Goal: Task Accomplishment & Management: Manage account settings

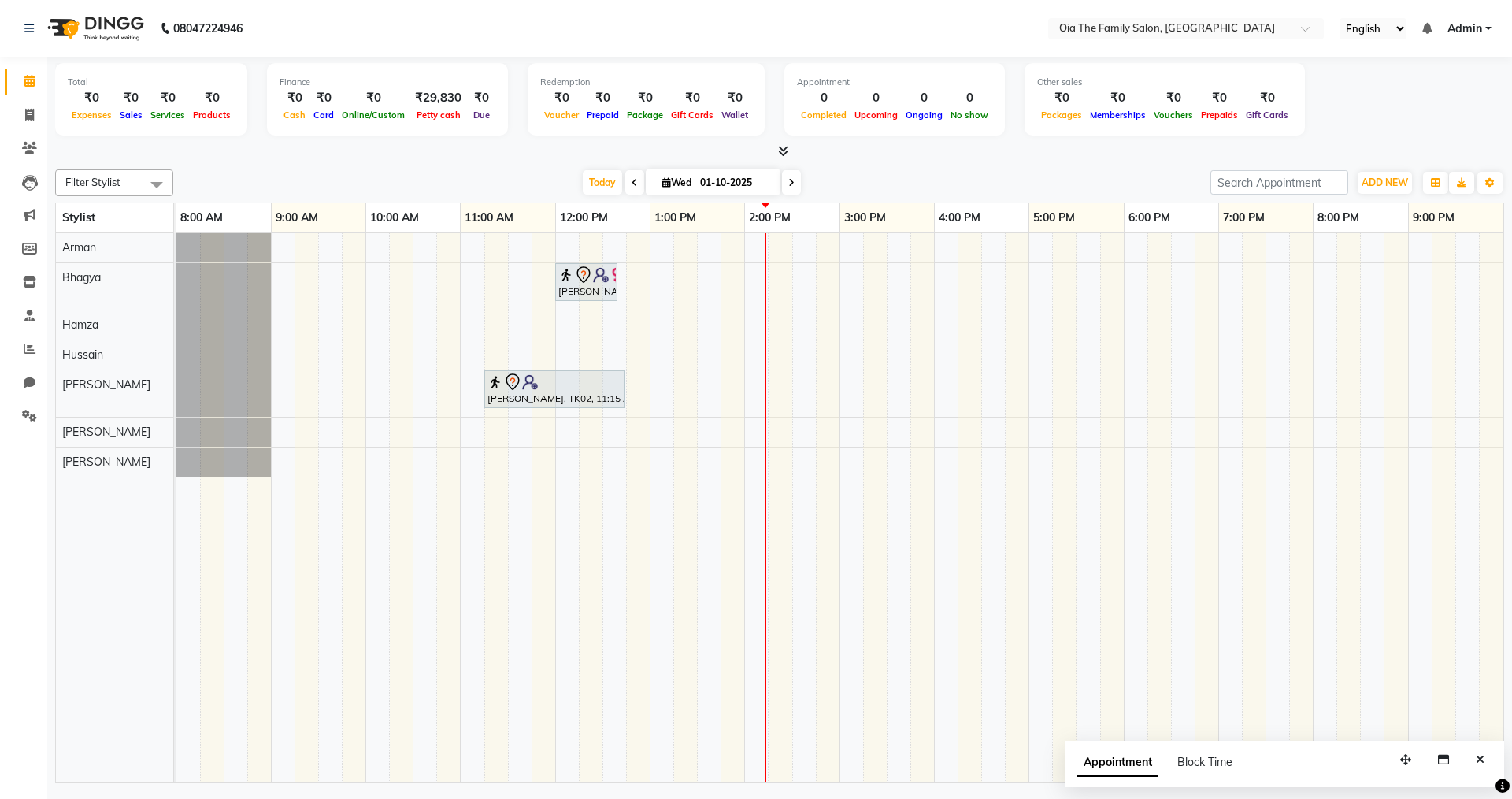
click at [1094, 352] on div "[PERSON_NAME], TK01, 12:00 PM-12:40 PM, Pedicure-Regular Pedicure (Women) [PERS…" at bounding box center [840, 507] width 1327 height 549
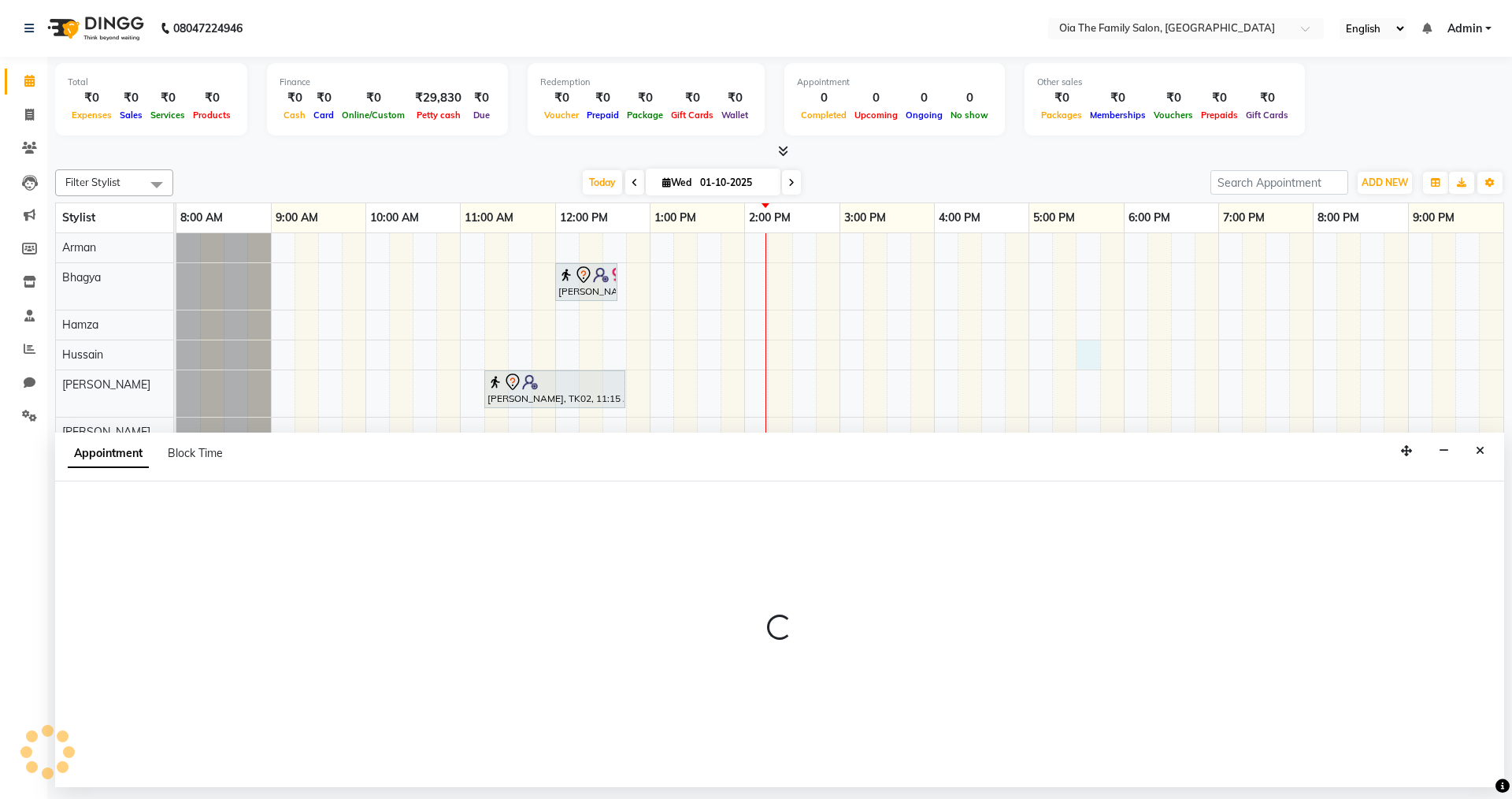
select select "93026"
select select "1050"
select select "tentative"
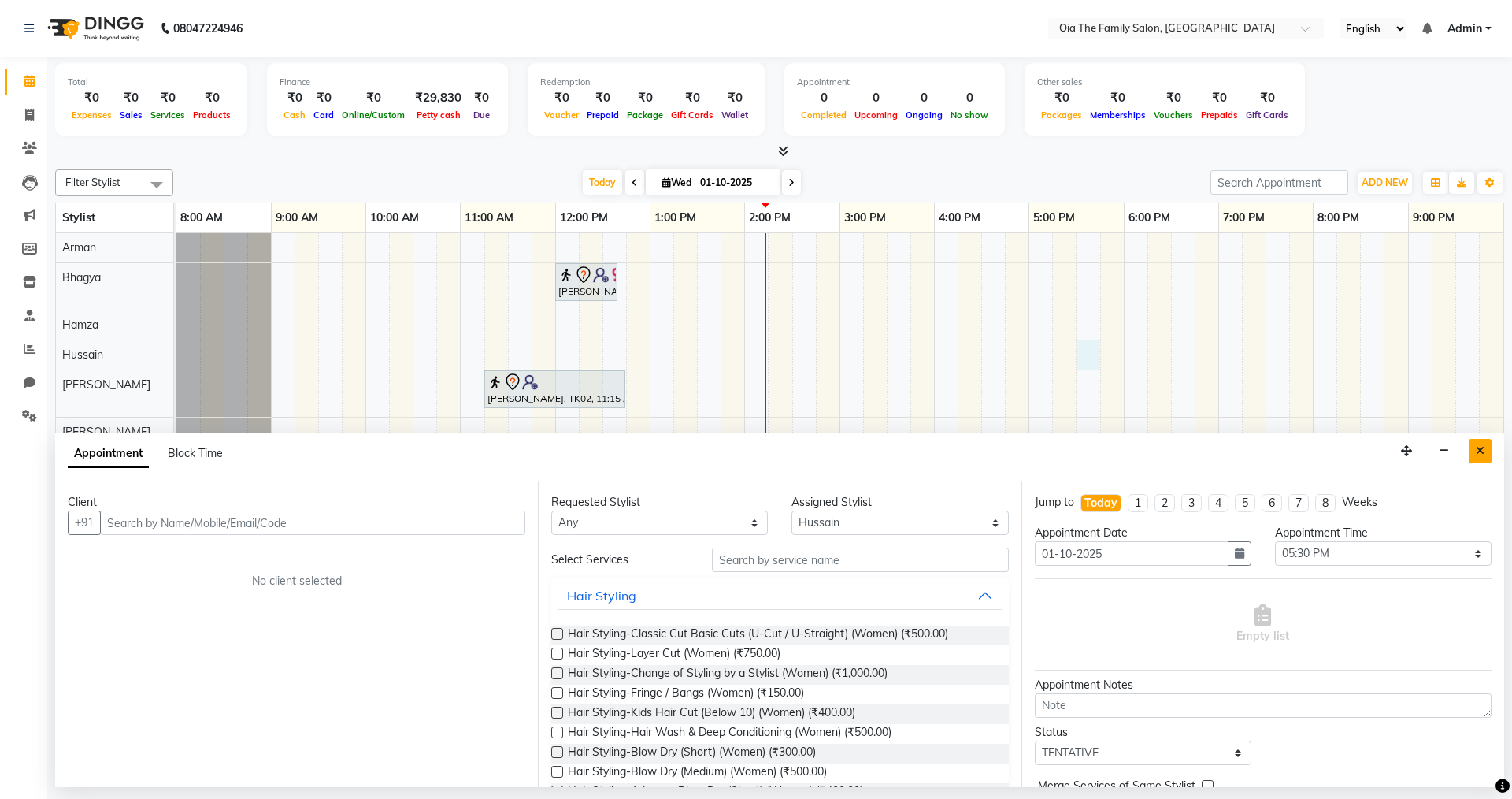
click at [1489, 460] on button "Close" at bounding box center [1480, 451] width 23 height 25
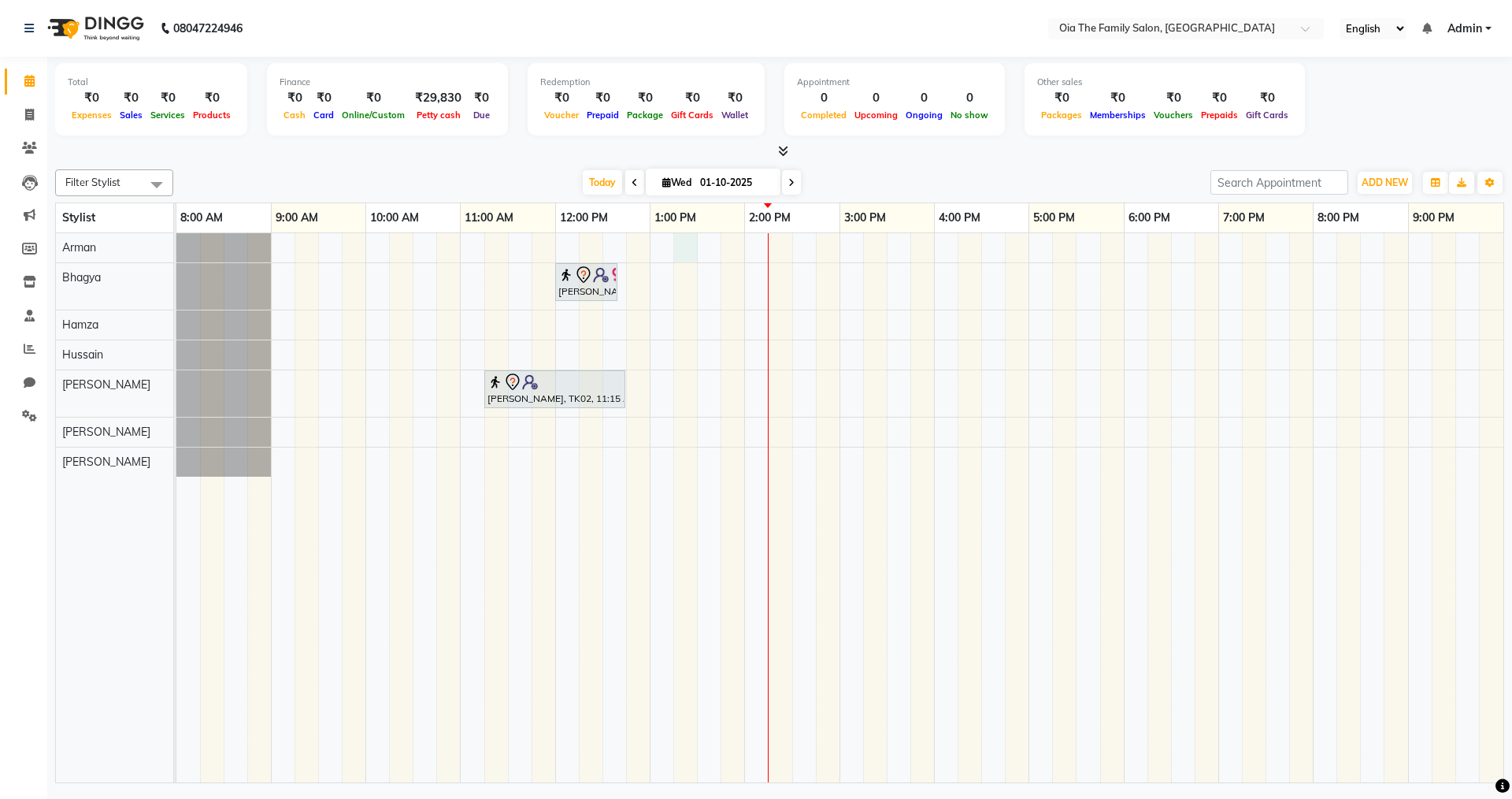
click at [692, 244] on div "Anvitha, TK01, 12:00 PM-12:40 PM, Pedicure-Regular Pedicure (Women) Girija, TK0…" at bounding box center [840, 507] width 1327 height 549
select select "93027"
select select "795"
select select "tentative"
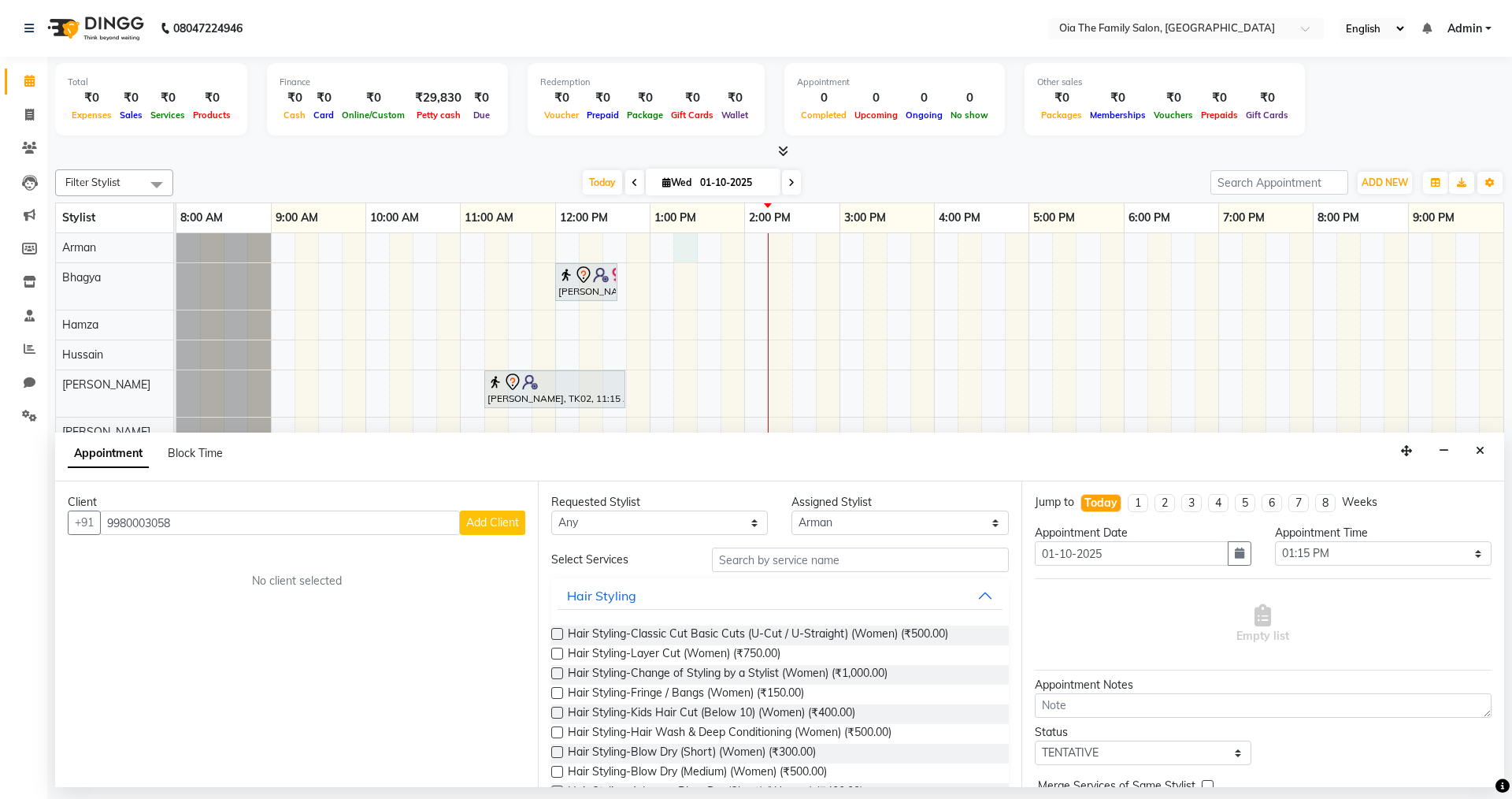
type input "9980003058"
click at [493, 522] on span "Add Client" at bounding box center [493, 522] width 53 height 14
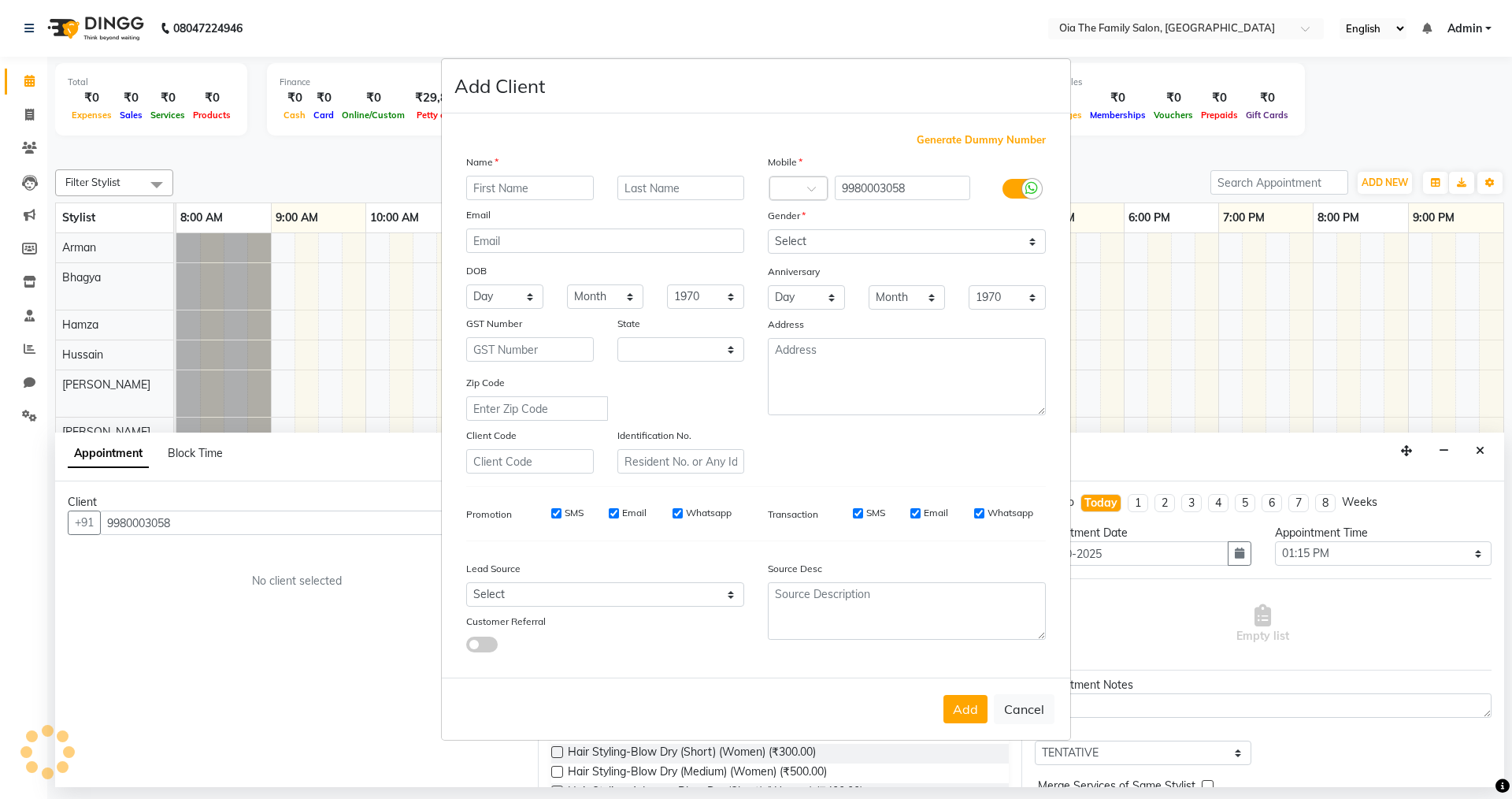
select select "22"
type input "Avani"
click at [1023, 699] on button "Cancel" at bounding box center [1024, 709] width 61 height 30
select select
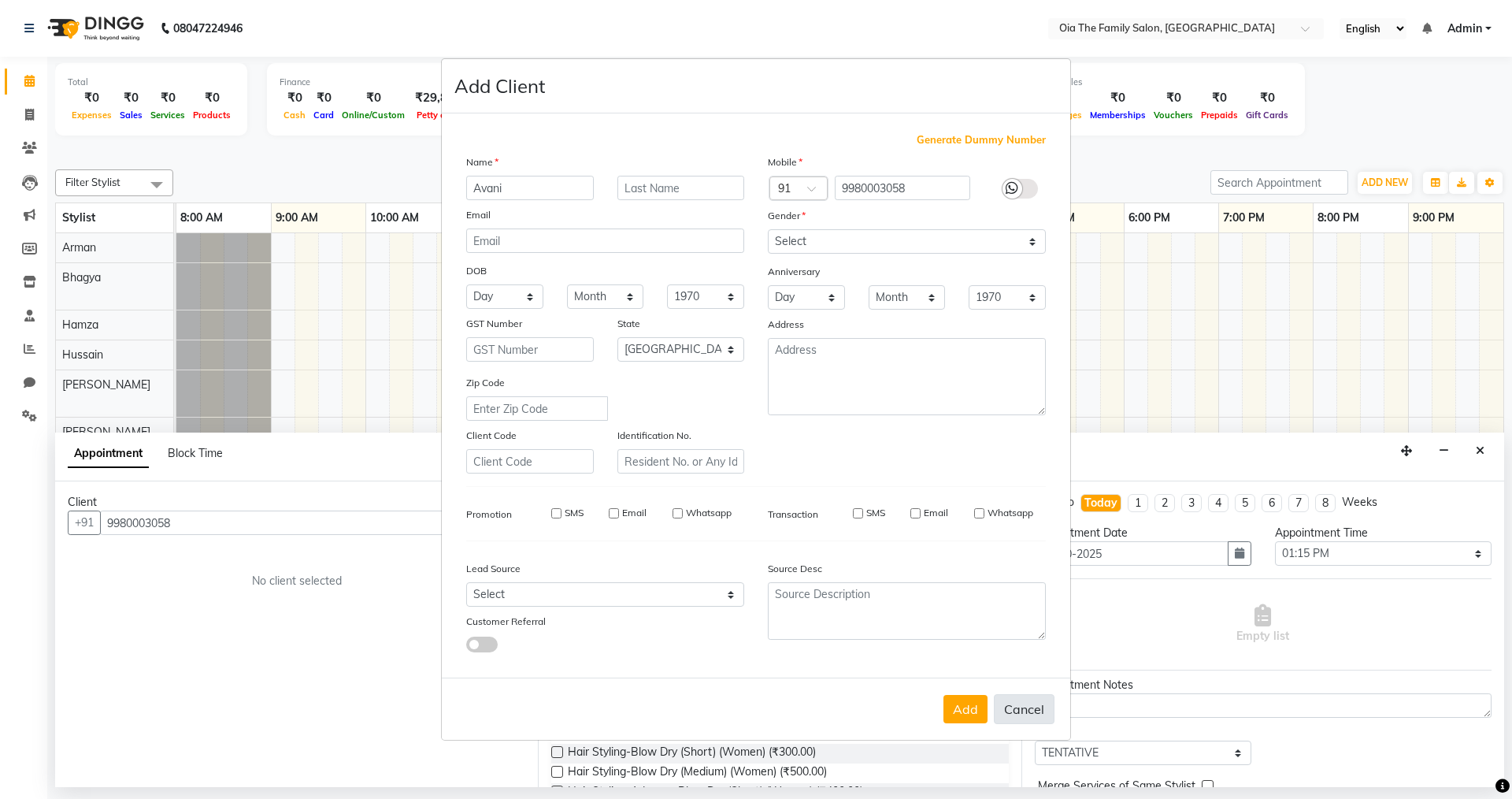
select select
select select "null"
select select
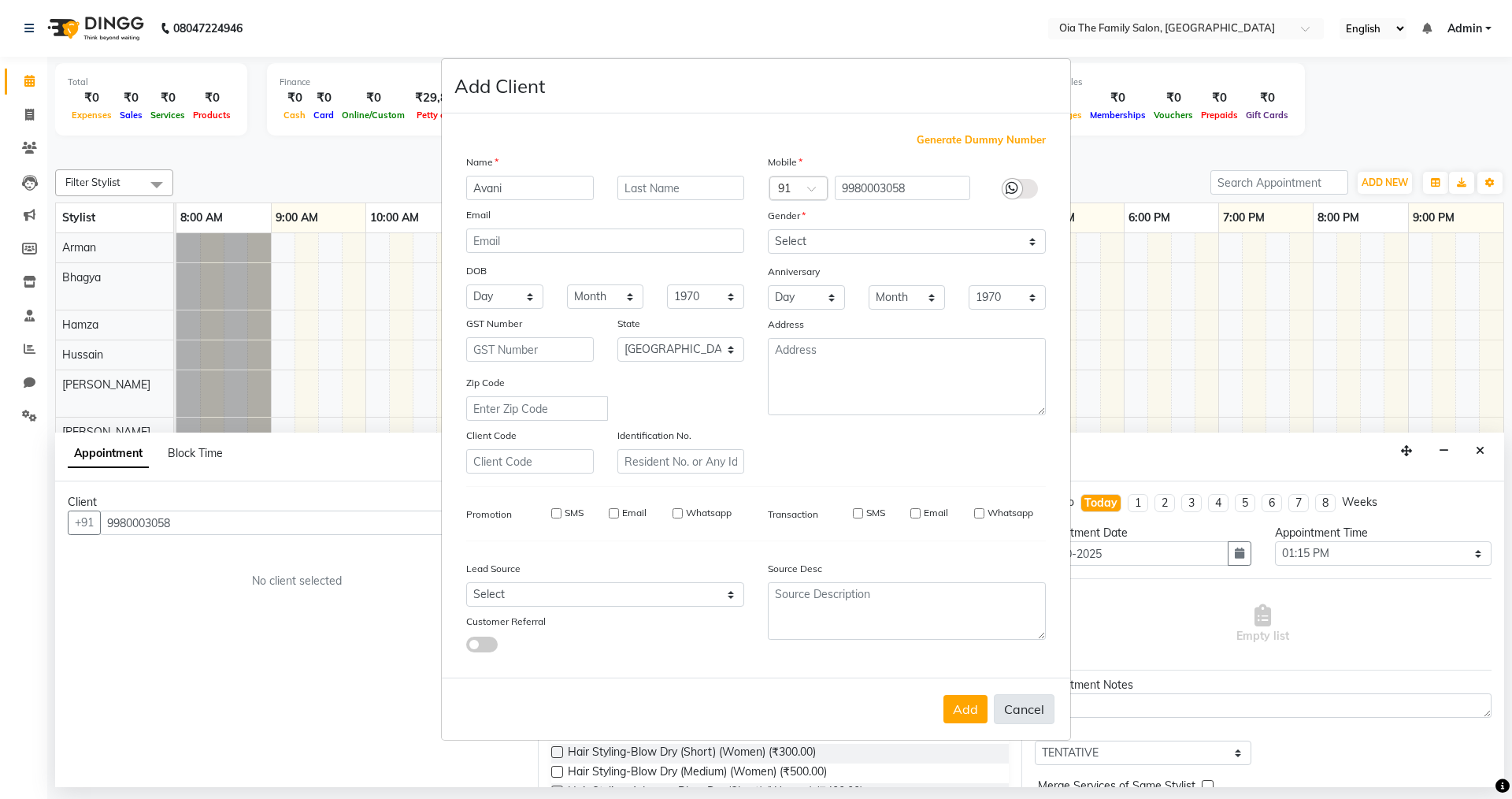
select select
checkbox input "false"
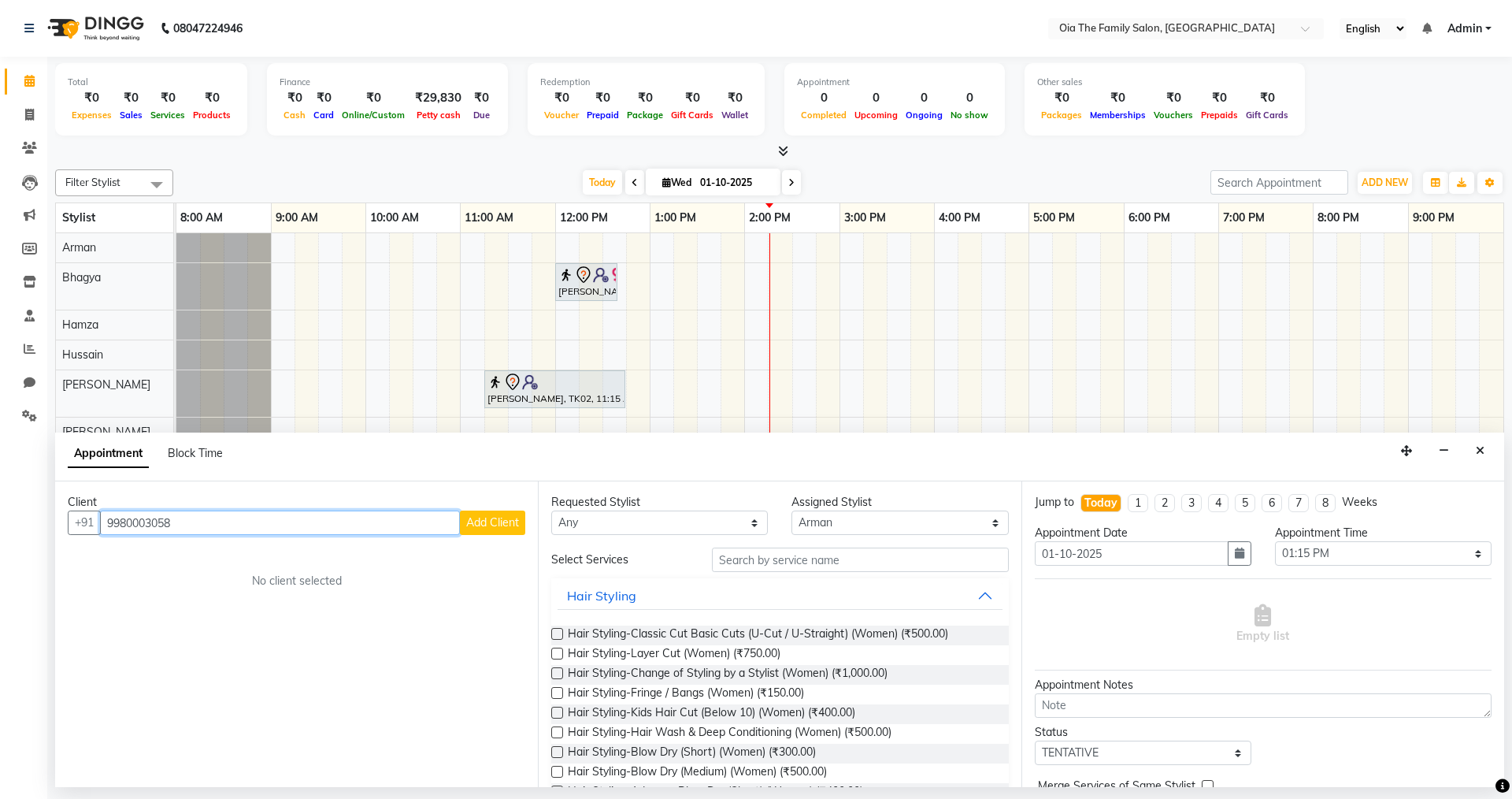
click at [241, 534] on input "9980003058" at bounding box center [280, 523] width 360 height 25
drag, startPoint x: 316, startPoint y: 505, endPoint x: 236, endPoint y: 512, distance: 80.3
click at [236, 512] on div "Client +91 9980003058 Add Client No client selected" at bounding box center [296, 635] width 482 height 306
click at [336, 525] on input "9980003058" at bounding box center [280, 523] width 360 height 25
click at [267, 531] on input "9980003058" at bounding box center [280, 523] width 360 height 25
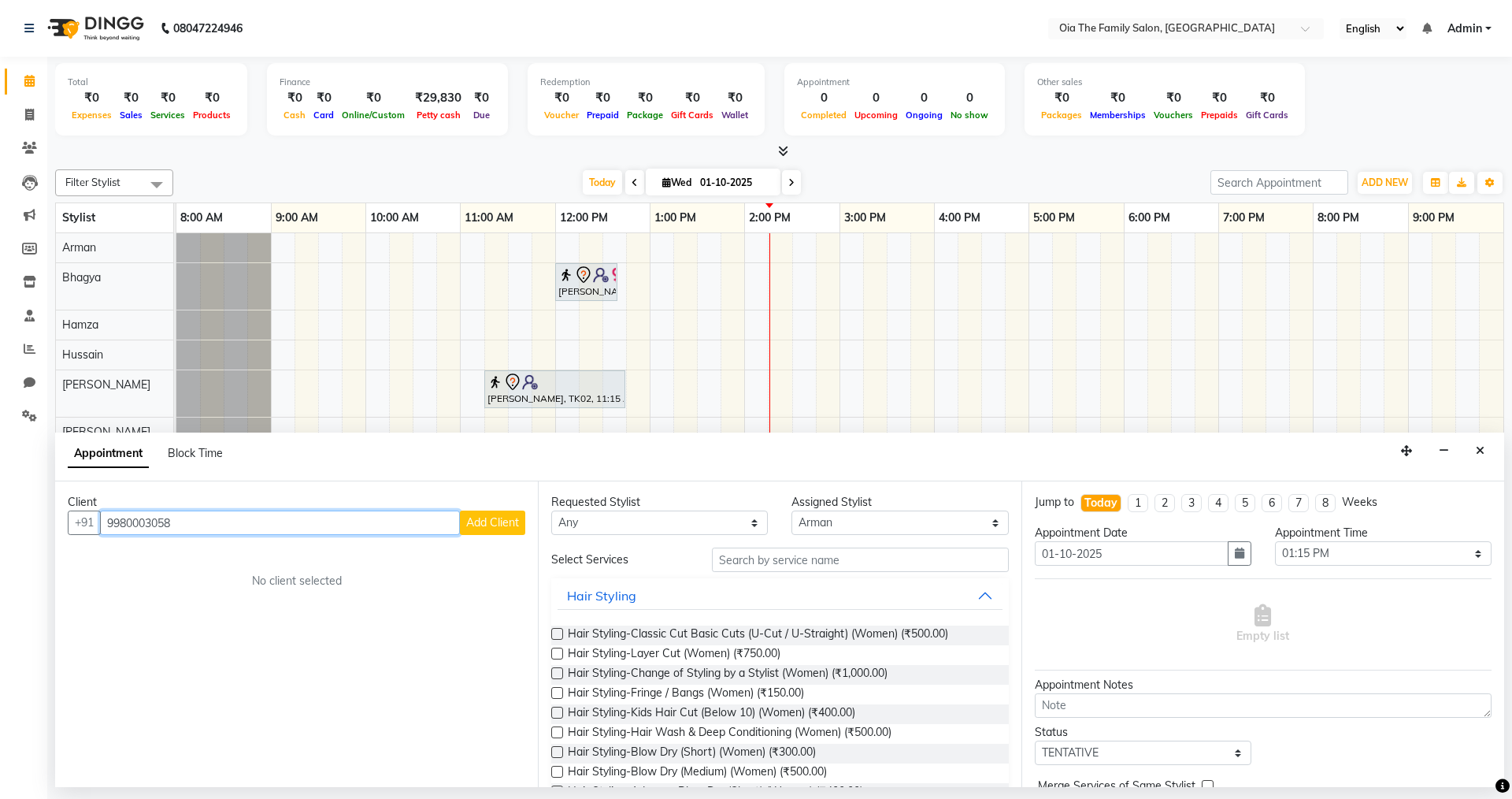
drag, startPoint x: 177, startPoint y: 528, endPoint x: 56, endPoint y: 522, distance: 121.1
click at [56, 522] on div "Client +91 9980003058 Add Client No client selected" at bounding box center [296, 635] width 482 height 306
click at [133, 556] on span "Ratnakar" at bounding box center [148, 556] width 55 height 16
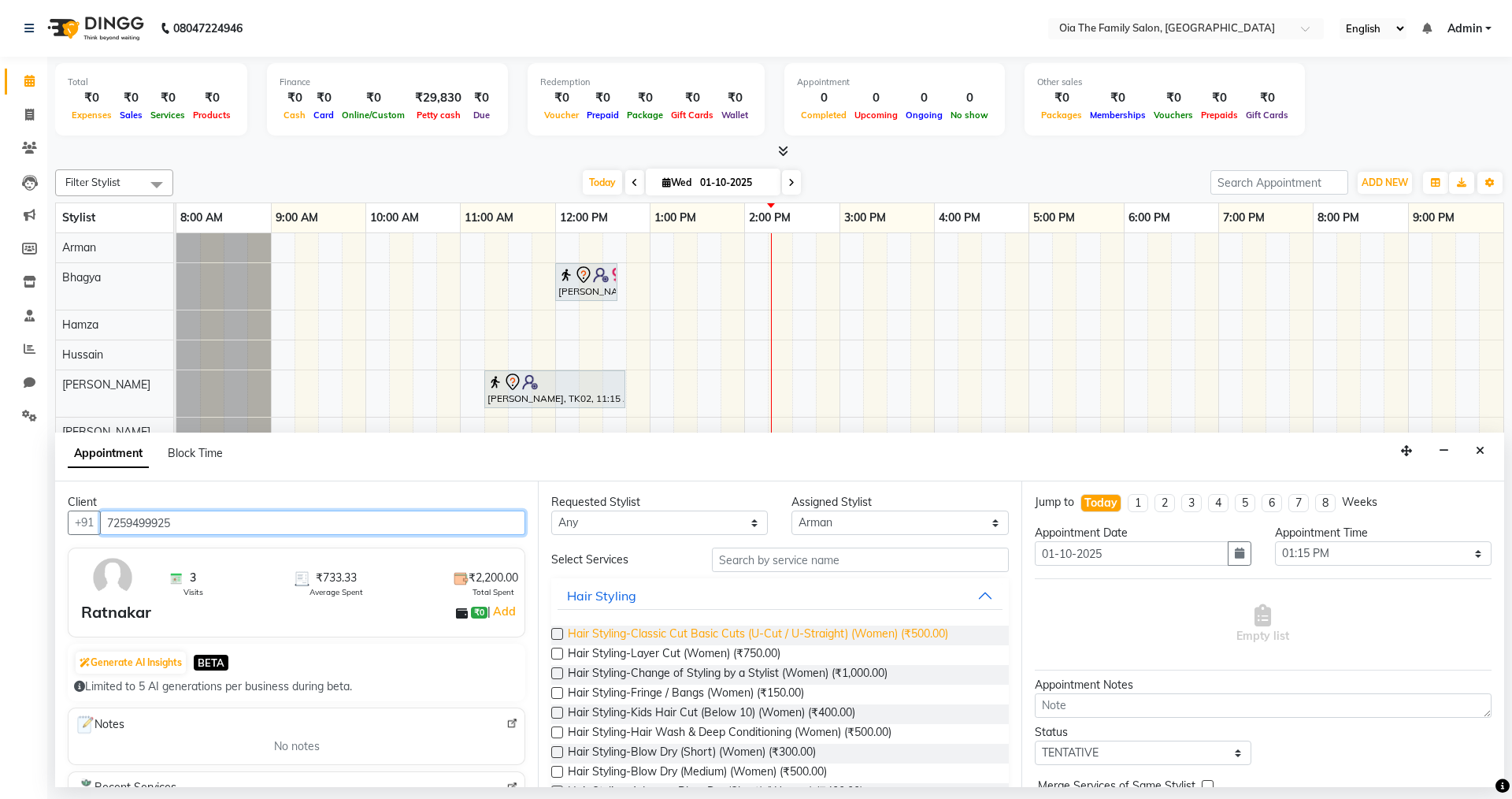
type input "7259499925"
click at [696, 628] on span "Hair Styling-Classic Cut Basic Cuts (U-Cut / U-Straight) (Women) (₹500.00)" at bounding box center [757, 636] width 380 height 19
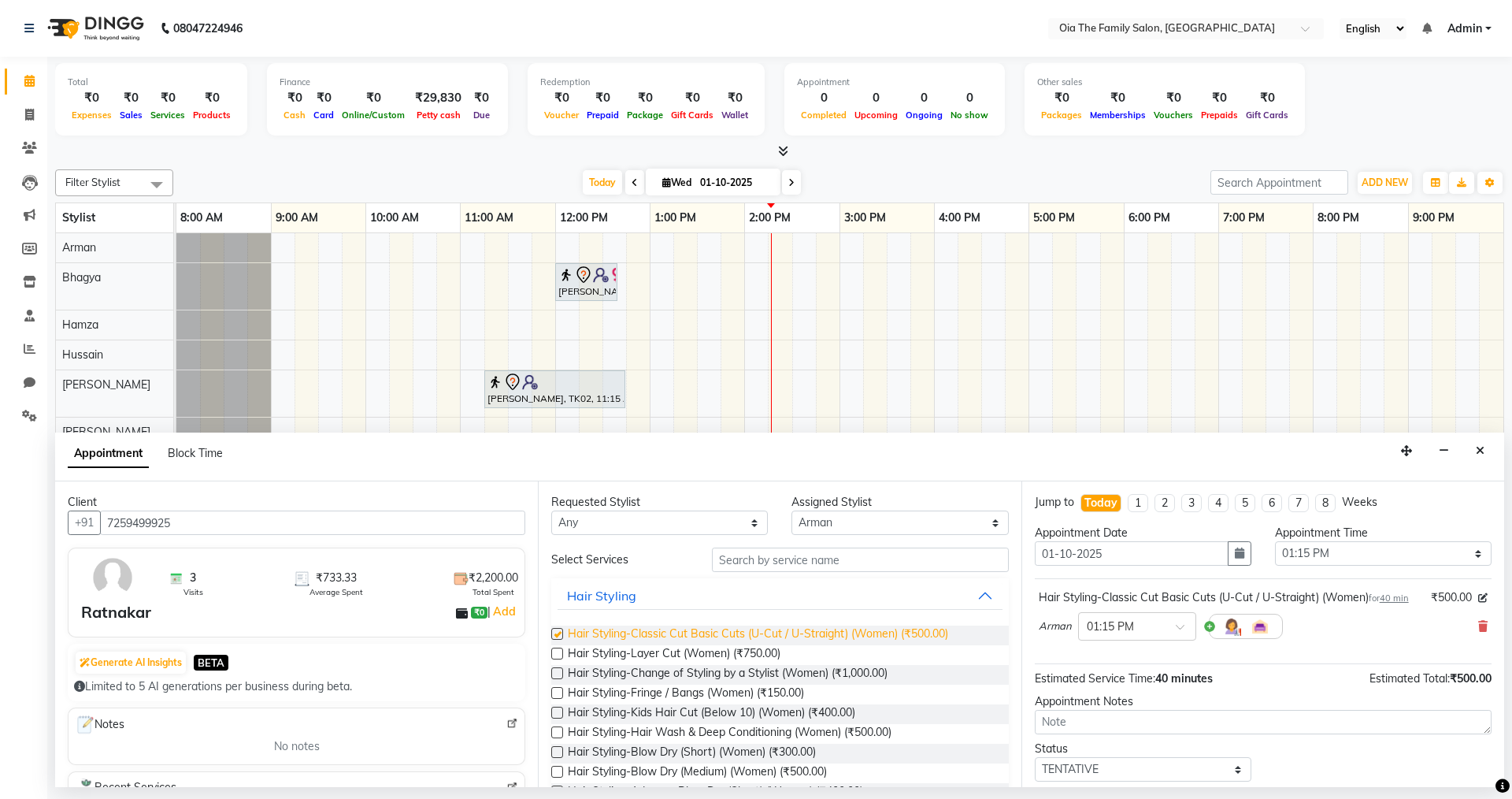
checkbox input "false"
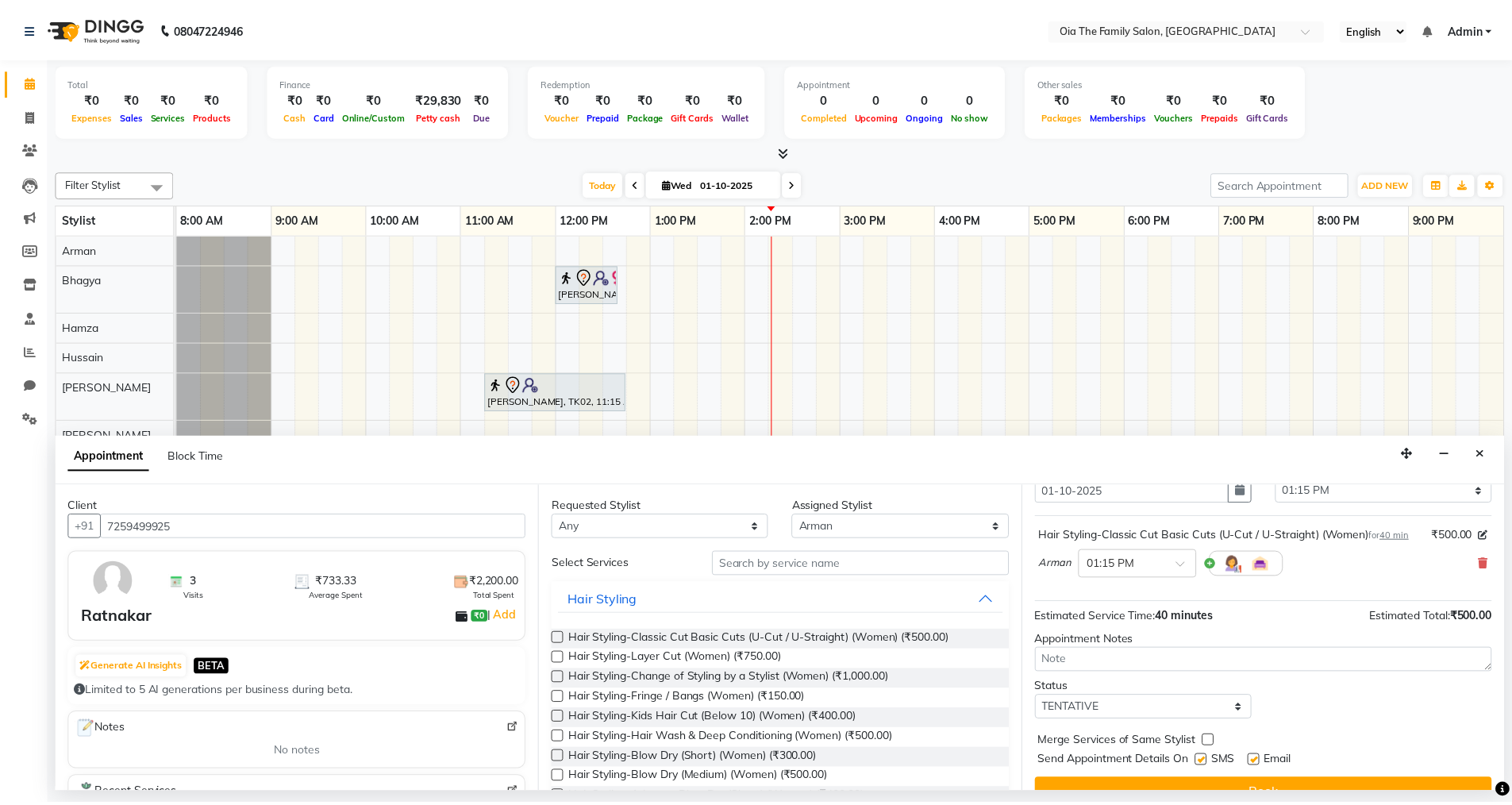
scroll to position [111, 0]
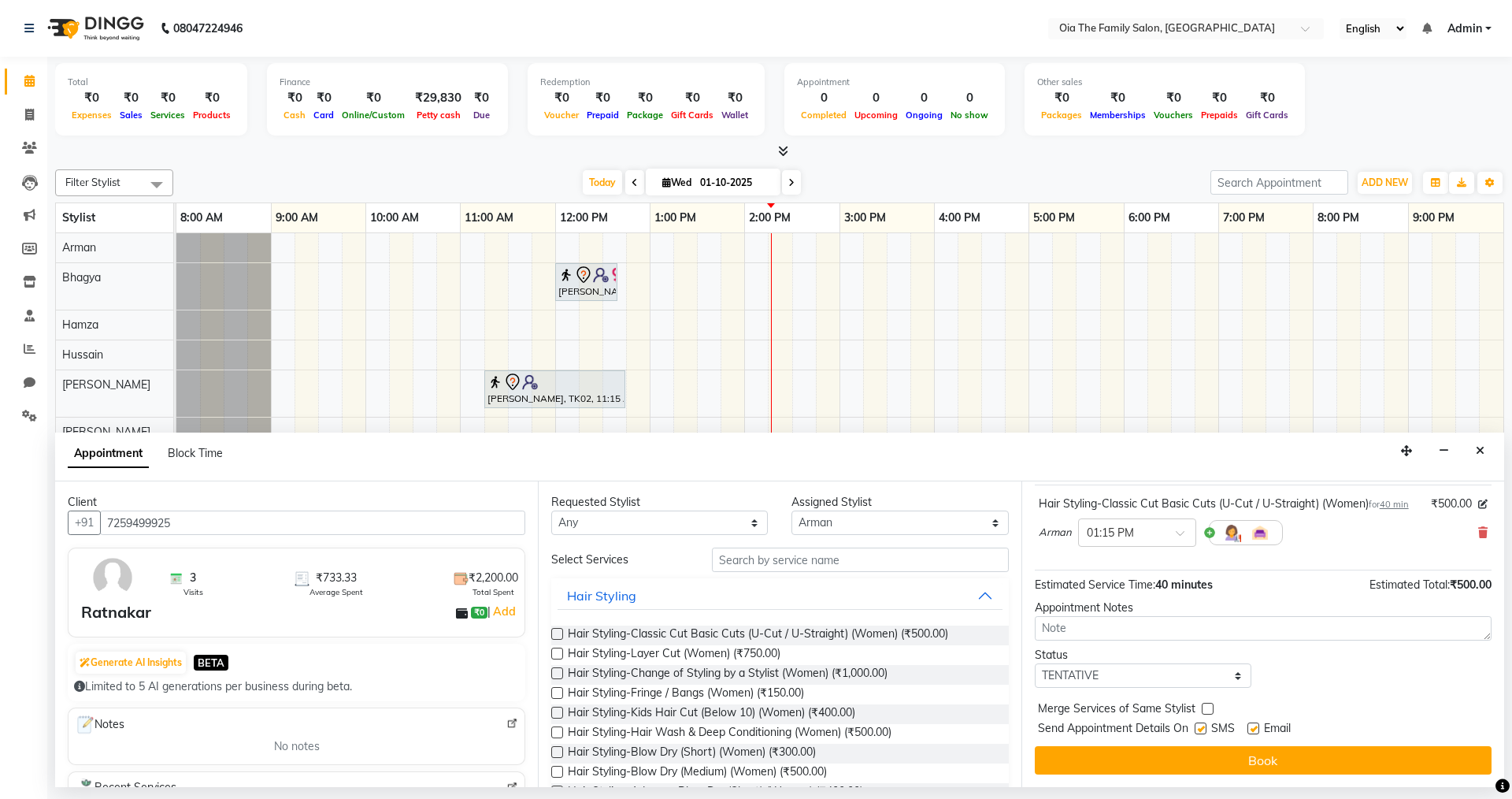
click at [1249, 727] on label at bounding box center [1253, 728] width 11 height 11
click at [1249, 727] on input "checkbox" at bounding box center [1253, 730] width 11 height 11
checkbox input "false"
click at [1203, 725] on label at bounding box center [1200, 728] width 11 height 11
click at [1203, 725] on input "checkbox" at bounding box center [1200, 730] width 11 height 11
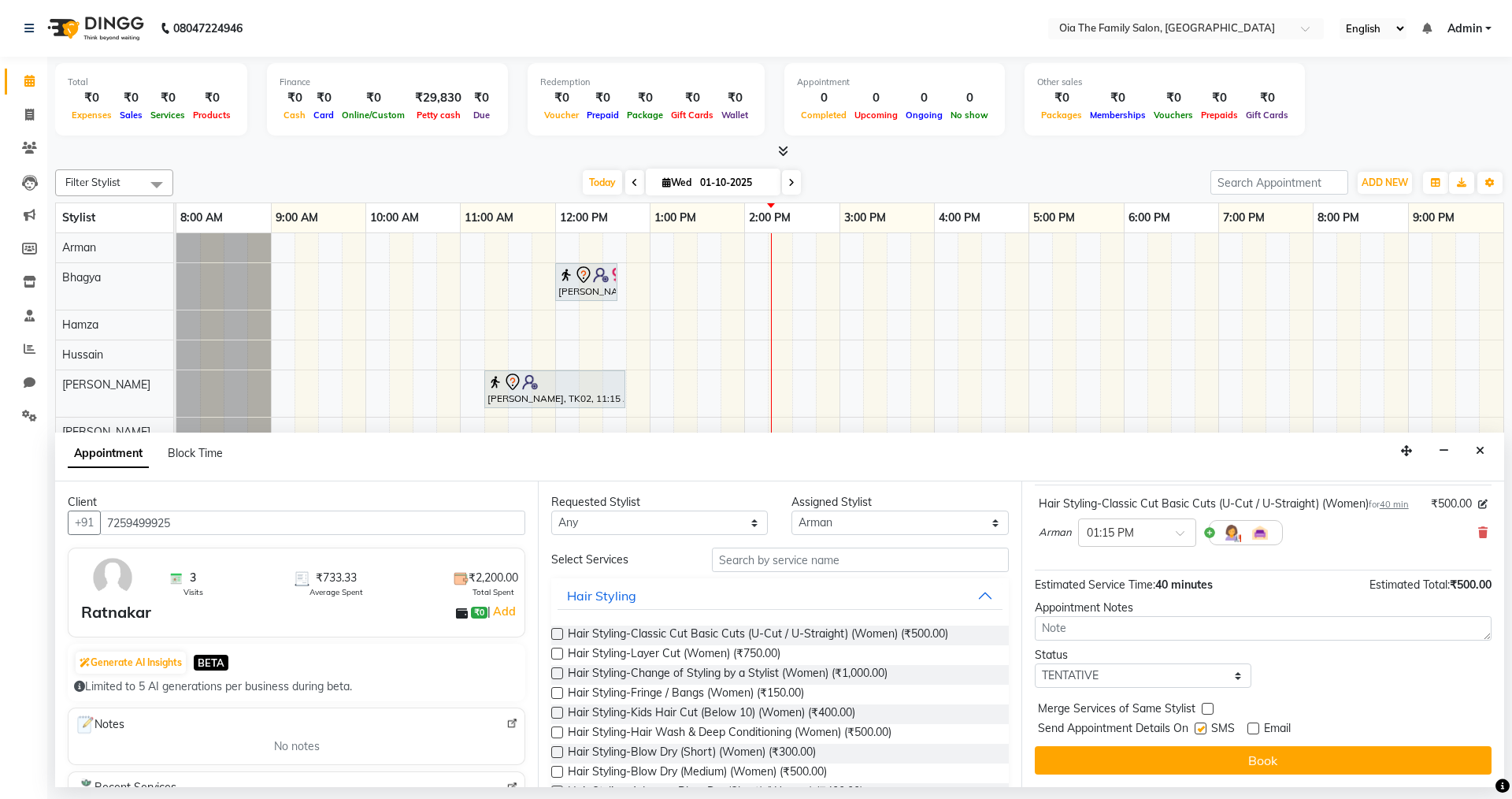
checkbox input "false"
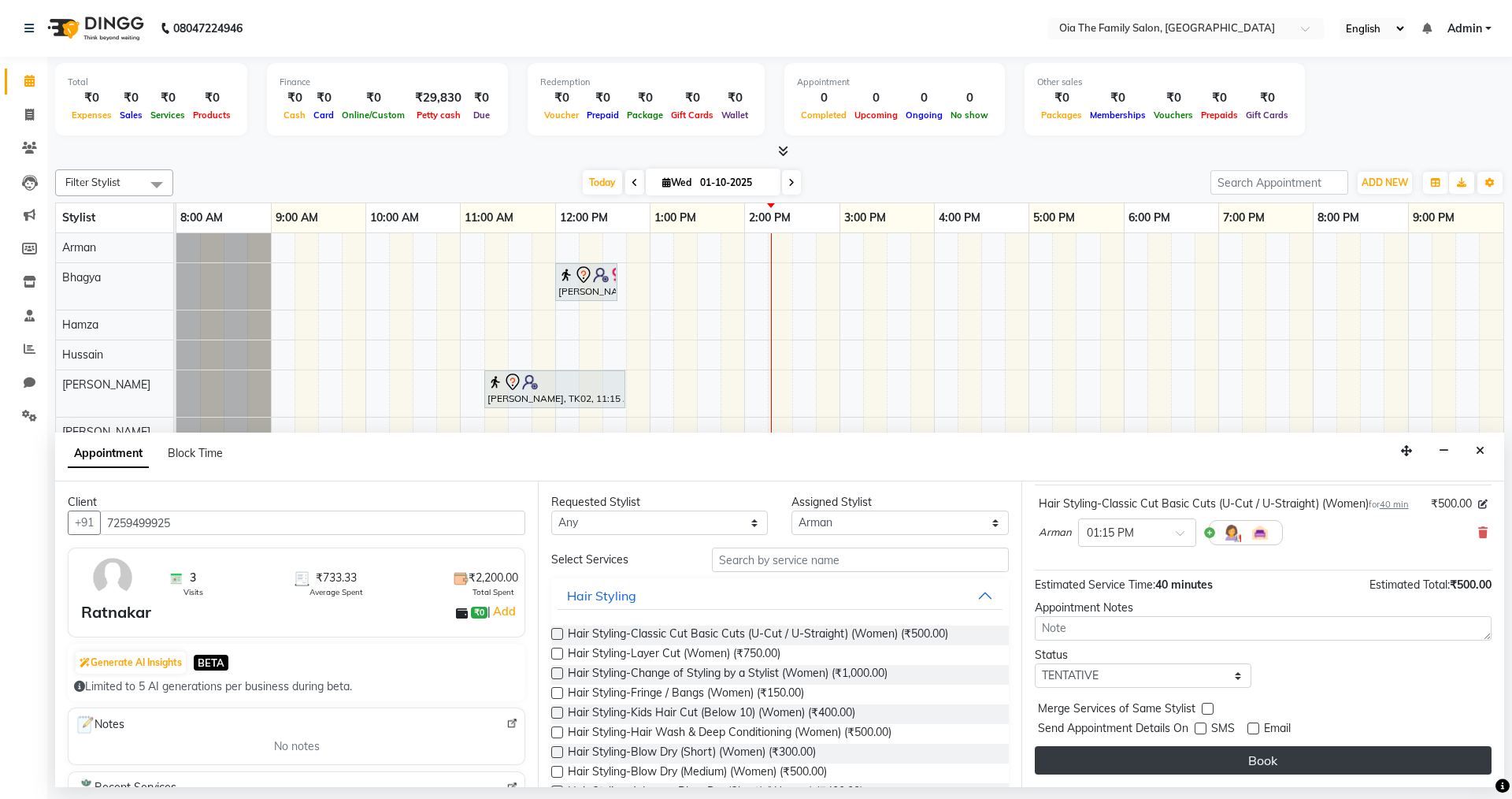
click at [1201, 764] on button "Book" at bounding box center [1263, 760] width 457 height 28
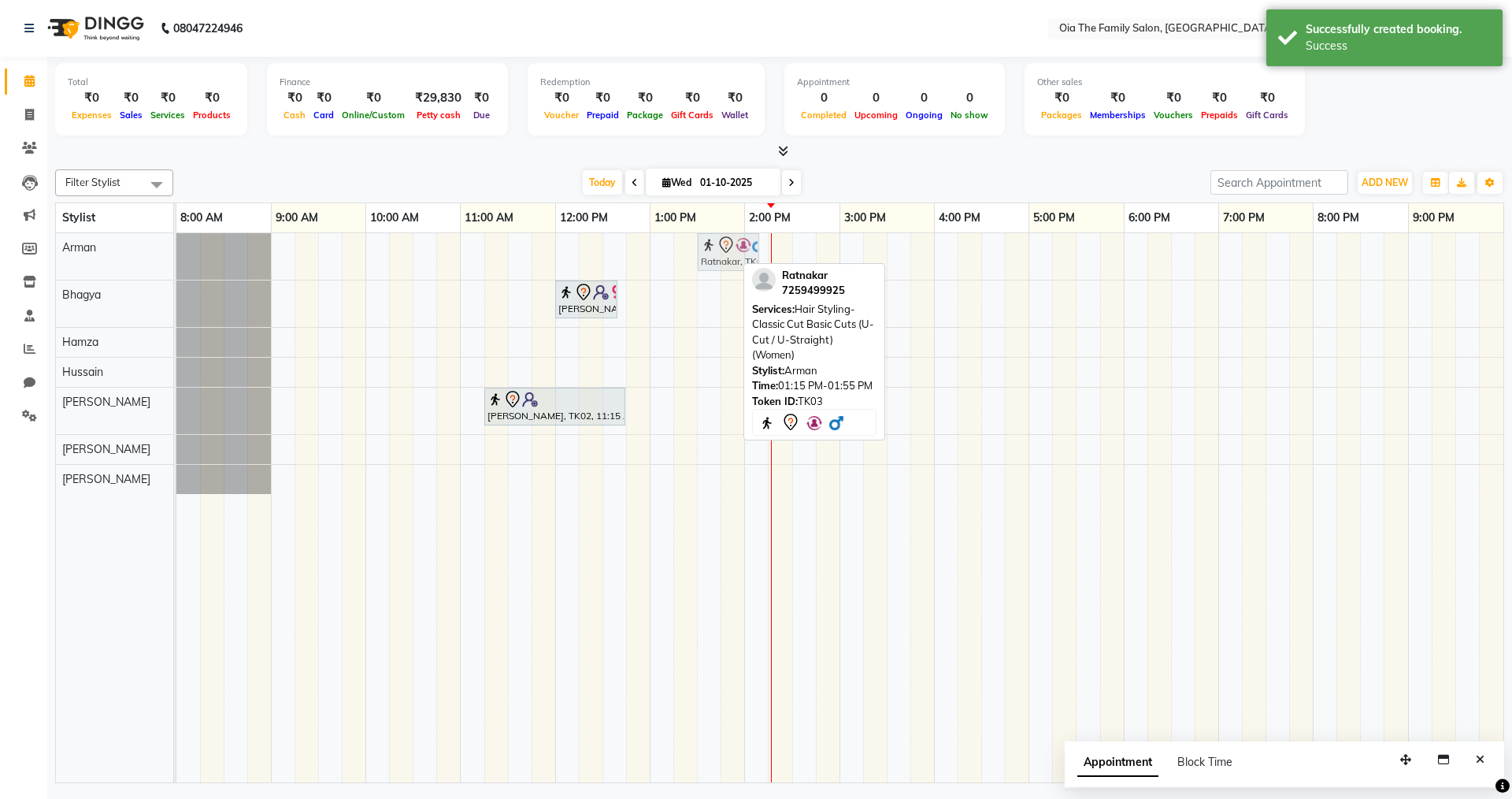
drag, startPoint x: 718, startPoint y: 255, endPoint x: 745, endPoint y: 255, distance: 27.0
click at [177, 255] on div "Ratnakar, TK03, 01:15 PM-01:55 PM, Hair Styling-Classic Cut Basic Cuts (U-Cut /…" at bounding box center [177, 256] width 0 height 47
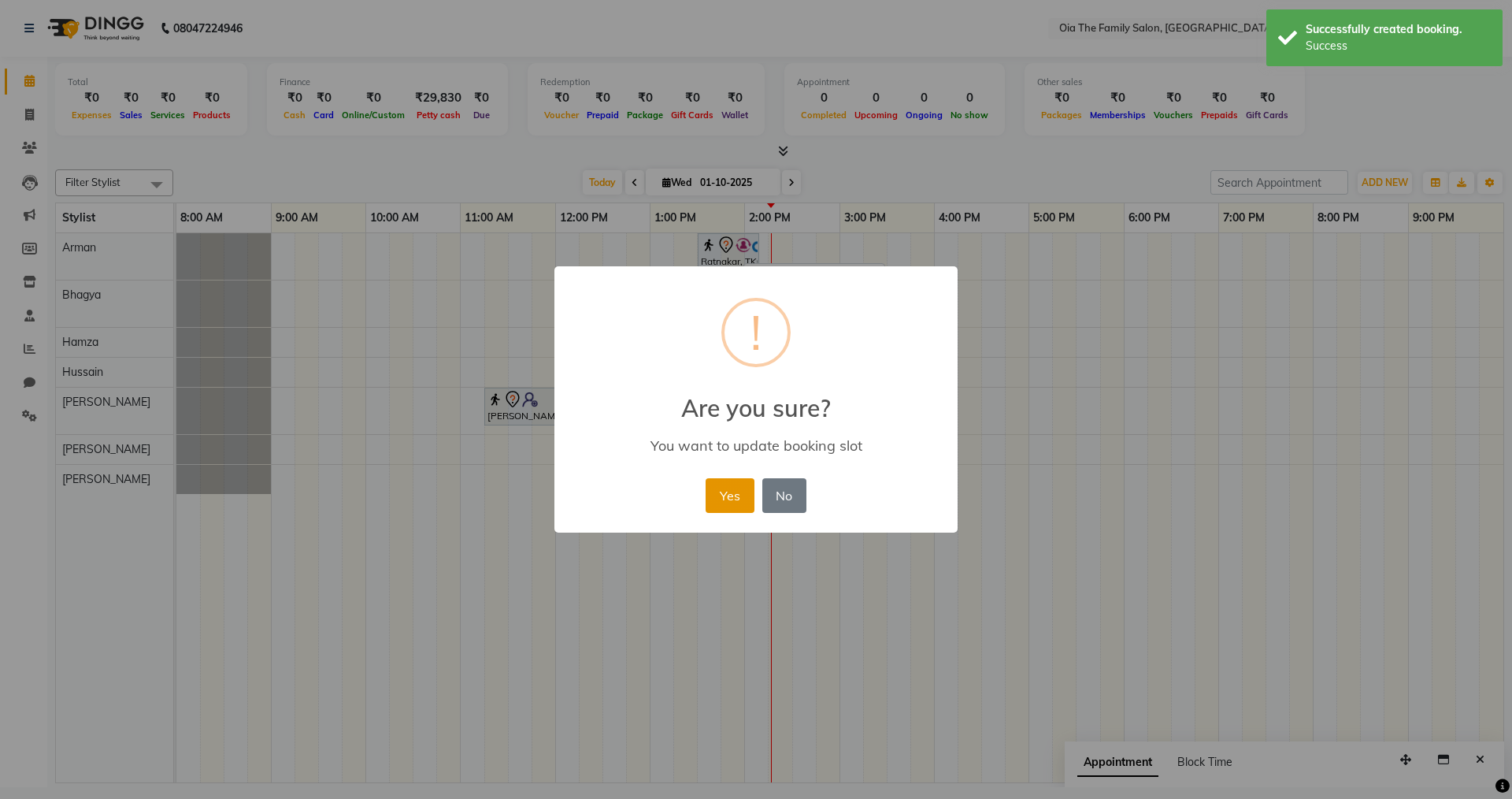
click at [735, 502] on button "Yes" at bounding box center [729, 495] width 48 height 34
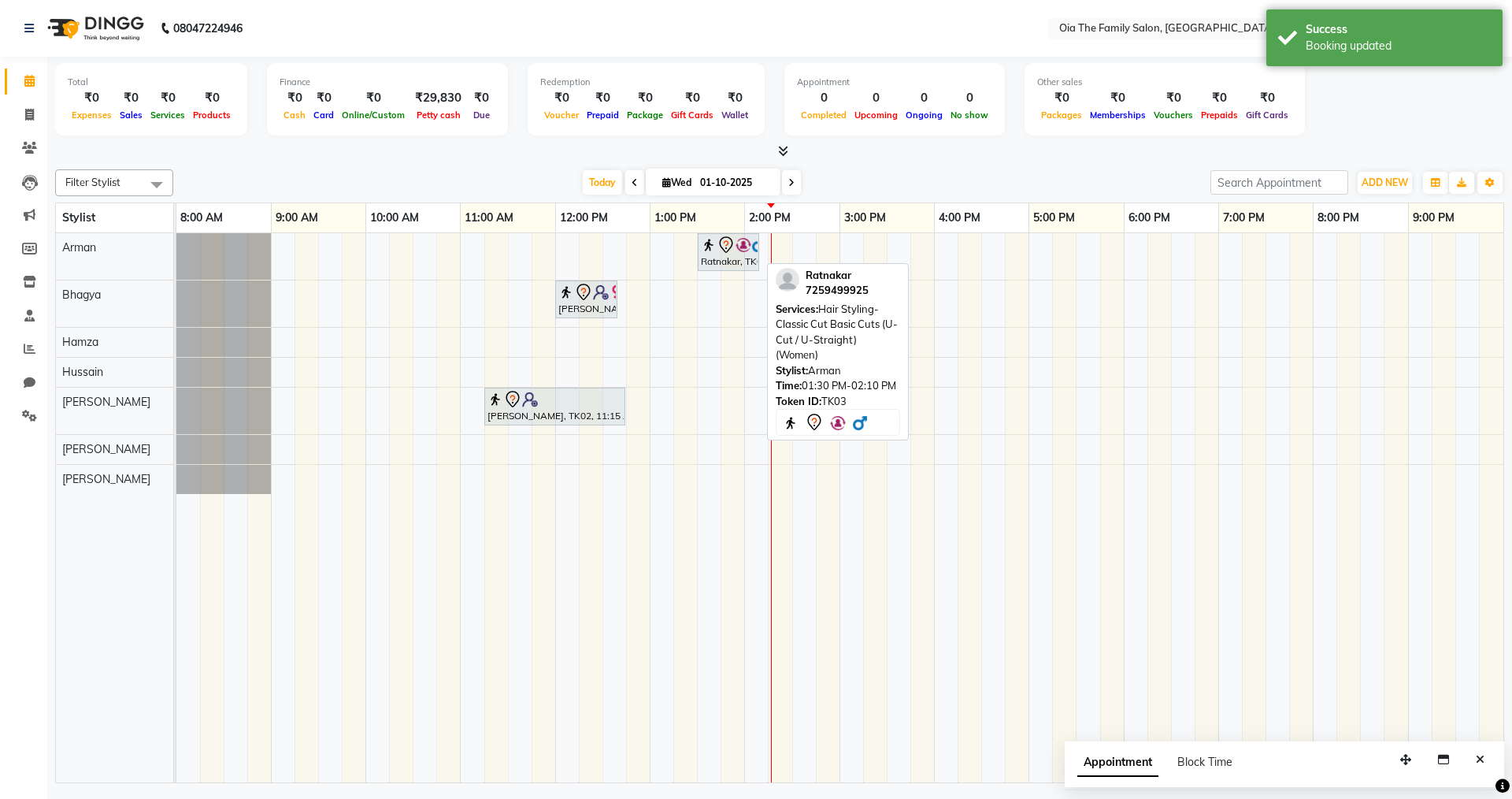
click at [721, 256] on div "Ratnakar, TK03, 01:30 PM-02:10 PM, Hair Styling-Classic Cut Basic Cuts (U-Cut /…" at bounding box center [728, 252] width 58 height 33
select select "7"
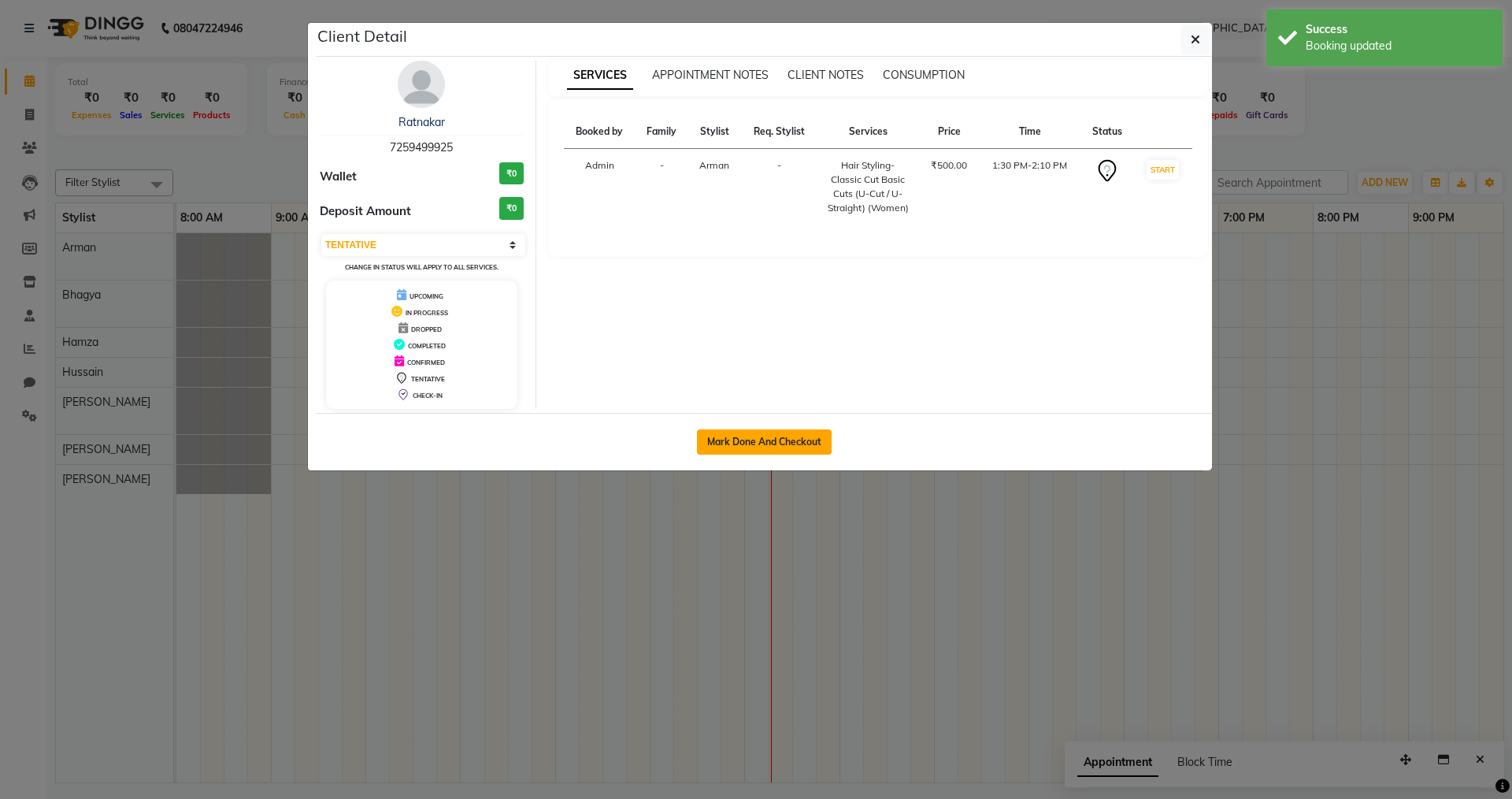
click at [749, 443] on button "Mark Done And Checkout" at bounding box center [763, 441] width 134 height 25
select select "service"
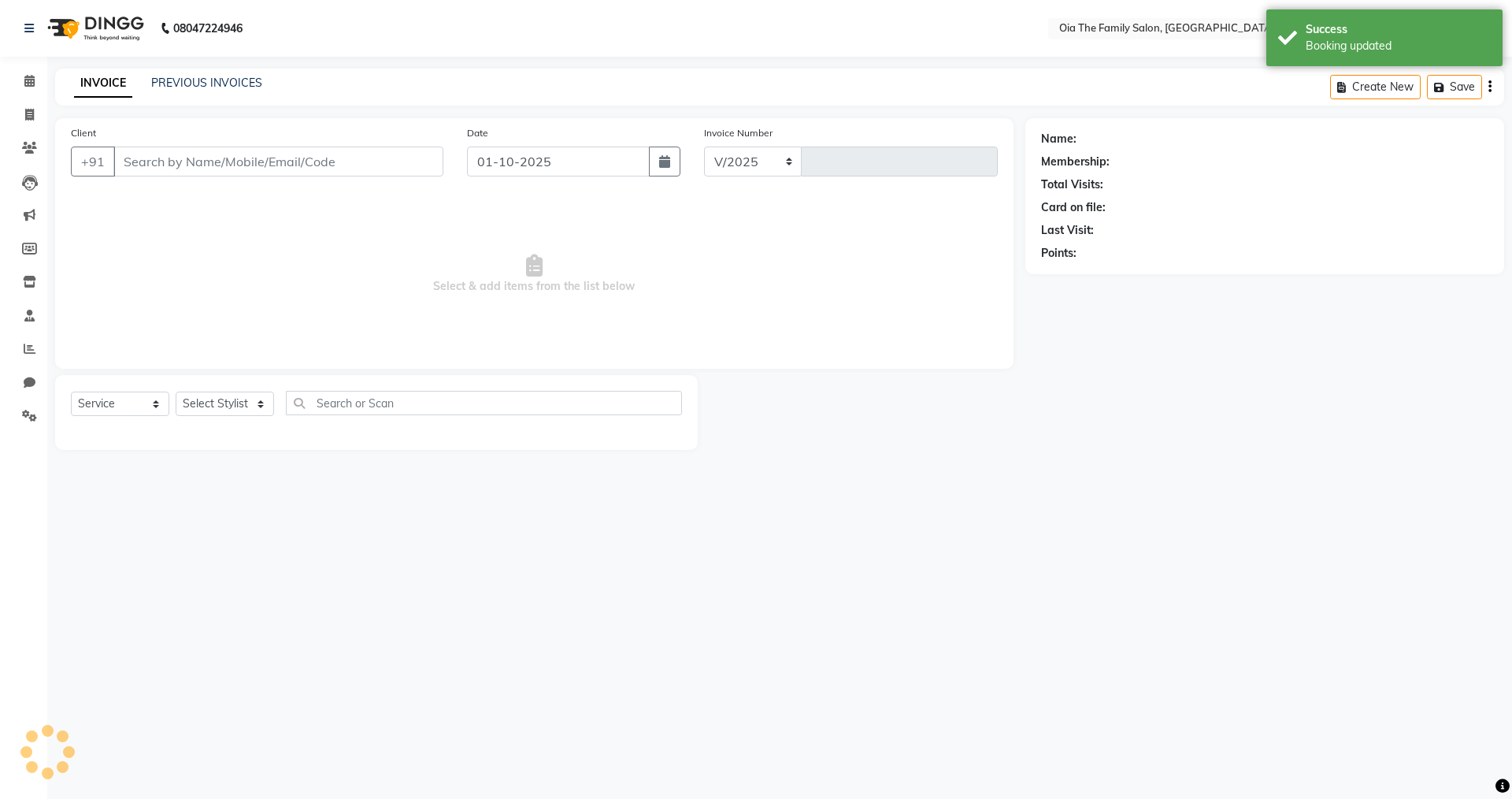
select select "9113"
type input "0091"
type input "7259499925"
select select "93027"
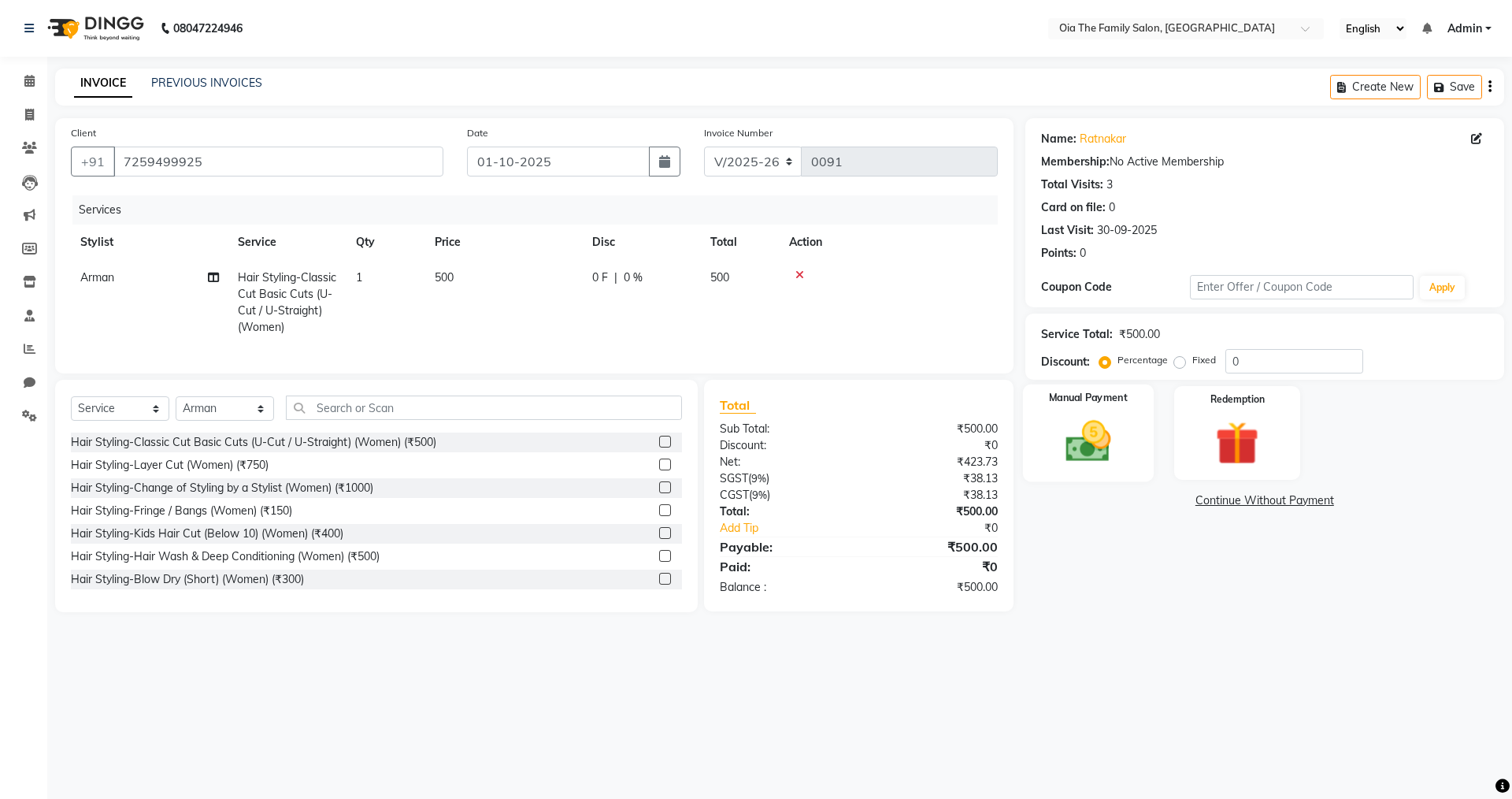
click at [1067, 456] on img at bounding box center [1088, 440] width 73 height 52
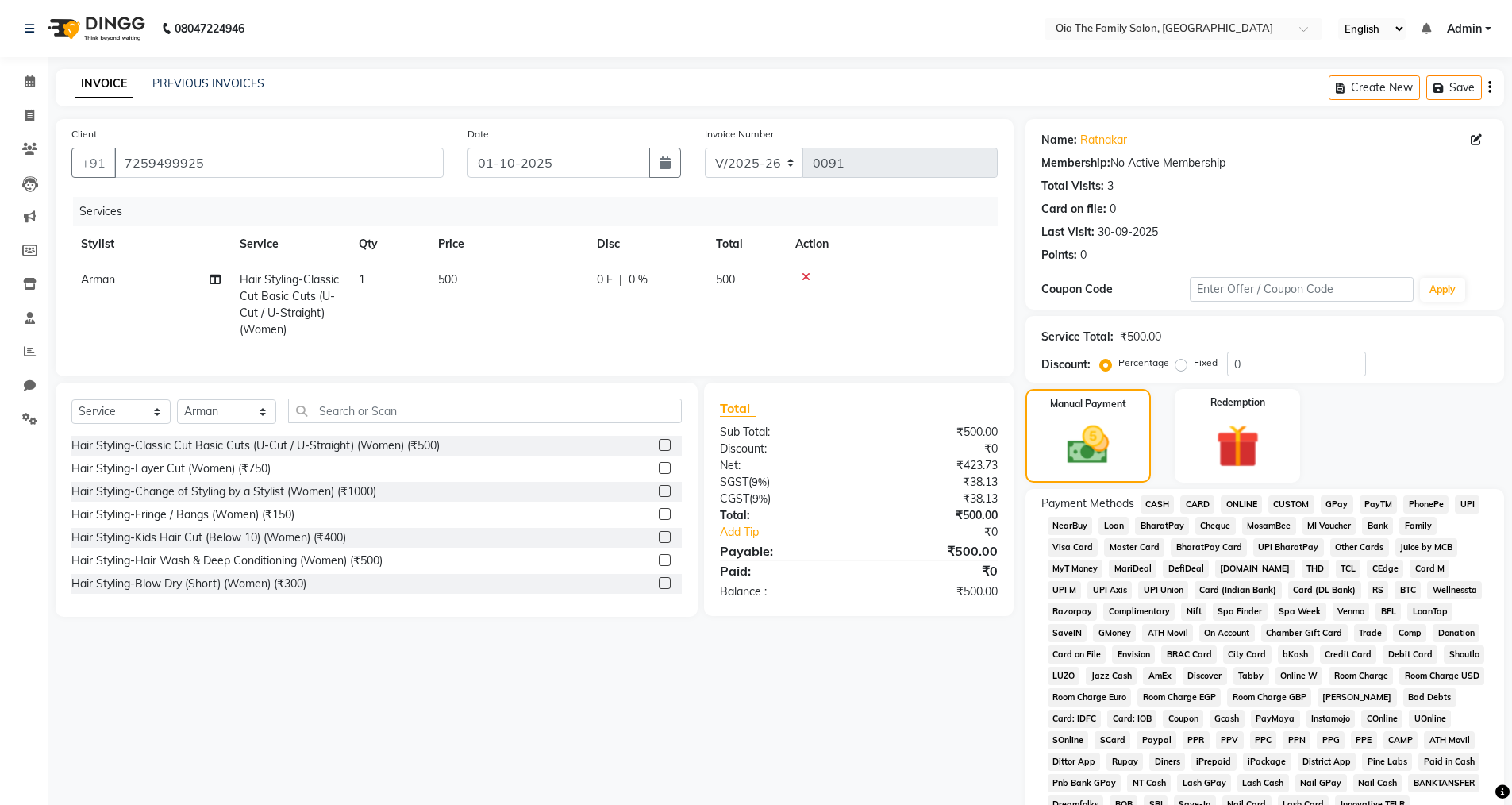
click at [1468, 506] on span "UPI" at bounding box center [1468, 504] width 25 height 19
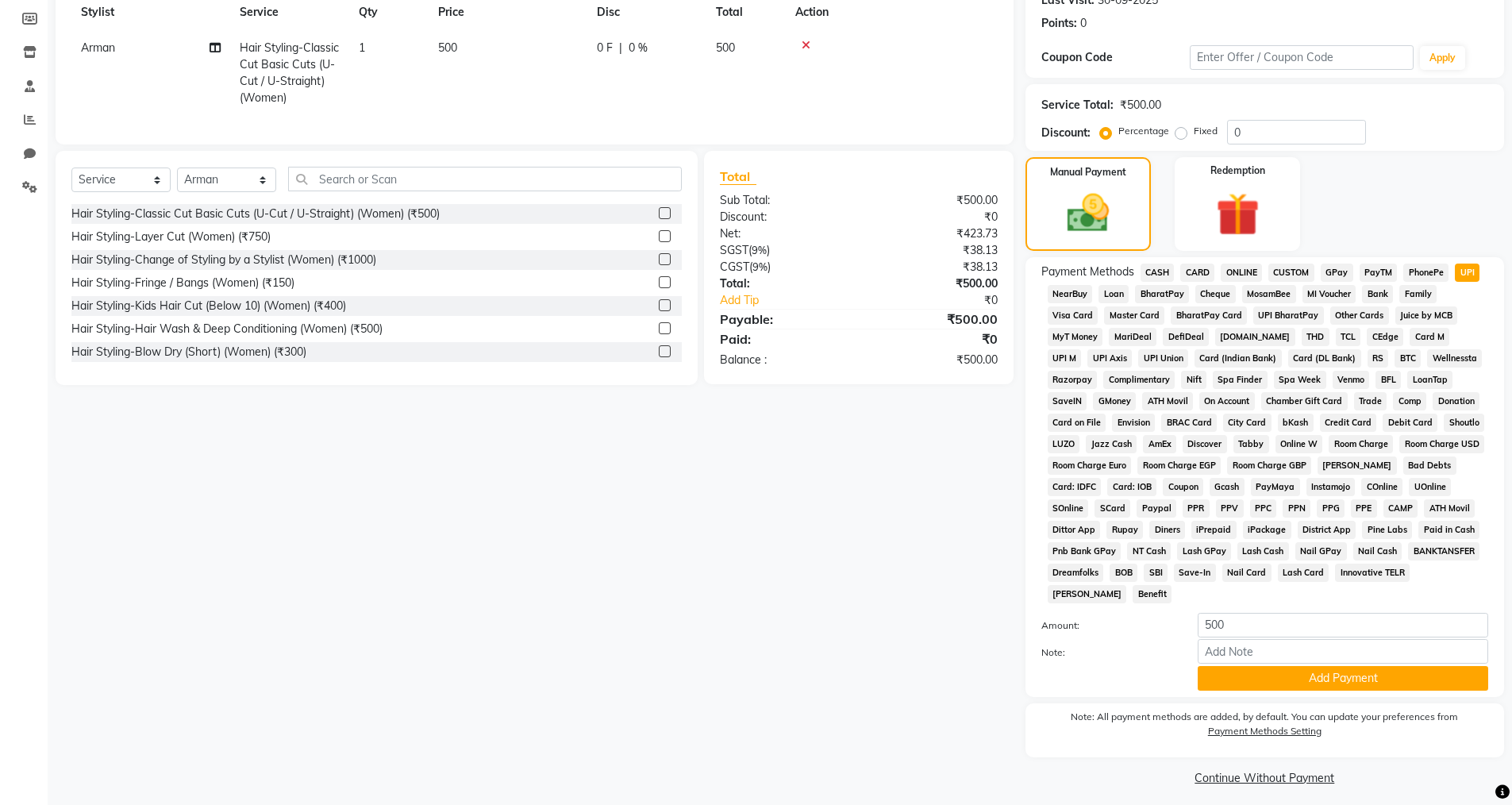
scroll to position [238, 0]
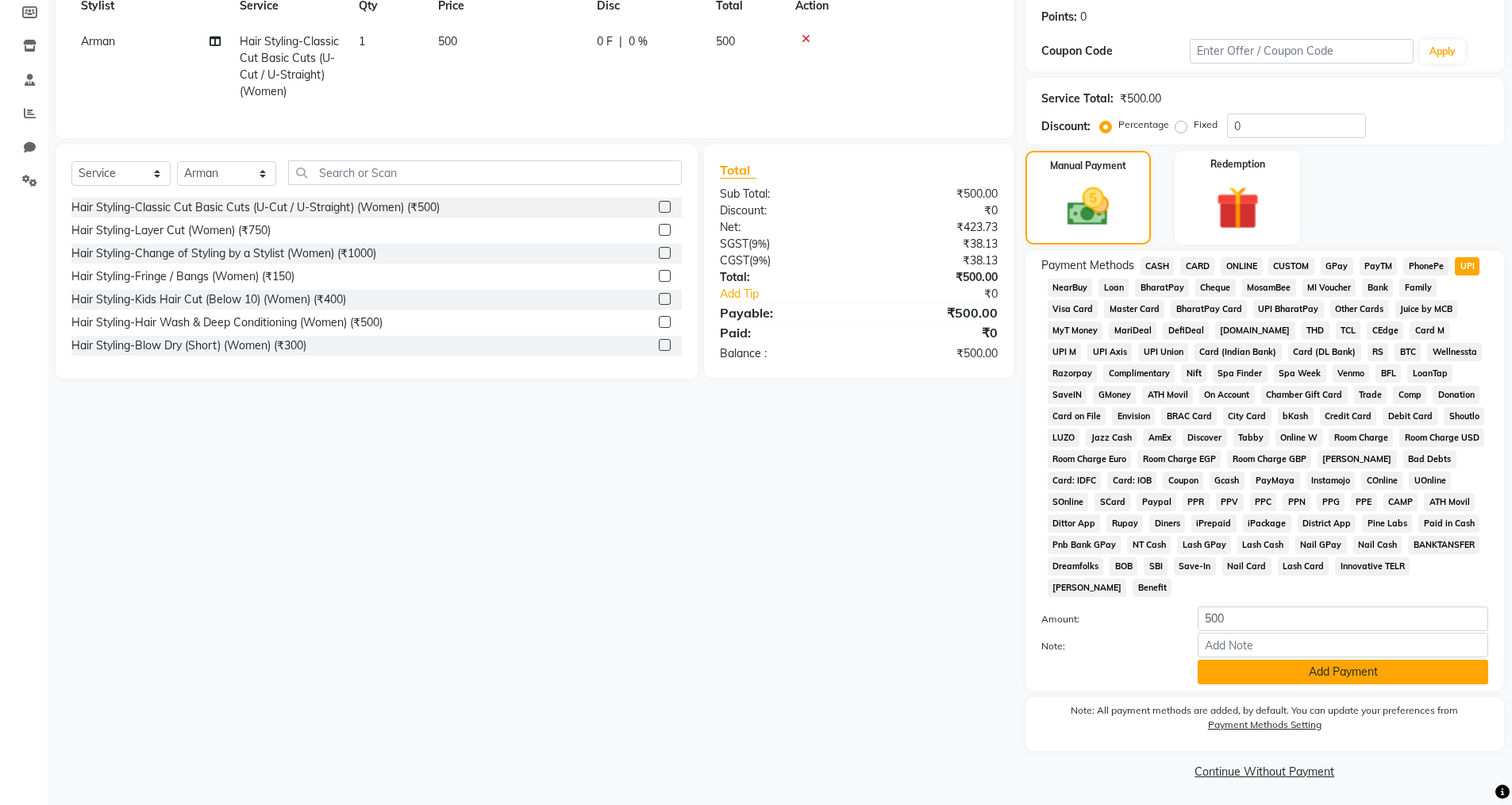
click at [1233, 670] on button "Add Payment" at bounding box center [1344, 672] width 291 height 25
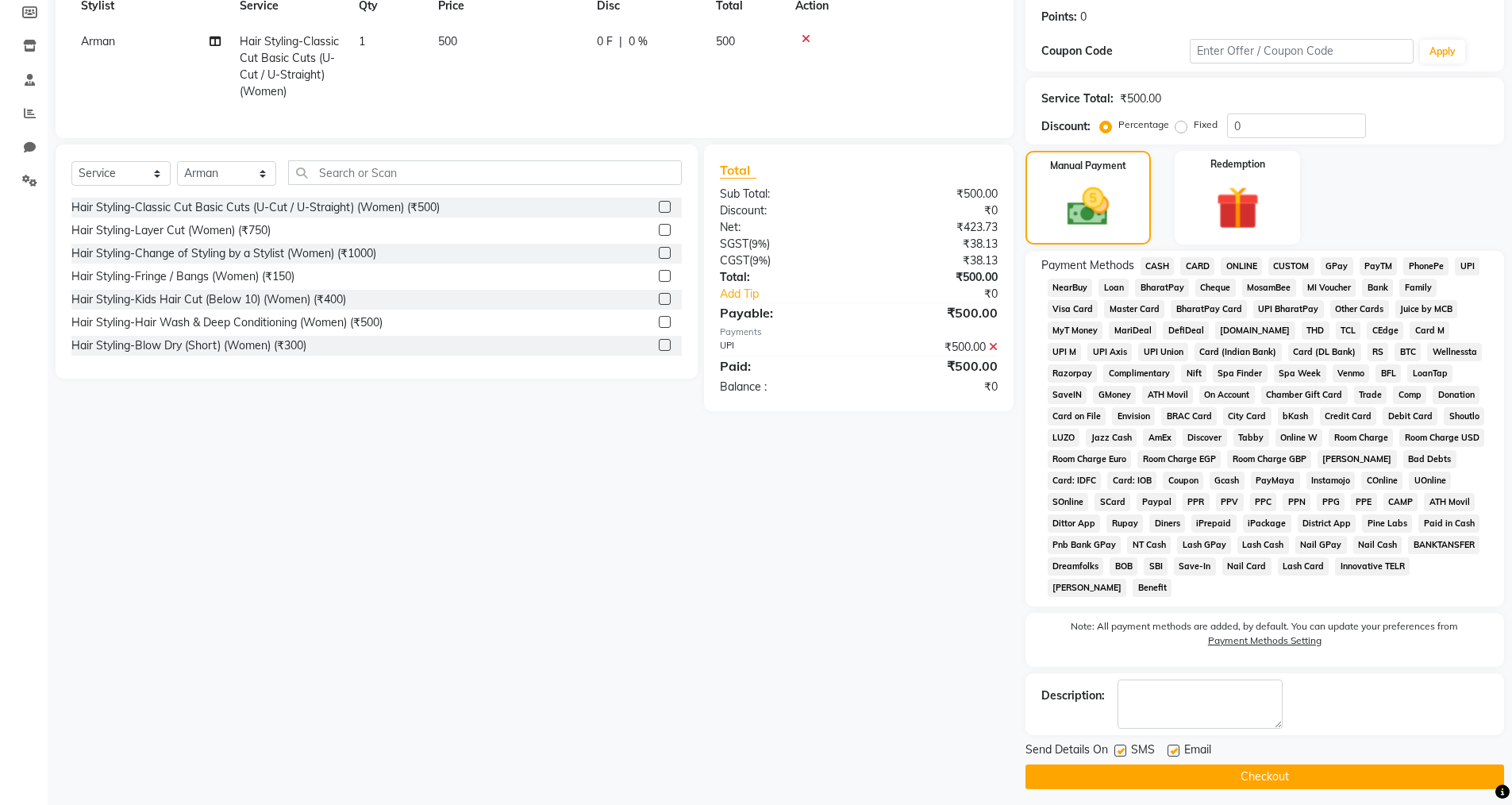
scroll to position [246, 0]
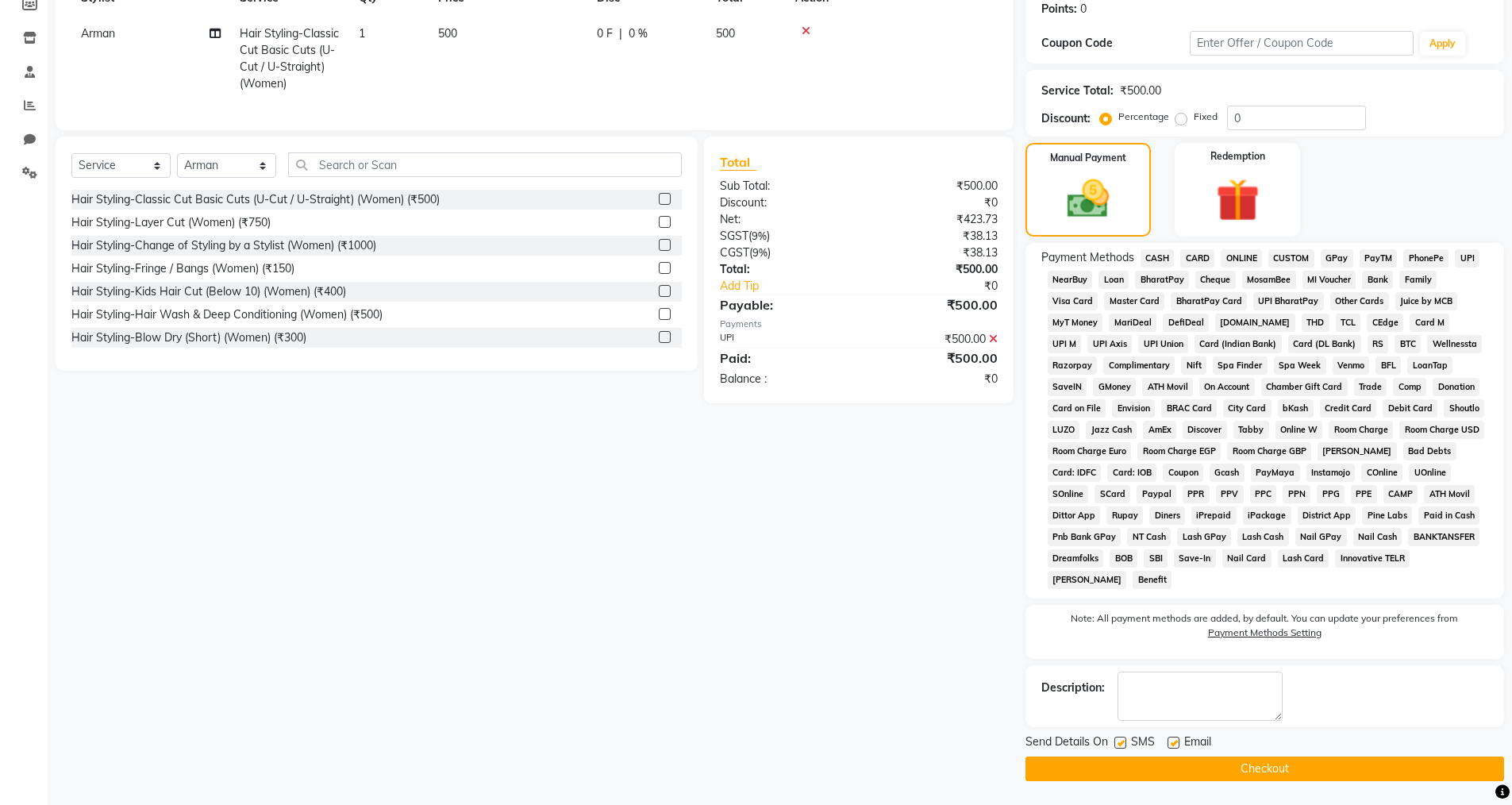
click at [1168, 739] on label at bounding box center [1173, 742] width 12 height 12
click at [1168, 739] on input "checkbox" at bounding box center [1173, 744] width 11 height 11
checkbox input "false"
click at [1127, 759] on button "Checkout" at bounding box center [1265, 769] width 478 height 25
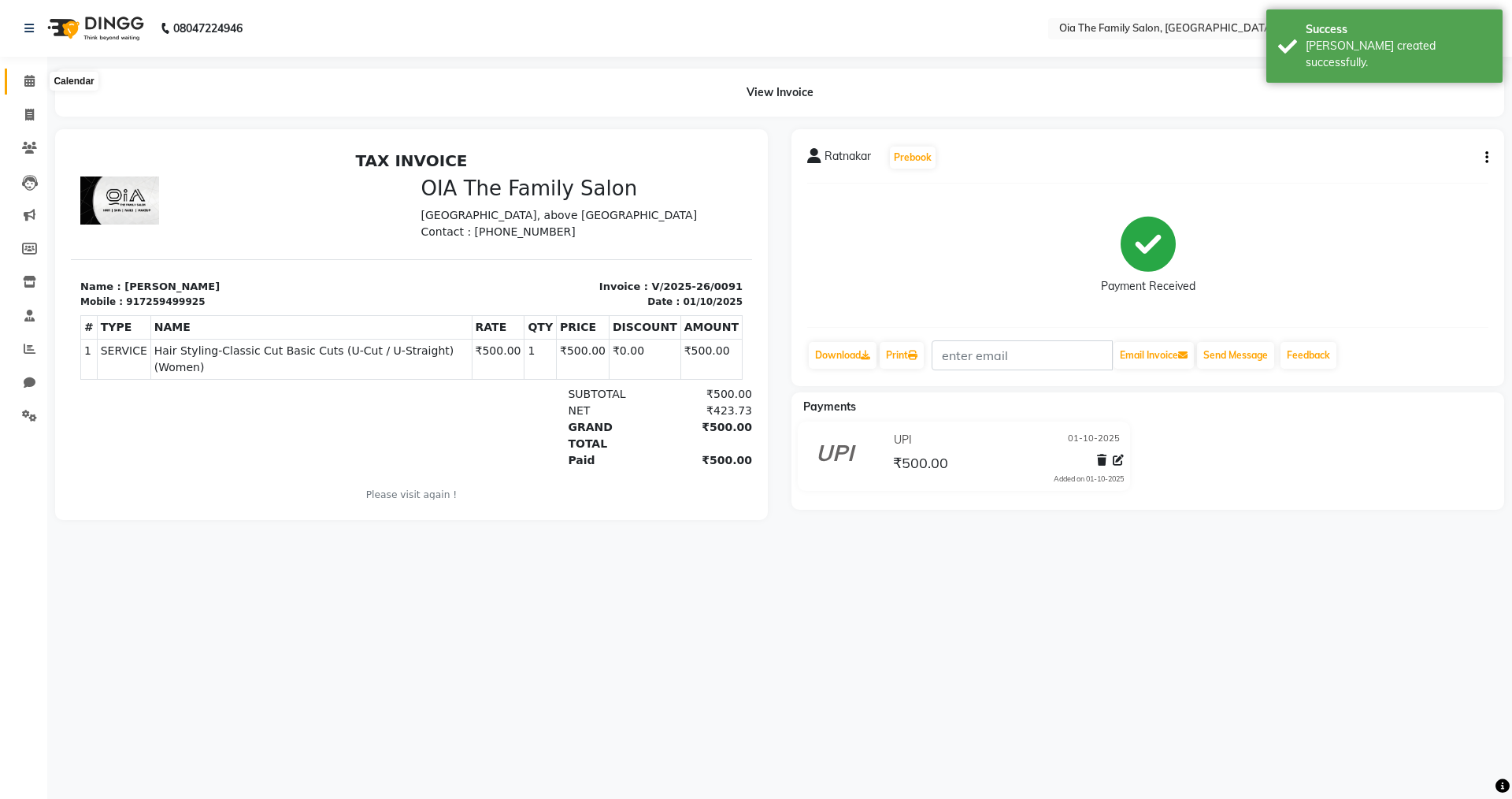
click at [26, 78] on icon at bounding box center [30, 80] width 11 height 11
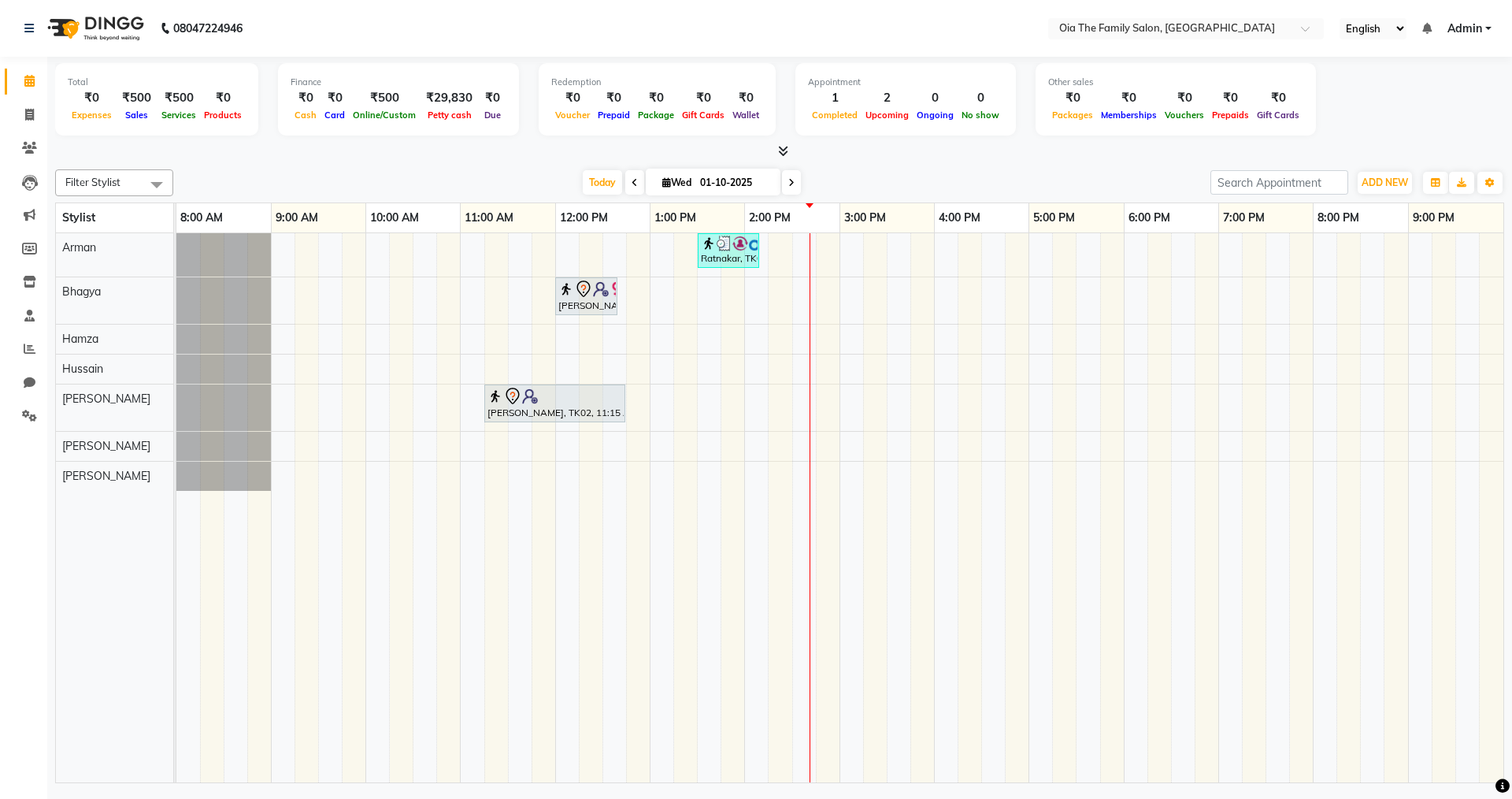
click at [734, 407] on div "Ratnakar, TK03, 01:30 PM-02:10 PM, Hair Styling-Classic Cut Basic Cuts (U-Cut /…" at bounding box center [840, 507] width 1327 height 549
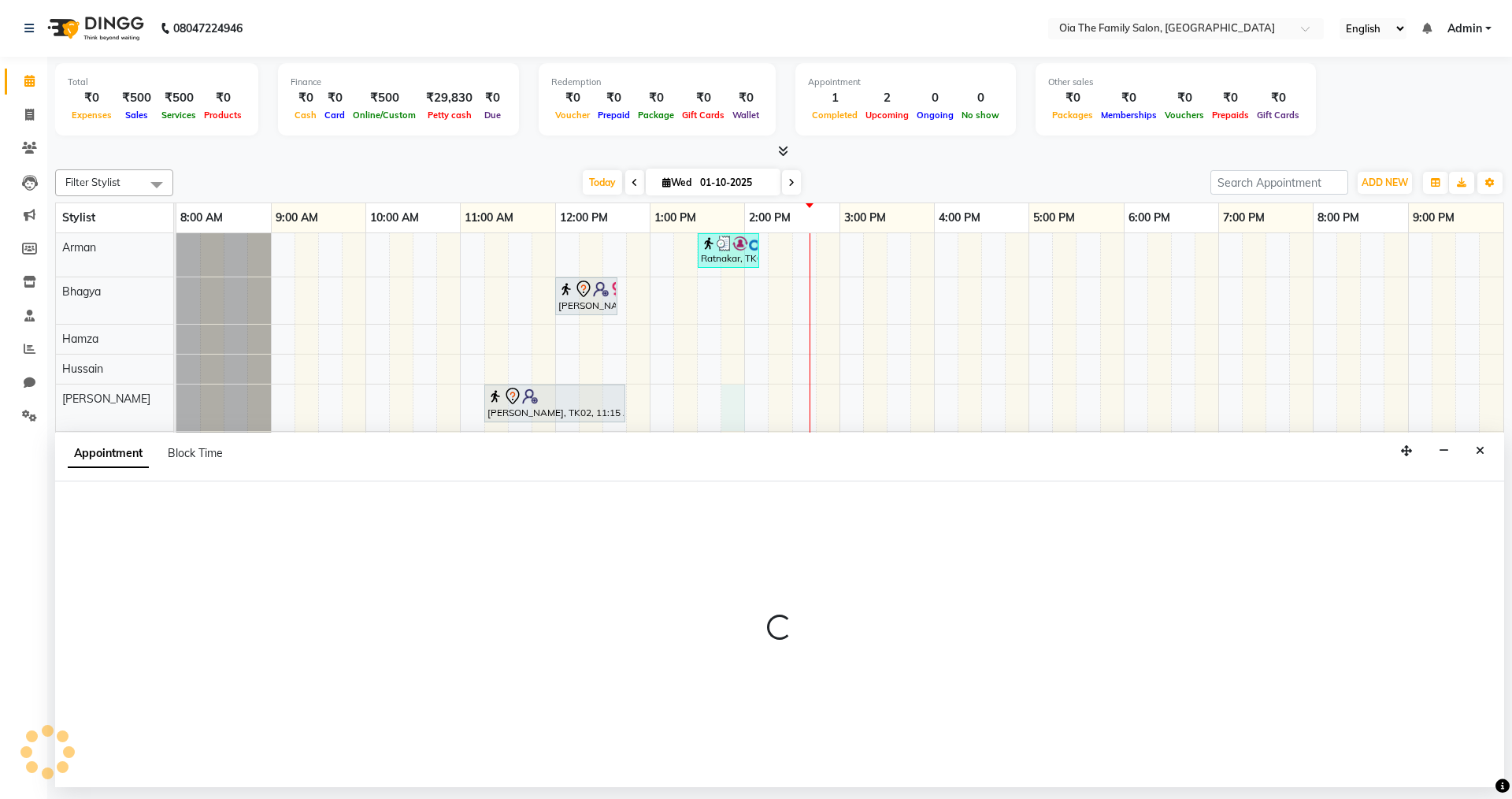
select select "93024"
select select "tentative"
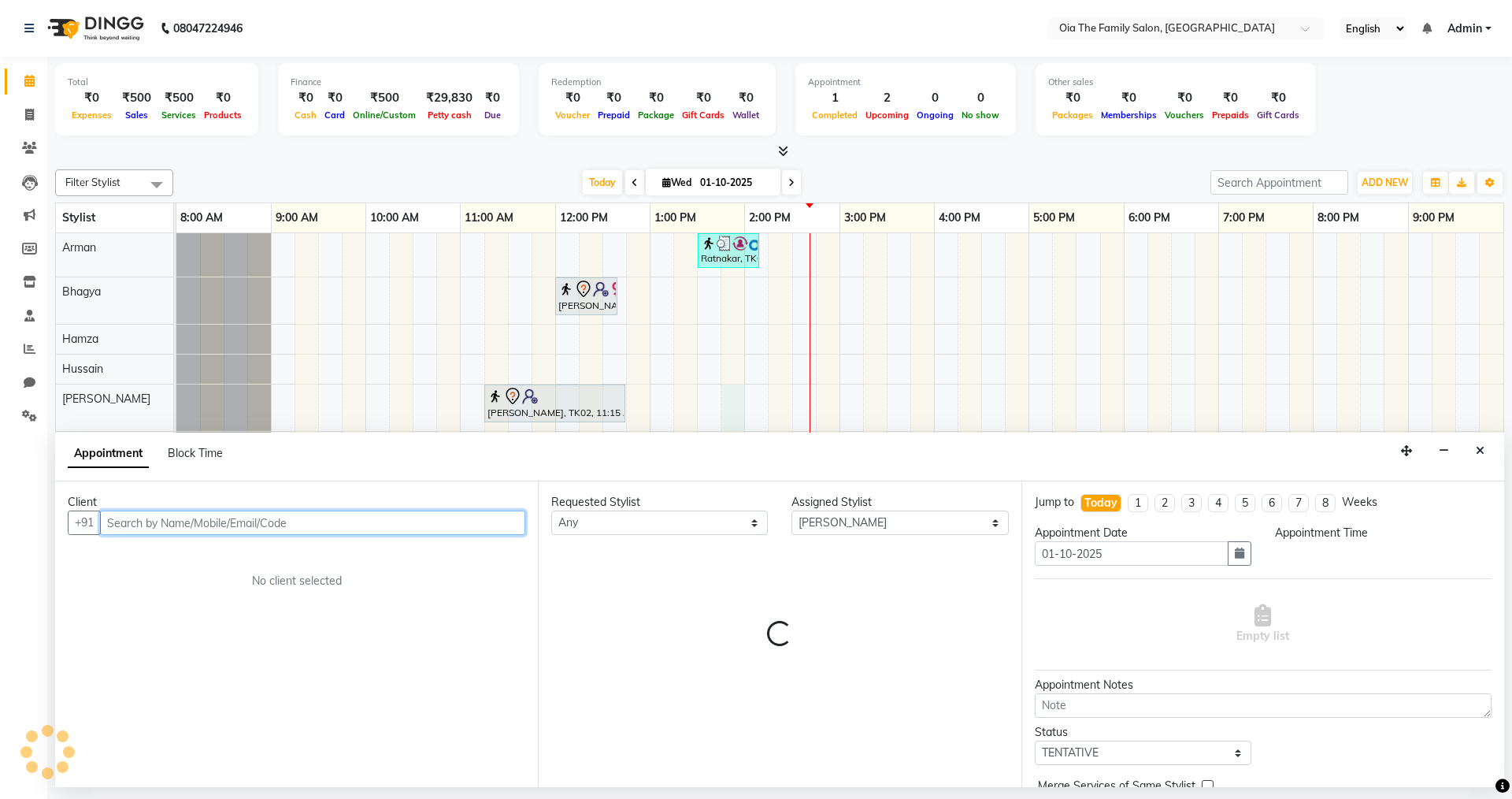
select select "825"
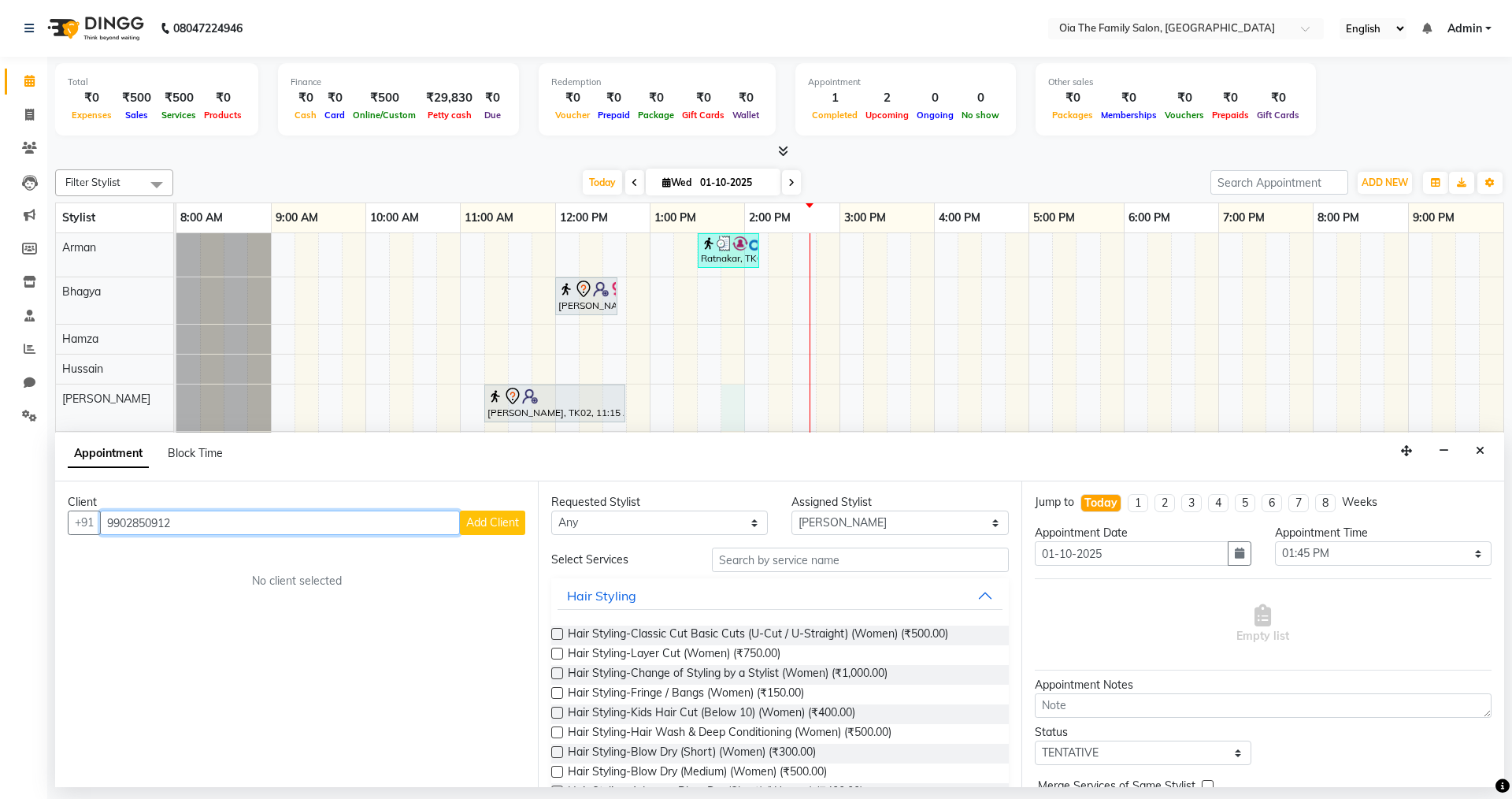
type input "9902850912"
click at [472, 528] on span "Add Client" at bounding box center [493, 522] width 53 height 14
select select "22"
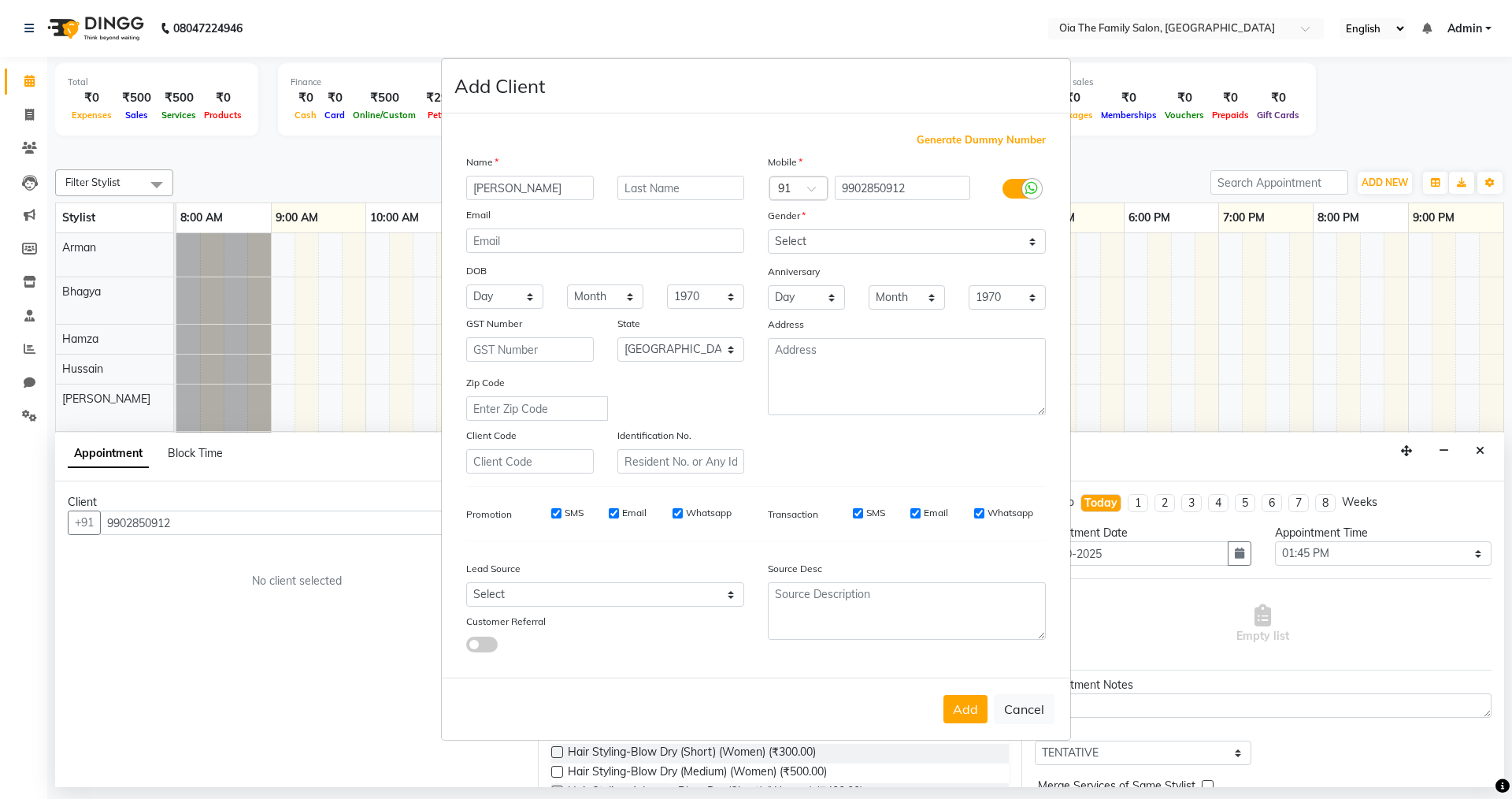
type input "[PERSON_NAME]"
click at [841, 242] on select "Select [DEMOGRAPHIC_DATA] [DEMOGRAPHIC_DATA] Other Prefer Not To Say" at bounding box center [907, 242] width 278 height 25
select select "[DEMOGRAPHIC_DATA]"
click at [768, 229] on select "Select [DEMOGRAPHIC_DATA] [DEMOGRAPHIC_DATA] Other Prefer Not To Say" at bounding box center [907, 242] width 278 height 25
click at [959, 700] on button "Add" at bounding box center [966, 709] width 44 height 28
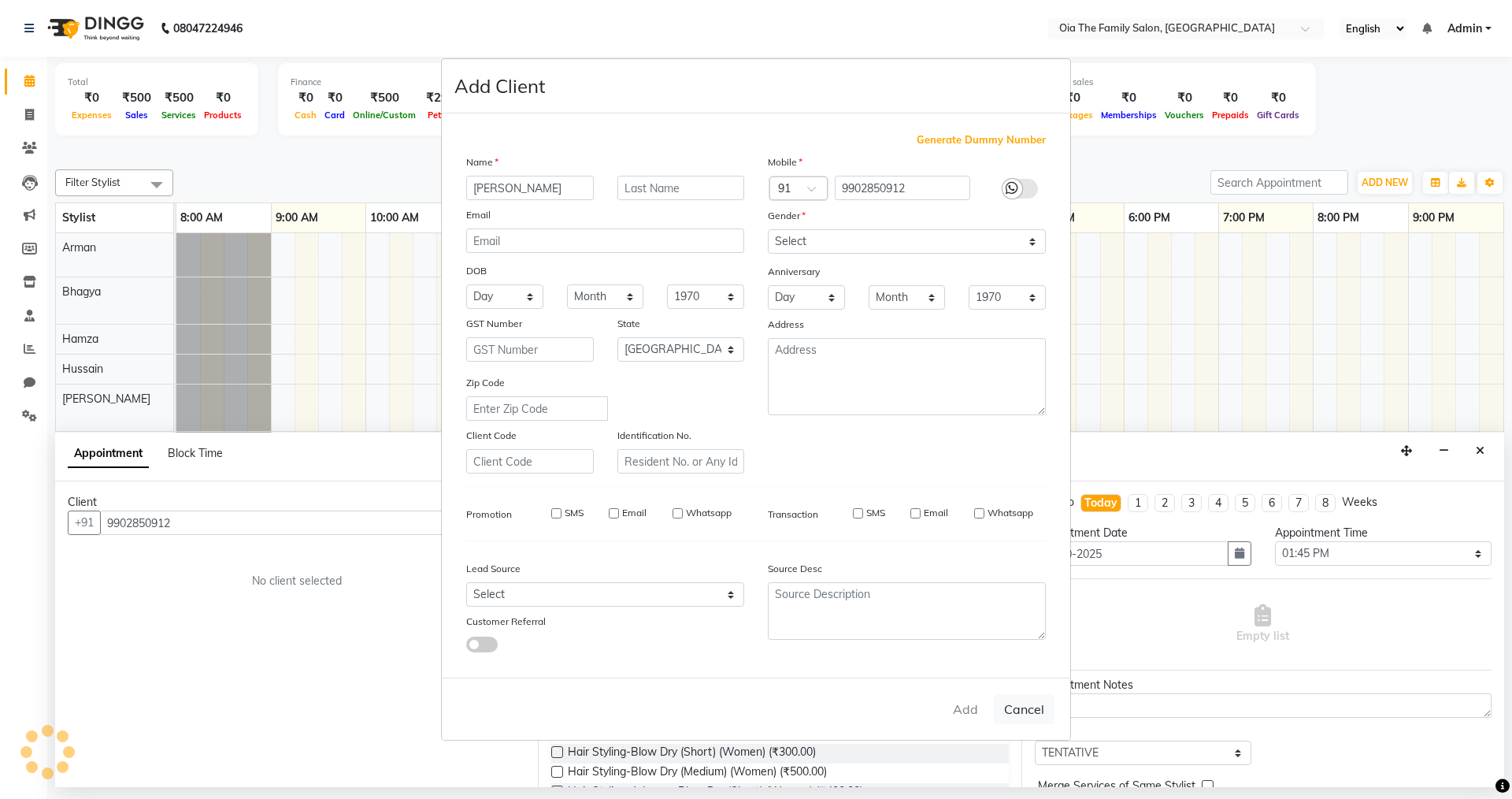
select select
select select "null"
select select
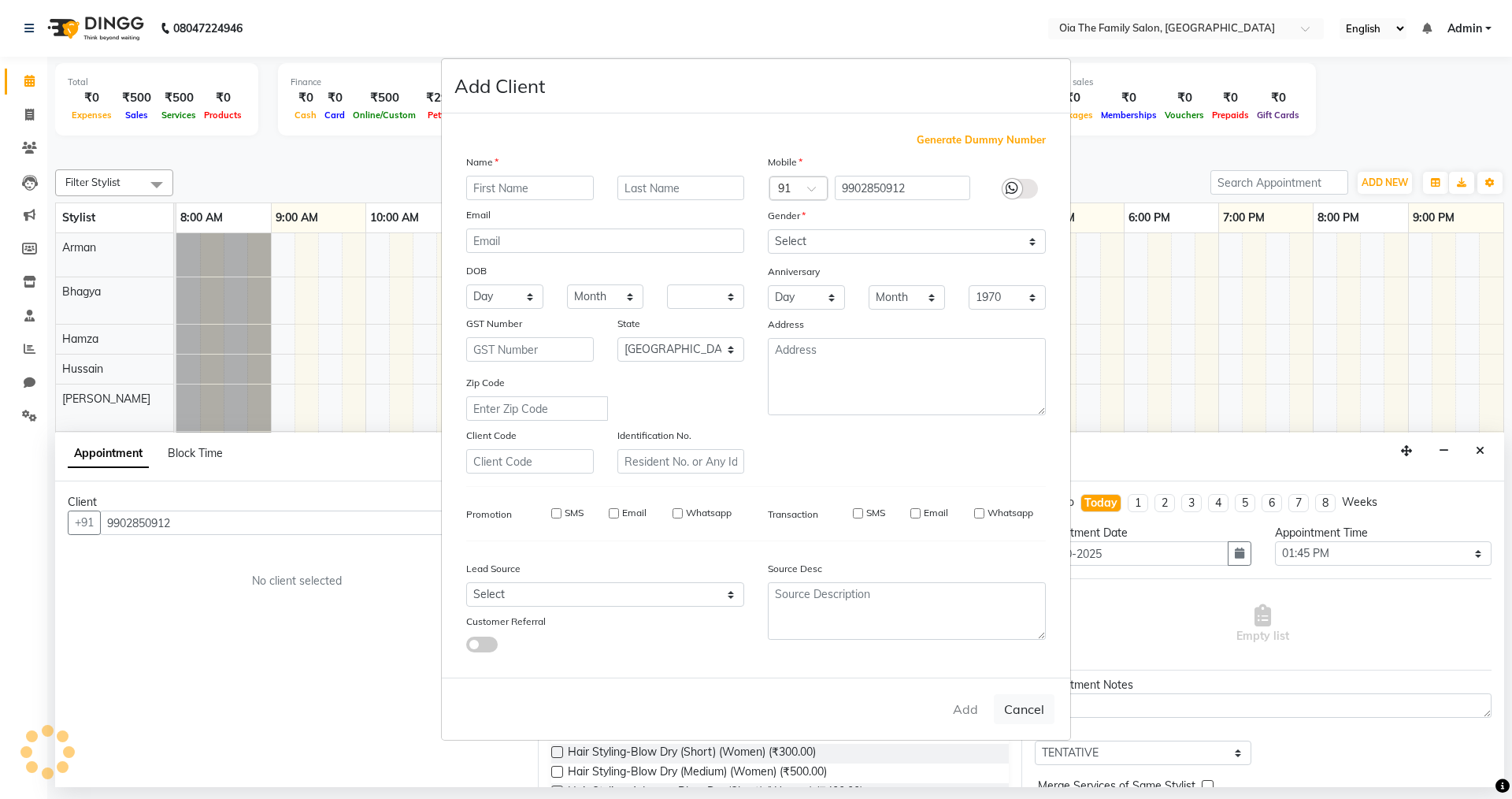
select select
checkbox input "false"
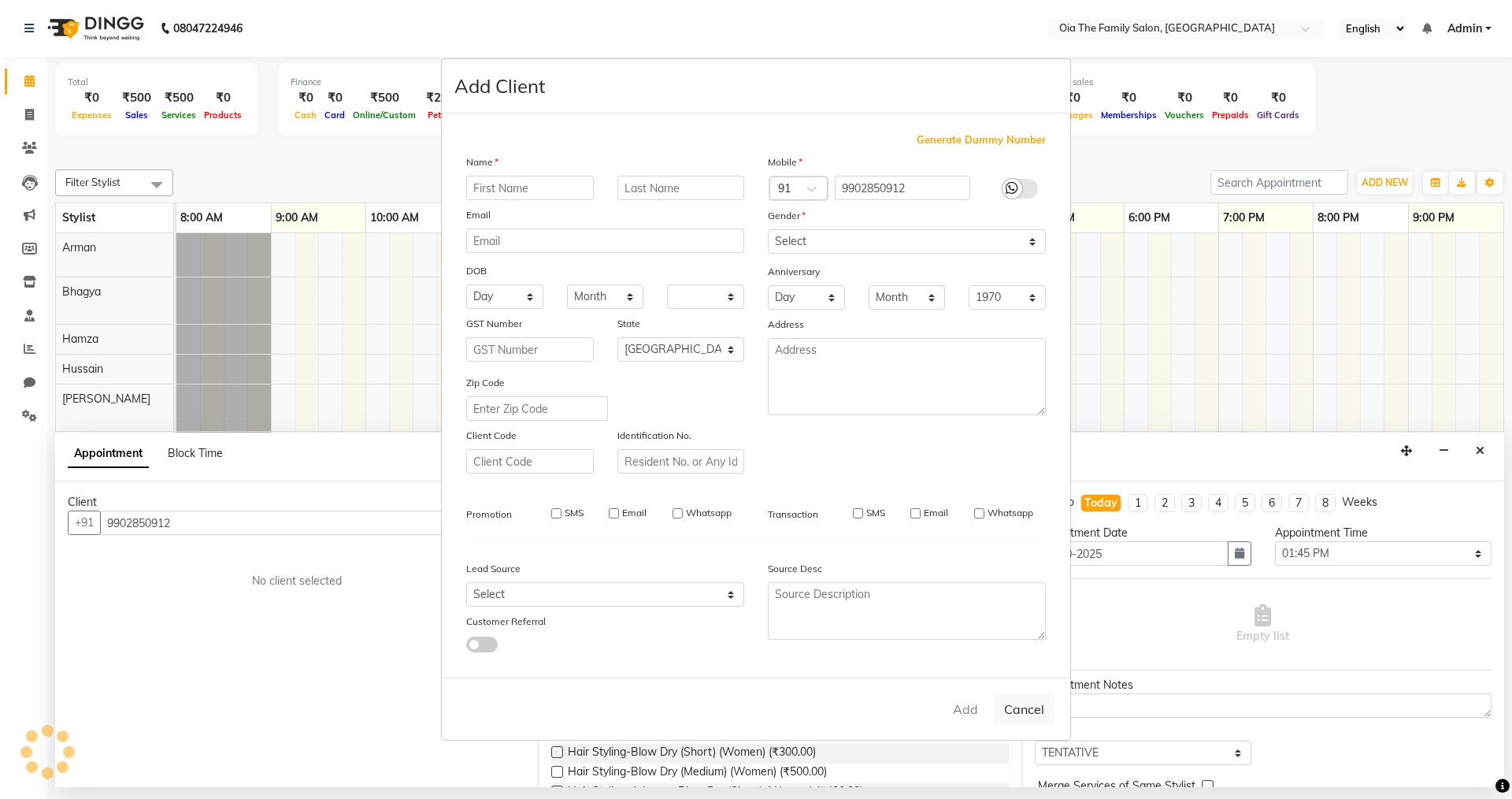
checkbox input "false"
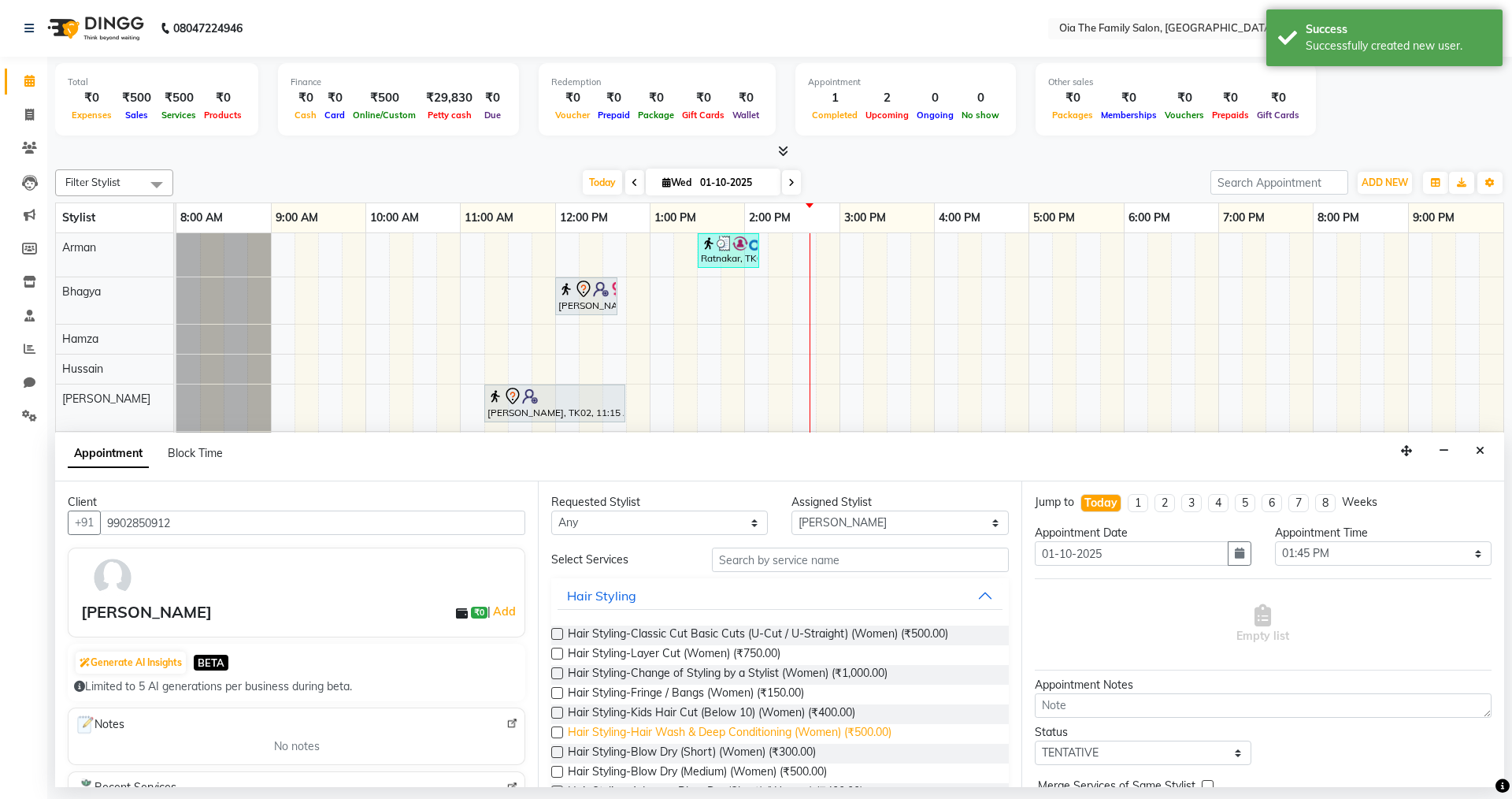
click at [680, 735] on span "Hair Styling-Hair Wash & Deep Conditioning (Women) (₹500.00)" at bounding box center [729, 734] width 323 height 19
checkbox input "false"
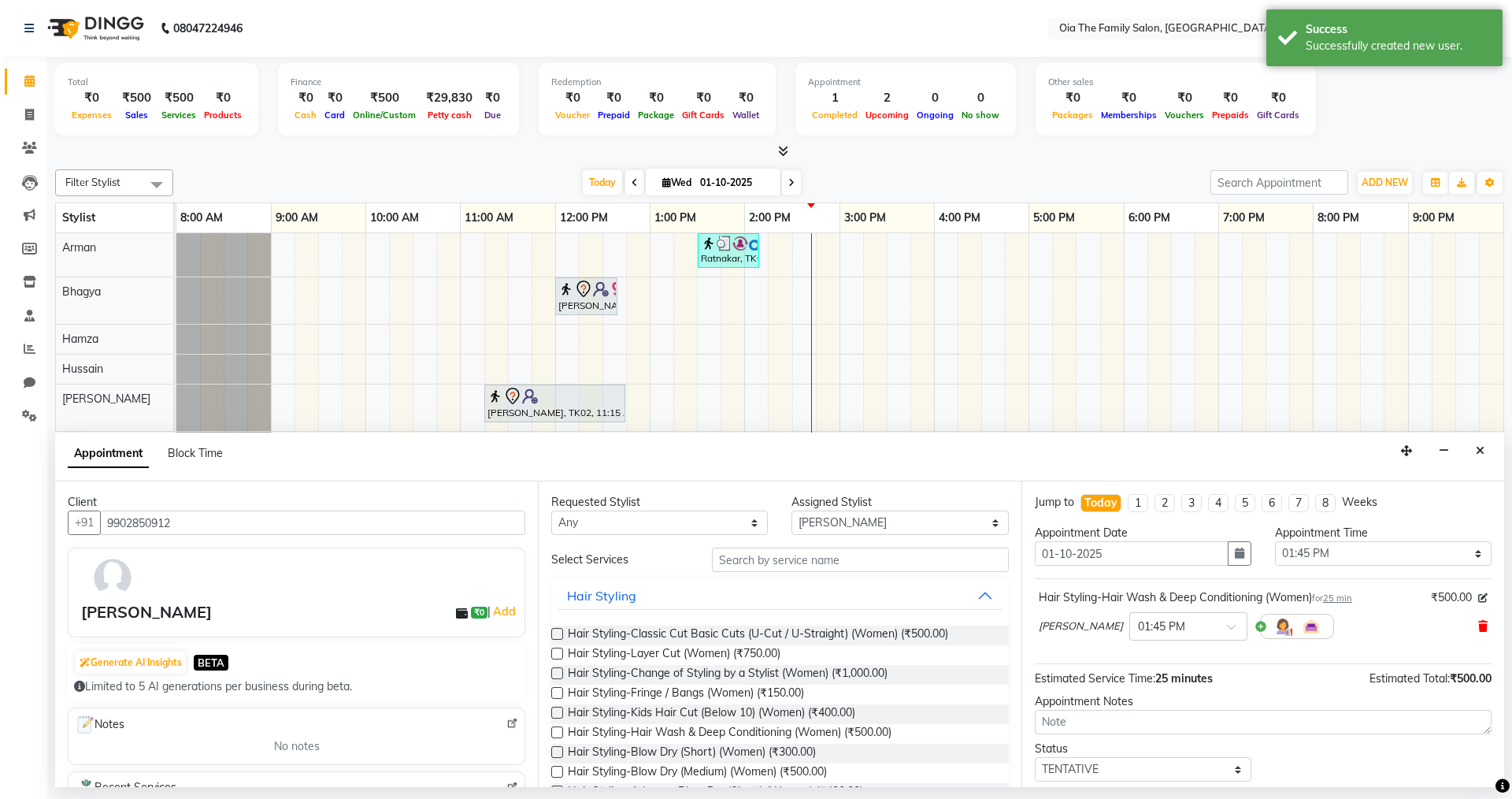
click at [1478, 626] on icon at bounding box center [1482, 626] width 10 height 11
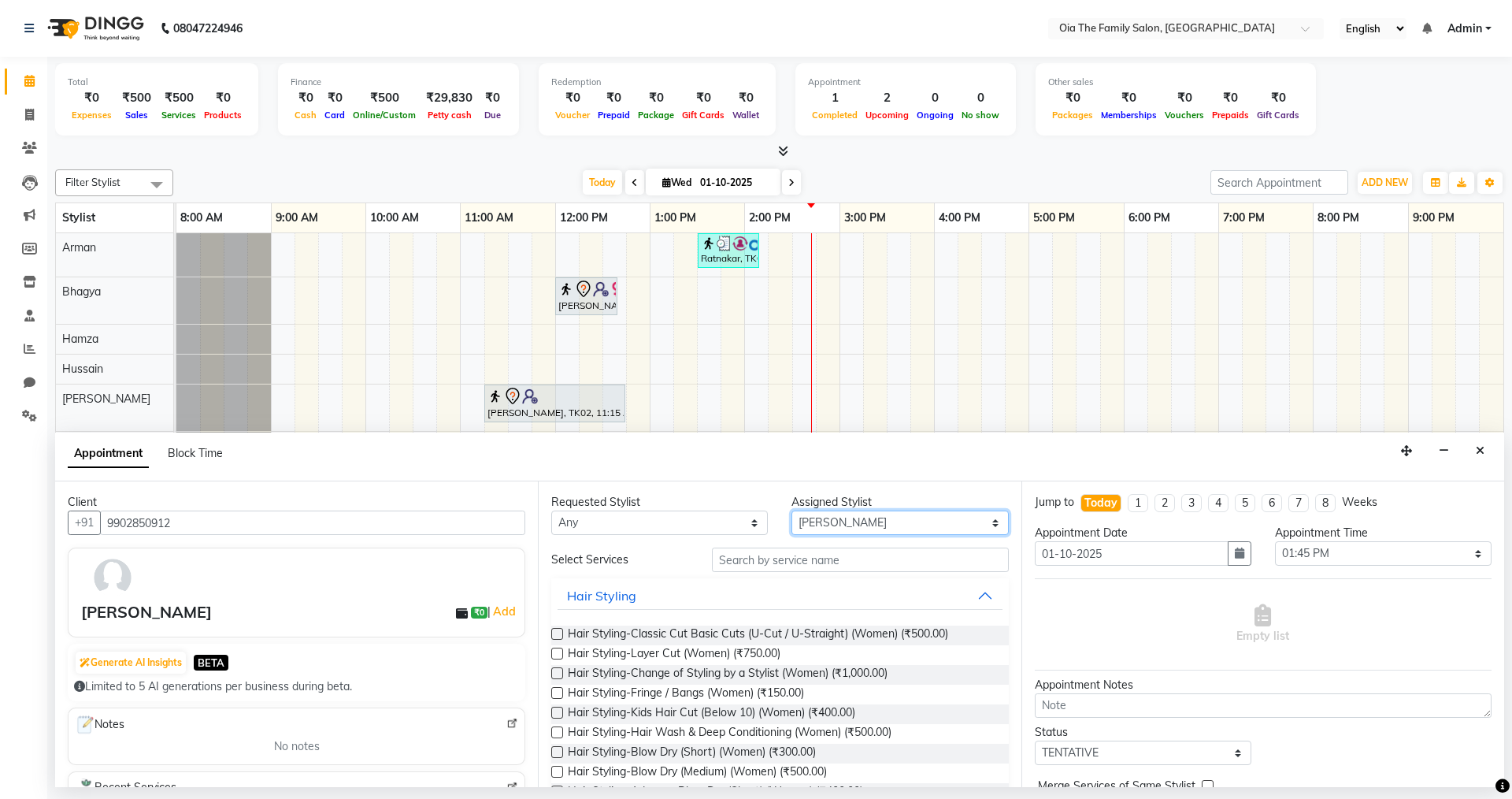
click at [872, 518] on select "Select Arman Bhagya Hamza Hussain Muskan Prajwal Shan Khan" at bounding box center [900, 523] width 216 height 25
select select "93026"
click at [792, 511] on select "Select Arman Bhagya Hamza Hussain Muskan Prajwal Shan Khan" at bounding box center [900, 523] width 216 height 25
click at [720, 735] on span "Hair Styling-Hair Wash & Deep Conditioning (Women) (₹500.00)" at bounding box center [729, 734] width 323 height 19
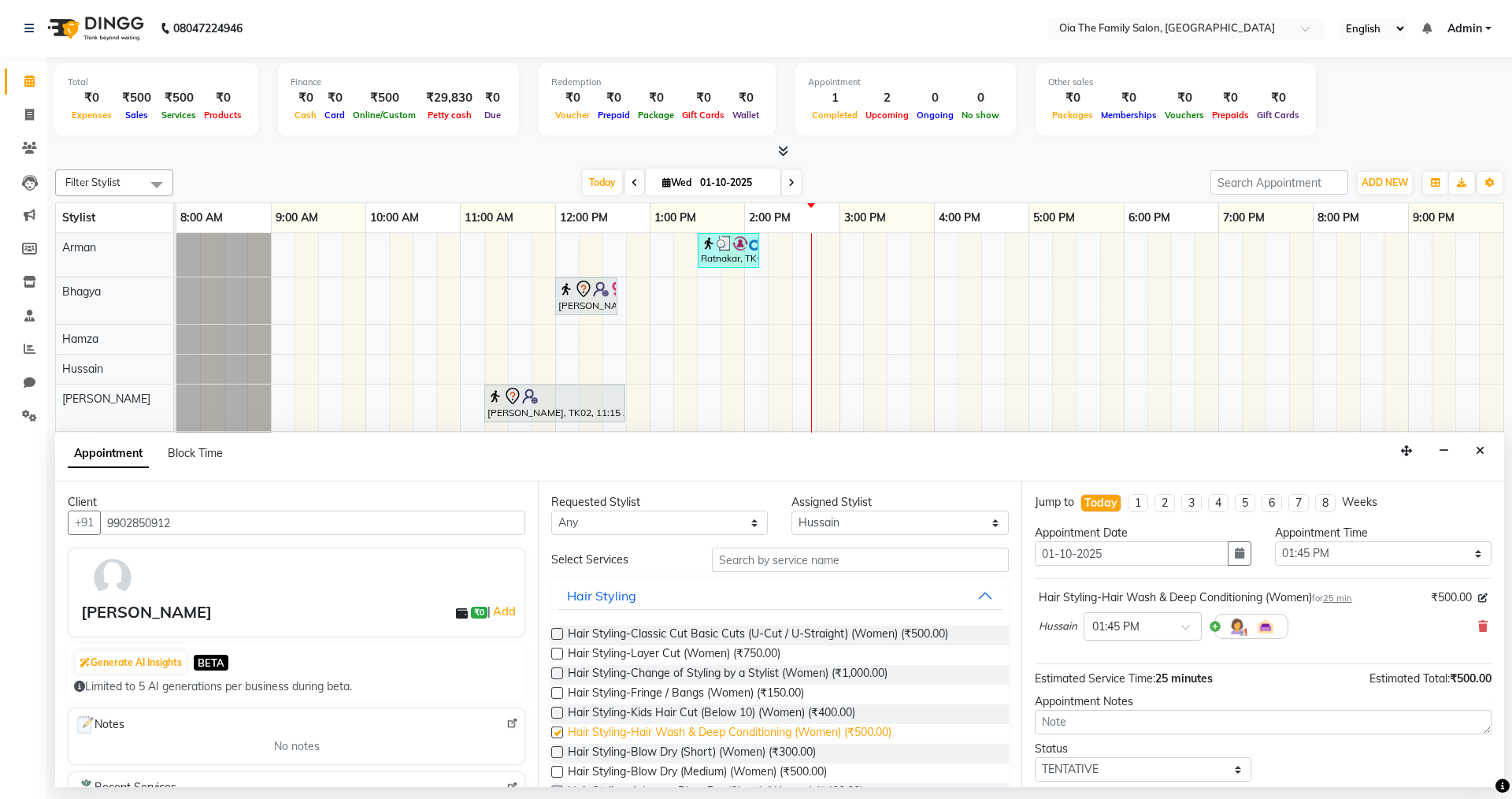
checkbox input "false"
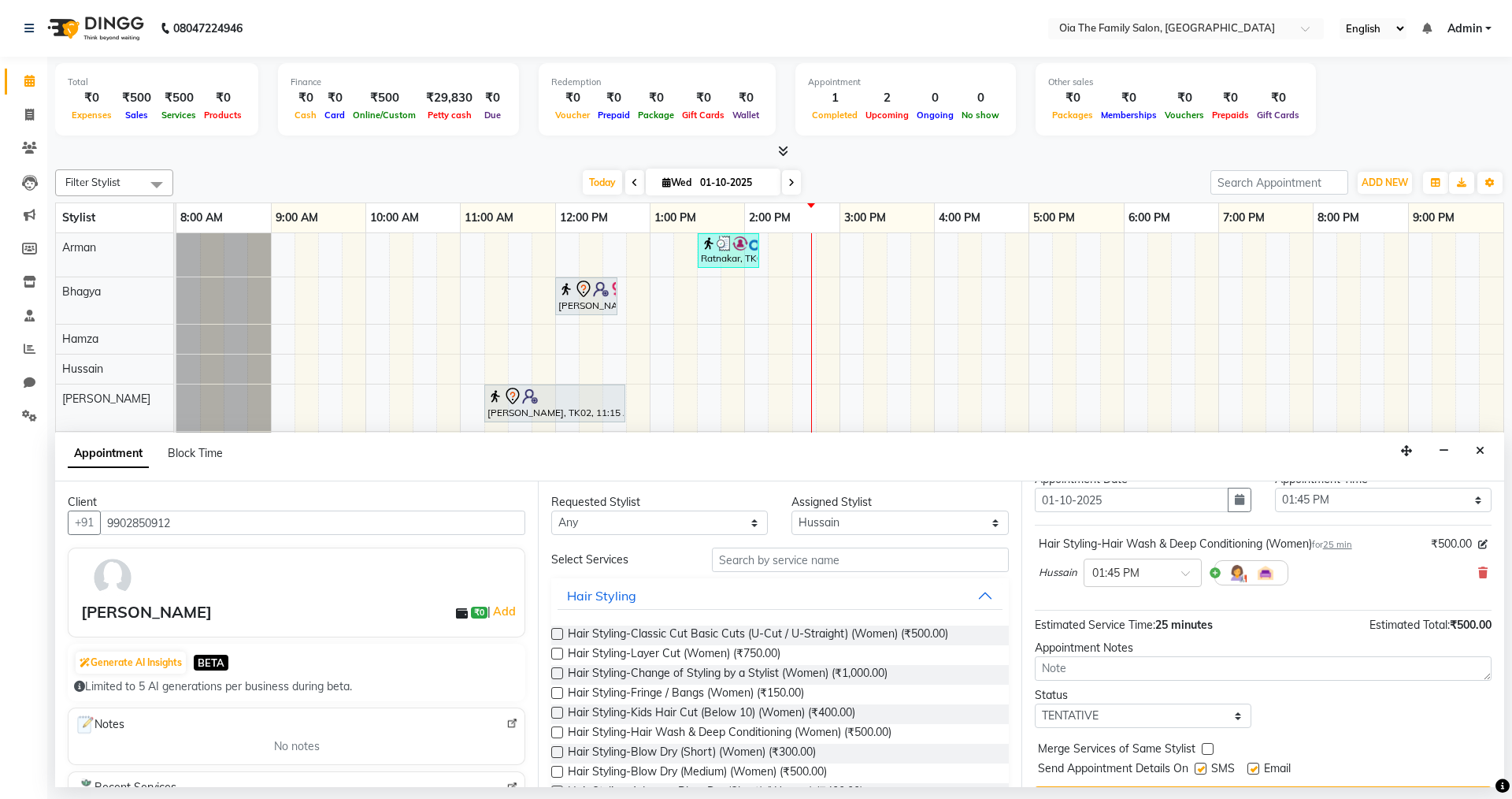
scroll to position [94, 0]
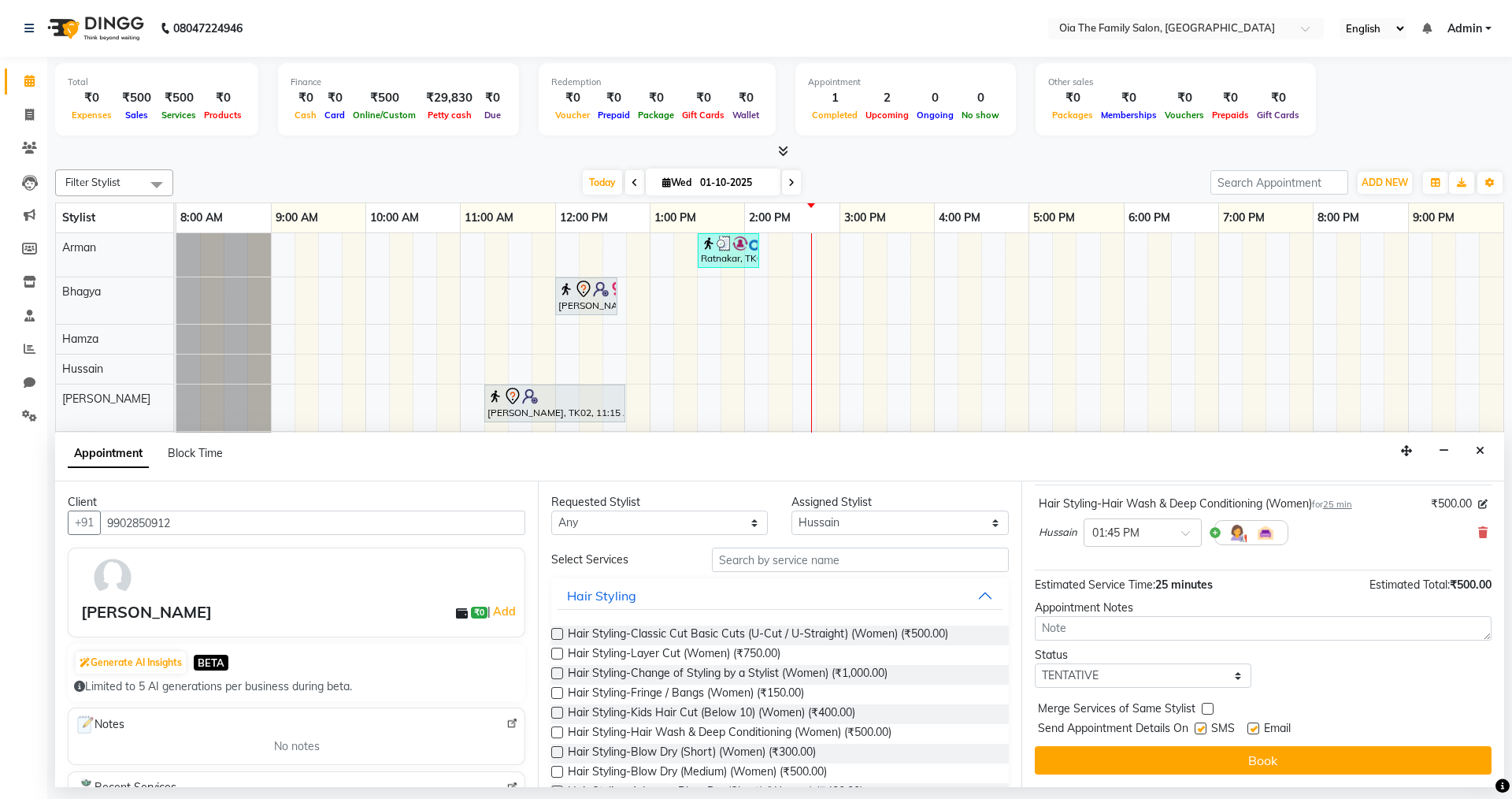
click at [1204, 731] on label at bounding box center [1200, 728] width 11 height 11
click at [1204, 731] on input "checkbox" at bounding box center [1200, 730] width 11 height 11
checkbox input "false"
click at [1252, 730] on label at bounding box center [1253, 728] width 11 height 11
click at [1252, 730] on input "checkbox" at bounding box center [1253, 730] width 11 height 11
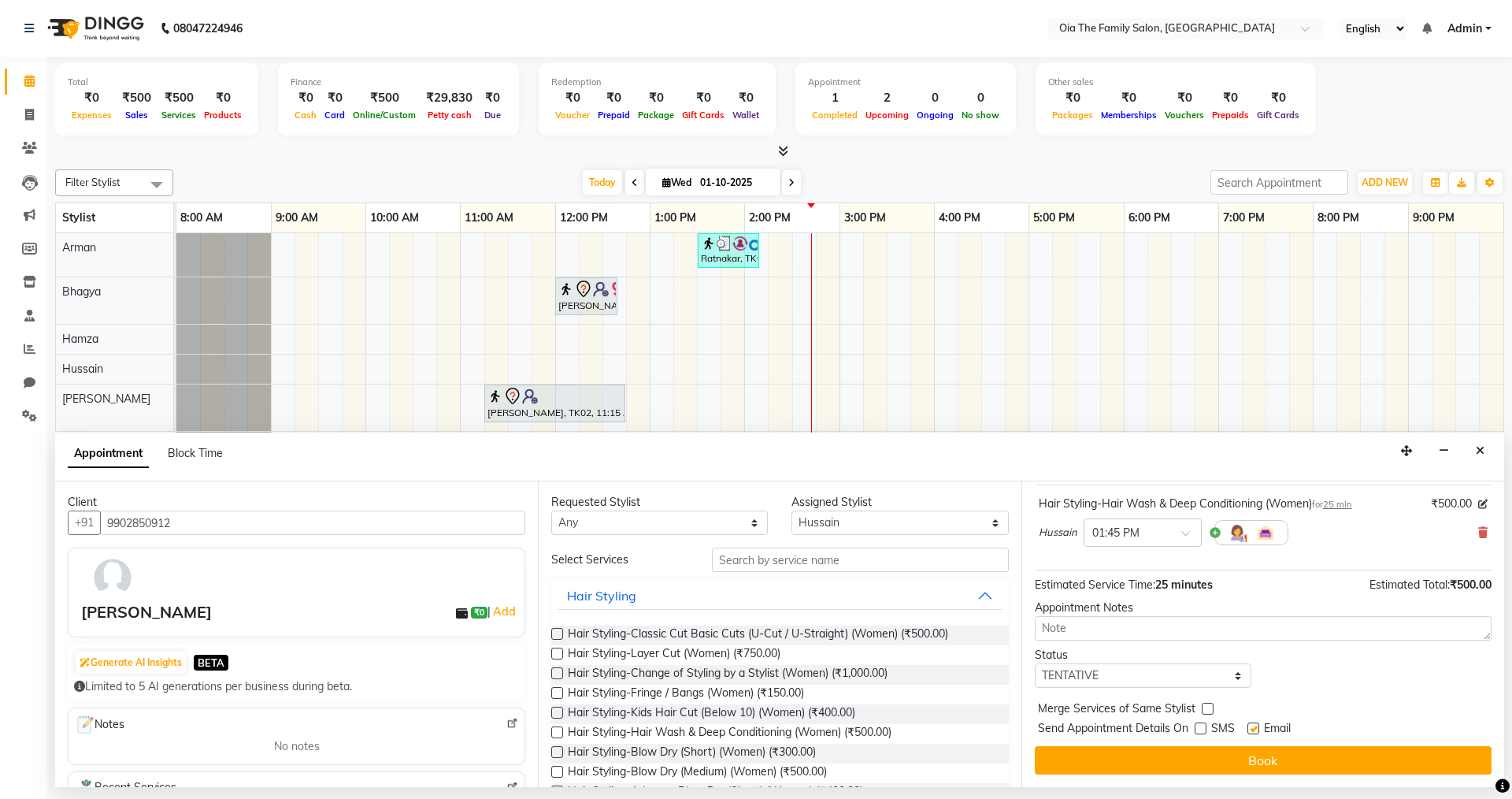
checkbox input "false"
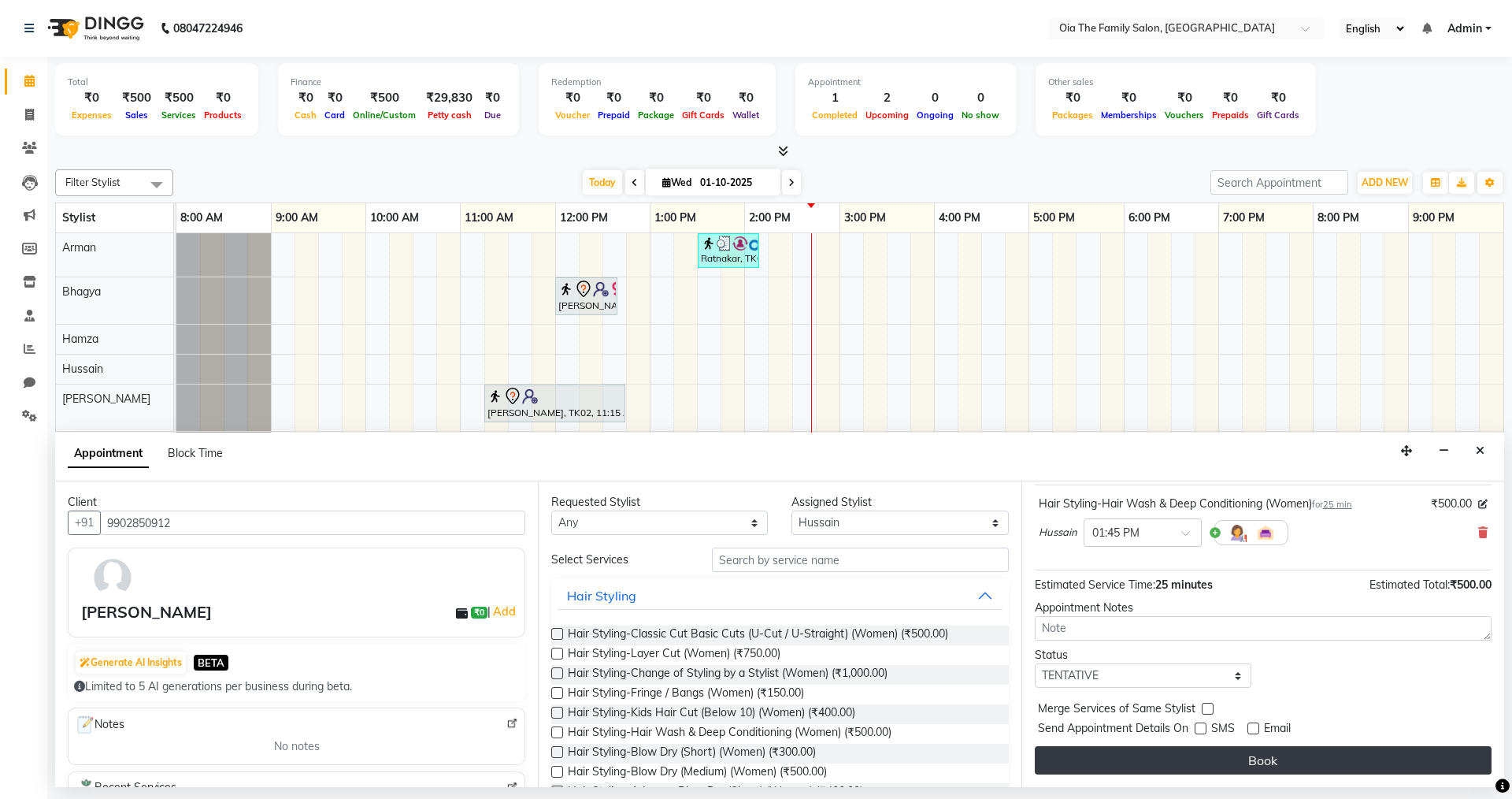
click at [1242, 764] on button "Book" at bounding box center [1263, 760] width 457 height 28
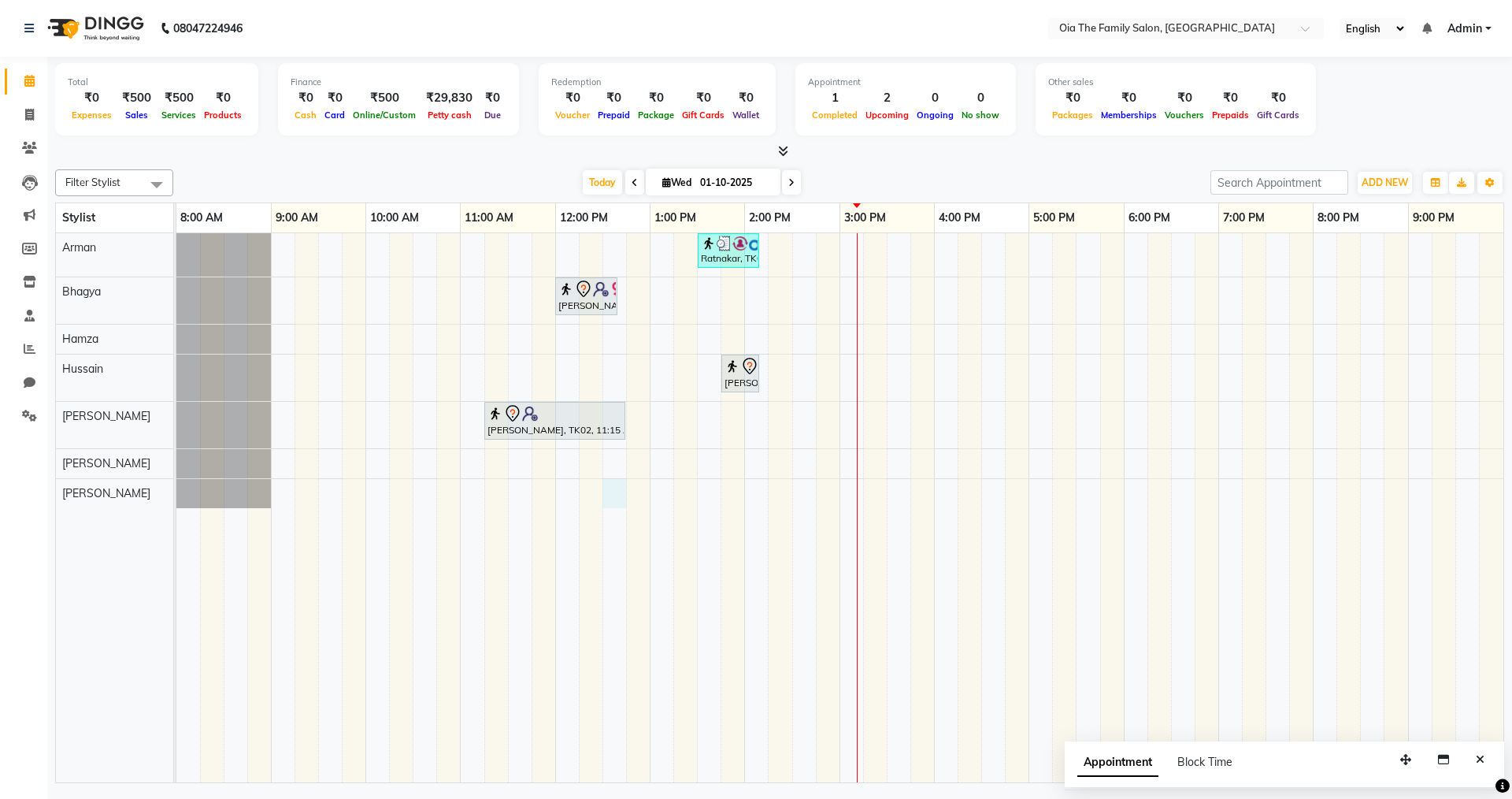
click at [621, 495] on div "Ratnakar, TK03, 01:30 PM-02:10 PM, Hair Styling-Classic Cut Basic Cuts (U-Cut /…" at bounding box center [840, 507] width 1327 height 549
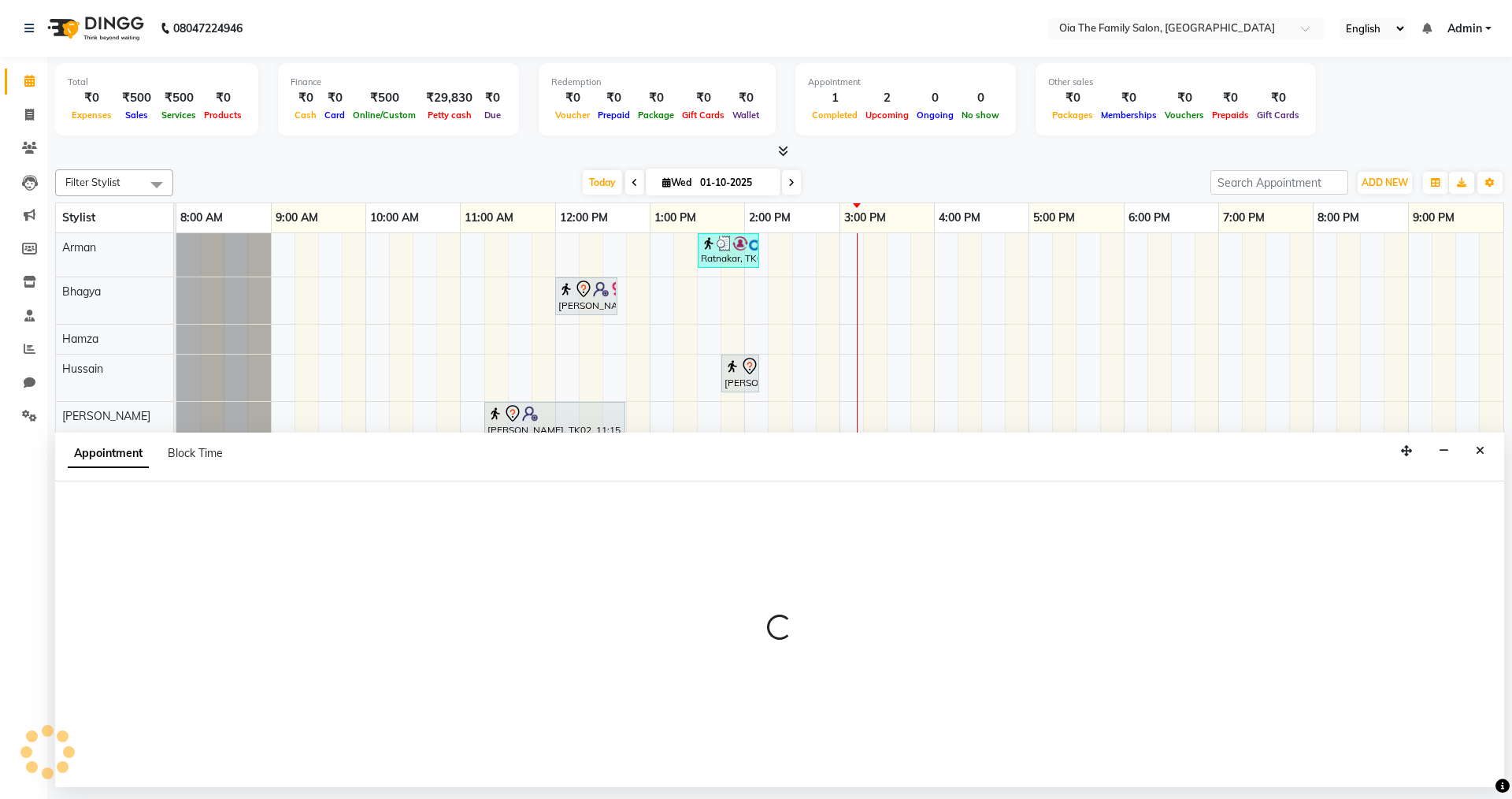
select select "93025"
select select "750"
select select "tentative"
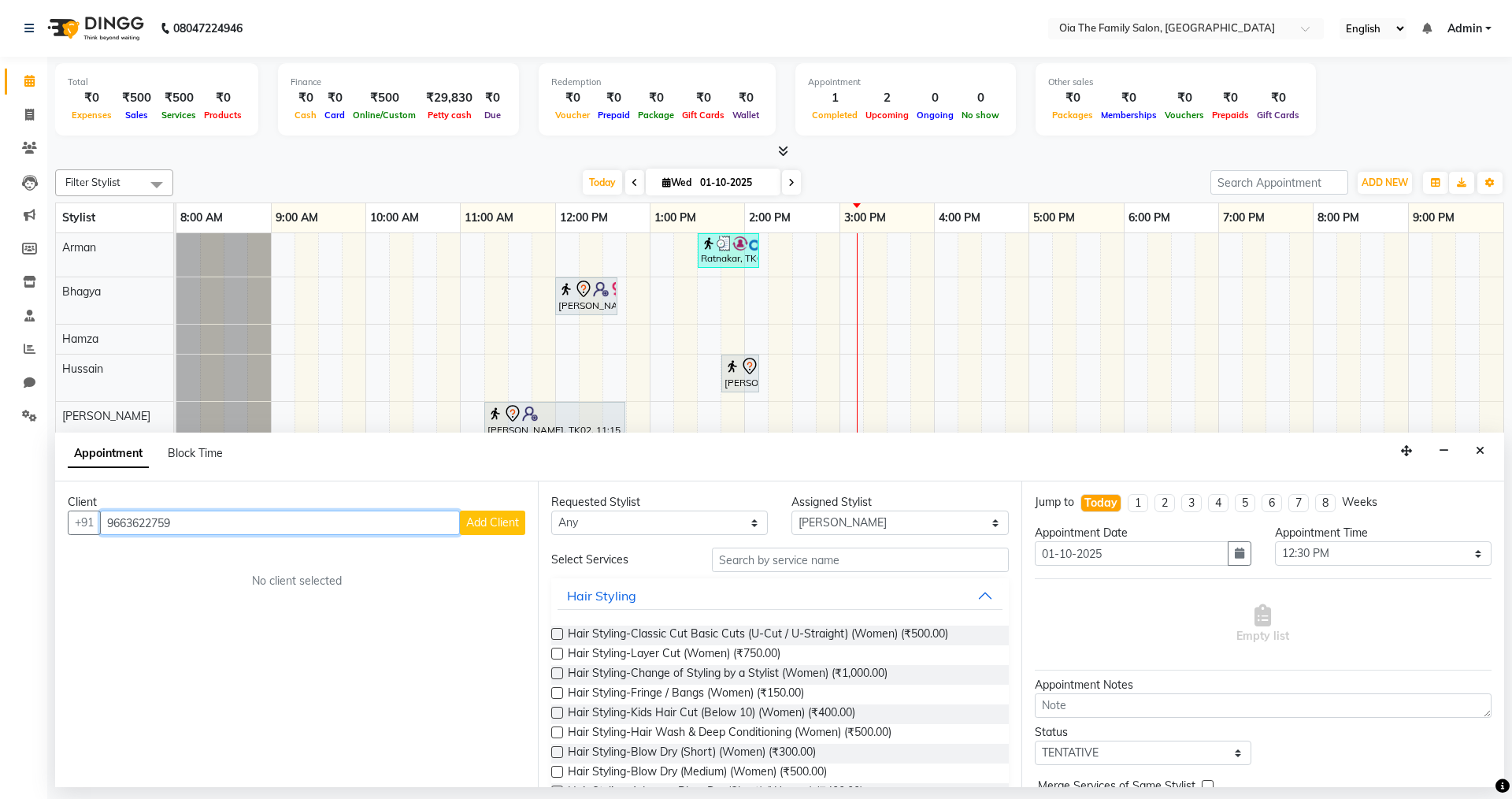
type input "9663622759"
click at [517, 525] on span "Add Client" at bounding box center [493, 522] width 53 height 14
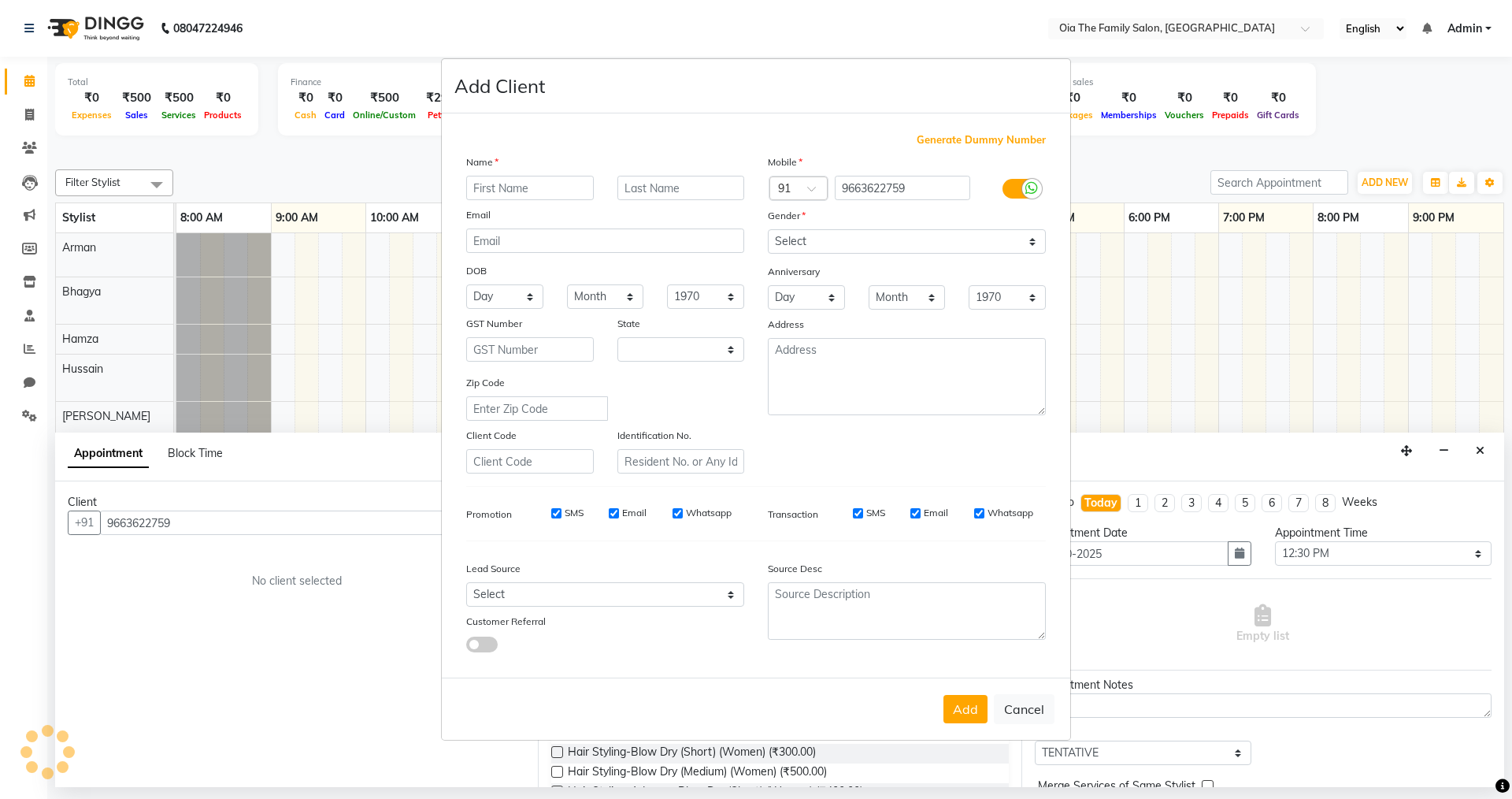
select select "22"
type input "[PERSON_NAME]"
click at [777, 234] on select "Select [DEMOGRAPHIC_DATA] [DEMOGRAPHIC_DATA] Other Prefer Not To Say" at bounding box center [907, 242] width 278 height 25
select select "[DEMOGRAPHIC_DATA]"
click at [768, 229] on select "Select [DEMOGRAPHIC_DATA] [DEMOGRAPHIC_DATA] Other Prefer Not To Say" at bounding box center [907, 242] width 278 height 25
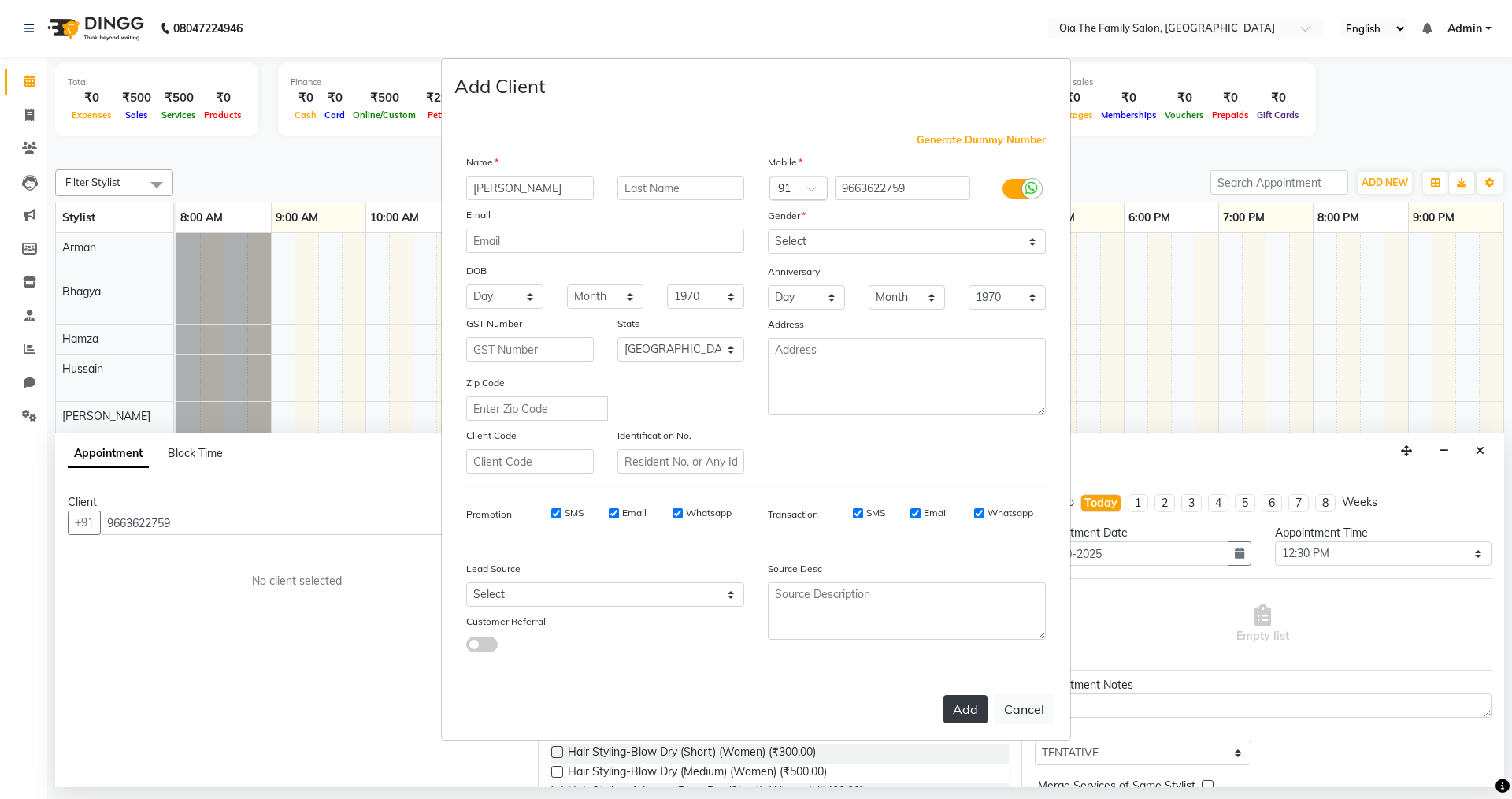
click at [973, 710] on button "Add" at bounding box center [966, 709] width 44 height 28
select select
select select "null"
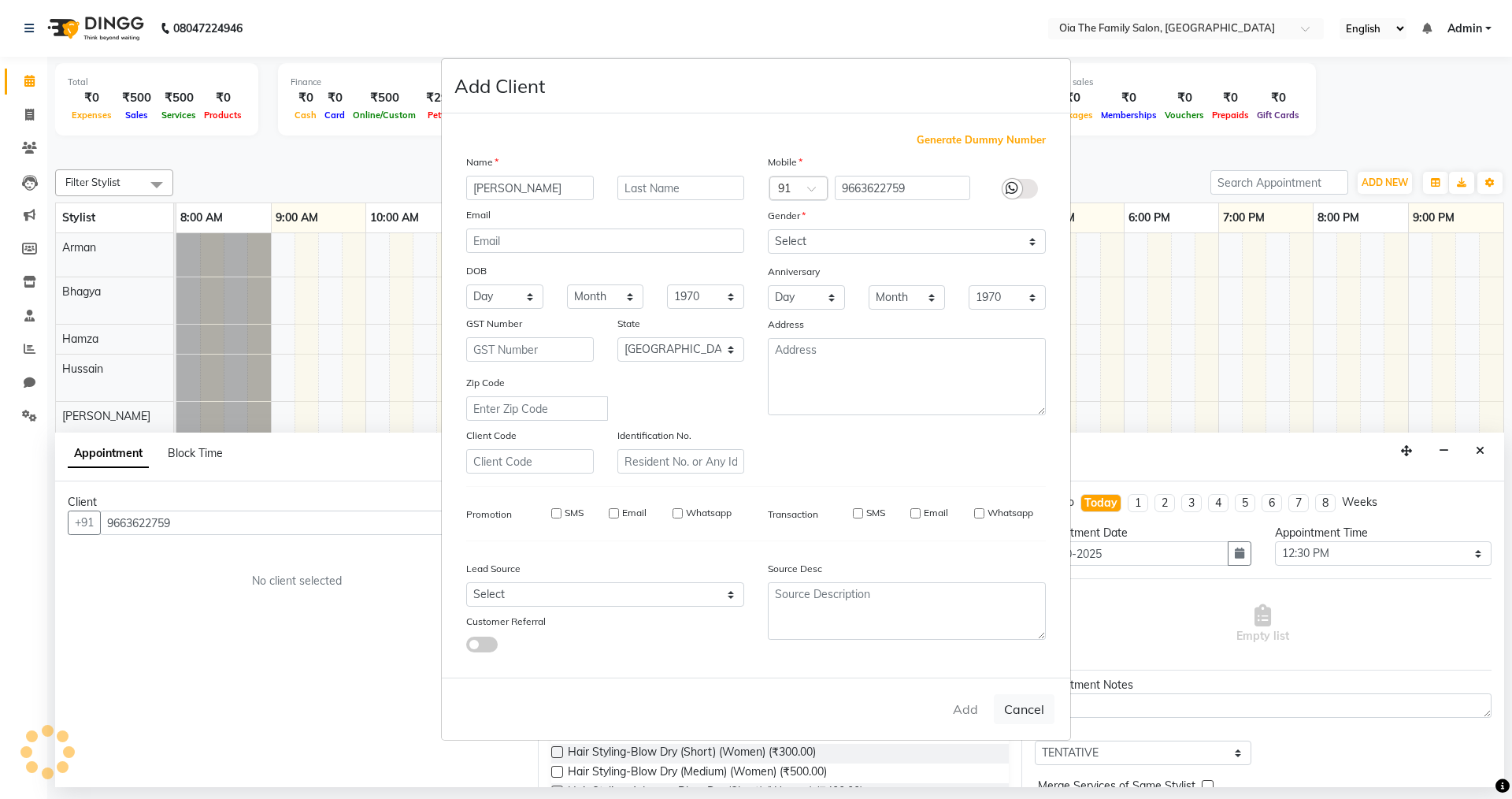
select select
checkbox input "false"
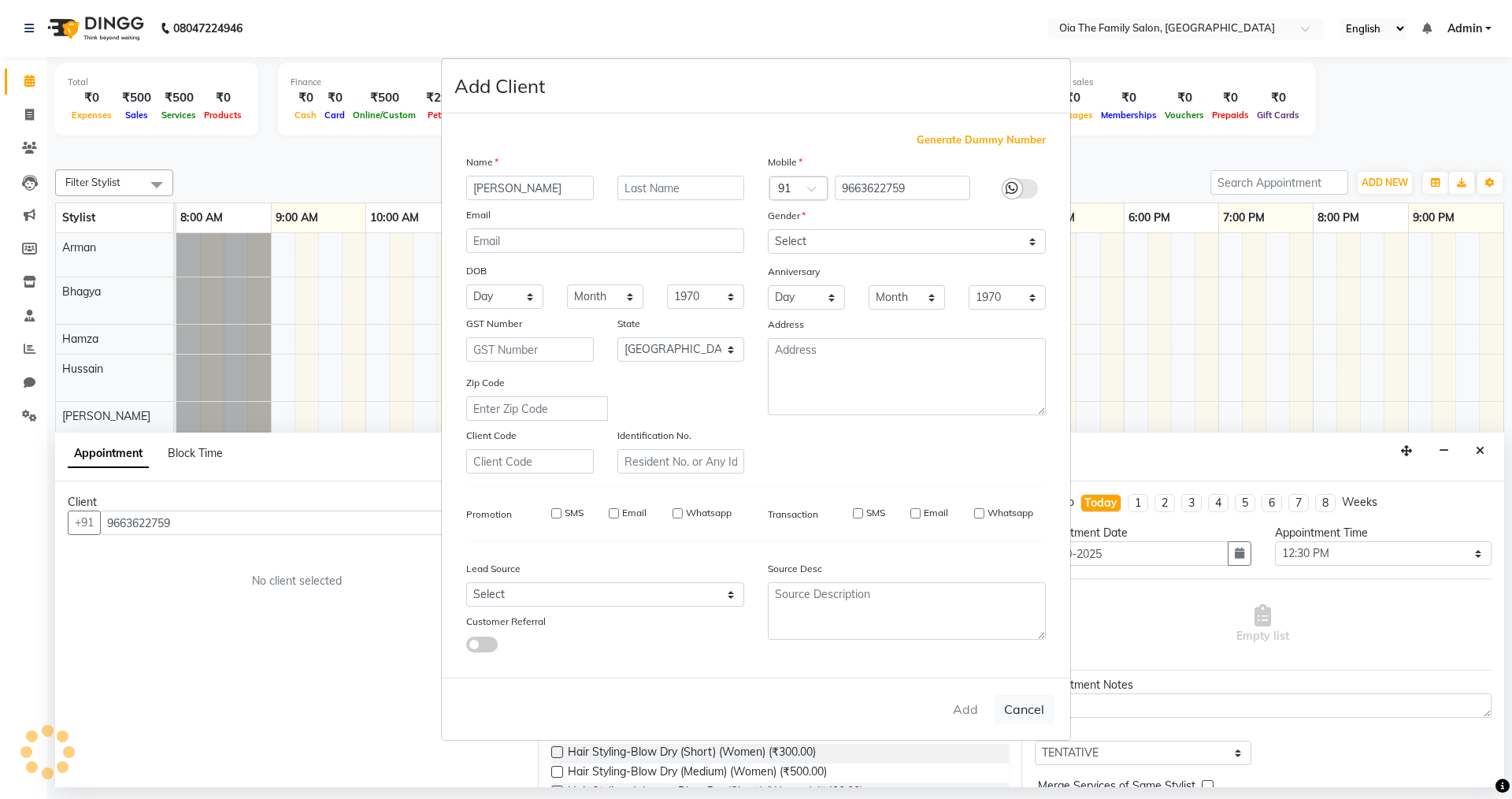
checkbox input "false"
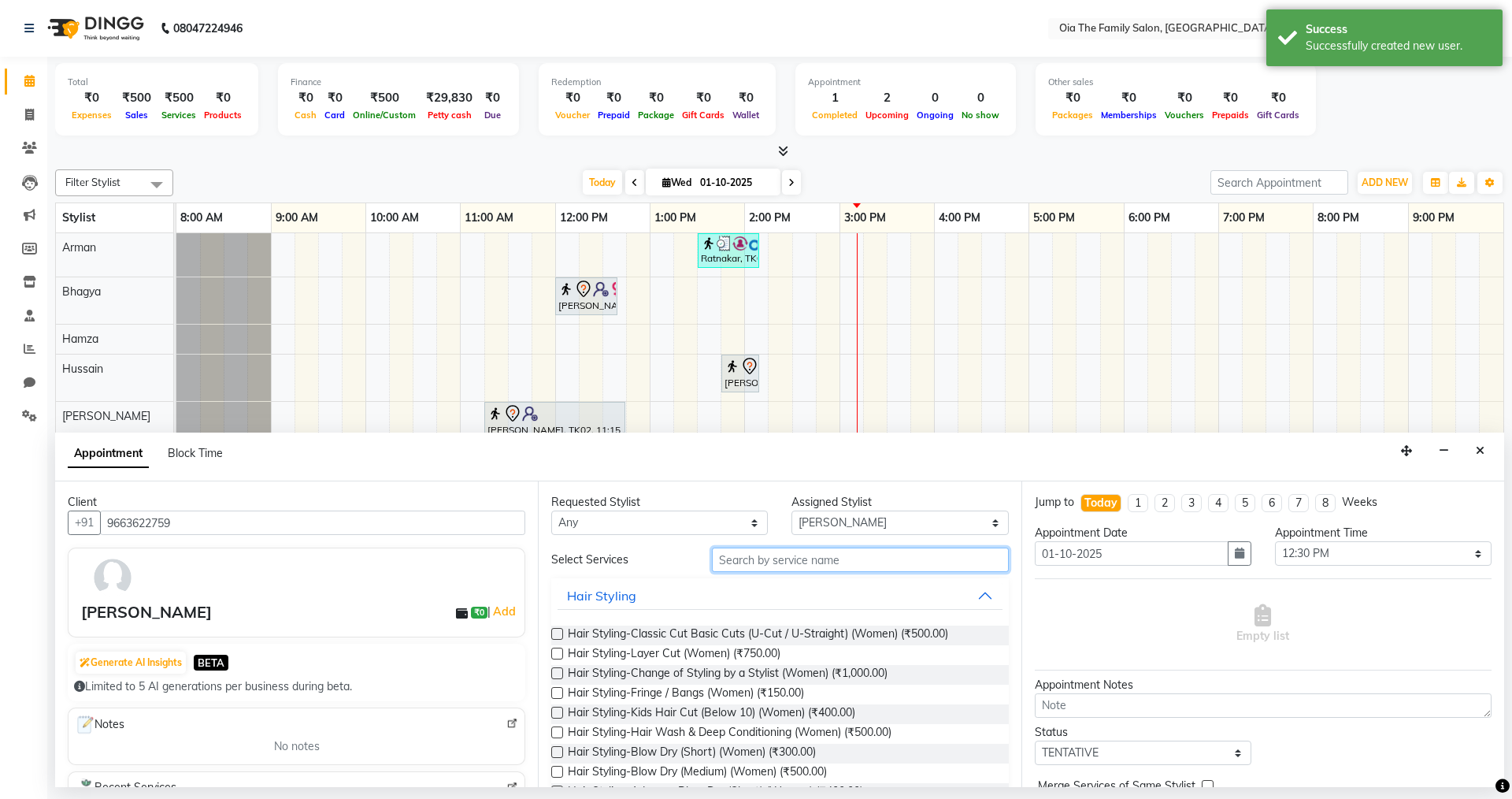
click at [762, 567] on input "text" at bounding box center [860, 560] width 297 height 25
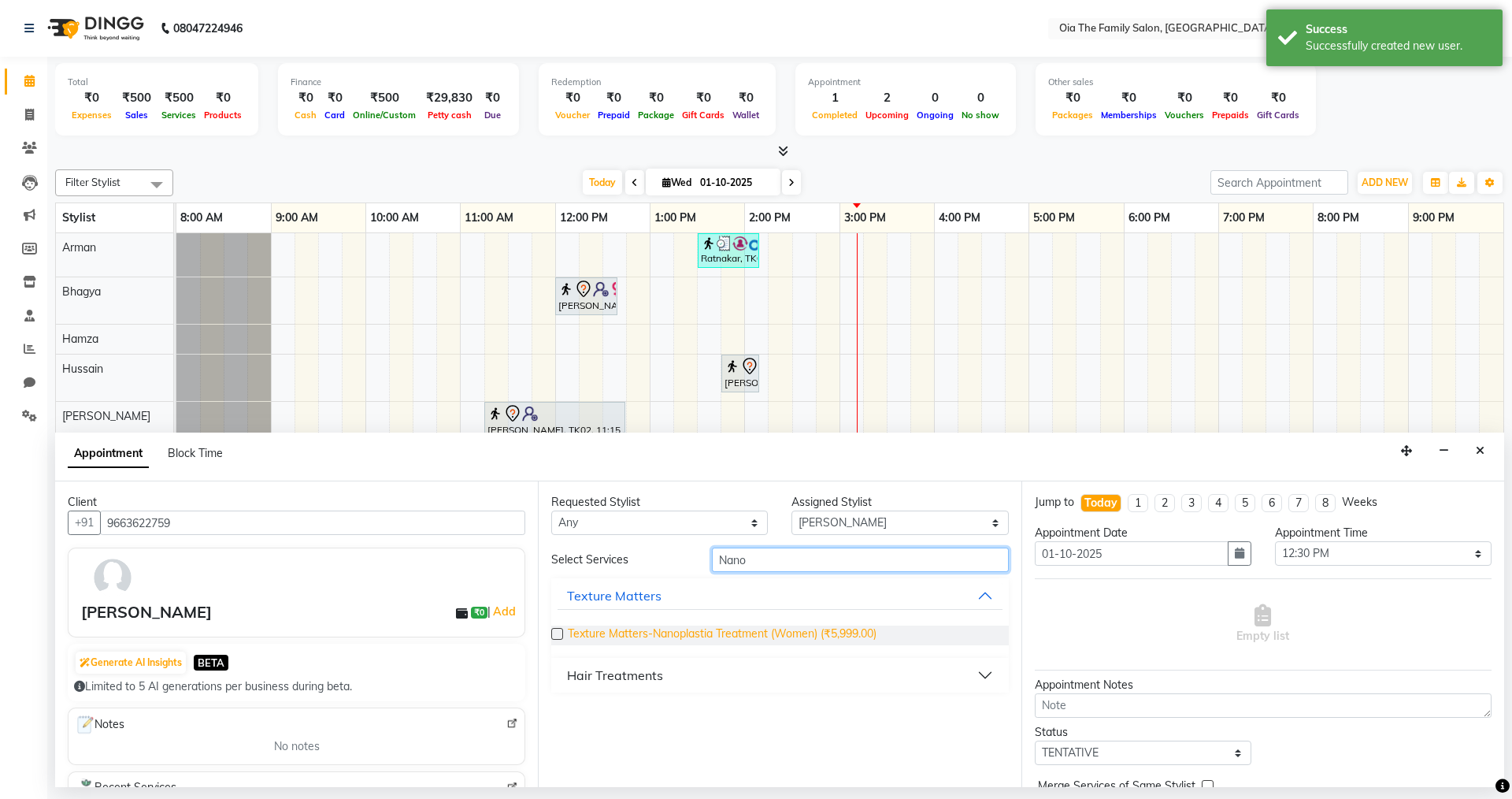
type input "Nano"
click at [690, 628] on span "Texture Matters-Nanoplastia Treatment (Women) (₹5,999.00)" at bounding box center [721, 636] width 308 height 19
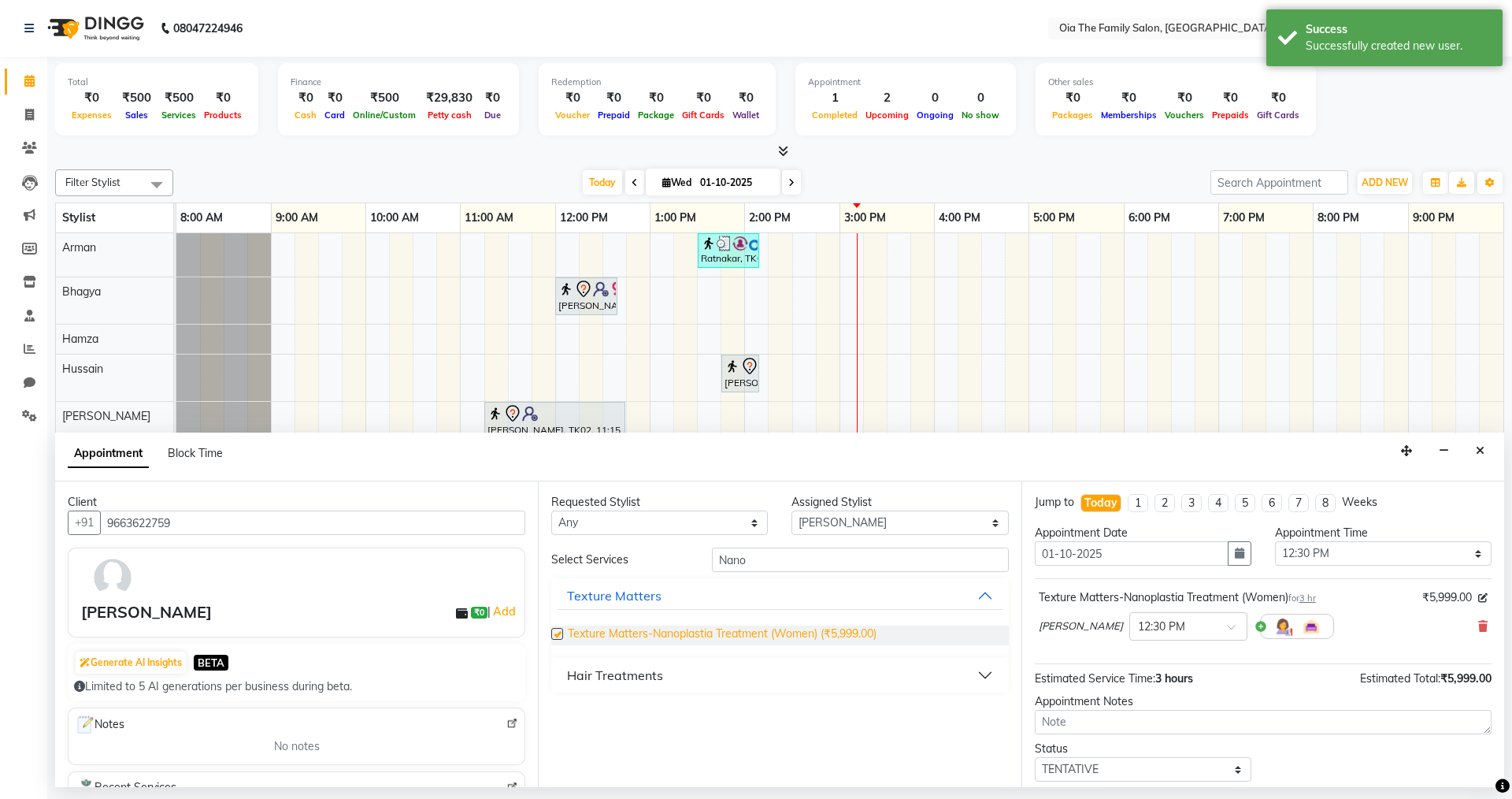
checkbox input "false"
click at [931, 565] on input "Nano" at bounding box center [860, 560] width 297 height 25
type input "N"
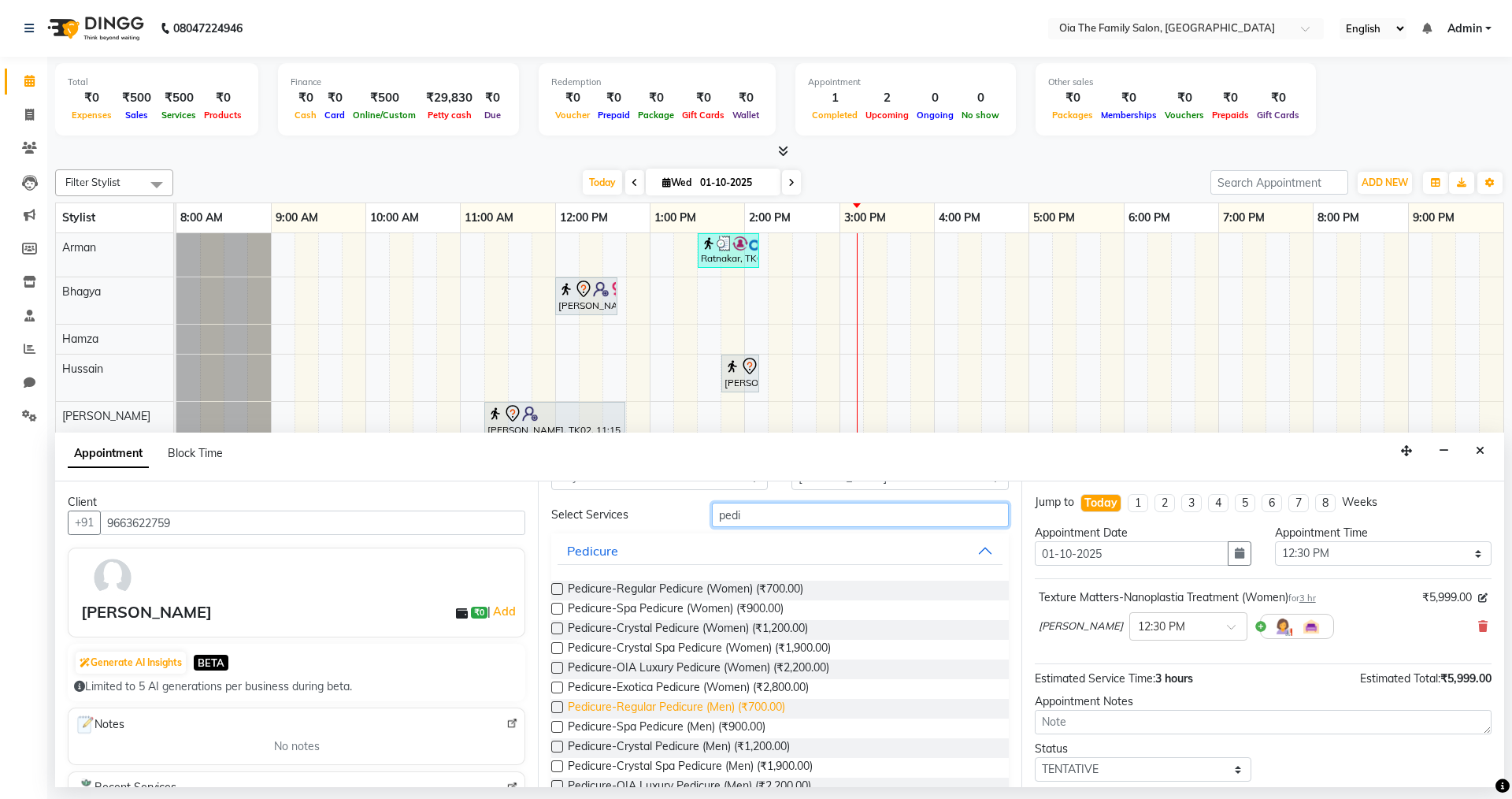
scroll to position [79, 0]
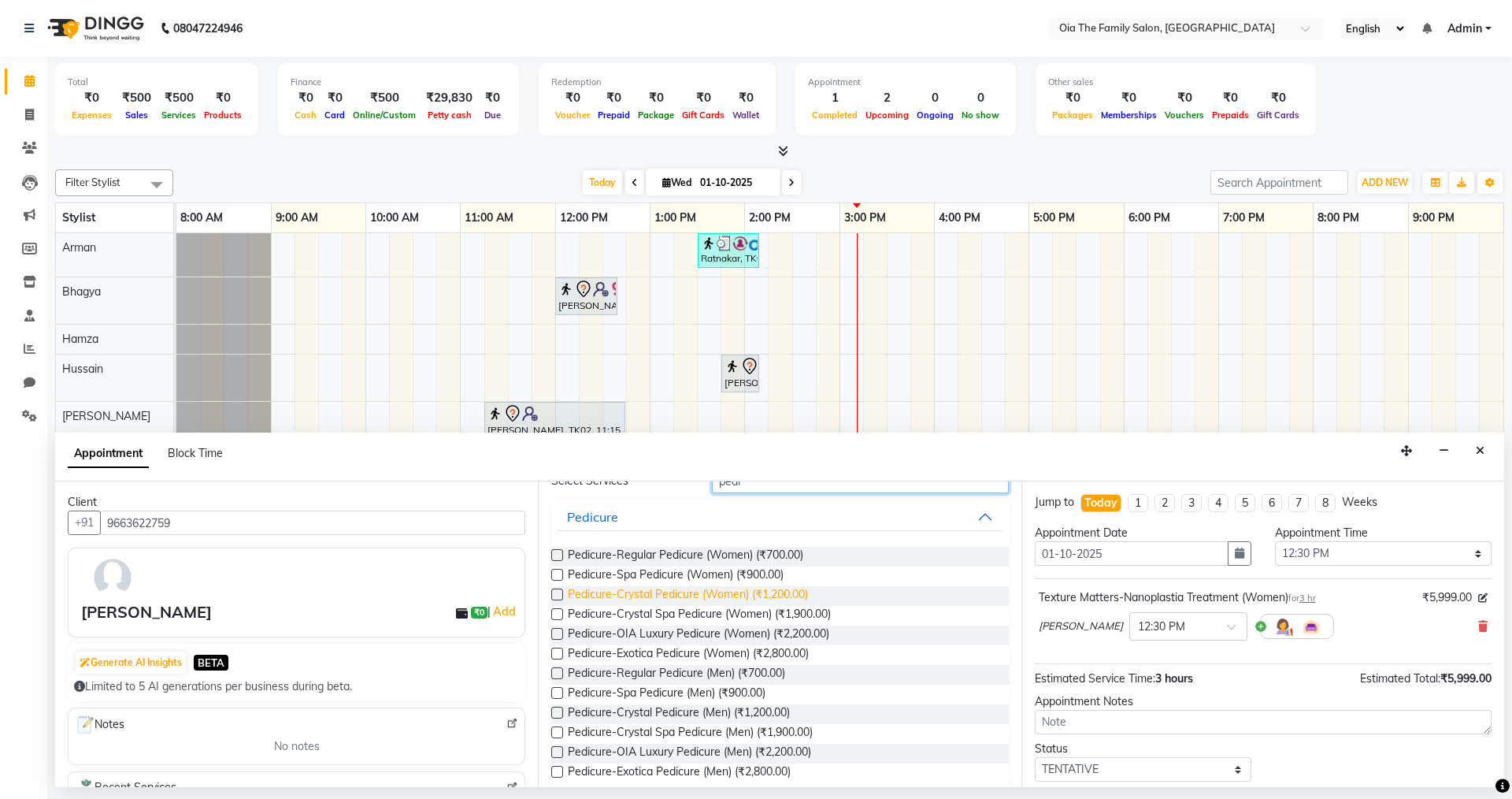
type input "pedi"
click at [699, 592] on span "Pedicure-Crystal Pedicure (Women) (₹1,200.00)" at bounding box center [687, 596] width 240 height 19
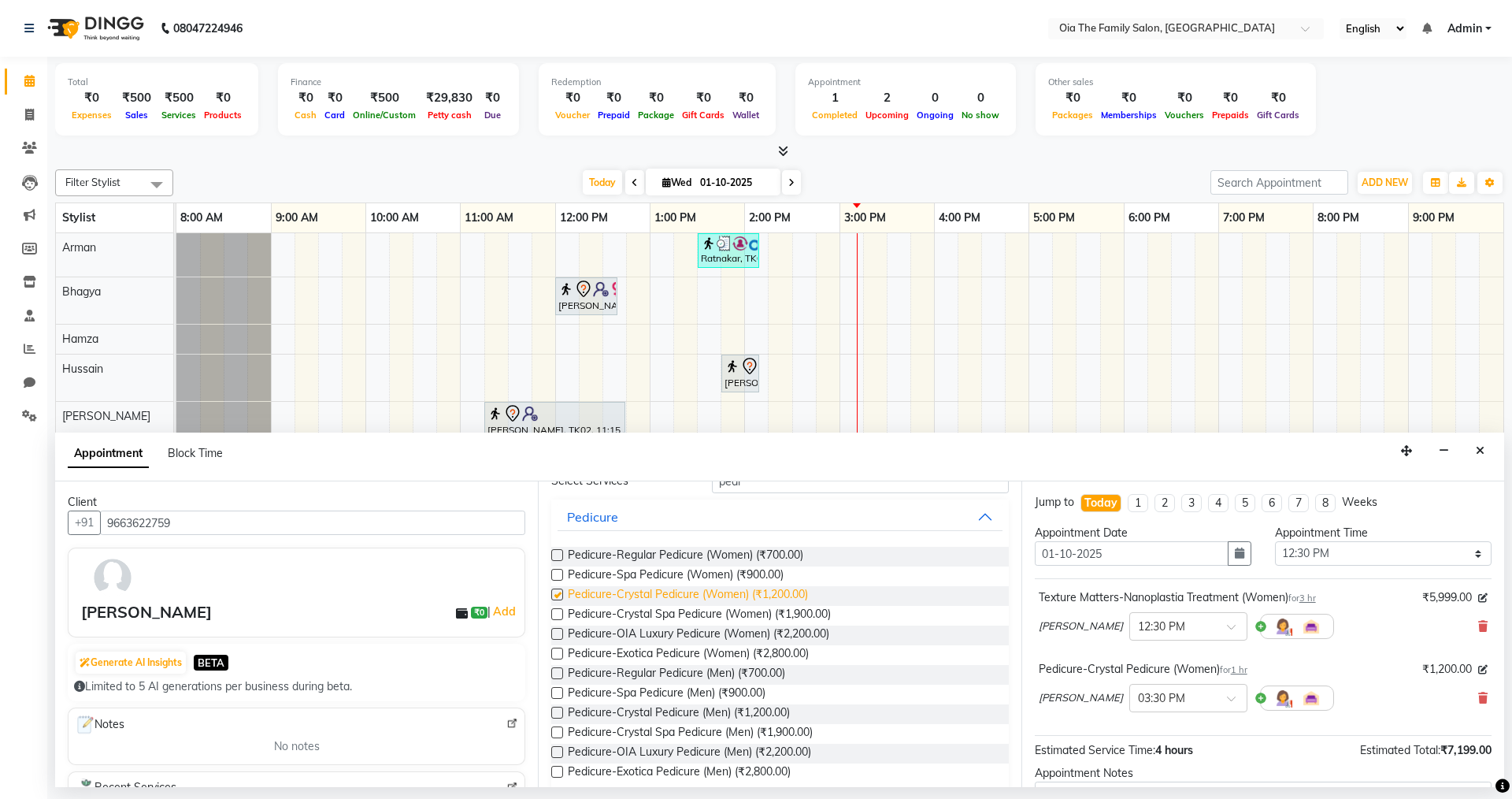
checkbox input "false"
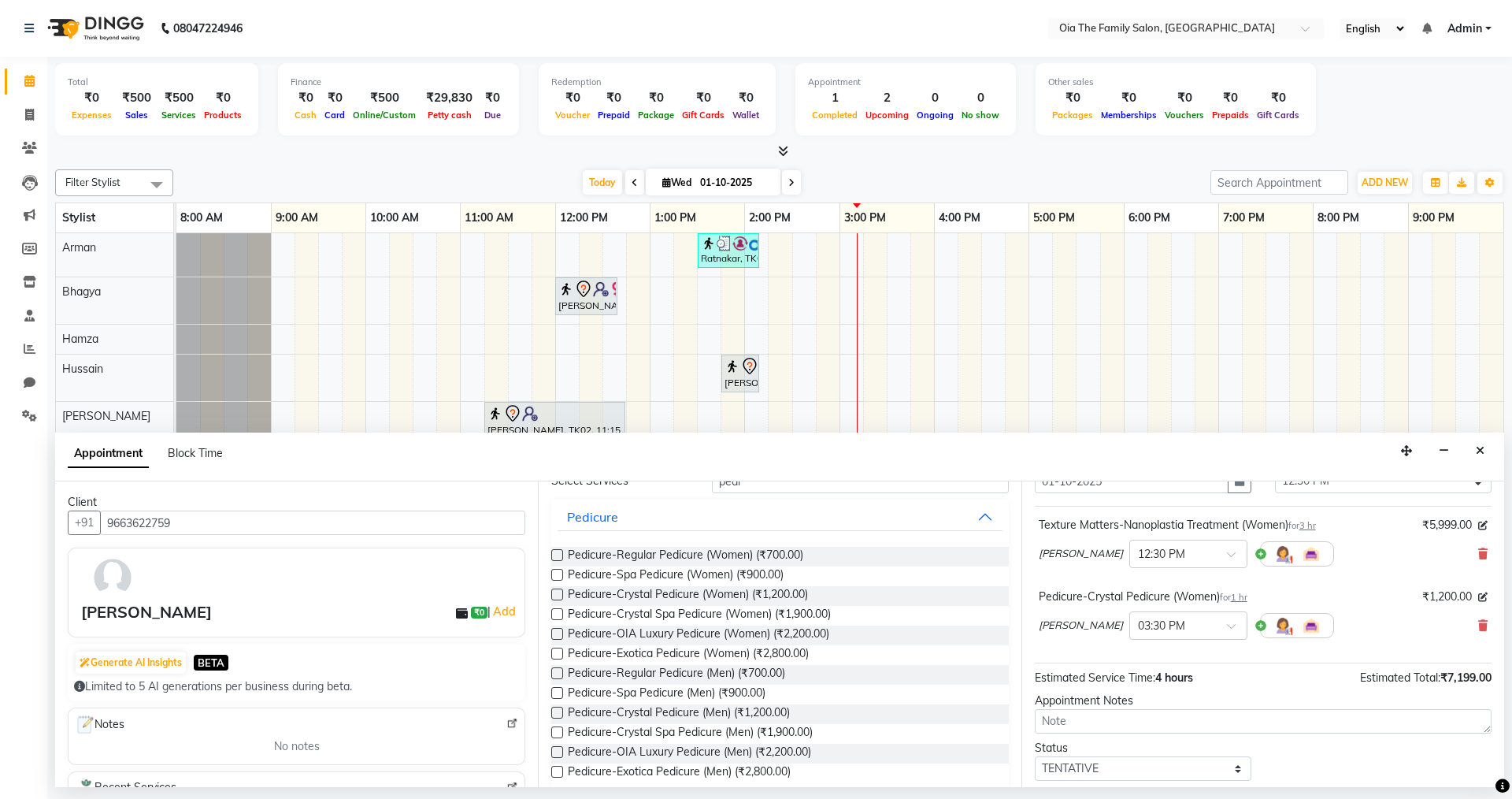
scroll to position [165, 0]
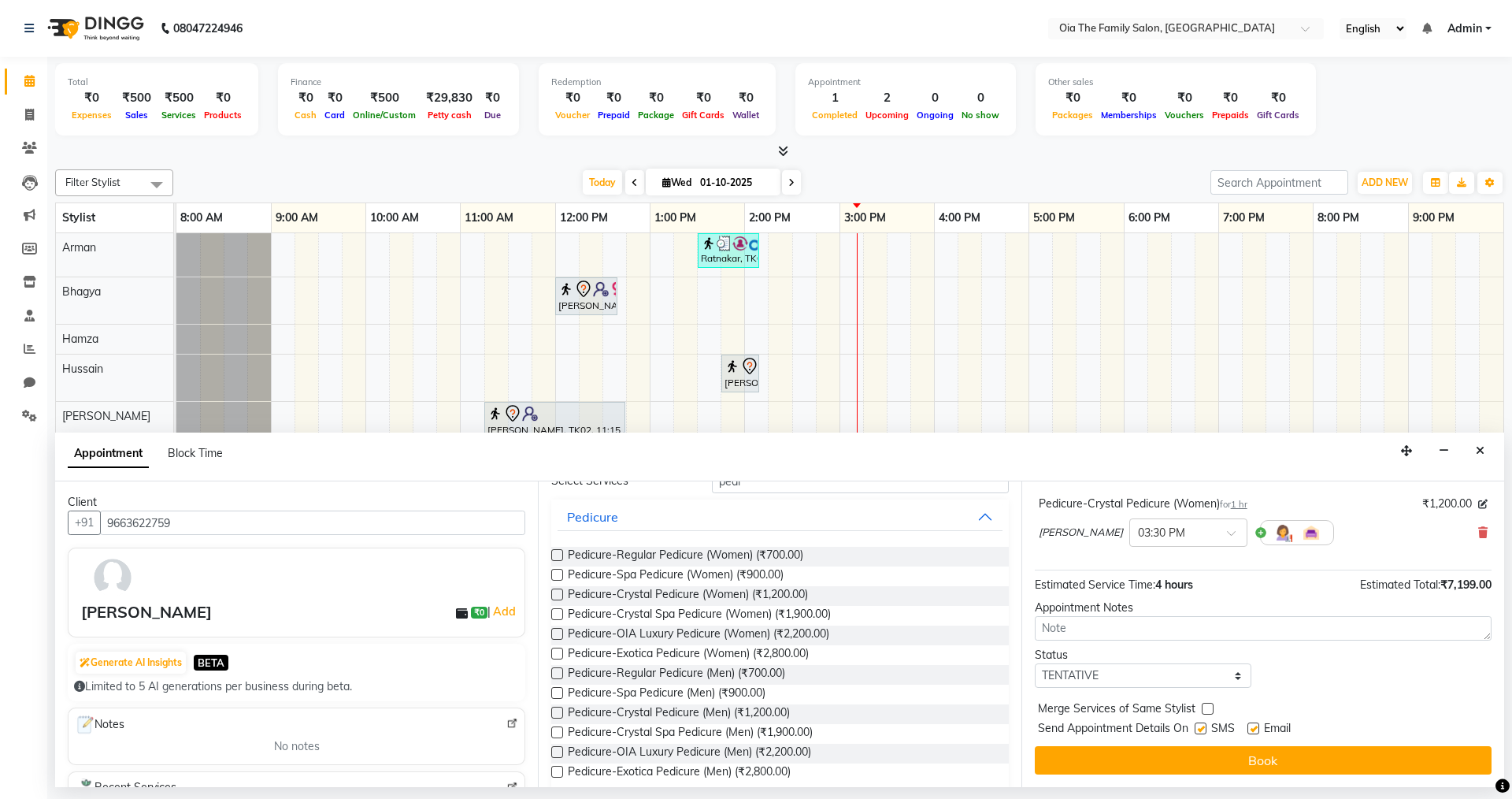
click at [1249, 730] on label at bounding box center [1253, 728] width 11 height 11
click at [1249, 730] on input "checkbox" at bounding box center [1253, 730] width 11 height 11
checkbox input "false"
click at [1199, 727] on label at bounding box center [1200, 728] width 11 height 11
click at [1199, 727] on input "checkbox" at bounding box center [1200, 730] width 11 height 11
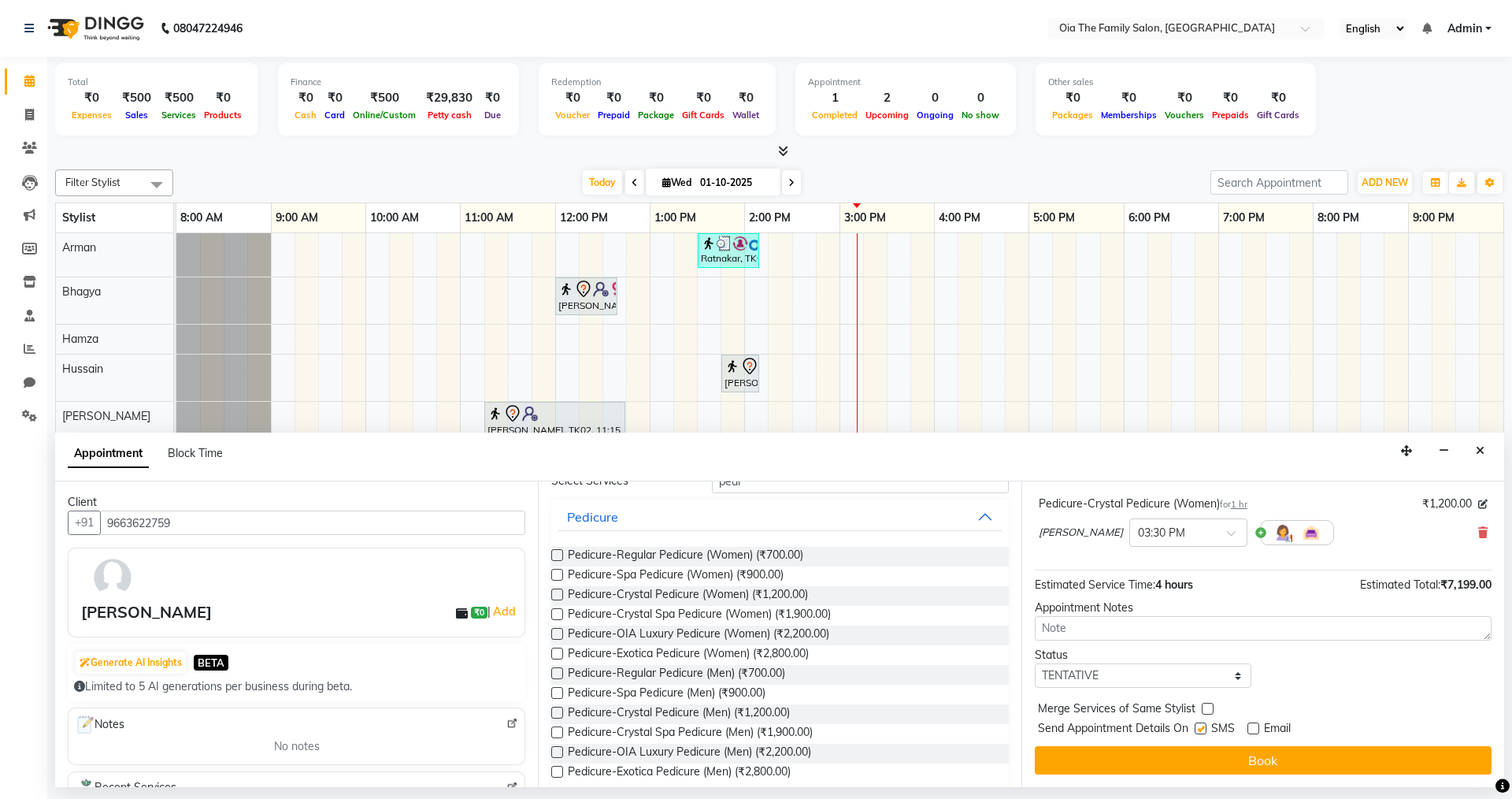
checkbox input "false"
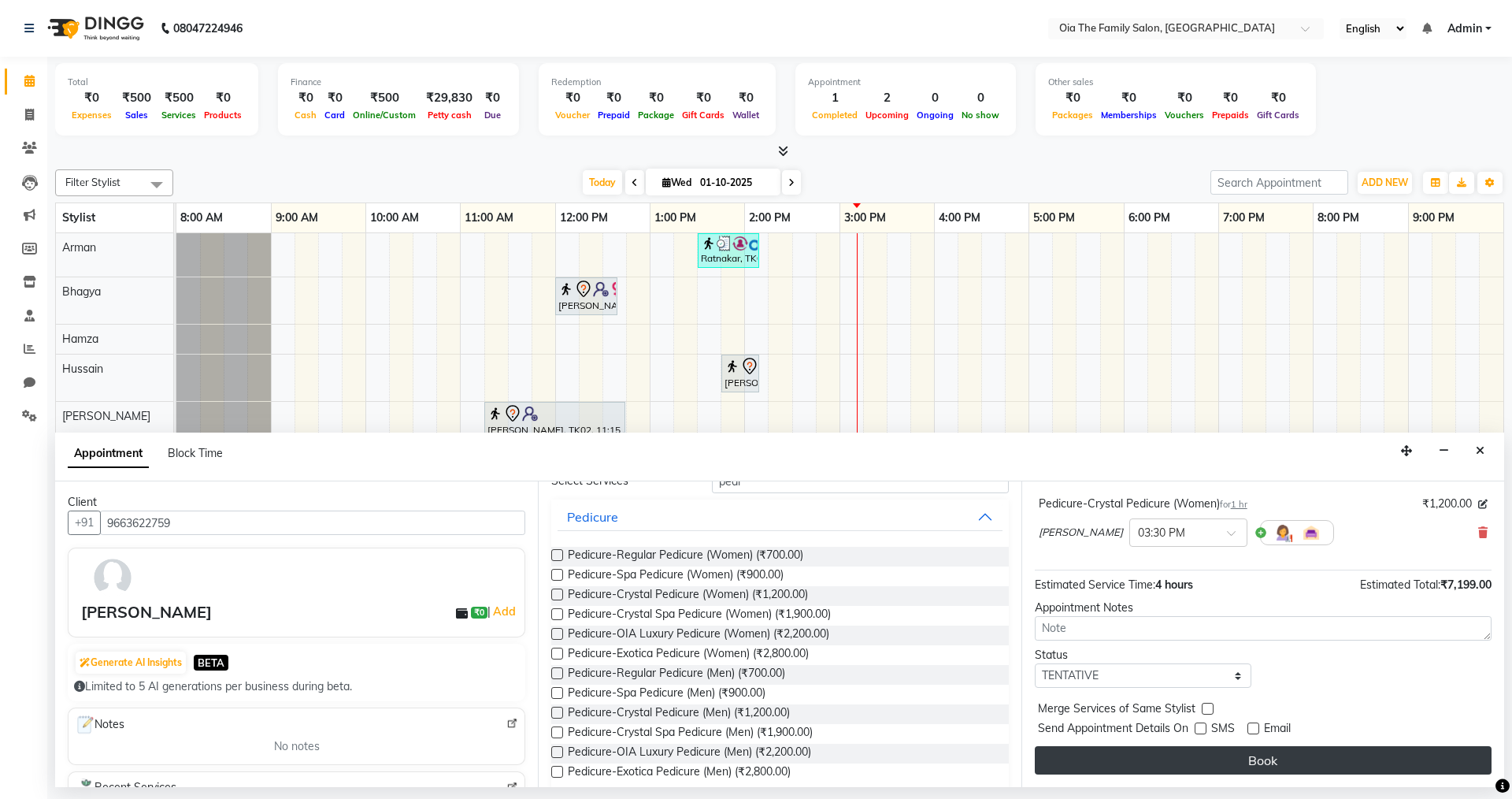
click at [1191, 773] on button "Book" at bounding box center [1263, 760] width 457 height 28
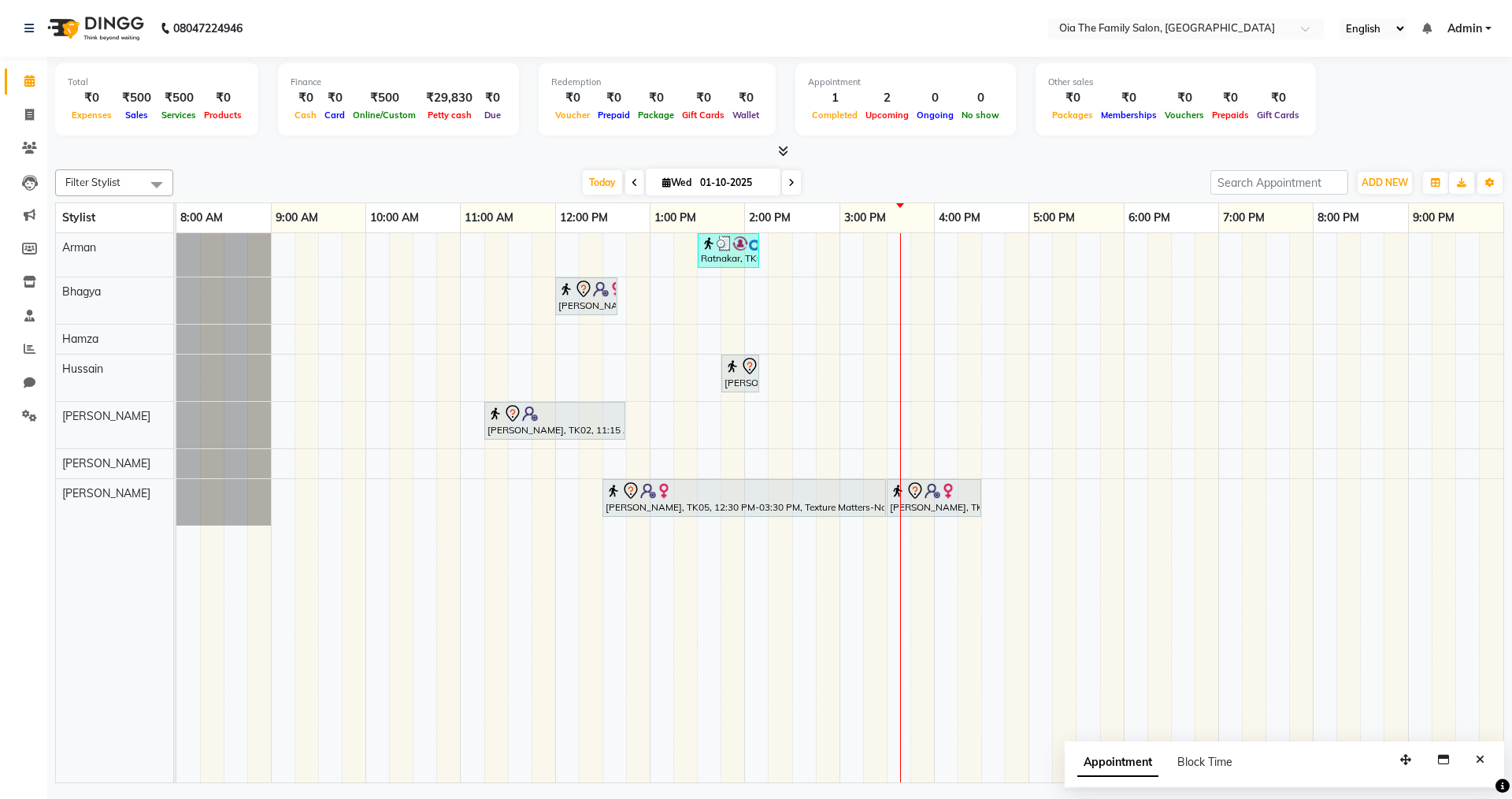
click at [785, 412] on div "Ratnakar, TK03, 01:30 PM-02:10 PM, Hair Styling-Classic Cut Basic Cuts (U-Cut /…" at bounding box center [840, 507] width 1327 height 549
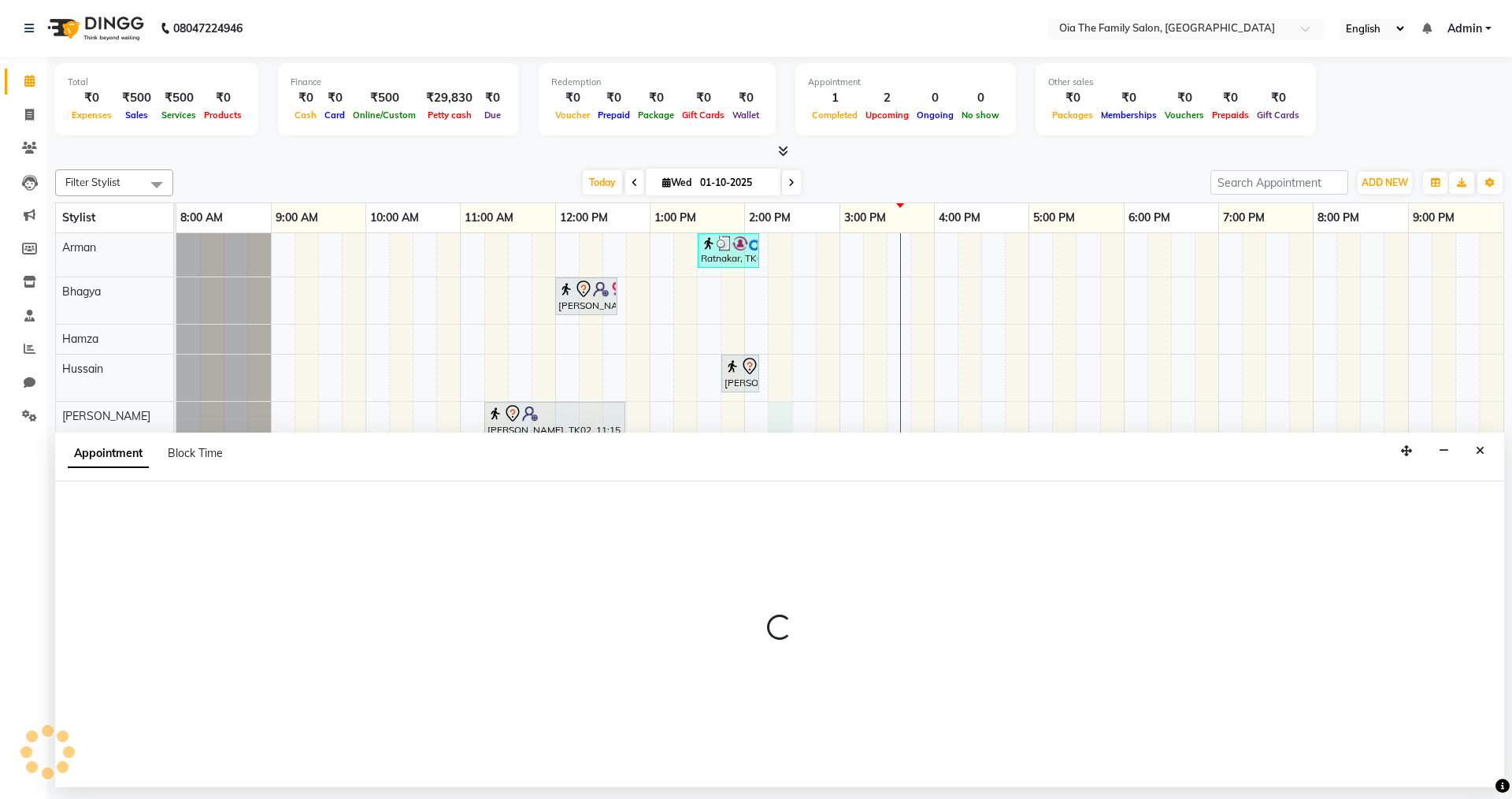
select select "93024"
select select "tentative"
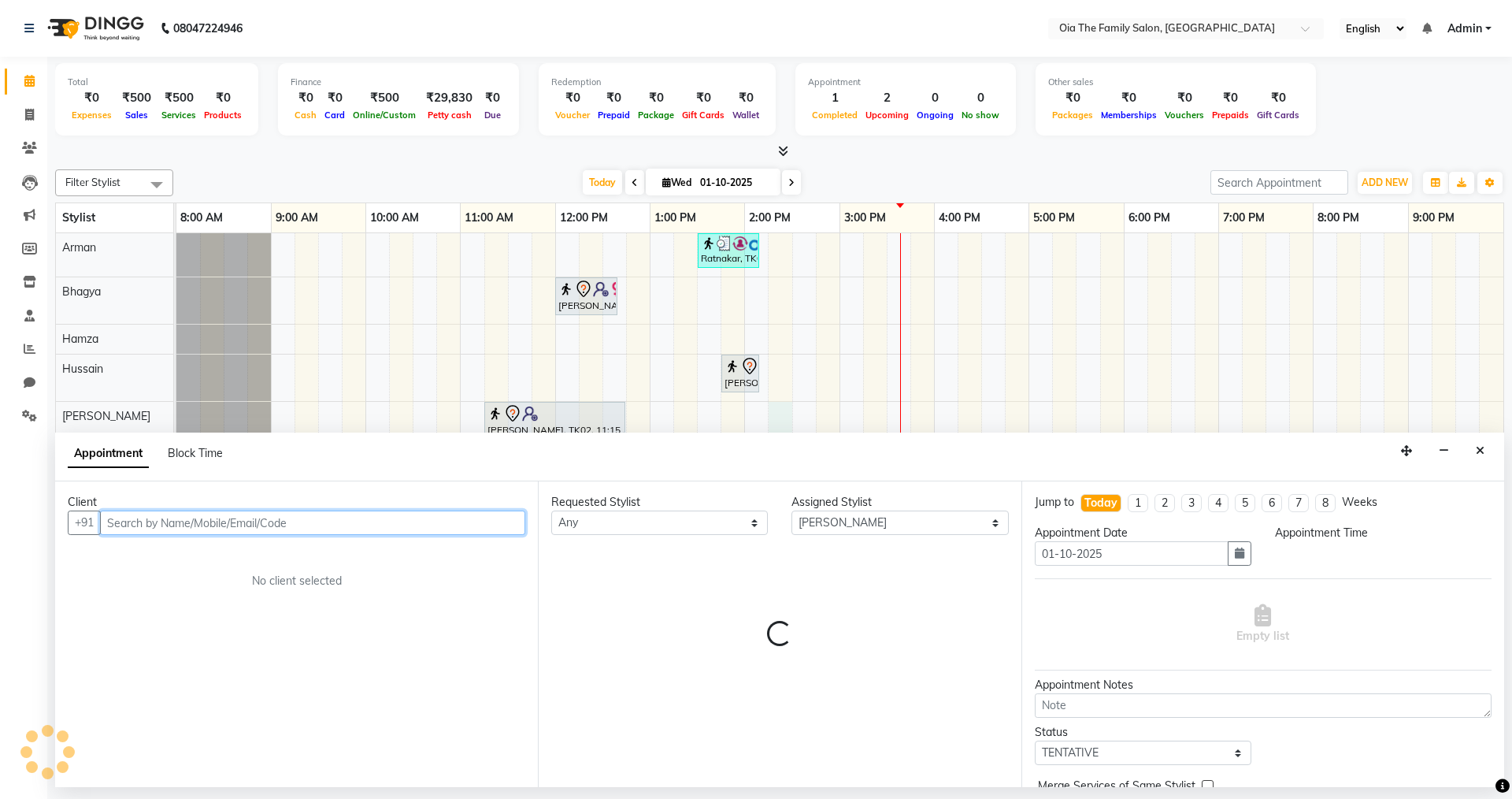
select select "855"
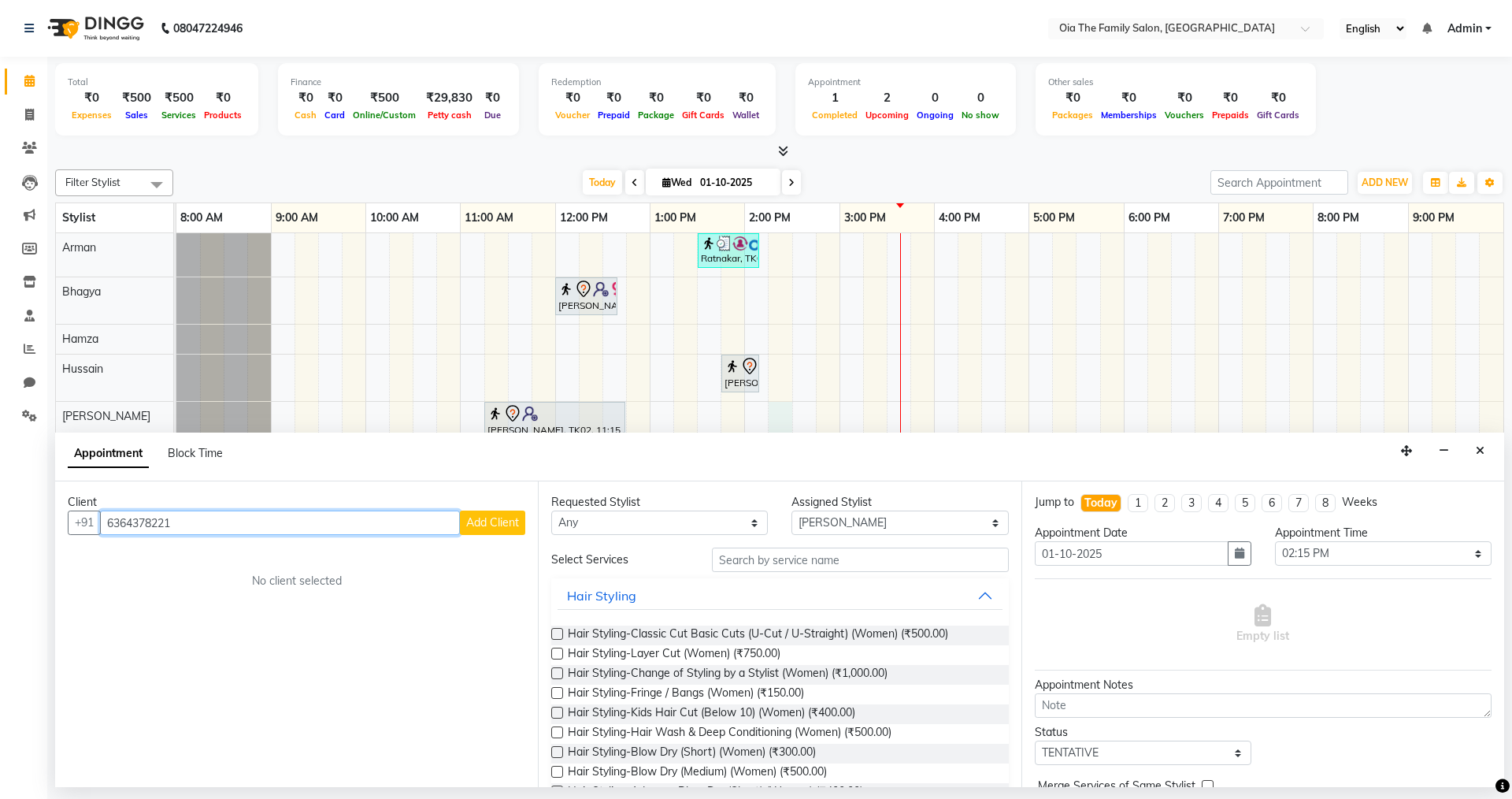
type input "6364378221"
click at [475, 513] on button "Add Client" at bounding box center [492, 523] width 65 height 25
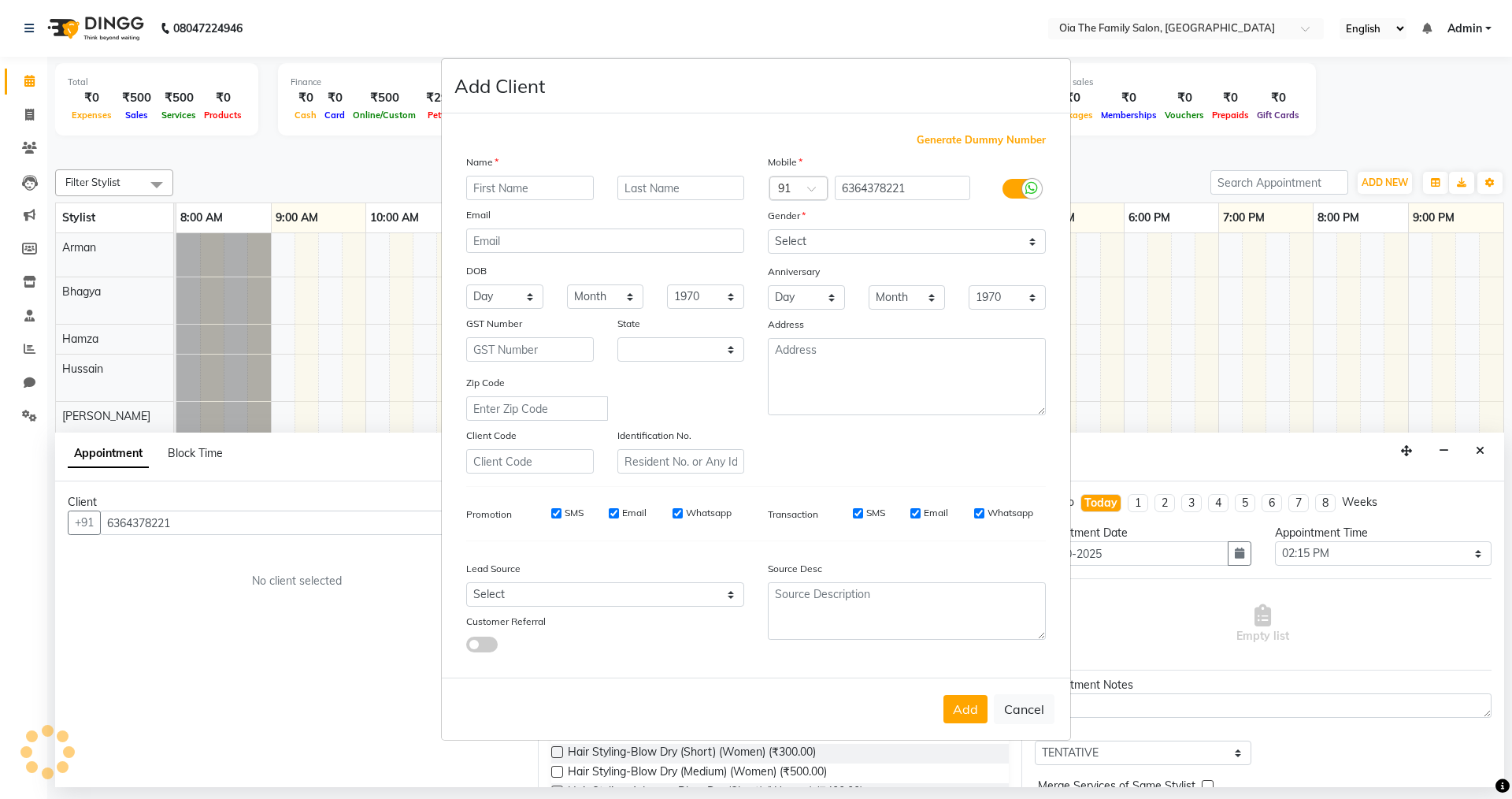
select select "22"
type input "Kanthishree"
click at [862, 236] on select "Select [DEMOGRAPHIC_DATA] [DEMOGRAPHIC_DATA] Other Prefer Not To Say" at bounding box center [907, 242] width 278 height 25
select select "[DEMOGRAPHIC_DATA]"
click at [768, 229] on select "Select [DEMOGRAPHIC_DATA] [DEMOGRAPHIC_DATA] Other Prefer Not To Say" at bounding box center [907, 242] width 278 height 25
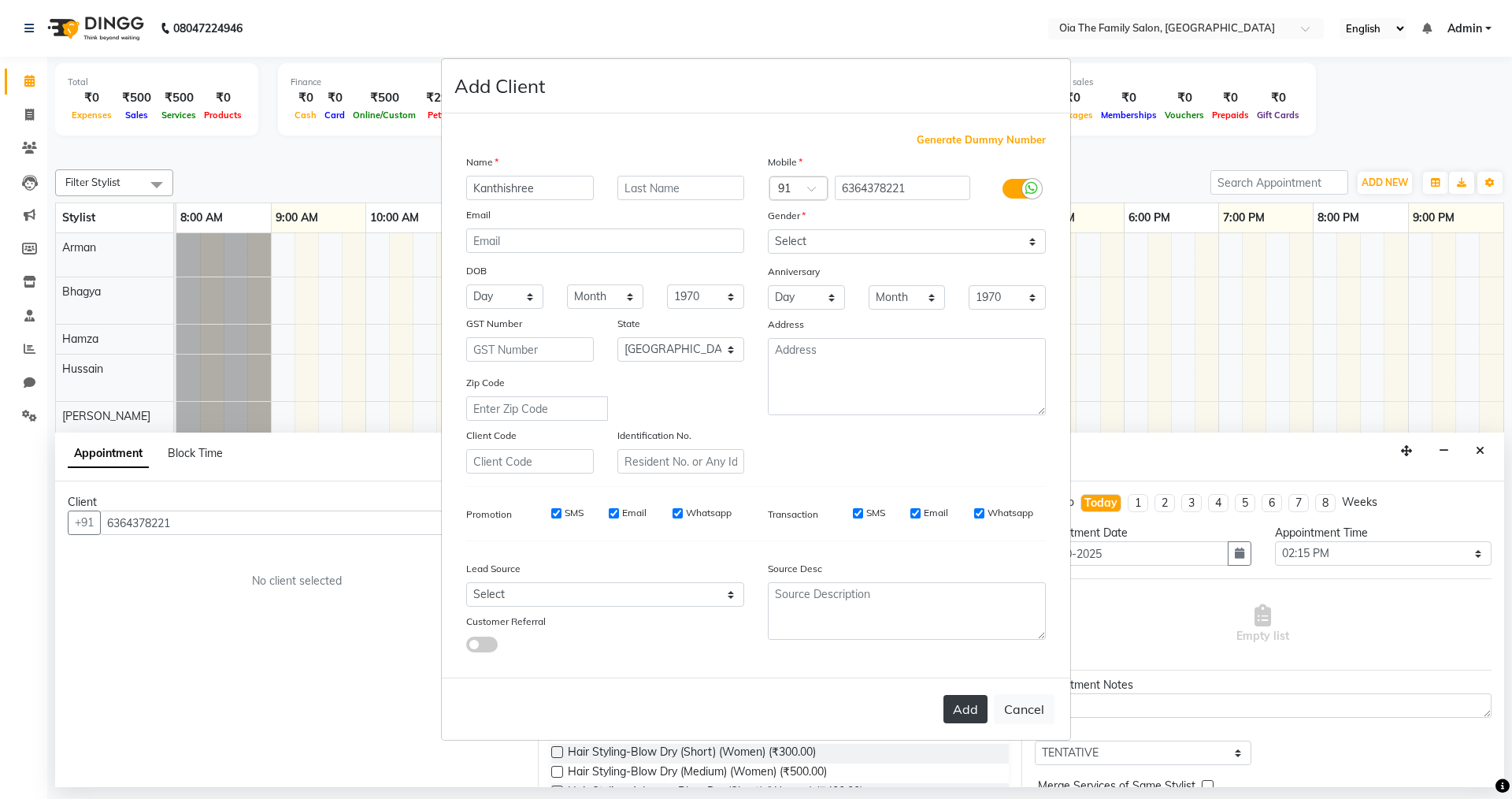
click at [973, 706] on button "Add" at bounding box center [966, 709] width 44 height 28
select select
select select "null"
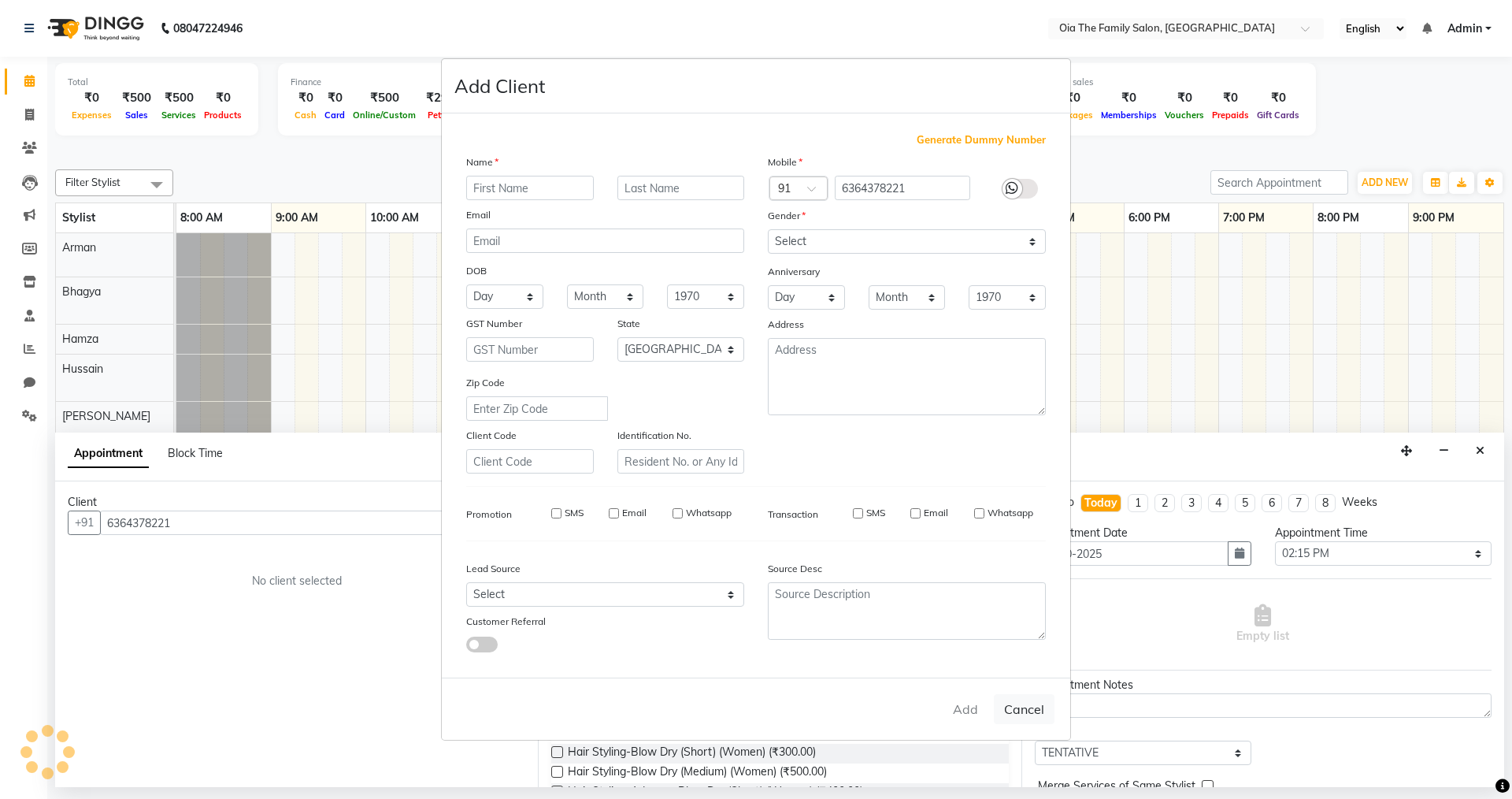
select select
checkbox input "false"
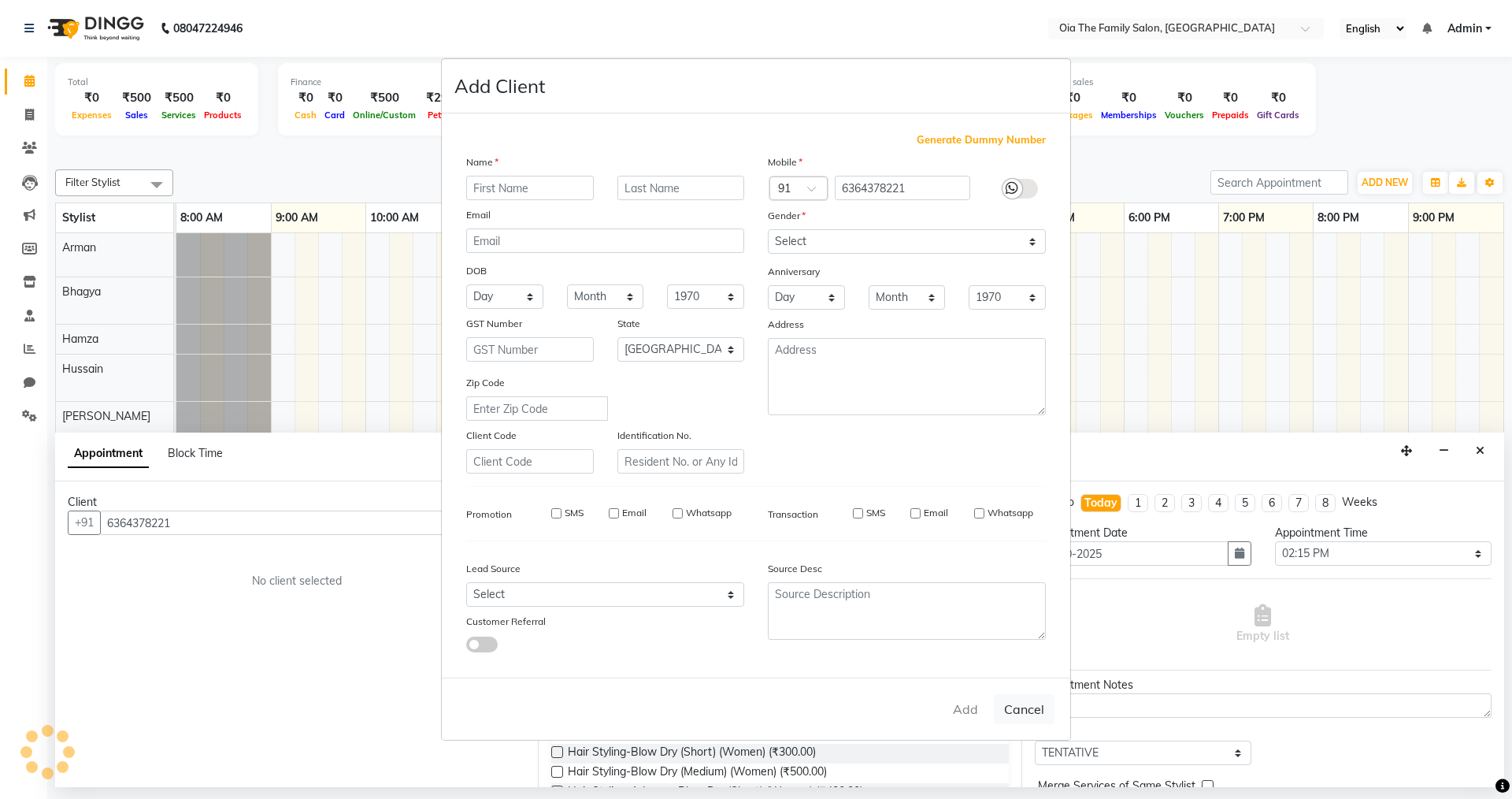
checkbox input "false"
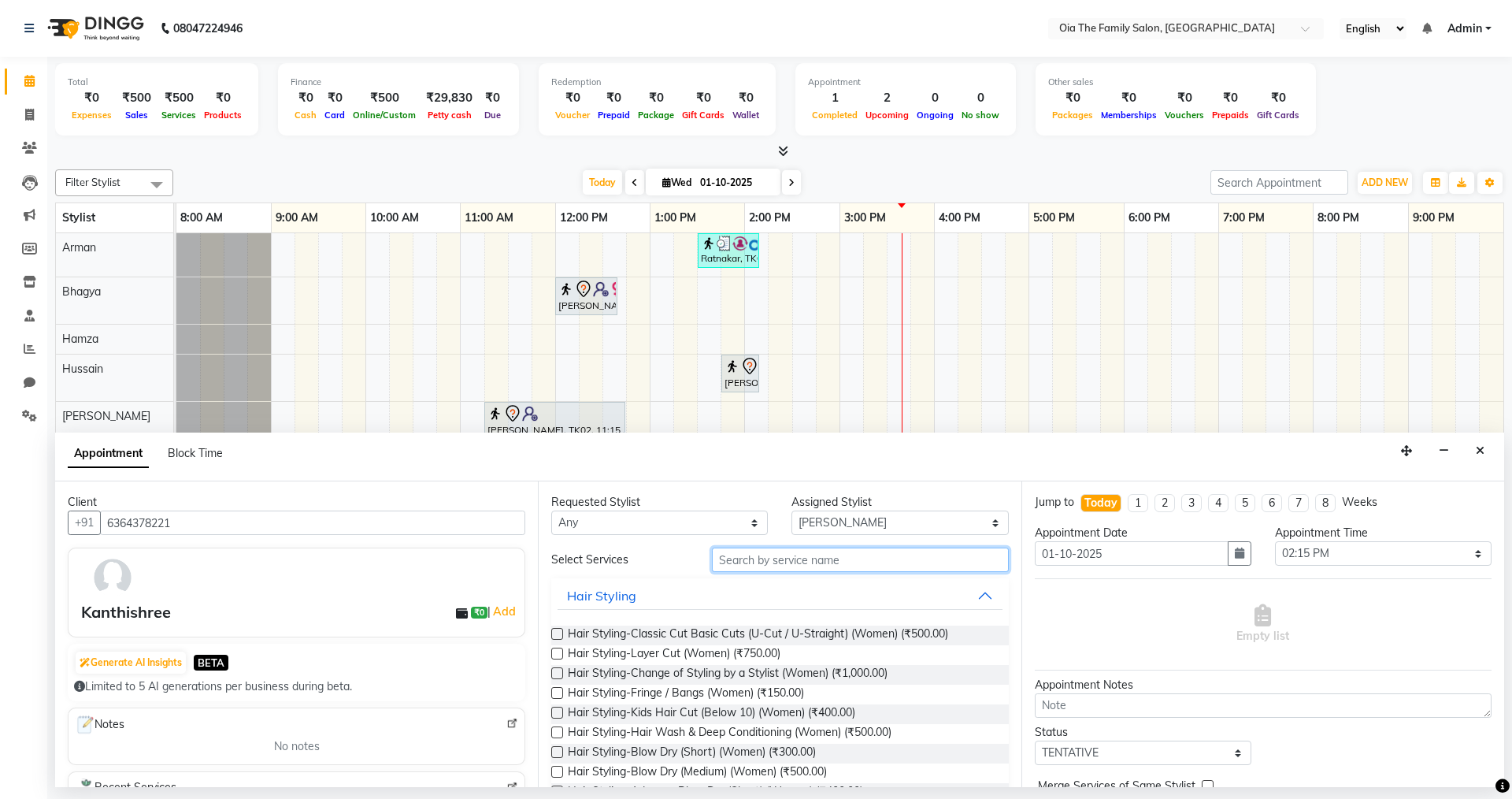
click at [820, 561] on input "text" at bounding box center [860, 560] width 297 height 25
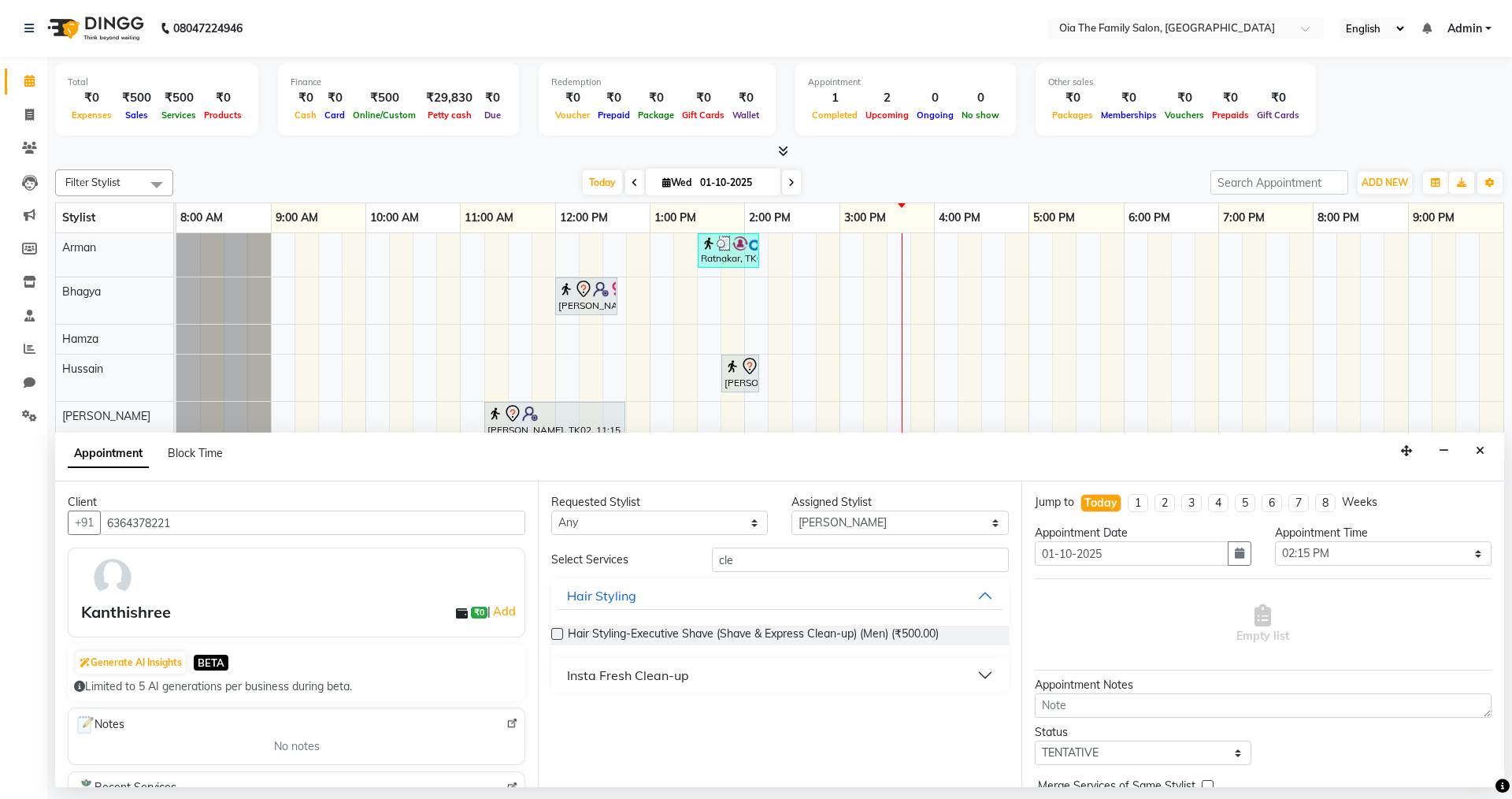
click at [668, 683] on div "Insta Fresh Clean-up" at bounding box center [627, 675] width 122 height 19
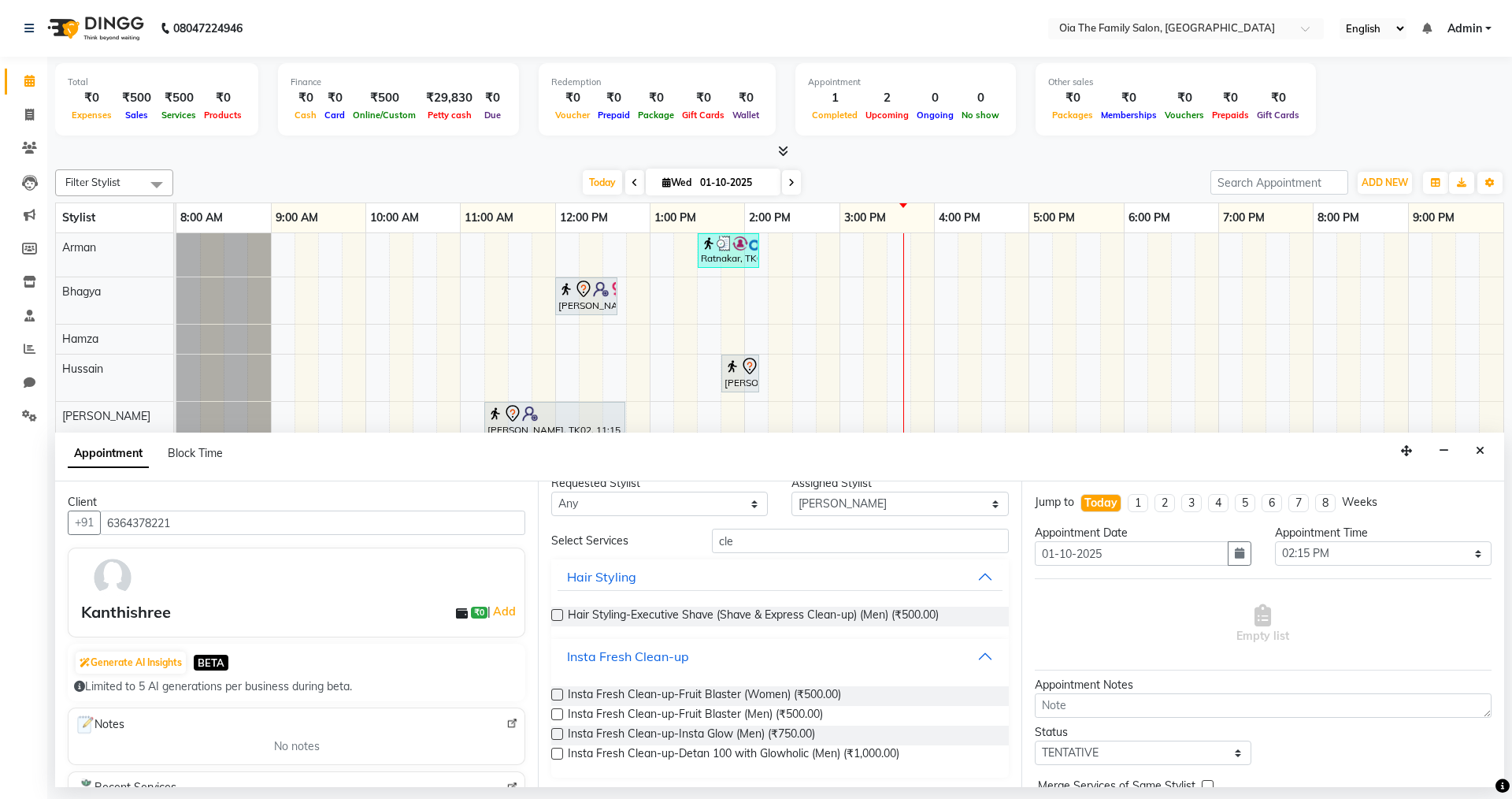
scroll to position [22, 0]
click at [792, 542] on input "cle" at bounding box center [860, 538] width 297 height 25
type input "c"
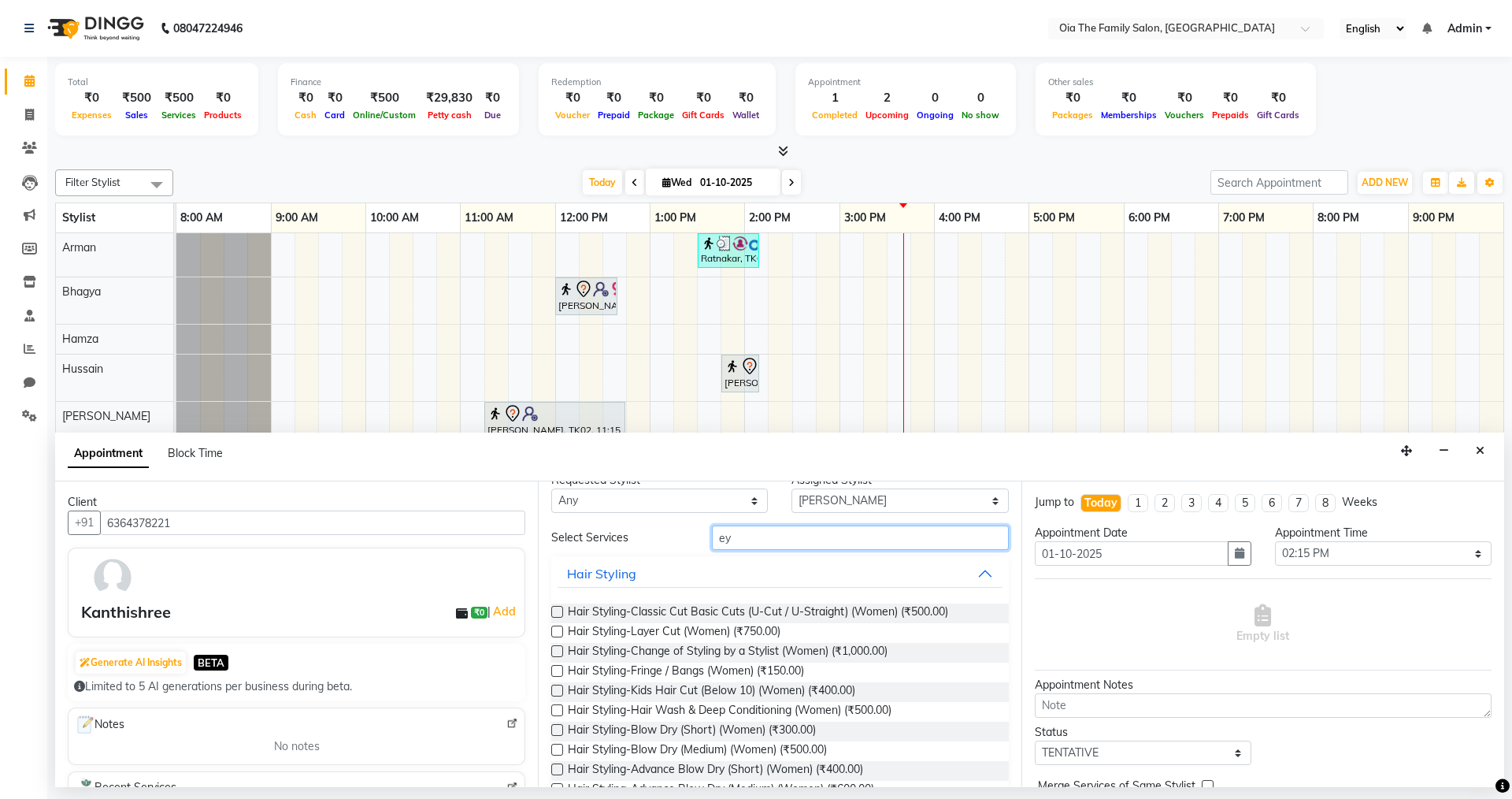
scroll to position [0, 0]
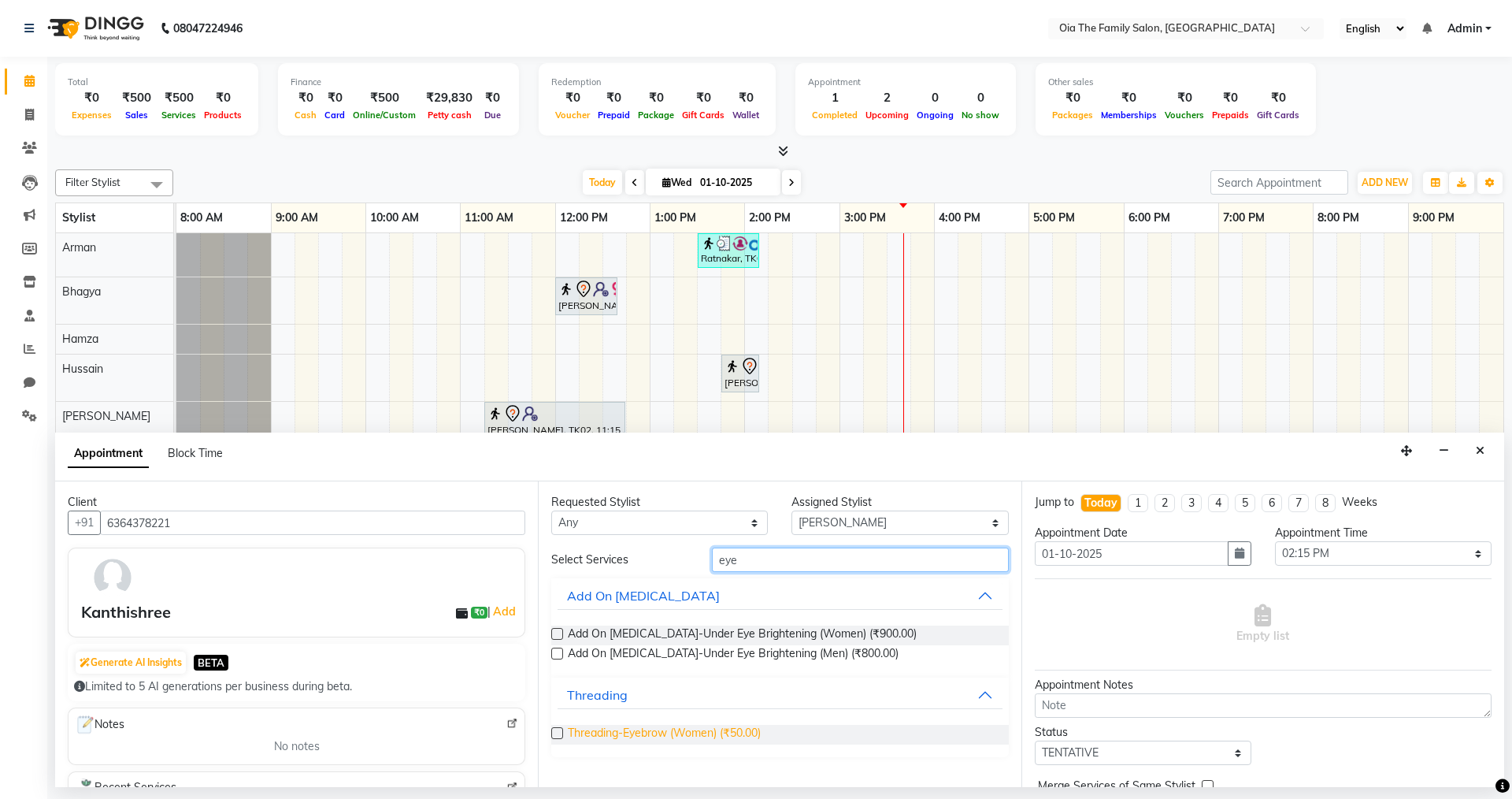
type input "eye"
click at [635, 730] on span "Threading-Eyebrow (Women) (₹50.00)" at bounding box center [664, 735] width 193 height 19
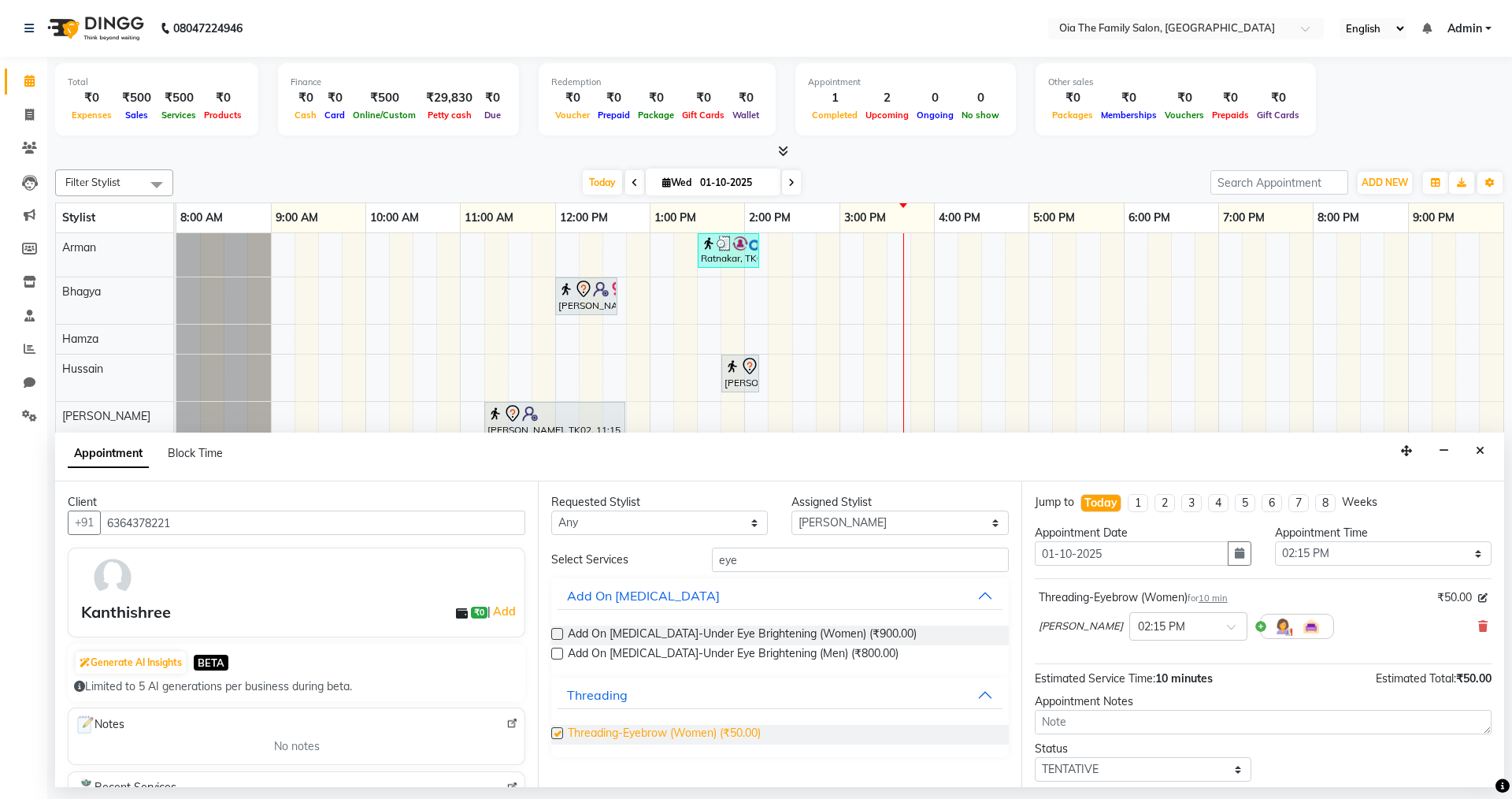
checkbox input "false"
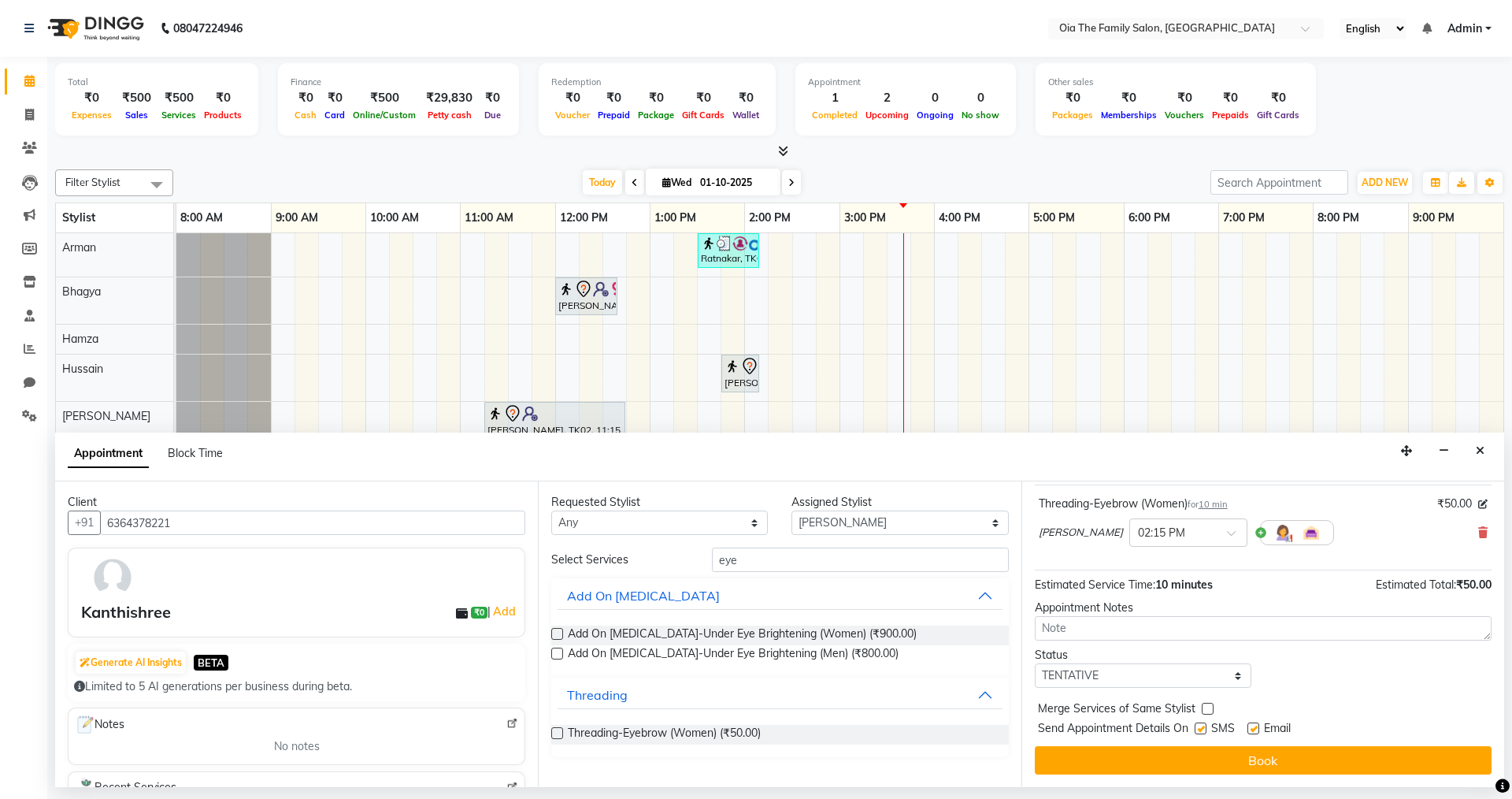
click at [1201, 731] on label at bounding box center [1200, 728] width 11 height 11
click at [1201, 731] on input "checkbox" at bounding box center [1200, 730] width 11 height 11
checkbox input "false"
click at [1251, 724] on label at bounding box center [1253, 728] width 11 height 11
click at [1251, 725] on input "checkbox" at bounding box center [1253, 730] width 11 height 11
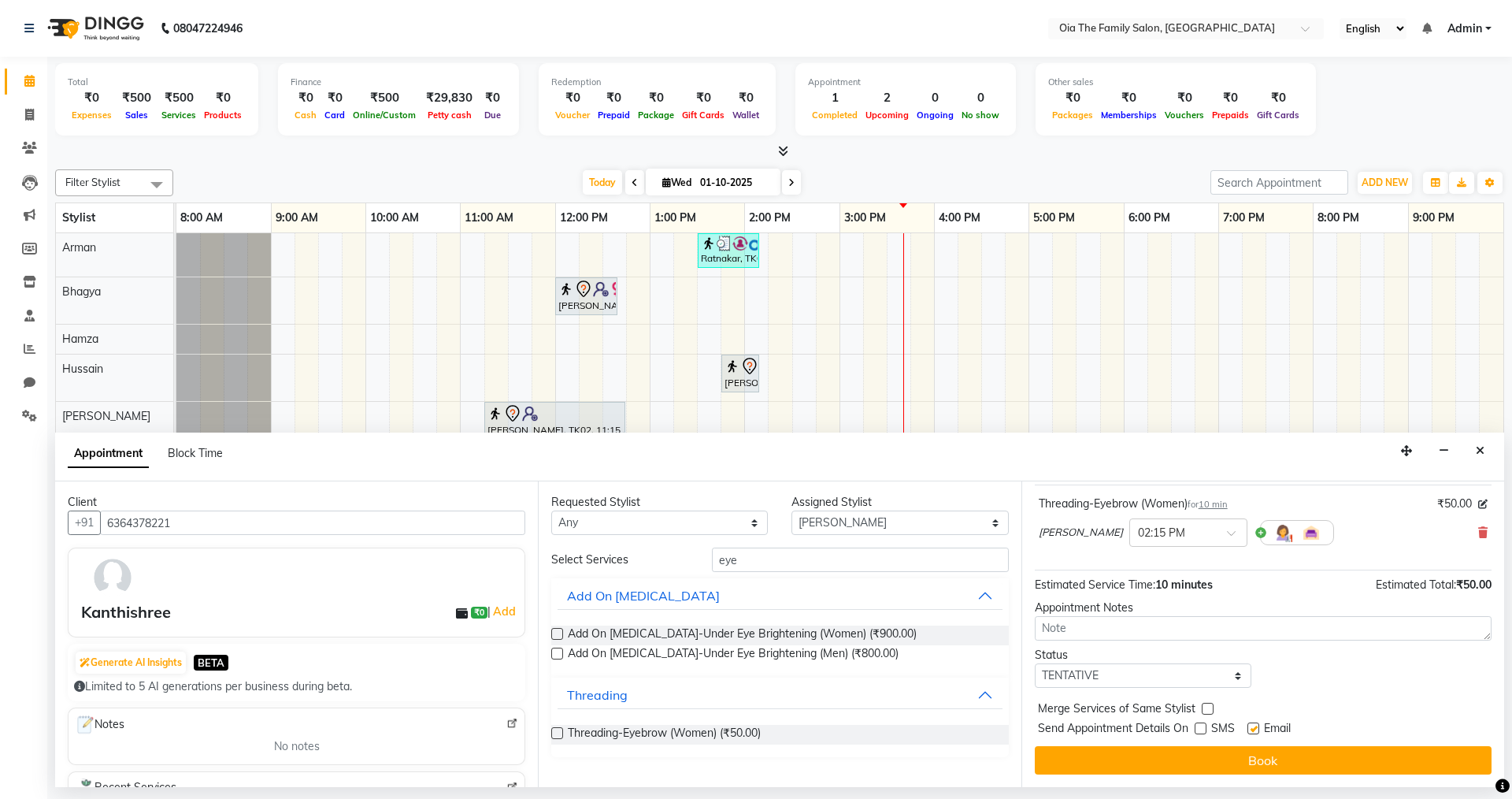
checkbox input "false"
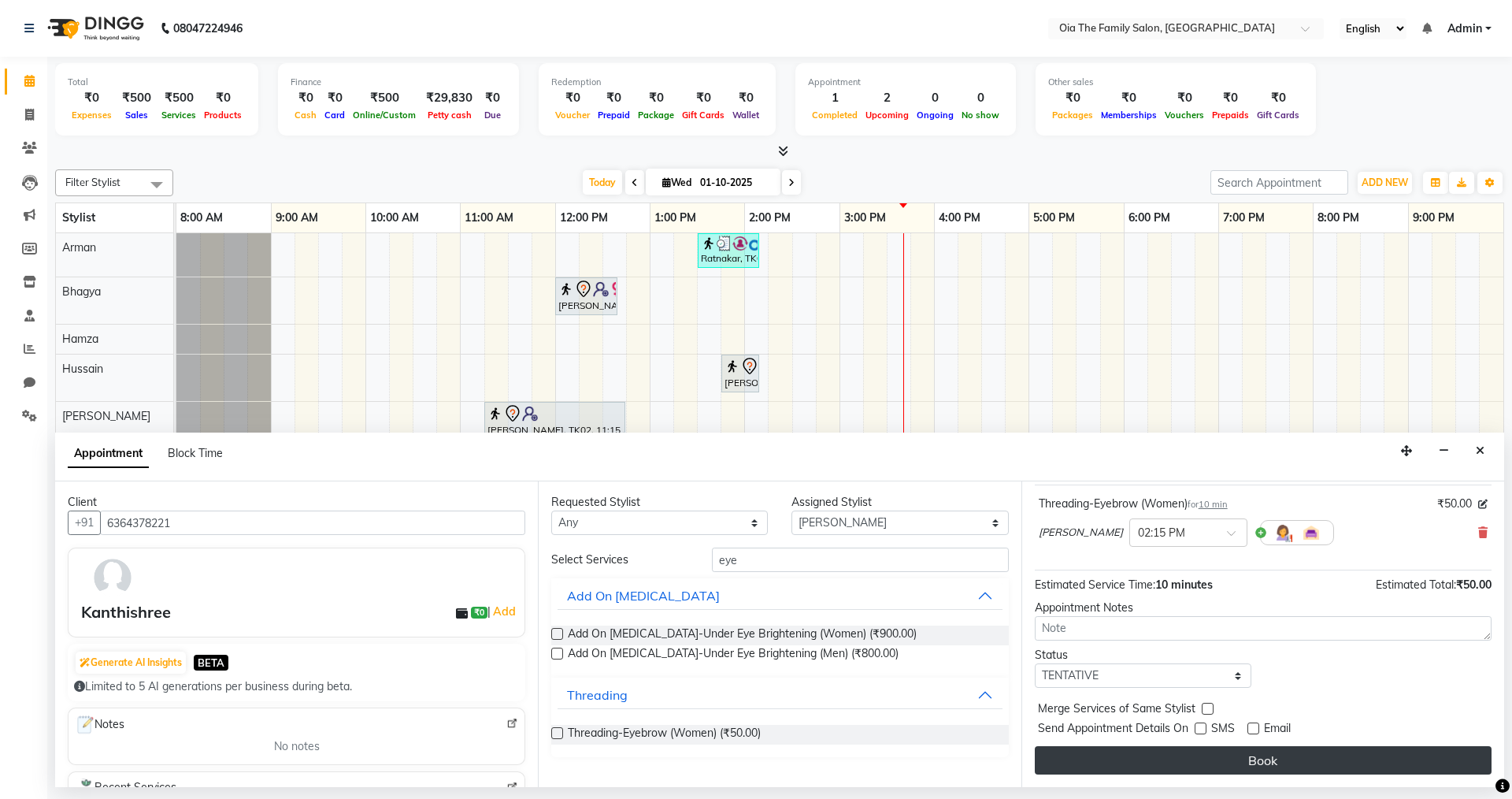
click at [1229, 756] on button "Book" at bounding box center [1263, 760] width 457 height 28
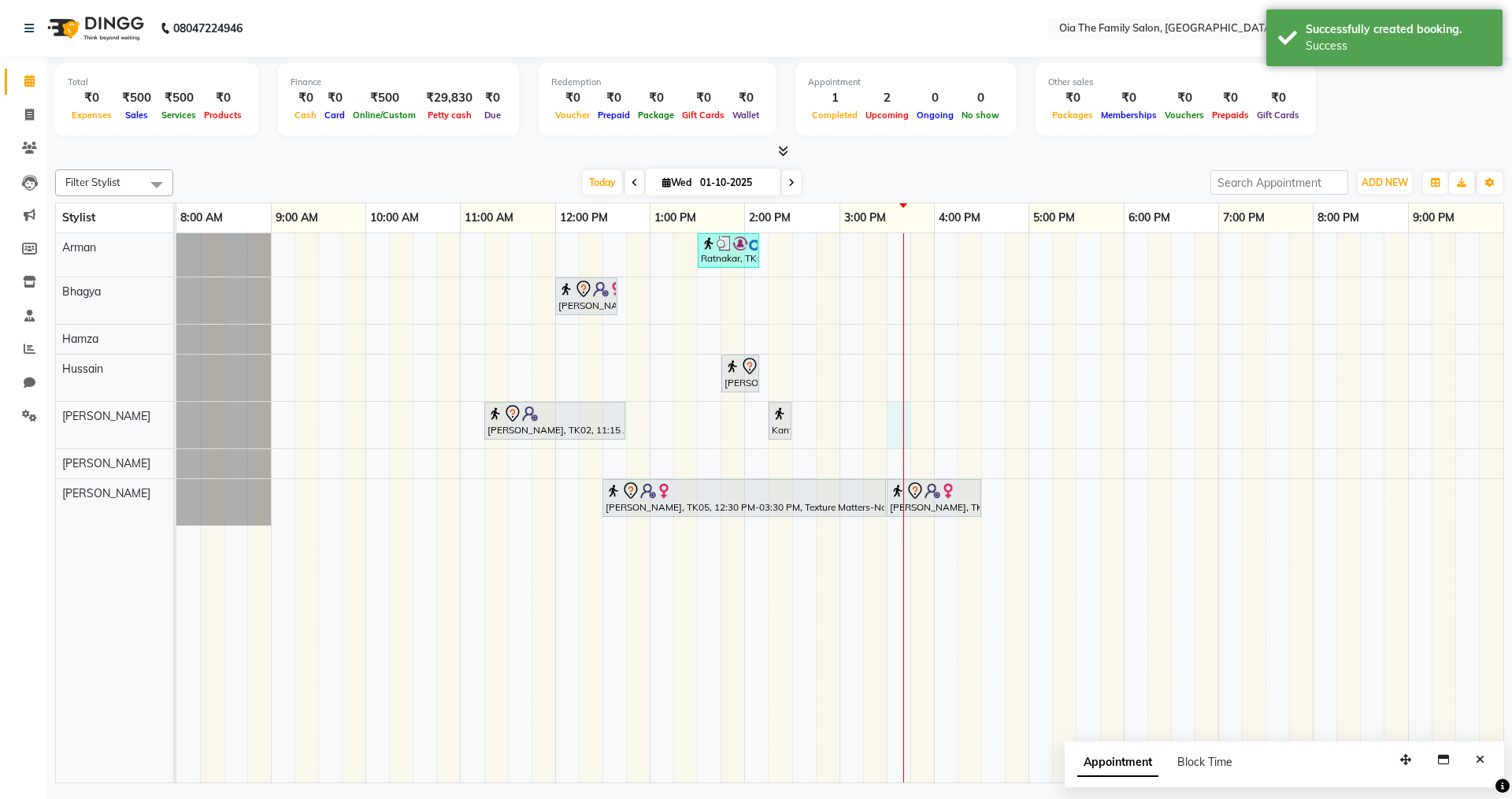
click at [896, 425] on div "Ratnakar, TK03, 01:30 PM-02:10 PM, Hair Styling-Classic Cut Basic Cuts (U-Cut /…" at bounding box center [840, 507] width 1327 height 549
select select "93024"
select select "tentative"
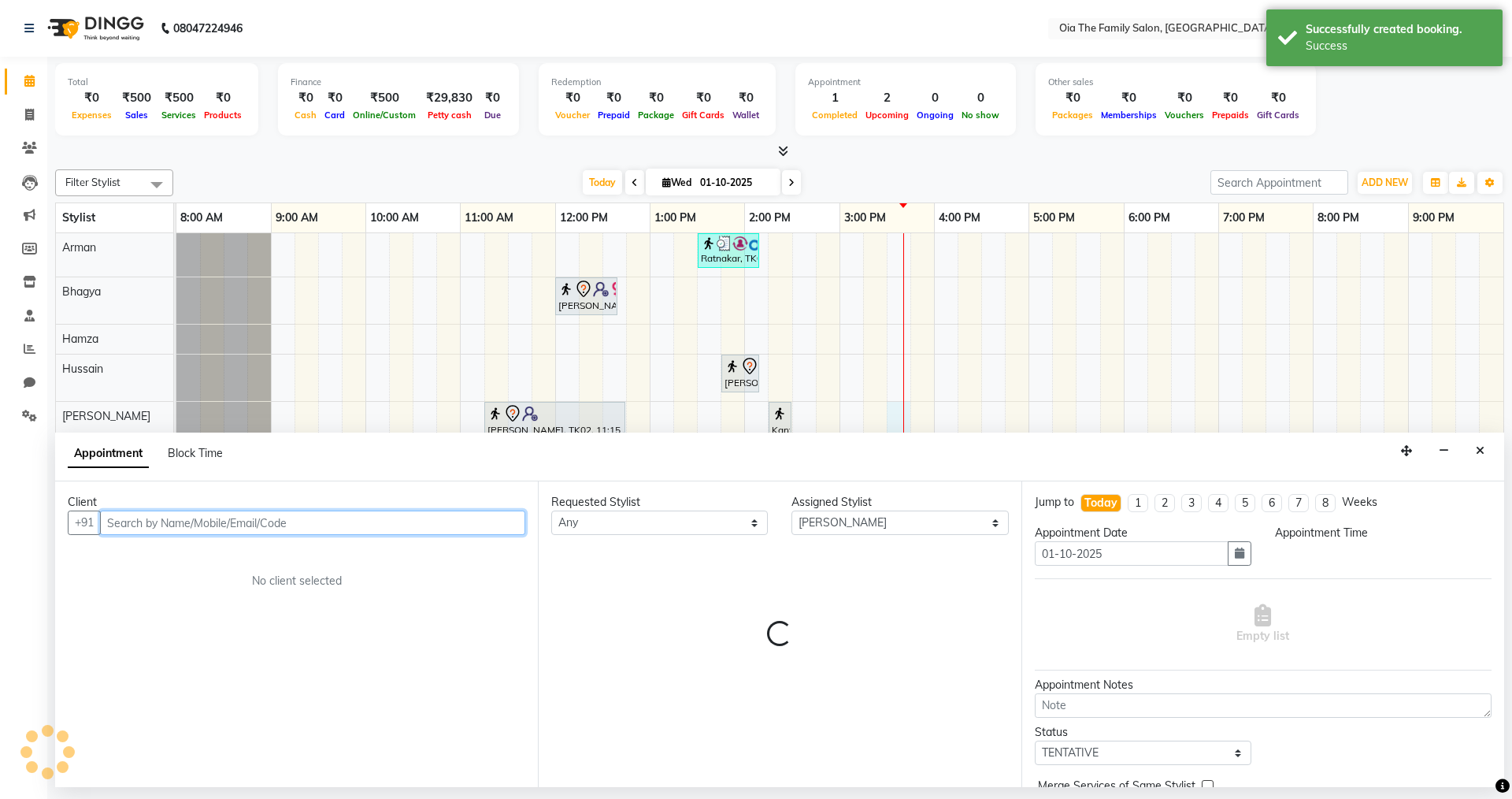
select select "930"
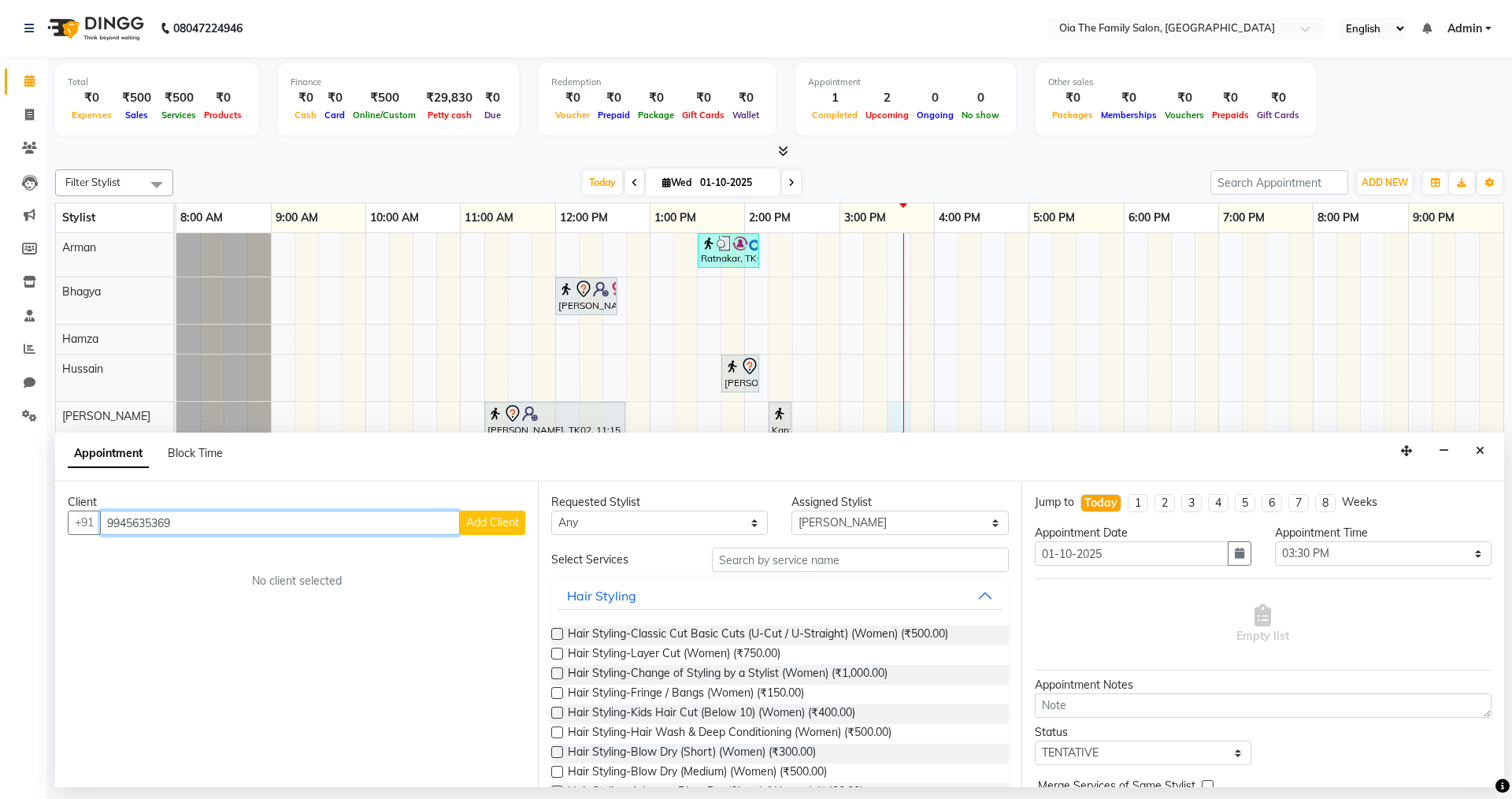
type input "9945635369"
click at [468, 520] on span "Add Client" at bounding box center [493, 522] width 53 height 14
select select "22"
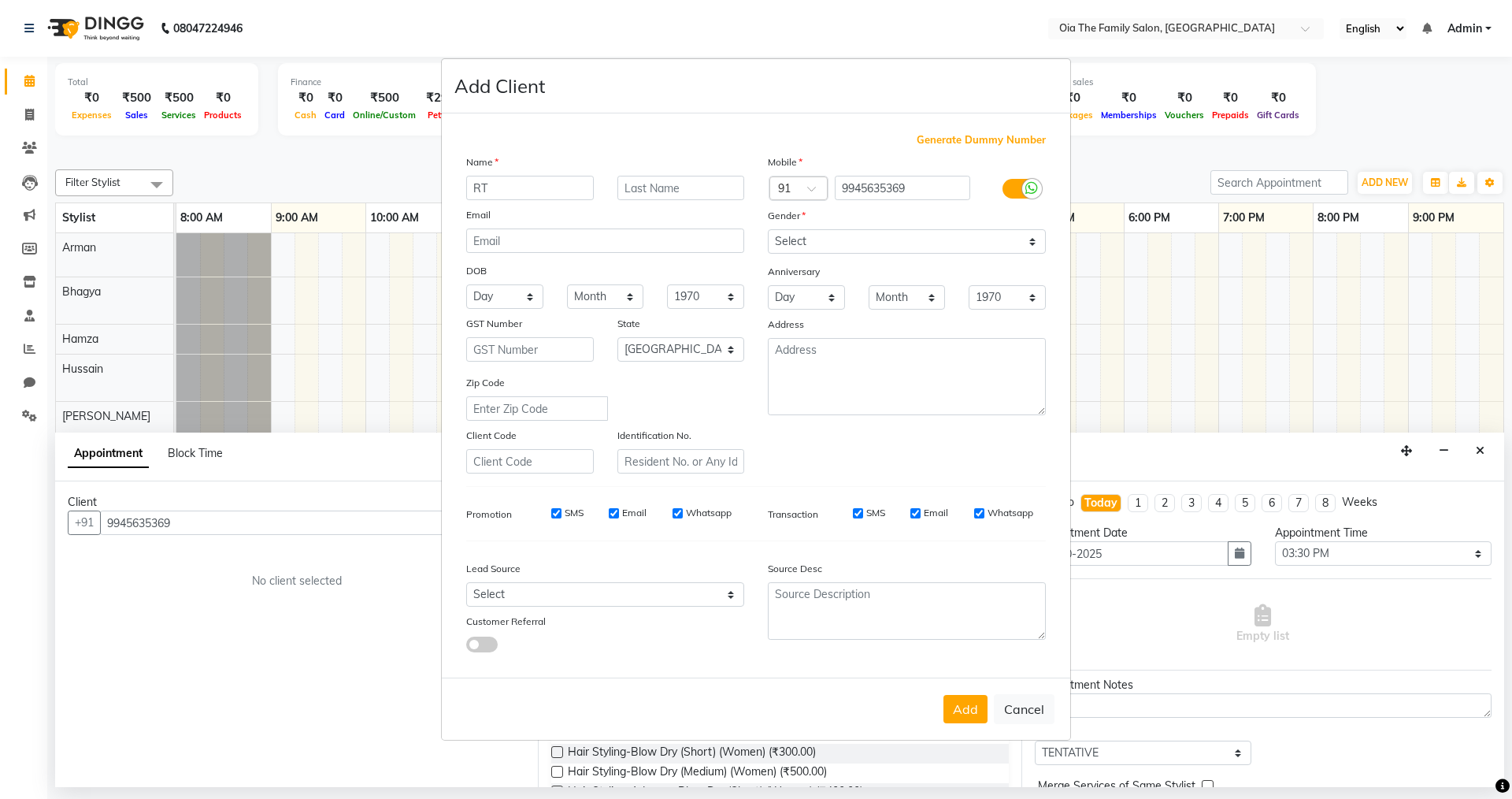
type input "R"
type input "Reshma"
click at [804, 243] on select "Select [DEMOGRAPHIC_DATA] [DEMOGRAPHIC_DATA] Other Prefer Not To Say" at bounding box center [907, 242] width 278 height 25
select select "[DEMOGRAPHIC_DATA]"
click at [768, 229] on select "Select [DEMOGRAPHIC_DATA] [DEMOGRAPHIC_DATA] Other Prefer Not To Say" at bounding box center [907, 242] width 278 height 25
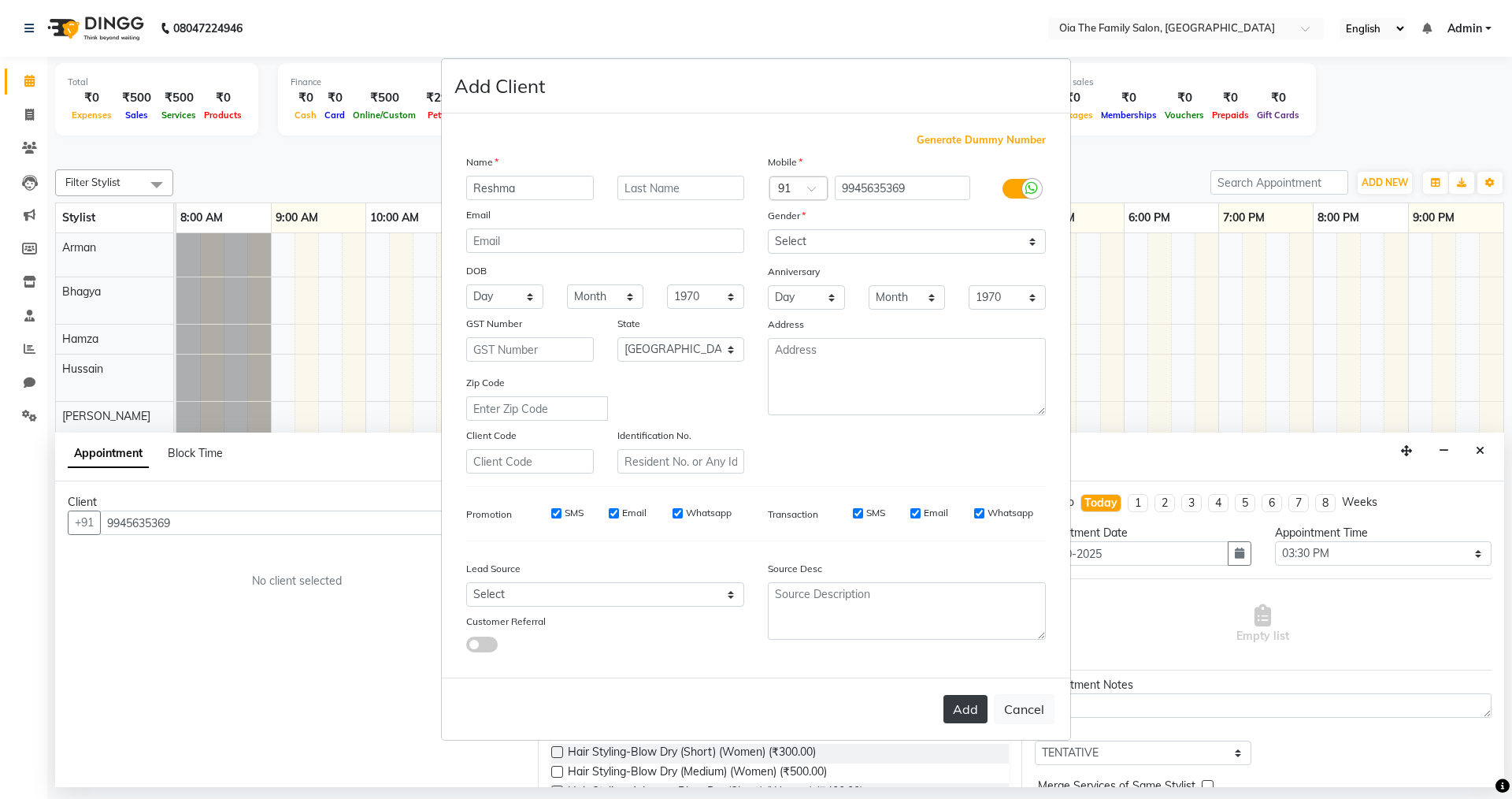
click at [966, 703] on button "Add" at bounding box center [966, 709] width 44 height 28
select select
select select "null"
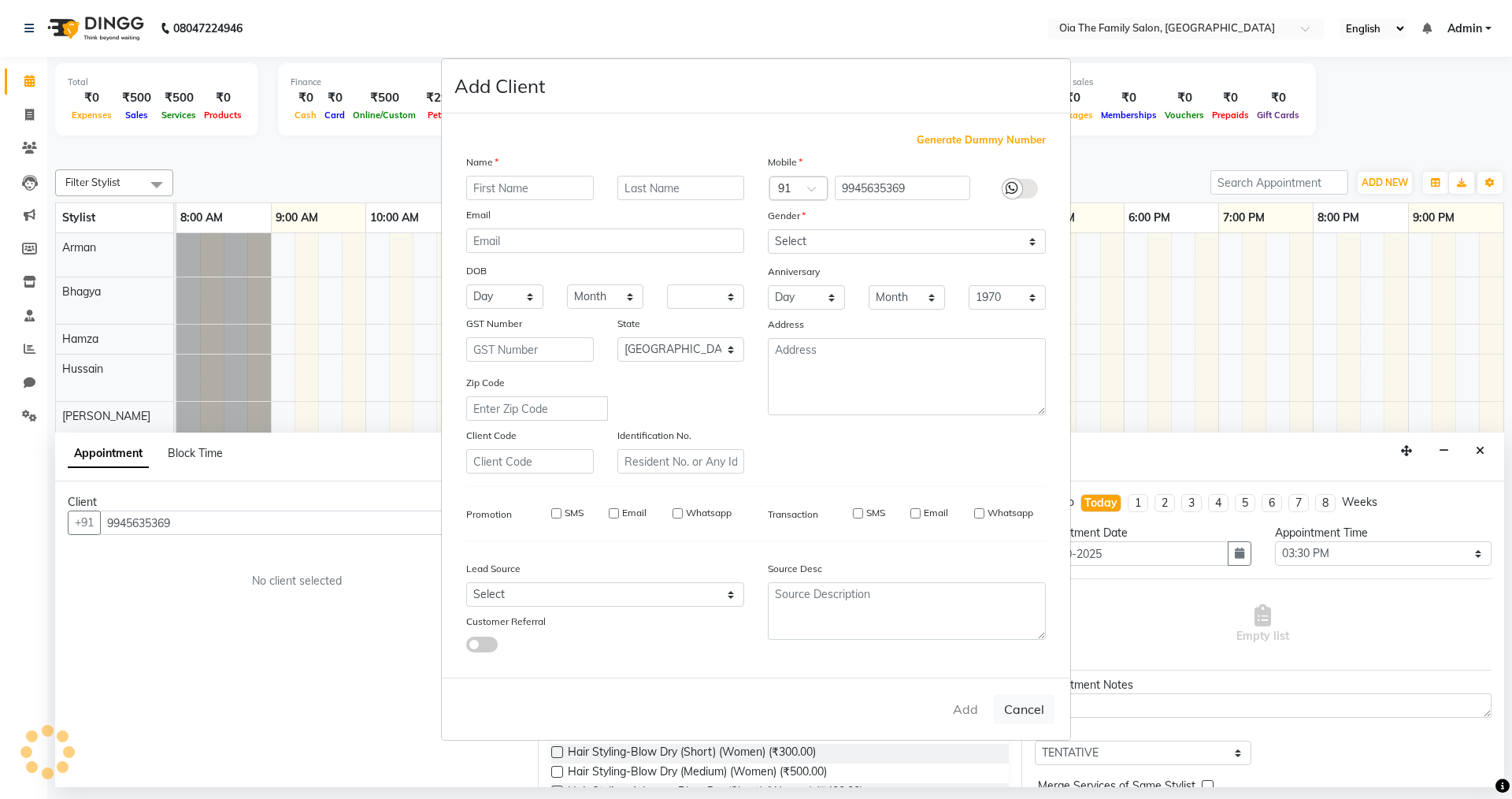
select select
checkbox input "false"
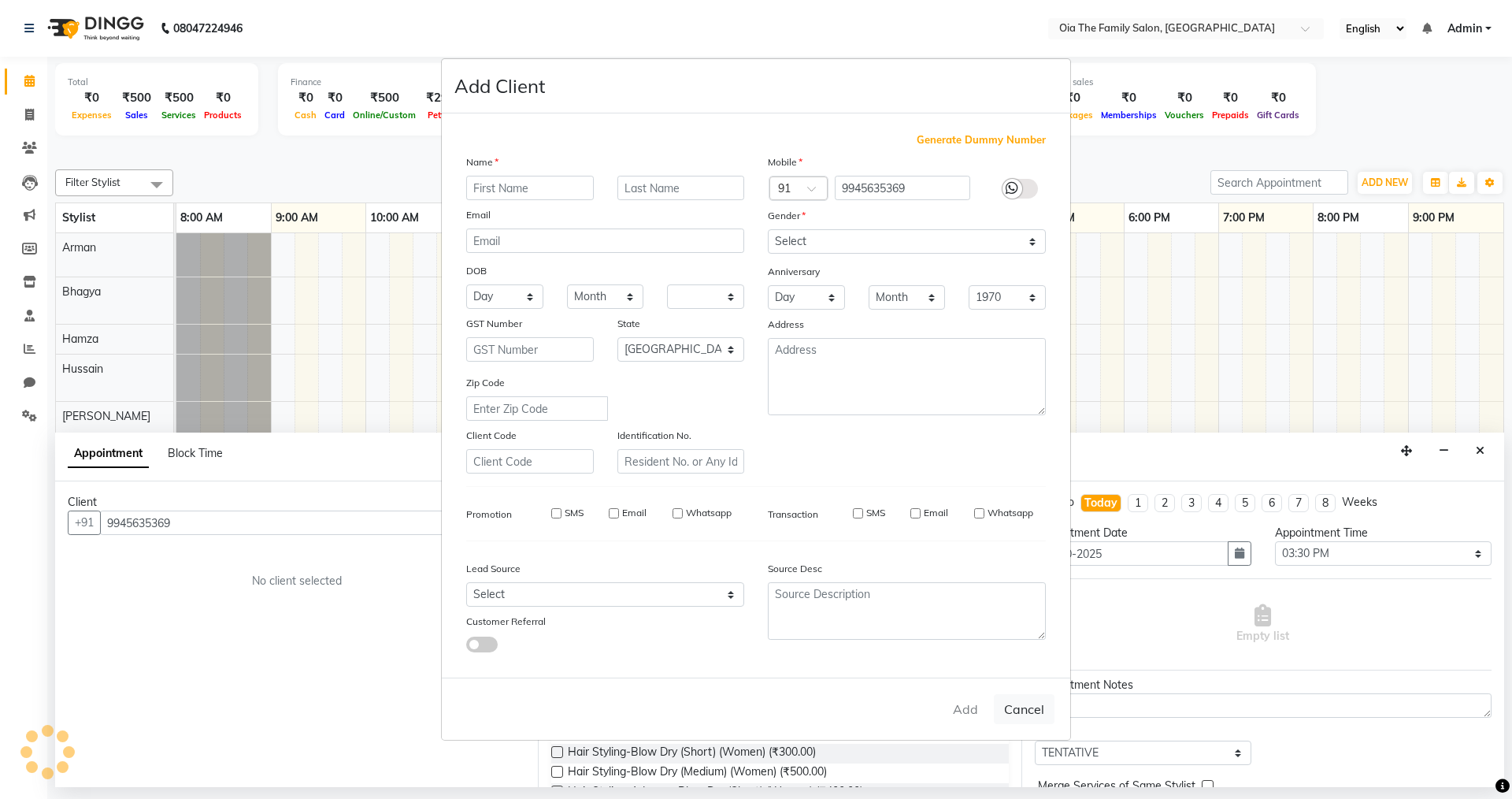
checkbox input "false"
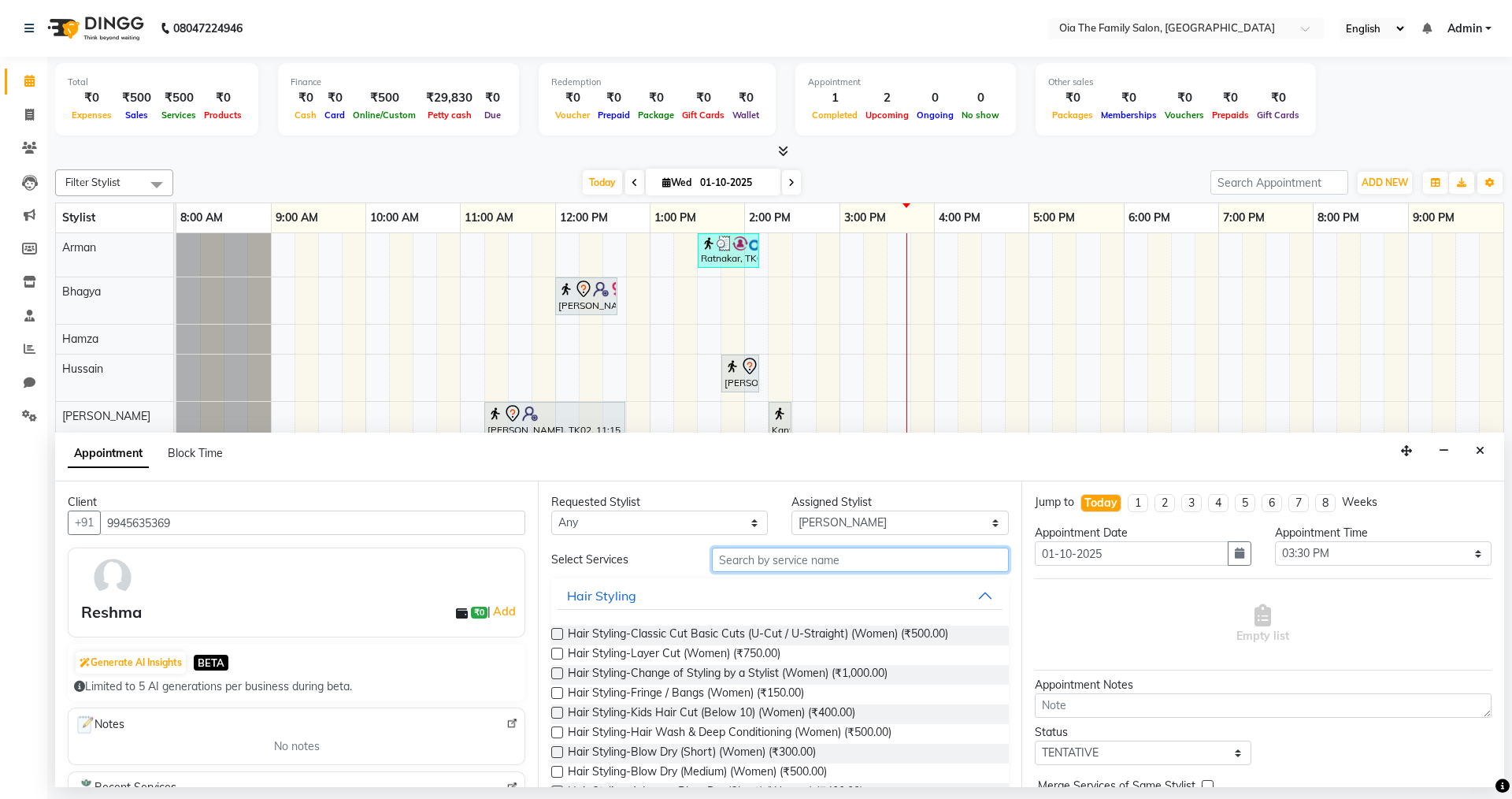
click at [798, 565] on input "text" at bounding box center [860, 560] width 297 height 25
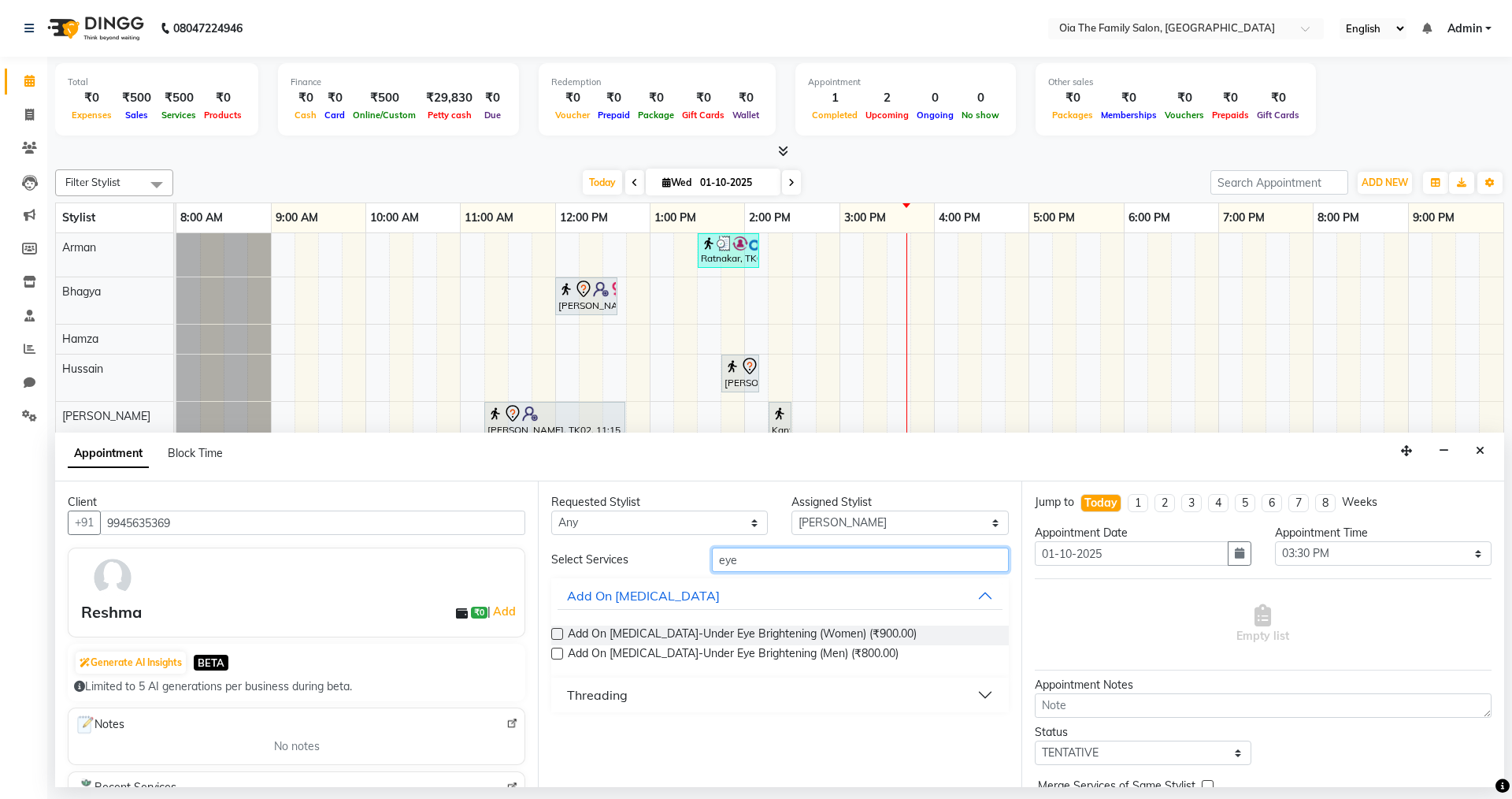
type input "eye"
click at [619, 702] on div "Threading" at bounding box center [597, 695] width 61 height 19
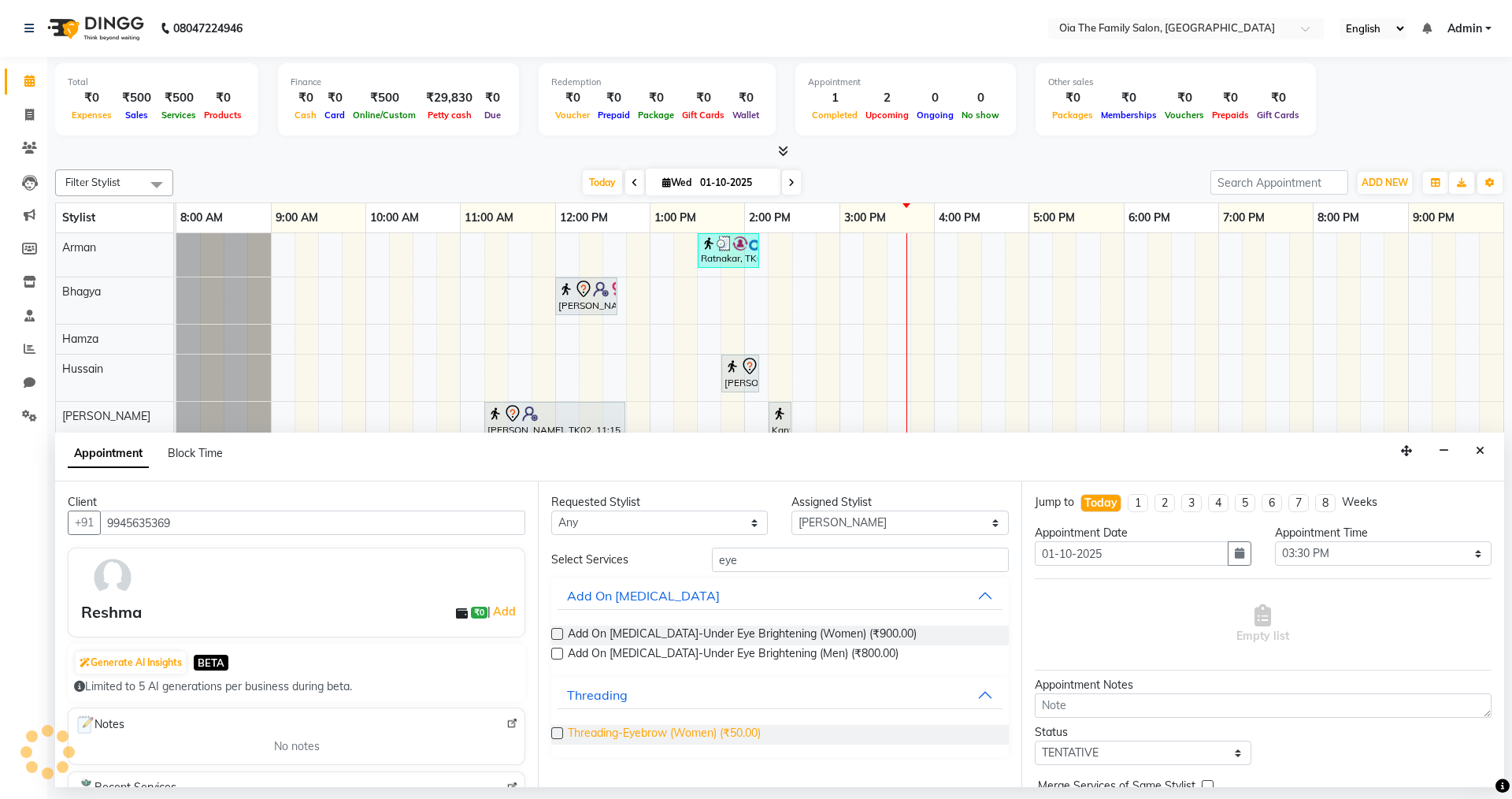
click at [629, 735] on span "Threading-Eyebrow (Women) (₹50.00)" at bounding box center [664, 735] width 193 height 19
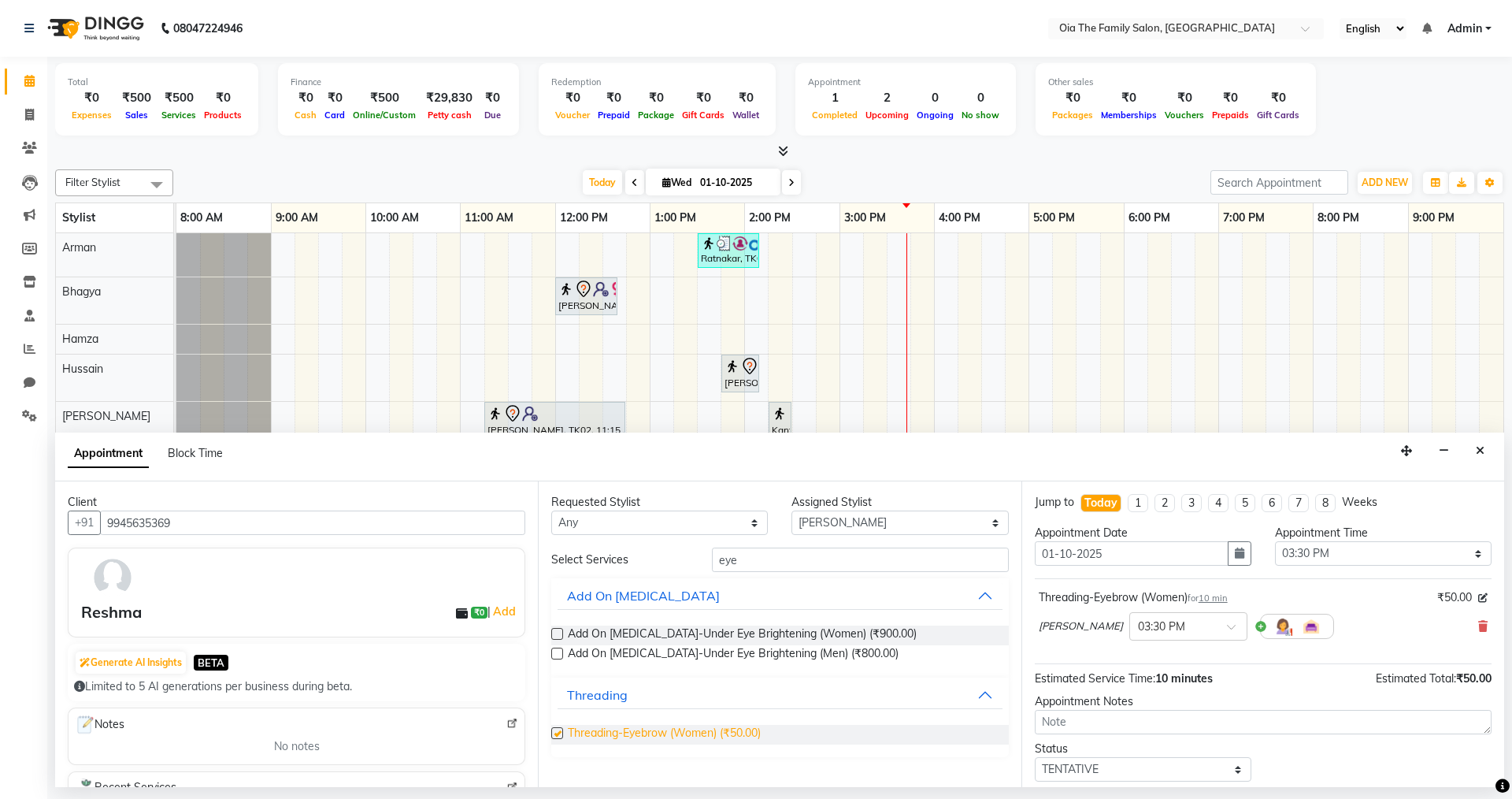
checkbox input "false"
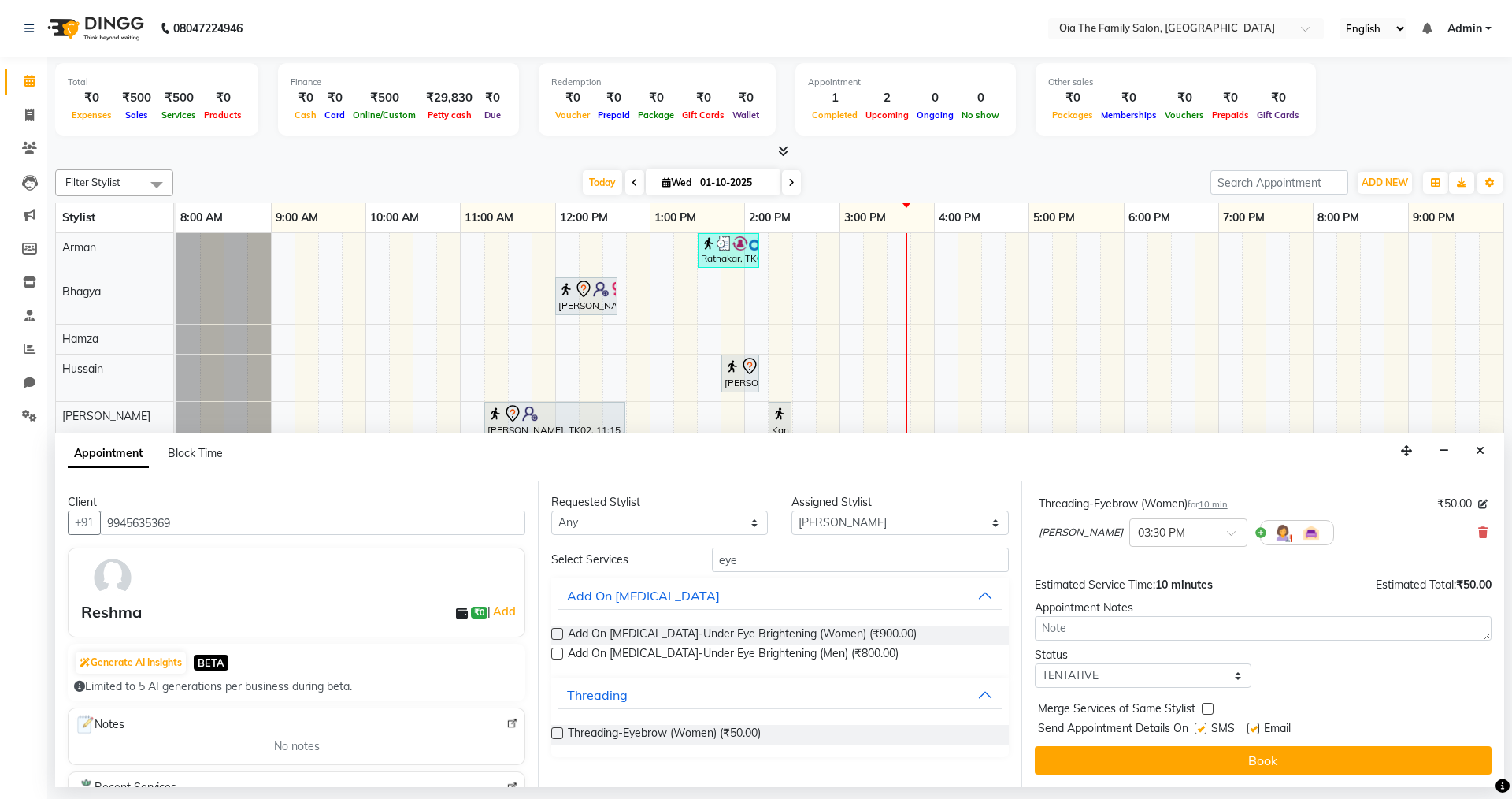
click at [1202, 732] on label at bounding box center [1200, 728] width 11 height 11
click at [1202, 732] on input "checkbox" at bounding box center [1200, 730] width 11 height 11
checkbox input "false"
click at [1258, 731] on label at bounding box center [1253, 728] width 11 height 11
click at [1257, 731] on input "checkbox" at bounding box center [1253, 730] width 11 height 11
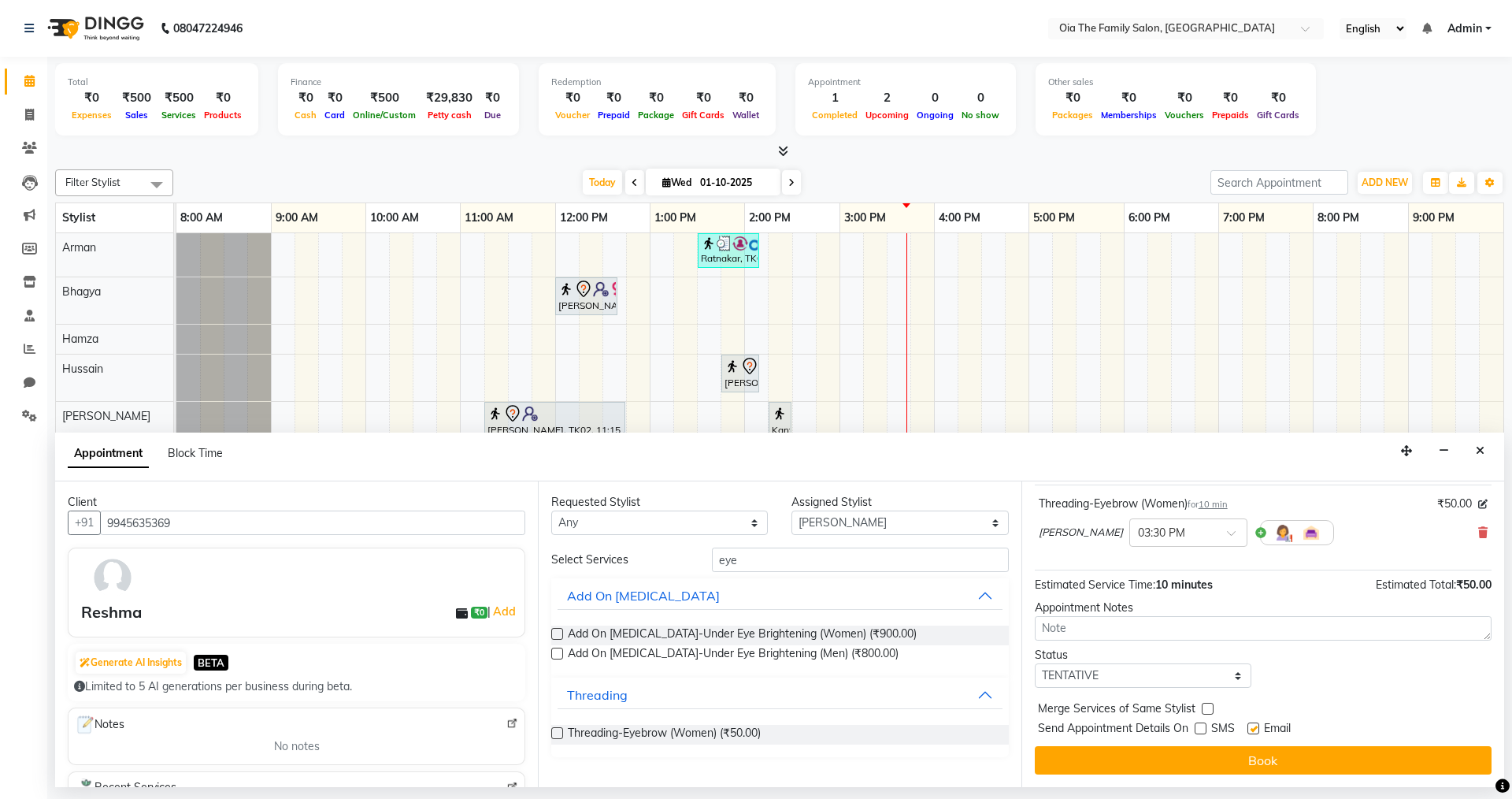
checkbox input "false"
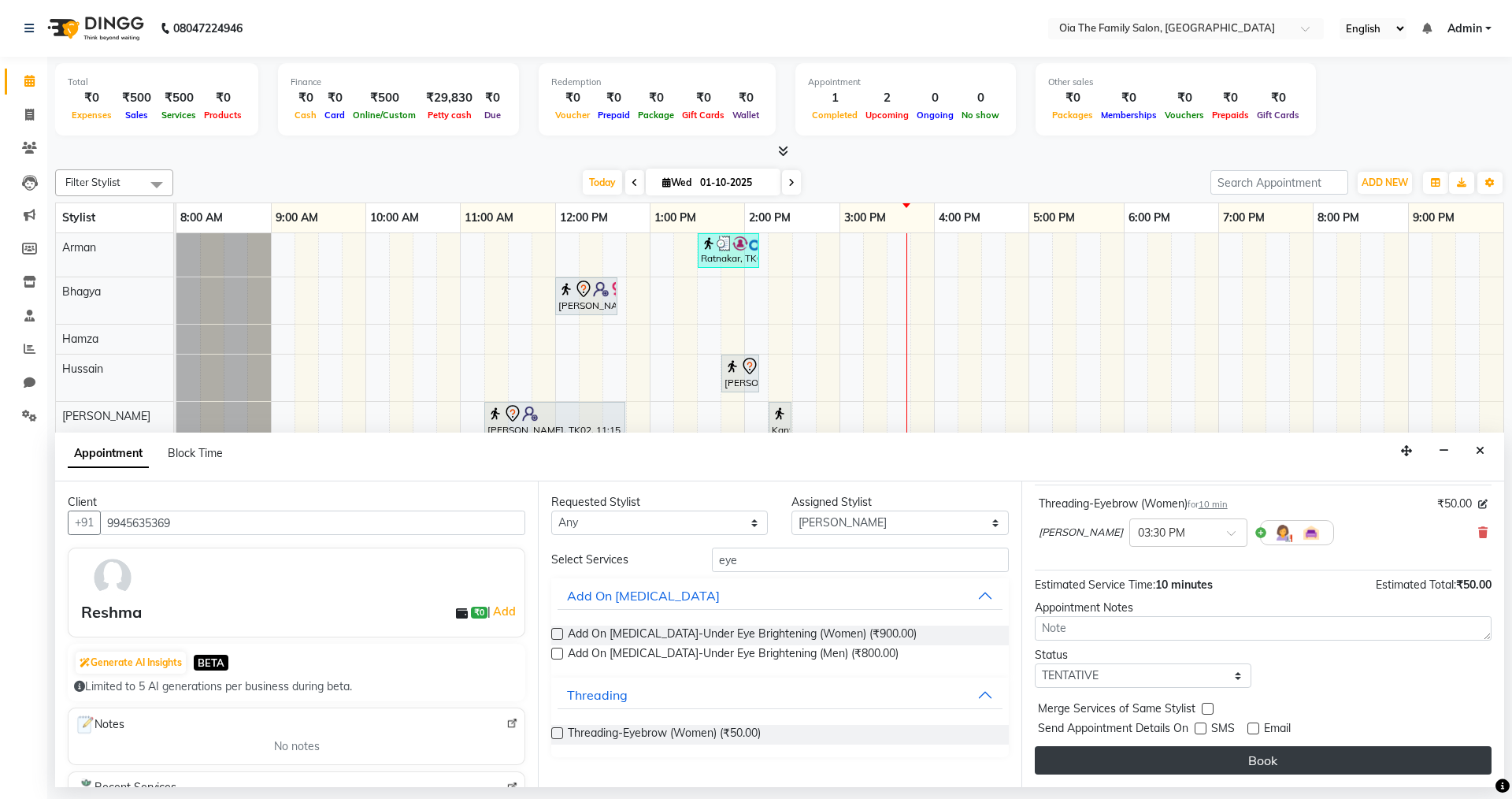
click at [1255, 760] on button "Book" at bounding box center [1263, 760] width 457 height 28
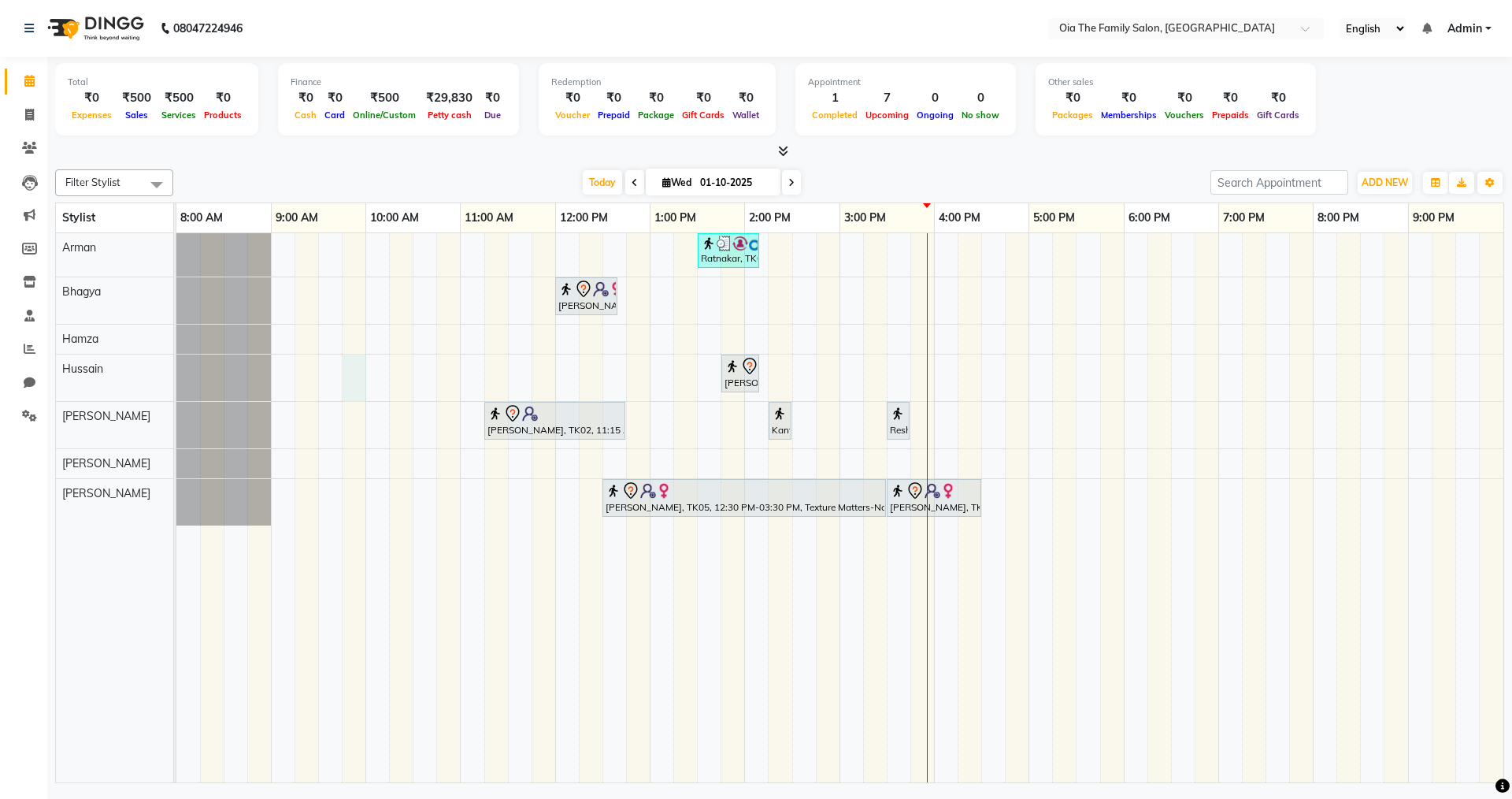
click at [350, 384] on div "Ratnakar, TK03, 01:30 PM-02:10 PM, Hair Styling-Classic Cut Basic Cuts (U-Cut /…" at bounding box center [840, 507] width 1327 height 549
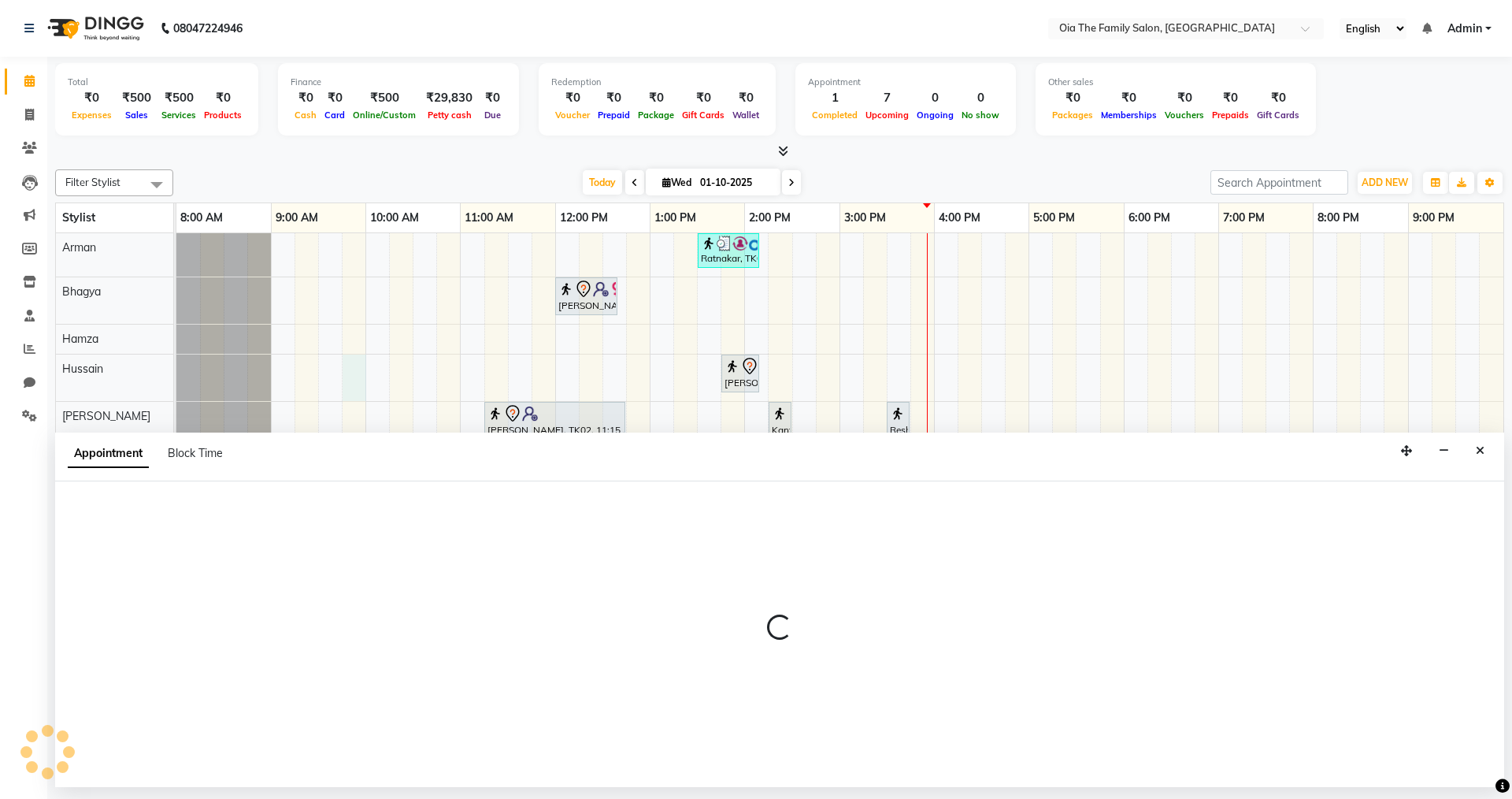
select select "93026"
select select "tentative"
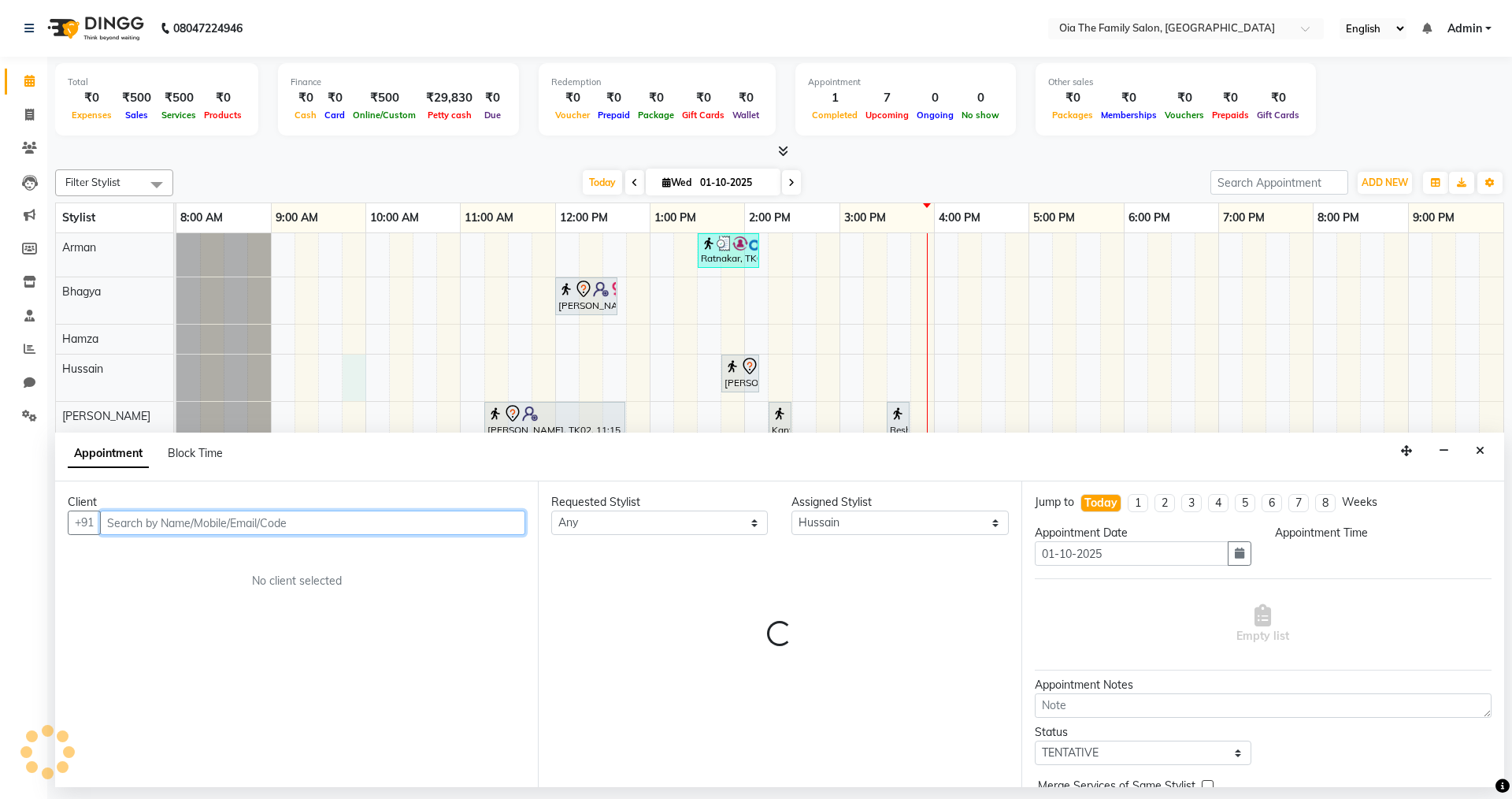
select select "585"
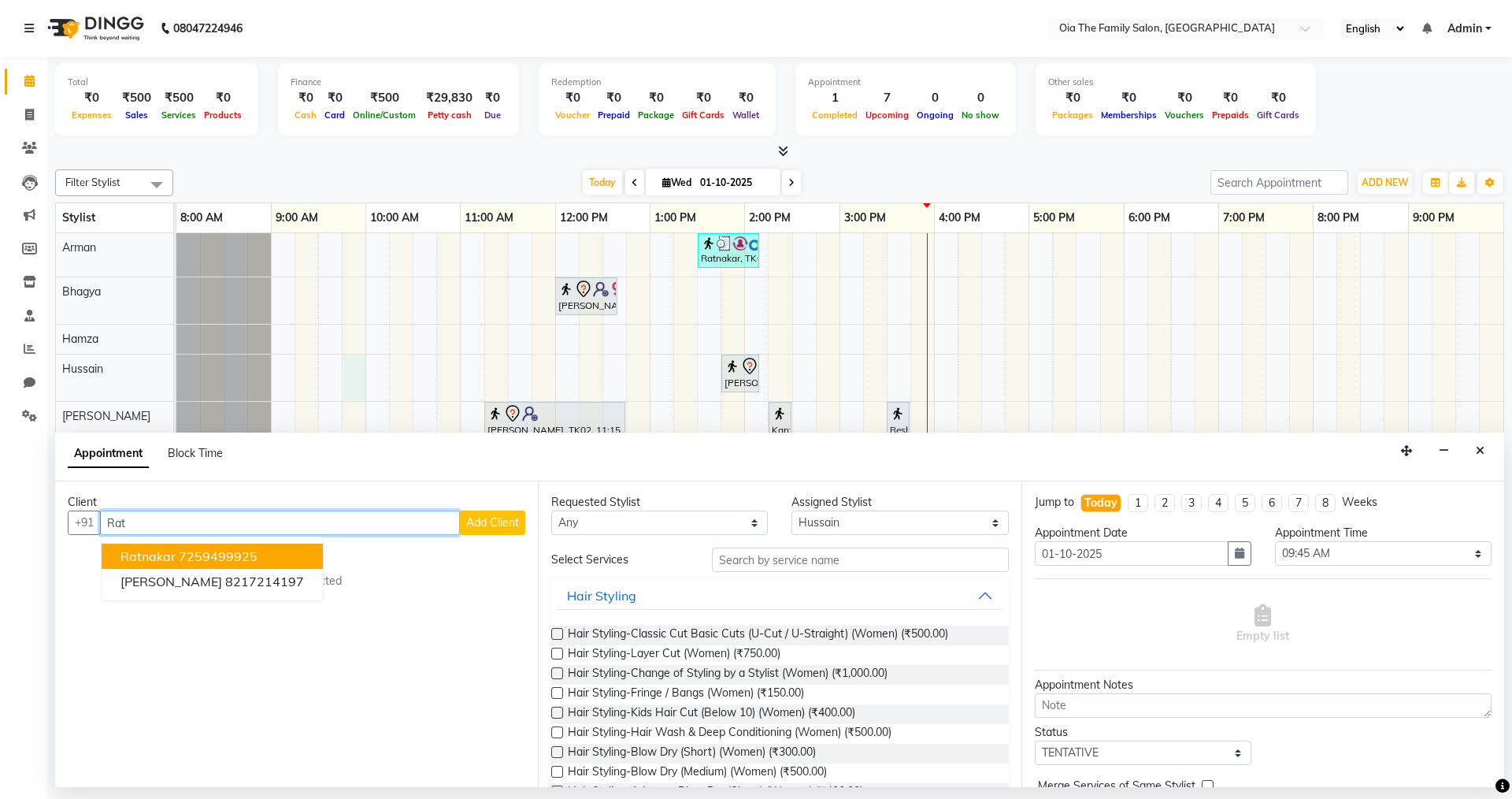
click at [192, 562] on ngb-highlight "7259499925" at bounding box center [218, 556] width 79 height 16
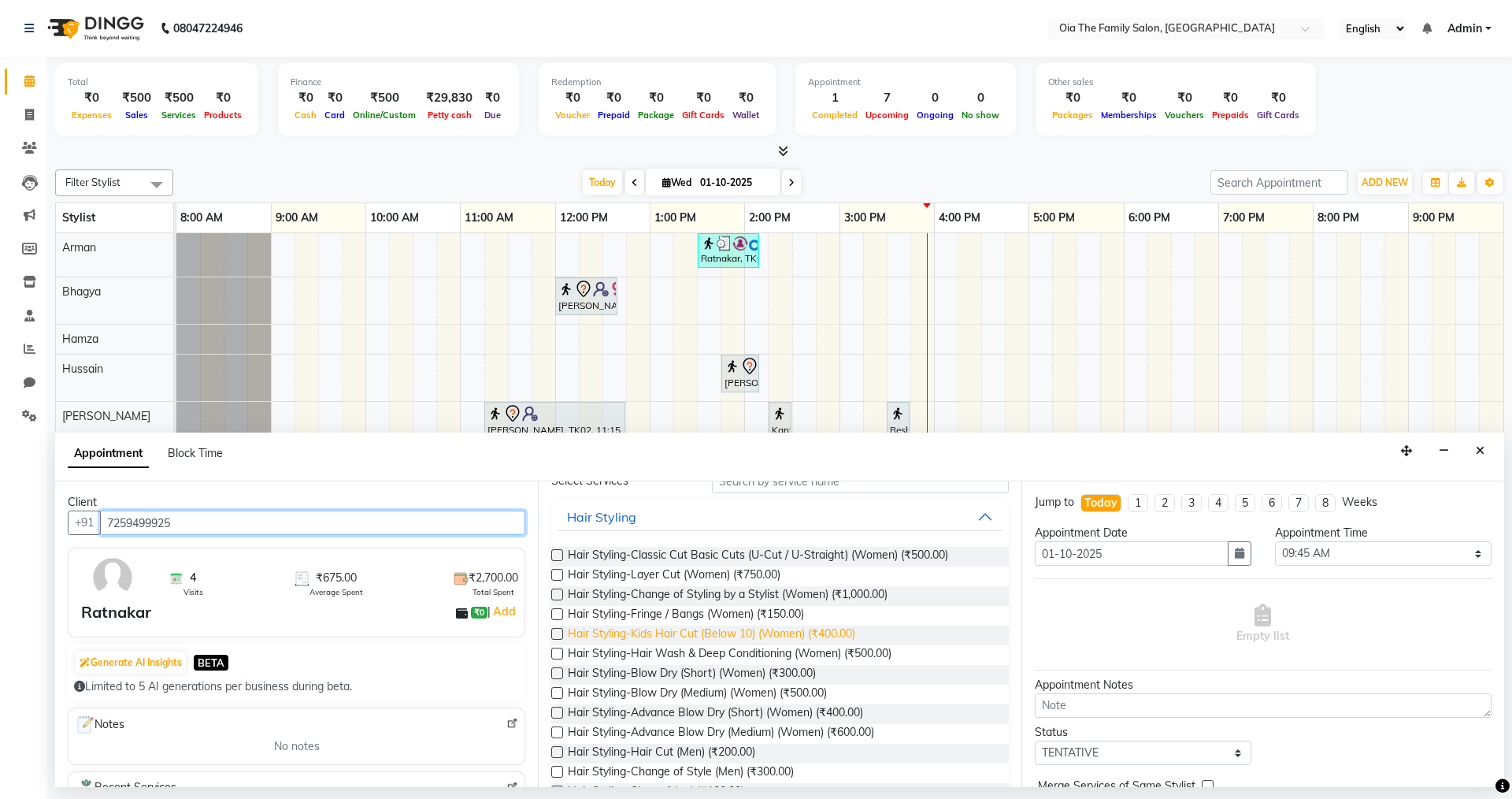
scroll to position [236, 0]
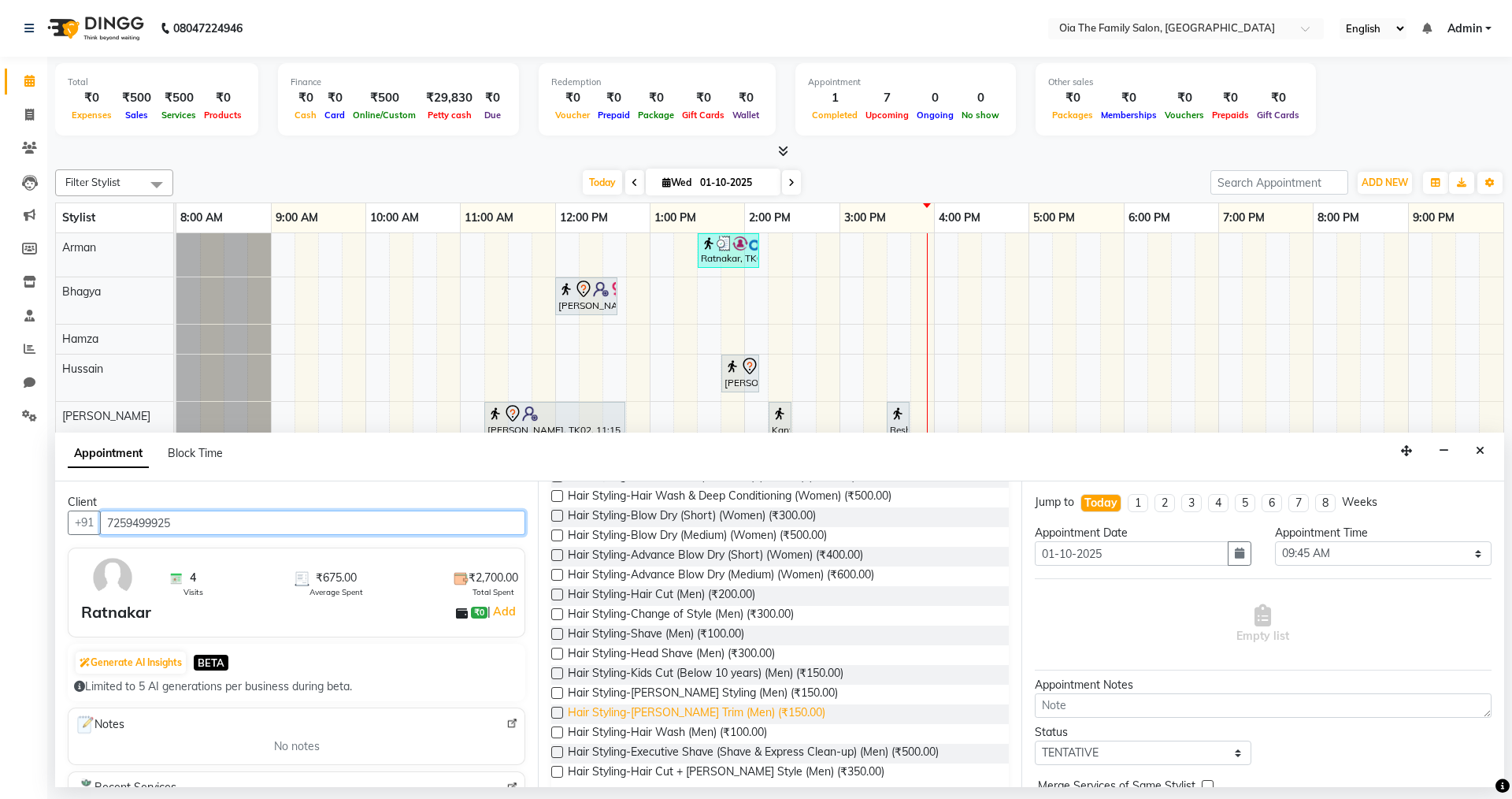
type input "7259499925"
click at [661, 708] on span "Hair Styling-[PERSON_NAME] Trim (Men) (₹150.00)" at bounding box center [696, 714] width 257 height 19
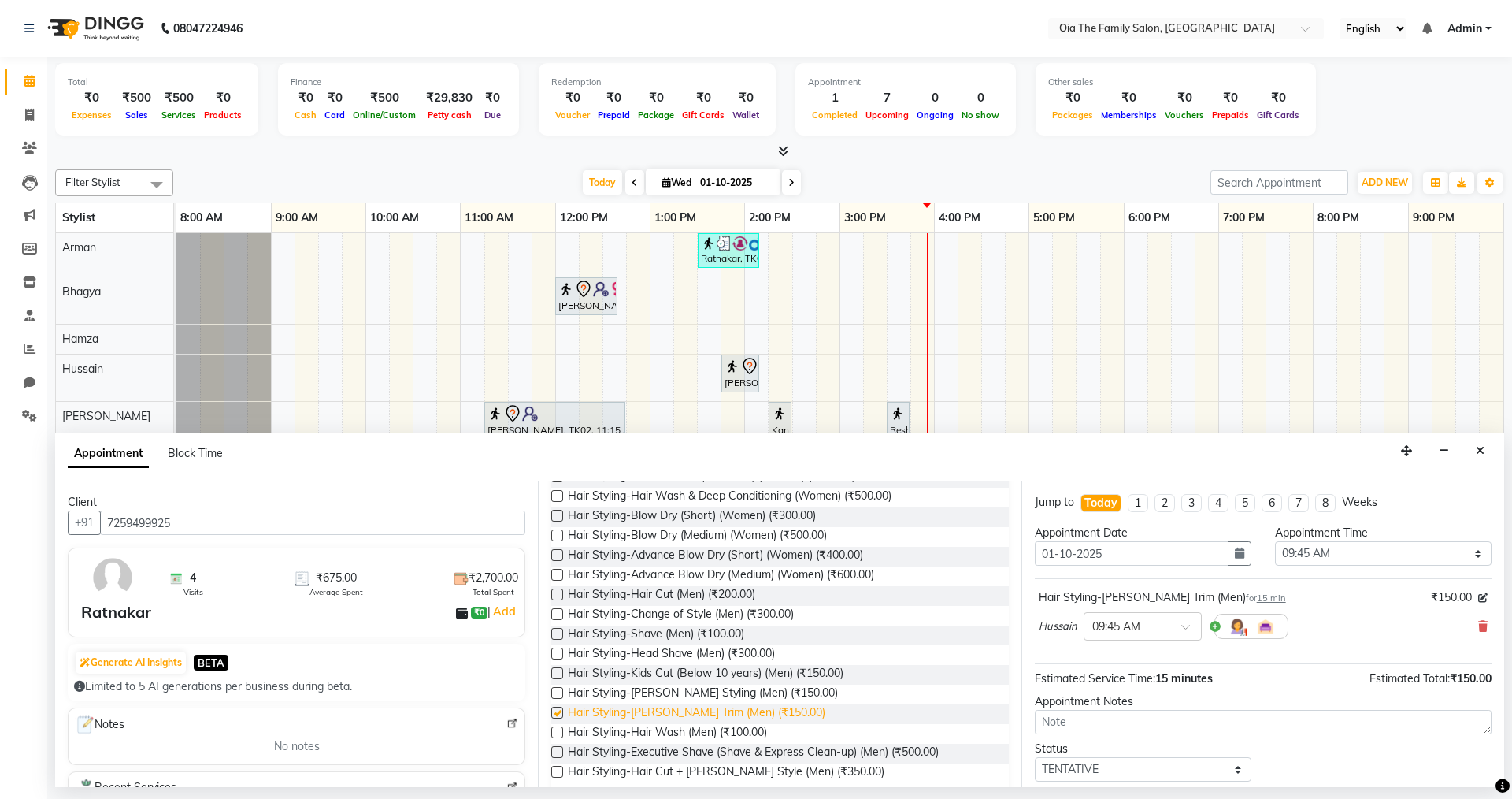
checkbox input "false"
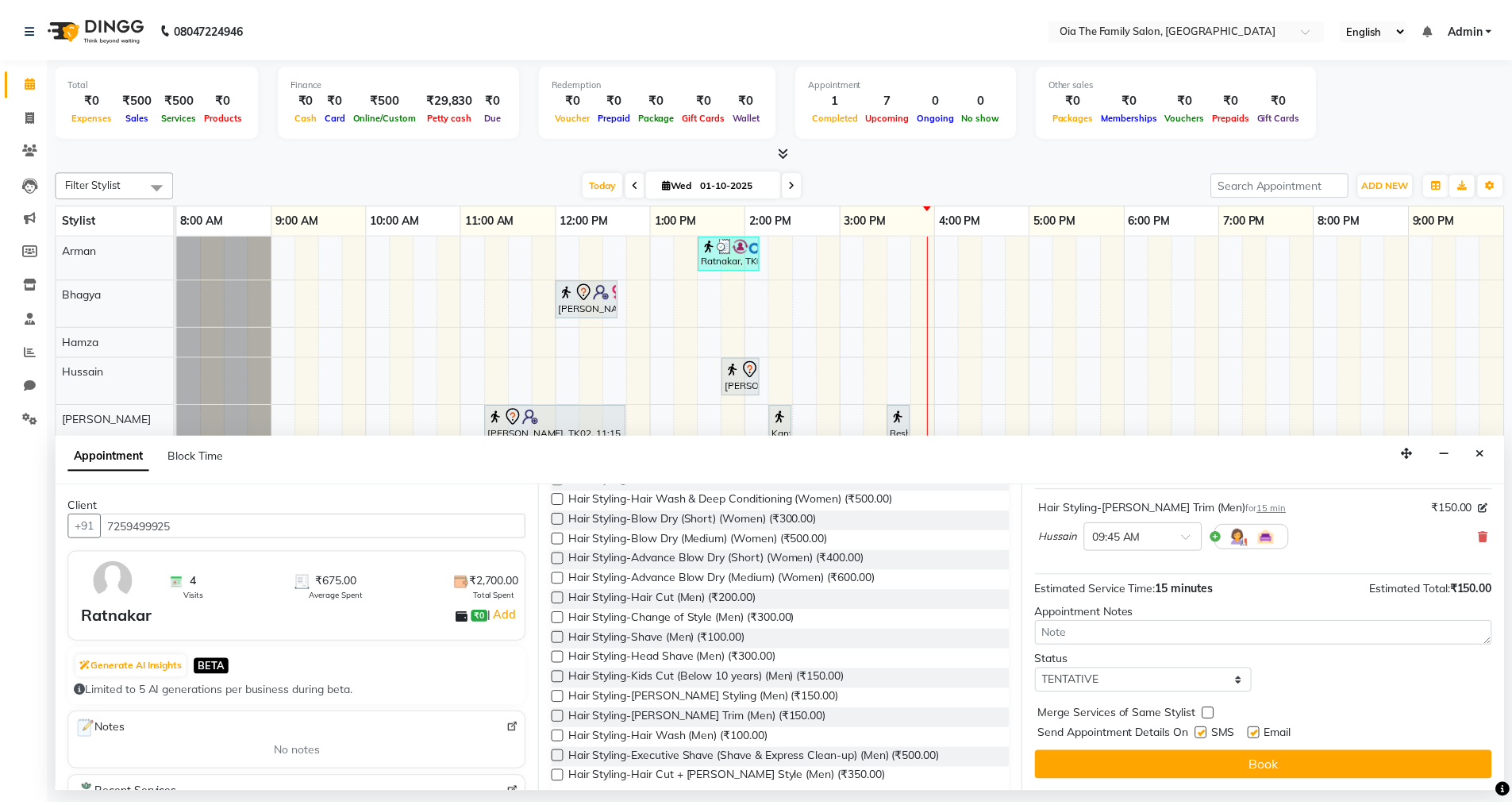
scroll to position [95, 0]
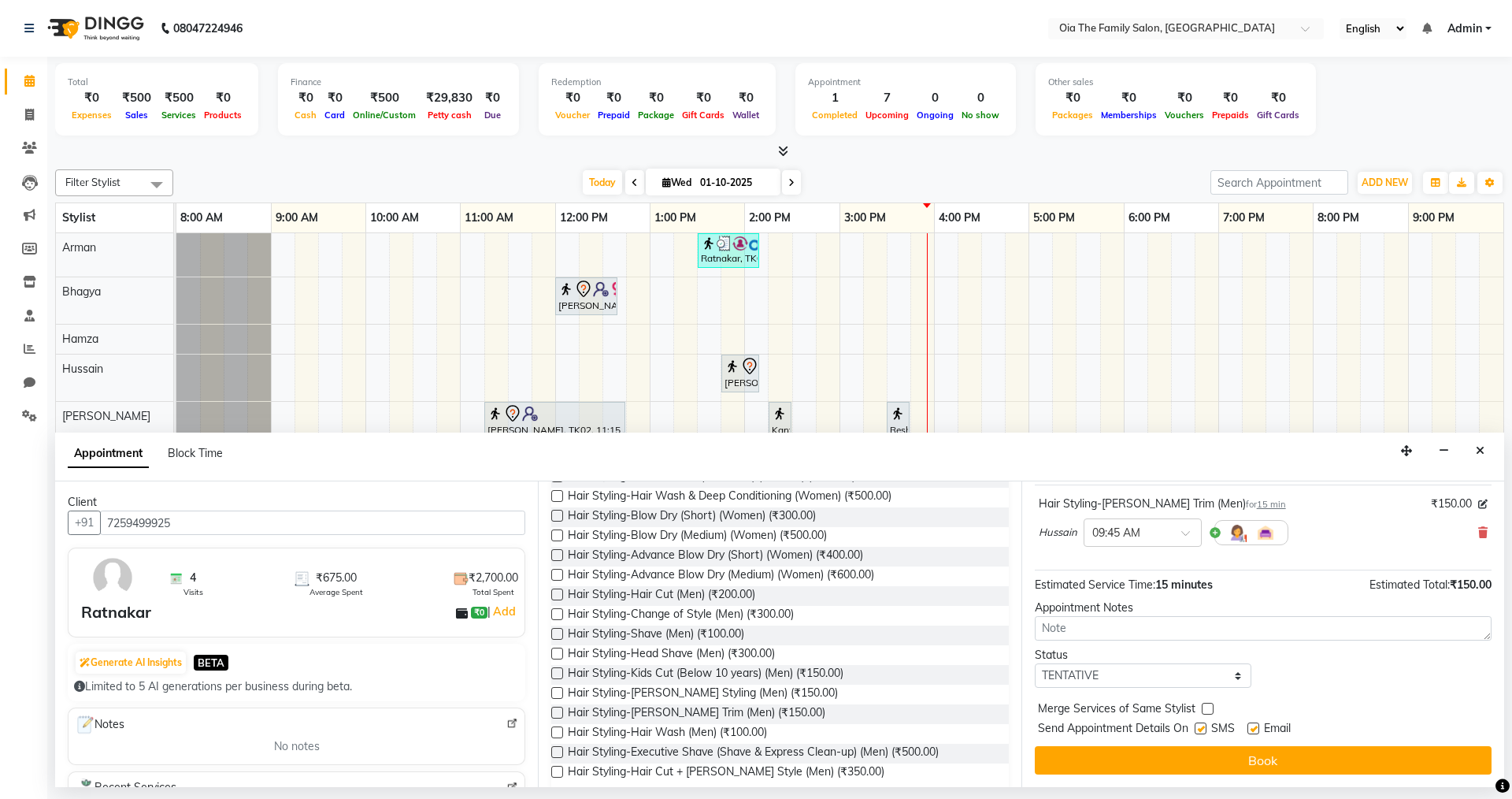
click at [1201, 732] on label at bounding box center [1200, 728] width 11 height 11
click at [1201, 732] on input "checkbox" at bounding box center [1200, 730] width 11 height 11
checkbox input "false"
click at [1257, 732] on label at bounding box center [1253, 728] width 11 height 11
click at [1257, 732] on input "checkbox" at bounding box center [1253, 730] width 11 height 11
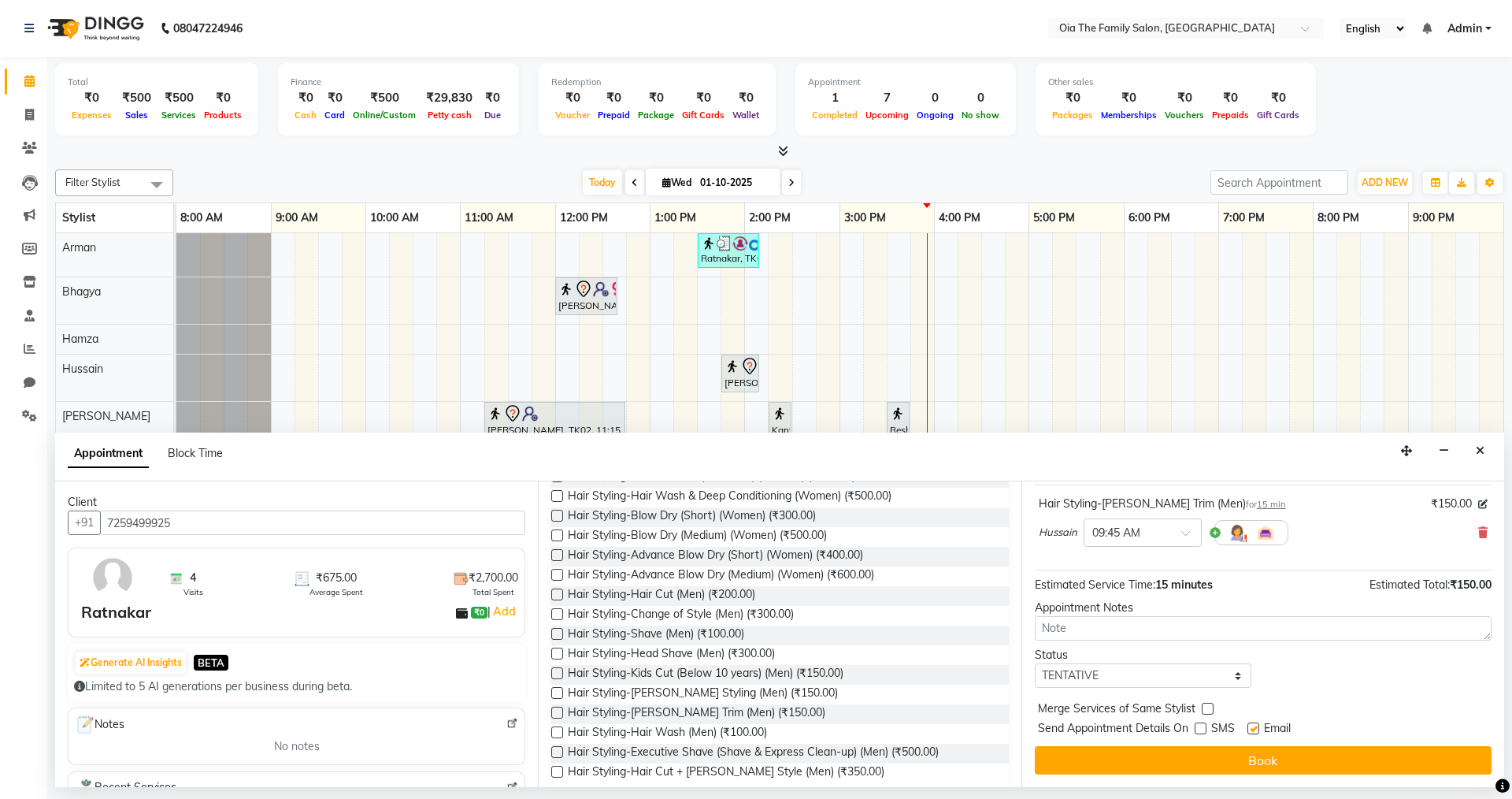
checkbox input "false"
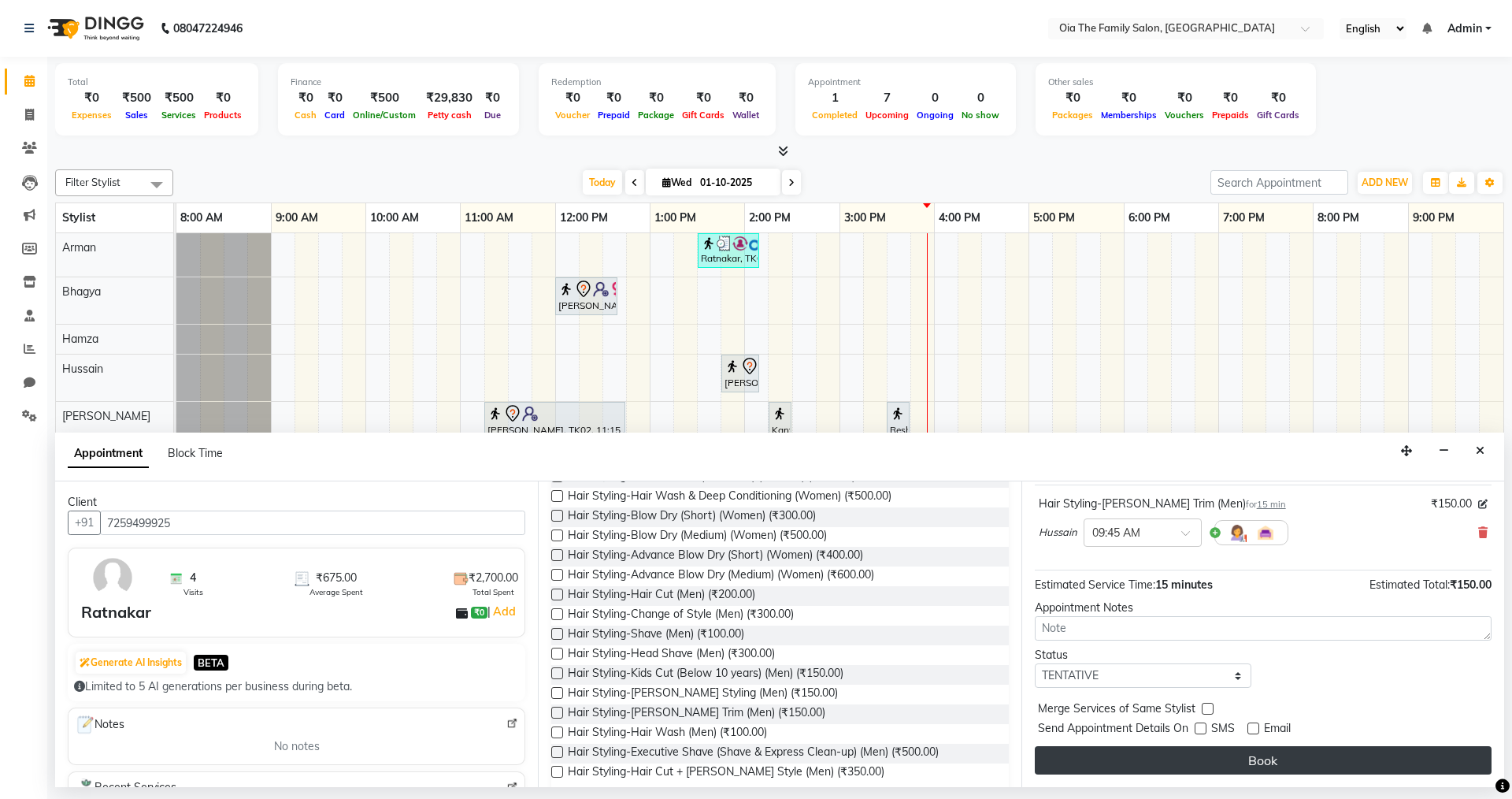
click at [1257, 759] on button "Book" at bounding box center [1263, 760] width 457 height 28
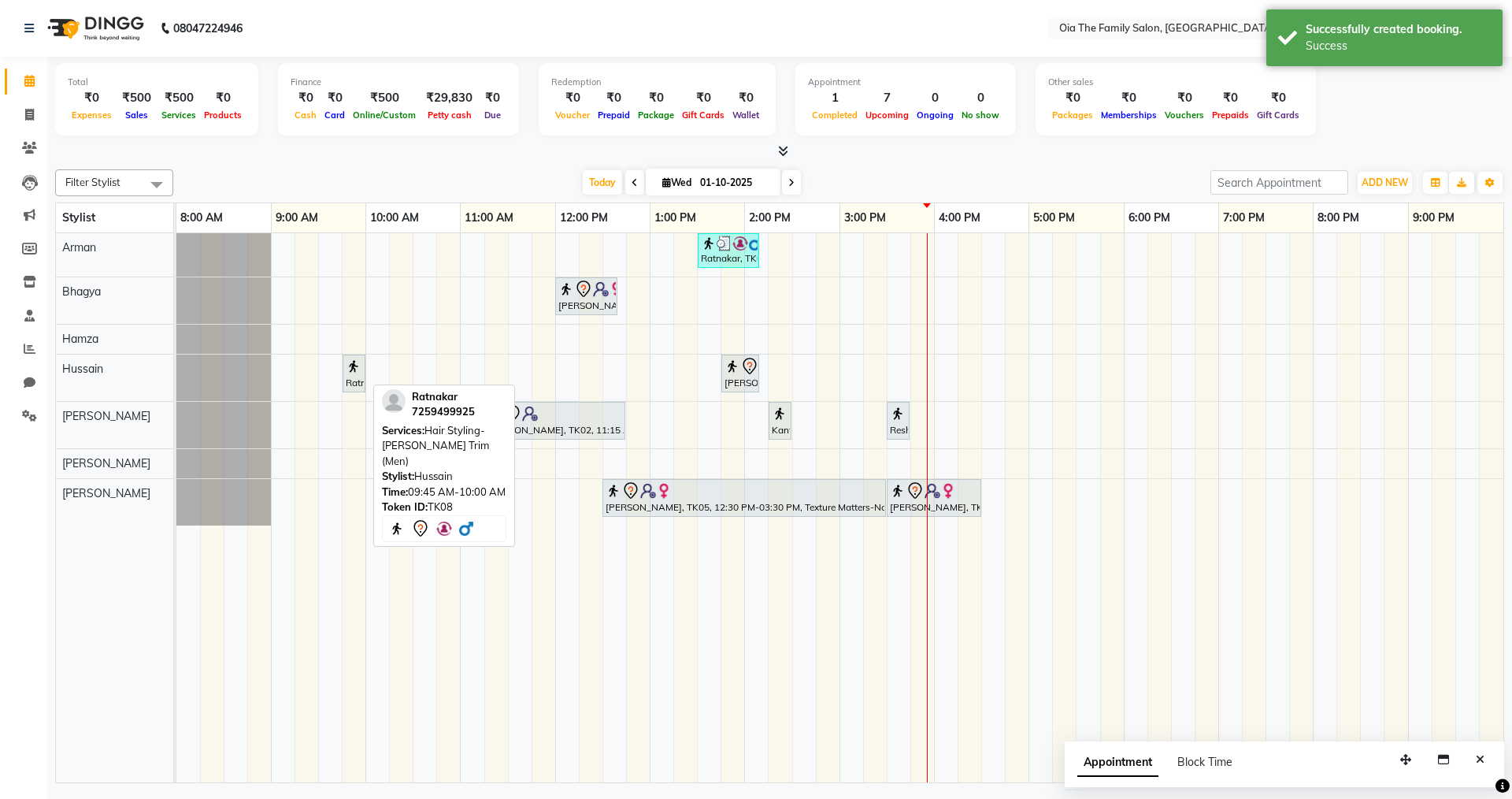
click at [351, 378] on div "Ratnakar, TK08, 09:45 AM-10:00 AM, Hair Styling-[PERSON_NAME] Trim (Men)" at bounding box center [354, 374] width 19 height 33
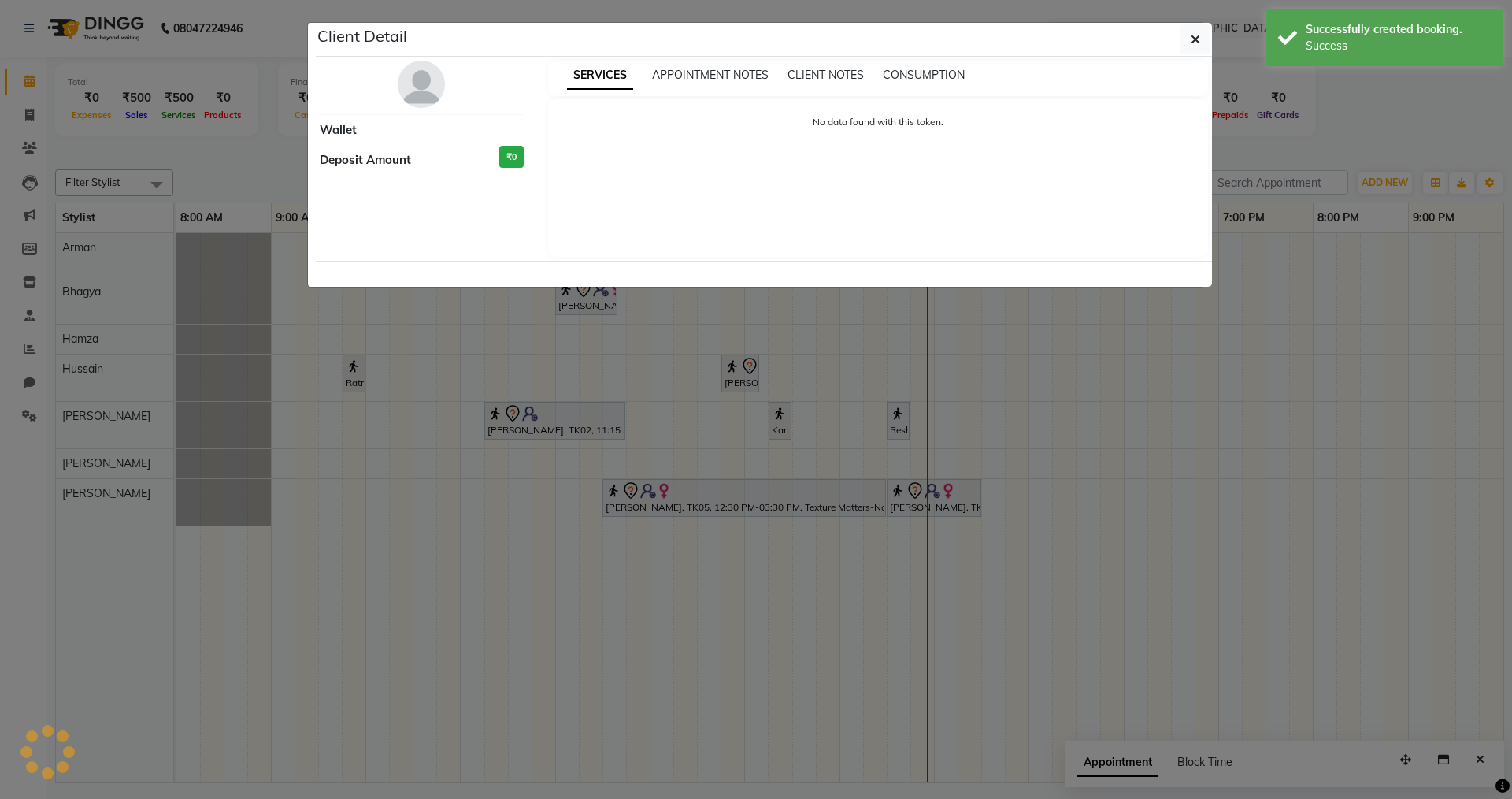
select select "7"
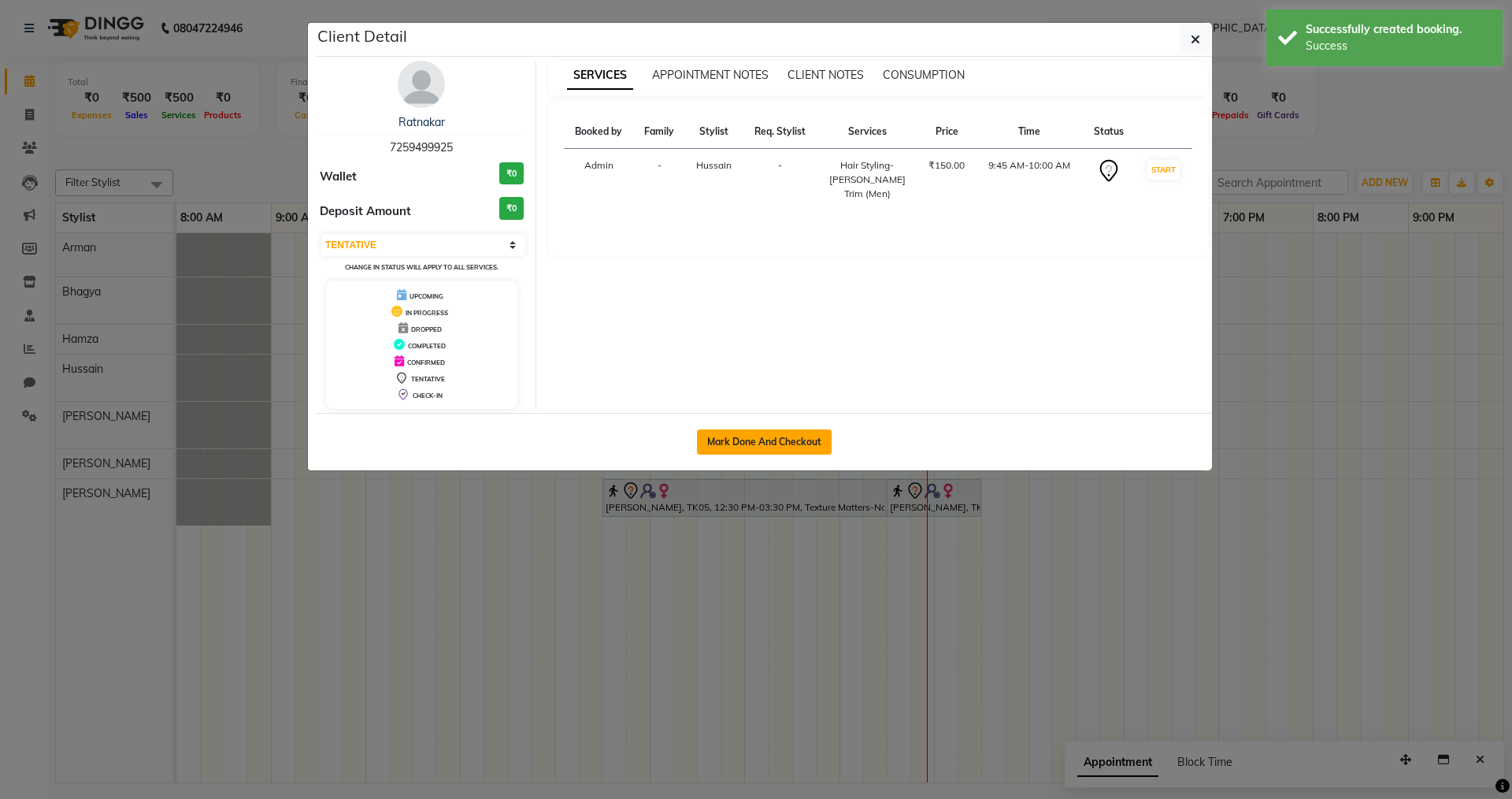
click at [710, 452] on button "Mark Done And Checkout" at bounding box center [763, 441] width 134 height 25
select select "service"
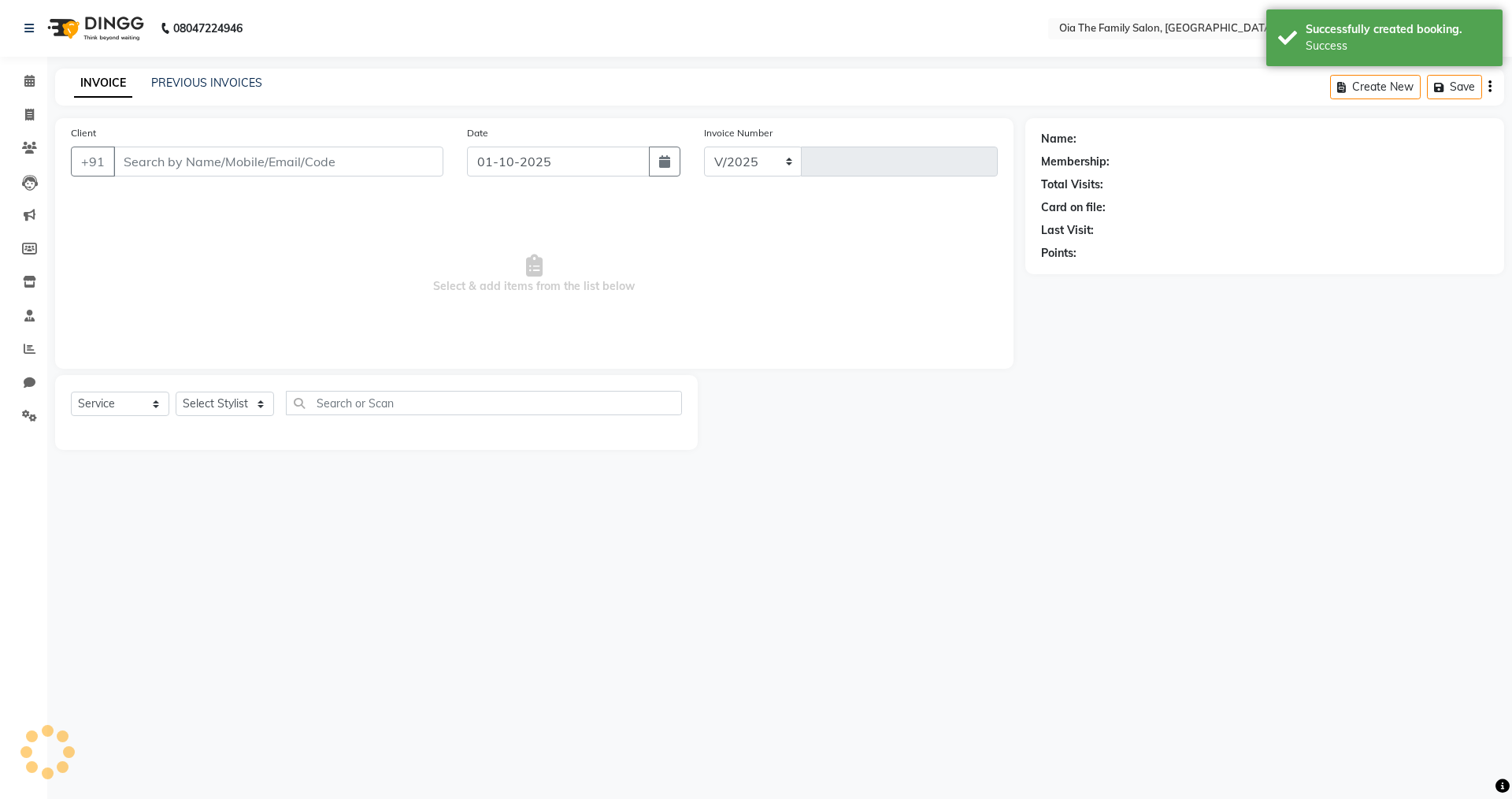
select select "9113"
type input "0092"
type input "7259499925"
select select "93026"
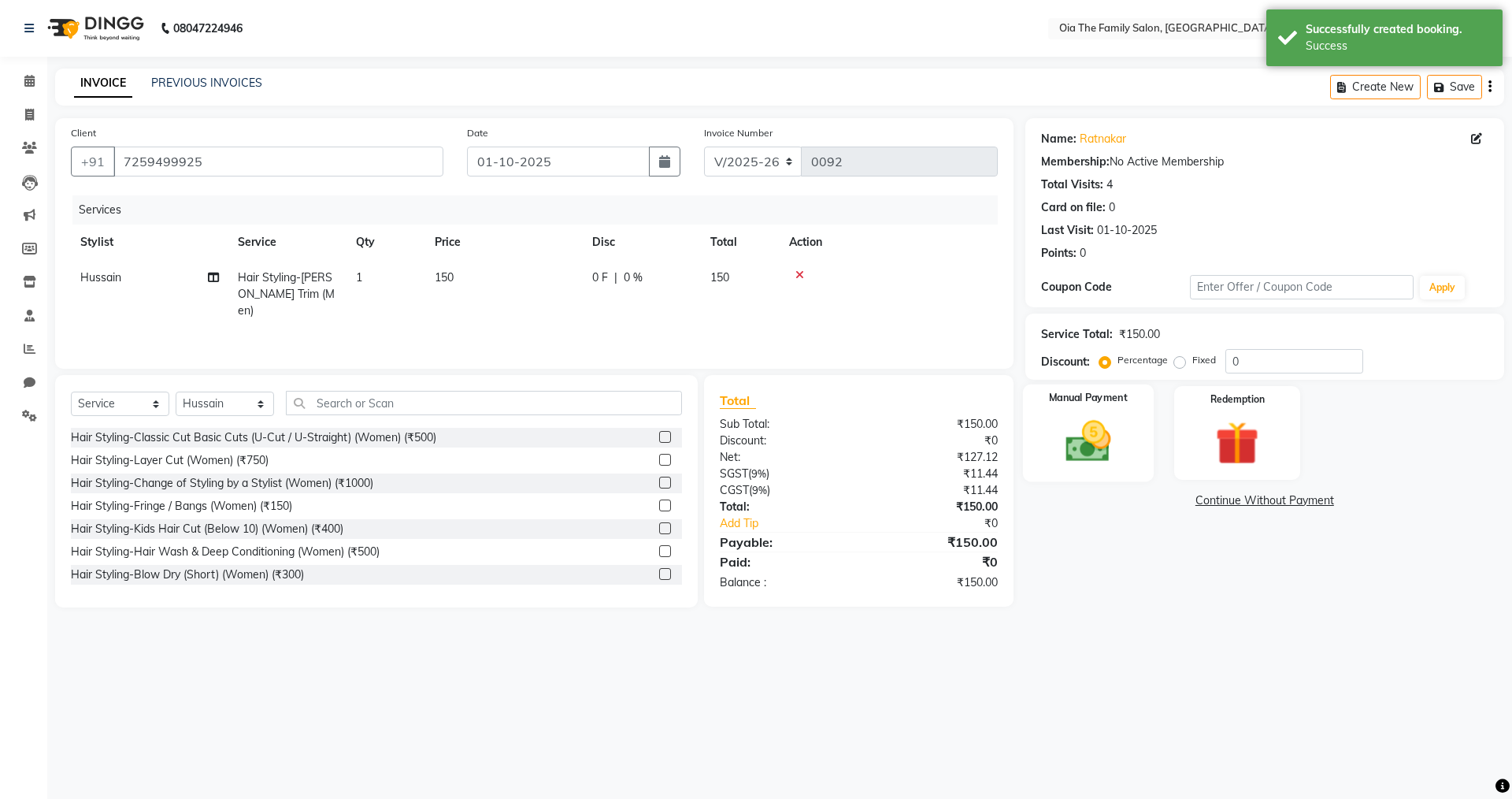
click at [1095, 456] on img at bounding box center [1088, 440] width 73 height 52
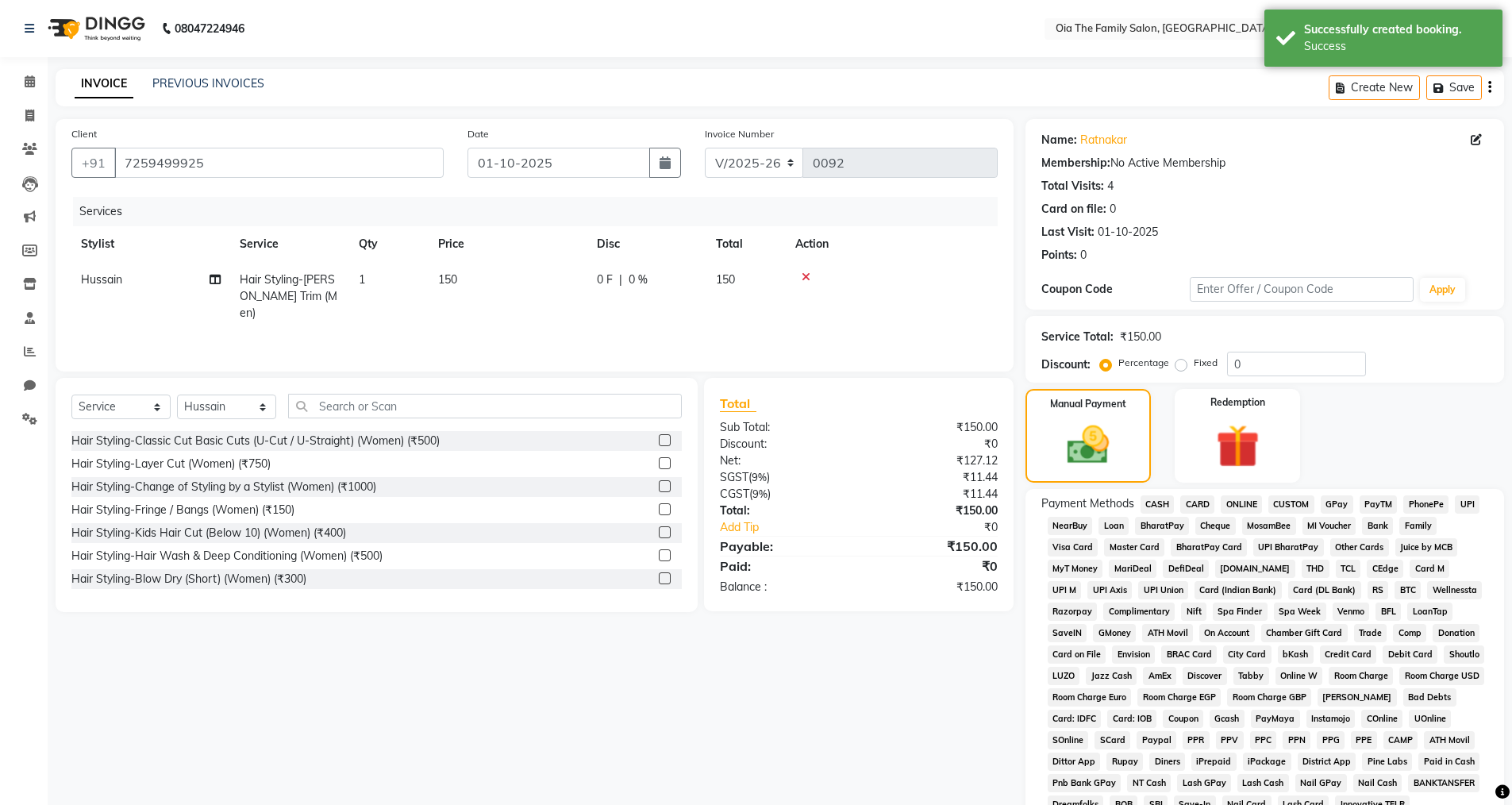
click at [1473, 507] on span "UPI" at bounding box center [1468, 504] width 25 height 19
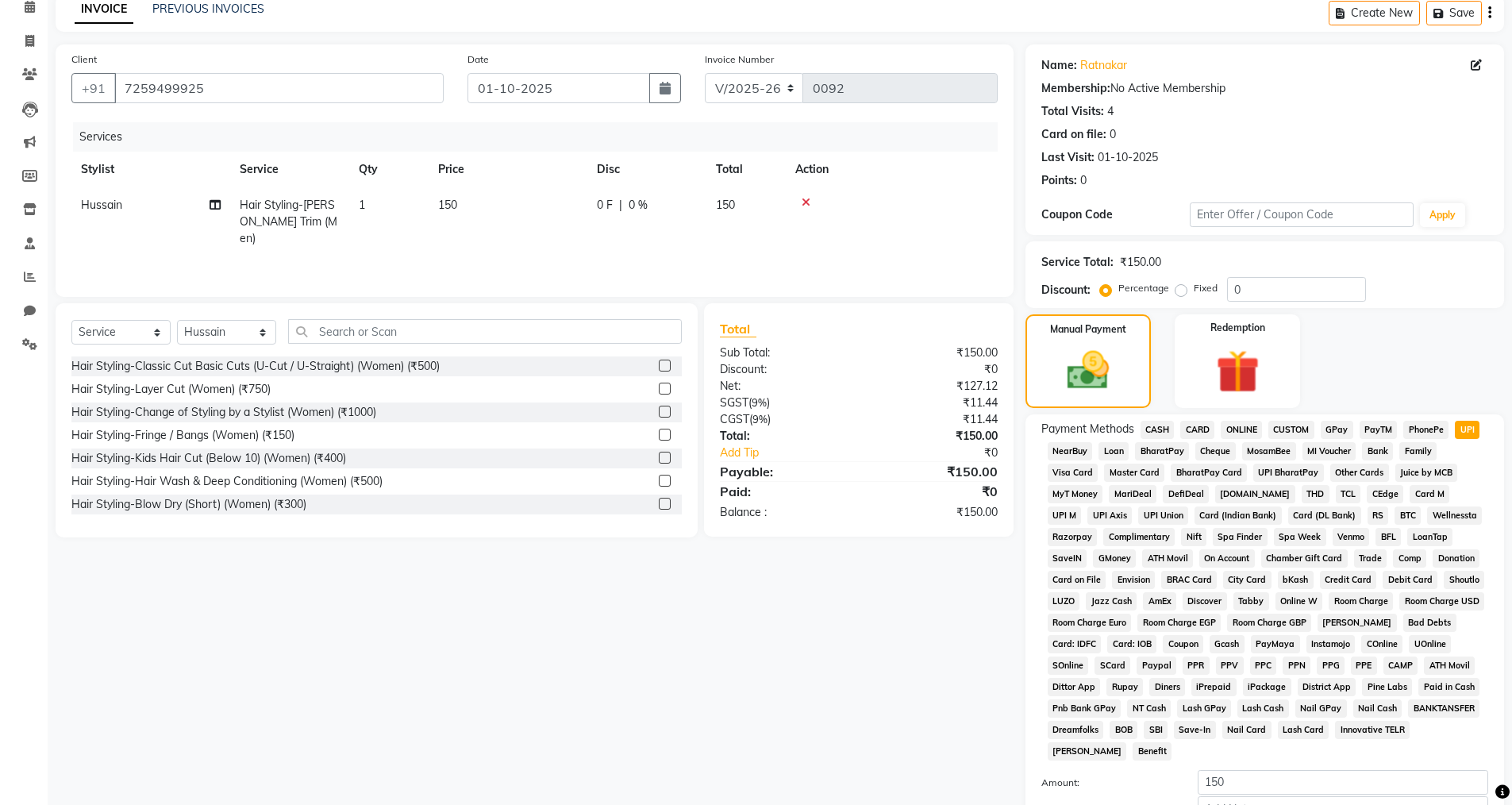
scroll to position [241, 0]
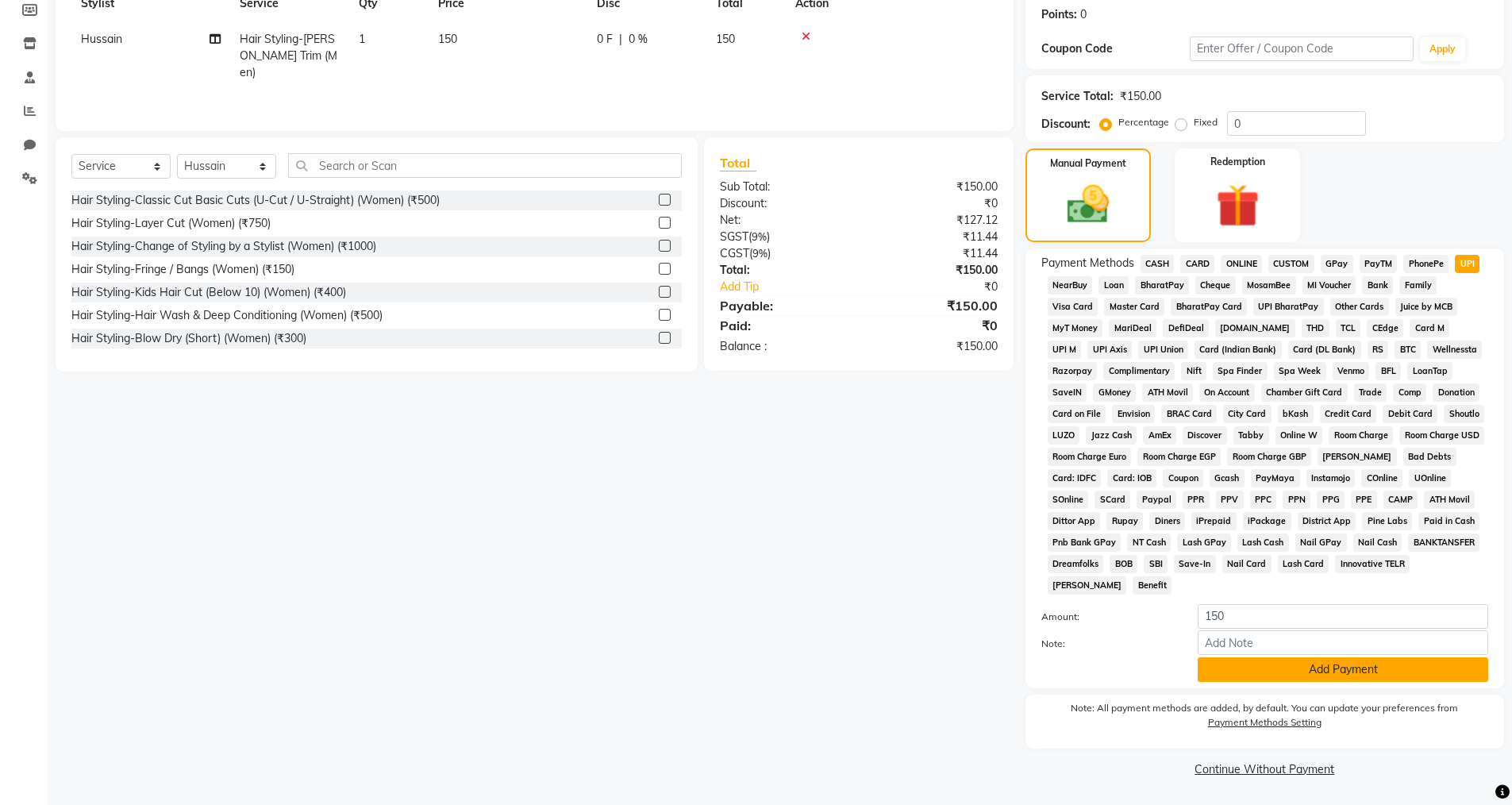
click at [1286, 677] on button "Add Payment" at bounding box center [1344, 670] width 291 height 25
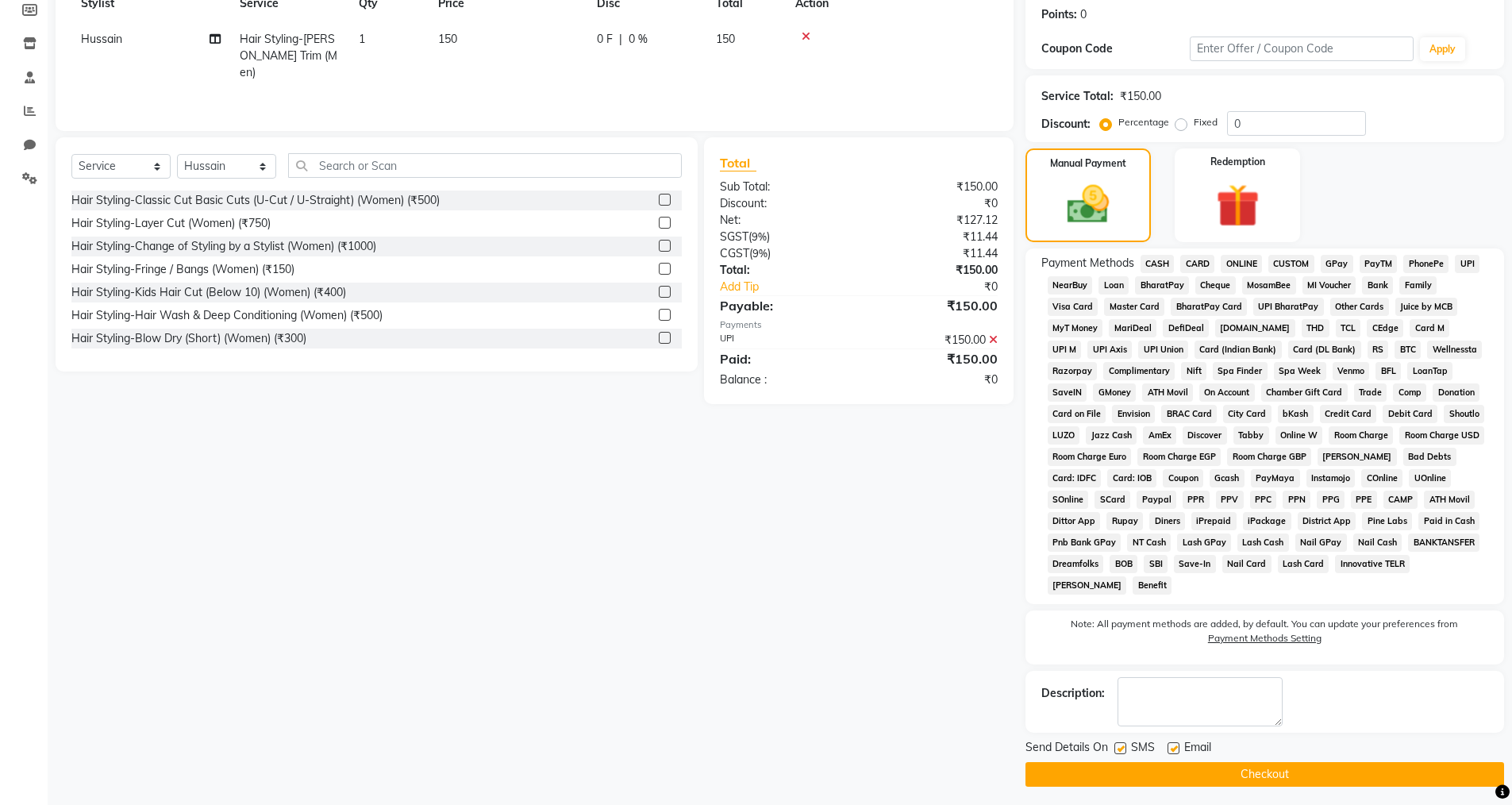
click at [1123, 754] on label at bounding box center [1120, 747] width 12 height 12
click at [1123, 754] on input "checkbox" at bounding box center [1120, 749] width 11 height 11
checkbox input "false"
click at [1178, 747] on label at bounding box center [1173, 747] width 12 height 12
click at [1178, 747] on input "checkbox" at bounding box center [1173, 749] width 11 height 11
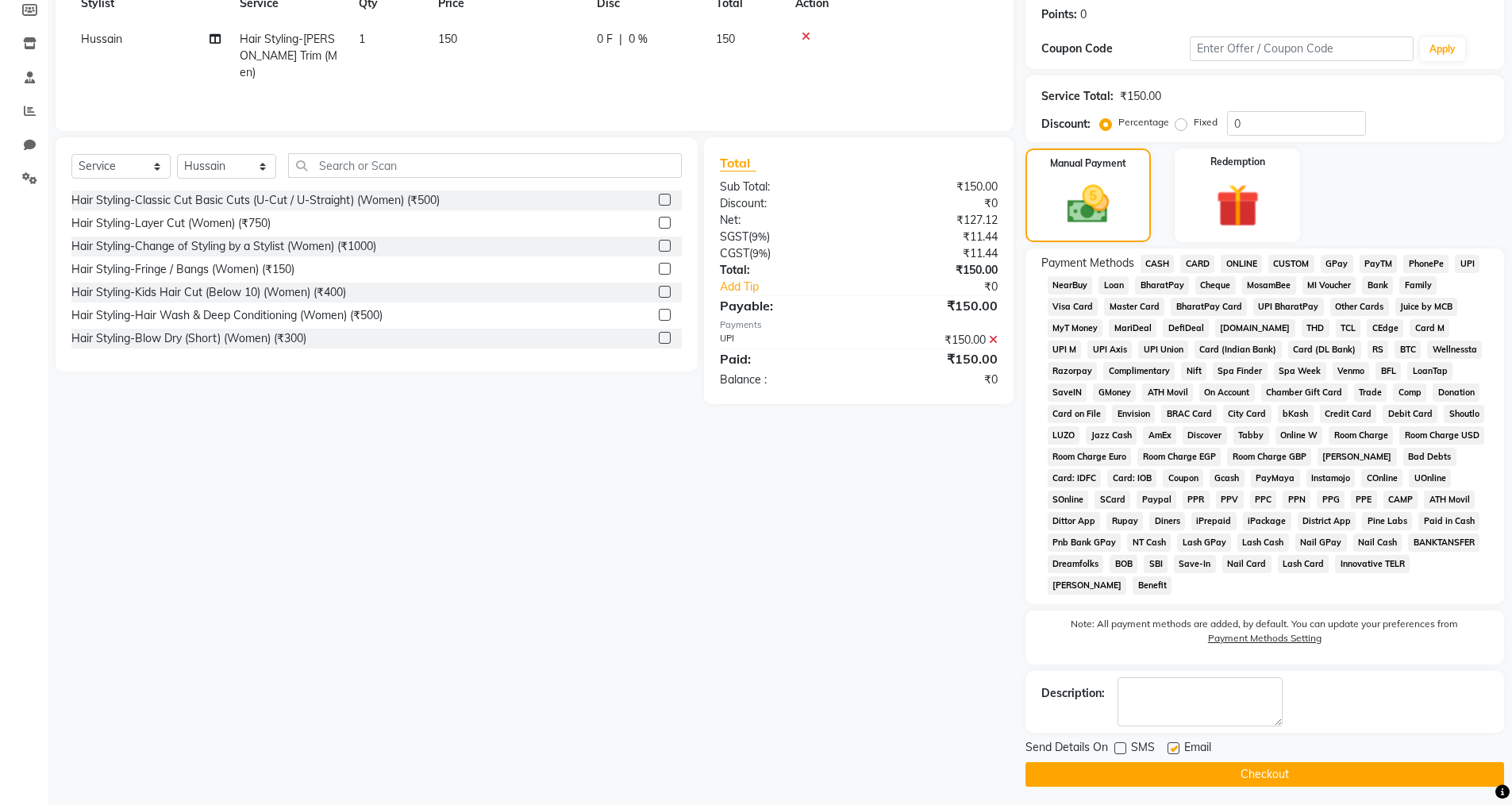
checkbox input "false"
click at [1178, 767] on button "Checkout" at bounding box center [1265, 774] width 478 height 25
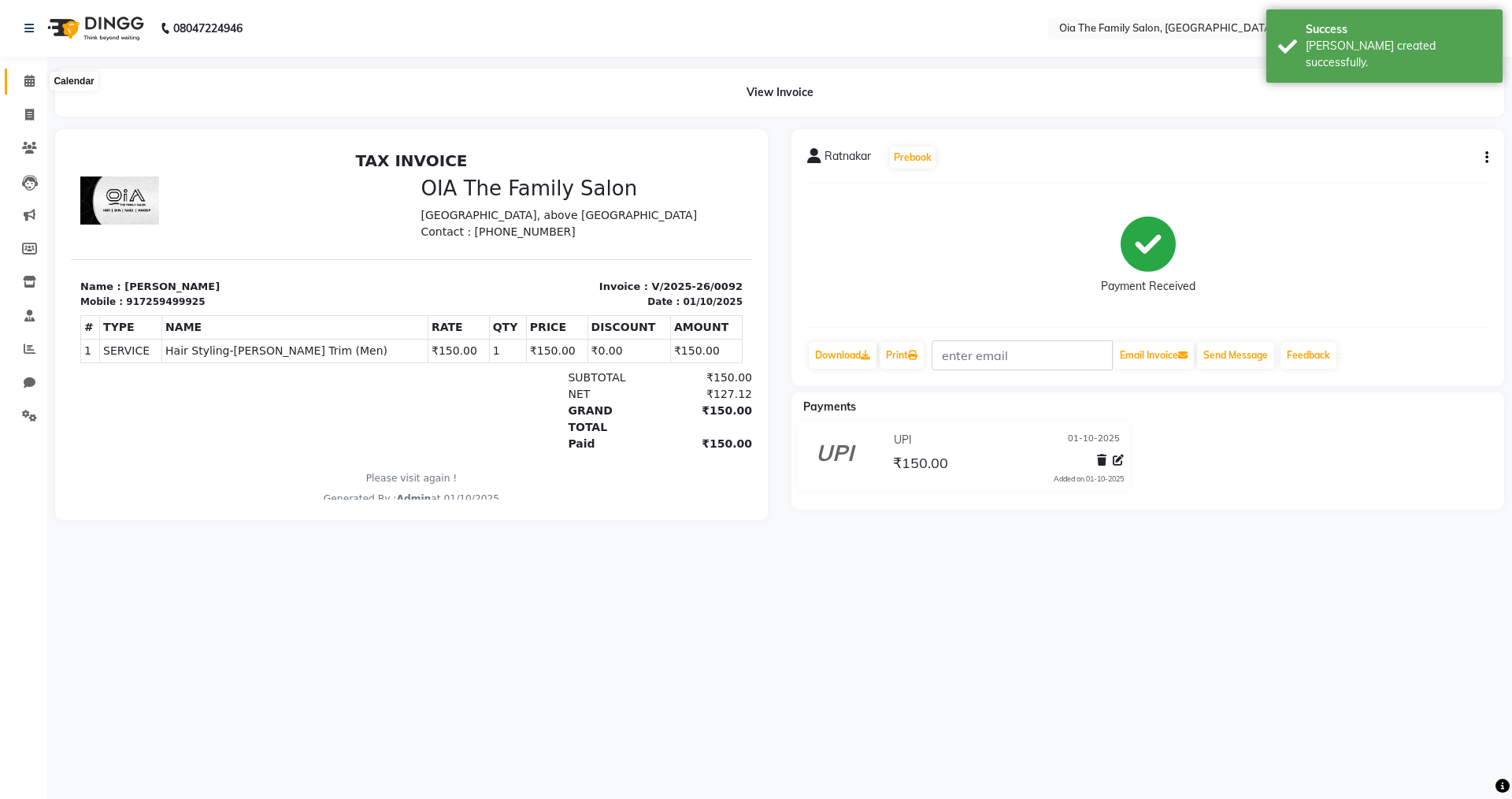
click at [30, 87] on span at bounding box center [29, 81] width 27 height 18
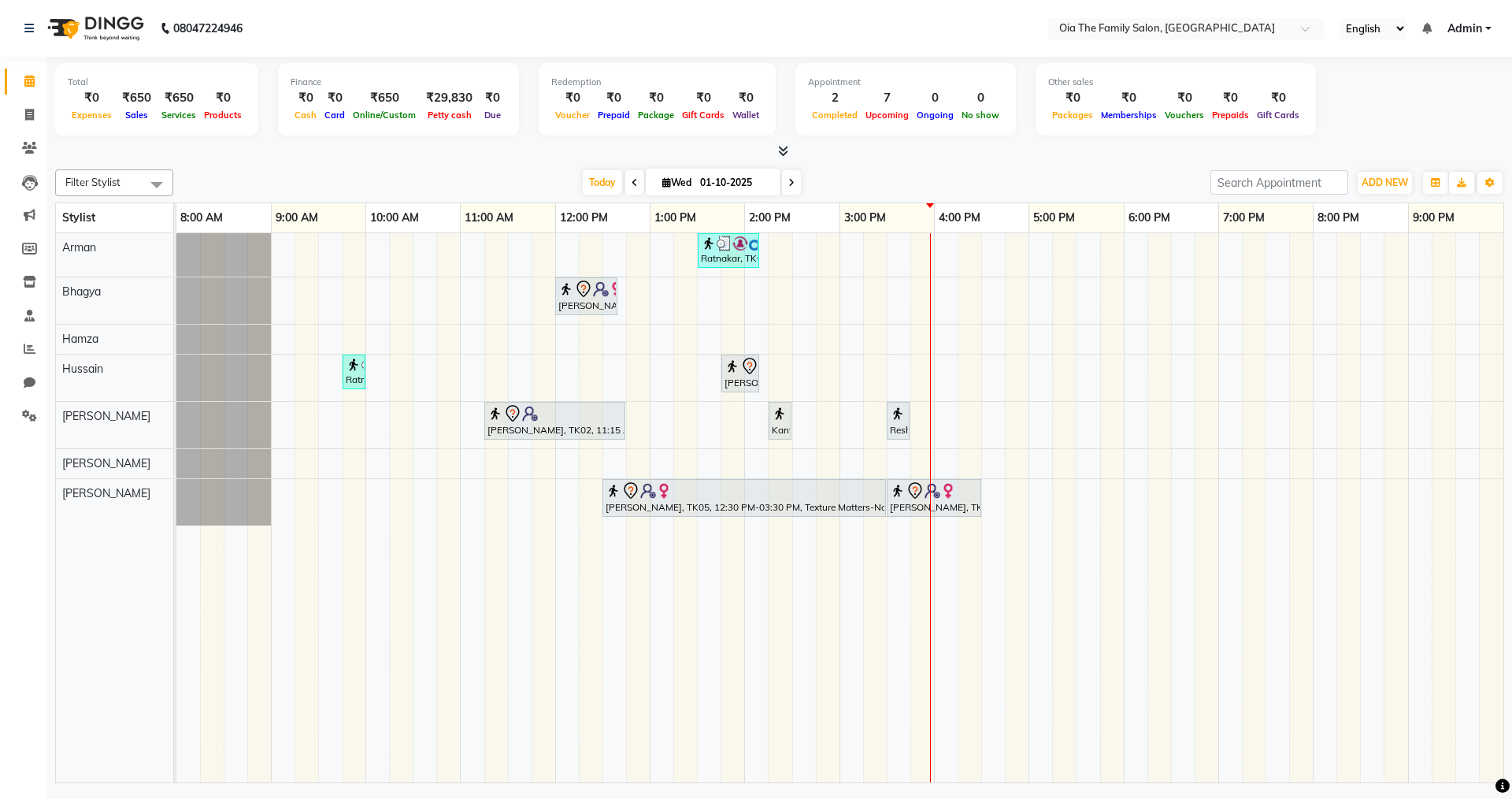
click at [383, 373] on div "Ratnakar, TK03, 01:30 PM-02:10 PM, Hair Styling-Classic Cut Basic Cuts (U-Cut /…" at bounding box center [840, 507] width 1327 height 549
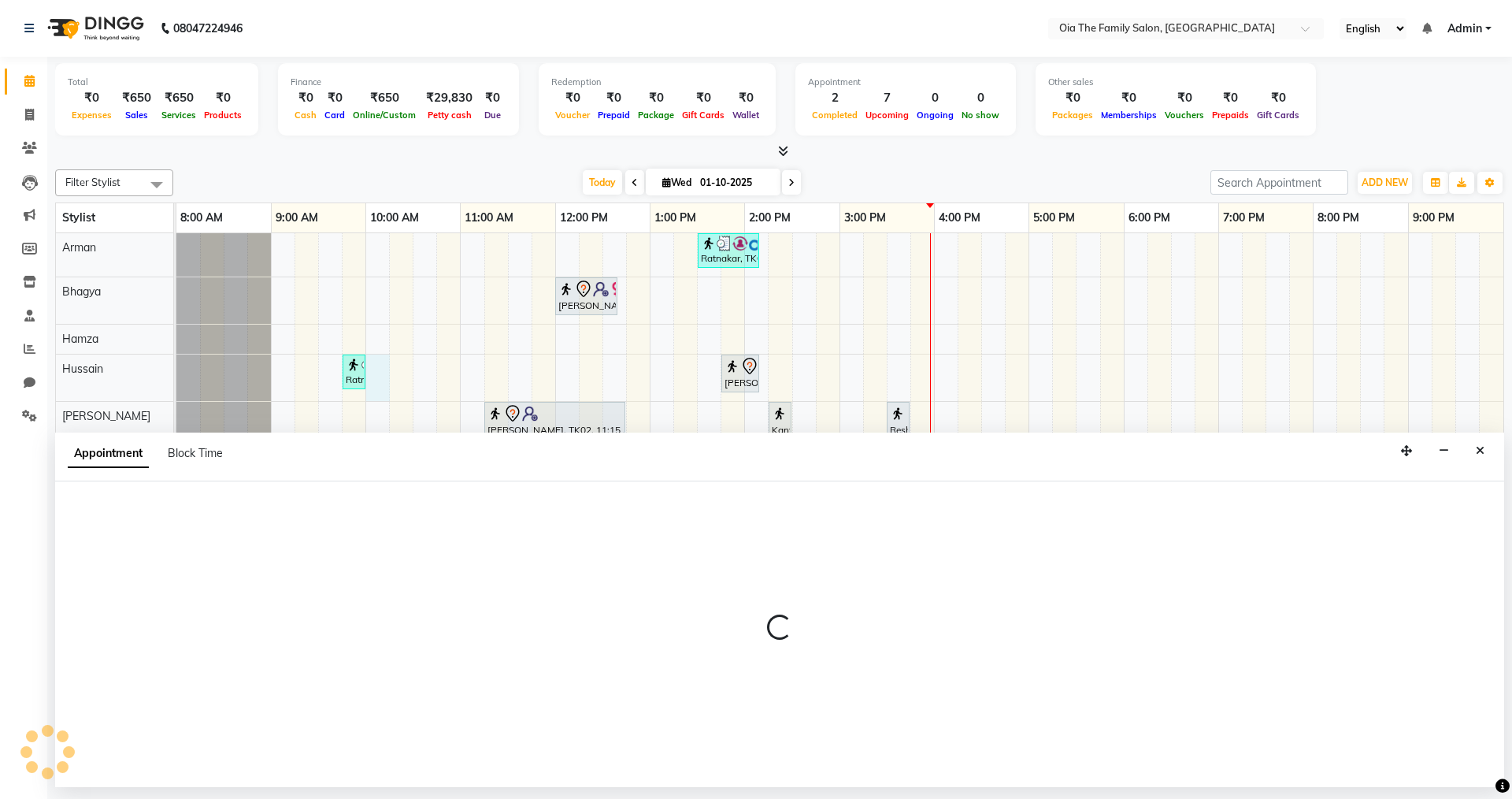
select select "93026"
select select "tentative"
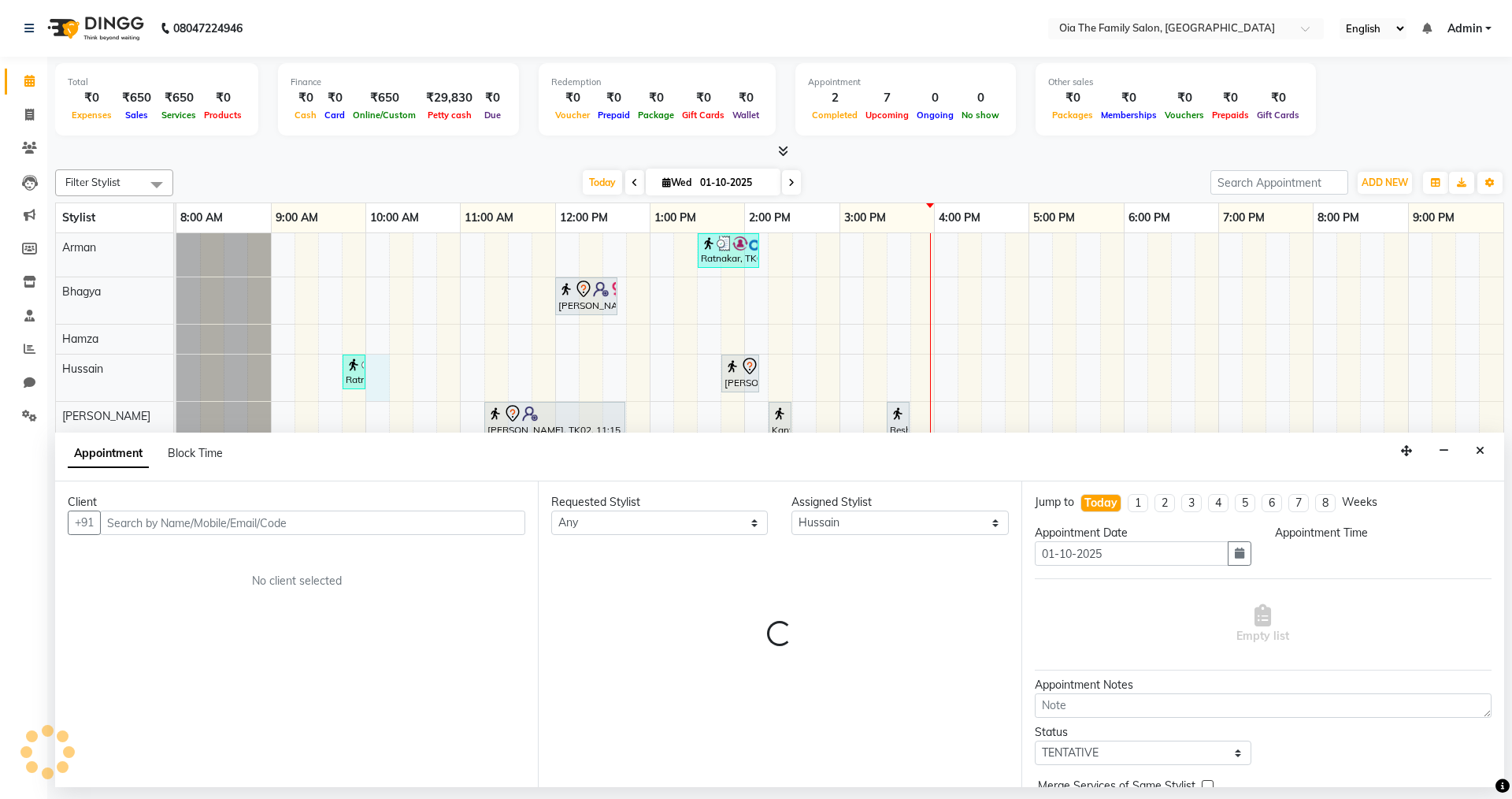
select select "600"
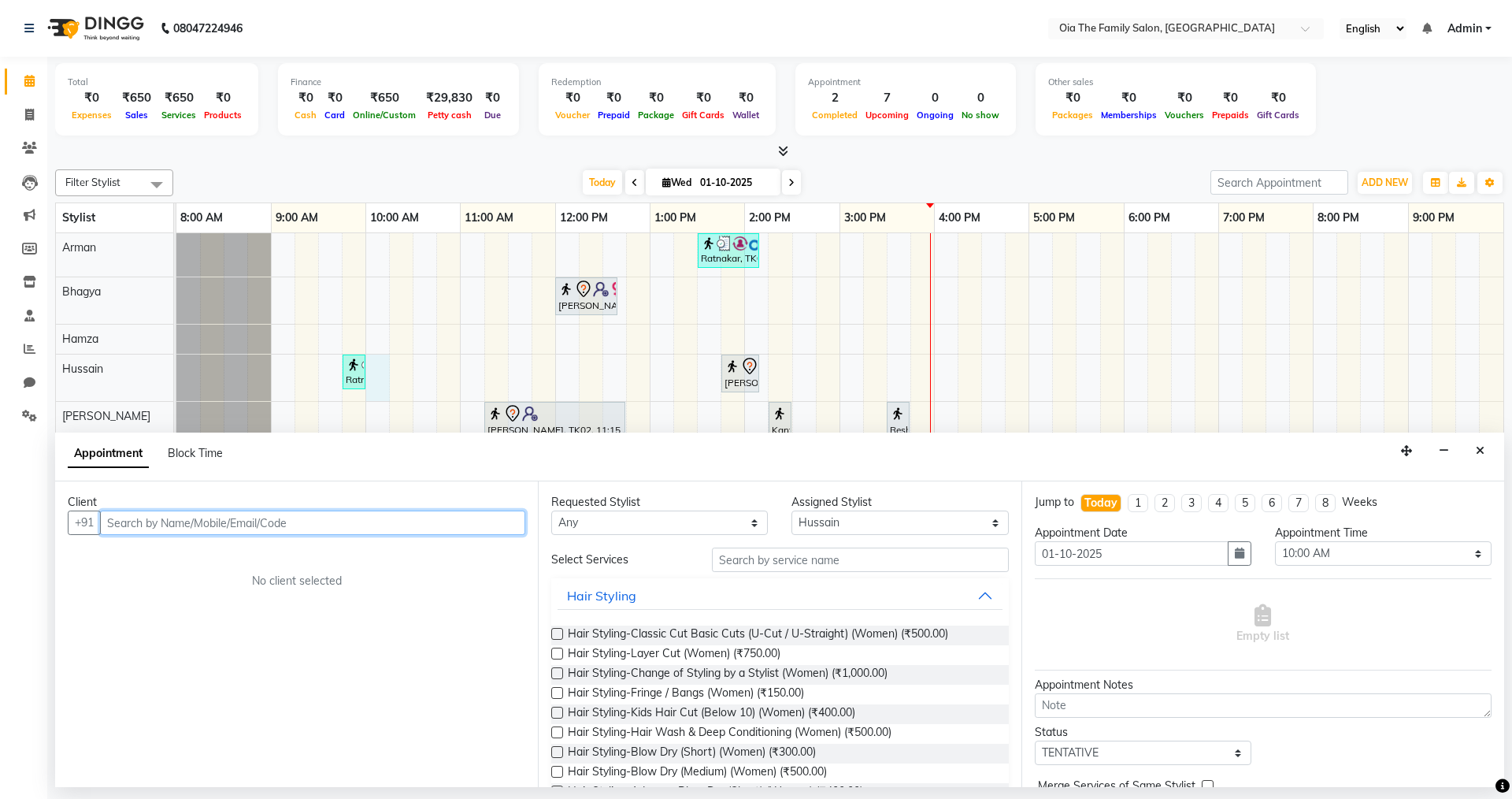
click at [313, 522] on input "text" at bounding box center [313, 523] width 425 height 25
type input "8123494191"
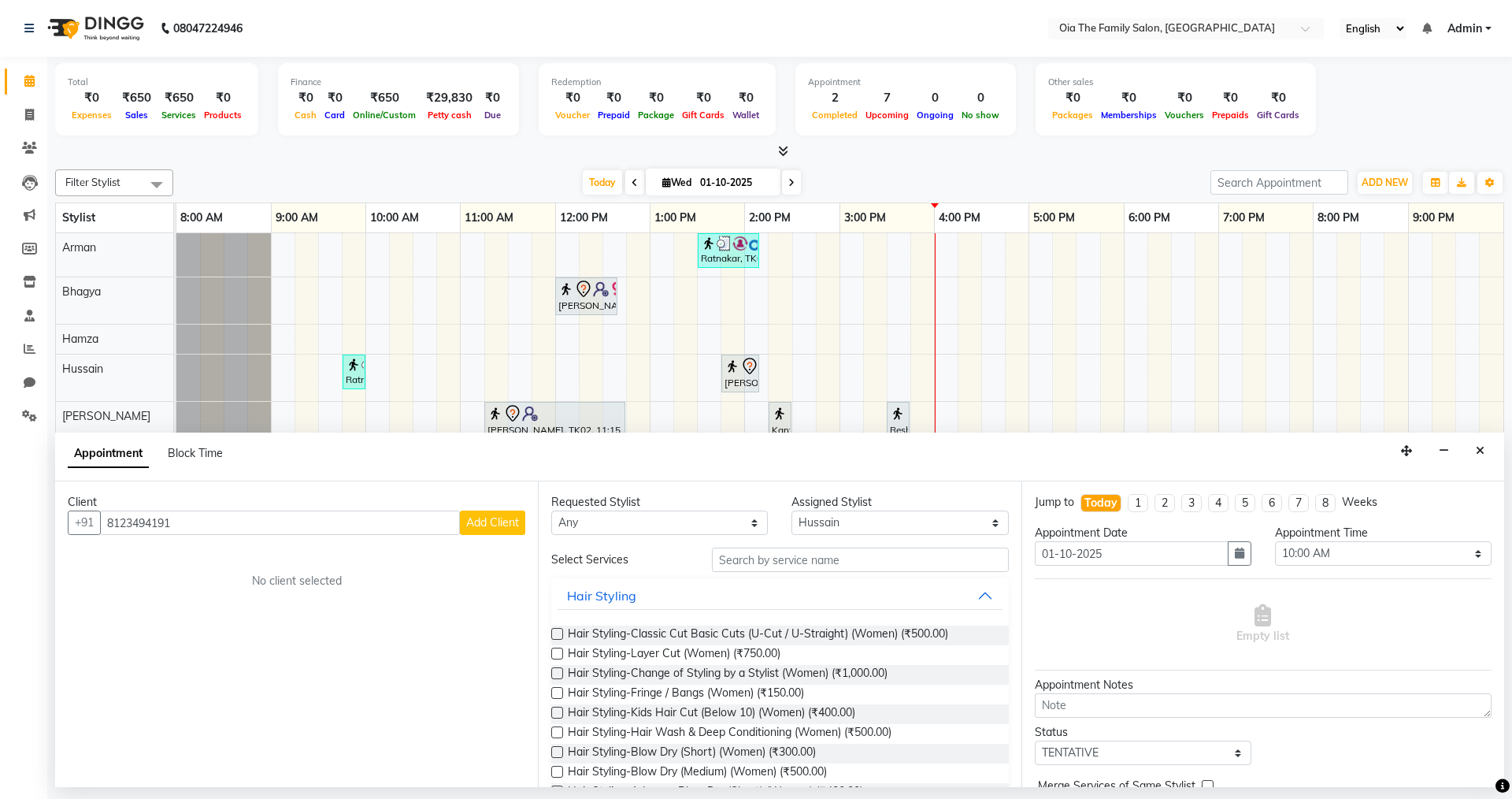
click at [494, 528] on span "Add Client" at bounding box center [493, 522] width 53 height 14
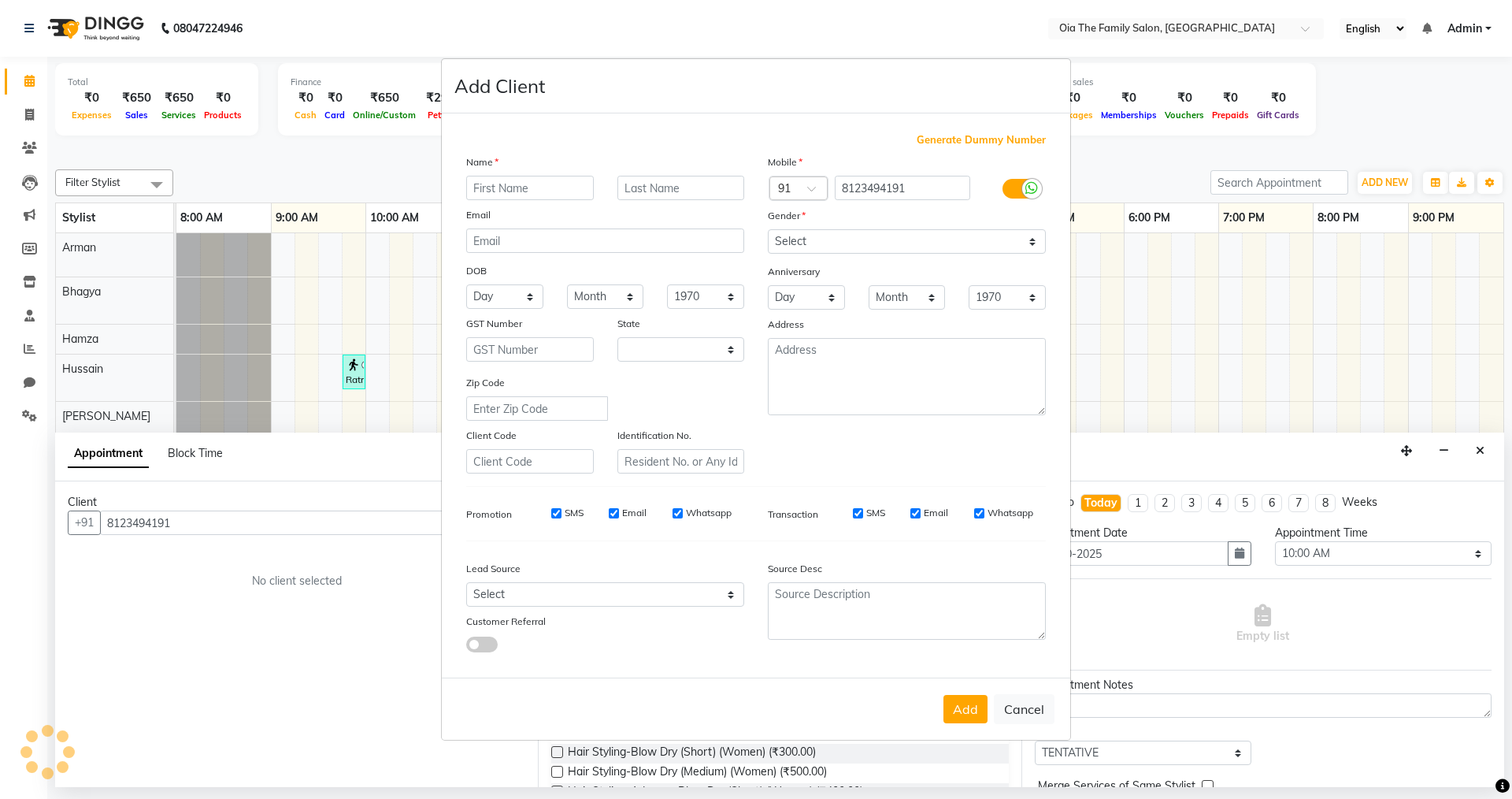
select select "22"
type input "mosim"
click at [786, 248] on select "Select [DEMOGRAPHIC_DATA] [DEMOGRAPHIC_DATA] Other Prefer Not To Say" at bounding box center [907, 242] width 278 height 25
select select "[DEMOGRAPHIC_DATA]"
click at [768, 229] on select "Select [DEMOGRAPHIC_DATA] [DEMOGRAPHIC_DATA] Other Prefer Not To Say" at bounding box center [907, 242] width 278 height 25
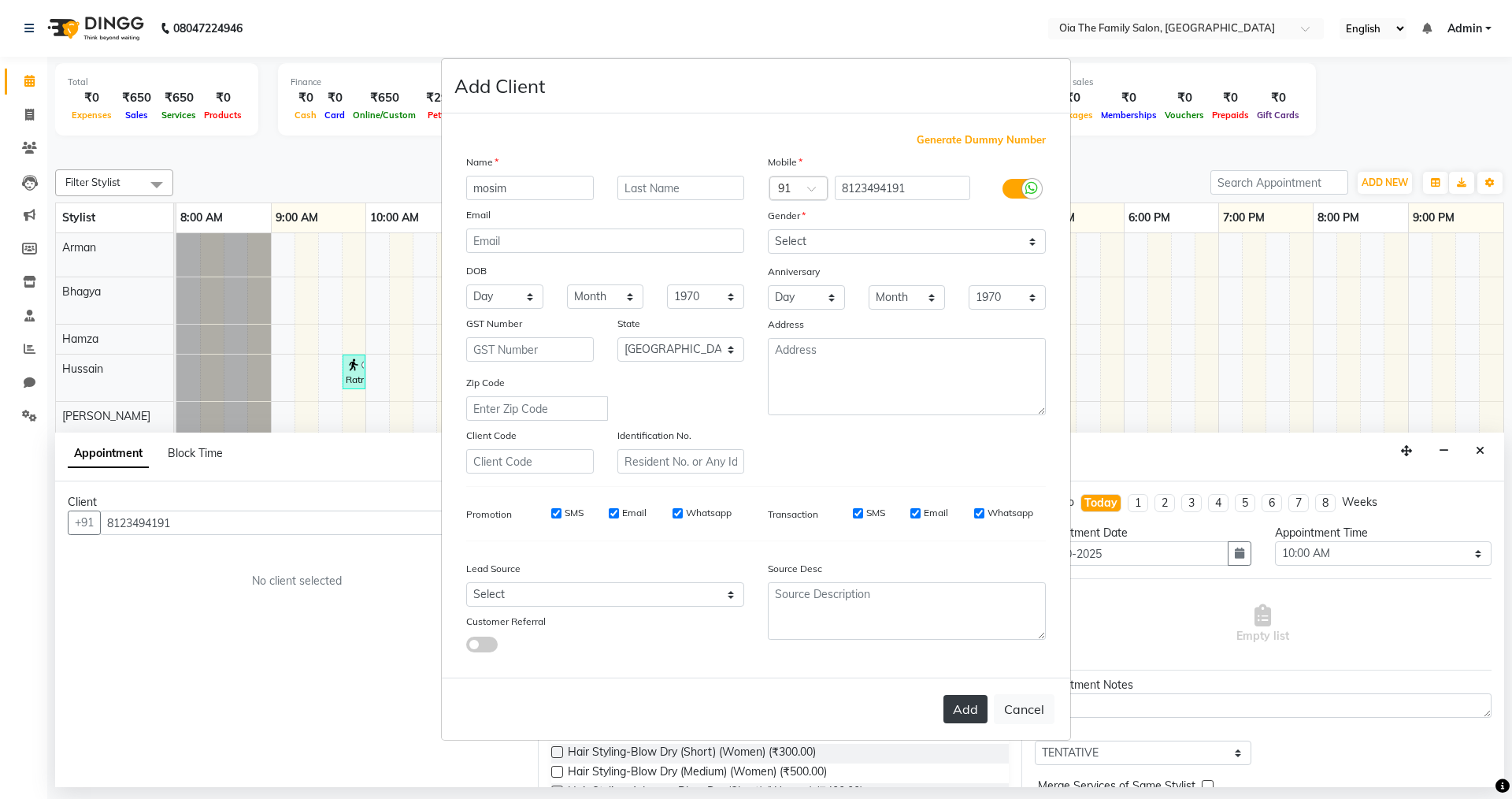
click at [988, 714] on button "Add" at bounding box center [966, 709] width 44 height 28
select select
select select "null"
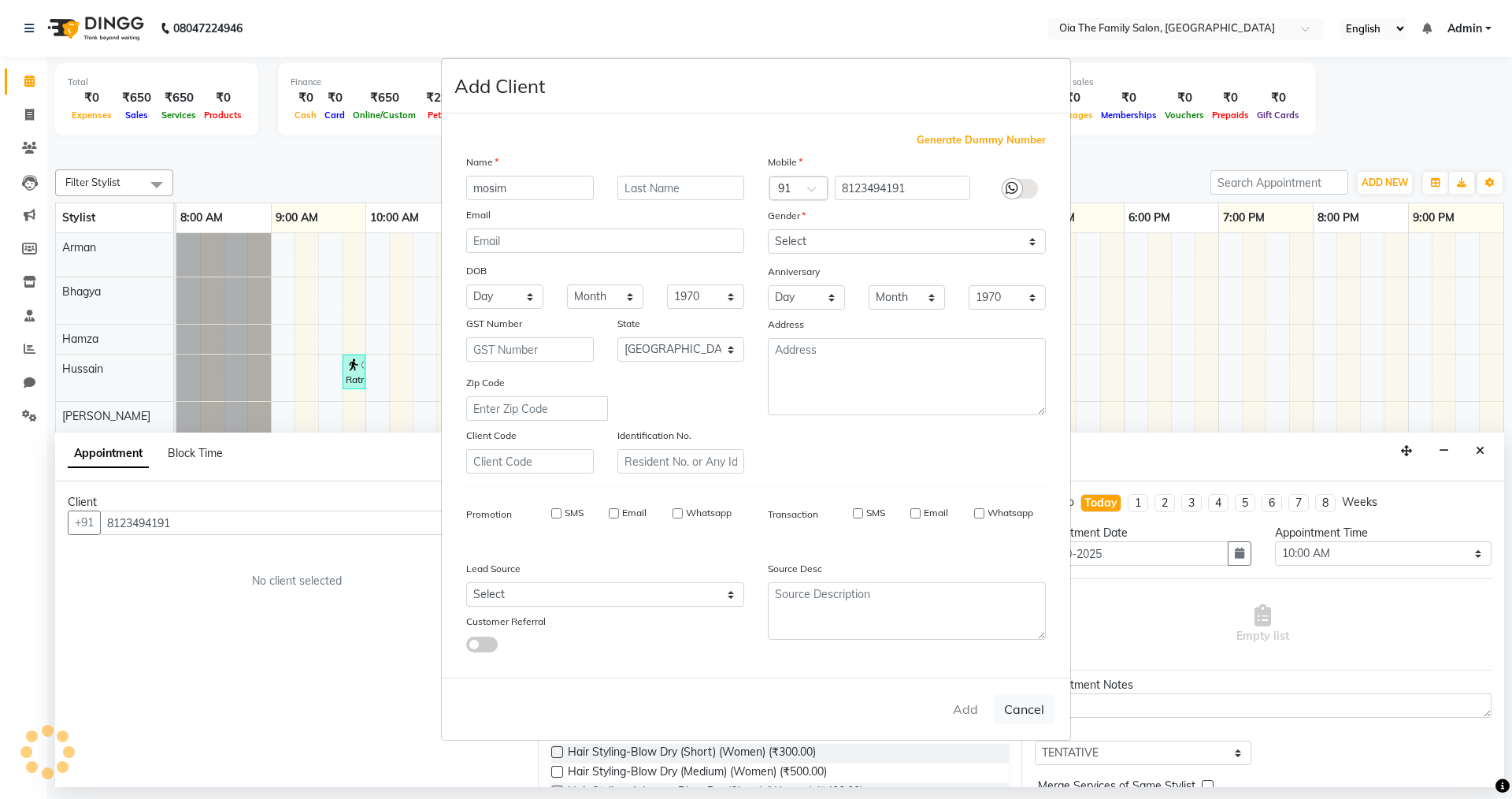
select select
checkbox input "false"
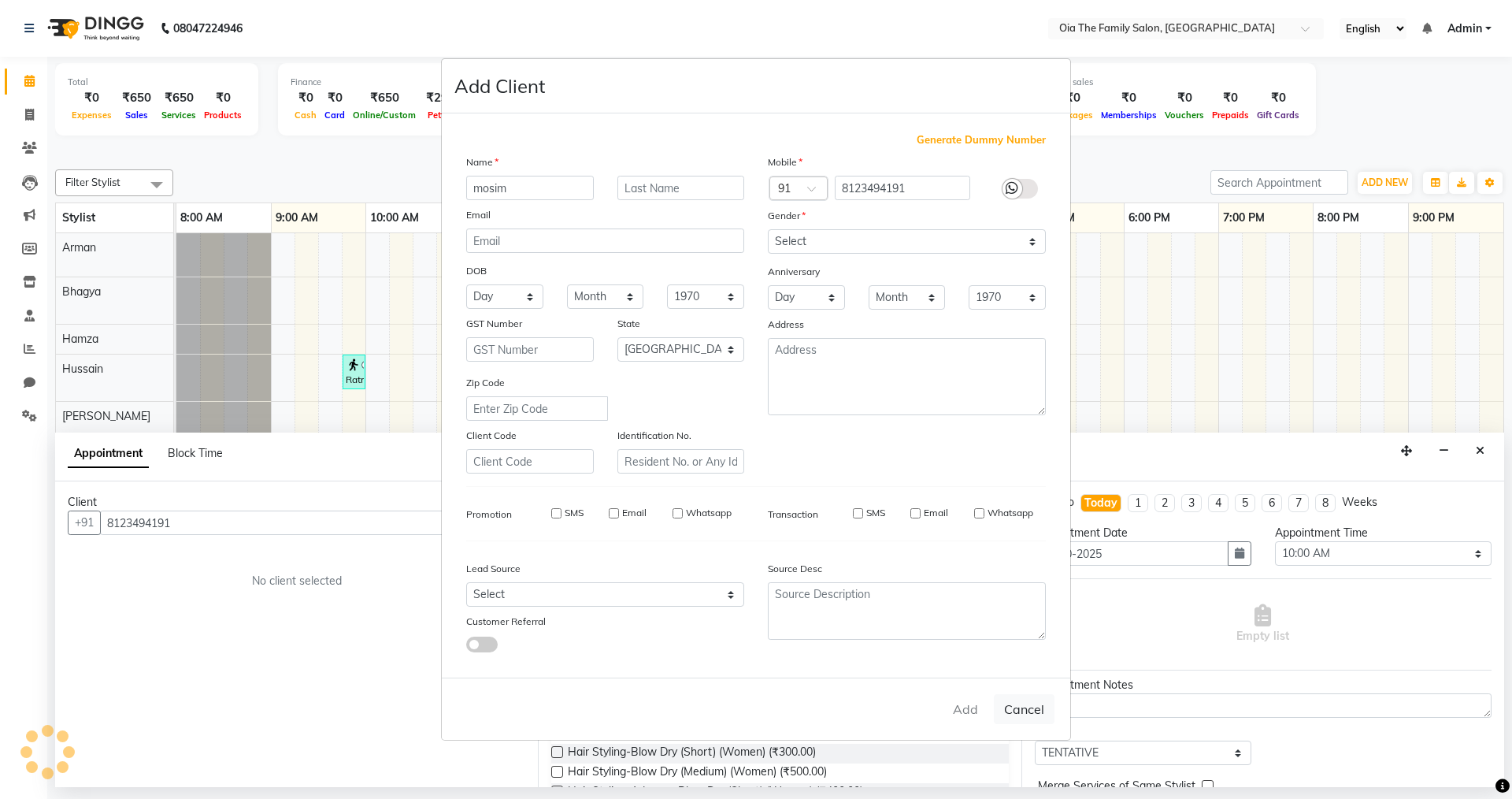
checkbox input "false"
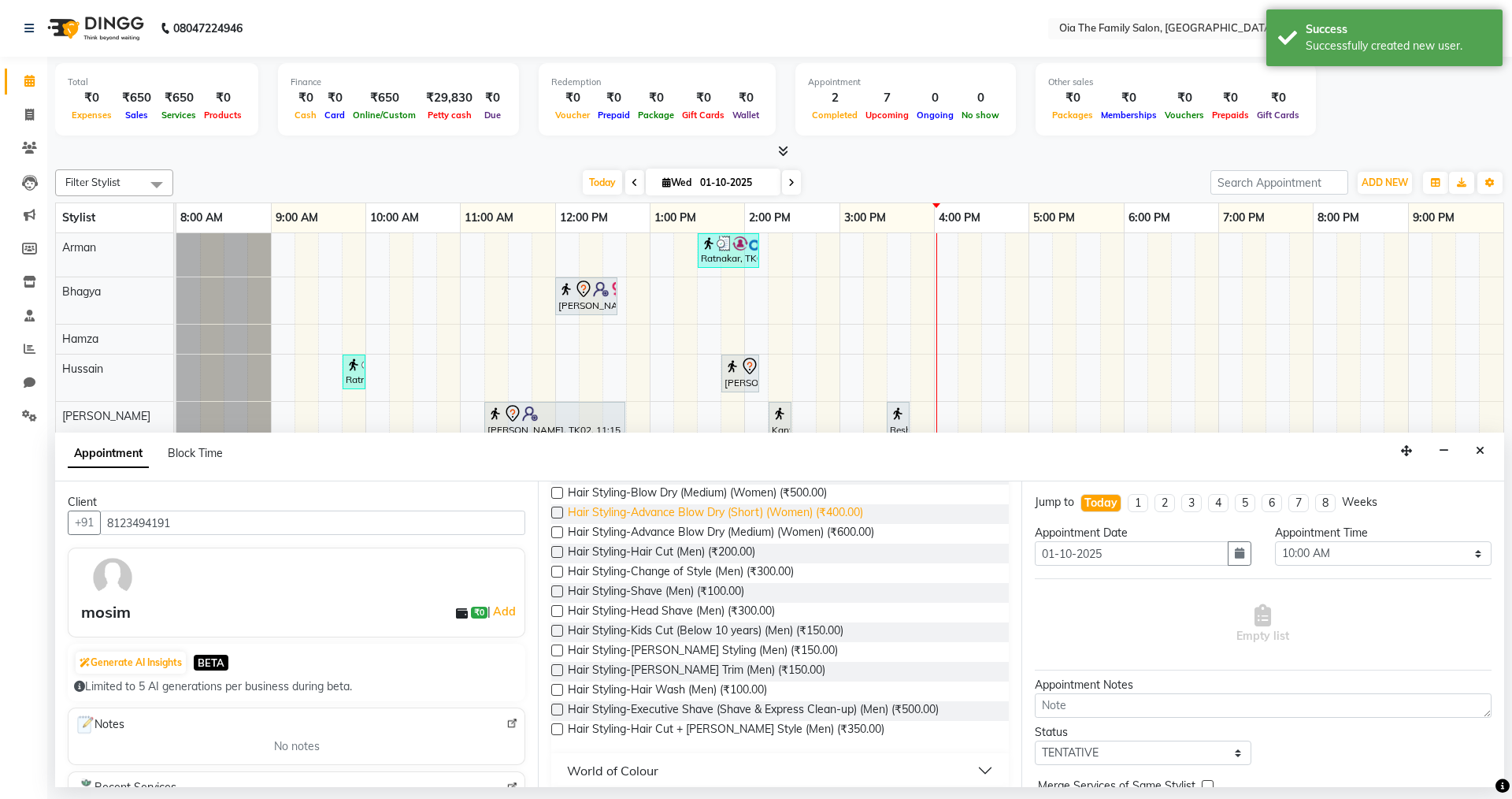
scroll to position [316, 0]
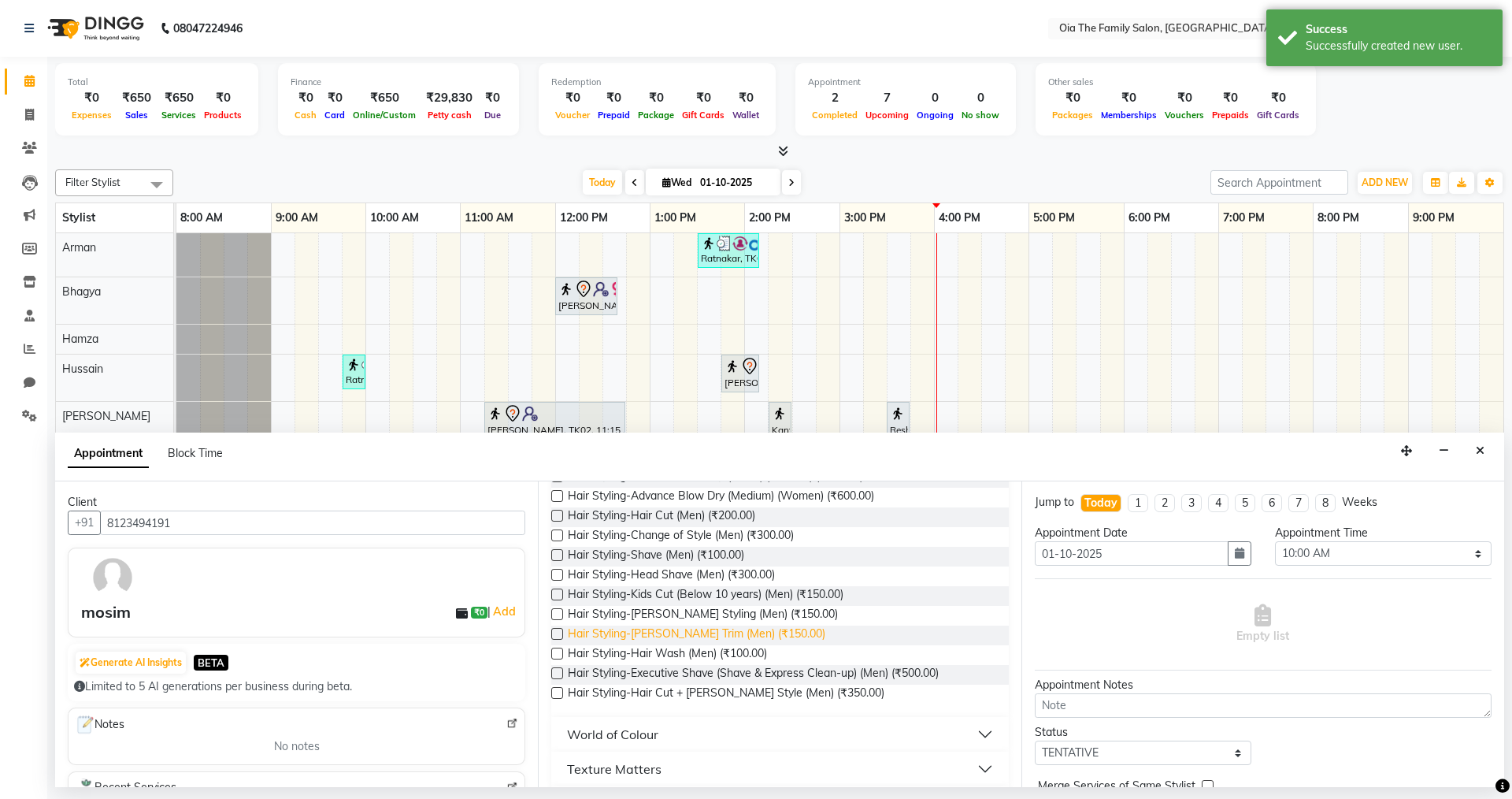
click at [670, 634] on span "Hair Styling-[PERSON_NAME] Trim (Men) (₹150.00)" at bounding box center [696, 636] width 257 height 19
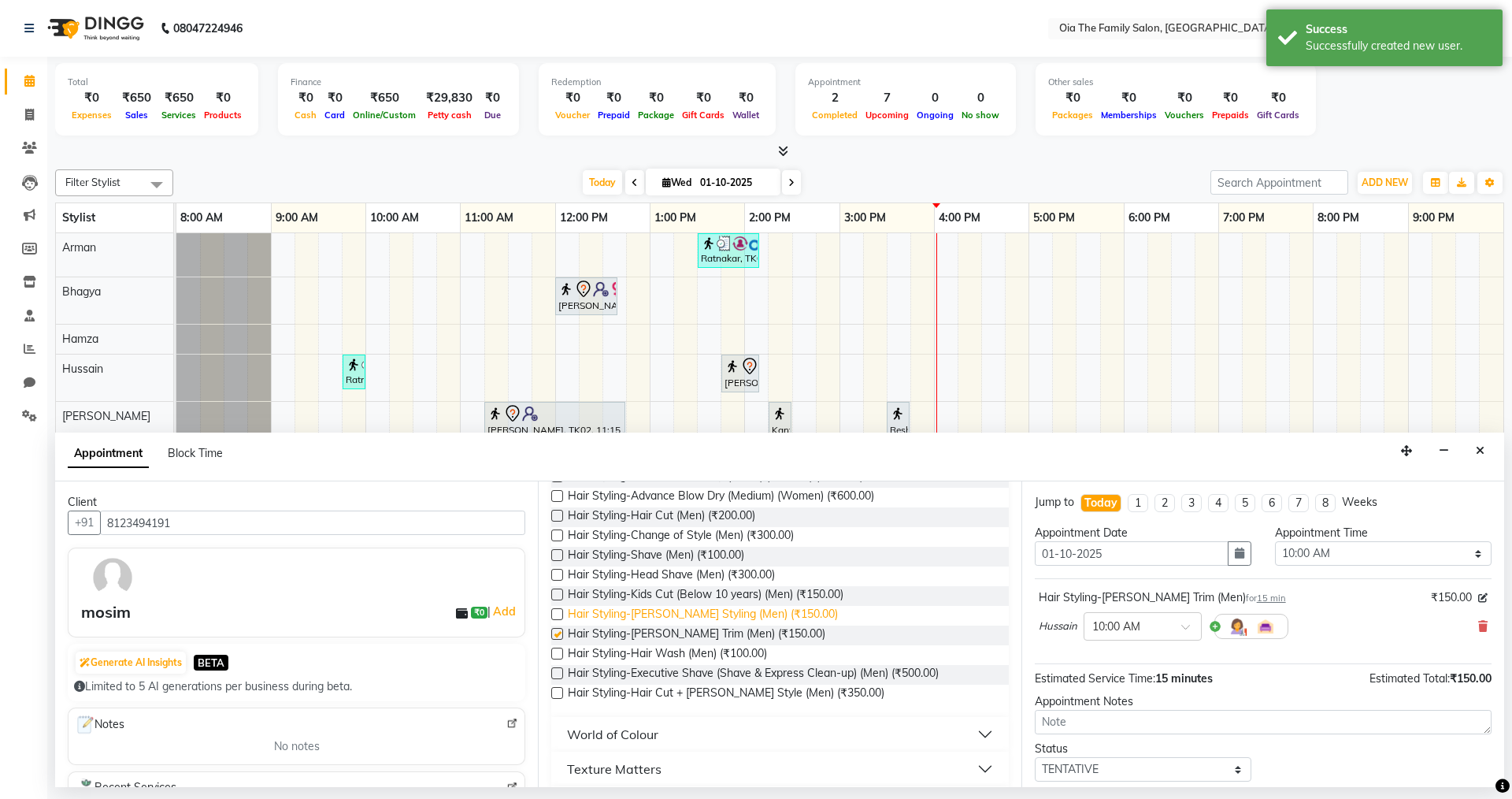
checkbox input "false"
click at [683, 519] on span "Hair Styling-Hair Cut (Men) (₹200.00)" at bounding box center [661, 517] width 187 height 19
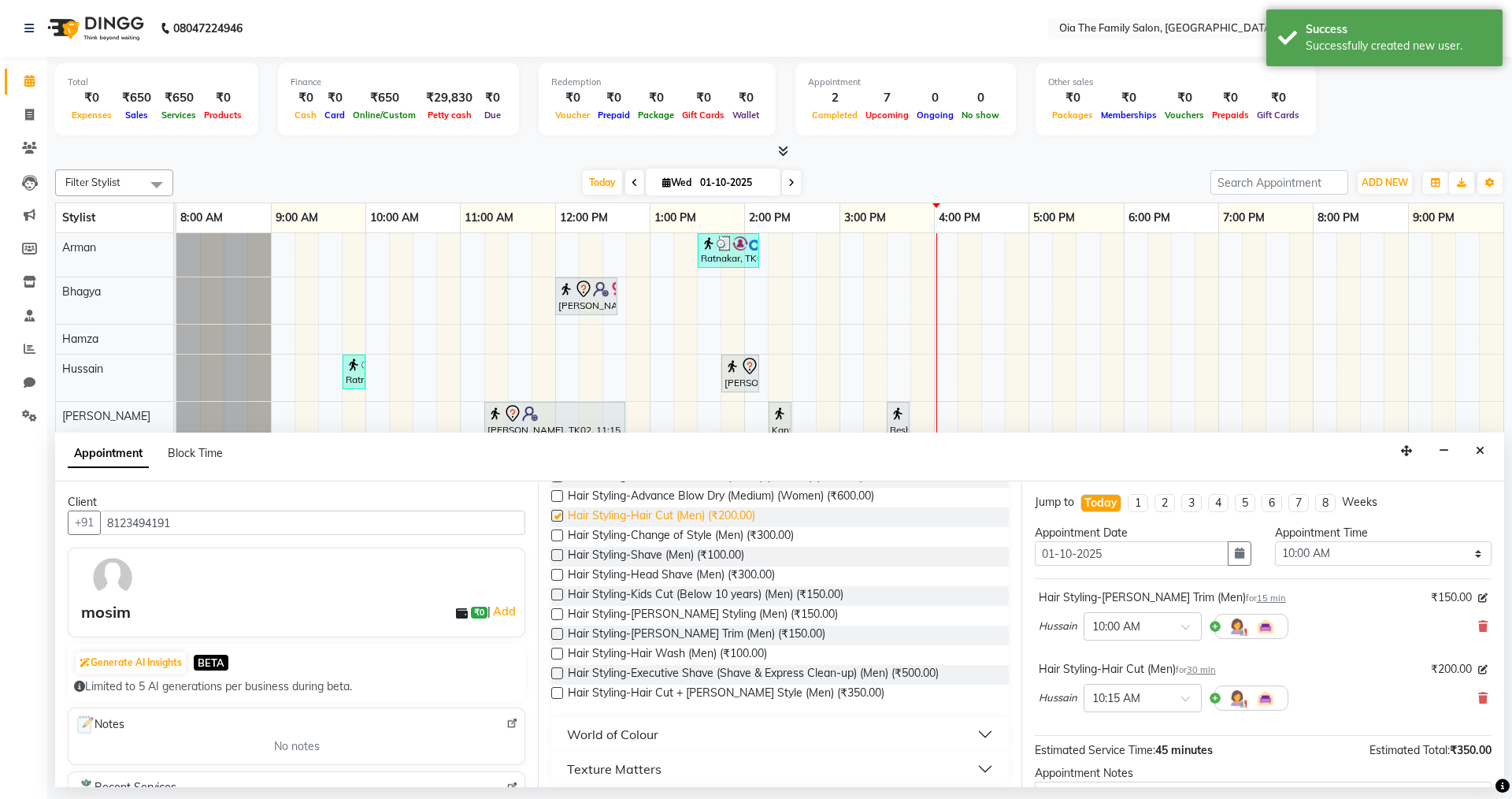
checkbox input "false"
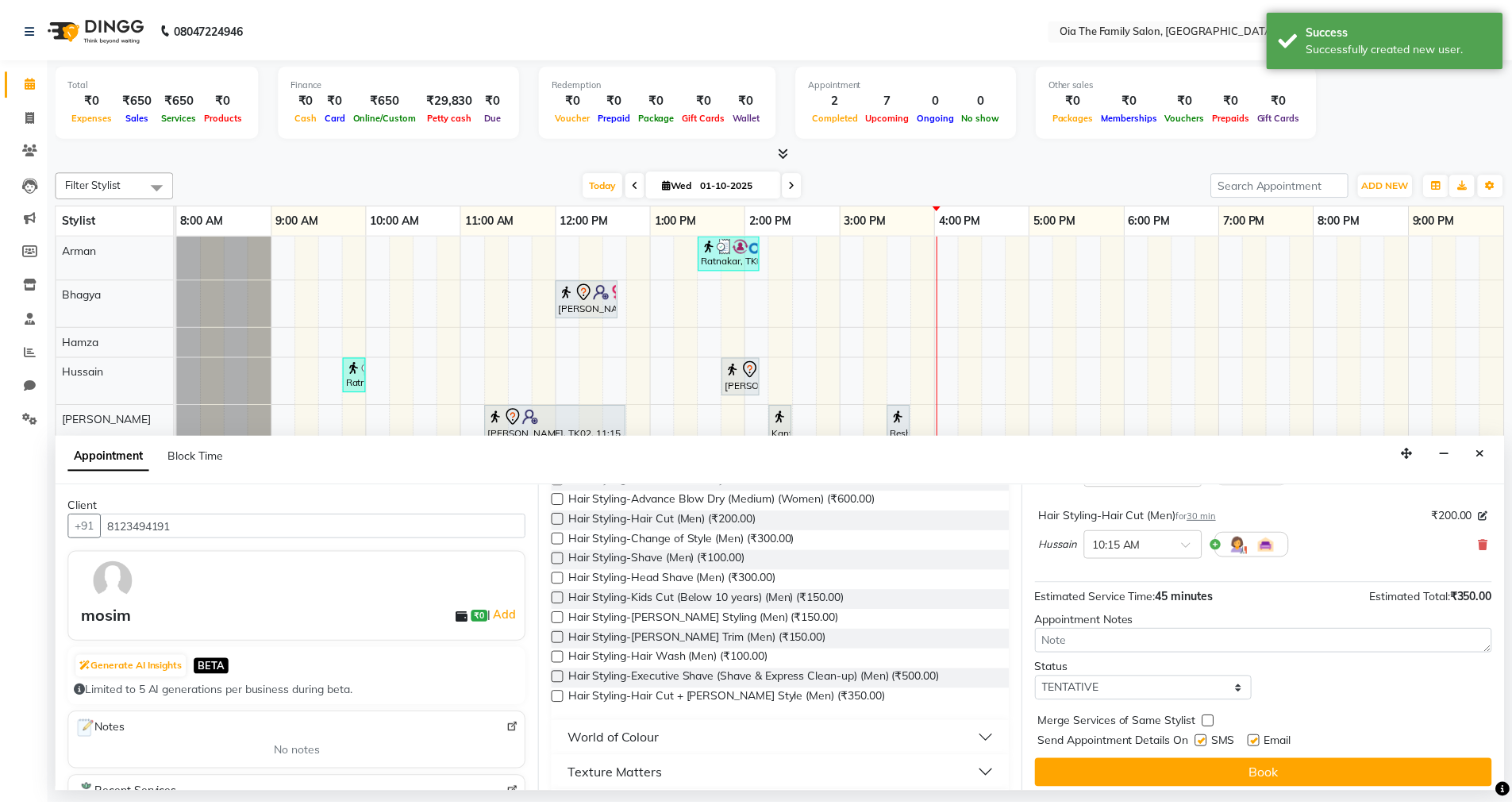
scroll to position [166, 0]
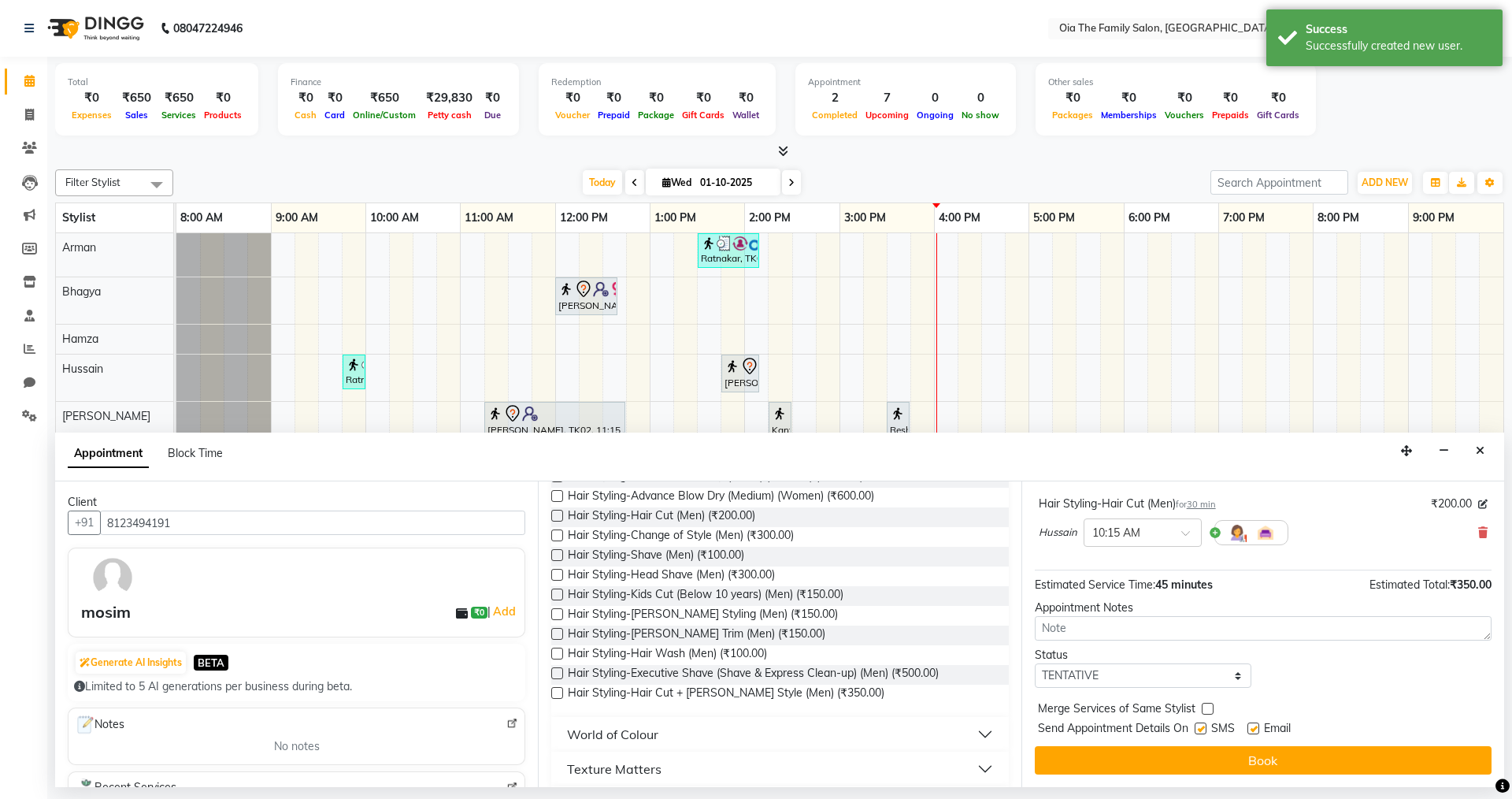
click at [1199, 732] on label at bounding box center [1200, 728] width 11 height 11
click at [1199, 732] on input "checkbox" at bounding box center [1200, 730] width 11 height 11
checkbox input "false"
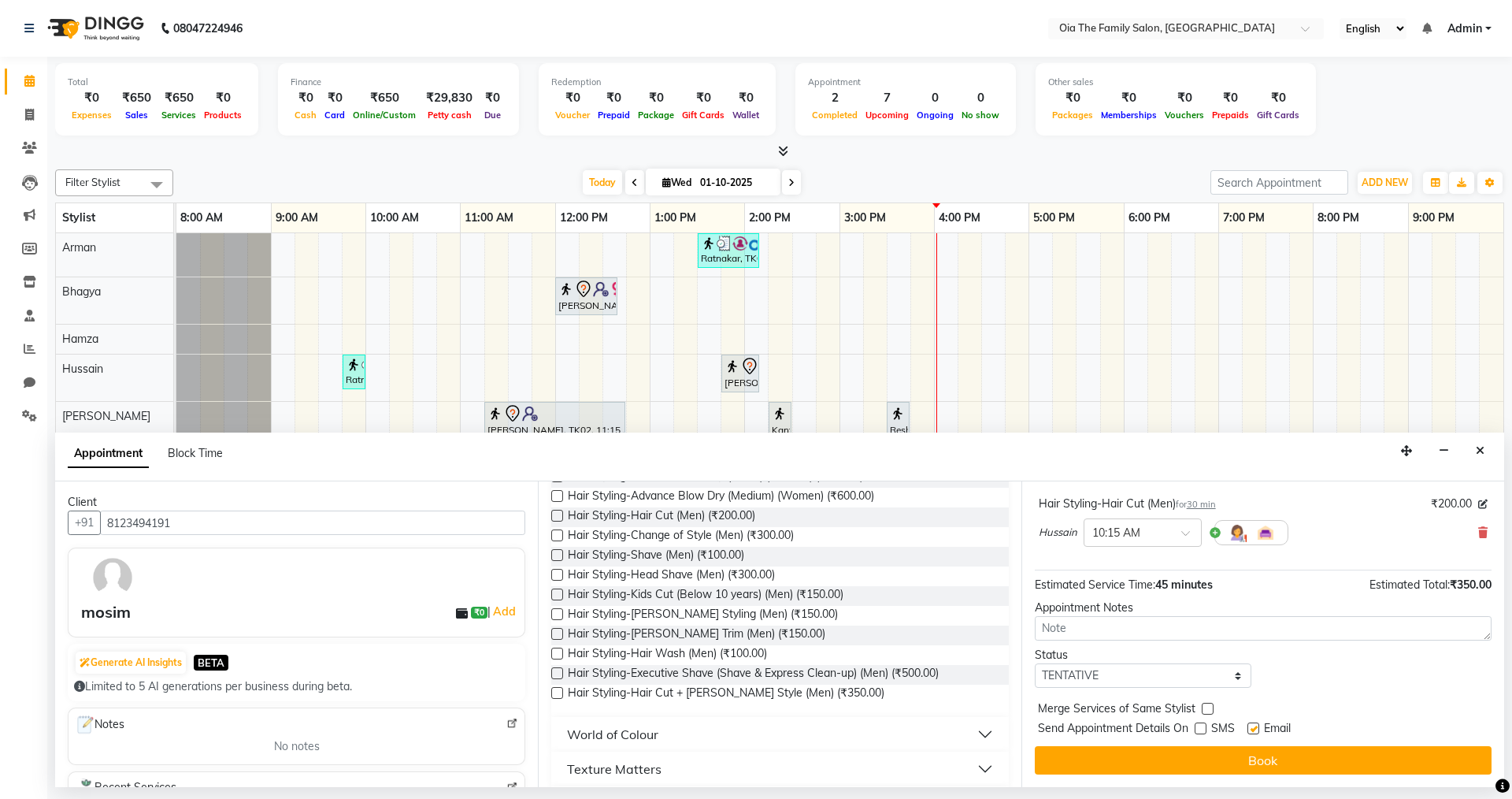
click at [1251, 733] on label at bounding box center [1253, 728] width 11 height 11
click at [1251, 733] on input "checkbox" at bounding box center [1253, 730] width 11 height 11
checkbox input "false"
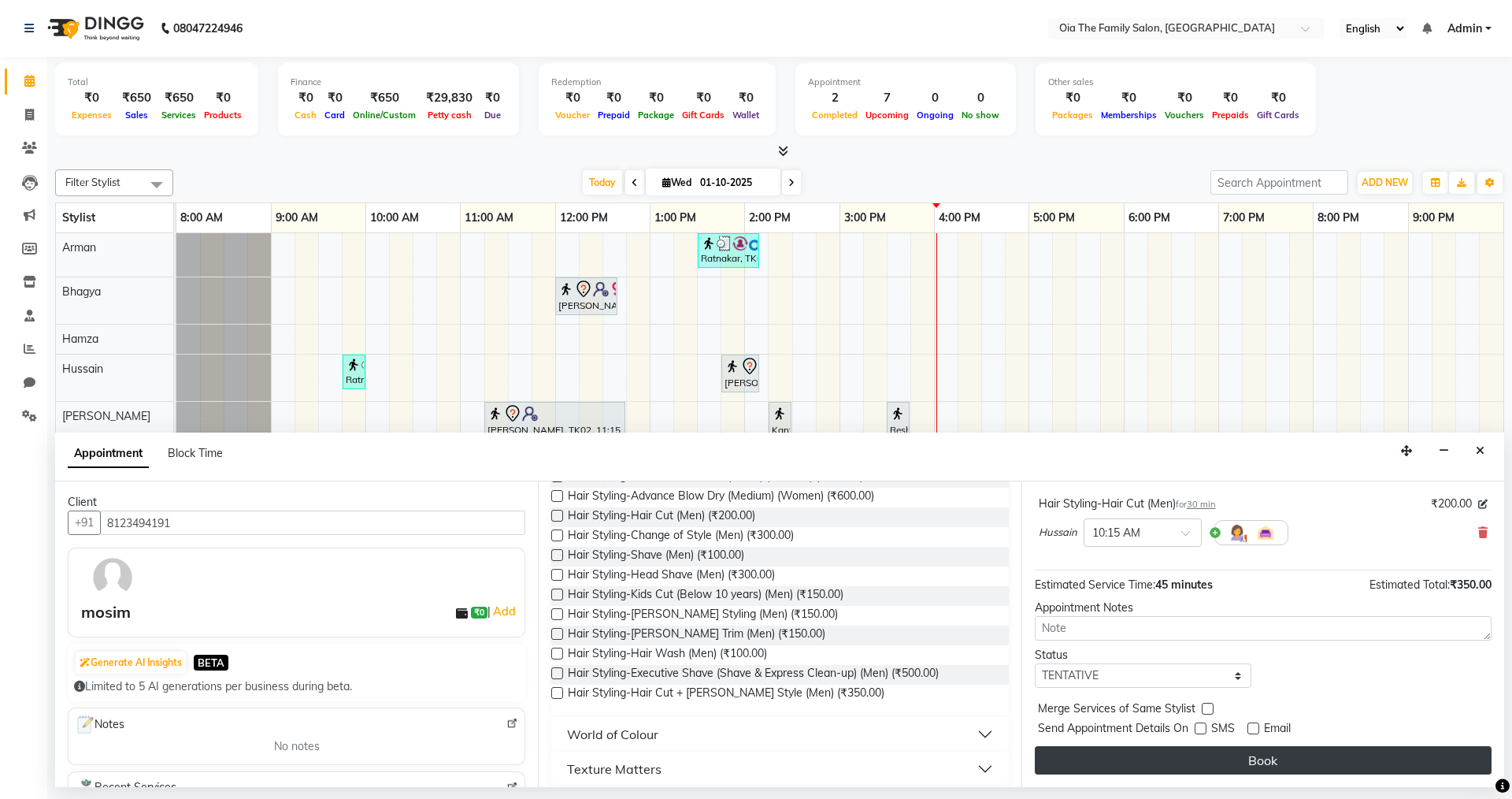
click at [1249, 768] on button "Book" at bounding box center [1263, 760] width 457 height 28
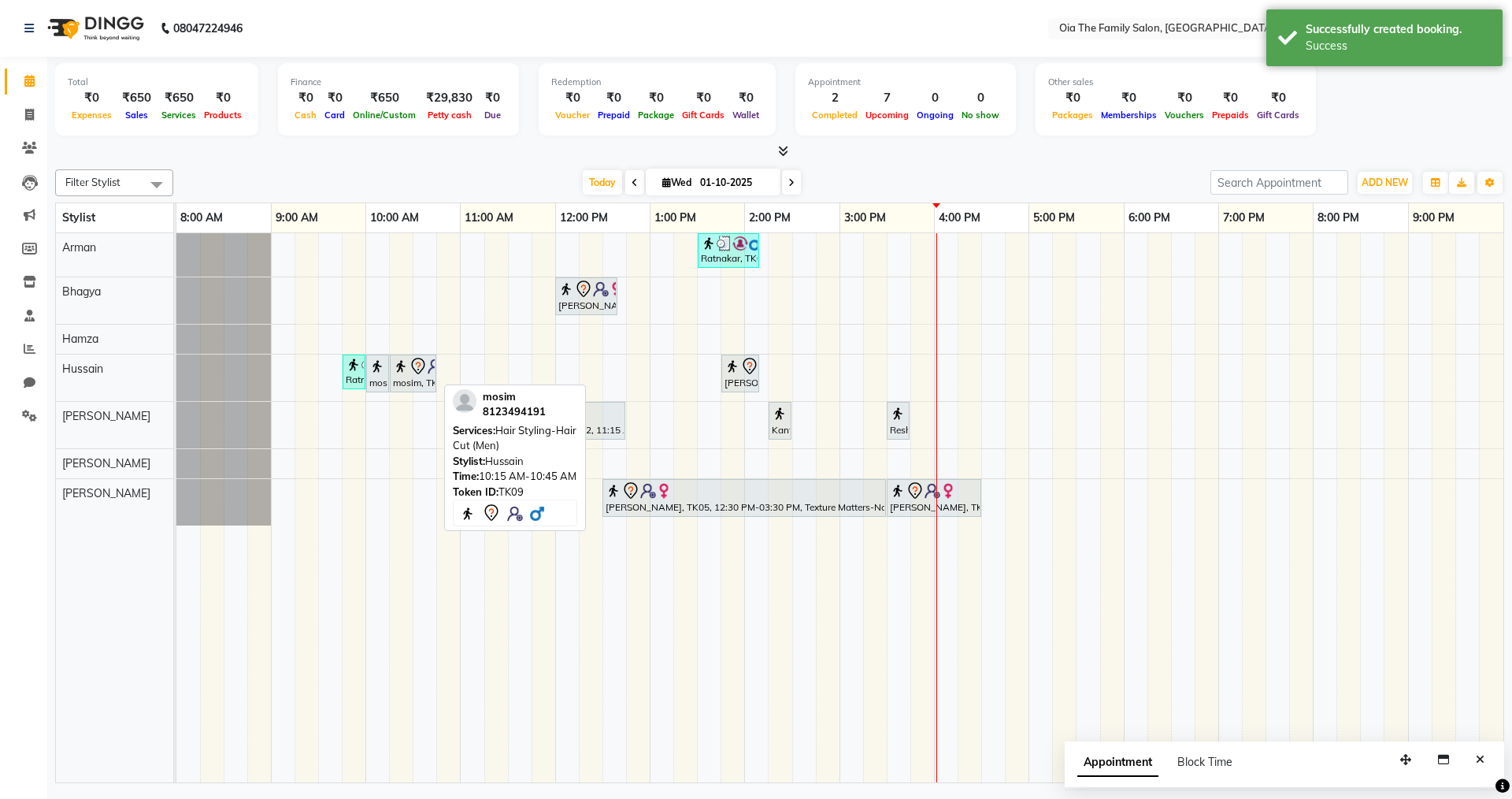
click at [405, 370] on img at bounding box center [401, 367] width 16 height 16
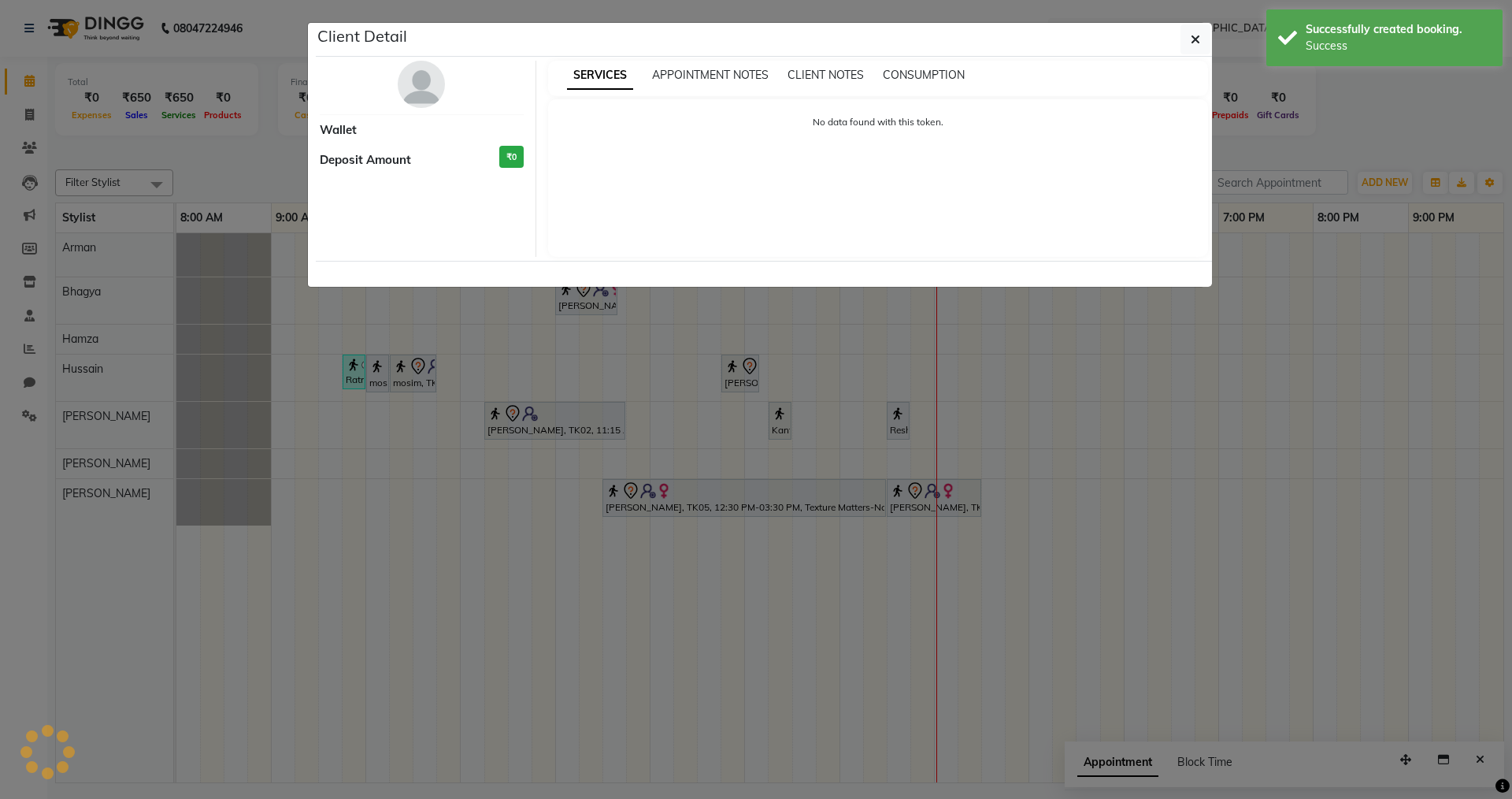
select select "7"
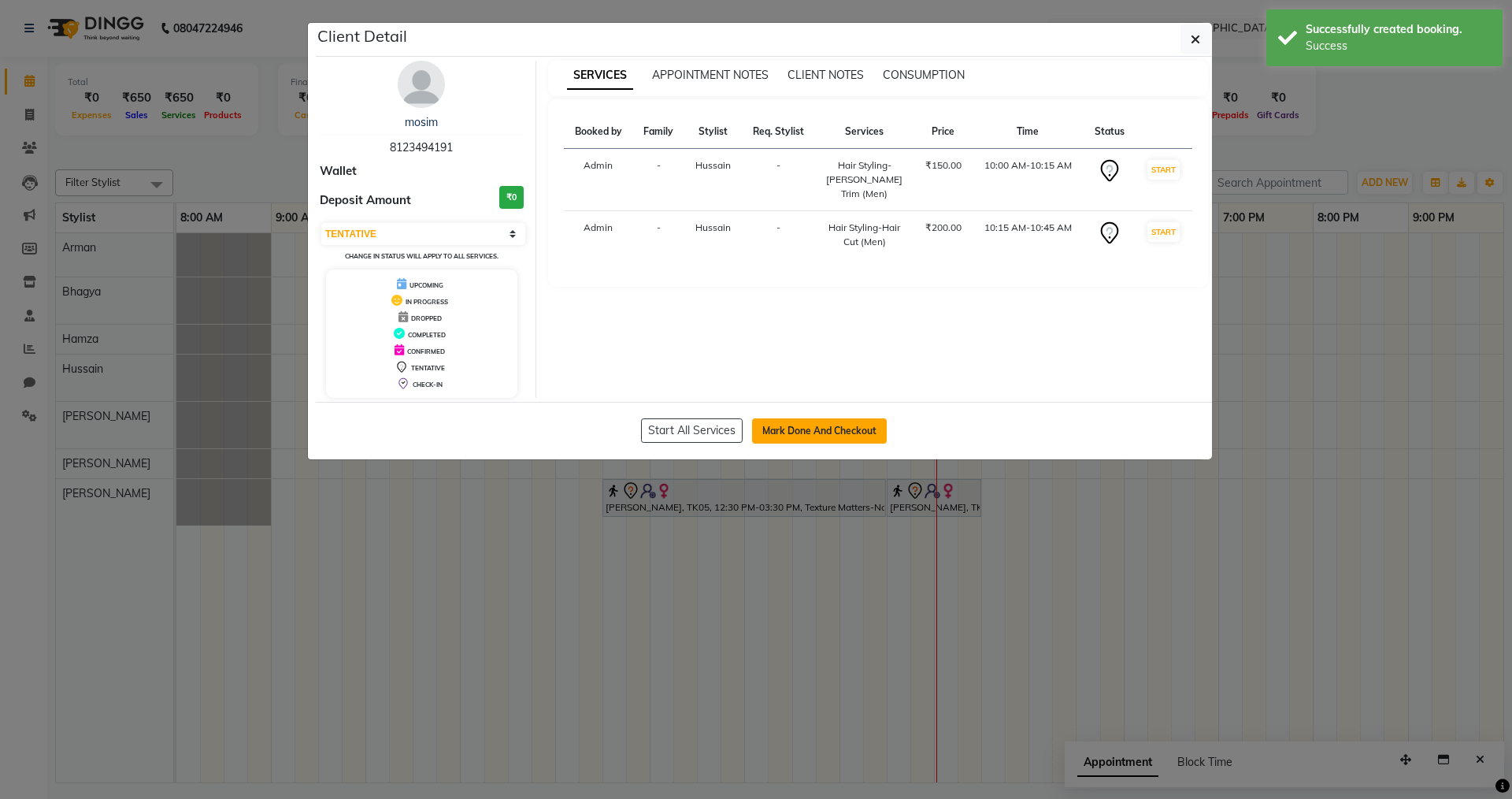
click at [839, 423] on button "Mark Done And Checkout" at bounding box center [819, 431] width 134 height 25
select select "service"
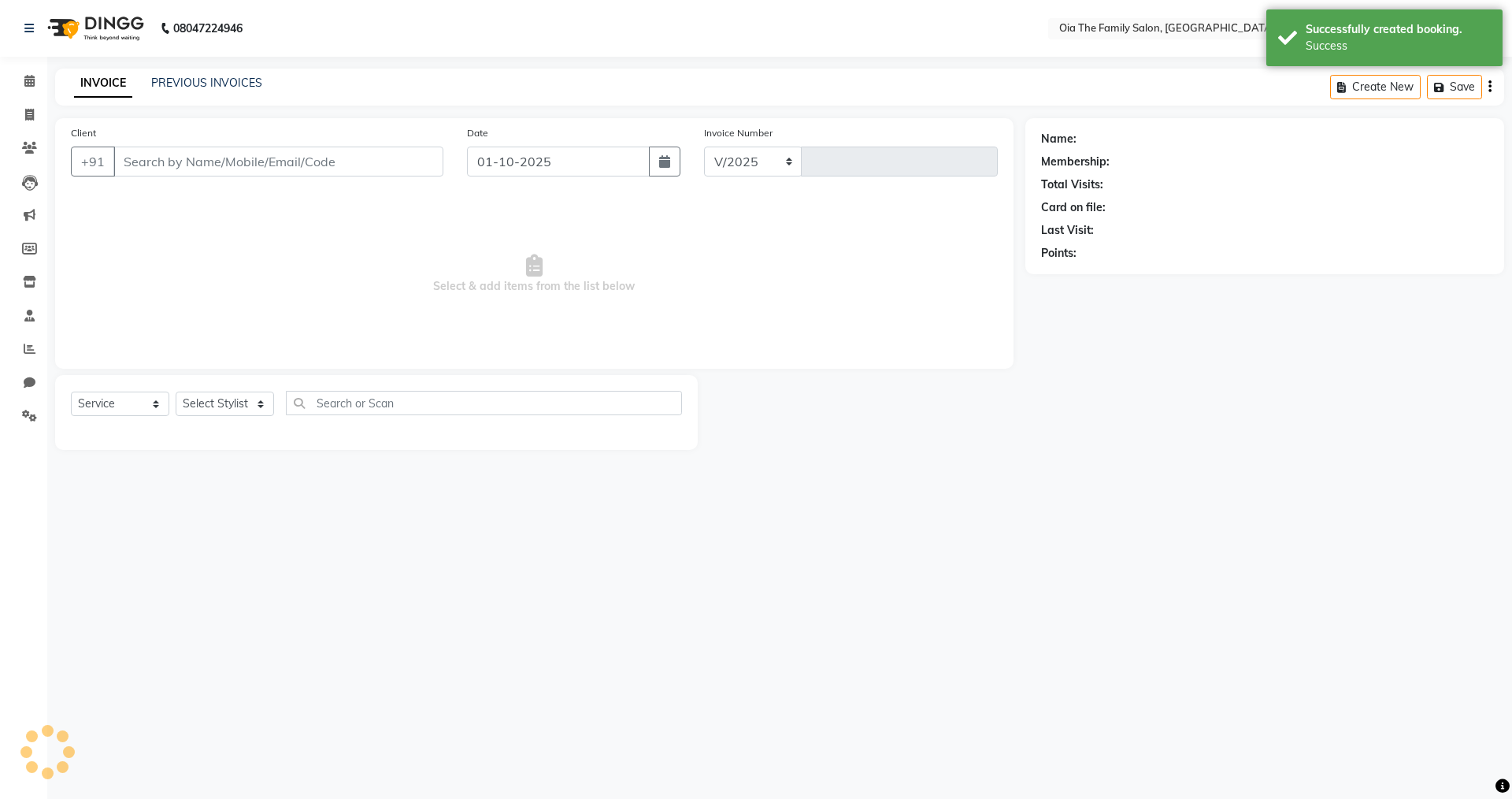
select select "9113"
type input "0093"
type input "8123494191"
select select "93026"
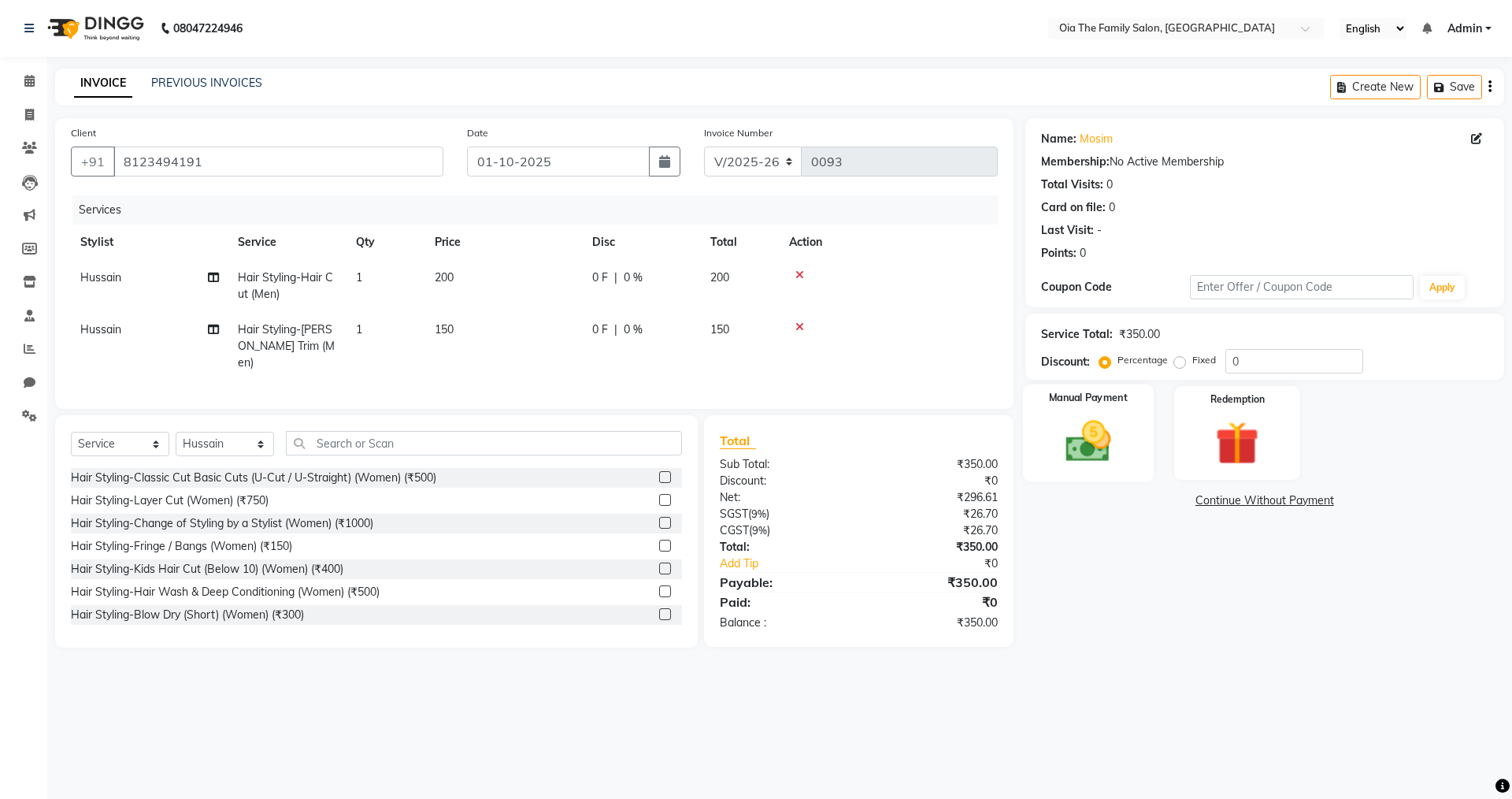
click at [1101, 449] on img at bounding box center [1088, 440] width 73 height 52
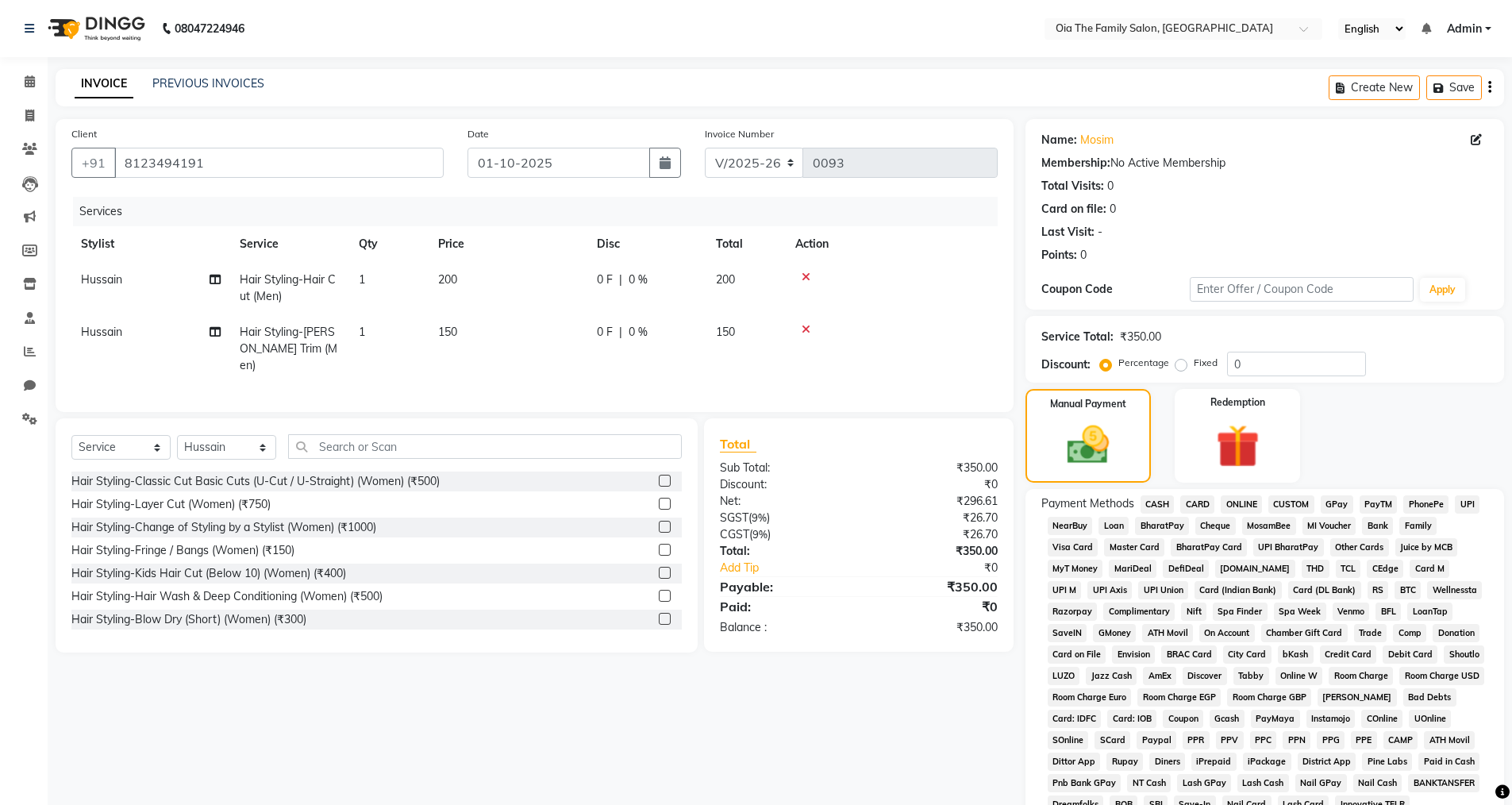
click at [1462, 505] on span "UPI" at bounding box center [1468, 504] width 25 height 19
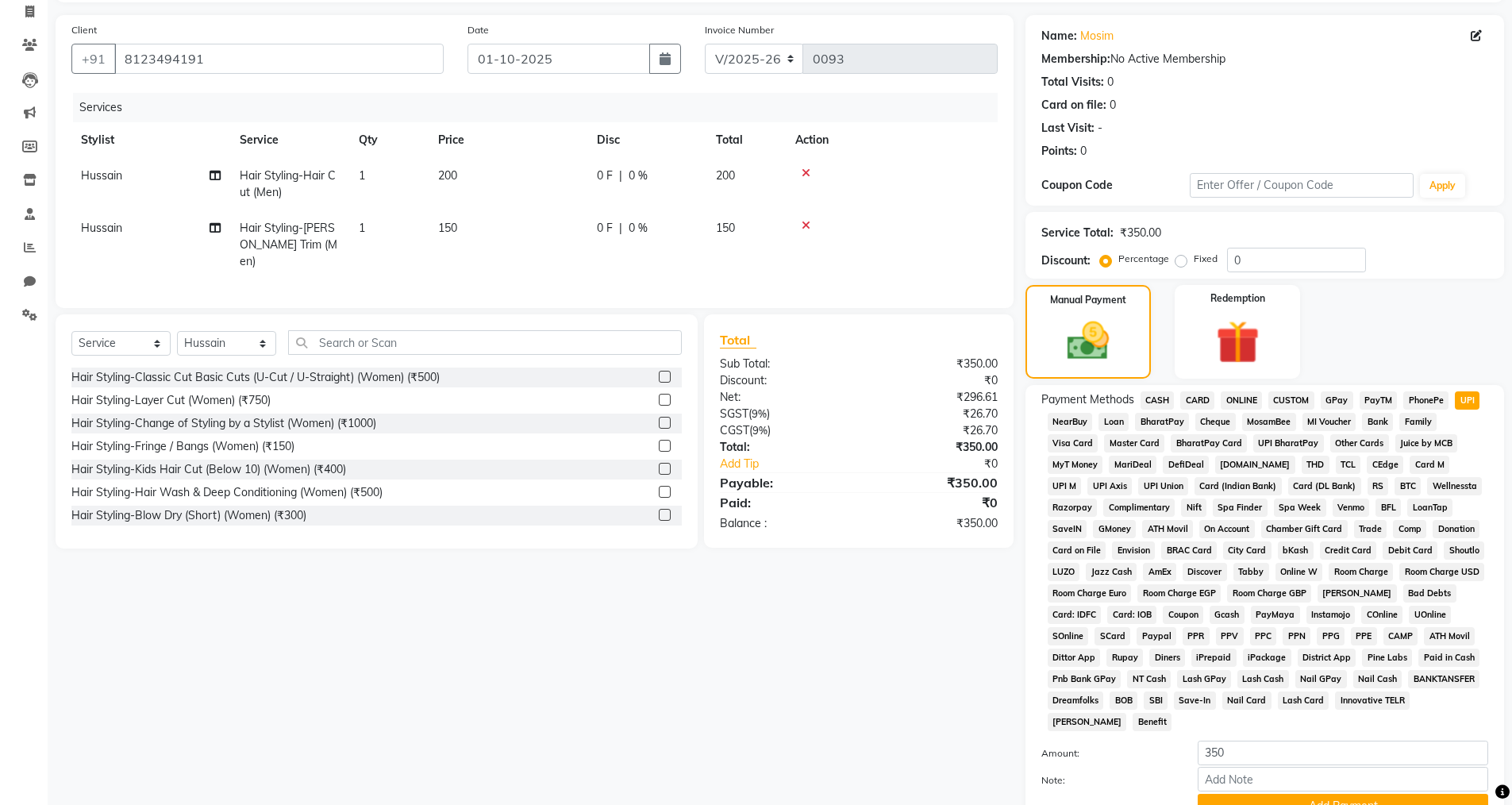
scroll to position [241, 0]
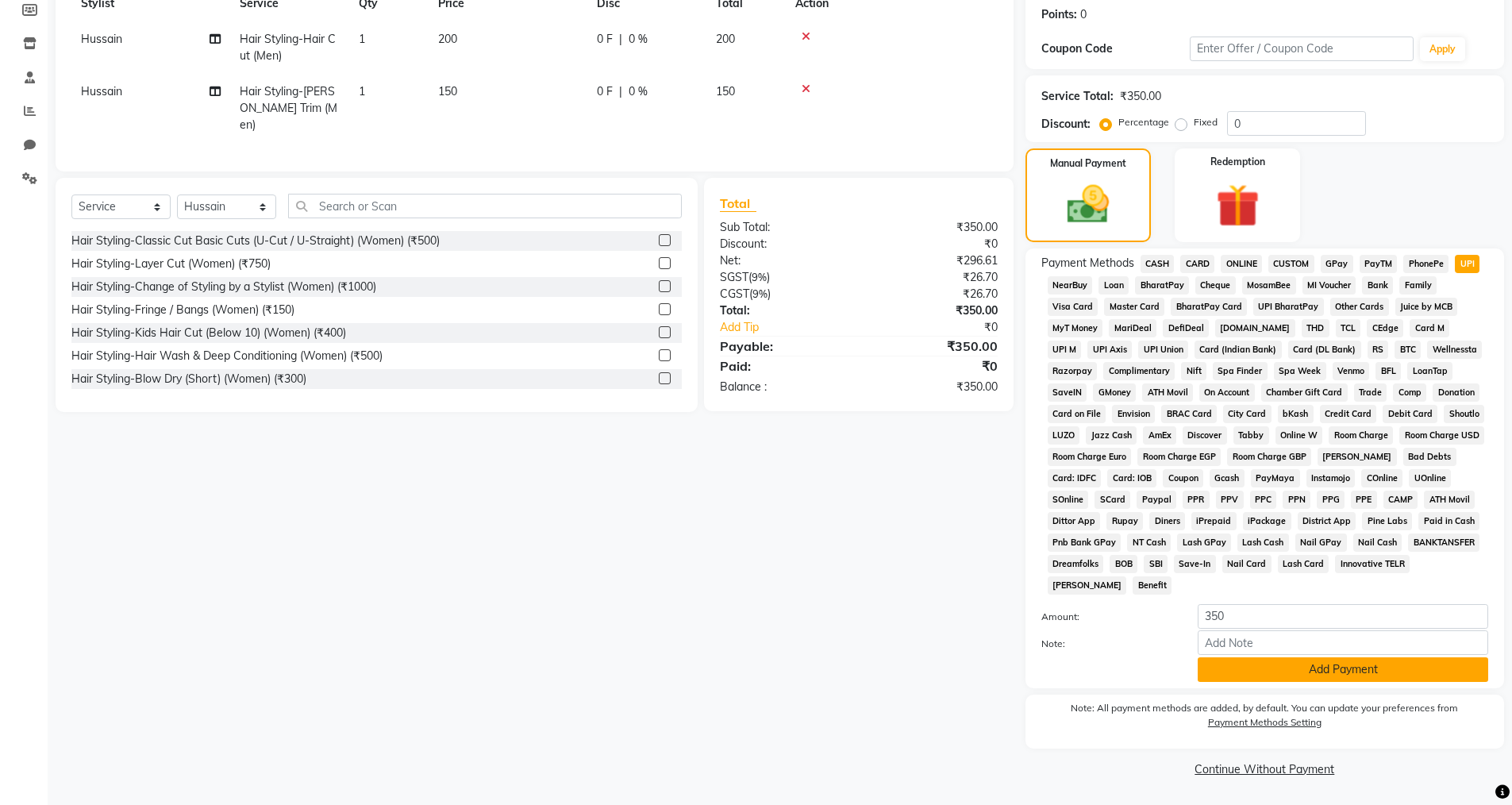
click at [1276, 670] on button "Add Payment" at bounding box center [1344, 670] width 291 height 25
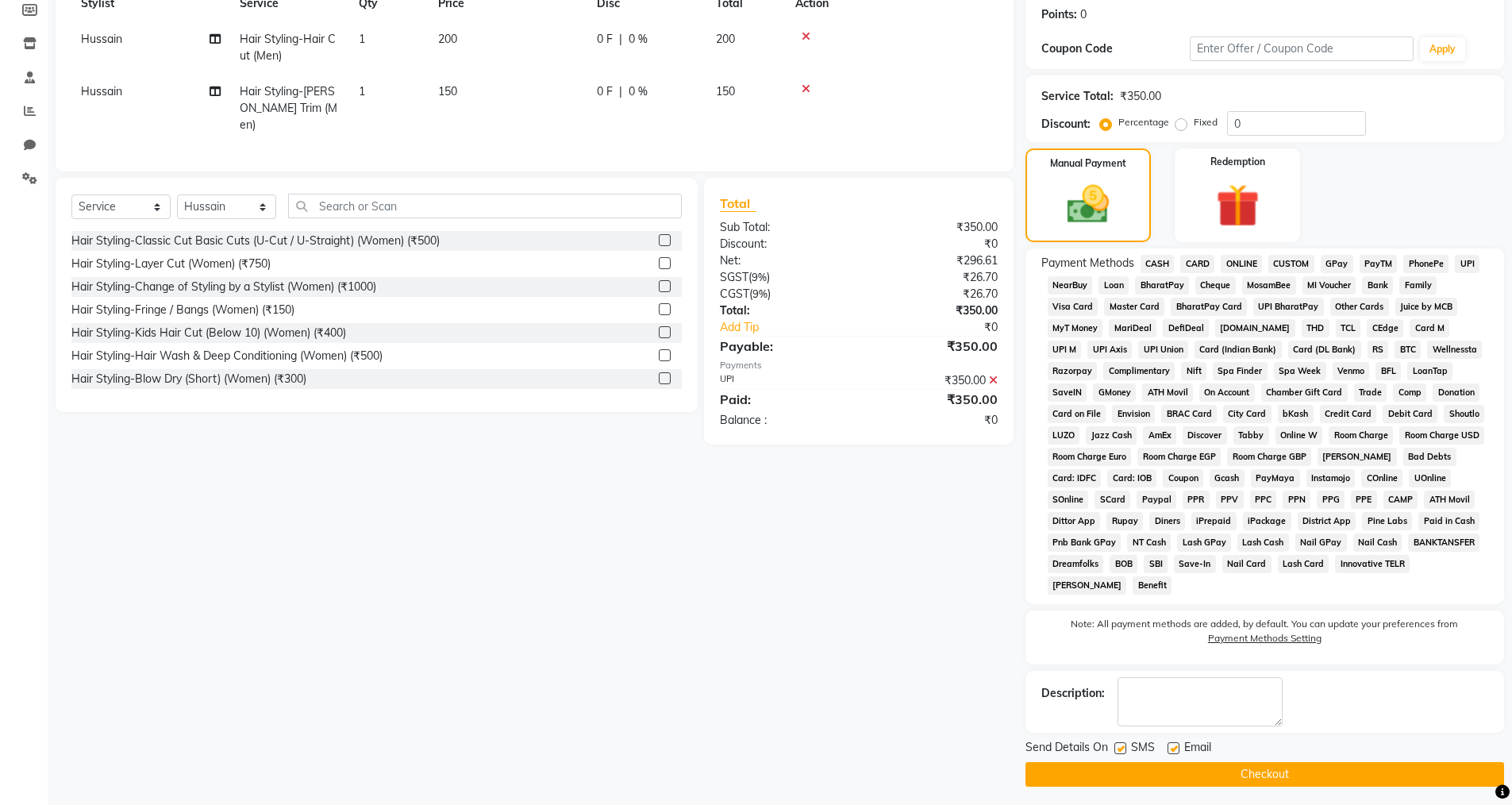
click at [1175, 747] on label at bounding box center [1173, 747] width 12 height 12
click at [1175, 747] on input "checkbox" at bounding box center [1173, 749] width 11 height 11
checkbox input "false"
click at [1123, 746] on label at bounding box center [1120, 747] width 12 height 12
click at [1123, 746] on input "checkbox" at bounding box center [1120, 749] width 11 height 11
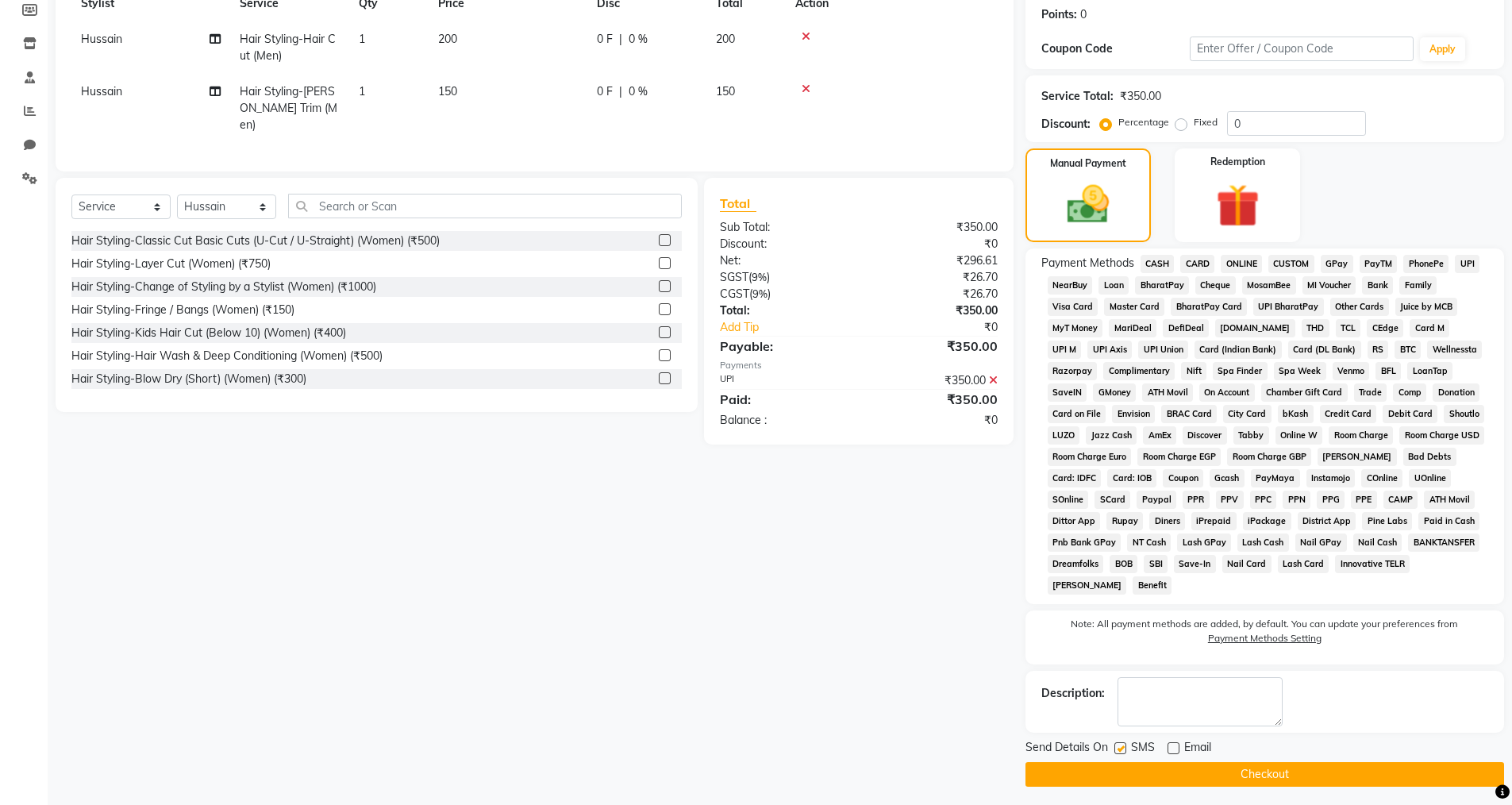
checkbox input "false"
click at [1128, 784] on button "Checkout" at bounding box center [1265, 774] width 478 height 25
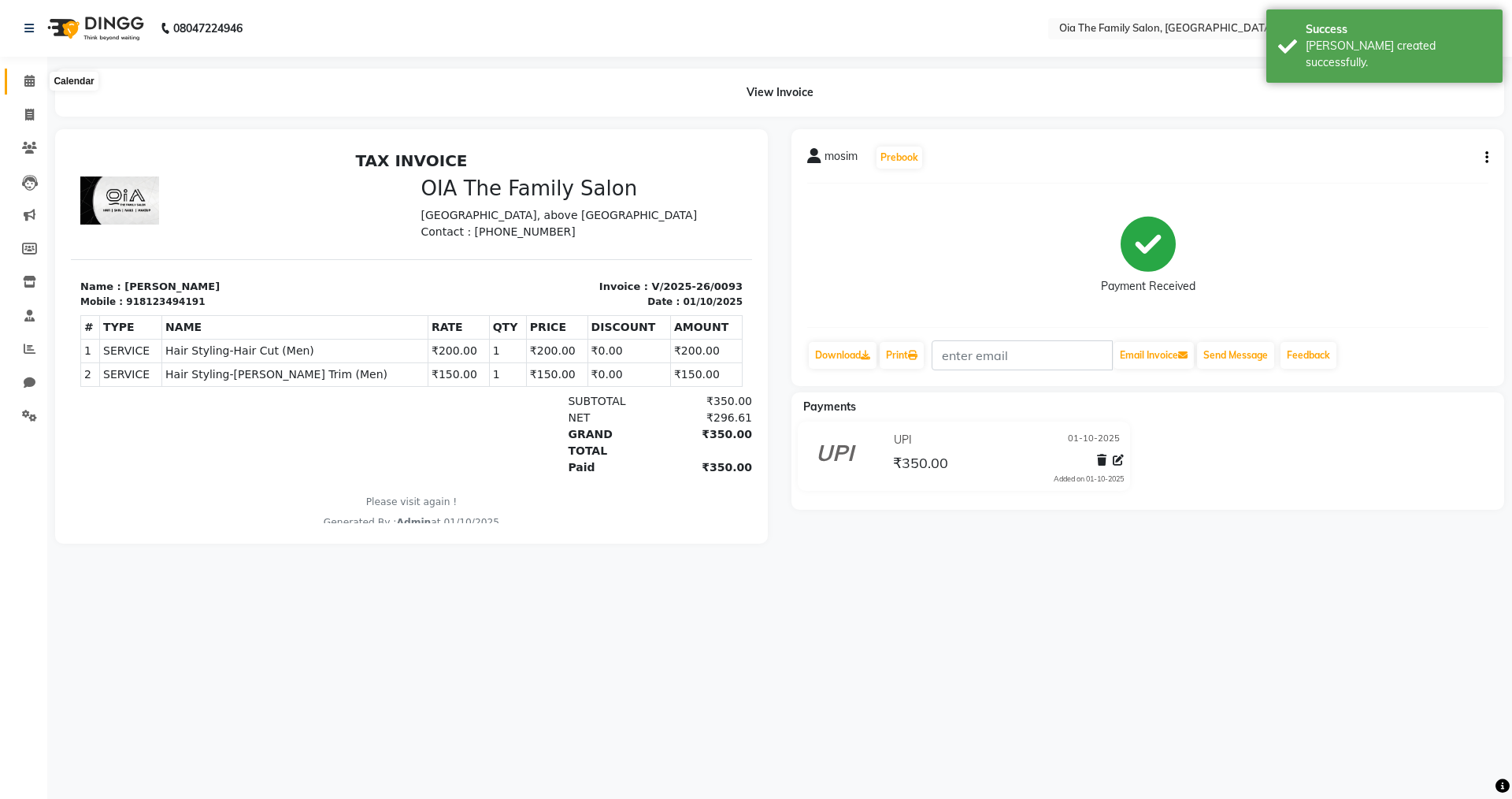
click at [25, 87] on span at bounding box center [29, 81] width 27 height 18
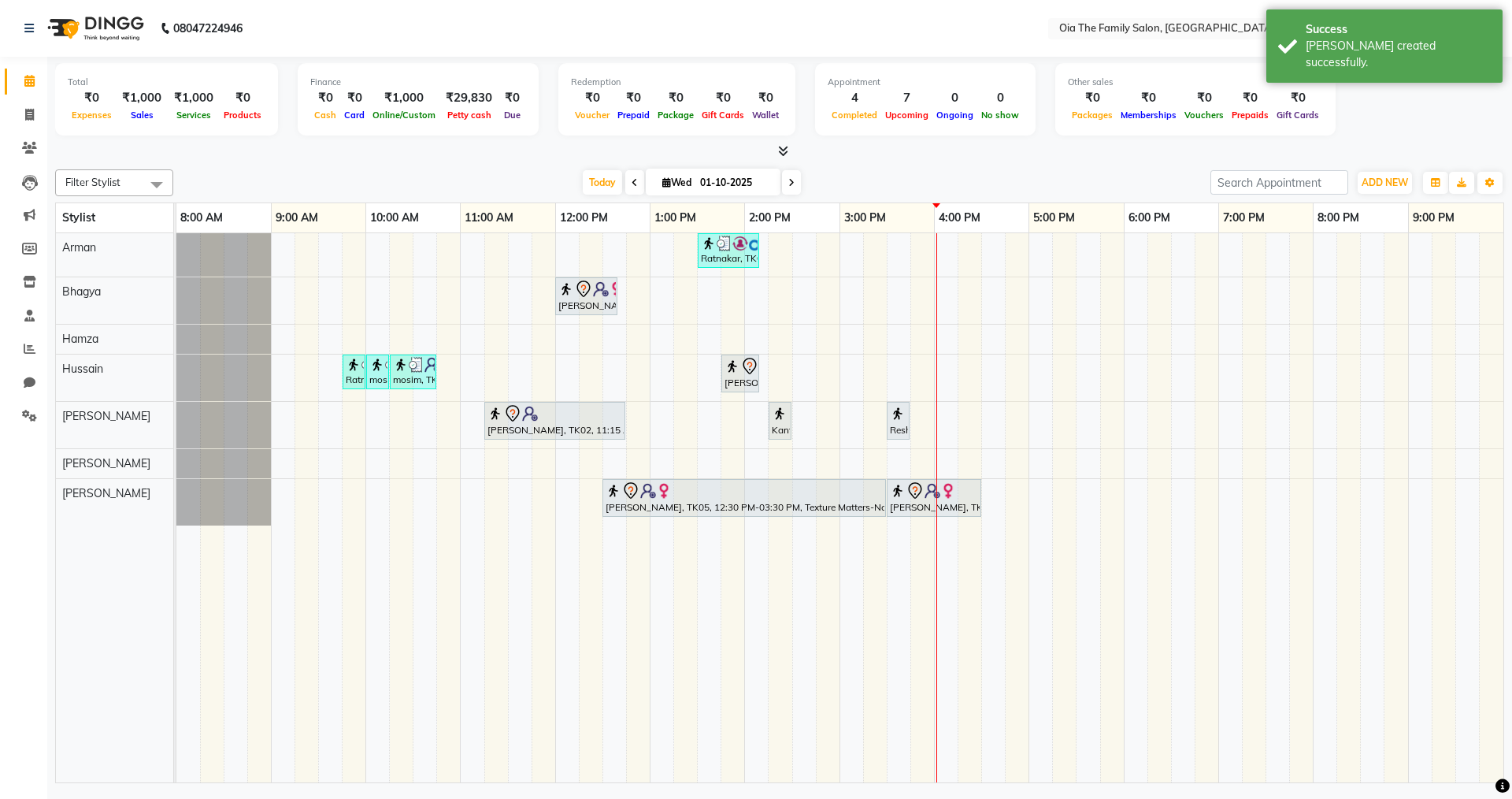
click at [398, 267] on div "Ratnakar, TK03, 01:30 PM-02:10 PM, Hair Styling-Classic Cut Basic Cuts (U-Cut /…" at bounding box center [840, 507] width 1327 height 549
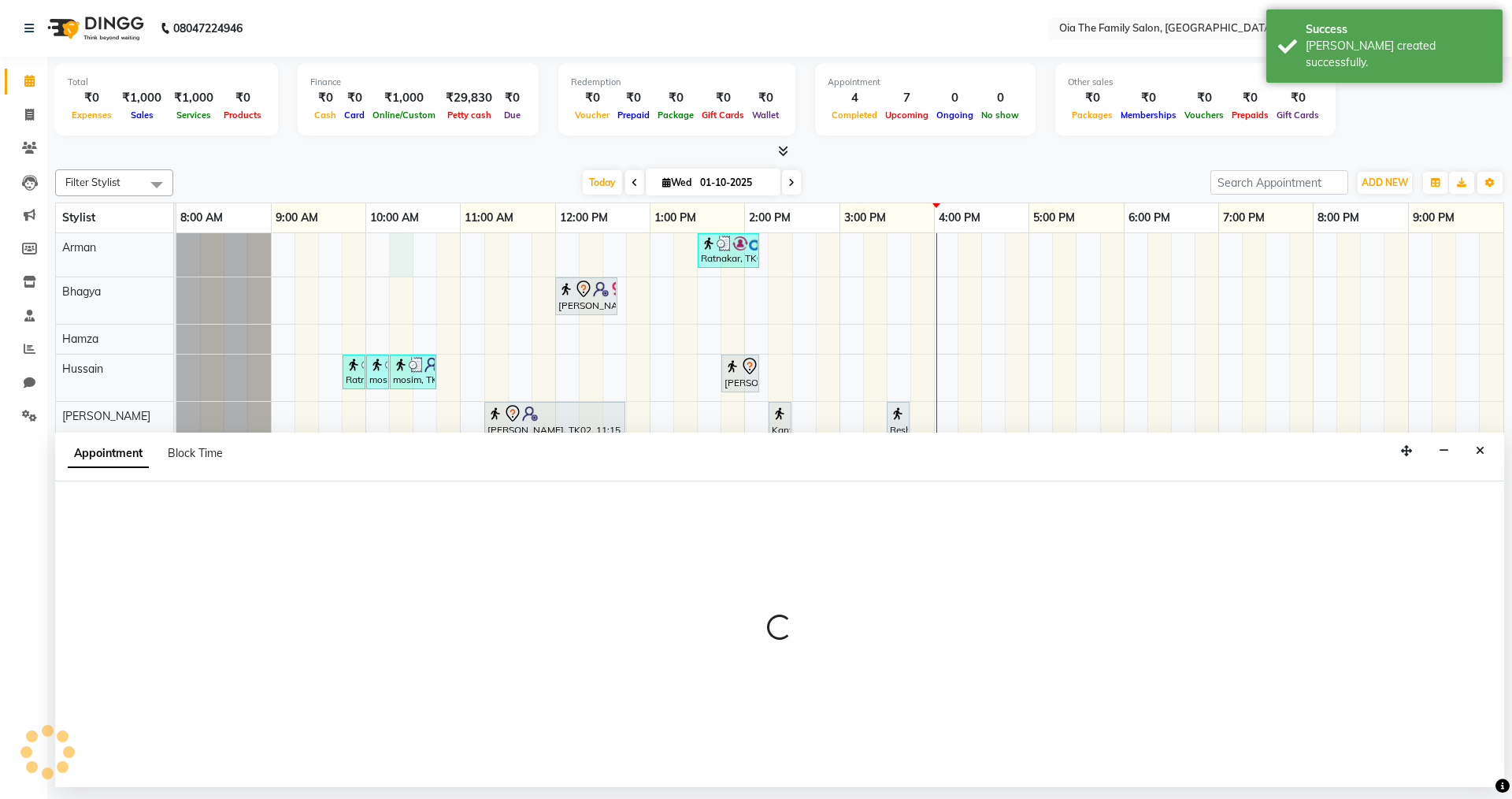
select select "93027"
select select "615"
select select "tentative"
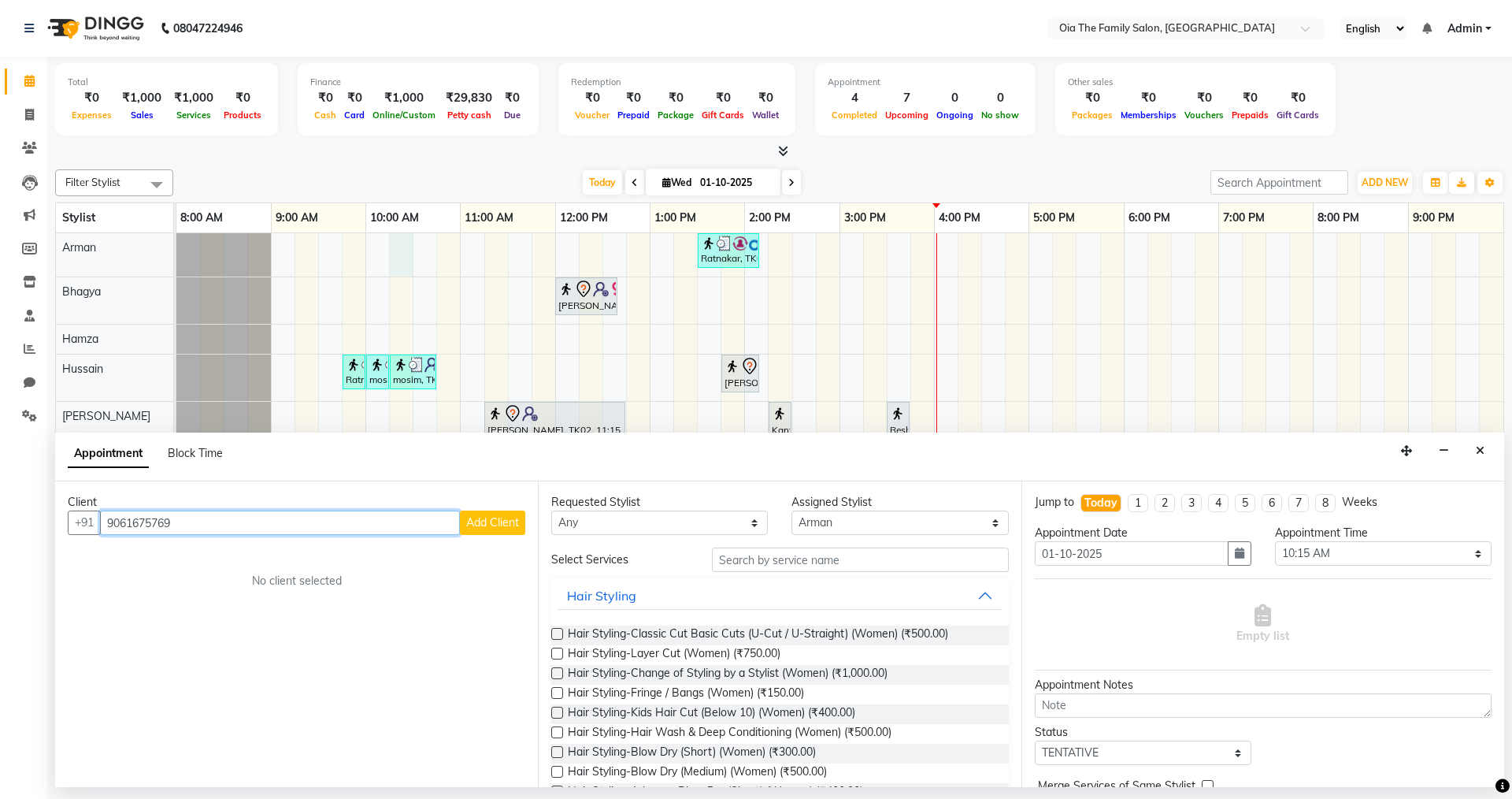
type input "9061675769"
click at [500, 511] on button "Add Client" at bounding box center [492, 523] width 65 height 25
select select "22"
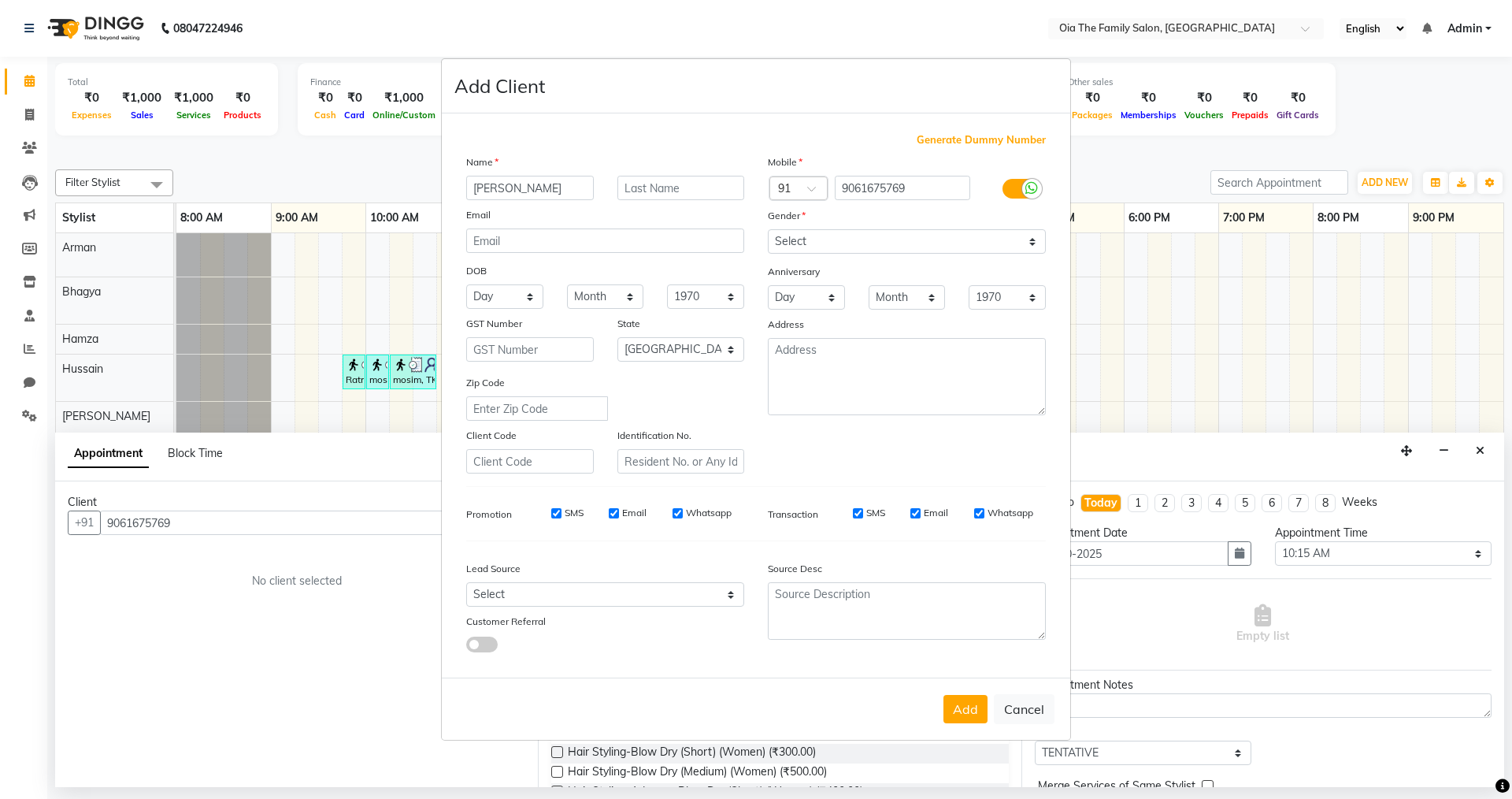
type input "[PERSON_NAME]"
click at [793, 243] on select "Select [DEMOGRAPHIC_DATA] [DEMOGRAPHIC_DATA] Other Prefer Not To Say" at bounding box center [907, 242] width 278 height 25
select select "[DEMOGRAPHIC_DATA]"
click at [768, 229] on select "Select [DEMOGRAPHIC_DATA] [DEMOGRAPHIC_DATA] Other Prefer Not To Say" at bounding box center [907, 242] width 278 height 25
click at [982, 716] on button "Add" at bounding box center [966, 709] width 44 height 28
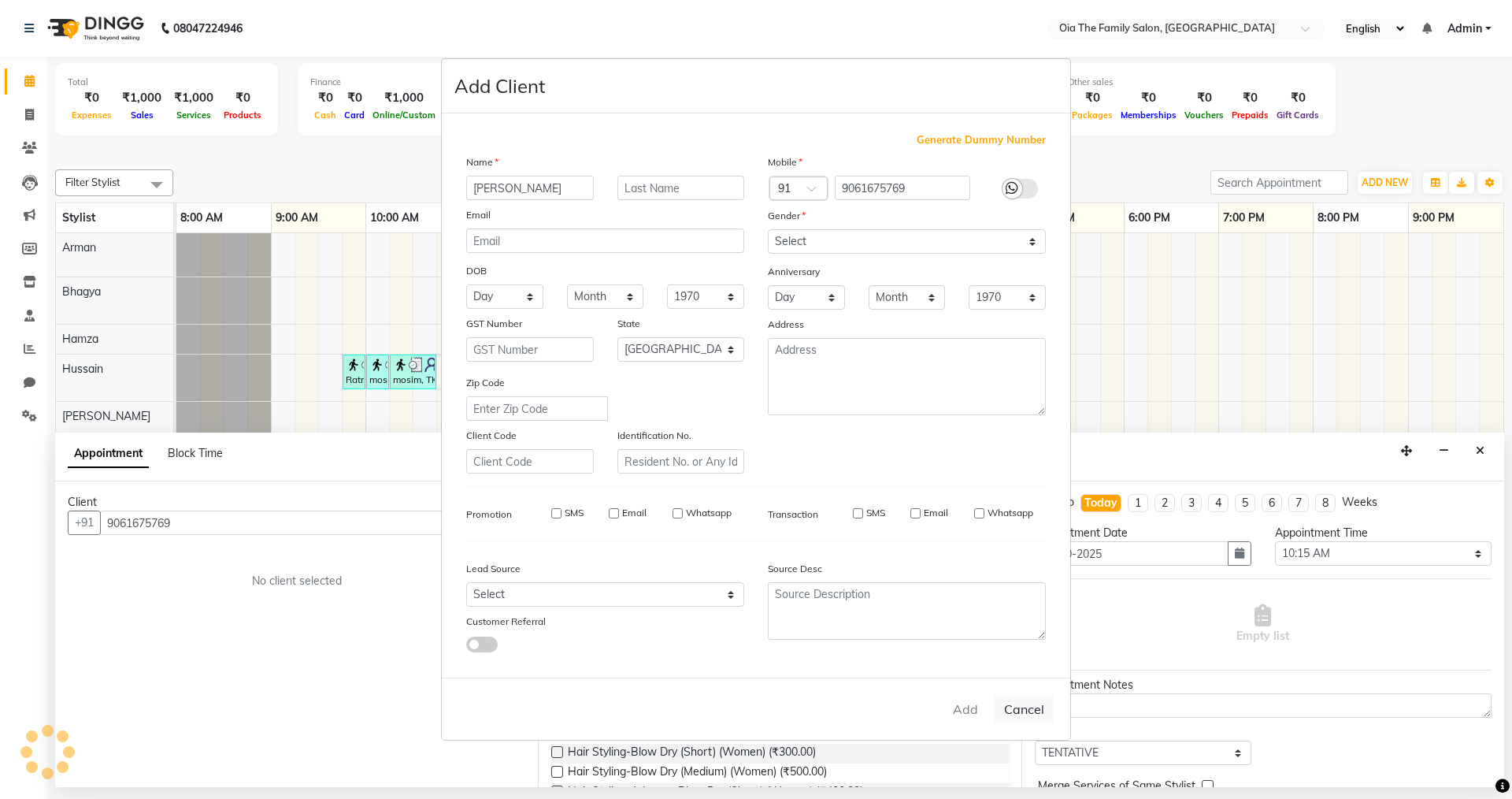
select select
select select "null"
select select
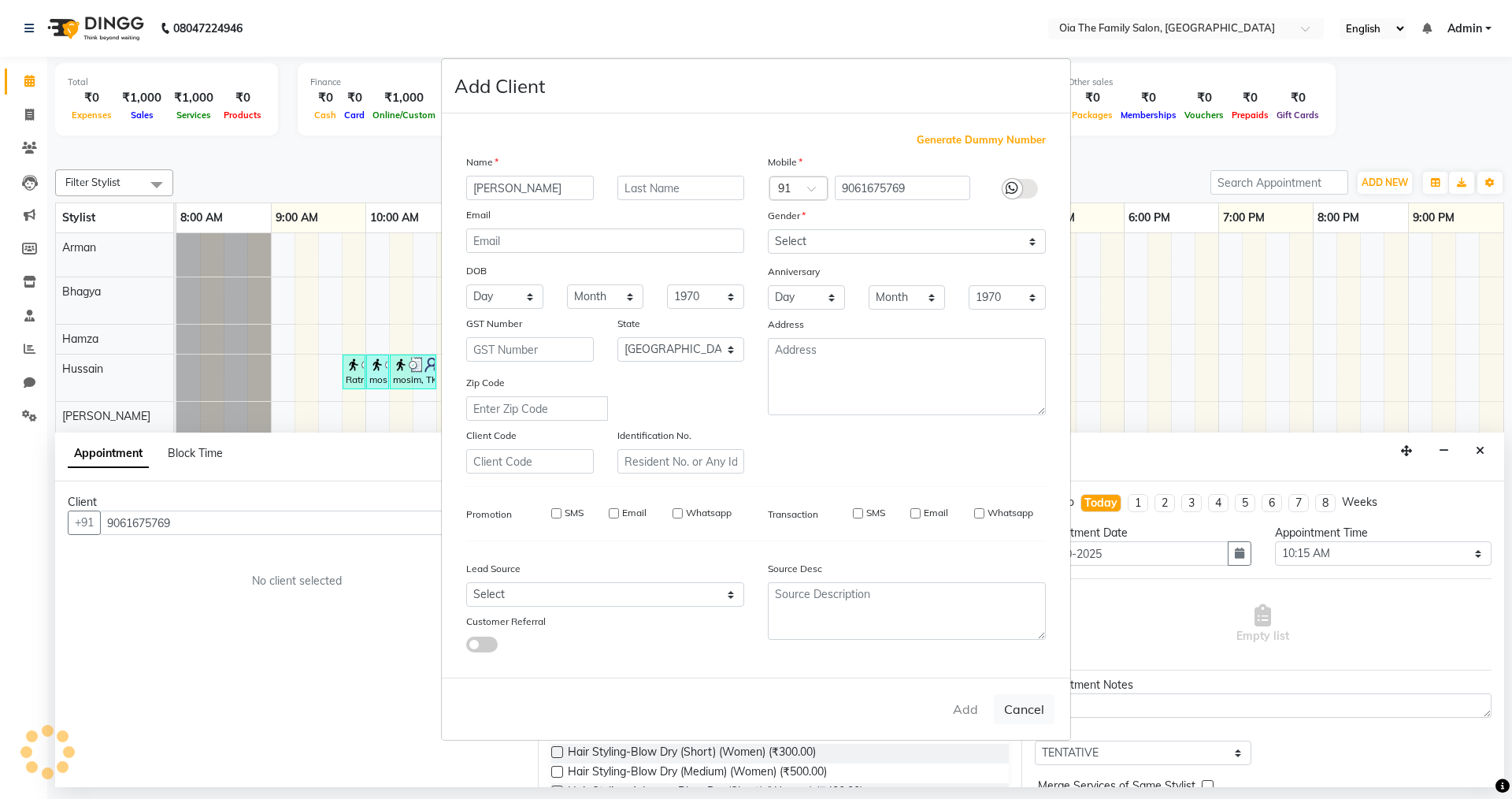
select select
checkbox input "false"
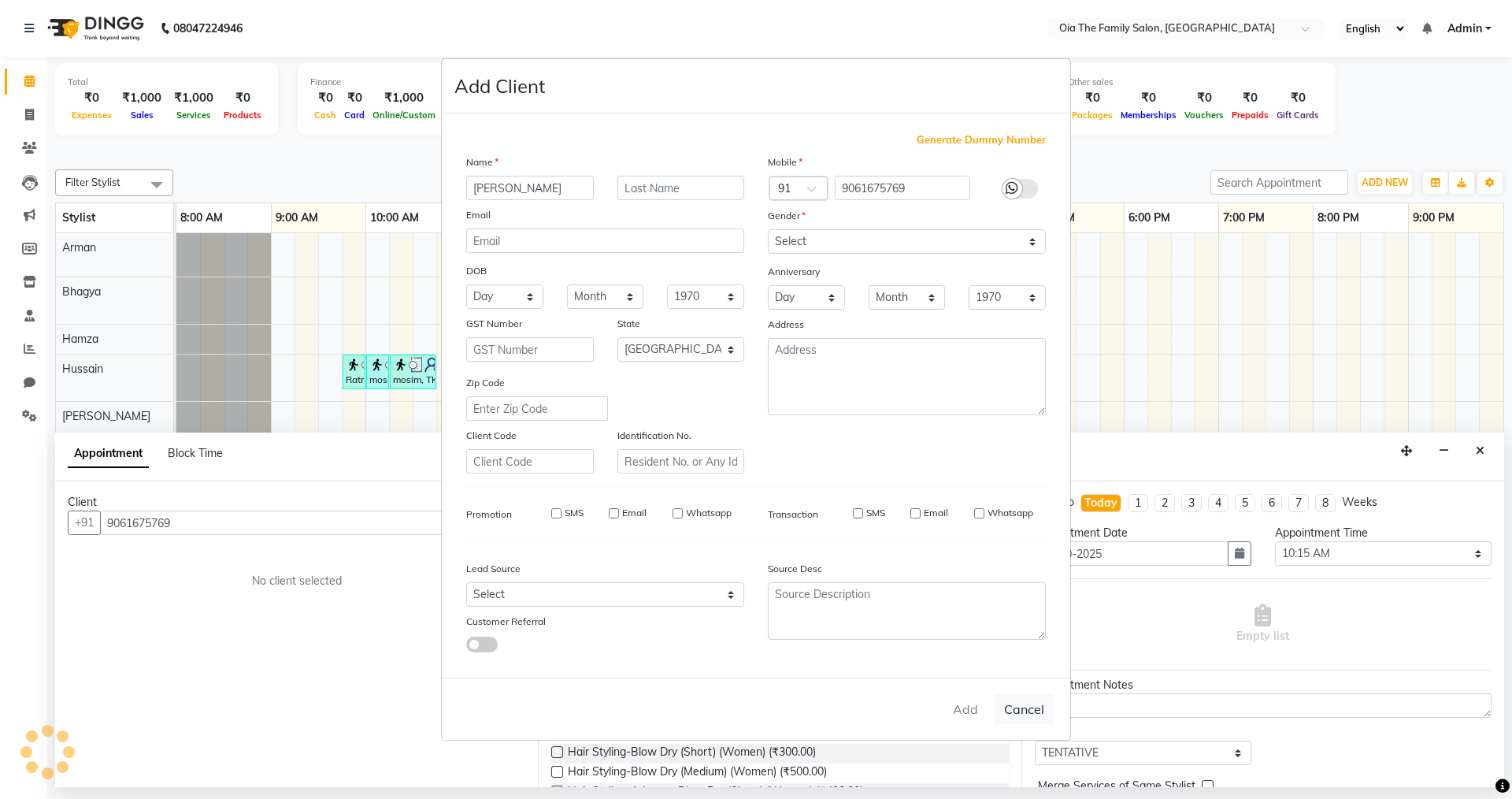
checkbox input "false"
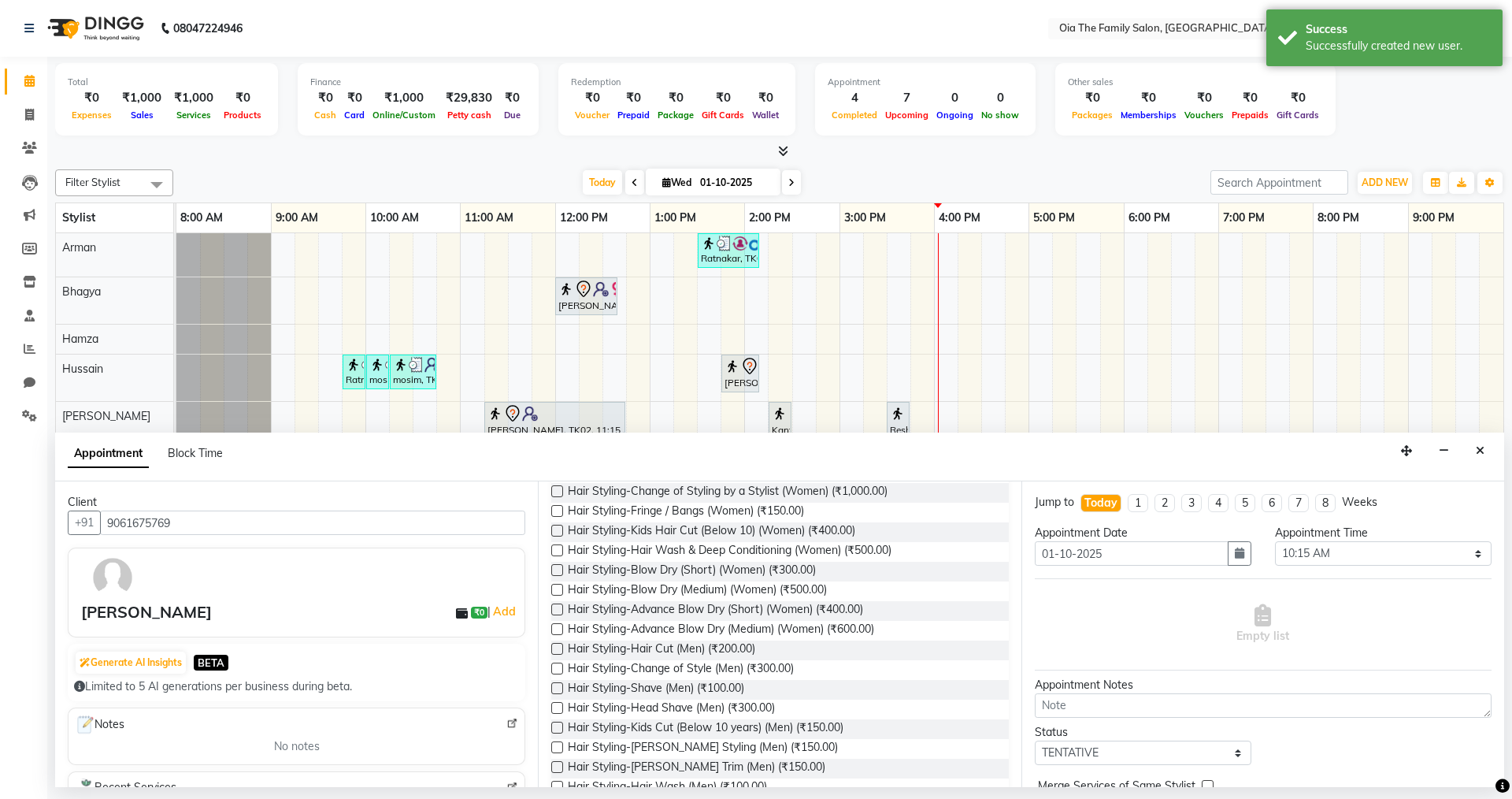
scroll to position [316, 0]
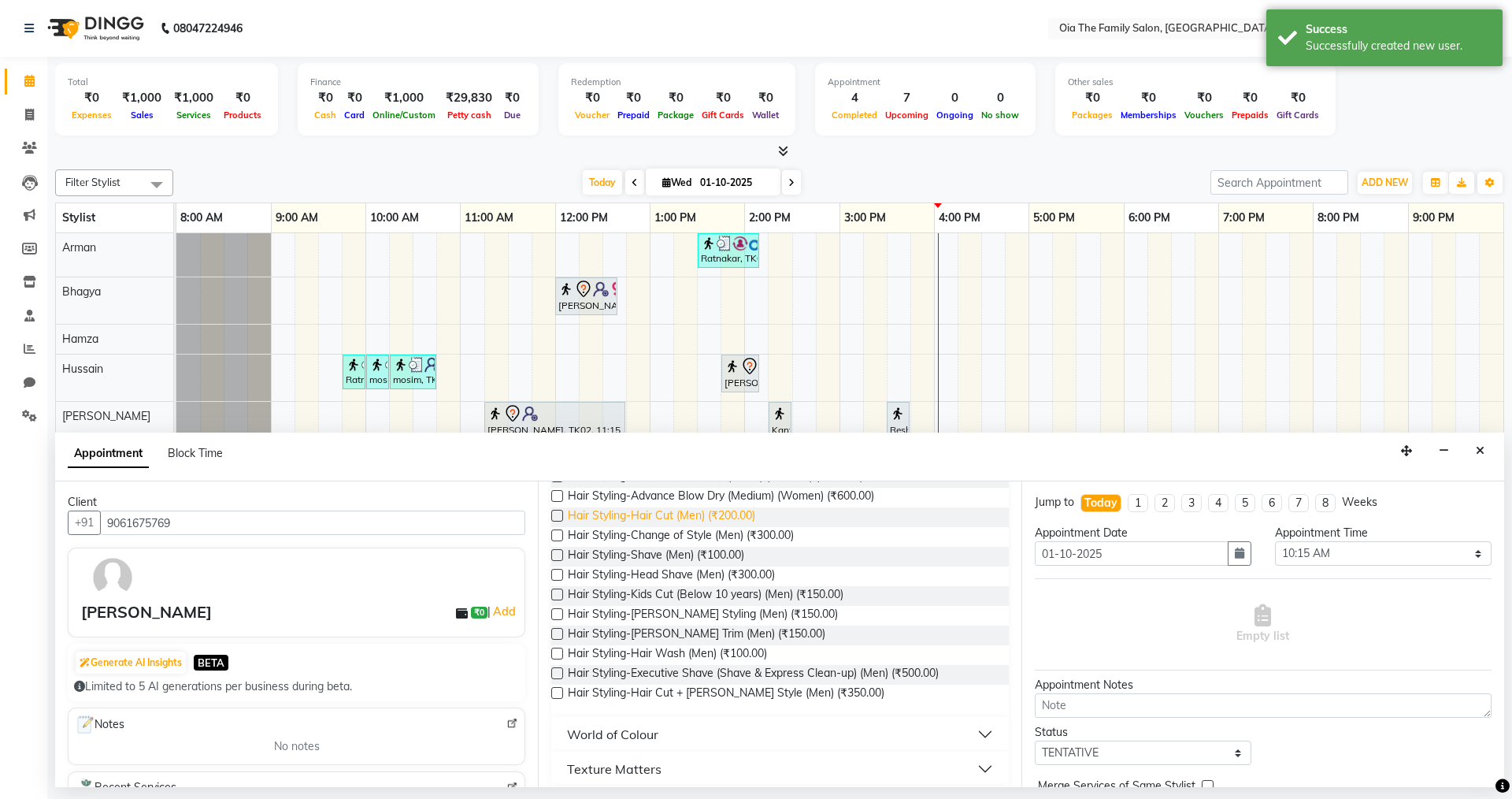
click at [680, 520] on span "Hair Styling-Hair Cut (Men) (₹200.00)" at bounding box center [661, 517] width 187 height 19
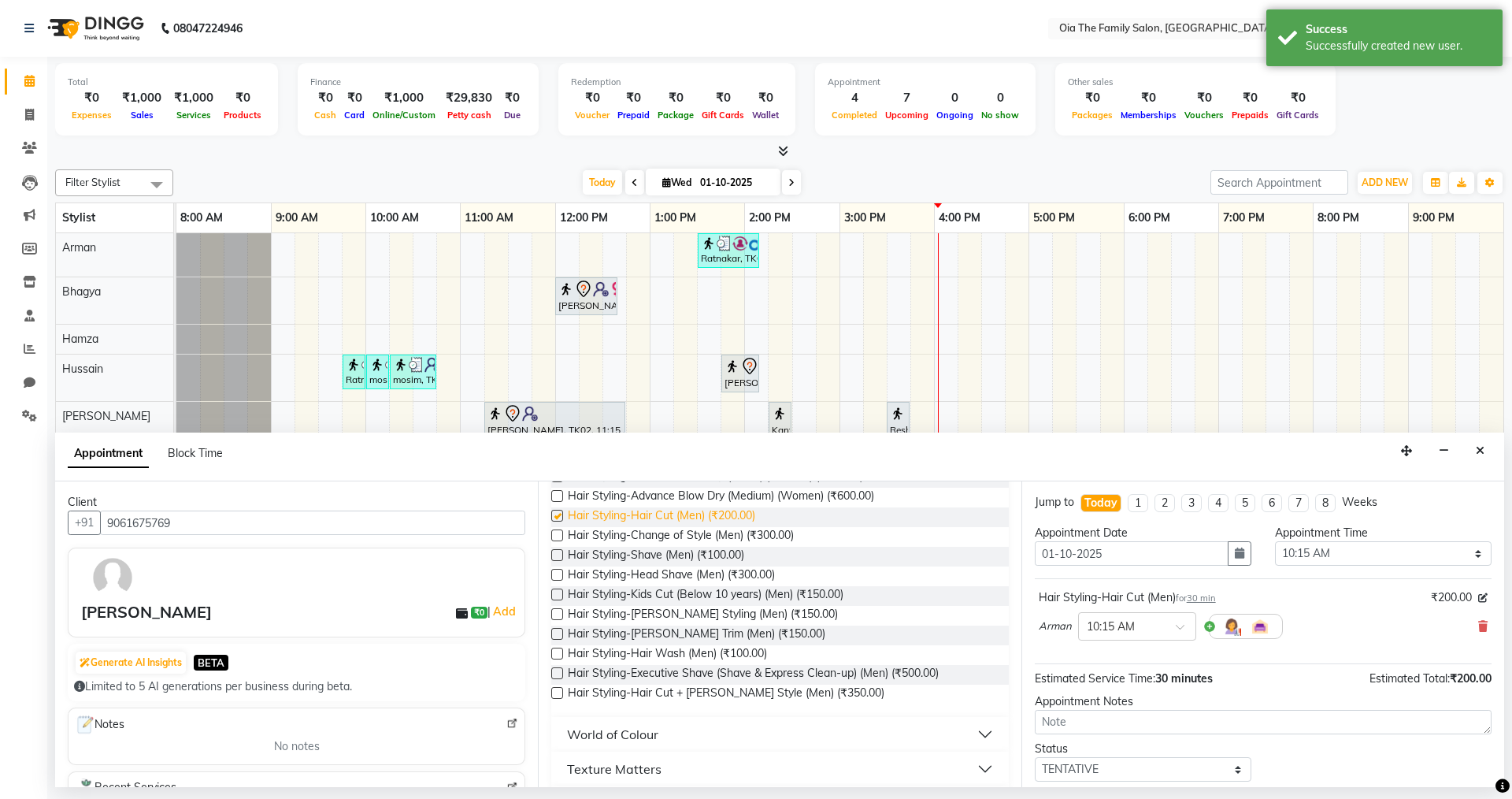
checkbox input "false"
click at [662, 628] on span "Hair Styling-[PERSON_NAME] Trim (Men) (₹150.00)" at bounding box center [696, 636] width 257 height 19
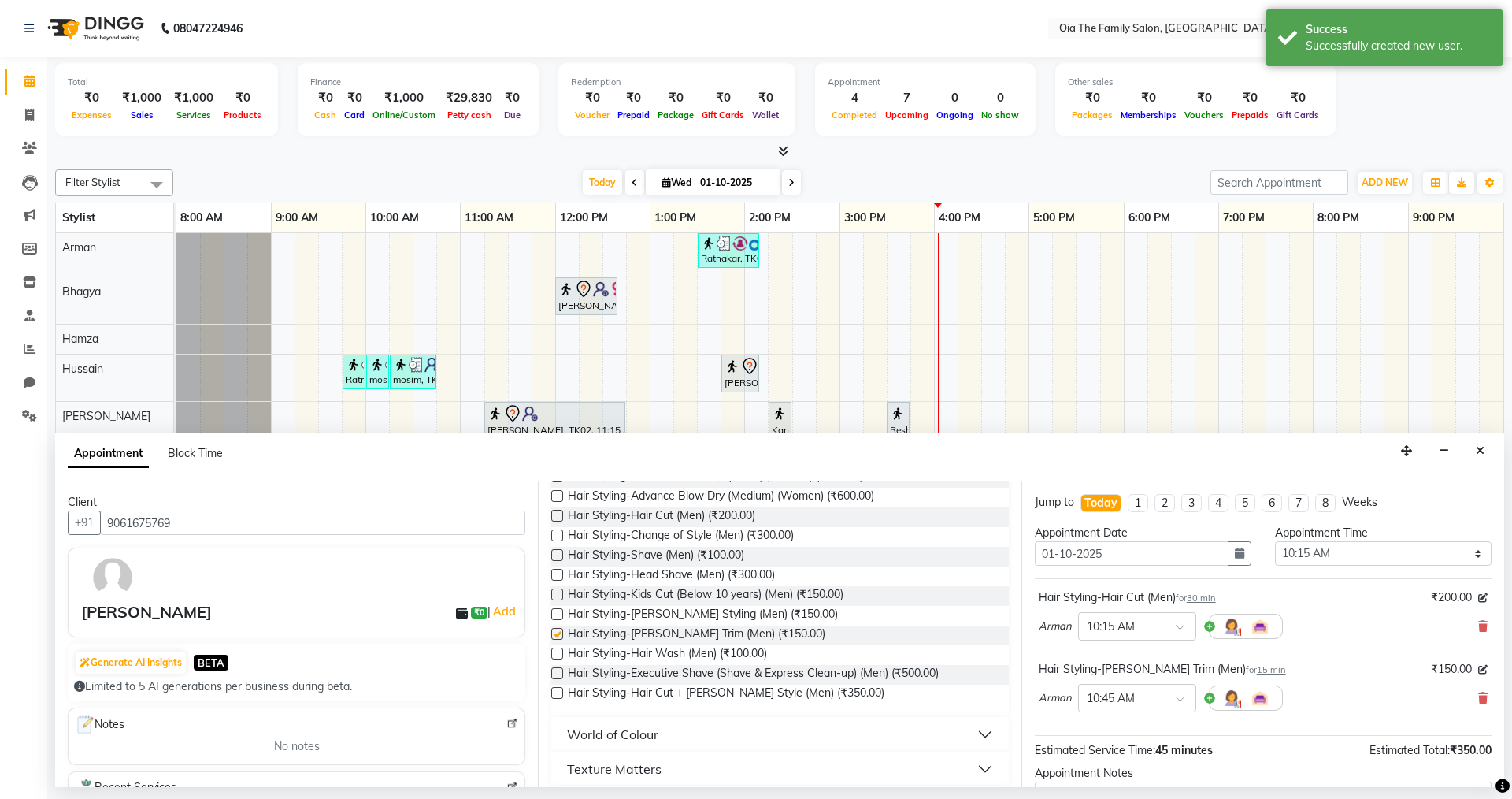
checkbox input "false"
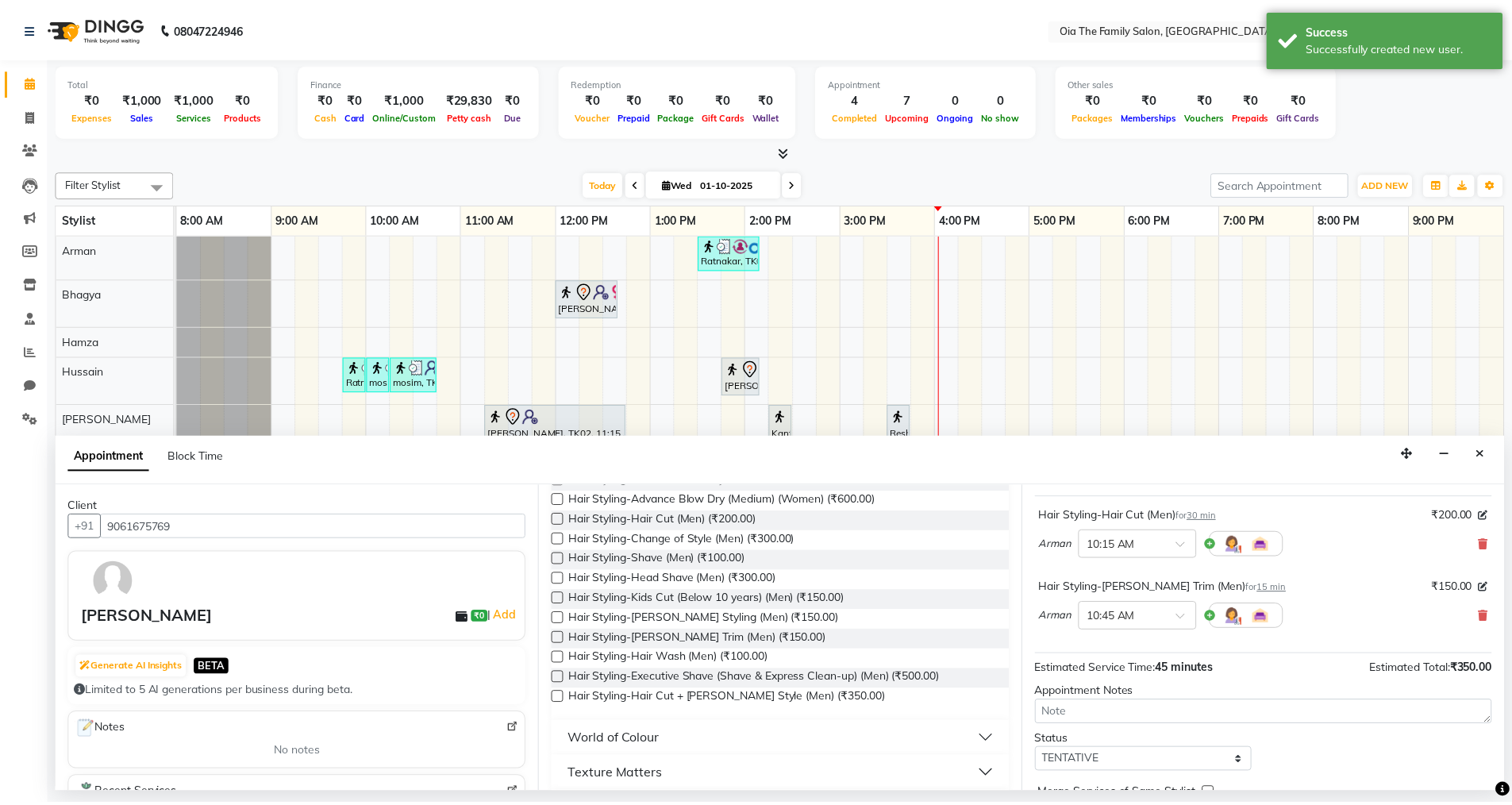
scroll to position [166, 0]
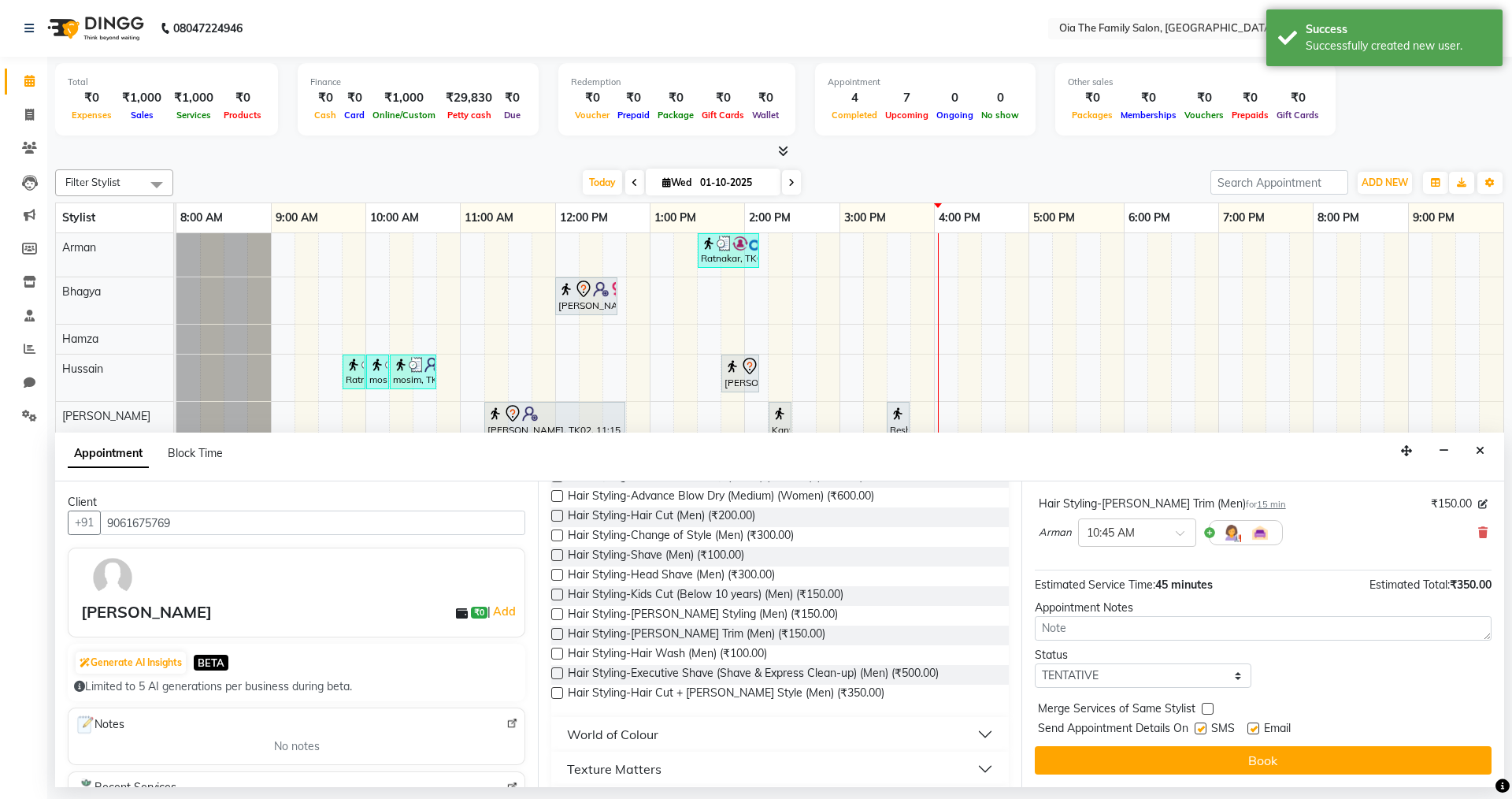
click at [1205, 734] on div "SMS" at bounding box center [1221, 730] width 53 height 19
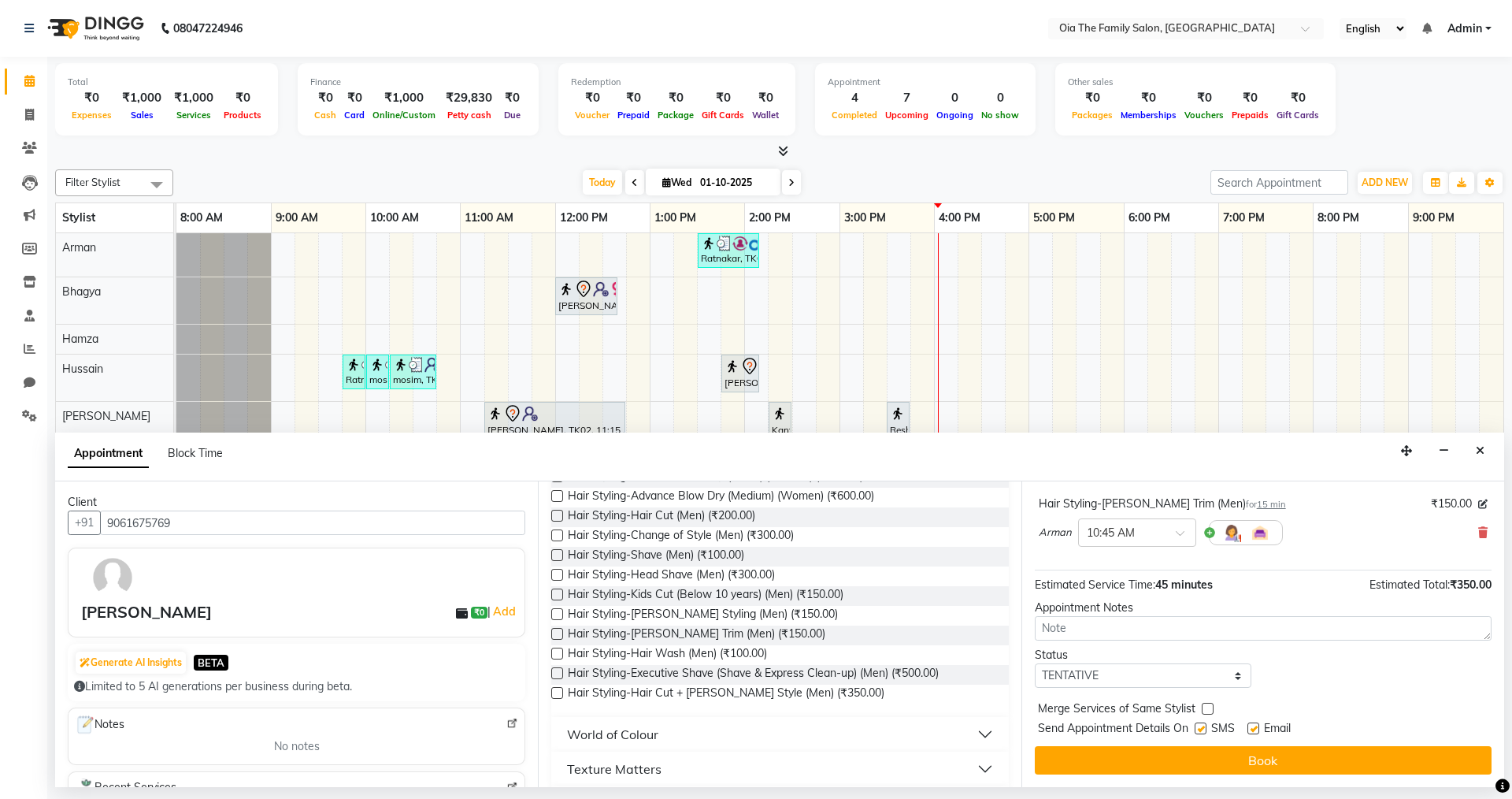
click at [1197, 725] on label at bounding box center [1200, 728] width 11 height 11
click at [1197, 725] on input "checkbox" at bounding box center [1200, 730] width 11 height 11
checkbox input "false"
click at [1251, 728] on label at bounding box center [1253, 728] width 11 height 11
click at [1251, 728] on input "checkbox" at bounding box center [1253, 730] width 11 height 11
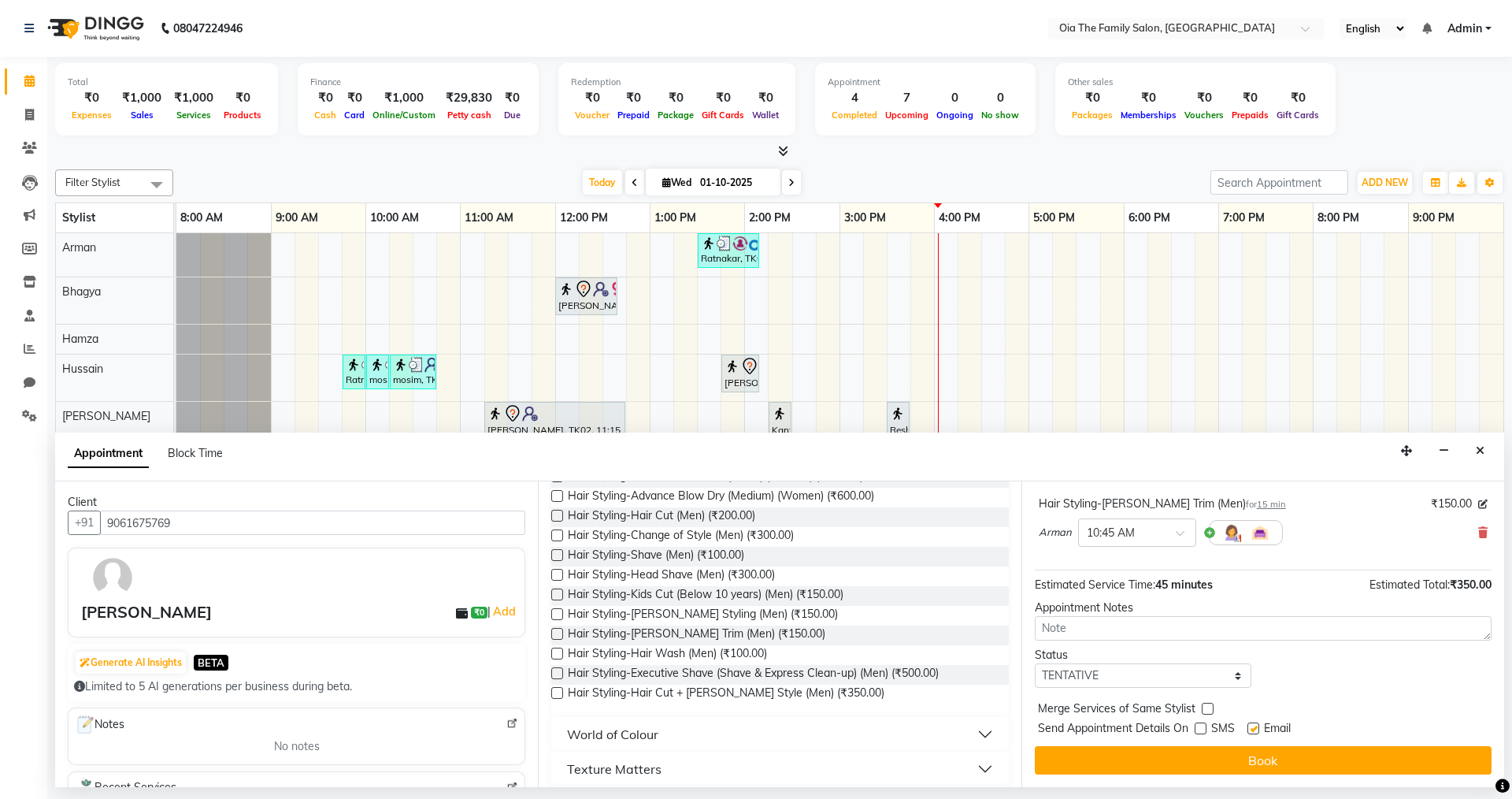
checkbox input "false"
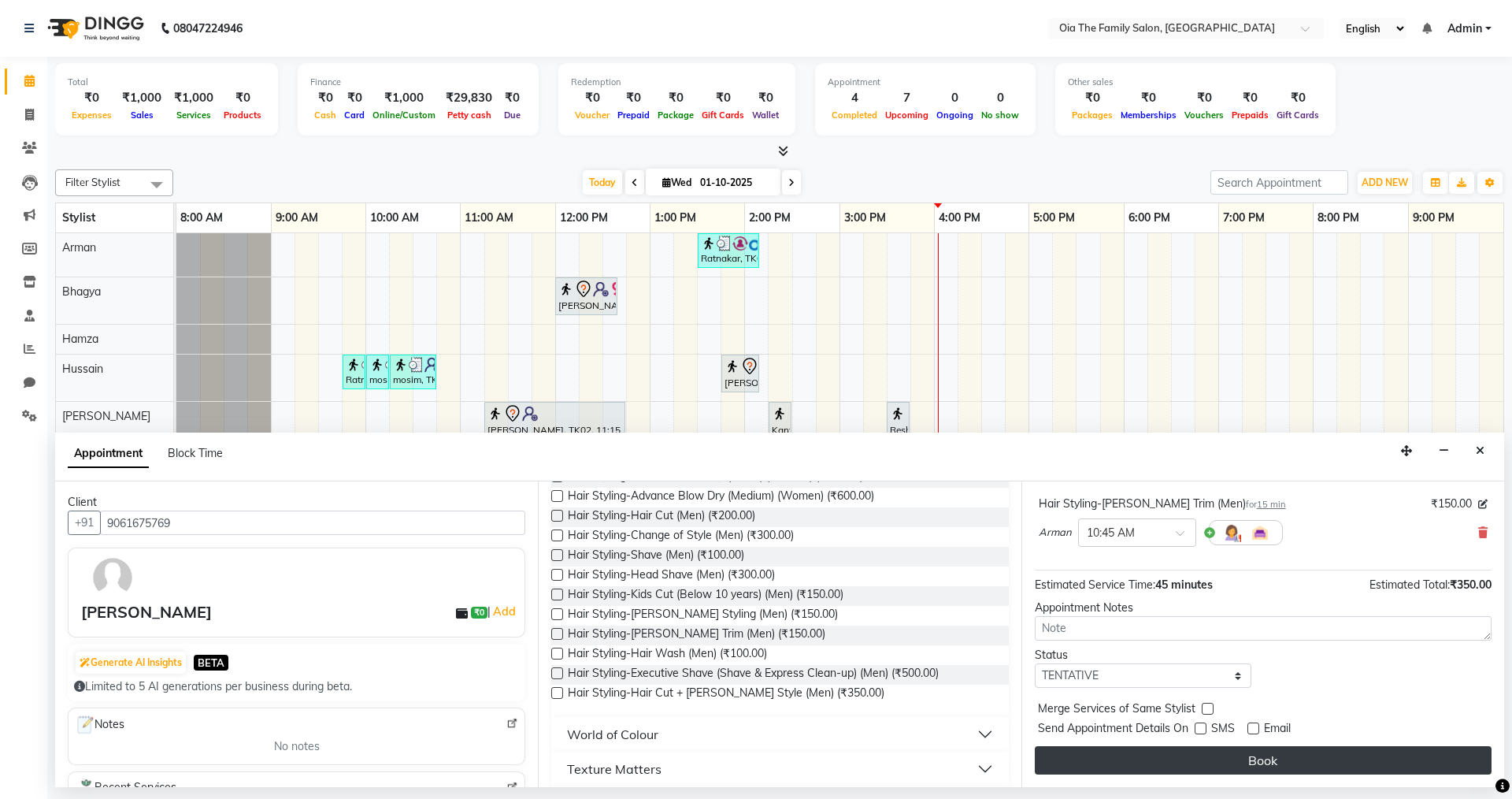
click at [1242, 764] on button "Book" at bounding box center [1263, 760] width 457 height 28
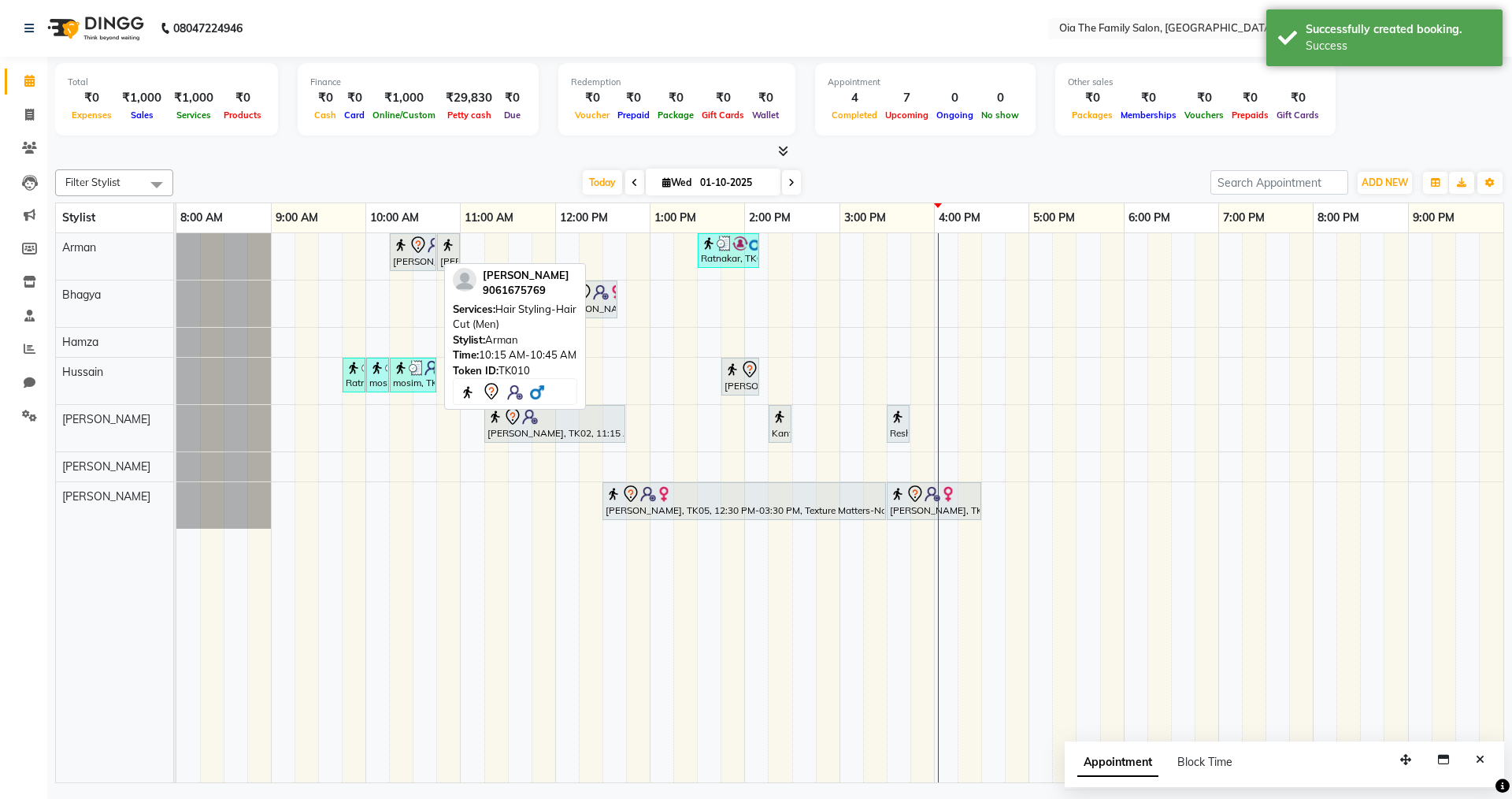
click at [414, 268] on div "[PERSON_NAME], TK10, 10:15 AM-10:45 AM, Hair Styling-Hair Cut (Men)" at bounding box center [412, 252] width 43 height 33
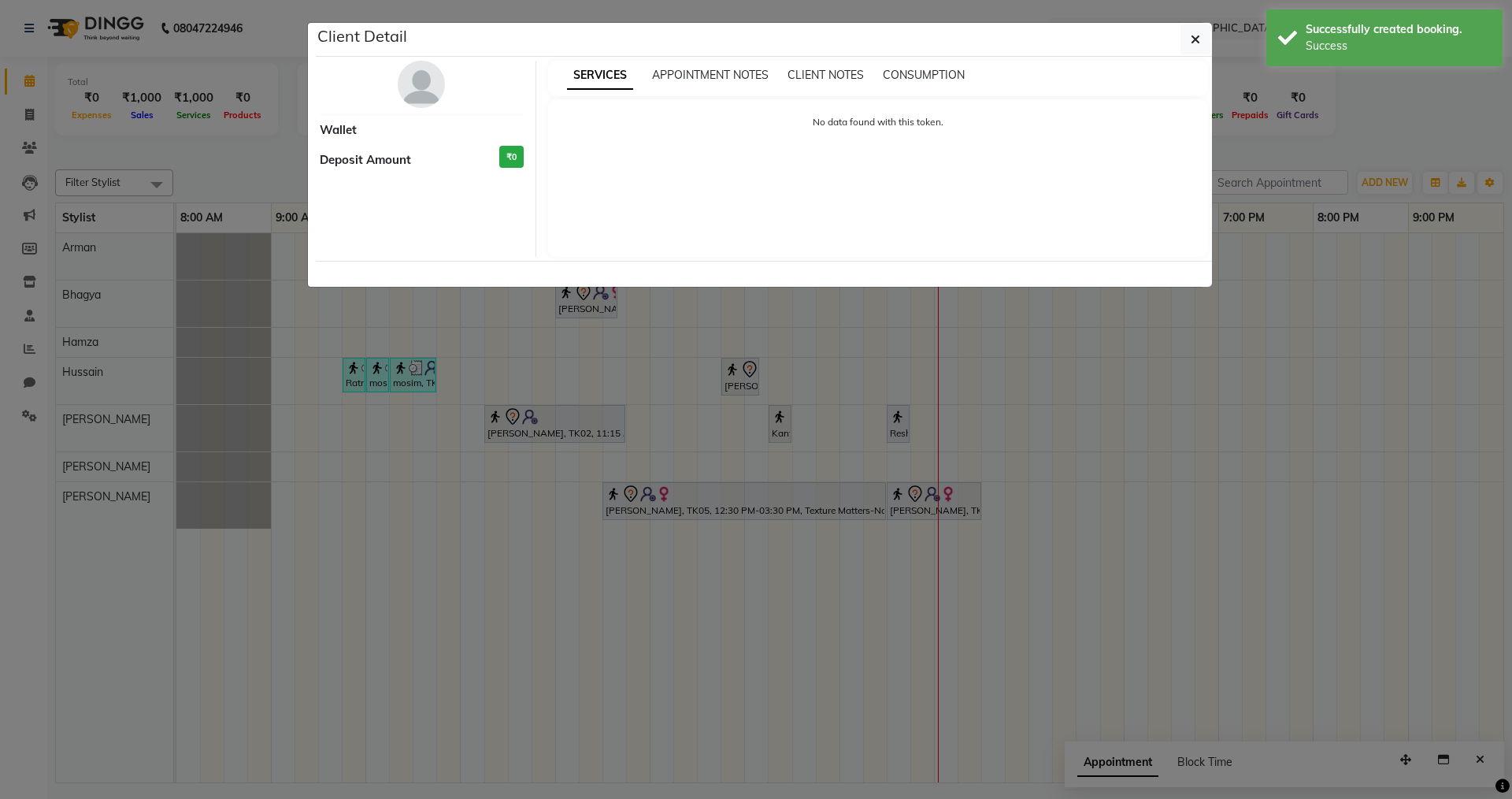
select select "7"
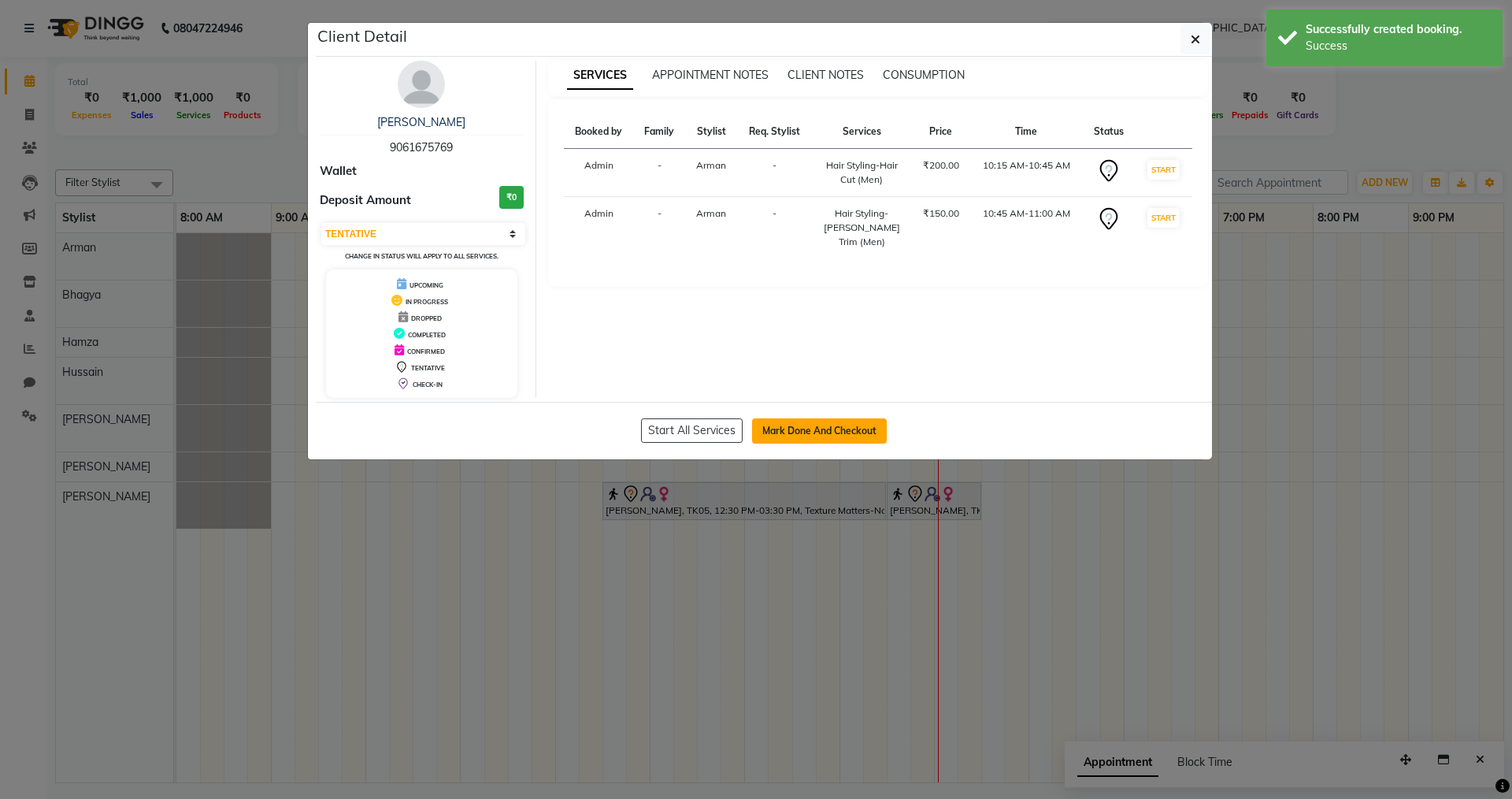
click at [789, 437] on button "Mark Done And Checkout" at bounding box center [819, 431] width 134 height 25
select select "service"
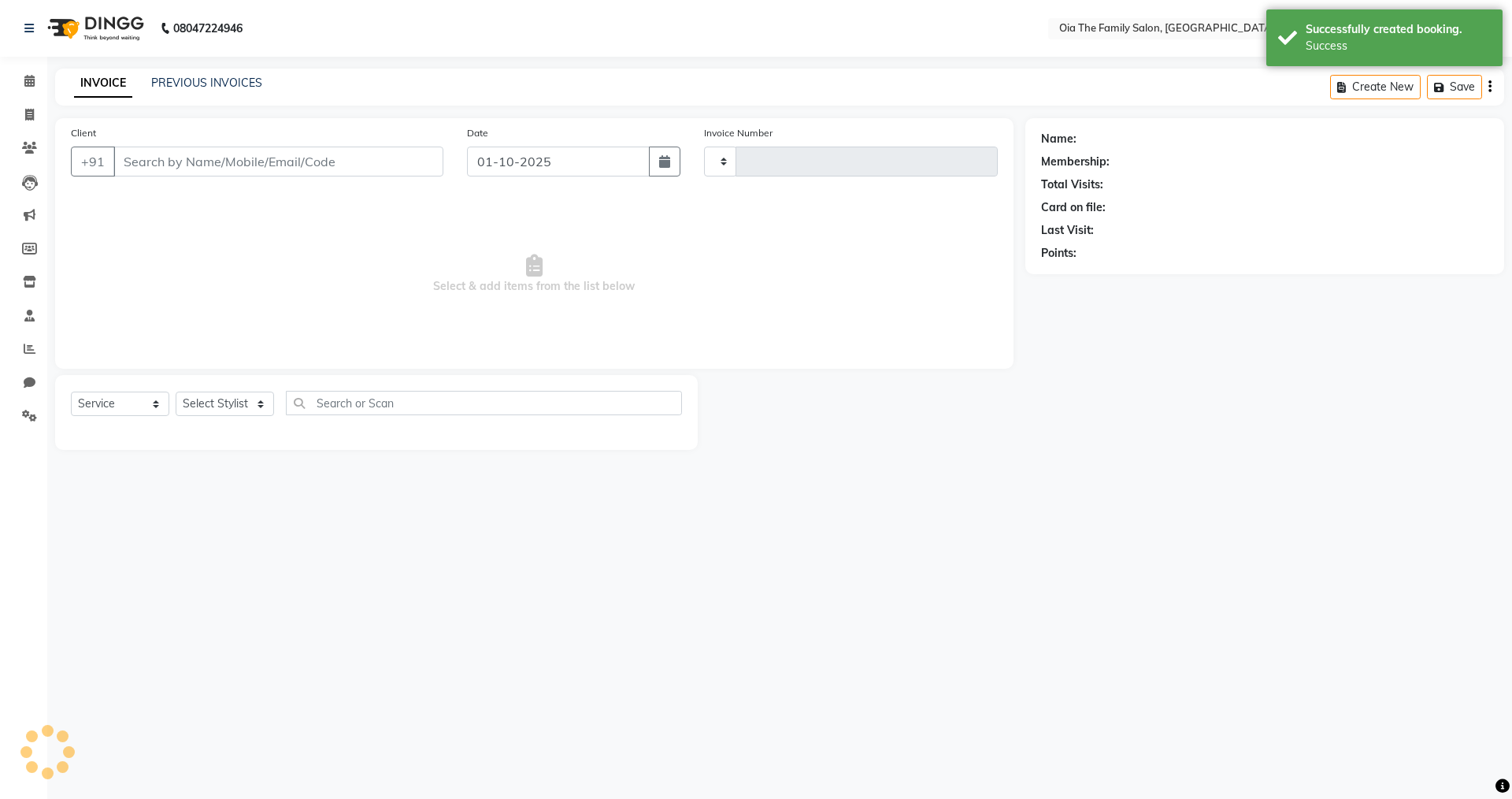
type input "0094"
select select "9113"
type input "9061675769"
select select "93027"
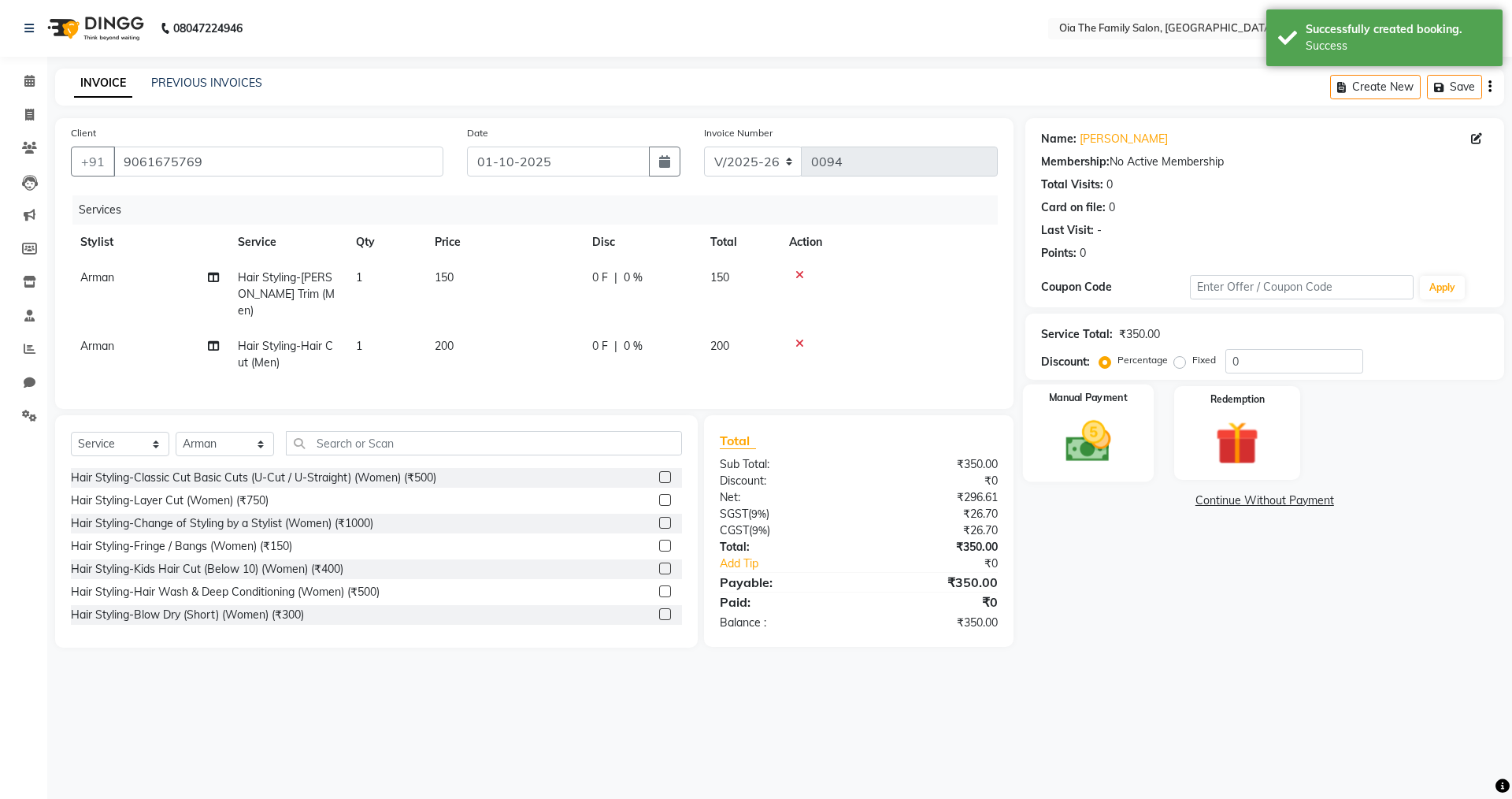
click at [1074, 438] on img at bounding box center [1088, 440] width 73 height 52
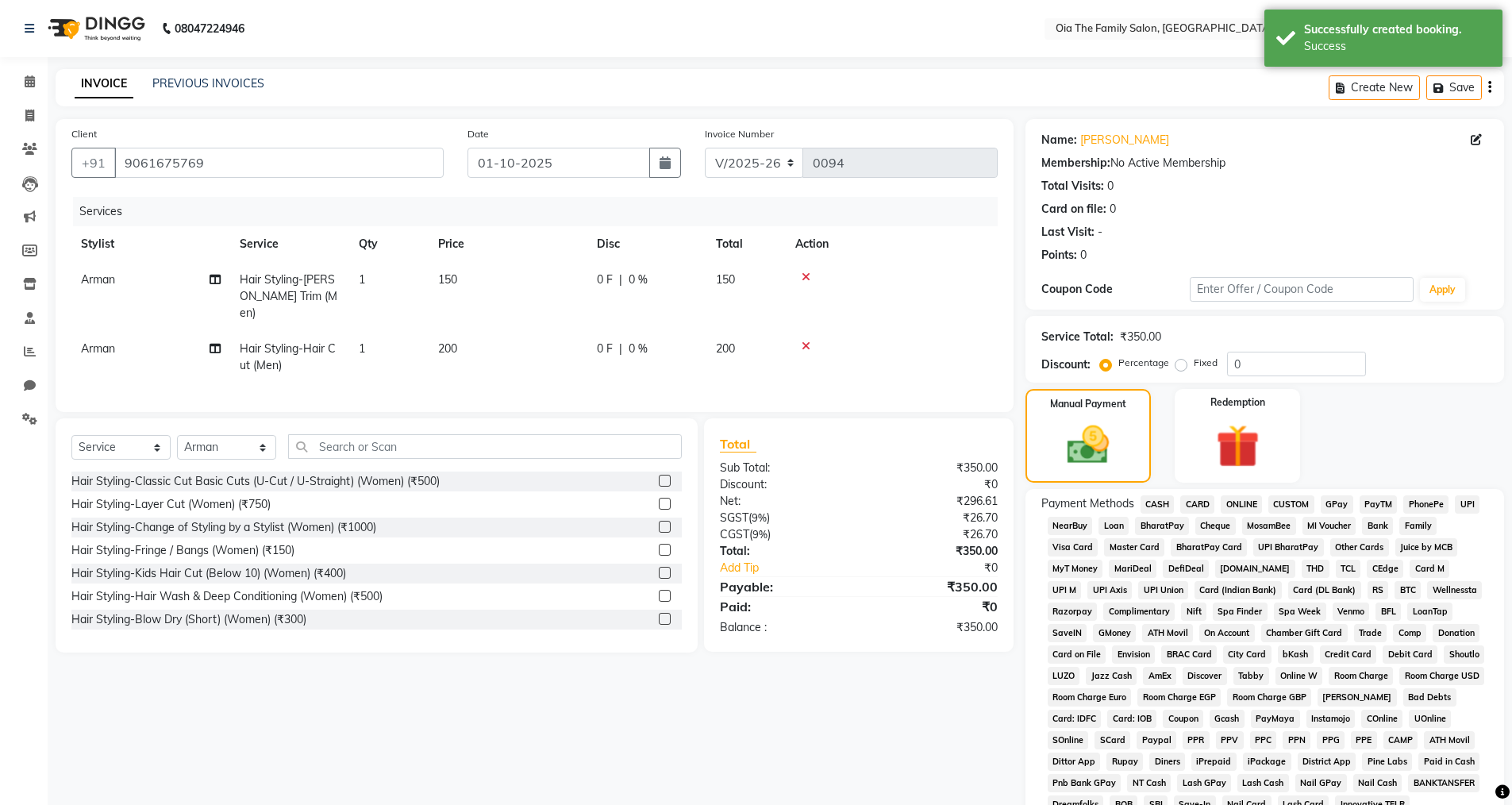
click at [1471, 504] on span "UPI" at bounding box center [1468, 504] width 25 height 19
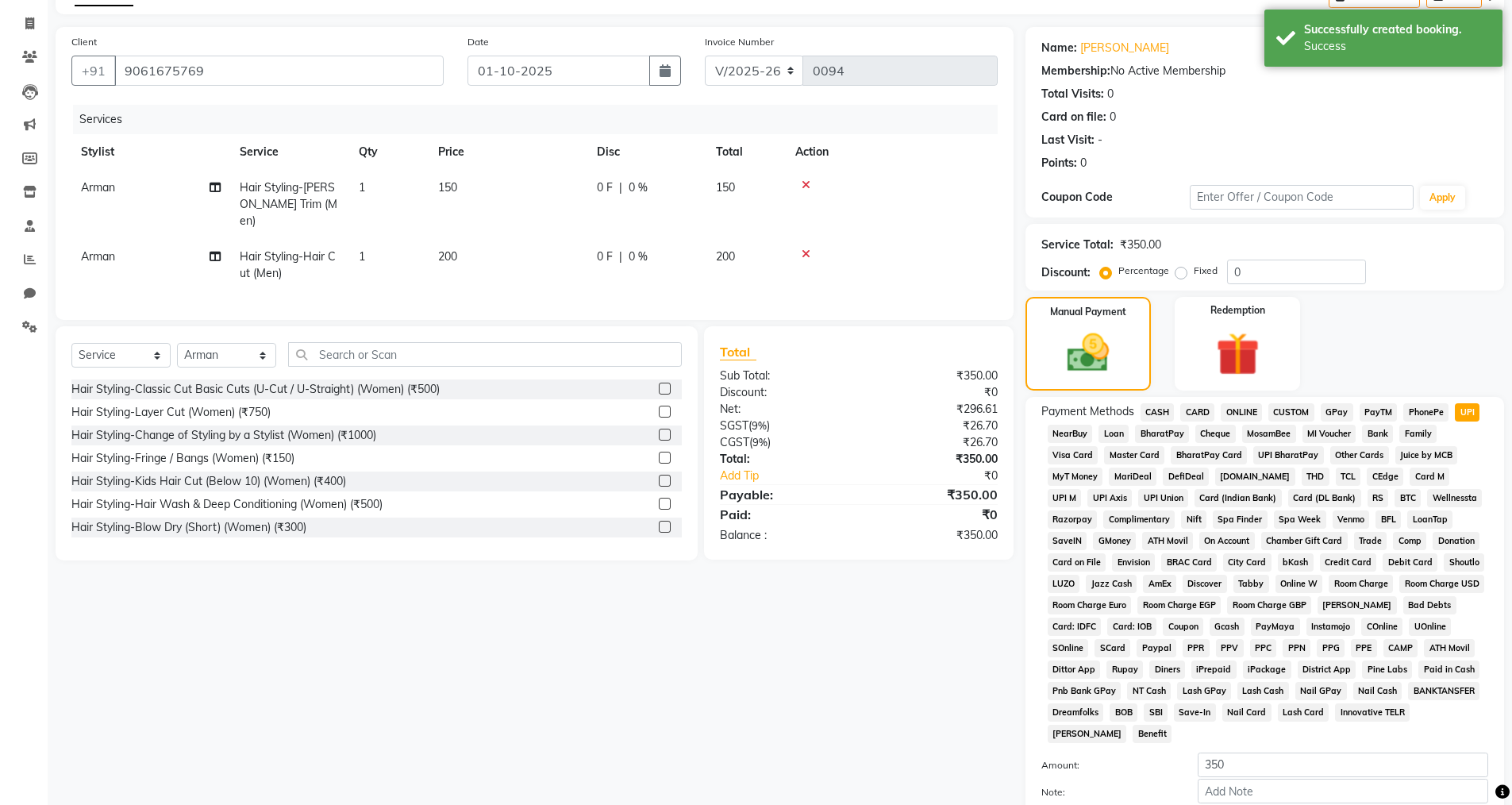
scroll to position [241, 0]
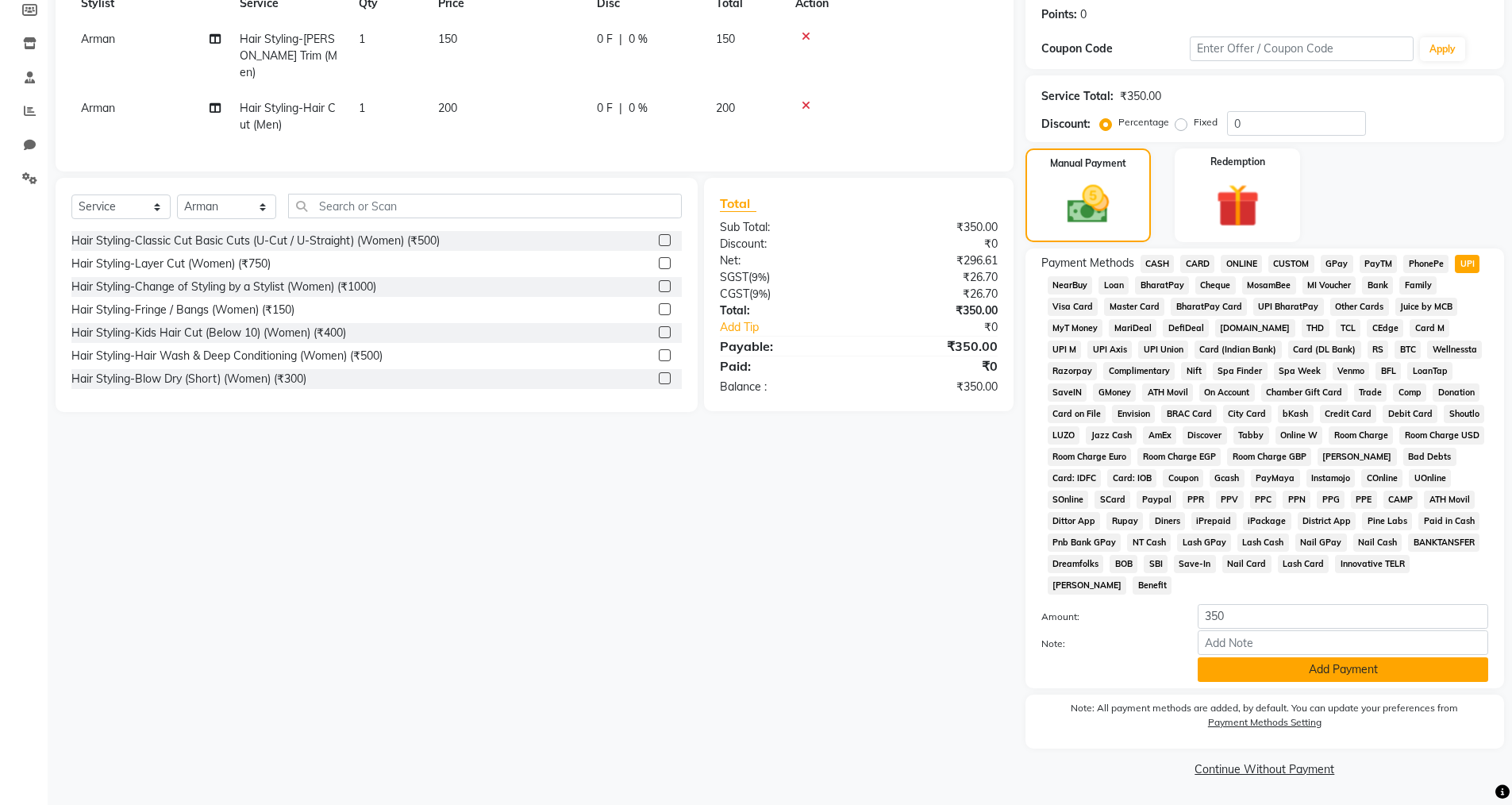
click at [1337, 659] on button "Add Payment" at bounding box center [1344, 670] width 291 height 25
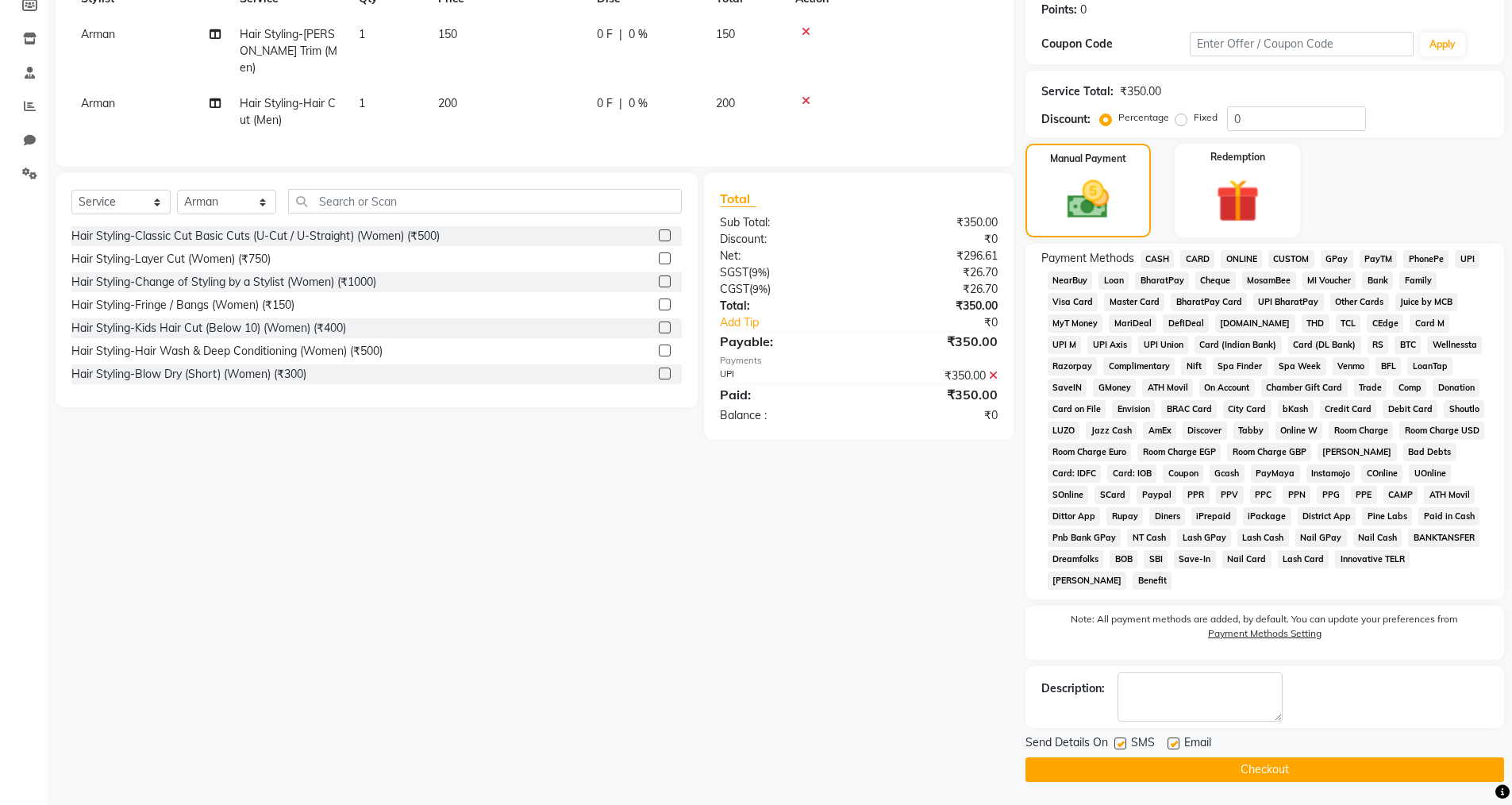
scroll to position [246, 0]
click at [1172, 739] on label at bounding box center [1173, 742] width 12 height 12
click at [1172, 739] on input "checkbox" at bounding box center [1173, 744] width 11 height 11
checkbox input "false"
click at [1120, 741] on label at bounding box center [1120, 742] width 12 height 12
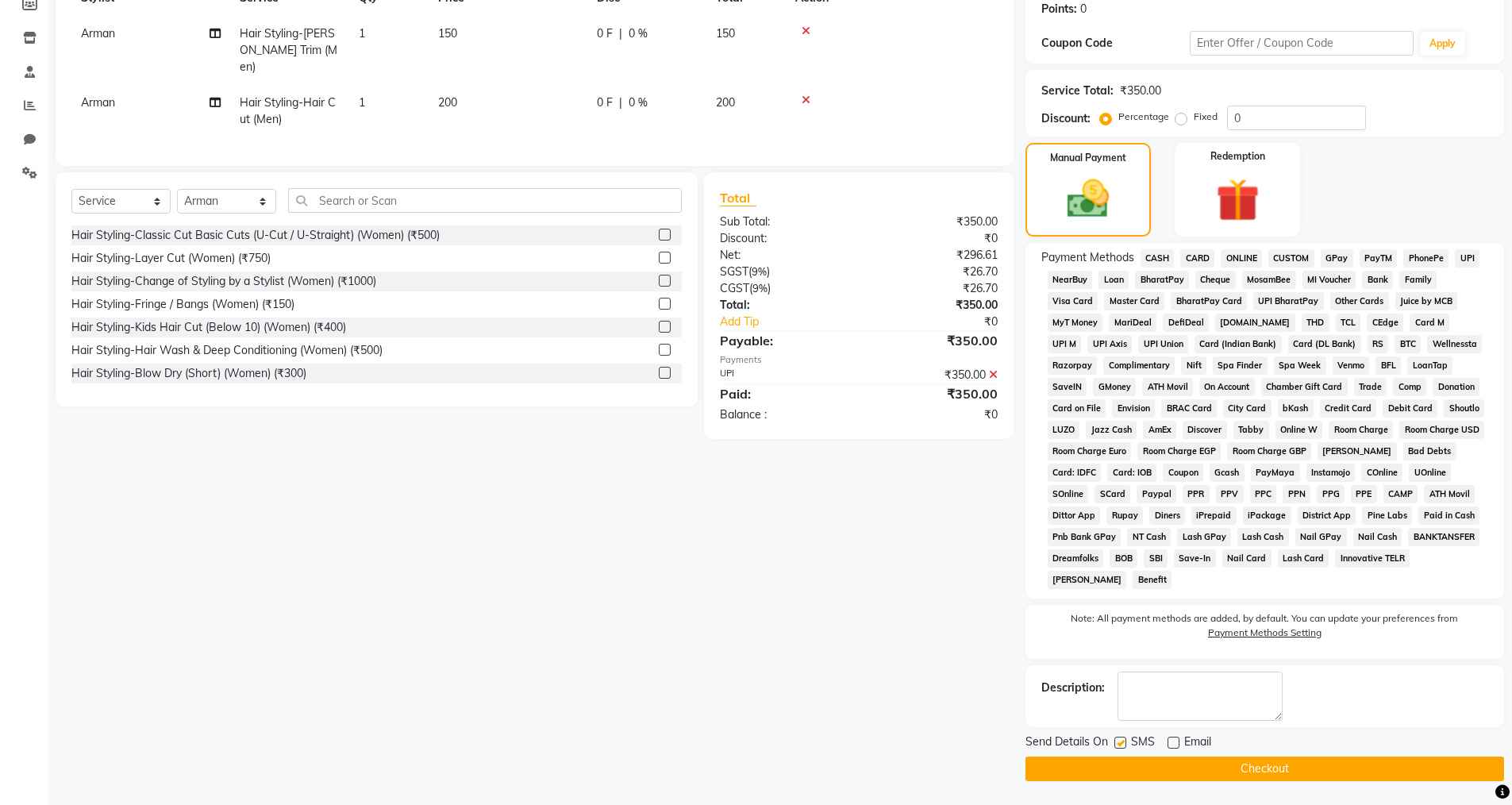
click at [1120, 741] on input "checkbox" at bounding box center [1120, 744] width 11 height 11
checkbox input "false"
click at [1122, 766] on button "Checkout" at bounding box center [1265, 769] width 478 height 25
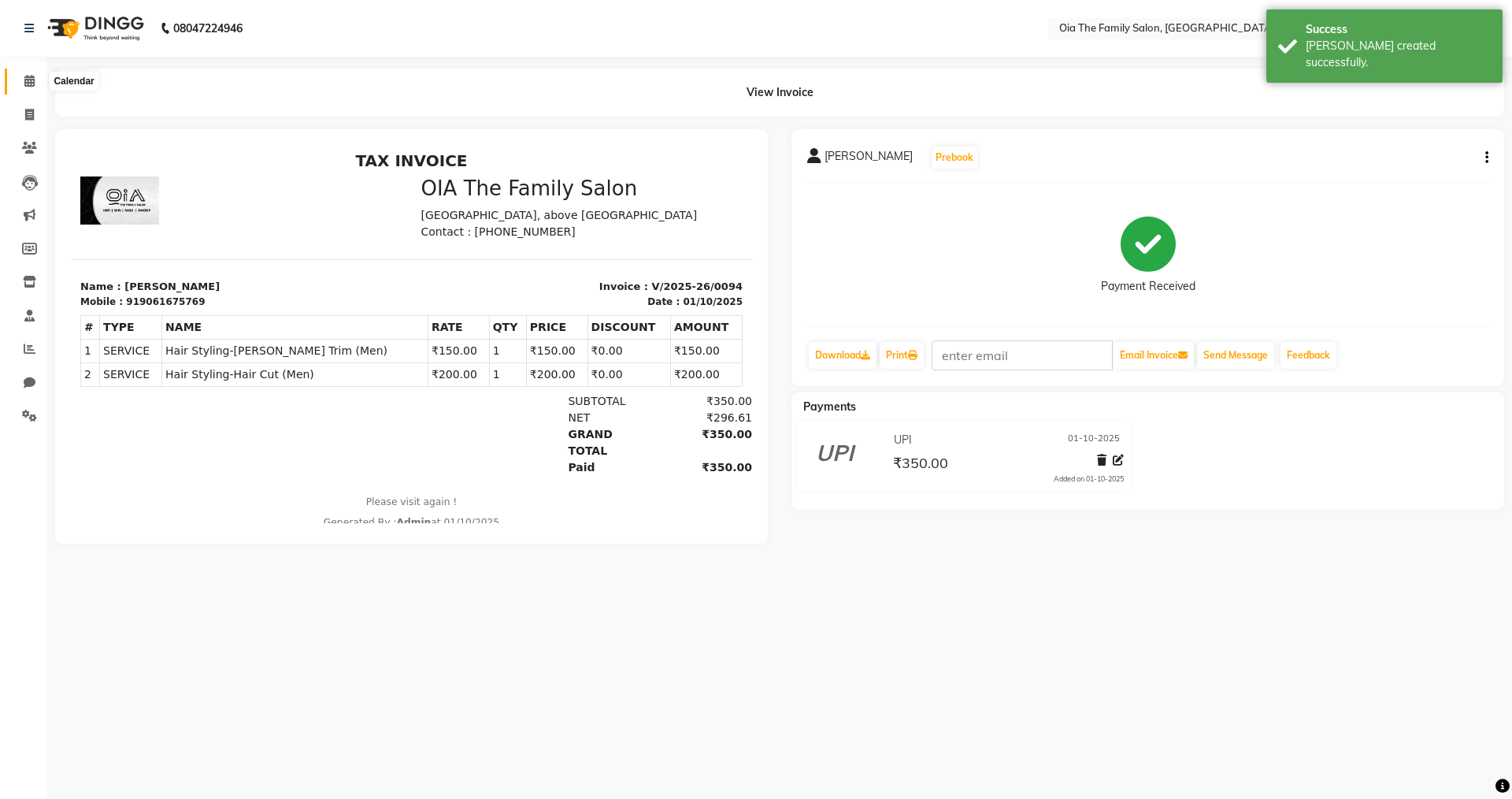
click at [25, 82] on icon at bounding box center [30, 80] width 11 height 11
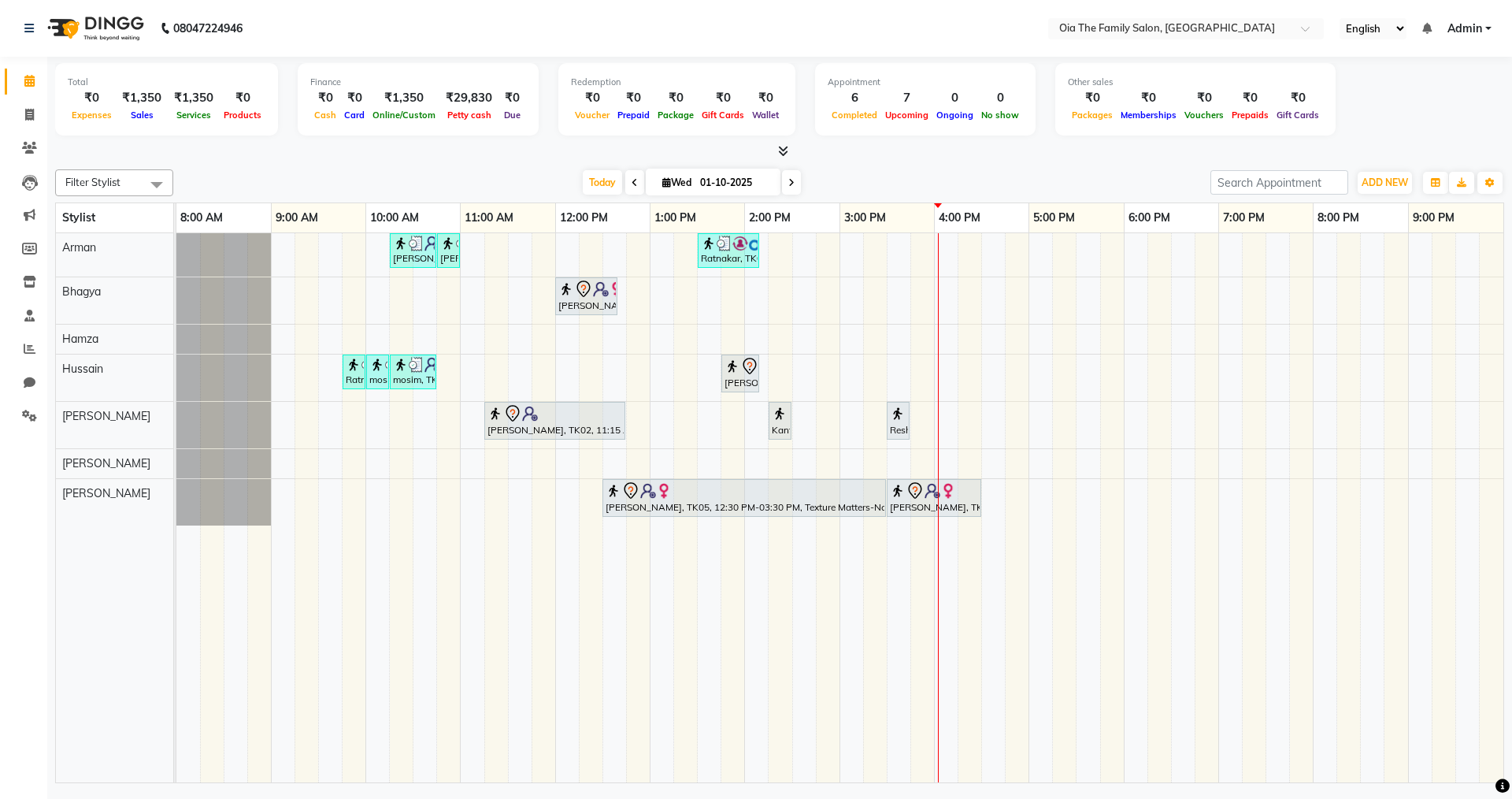
click at [469, 338] on div "Sinan, TK10, 10:15 AM-10:45 AM, Hair Styling-Hair Cut (Men) Sinan, TK10, 10:45 …" at bounding box center [840, 507] width 1327 height 549
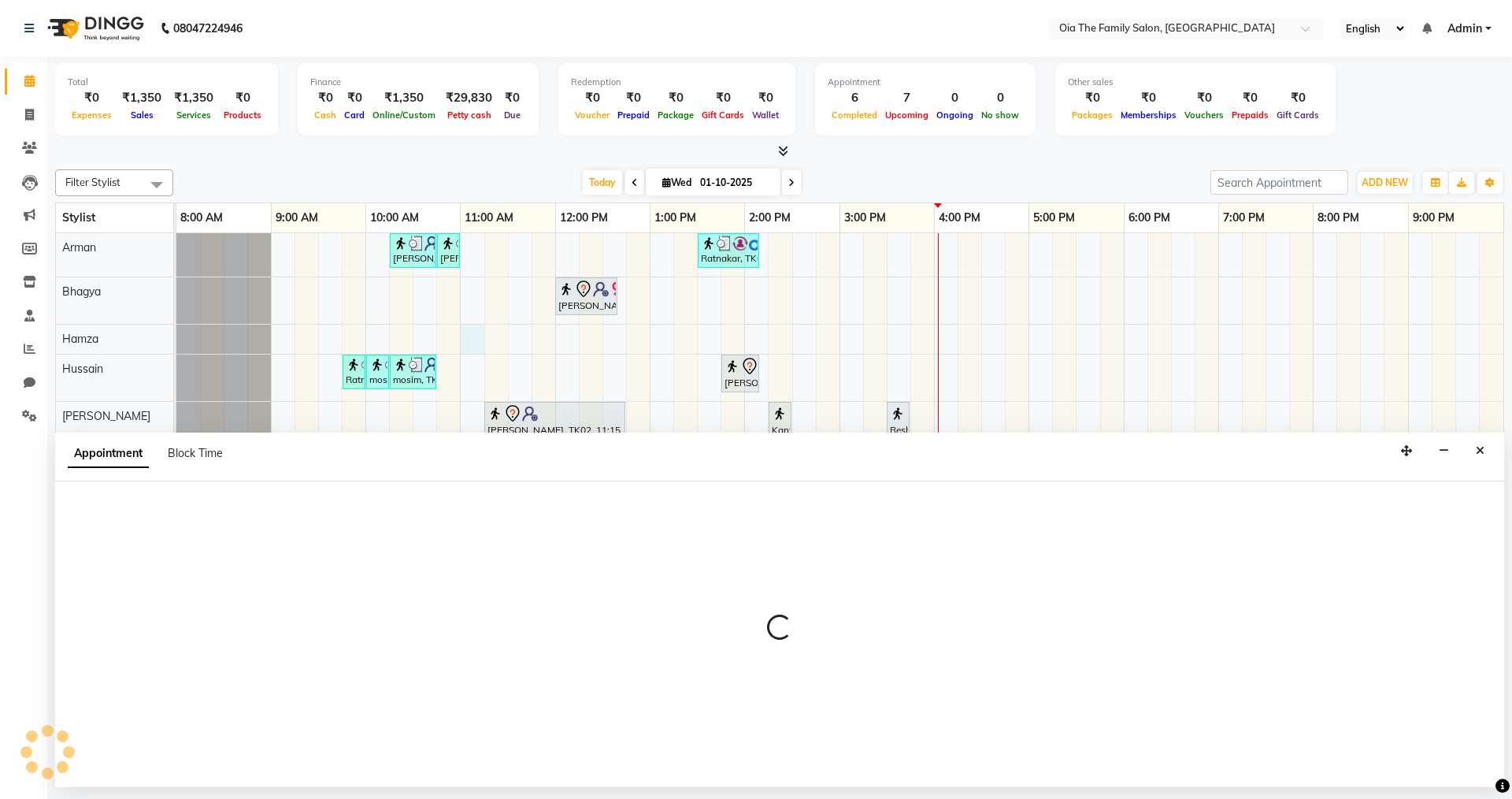
select select "93029"
select select "660"
select select "tentative"
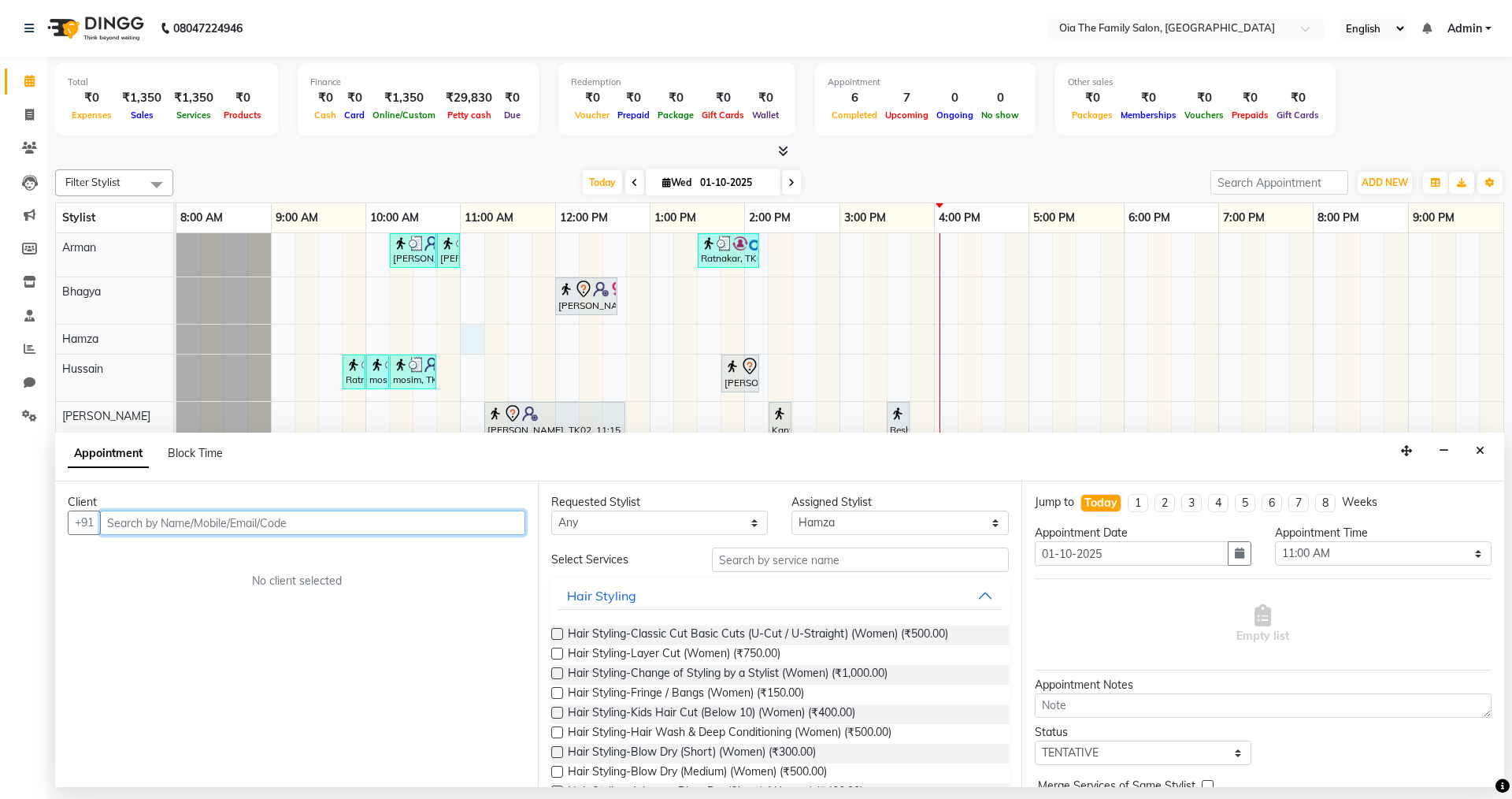
click at [318, 521] on input "text" at bounding box center [313, 523] width 425 height 25
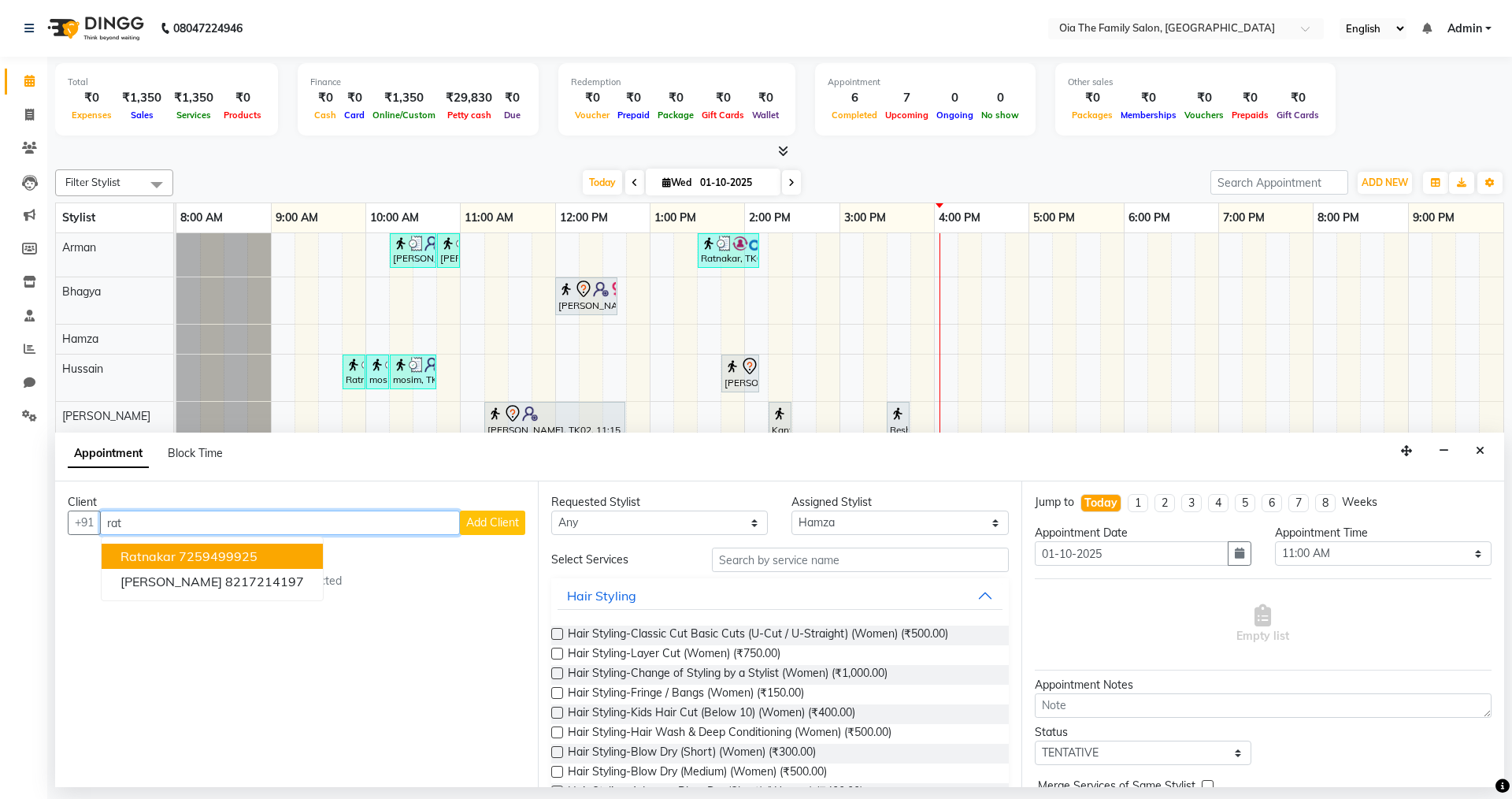
click at [167, 558] on span "Ratnakar" at bounding box center [148, 556] width 55 height 16
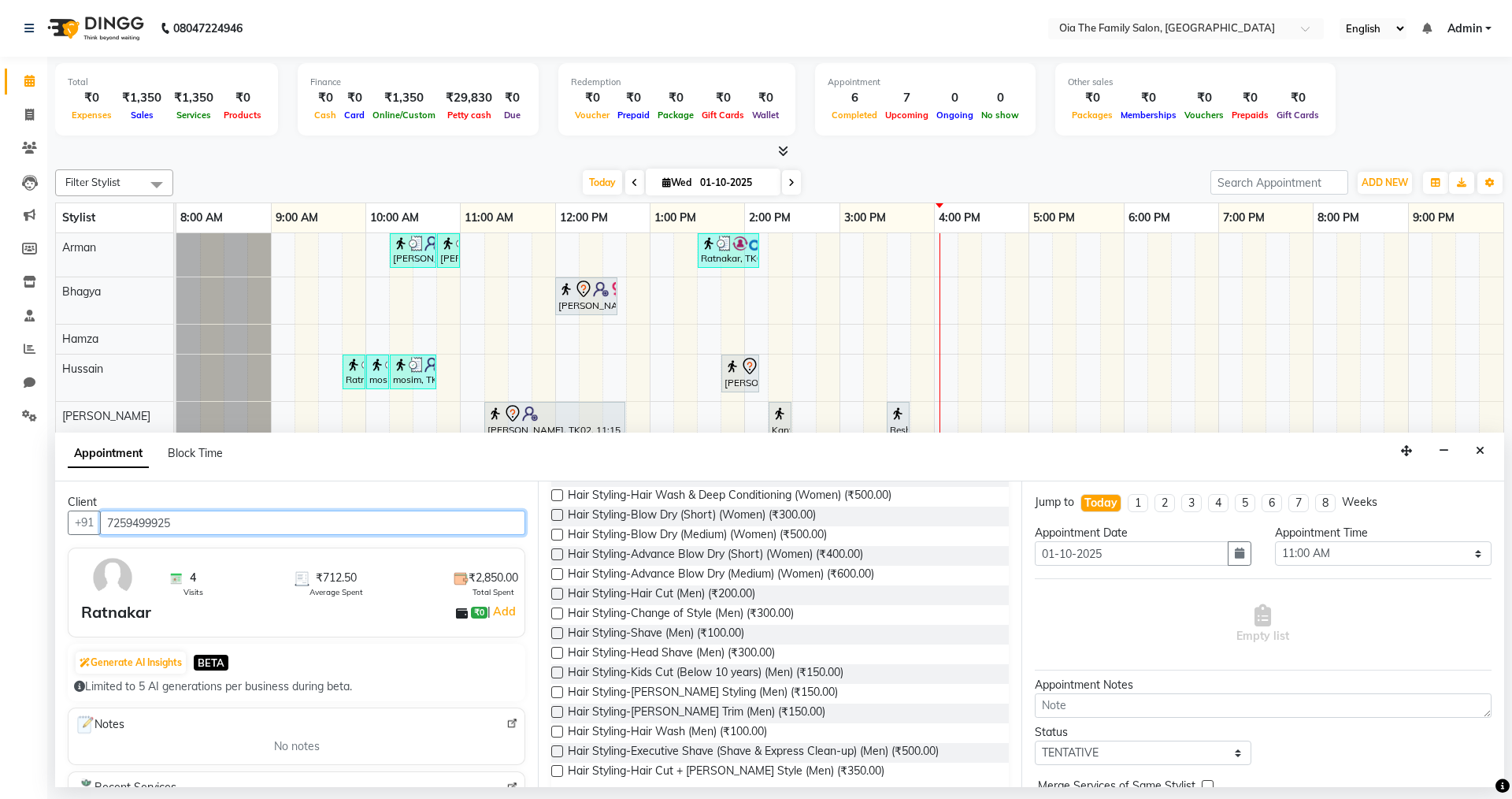
scroll to position [316, 0]
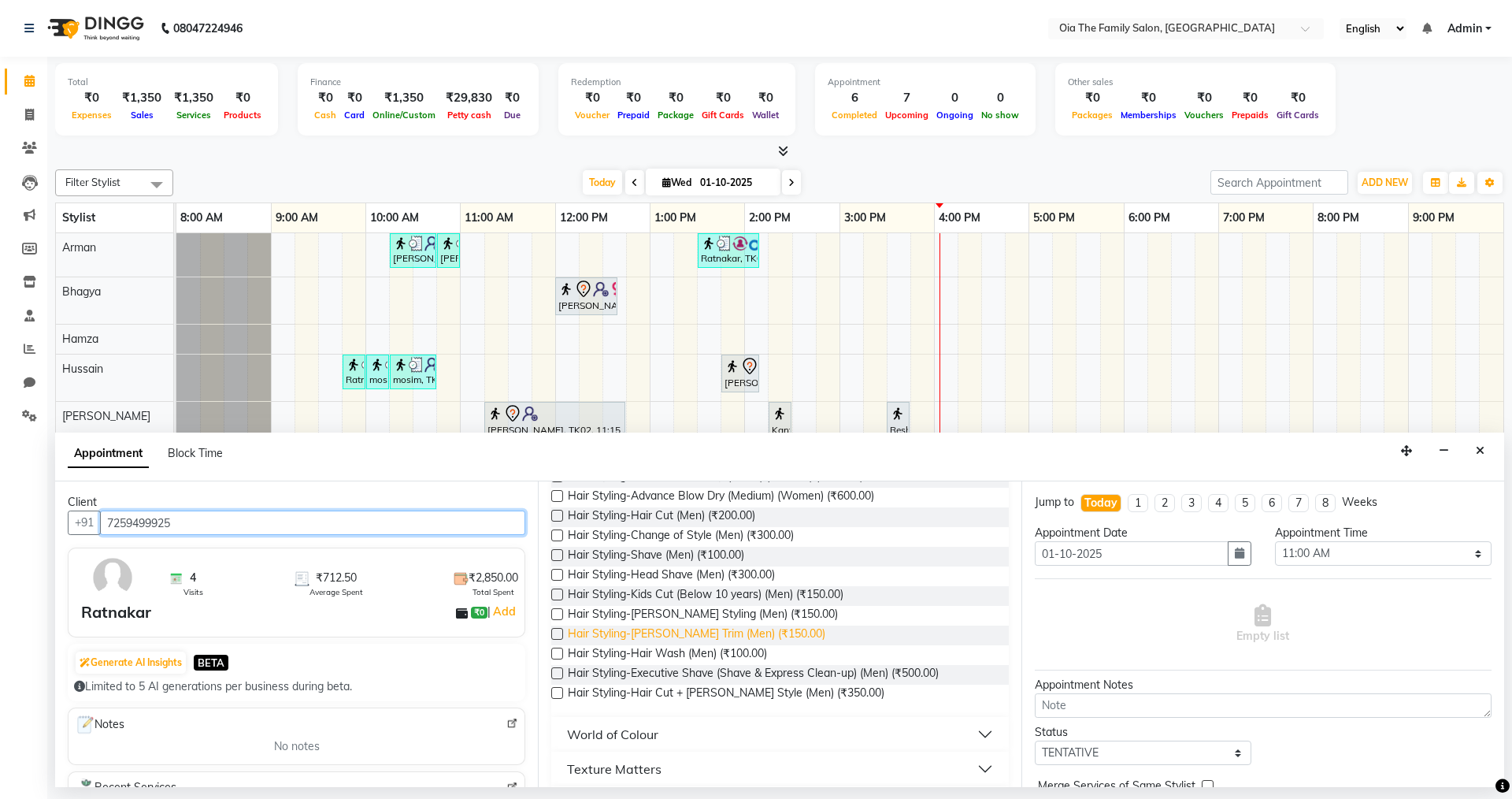
type input "7259499925"
click at [645, 628] on span "Hair Styling-[PERSON_NAME] Trim (Men) (₹150.00)" at bounding box center [696, 636] width 257 height 19
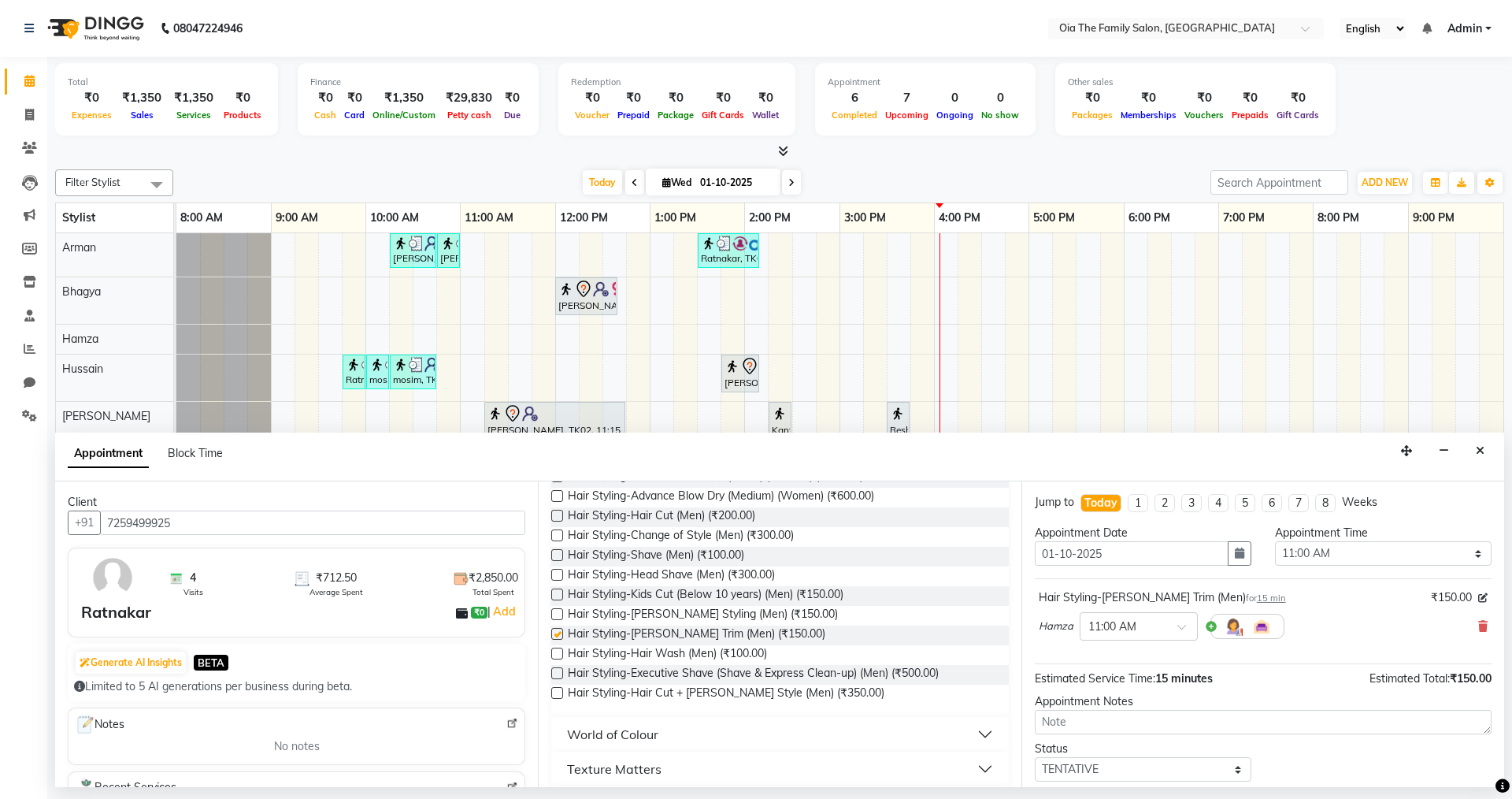
checkbox input "false"
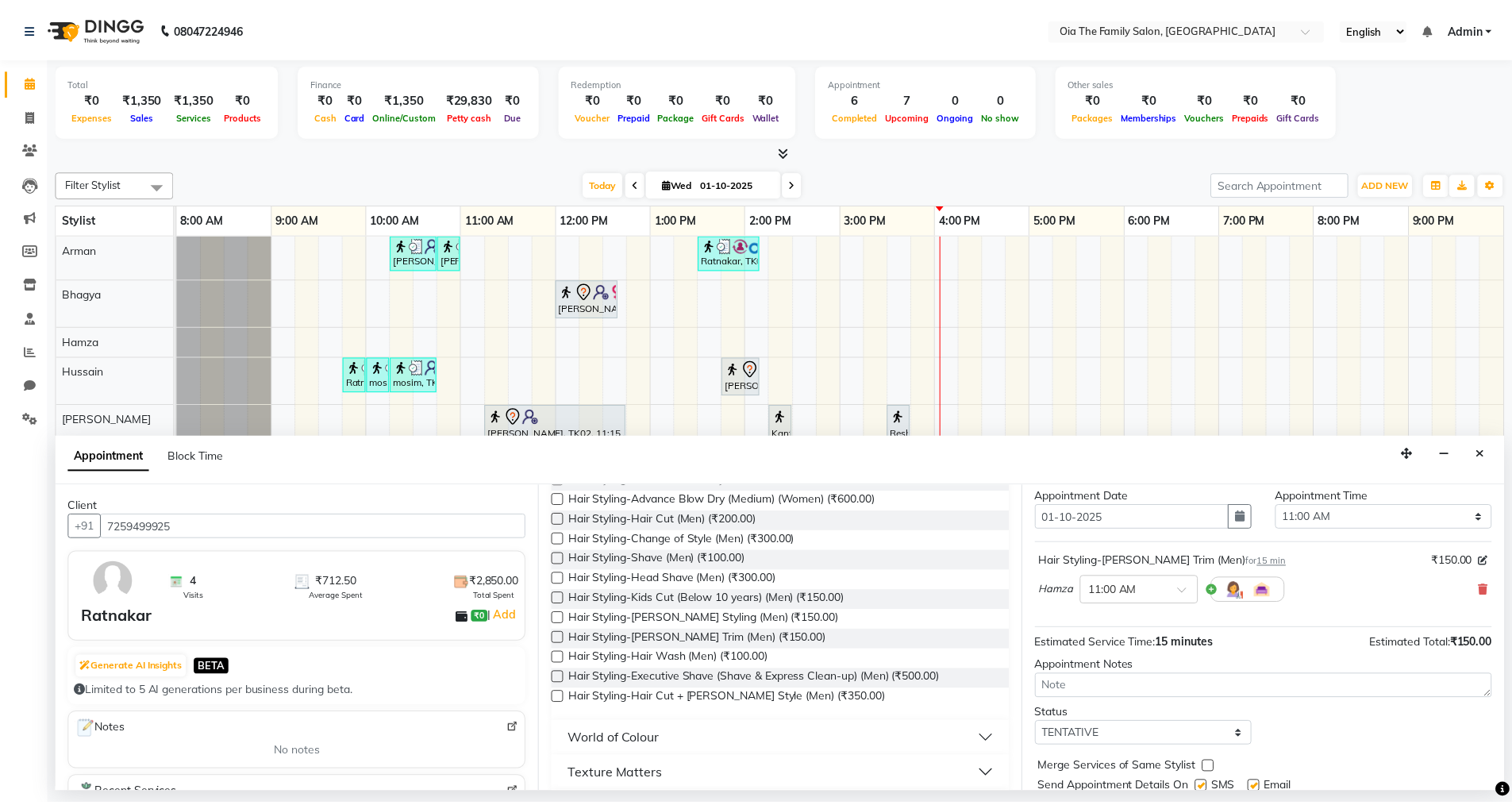
scroll to position [95, 0]
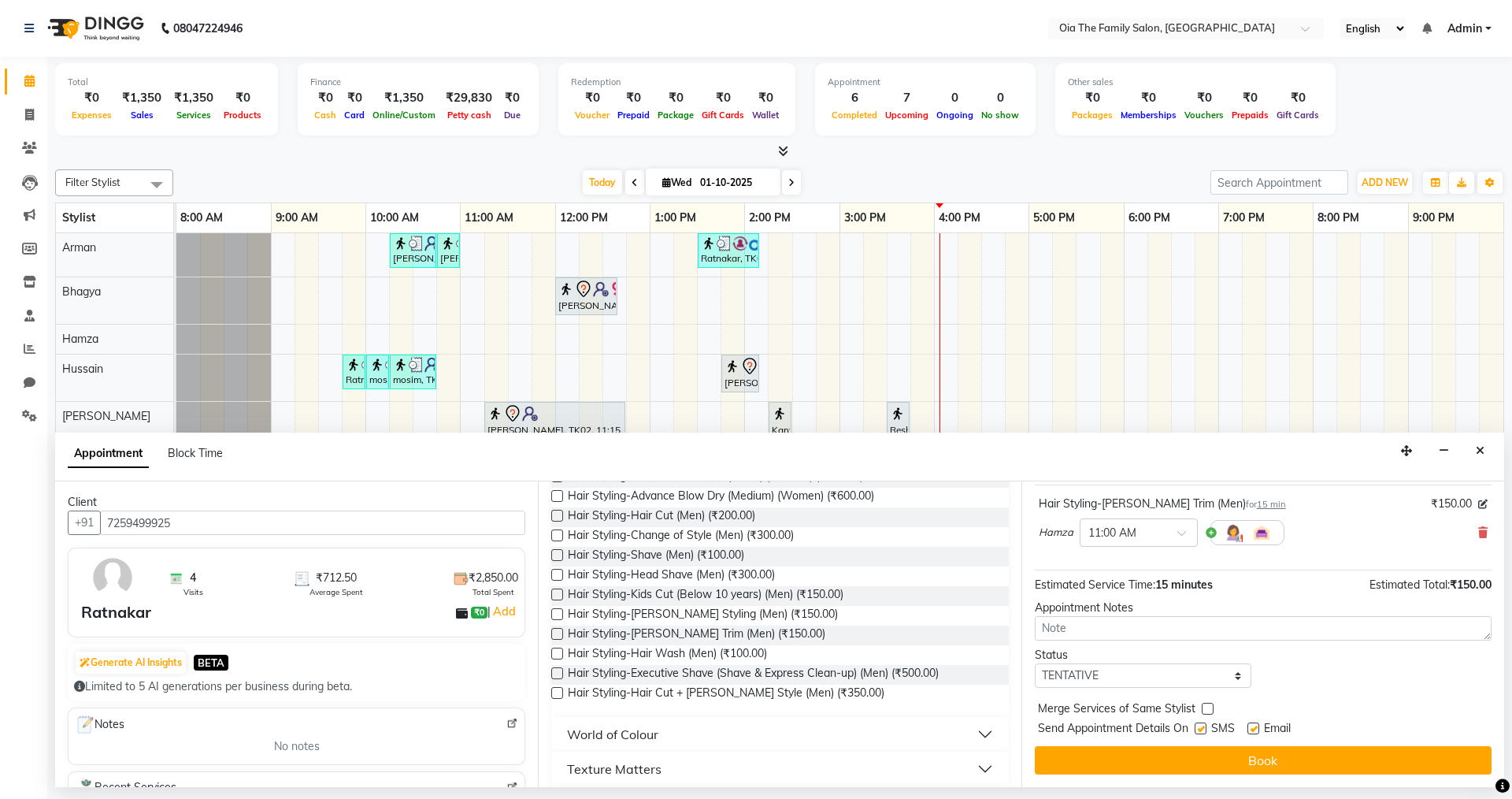
click at [1254, 727] on label at bounding box center [1253, 728] width 11 height 11
click at [1254, 727] on input "checkbox" at bounding box center [1253, 730] width 11 height 11
checkbox input "false"
click at [1207, 731] on div "SMS" at bounding box center [1221, 730] width 53 height 19
click at [1205, 728] on label at bounding box center [1200, 728] width 11 height 11
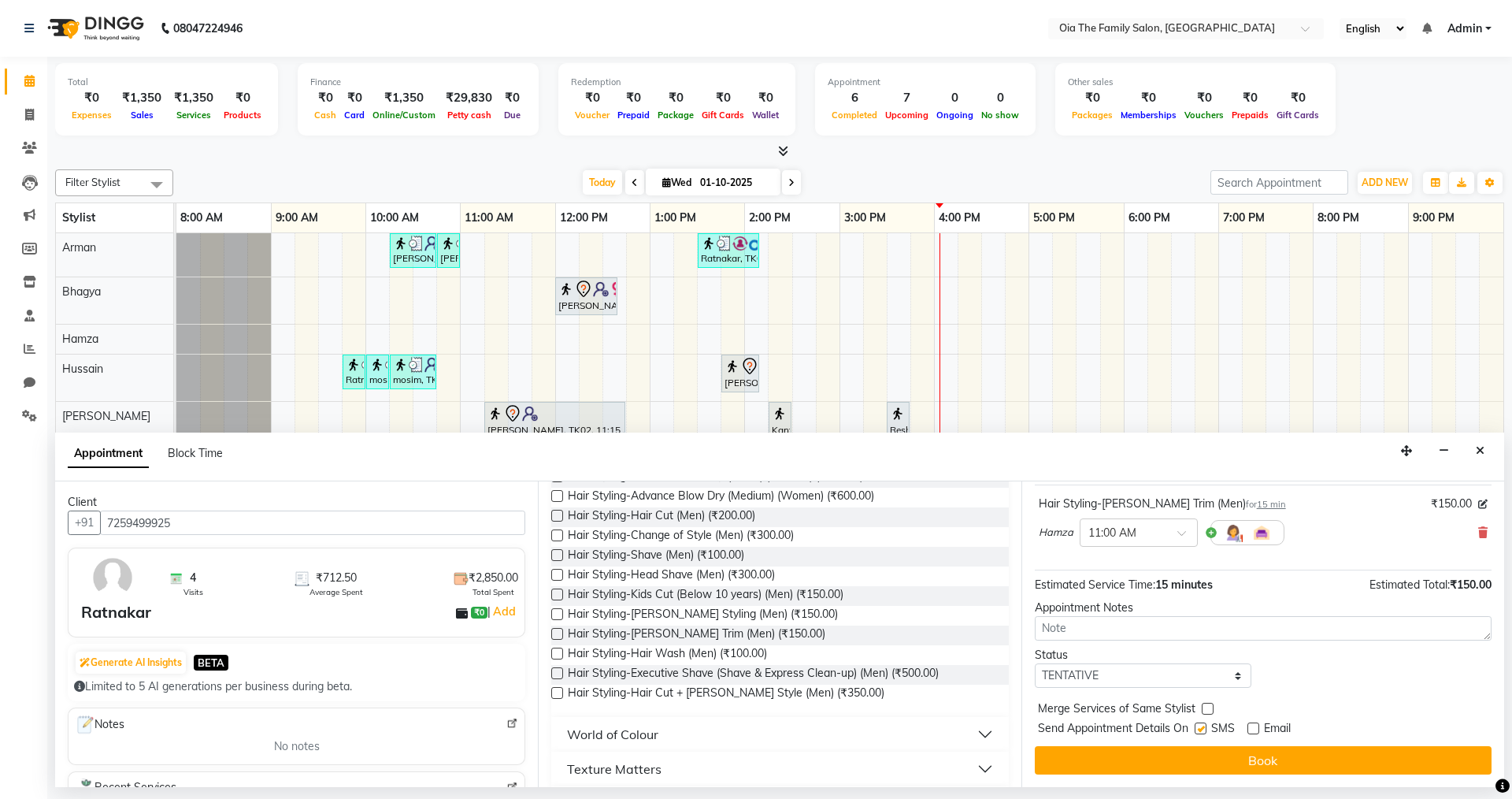
click at [1205, 728] on input "checkbox" at bounding box center [1200, 730] width 11 height 11
checkbox input "false"
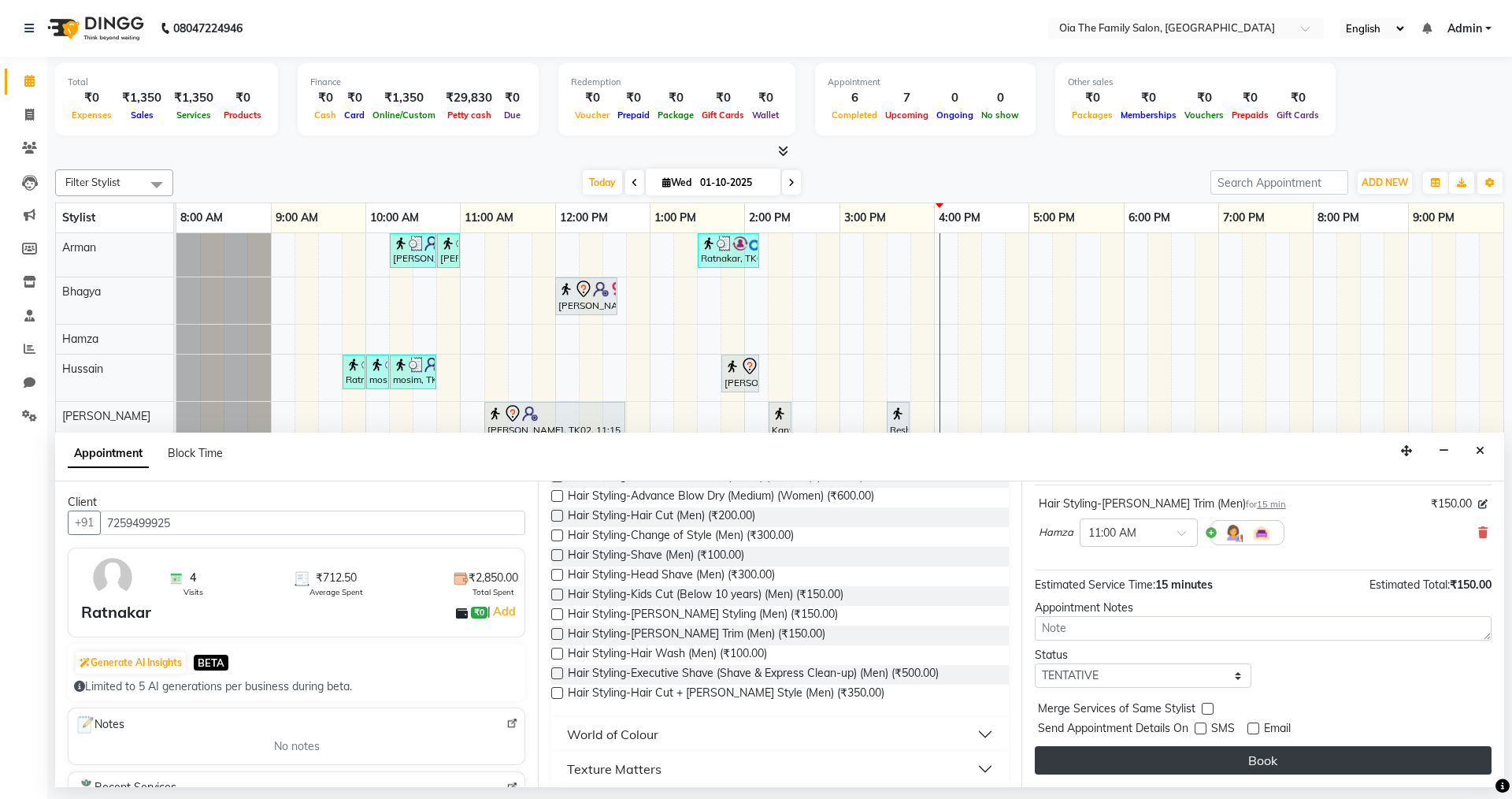
click at [1207, 755] on button "Book" at bounding box center [1263, 760] width 457 height 28
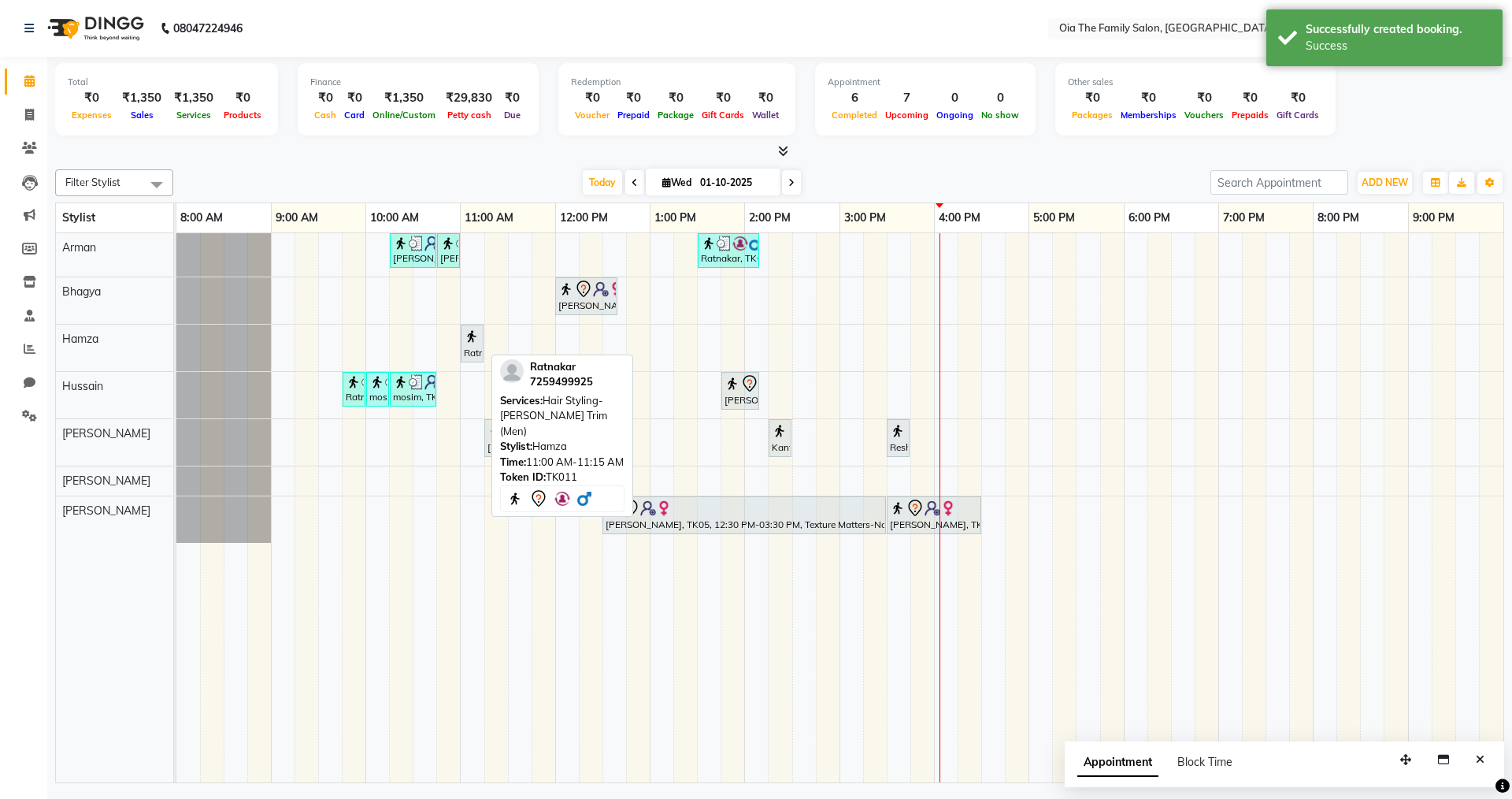
click at [470, 349] on div "Ratnakar, TK11, 11:00 AM-11:15 AM, Hair Styling-[PERSON_NAME] Trim (Men)" at bounding box center [472, 344] width 19 height 33
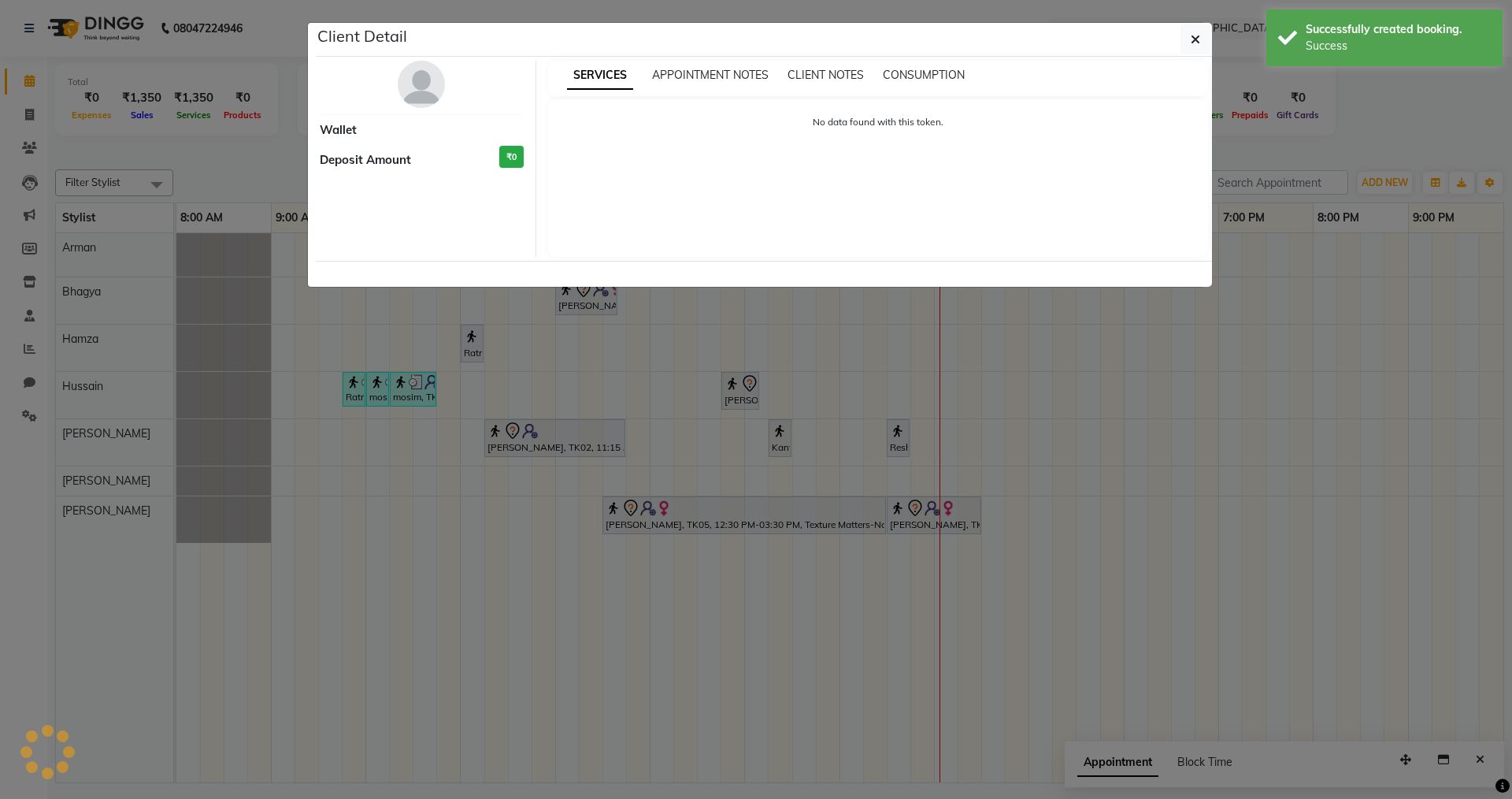
select select "7"
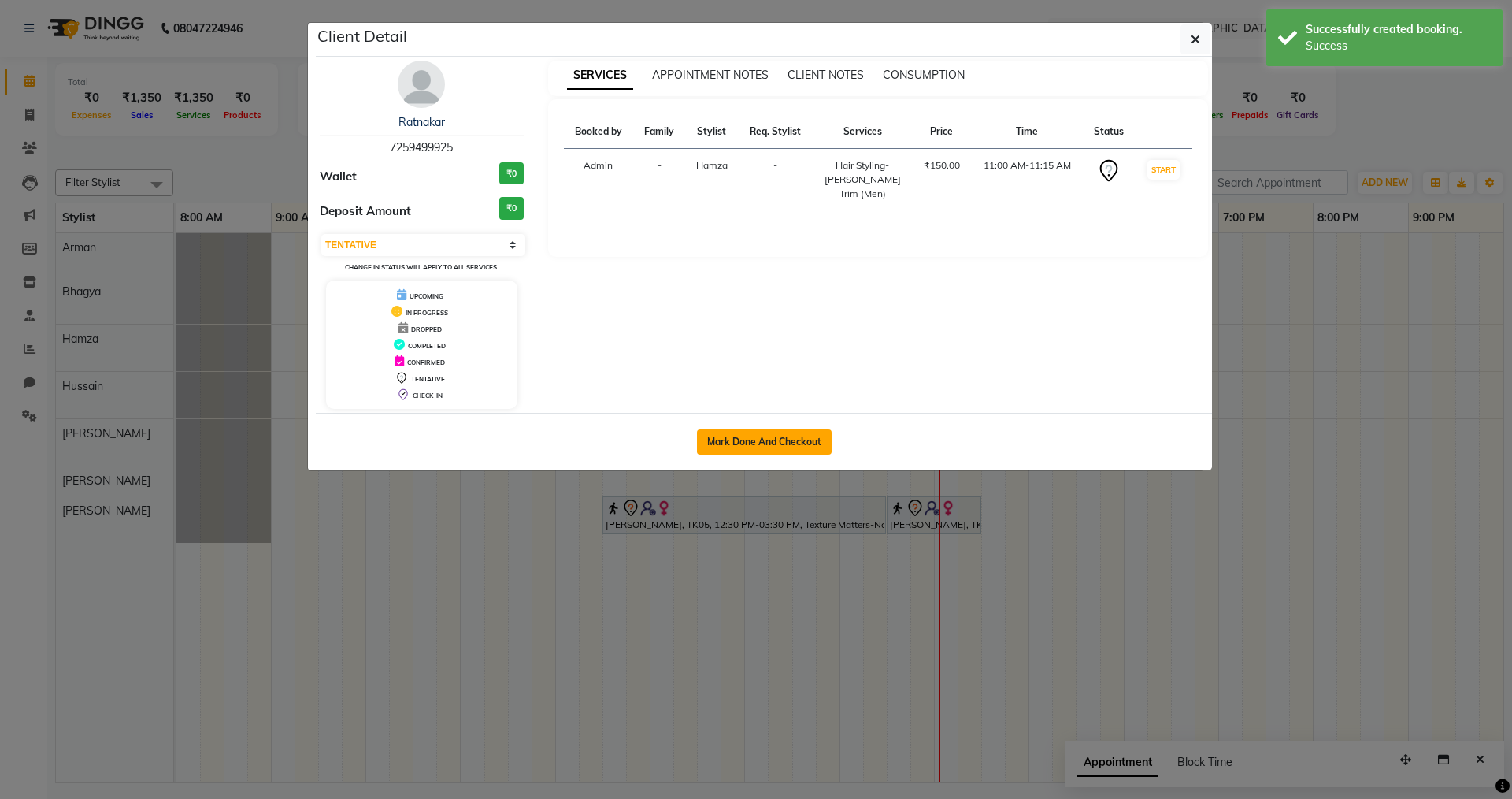
click at [741, 444] on button "Mark Done And Checkout" at bounding box center [763, 441] width 134 height 25
select select "9113"
select select "service"
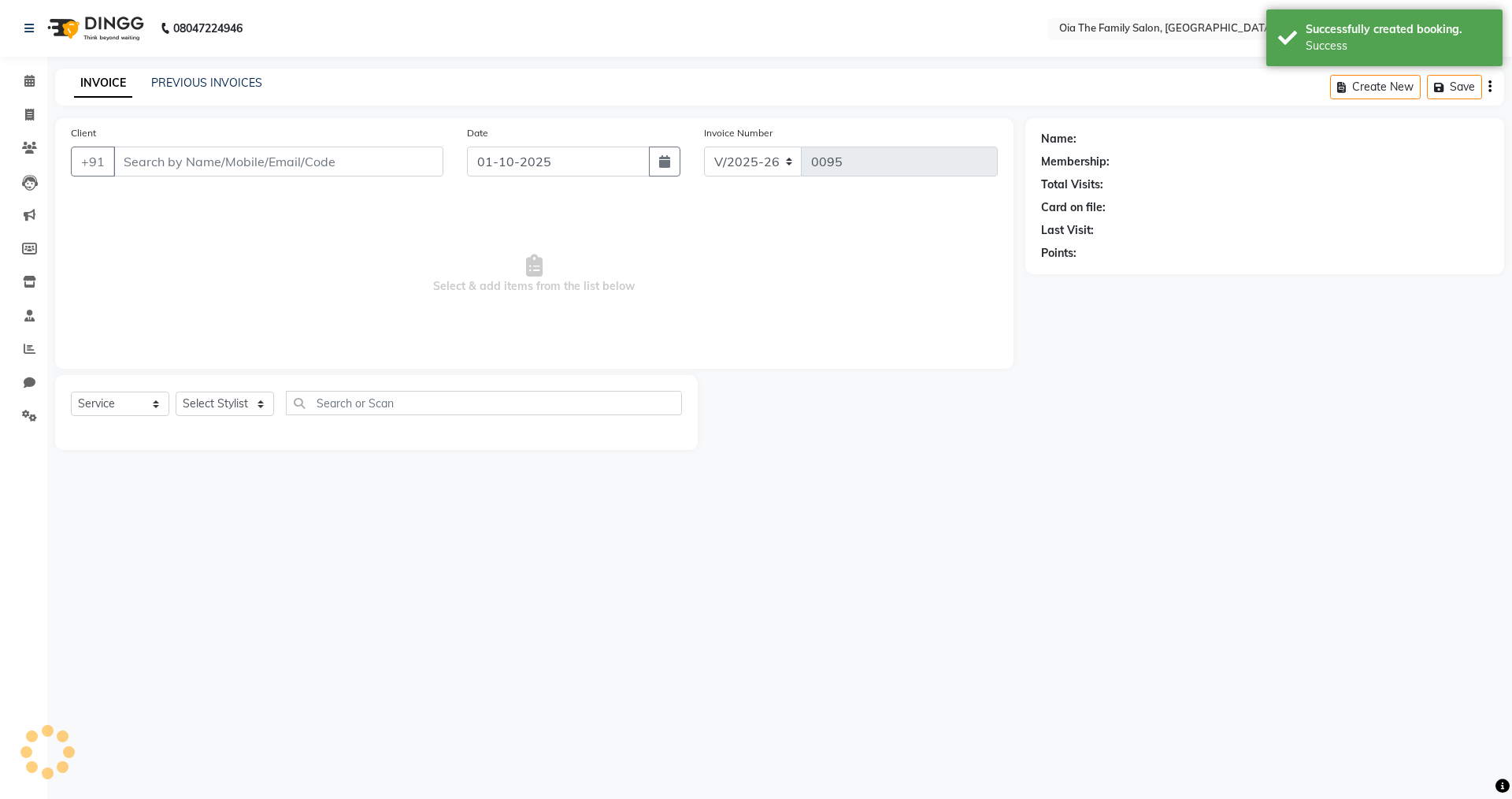
type input "7259499925"
select select "93029"
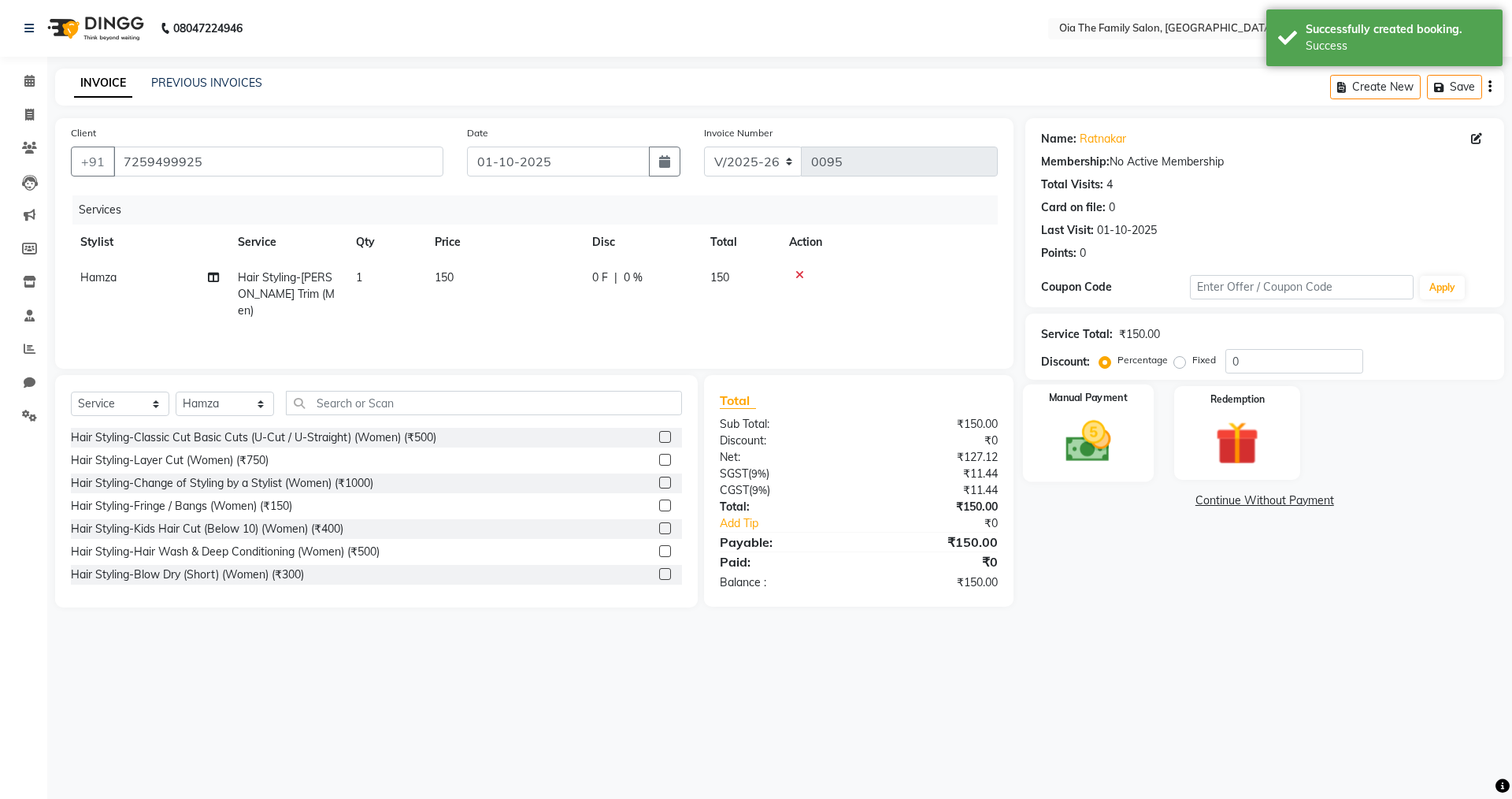
click at [1066, 451] on img at bounding box center [1088, 440] width 73 height 52
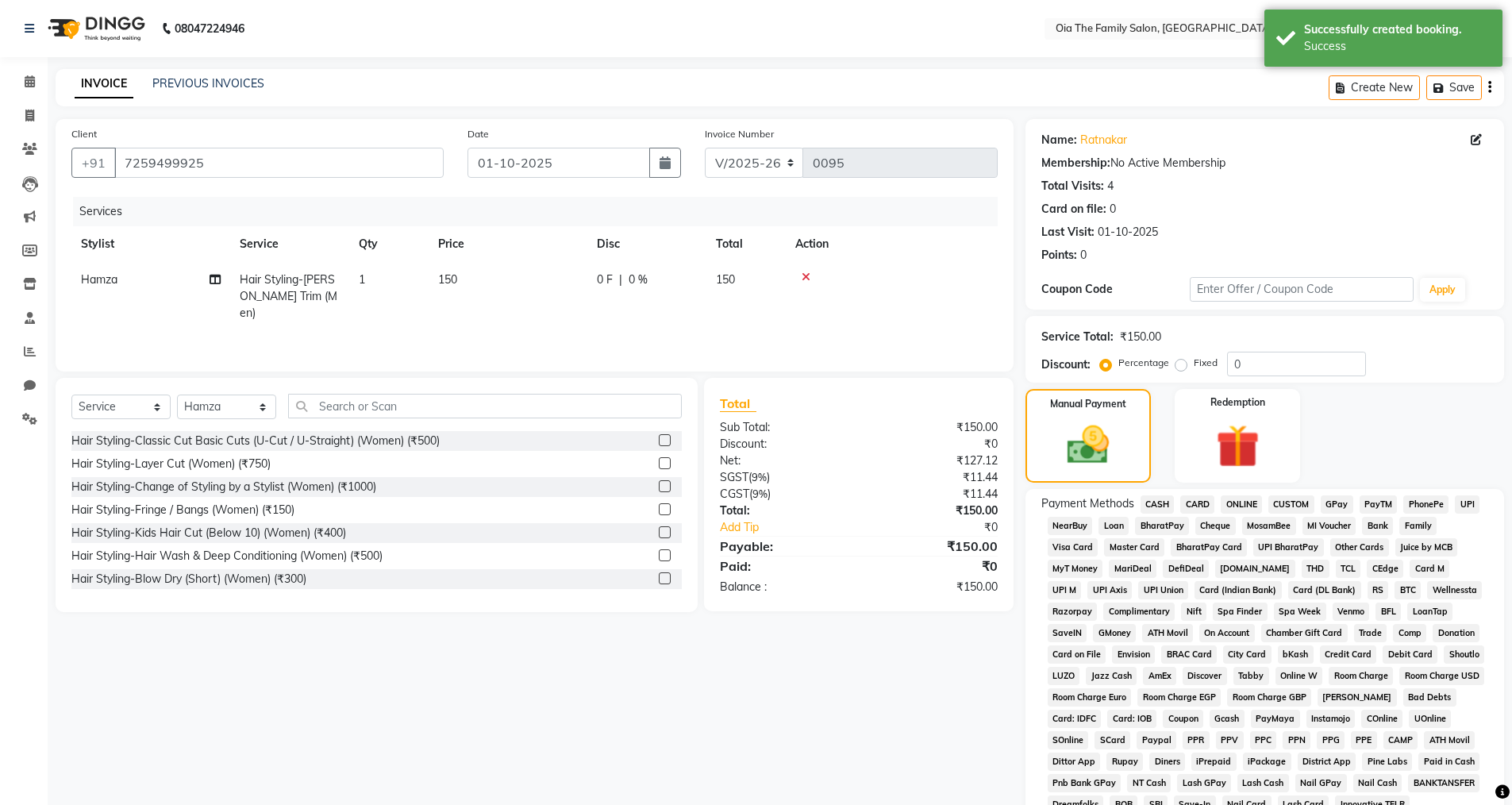
click at [1461, 505] on span "UPI" at bounding box center [1468, 504] width 25 height 19
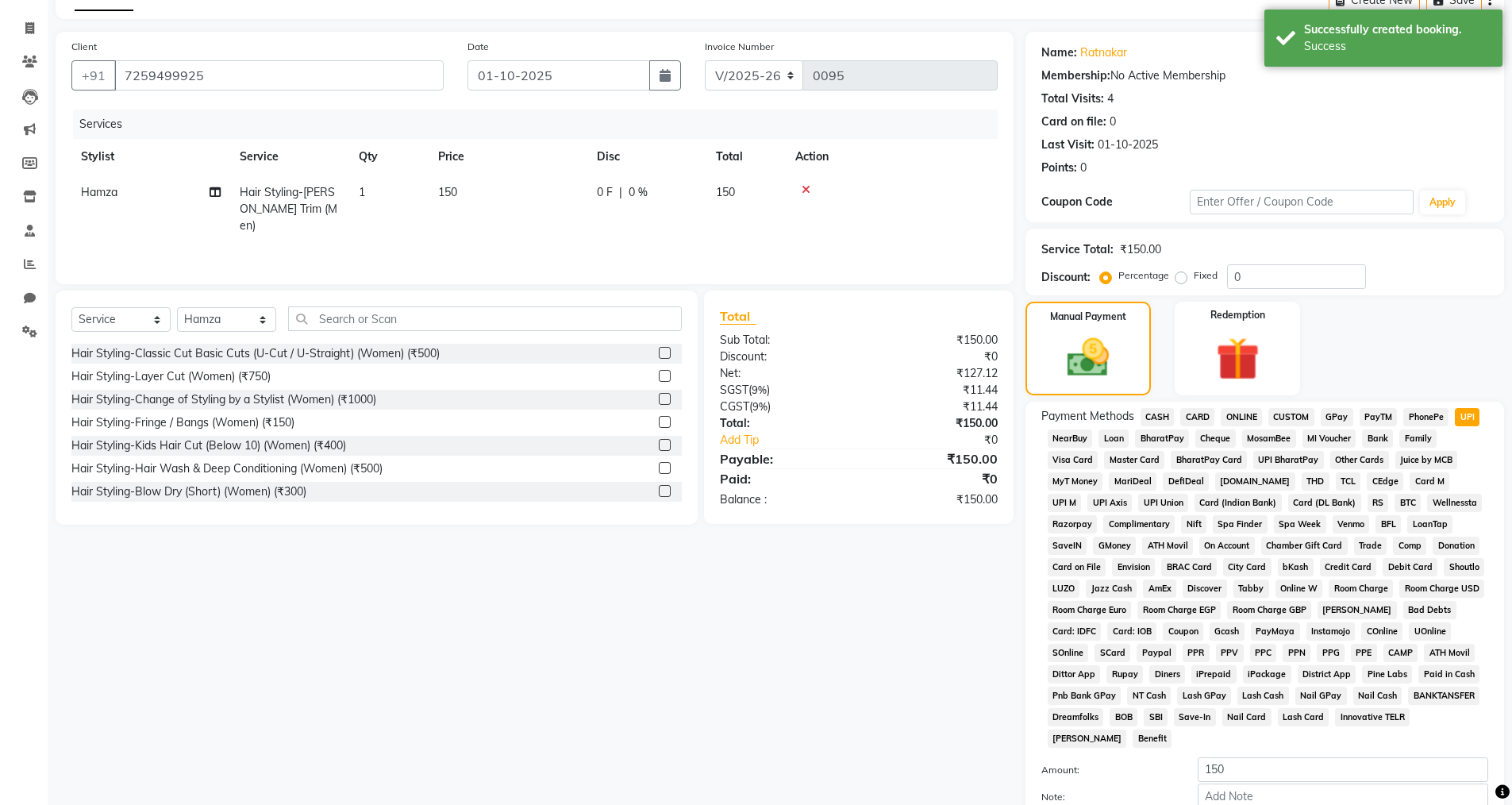
scroll to position [241, 0]
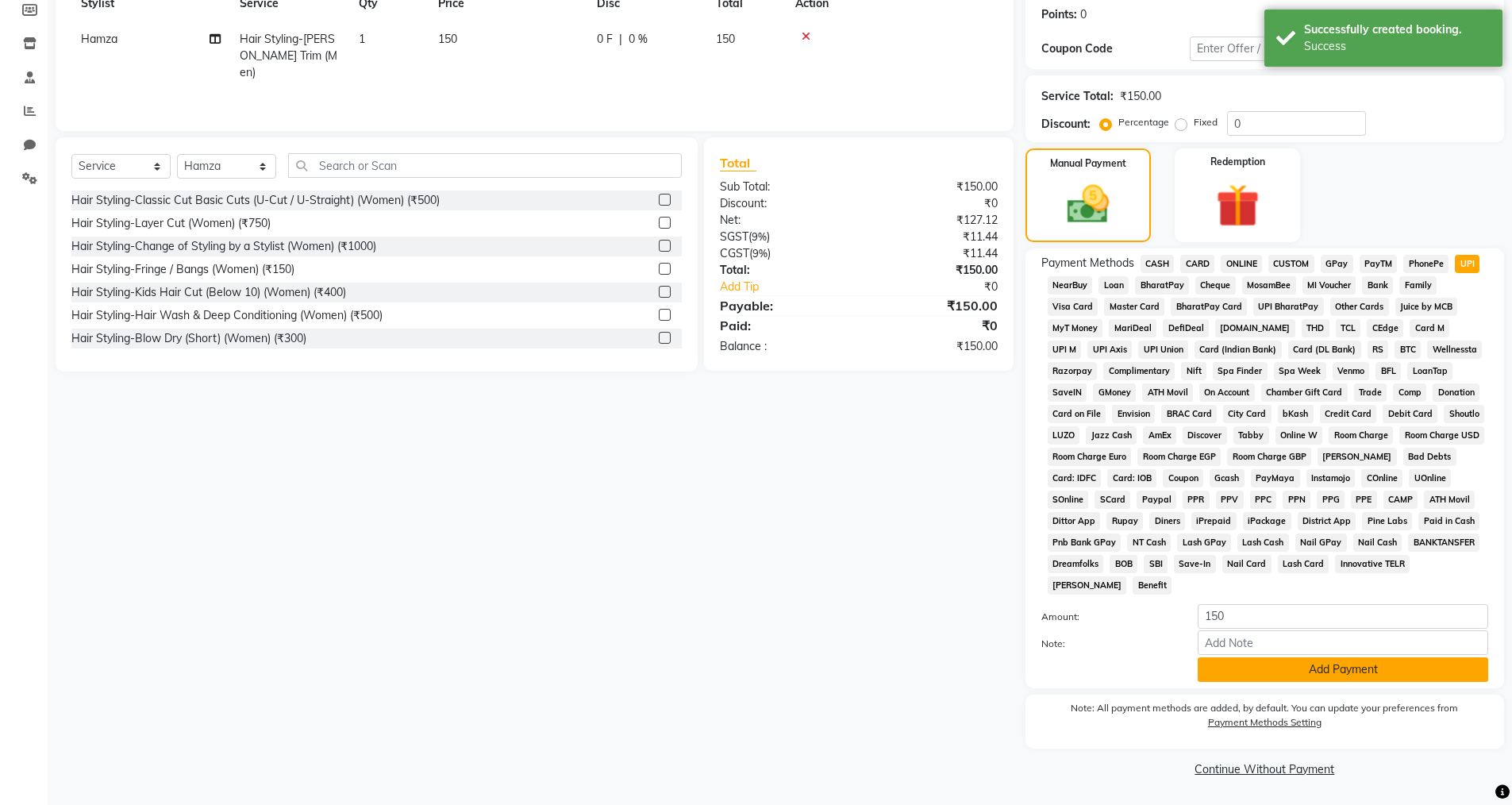
click at [1268, 663] on button "Add Payment" at bounding box center [1344, 670] width 291 height 25
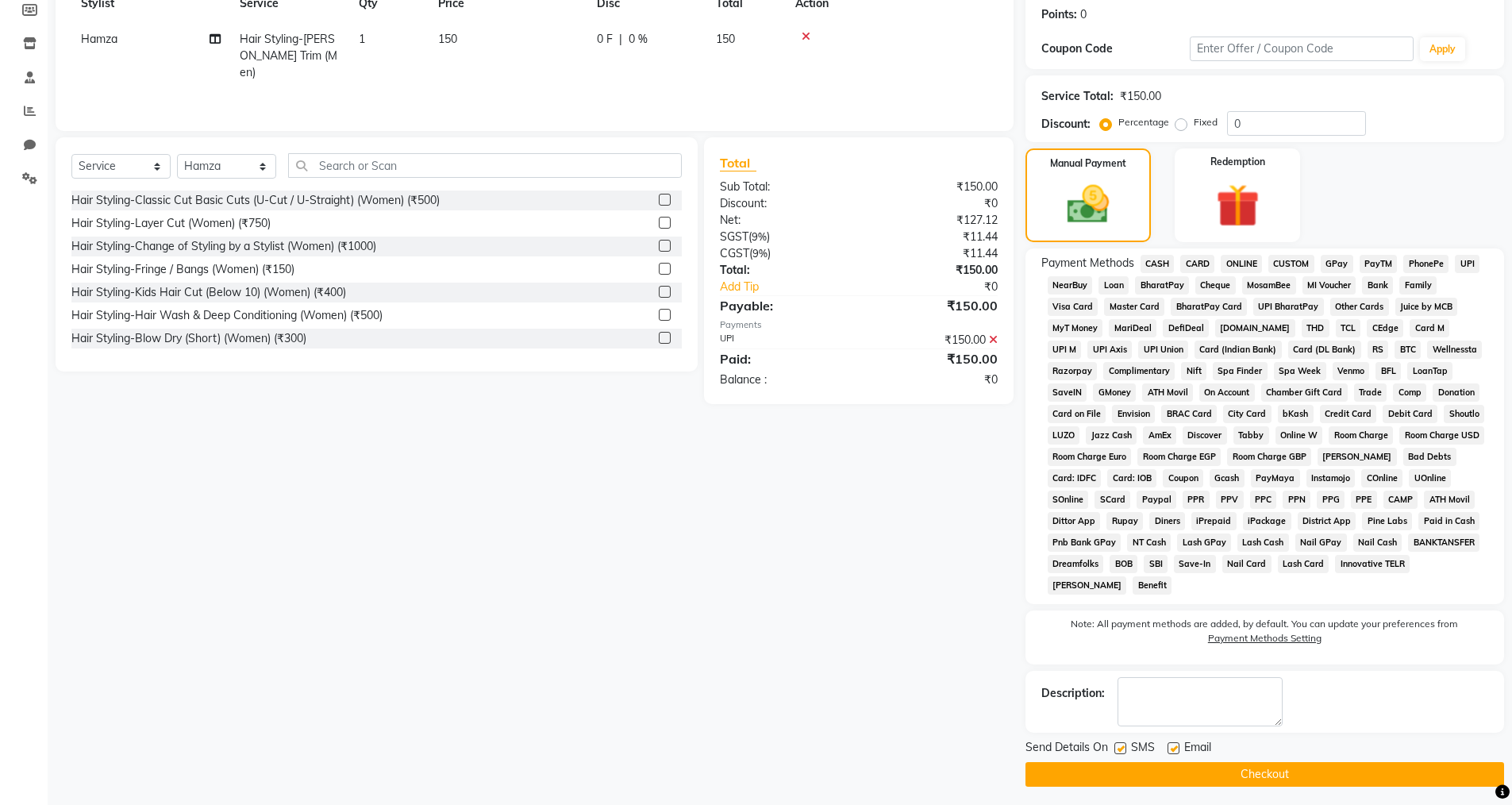
drag, startPoint x: 1169, startPoint y: 745, endPoint x: 1155, endPoint y: 755, distance: 17.2
click at [1168, 746] on label at bounding box center [1173, 747] width 12 height 12
click at [1168, 746] on input "checkbox" at bounding box center [1173, 749] width 11 height 11
checkbox input "false"
click at [1116, 746] on label at bounding box center [1120, 747] width 12 height 12
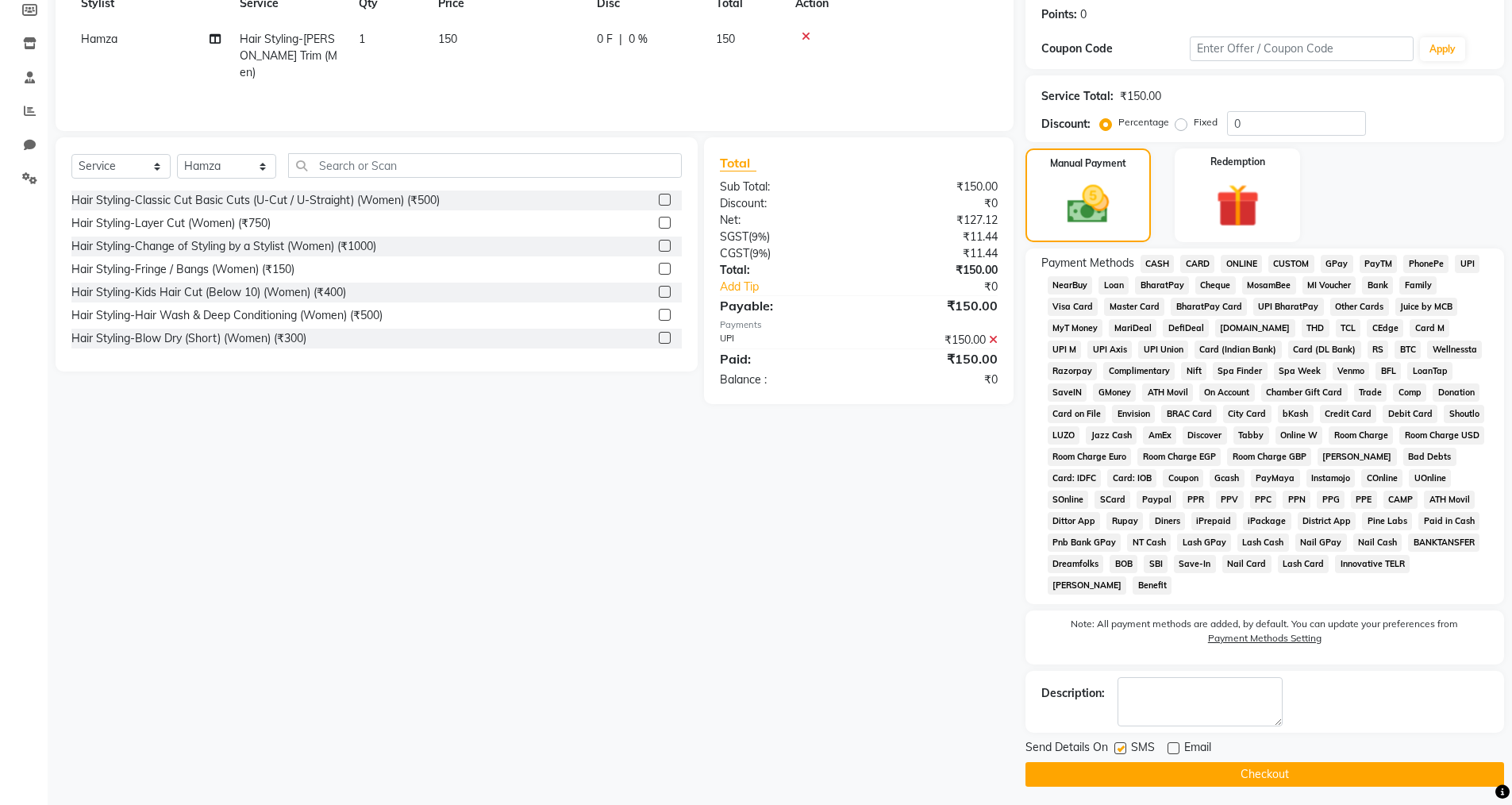
click at [1116, 746] on input "checkbox" at bounding box center [1120, 749] width 11 height 11
checkbox input "false"
click at [1117, 764] on button "Checkout" at bounding box center [1265, 774] width 478 height 25
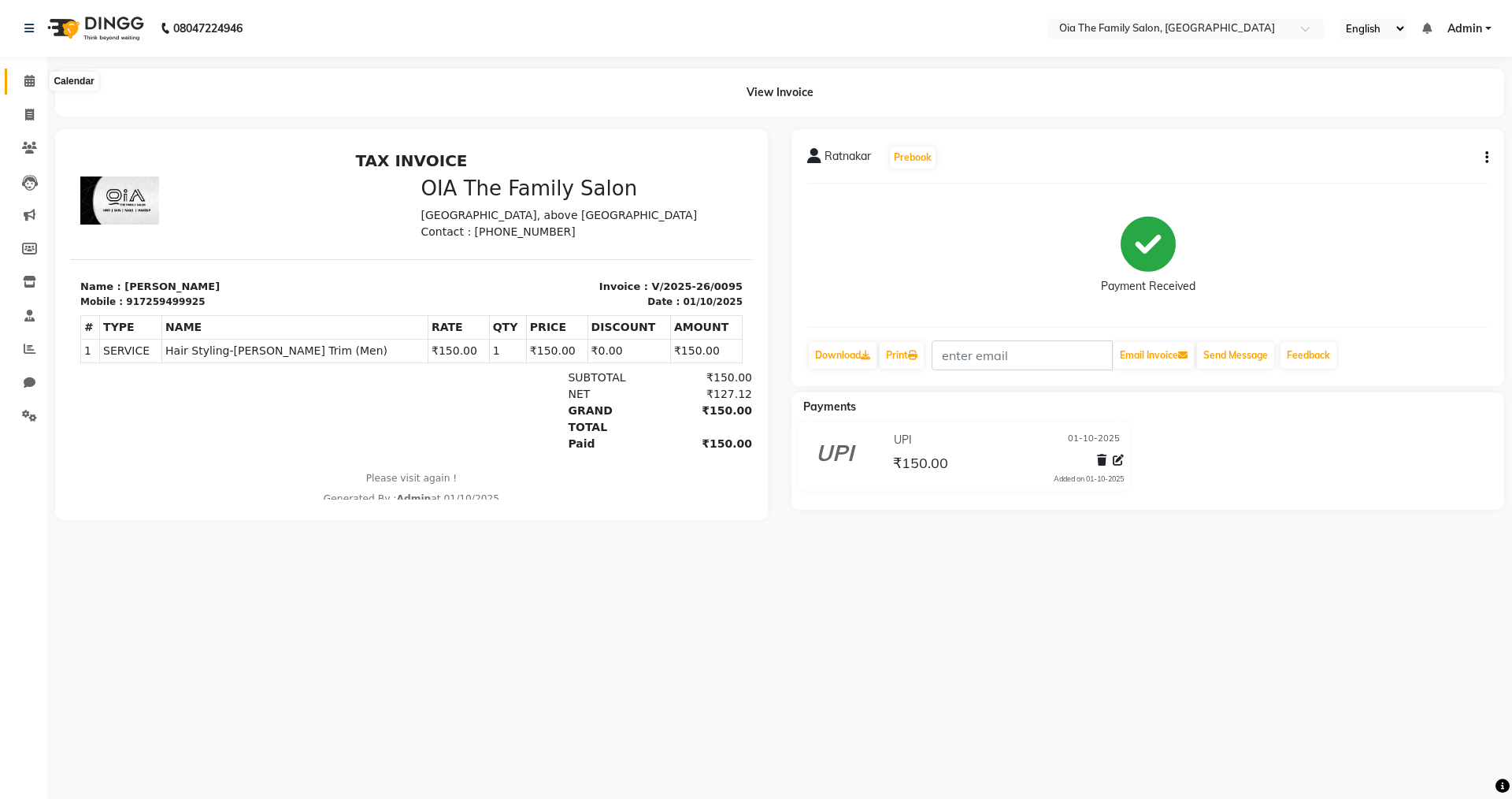
click at [33, 86] on icon at bounding box center [30, 80] width 11 height 11
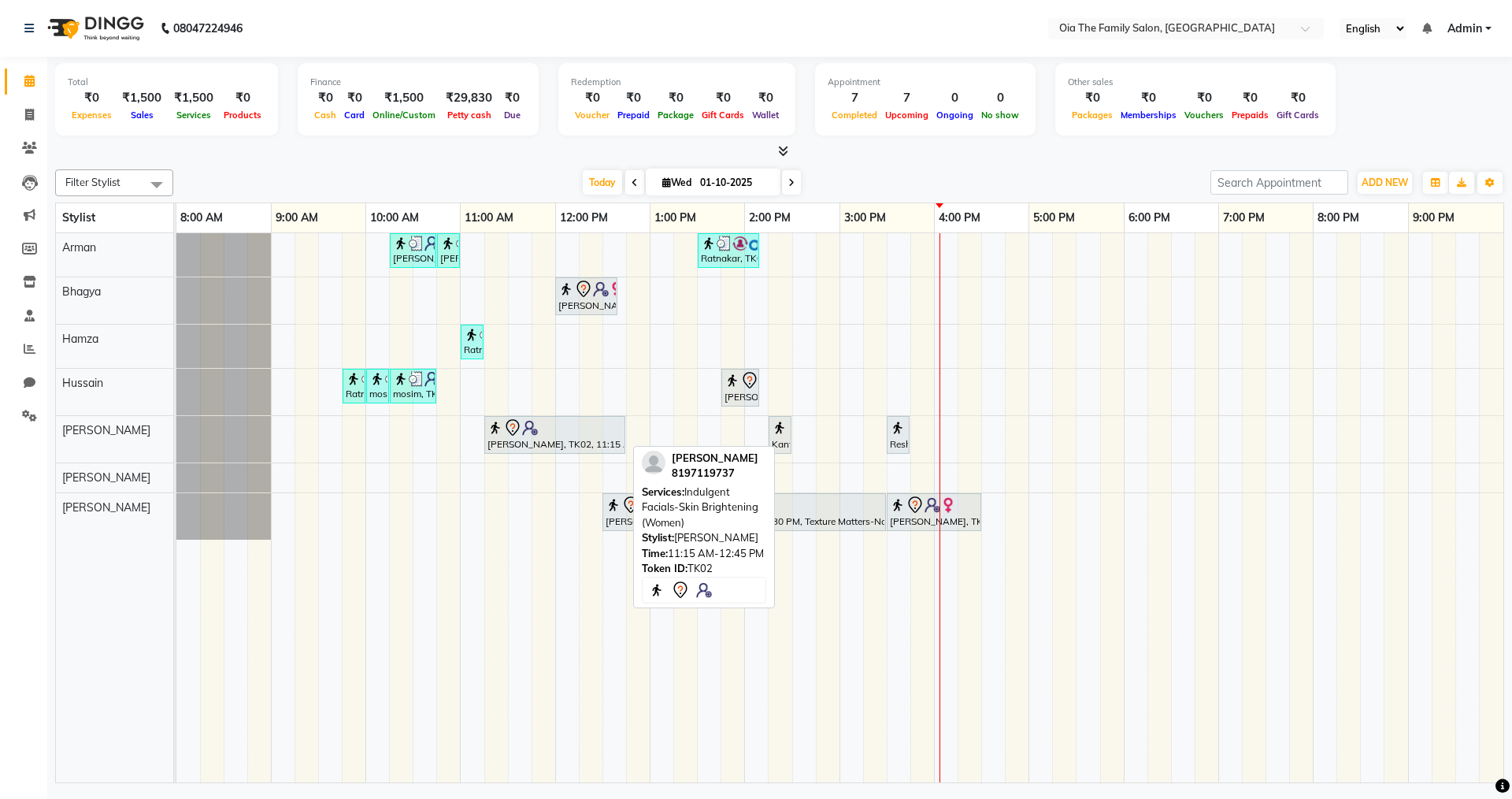
click at [567, 442] on div "[PERSON_NAME], TK02, 11:15 AM-12:45 PM, Indulgent Facials-Skin Brightening (Wom…" at bounding box center [554, 435] width 138 height 33
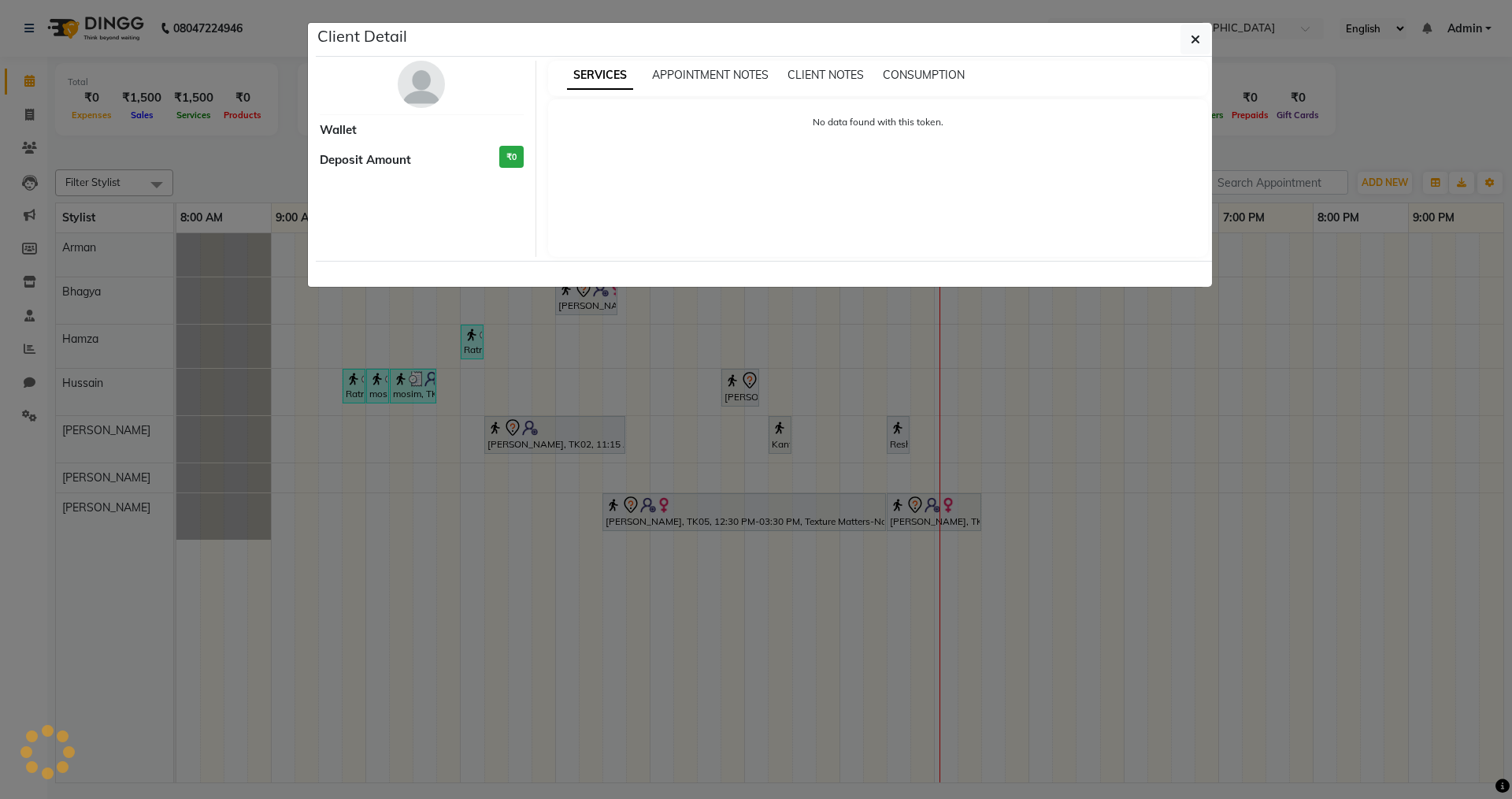
select select "7"
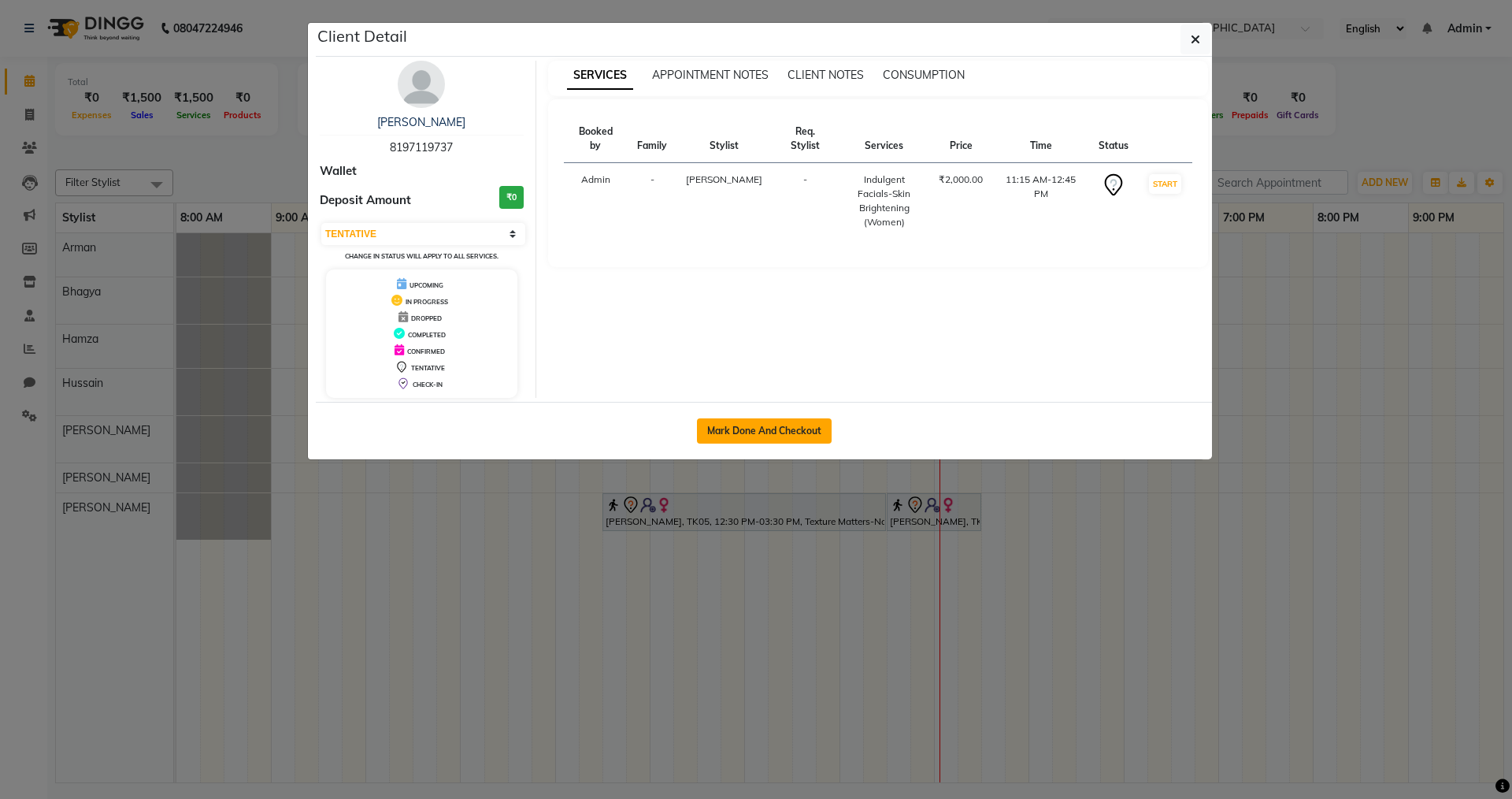
click at [752, 437] on button "Mark Done And Checkout" at bounding box center [763, 431] width 134 height 25
select select "service"
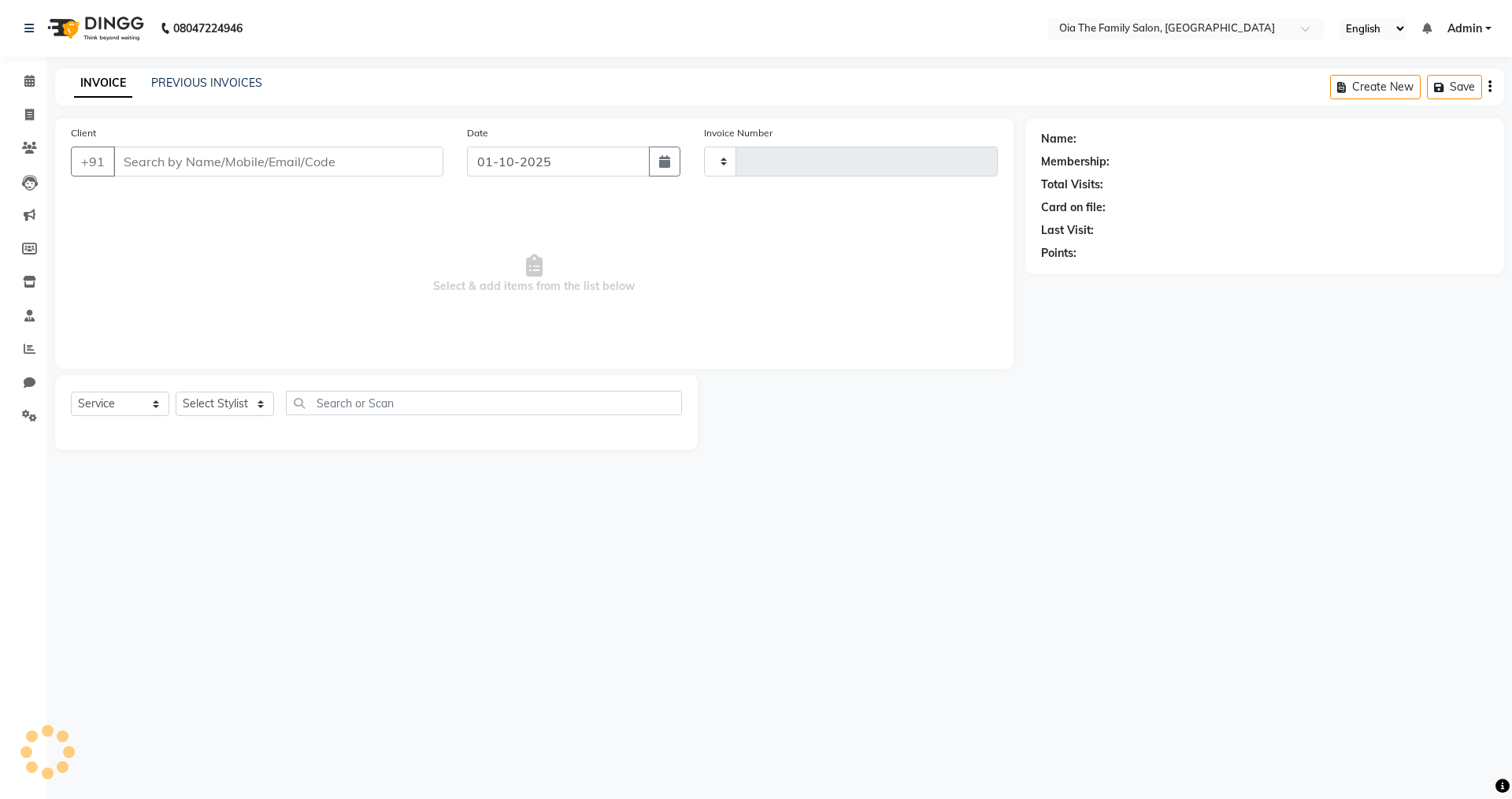
type input "0096"
select select "9113"
type input "8197119737"
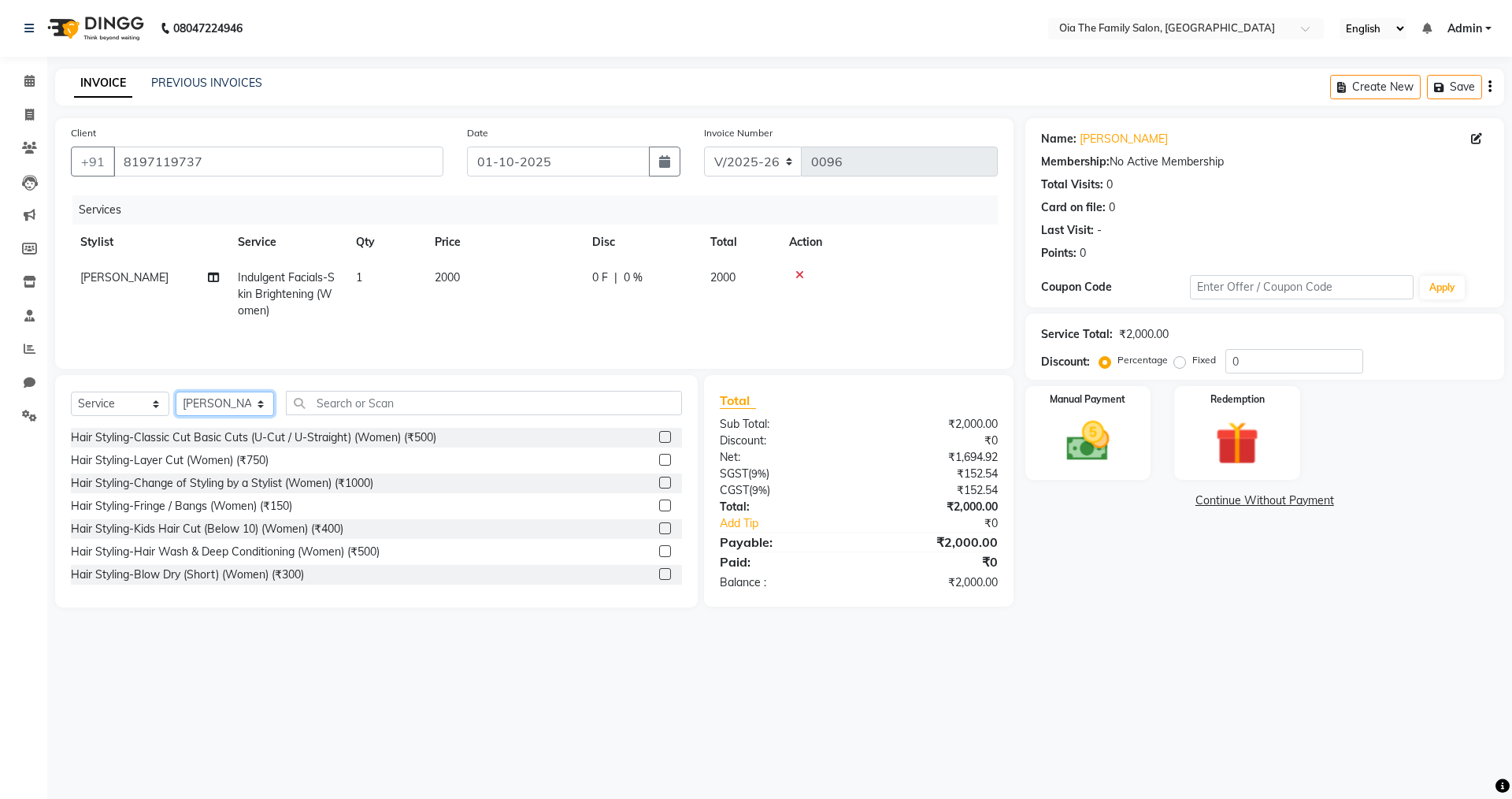
click at [240, 410] on select "Select Stylist Arman Bhagya Hamza [PERSON_NAME] [PERSON_NAME] Khan" at bounding box center [225, 403] width 98 height 25
select select "93025"
click at [176, 391] on select "Select Stylist Arman Bhagya Hamza [PERSON_NAME] [PERSON_NAME] Khan" at bounding box center [225, 403] width 98 height 25
click at [210, 461] on div "Hair Styling-Layer Cut (Women) (₹750)" at bounding box center [170, 460] width 198 height 17
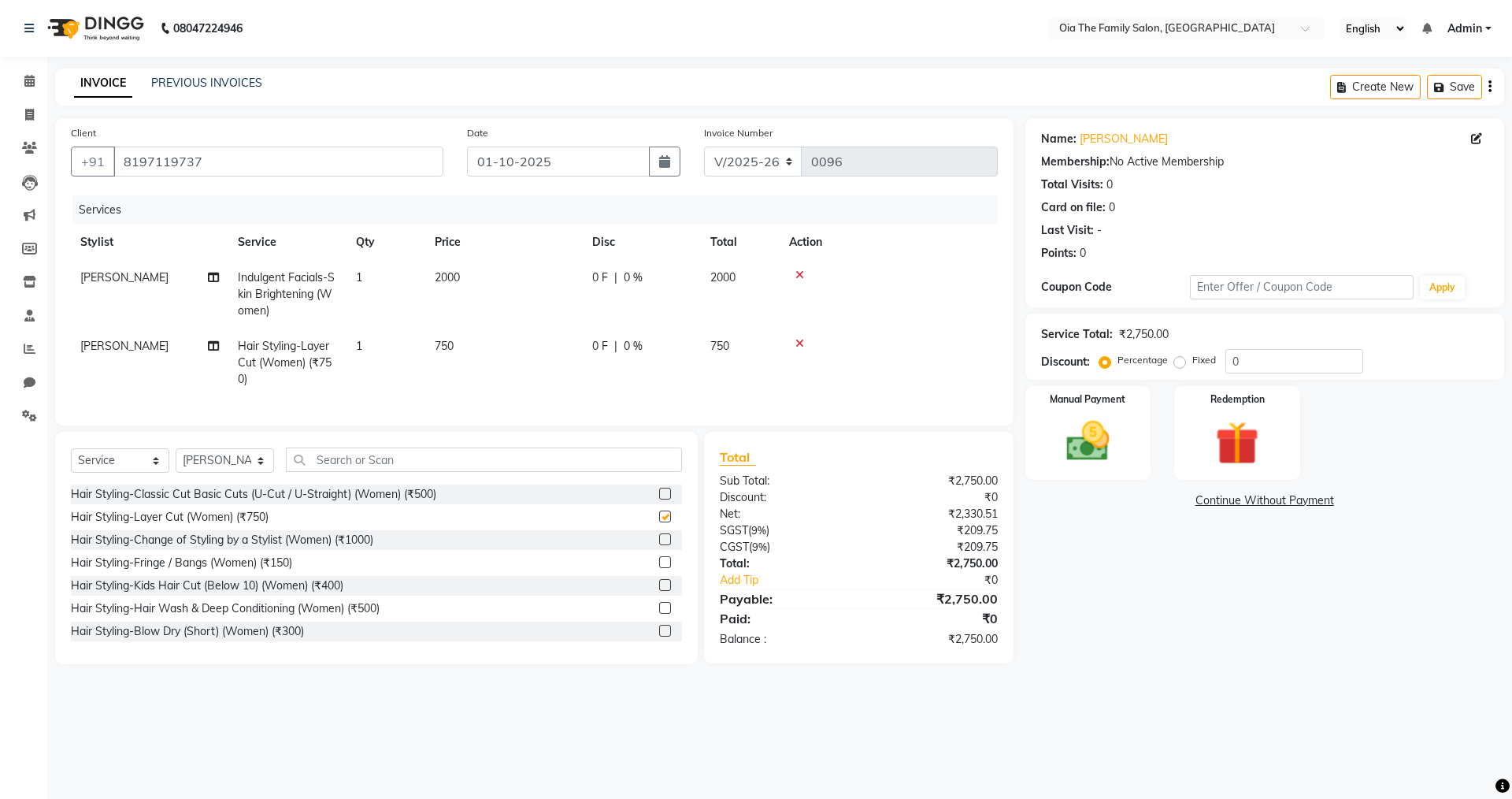
checkbox input "false"
click at [248, 471] on select "Select Stylist Arman Bhagya Hamza [PERSON_NAME] [PERSON_NAME] Khan" at bounding box center [225, 461] width 98 height 25
select select "93024"
click at [176, 460] on select "Select Stylist Arman Bhagya Hamza [PERSON_NAME] [PERSON_NAME] Khan" at bounding box center [225, 461] width 98 height 25
click at [315, 468] on input "text" at bounding box center [483, 460] width 396 height 25
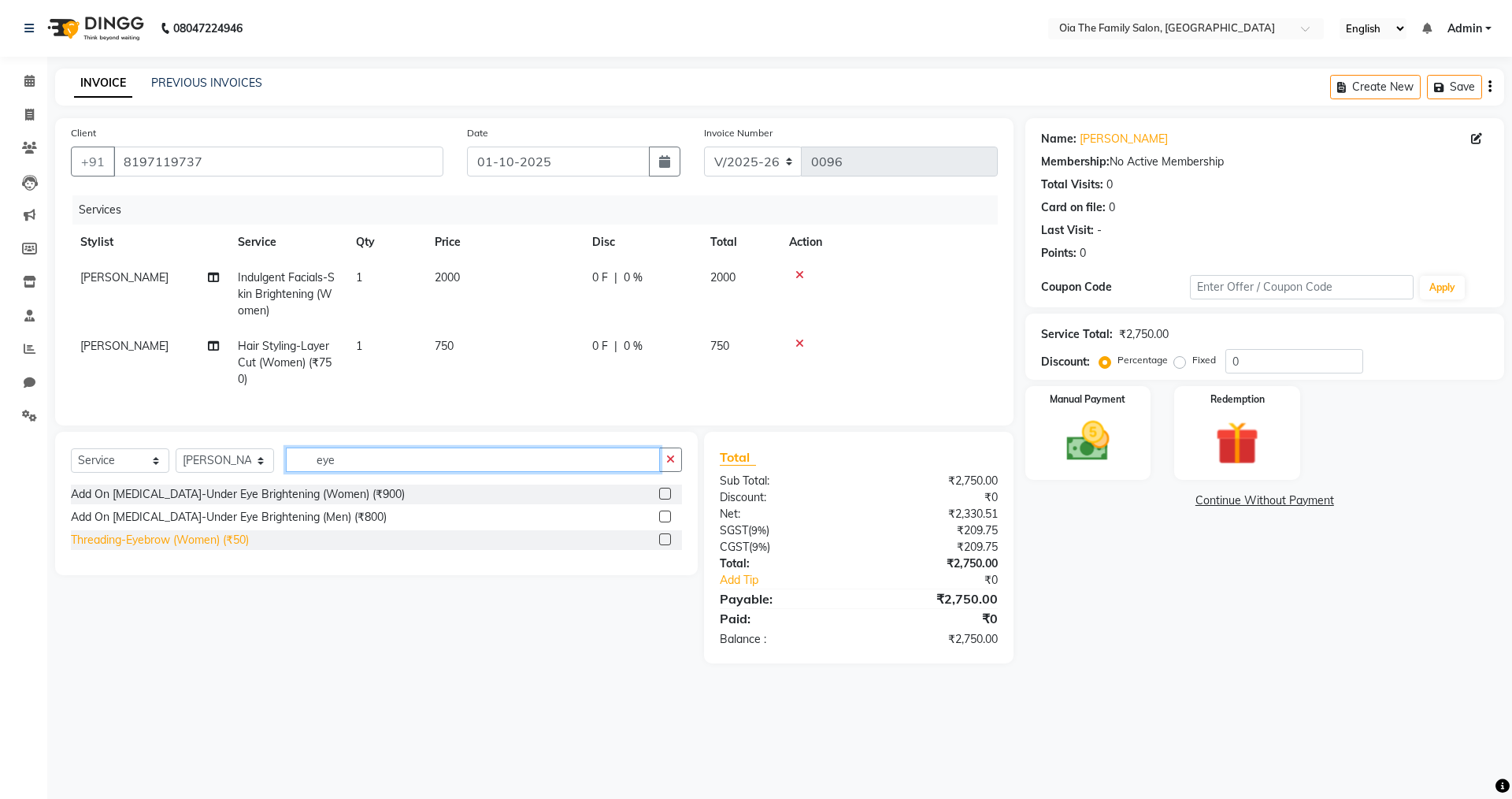
type input "eye"
click at [223, 548] on div "Threading-Eyebrow (Women) (₹50)" at bounding box center [160, 540] width 178 height 17
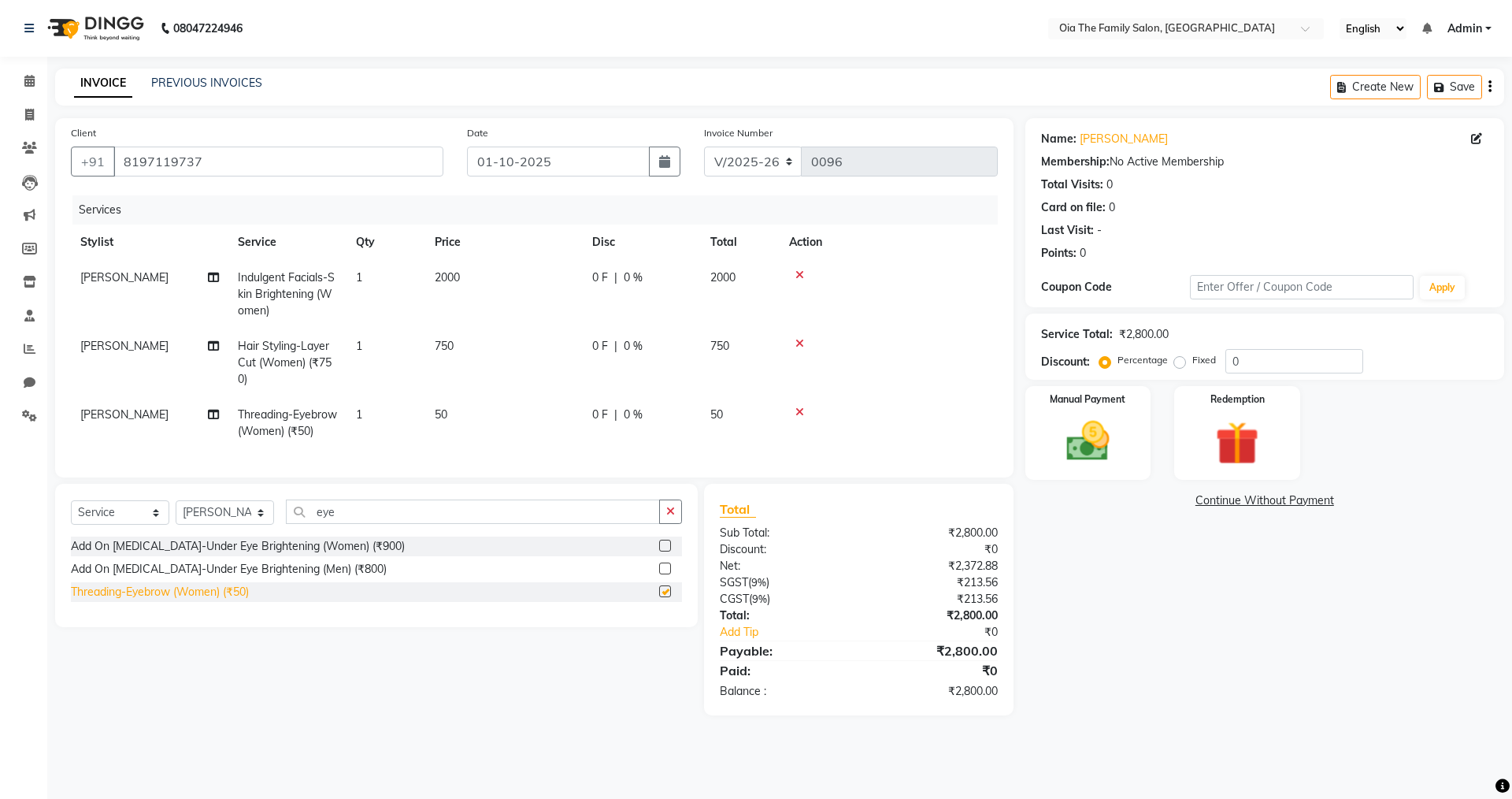
checkbox input "false"
click at [1118, 439] on img at bounding box center [1088, 440] width 73 height 52
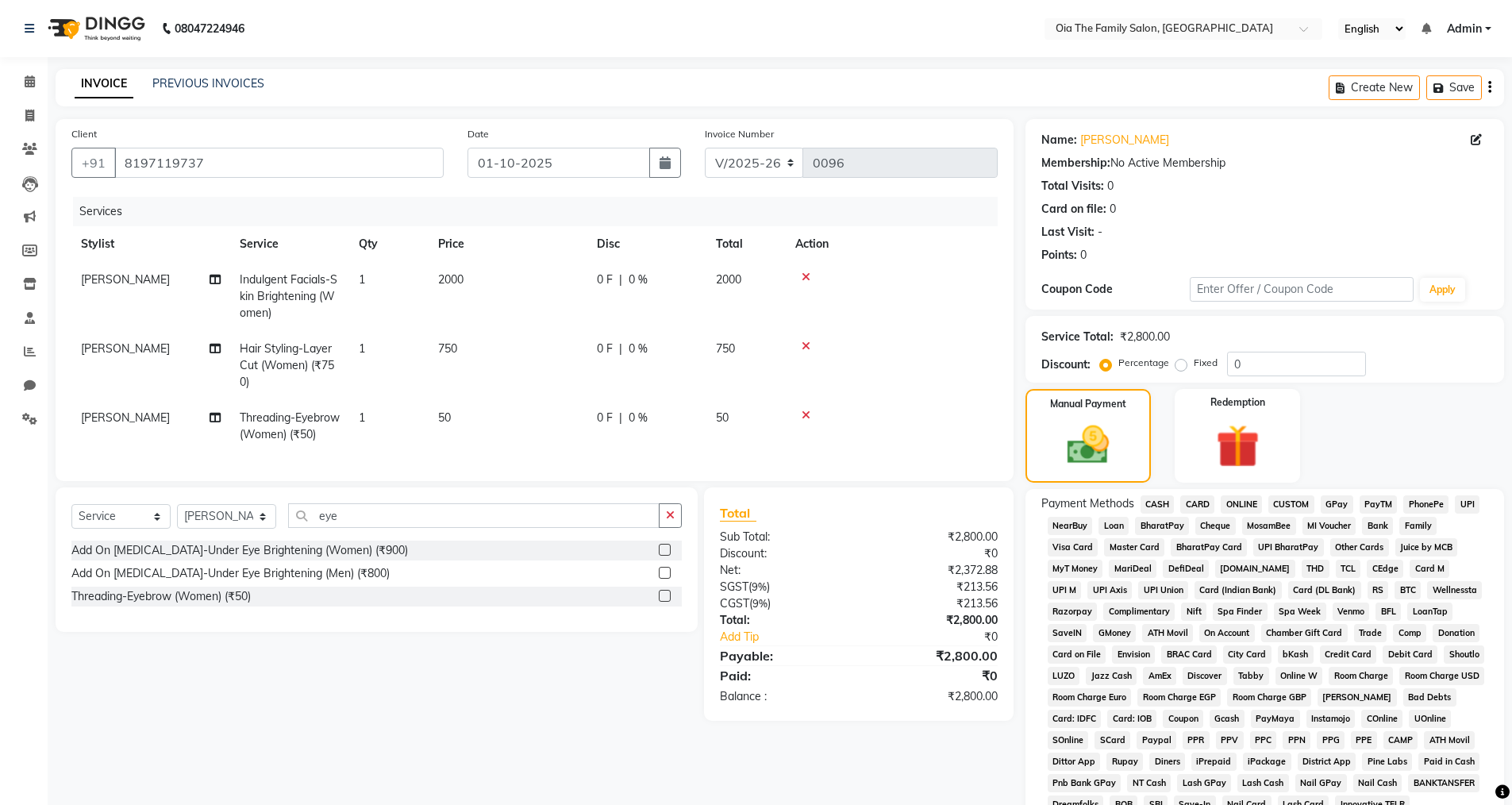
click at [1469, 504] on span "UPI" at bounding box center [1468, 504] width 25 height 19
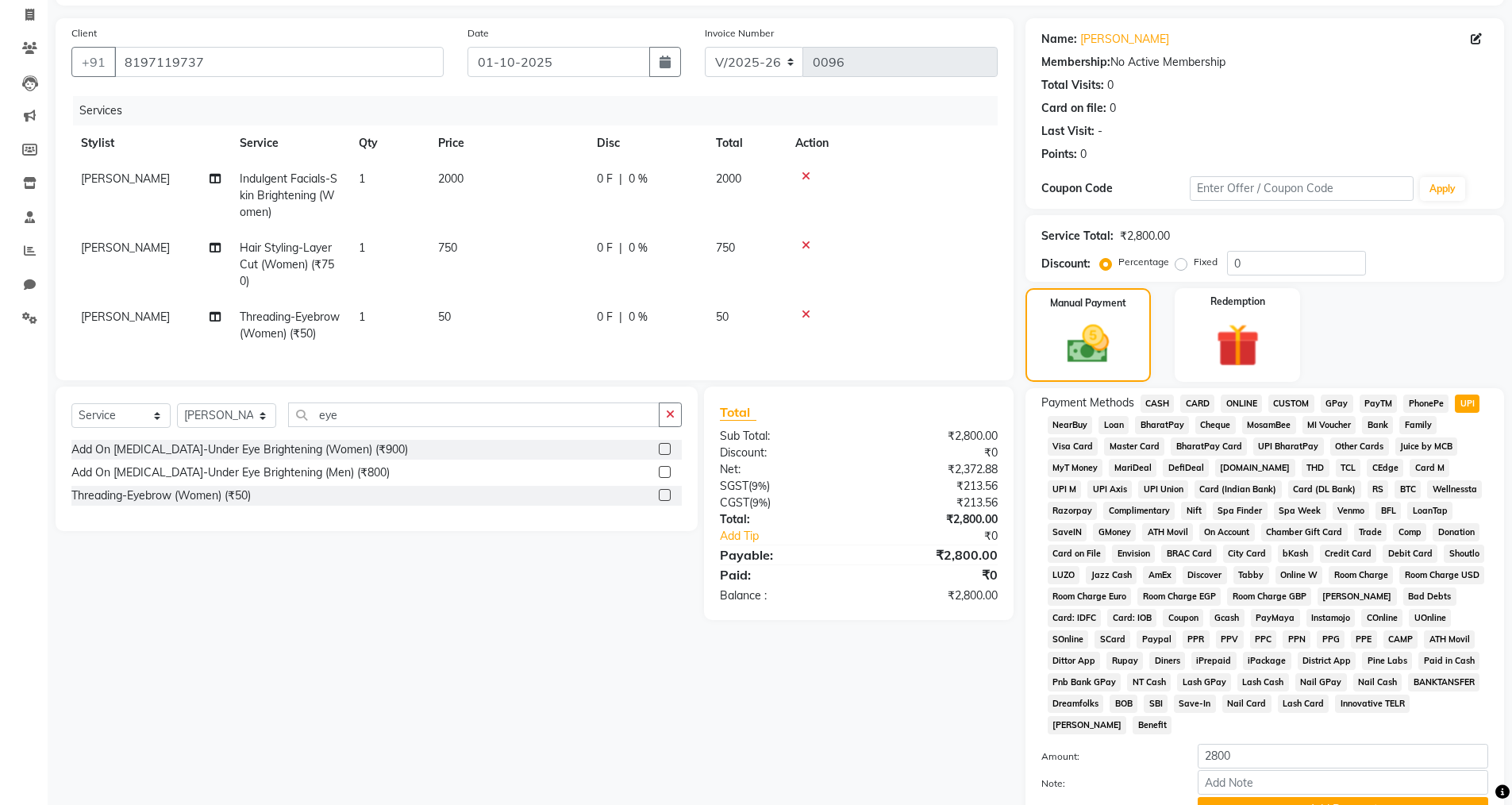
scroll to position [241, 0]
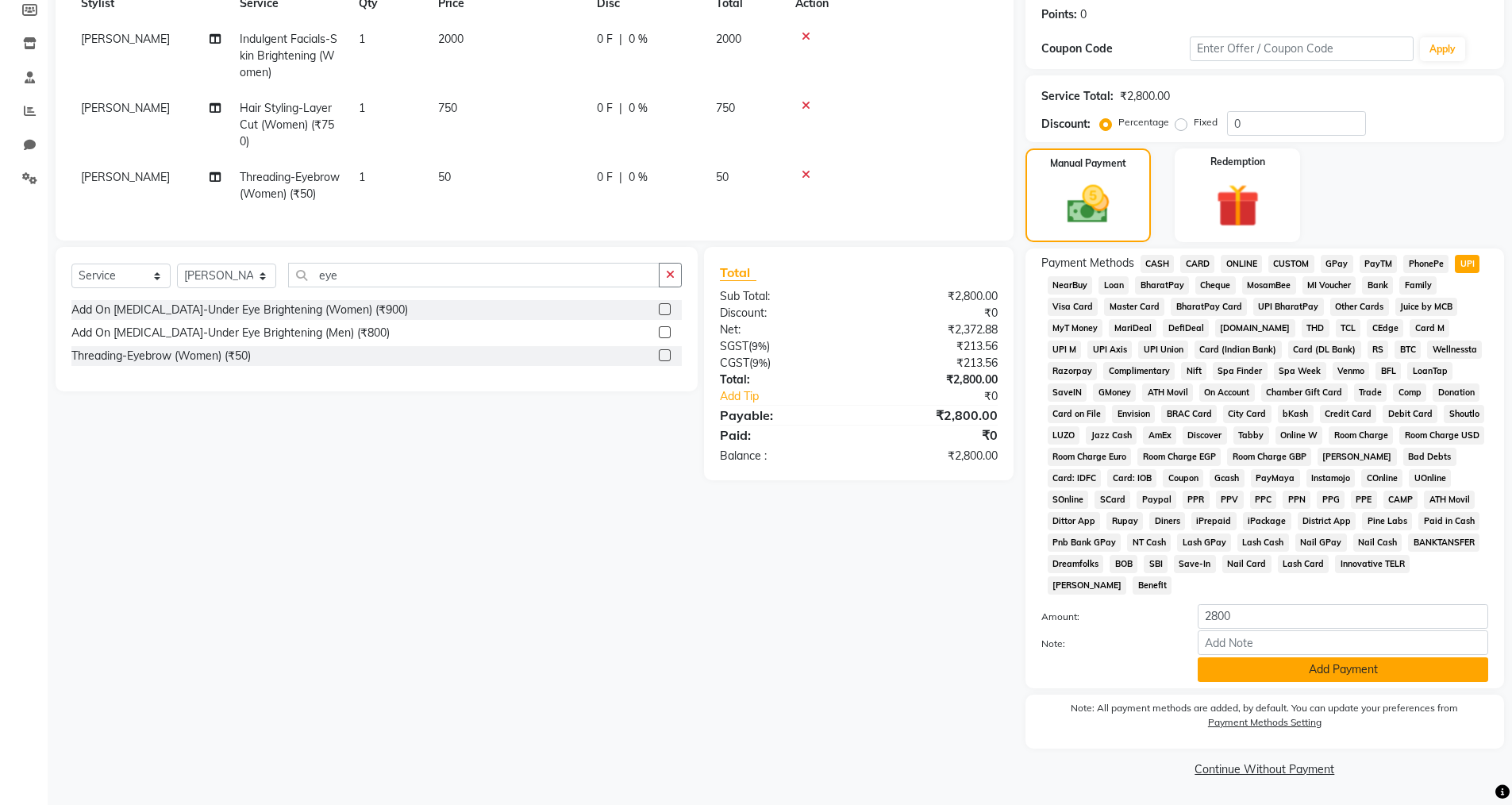
click at [1301, 670] on button "Add Payment" at bounding box center [1344, 670] width 291 height 25
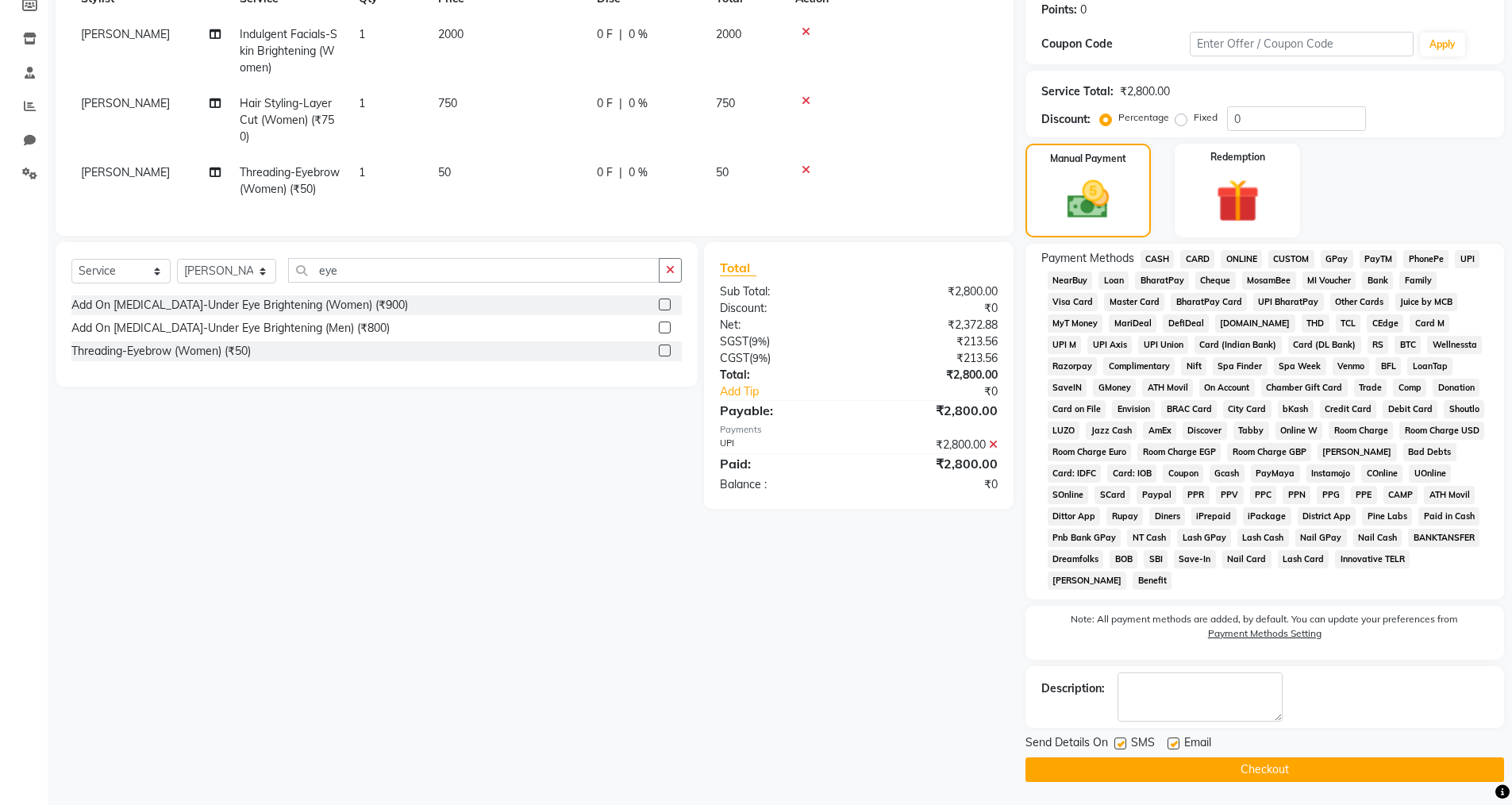
scroll to position [246, 0]
click at [1171, 739] on label at bounding box center [1173, 742] width 12 height 12
click at [1171, 739] on input "checkbox" at bounding box center [1173, 744] width 11 height 11
checkbox input "false"
click at [1119, 740] on label at bounding box center [1120, 742] width 12 height 12
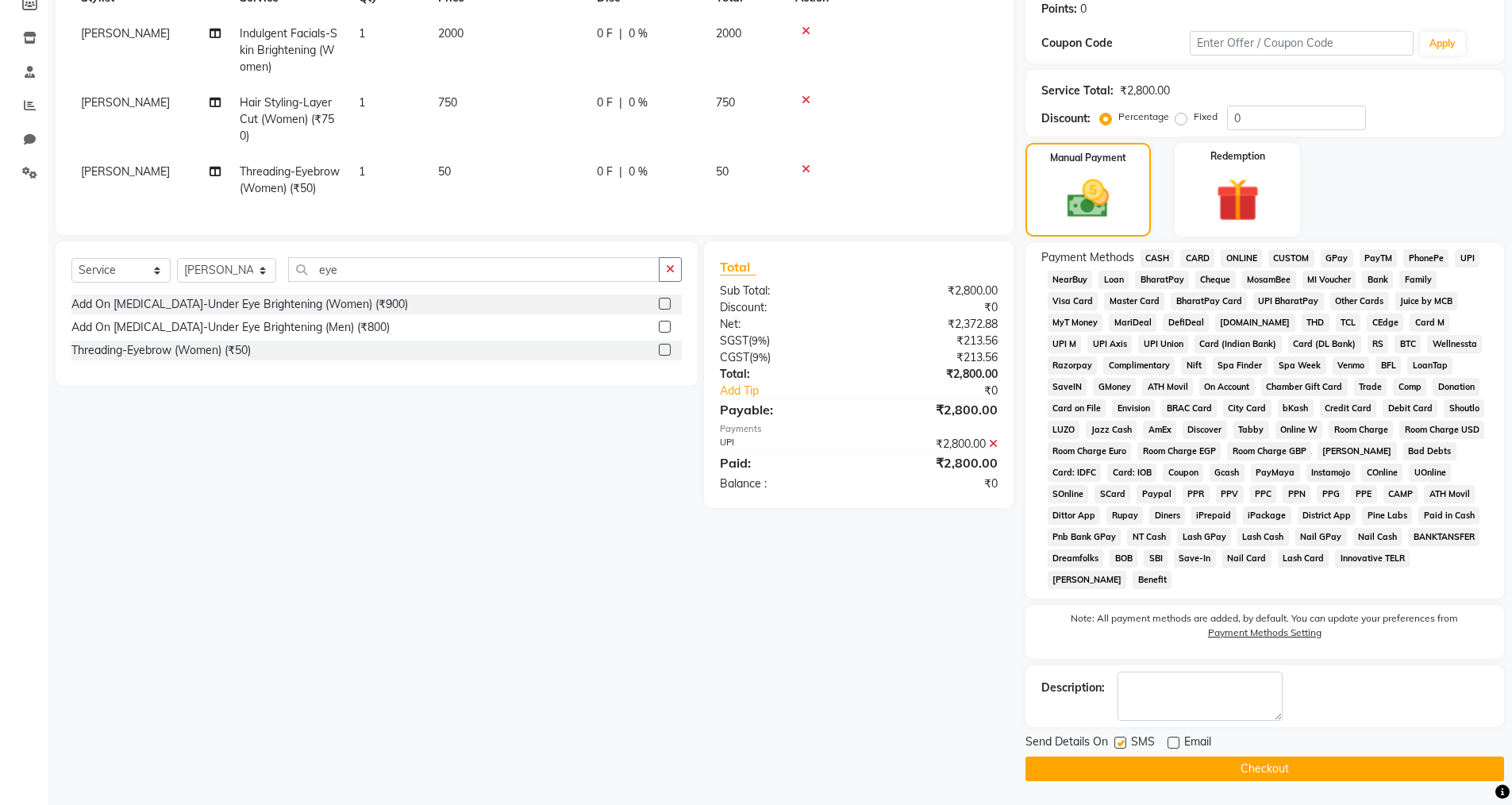
click at [1119, 740] on input "checkbox" at bounding box center [1120, 744] width 11 height 11
checkbox input "false"
click at [1123, 762] on button "Checkout" at bounding box center [1265, 769] width 478 height 25
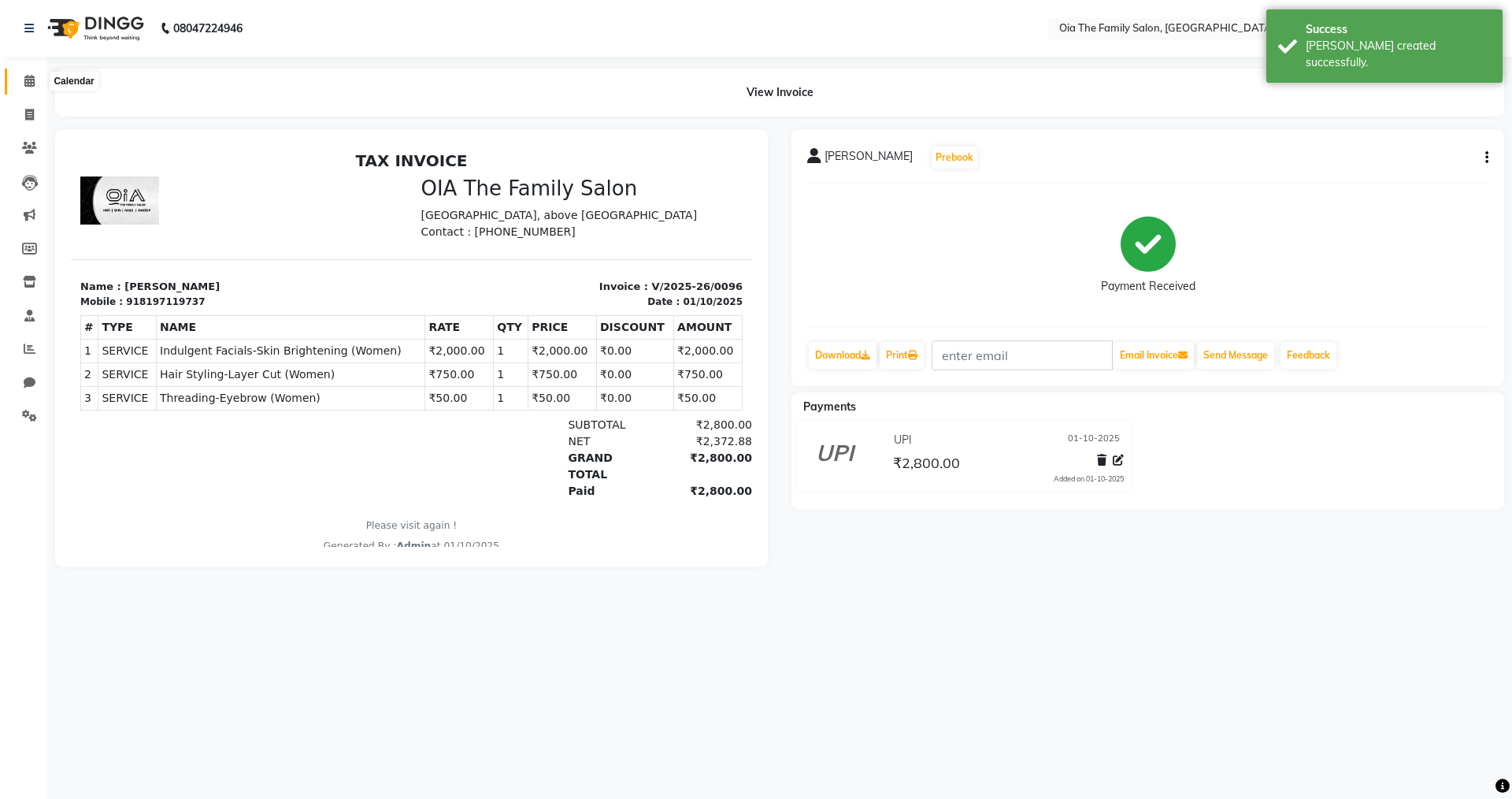
click at [33, 84] on icon at bounding box center [30, 80] width 11 height 11
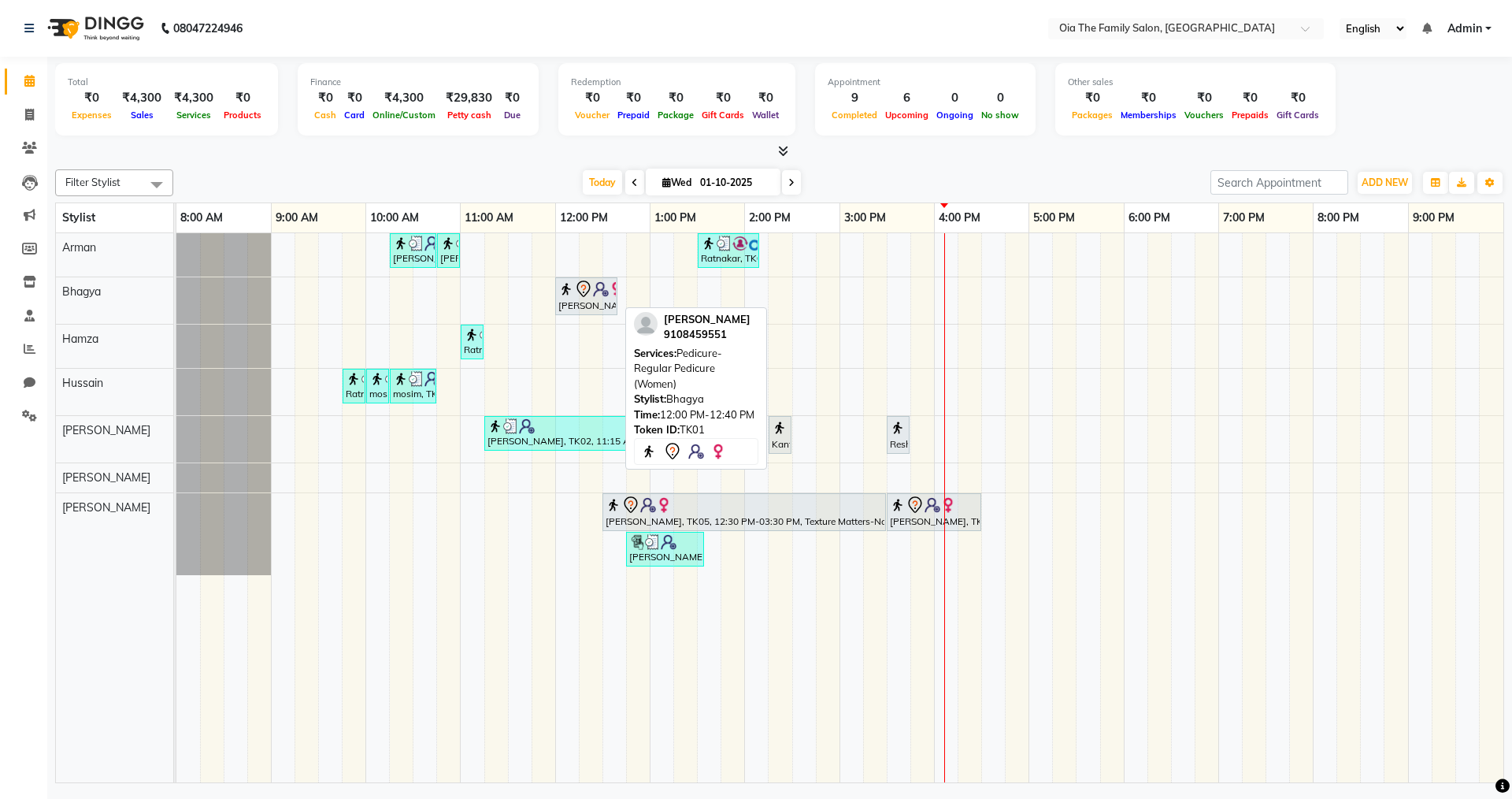
click at [579, 301] on div "[PERSON_NAME], TK01, 12:00 PM-12:40 PM, Pedicure-Regular Pedicure (Women)" at bounding box center [586, 296] width 59 height 33
select select "7"
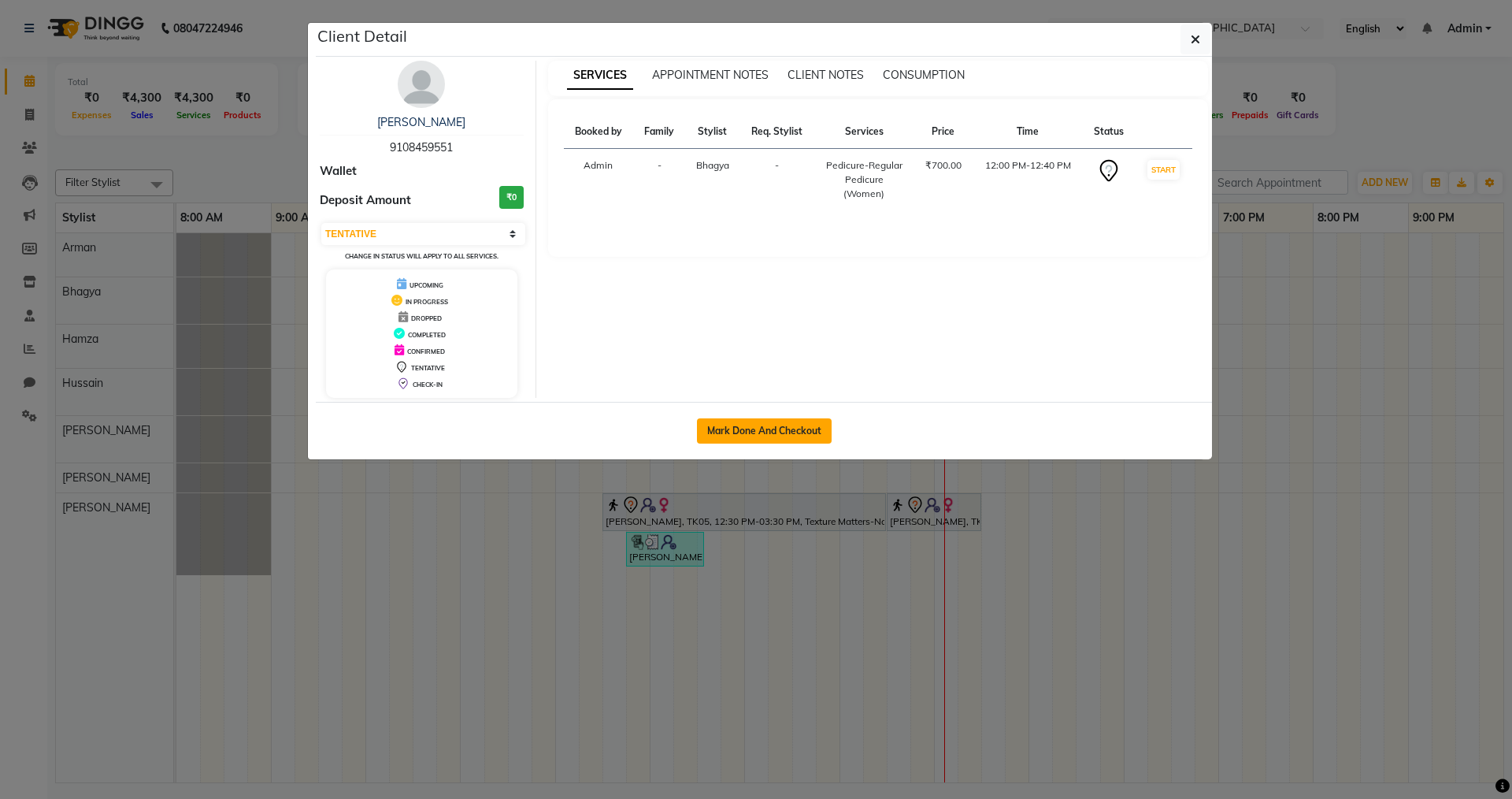
click at [796, 419] on button "Mark Done And Checkout" at bounding box center [763, 431] width 134 height 25
select select "9113"
select select "service"
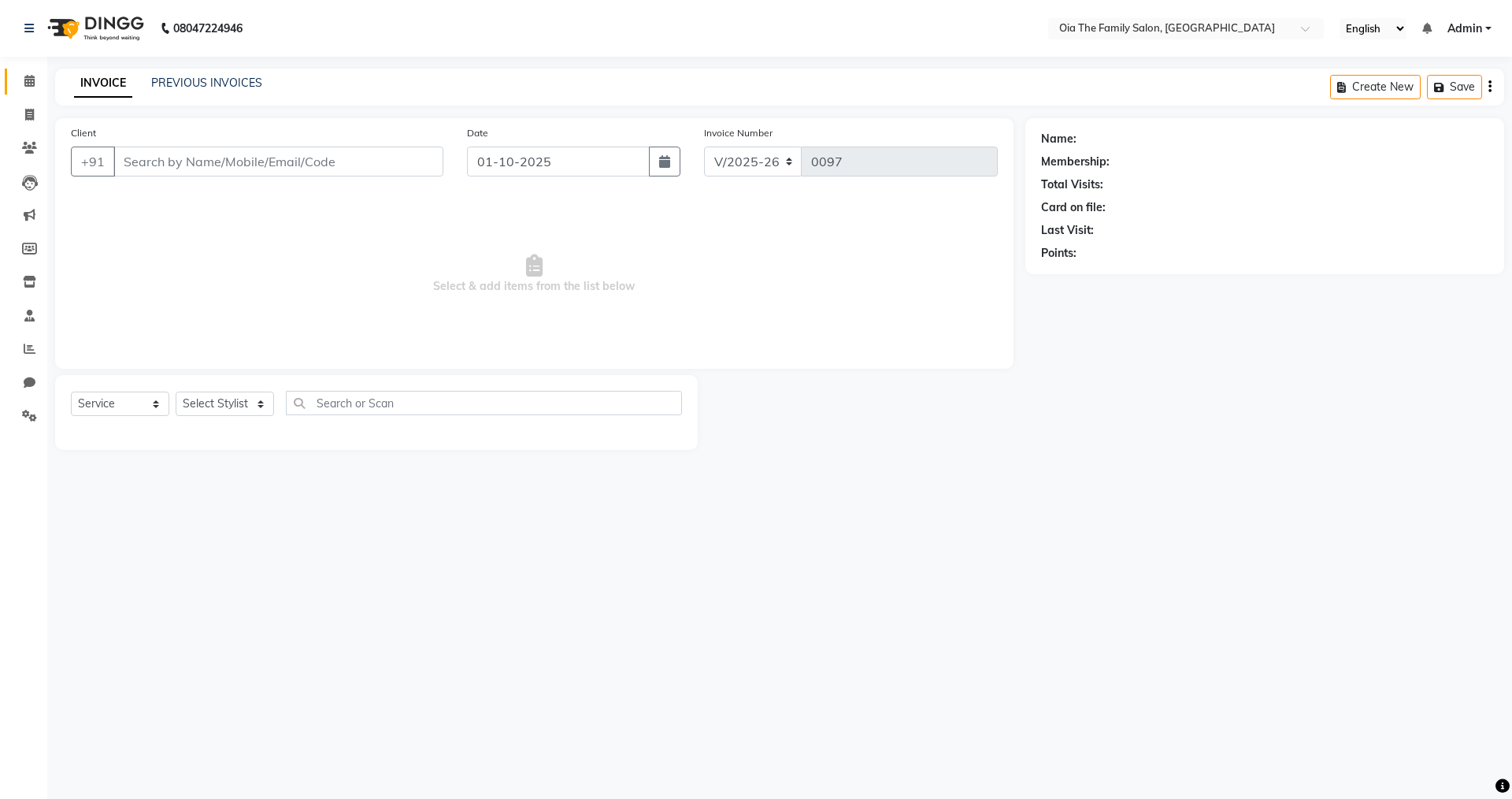
type input "9108459551"
select select "93028"
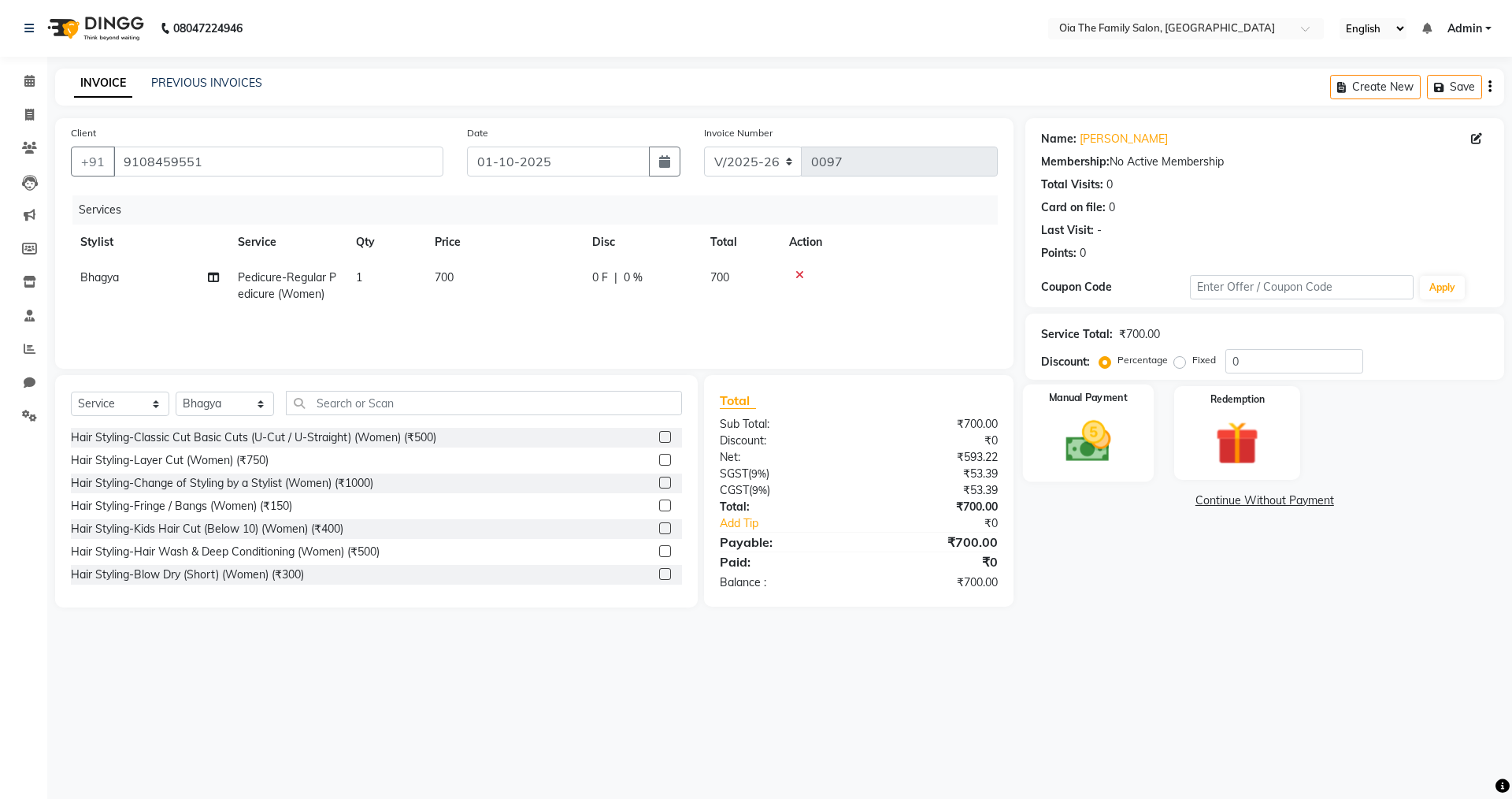
click at [1048, 447] on div "Manual Payment" at bounding box center [1087, 432] width 131 height 97
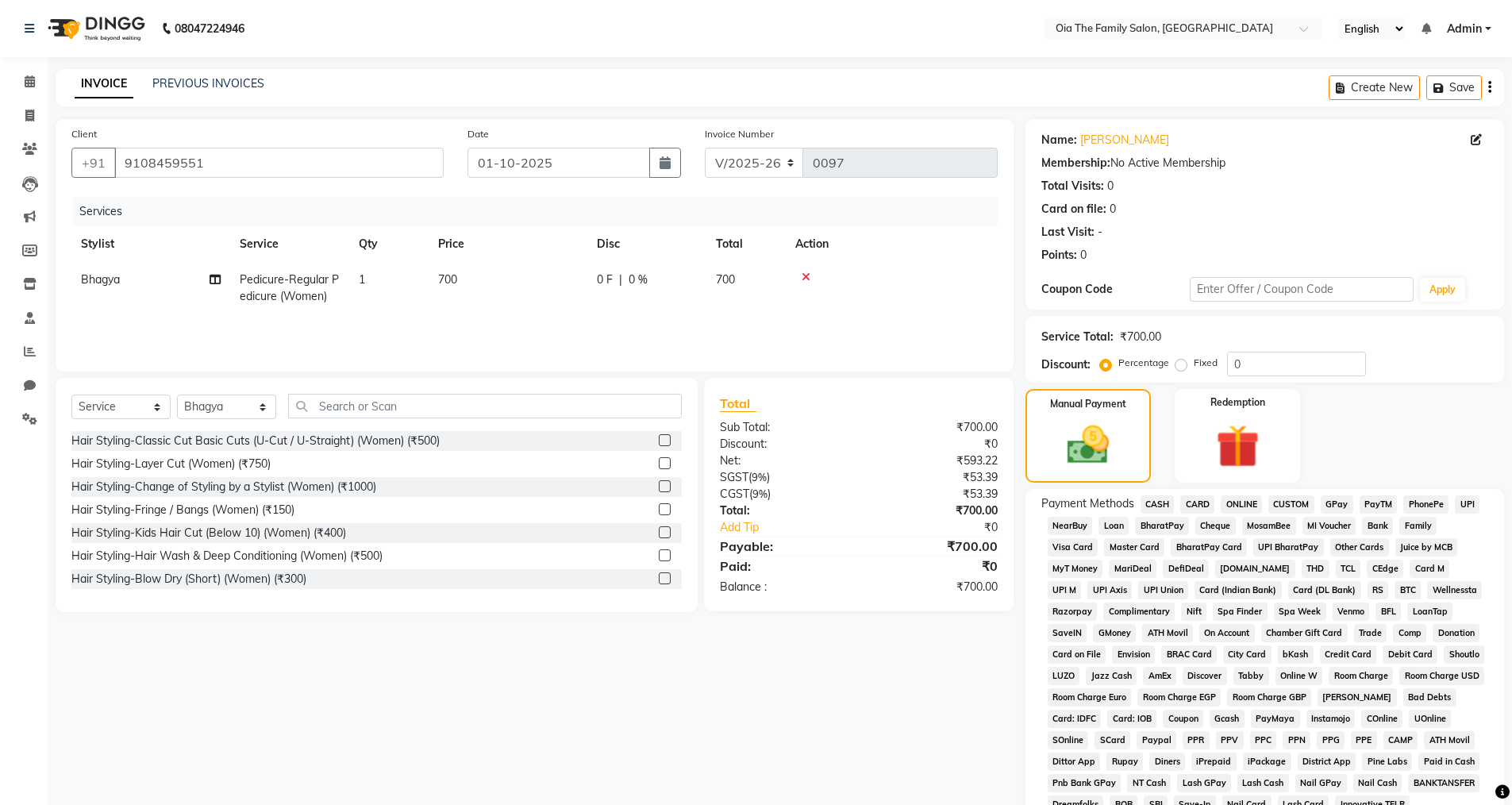
click at [1151, 501] on span "CASH" at bounding box center [1158, 504] width 35 height 19
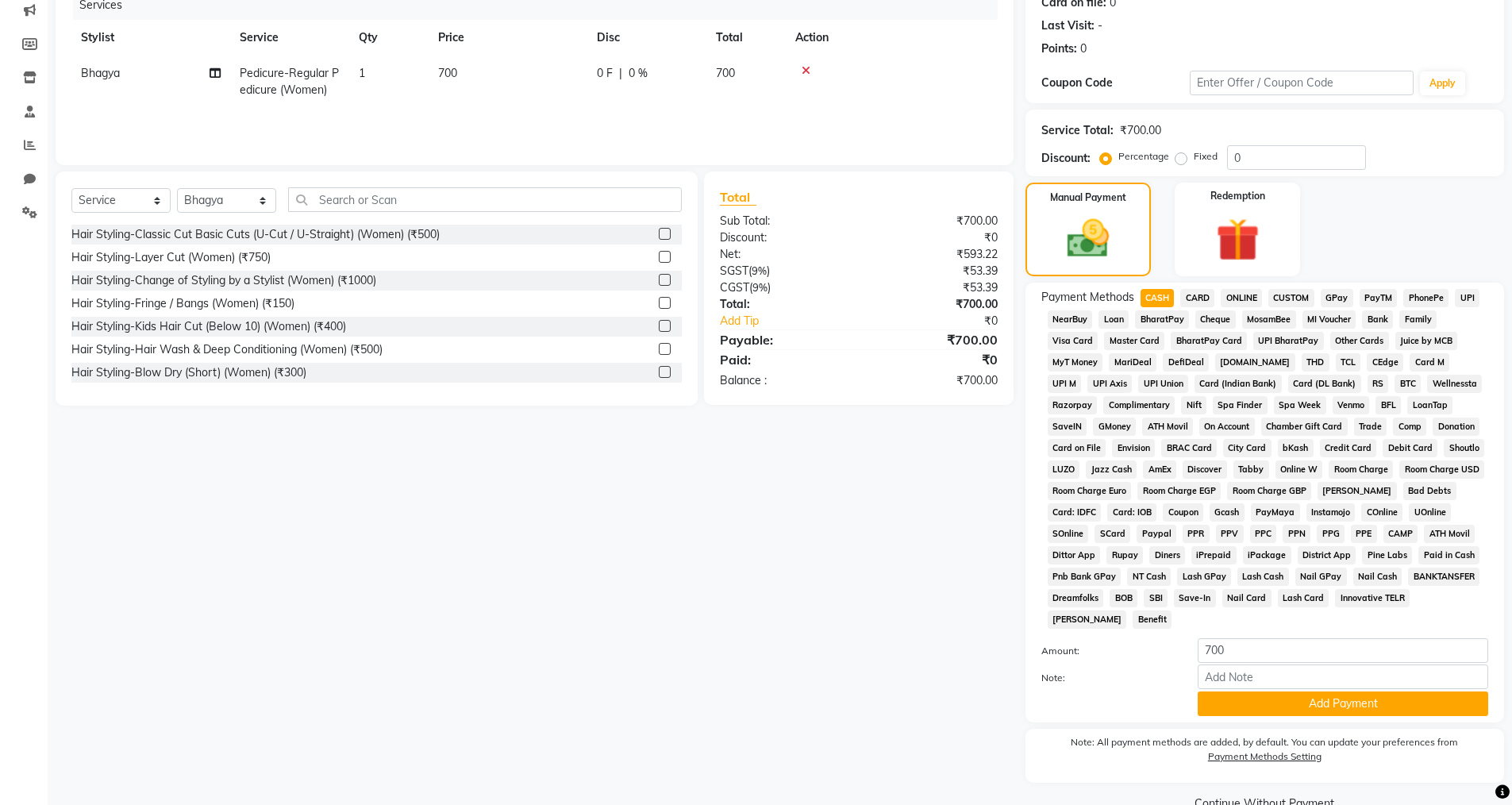
scroll to position [238, 0]
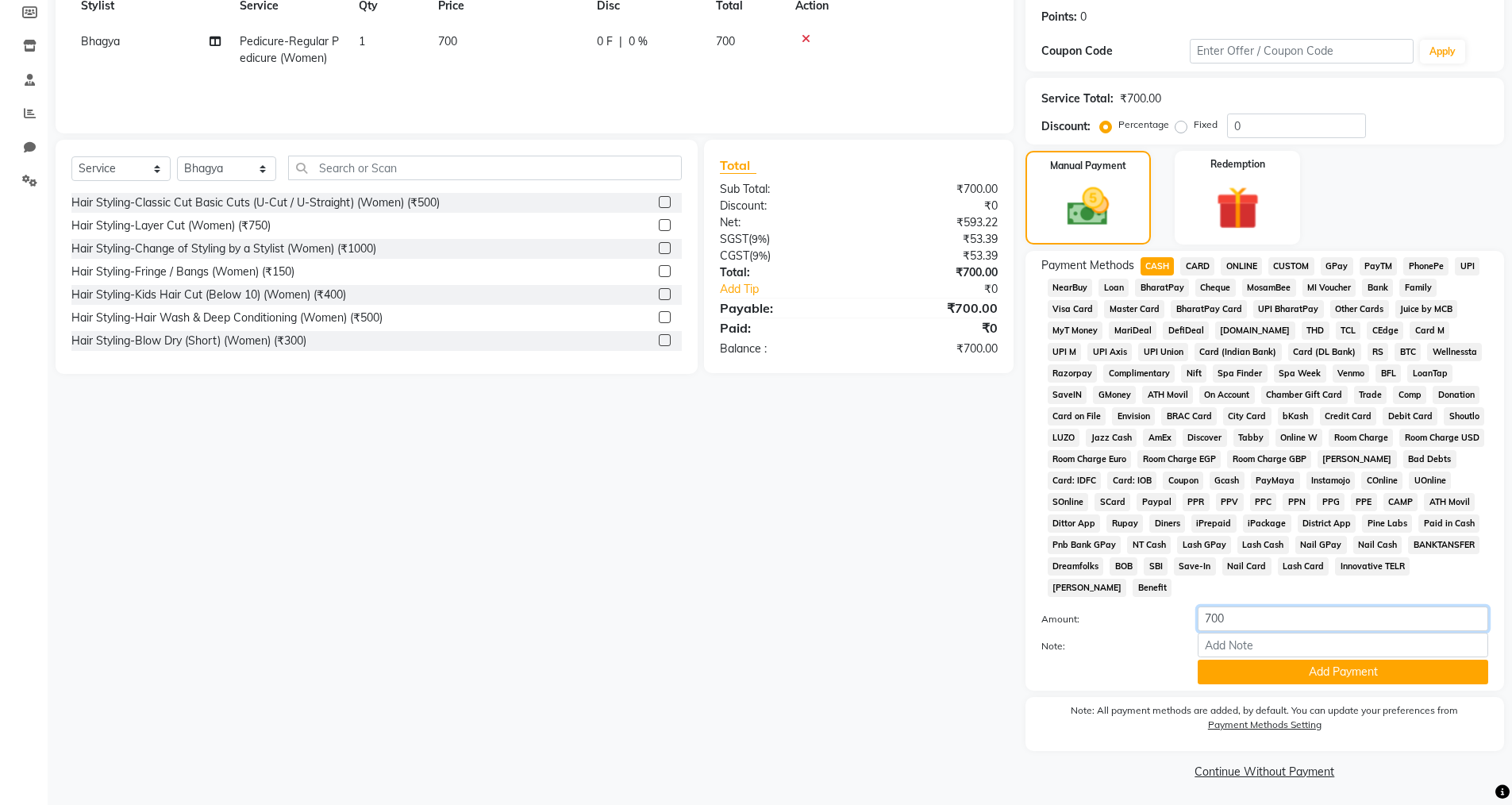
drag, startPoint x: 1229, startPoint y: 620, endPoint x: 1242, endPoint y: 612, distance: 15.3
click at [1242, 612] on input "700" at bounding box center [1344, 619] width 291 height 25
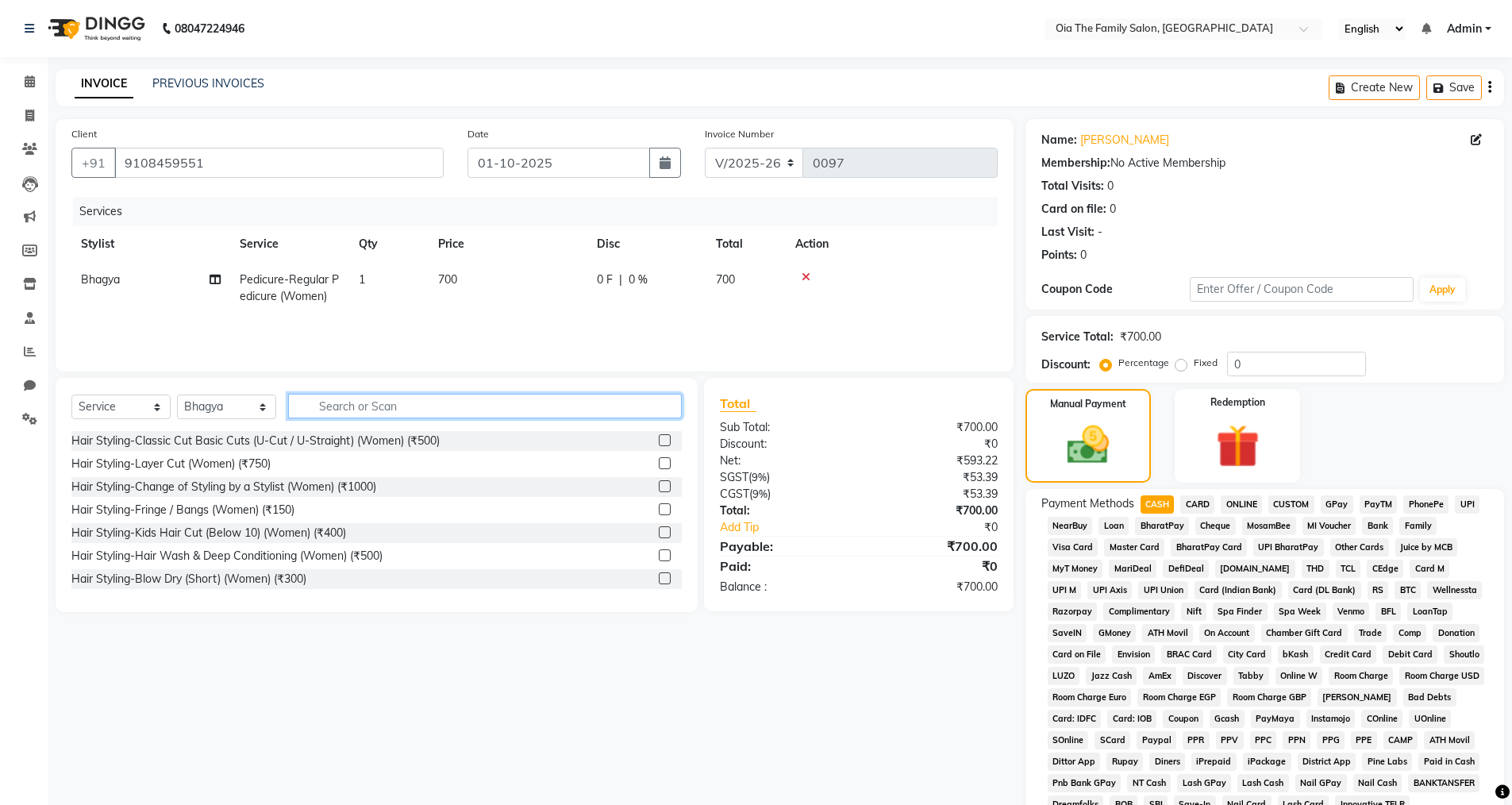
click at [378, 410] on input "text" at bounding box center [485, 406] width 394 height 25
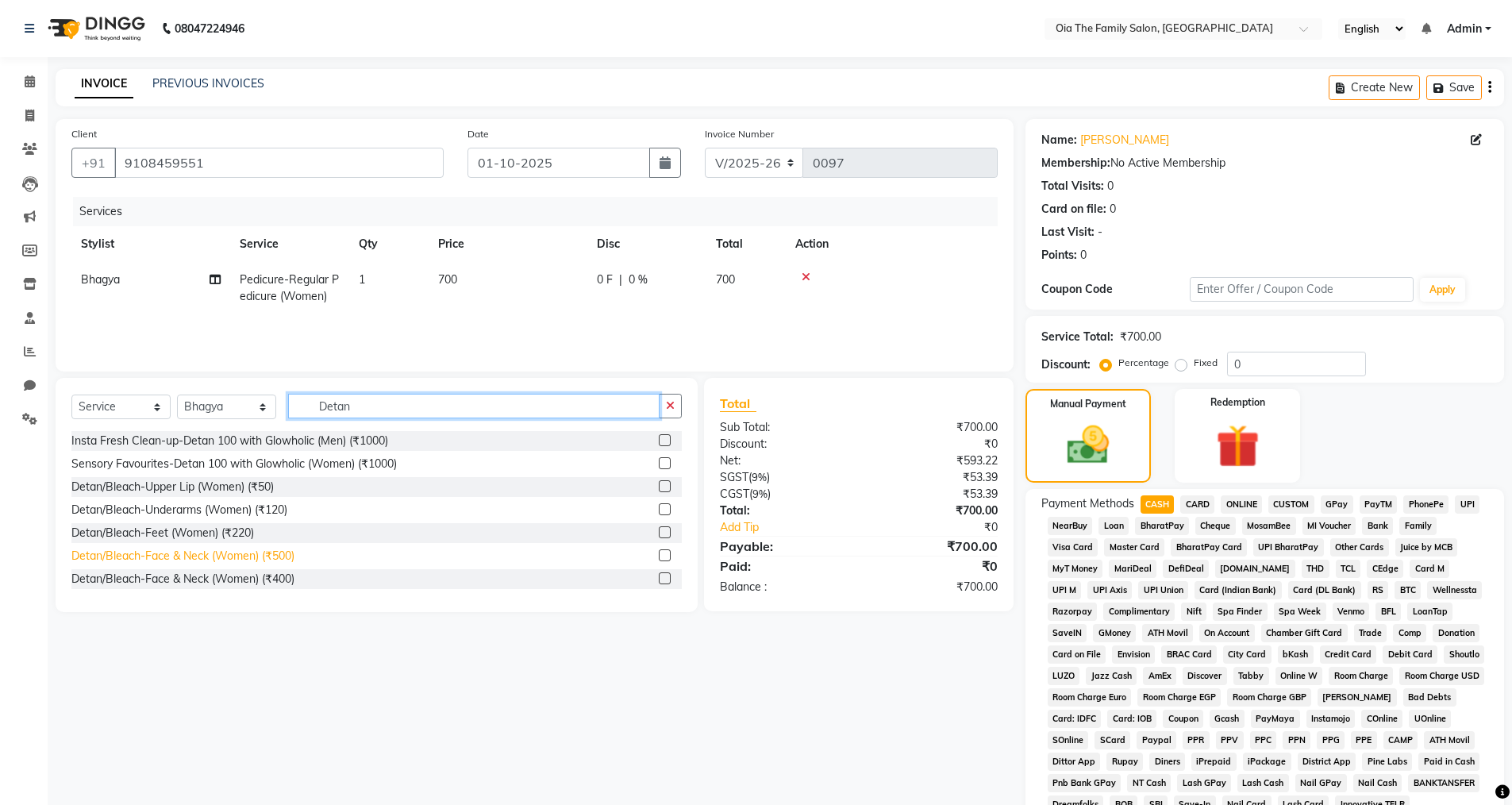
type input "Detan"
click at [236, 553] on div "Detan/Bleach-Face & Neck (Women) (₹500)" at bounding box center [183, 555] width 223 height 17
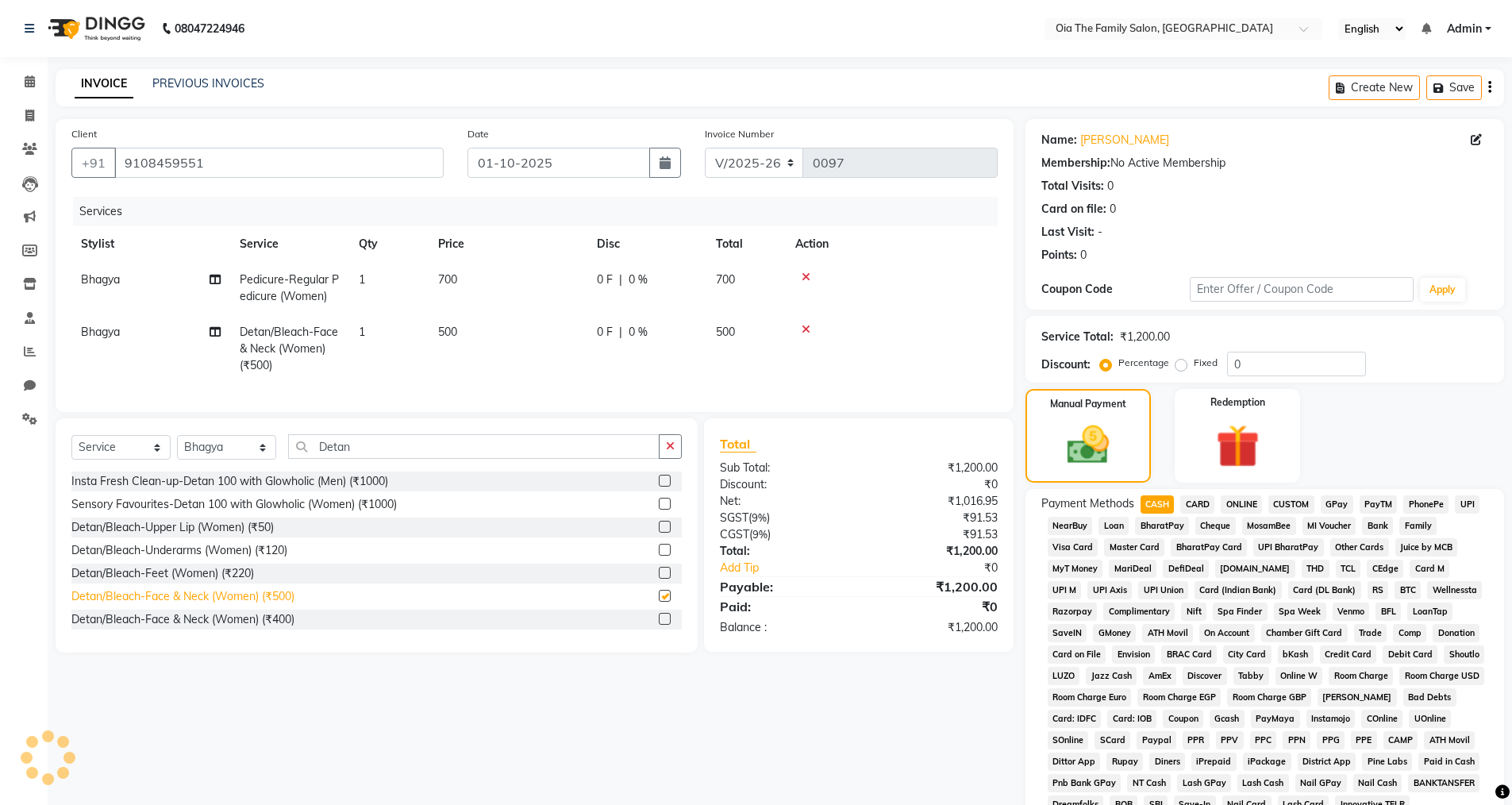
checkbox input "false"
click at [176, 624] on div "Detan/Bleach-Face & Neck (Women) (₹400)" at bounding box center [183, 619] width 223 height 17
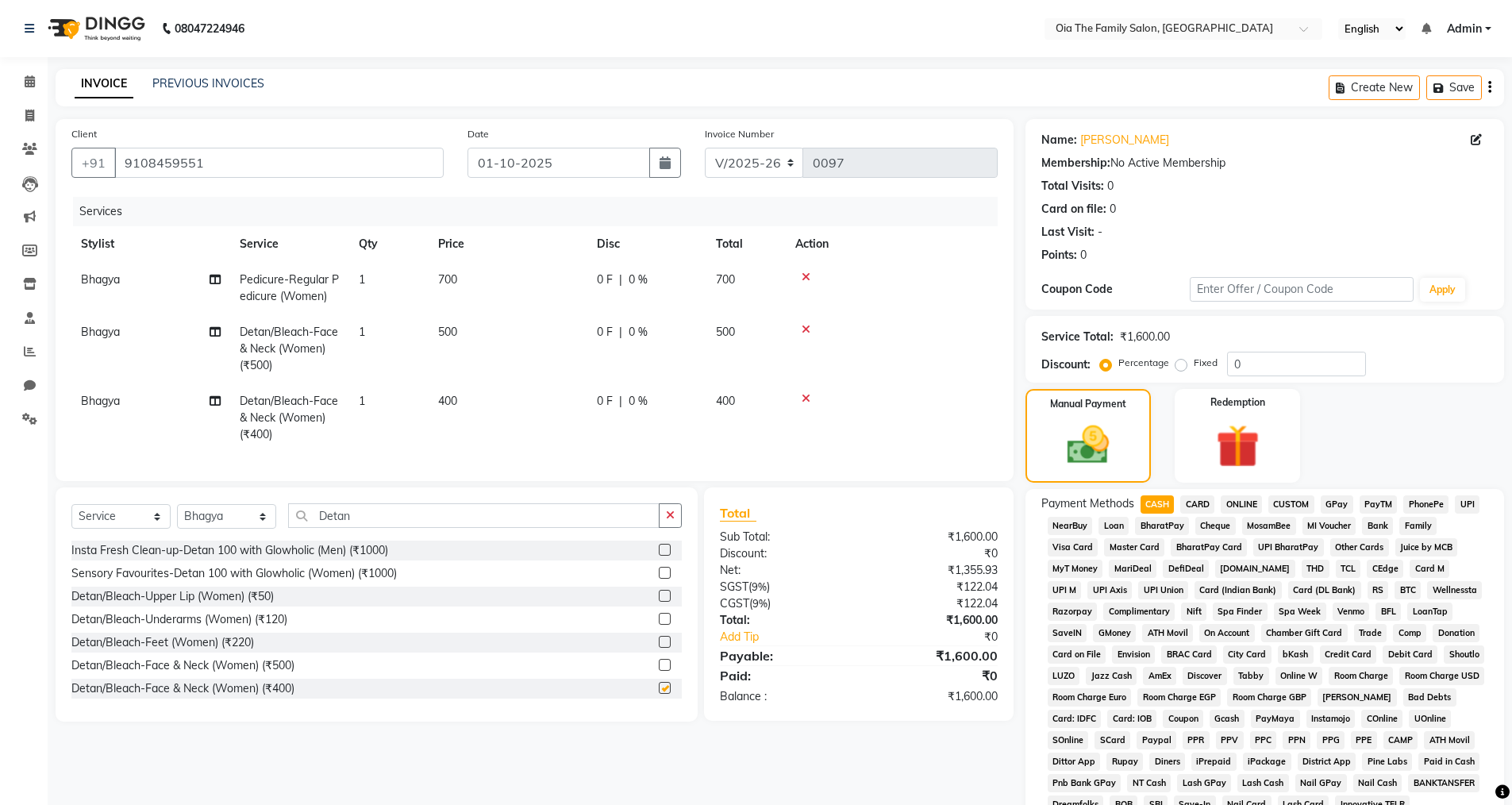
checkbox input "false"
click at [447, 336] on span "500" at bounding box center [448, 332] width 19 height 14
select select "93028"
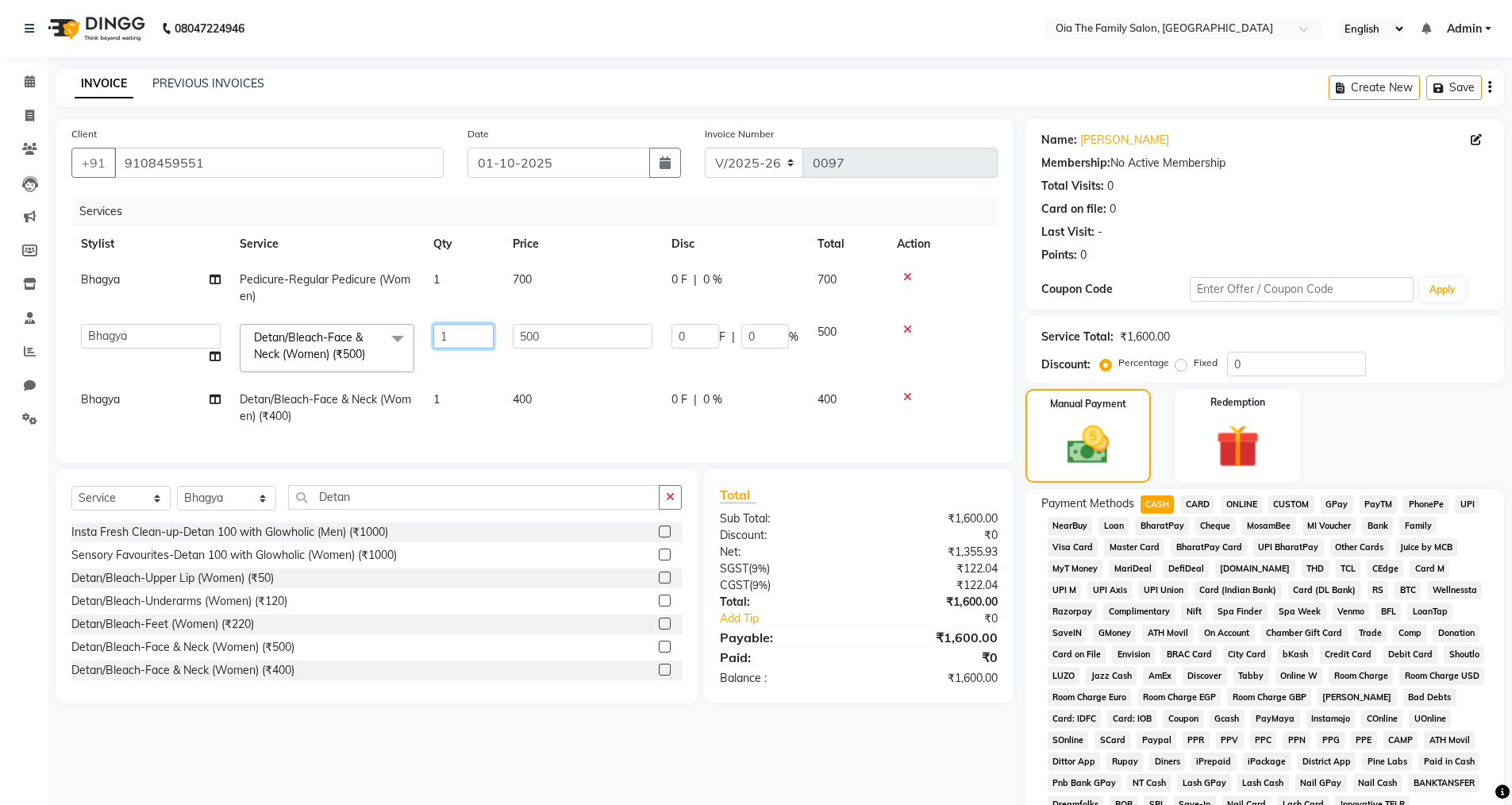
click at [447, 336] on input "1" at bounding box center [463, 337] width 60 height 25
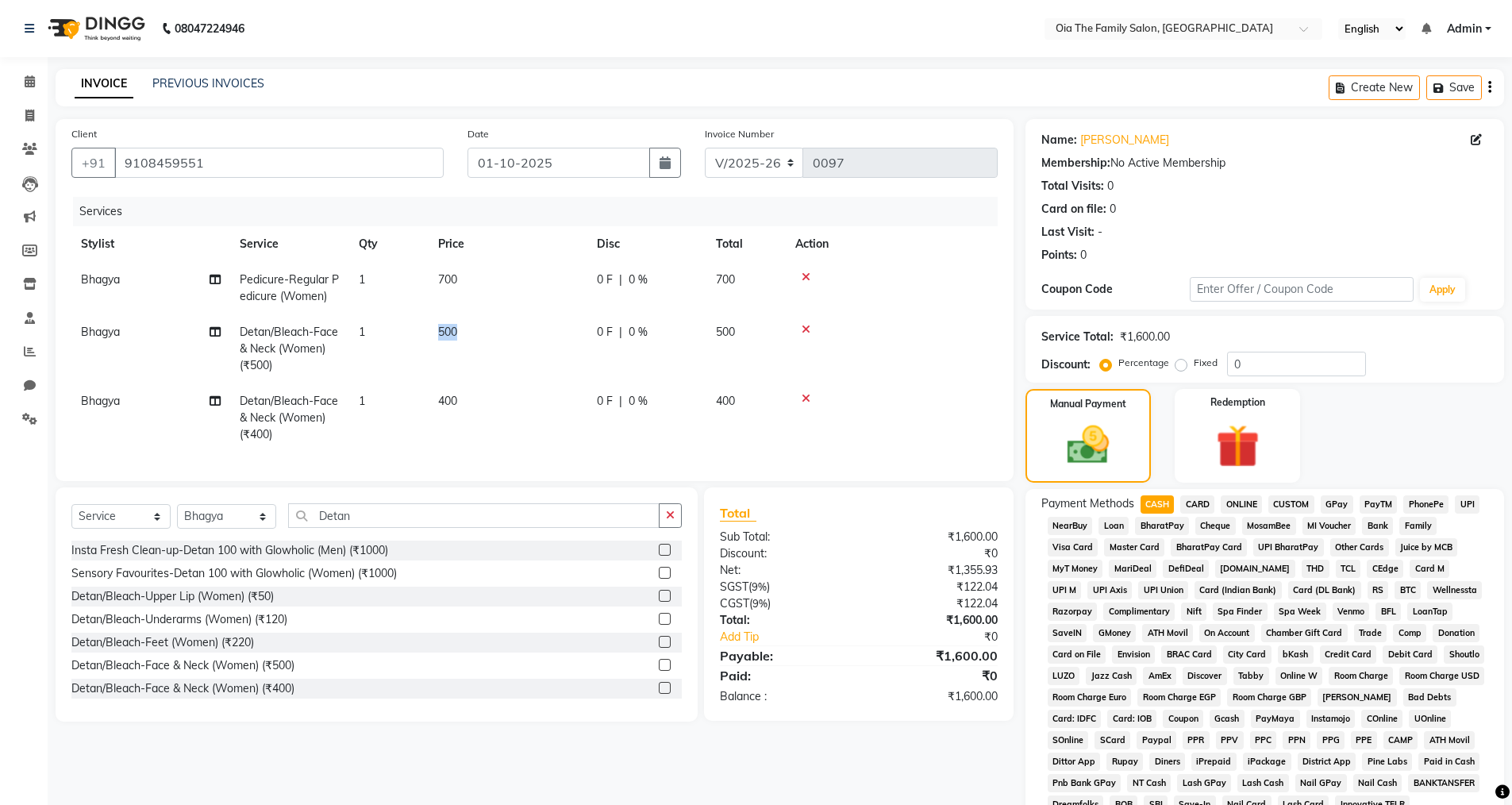
drag, startPoint x: 567, startPoint y: 336, endPoint x: 447, endPoint y: 341, distance: 120.1
click at [453, 334] on span "500" at bounding box center [448, 332] width 19 height 14
select select "93028"
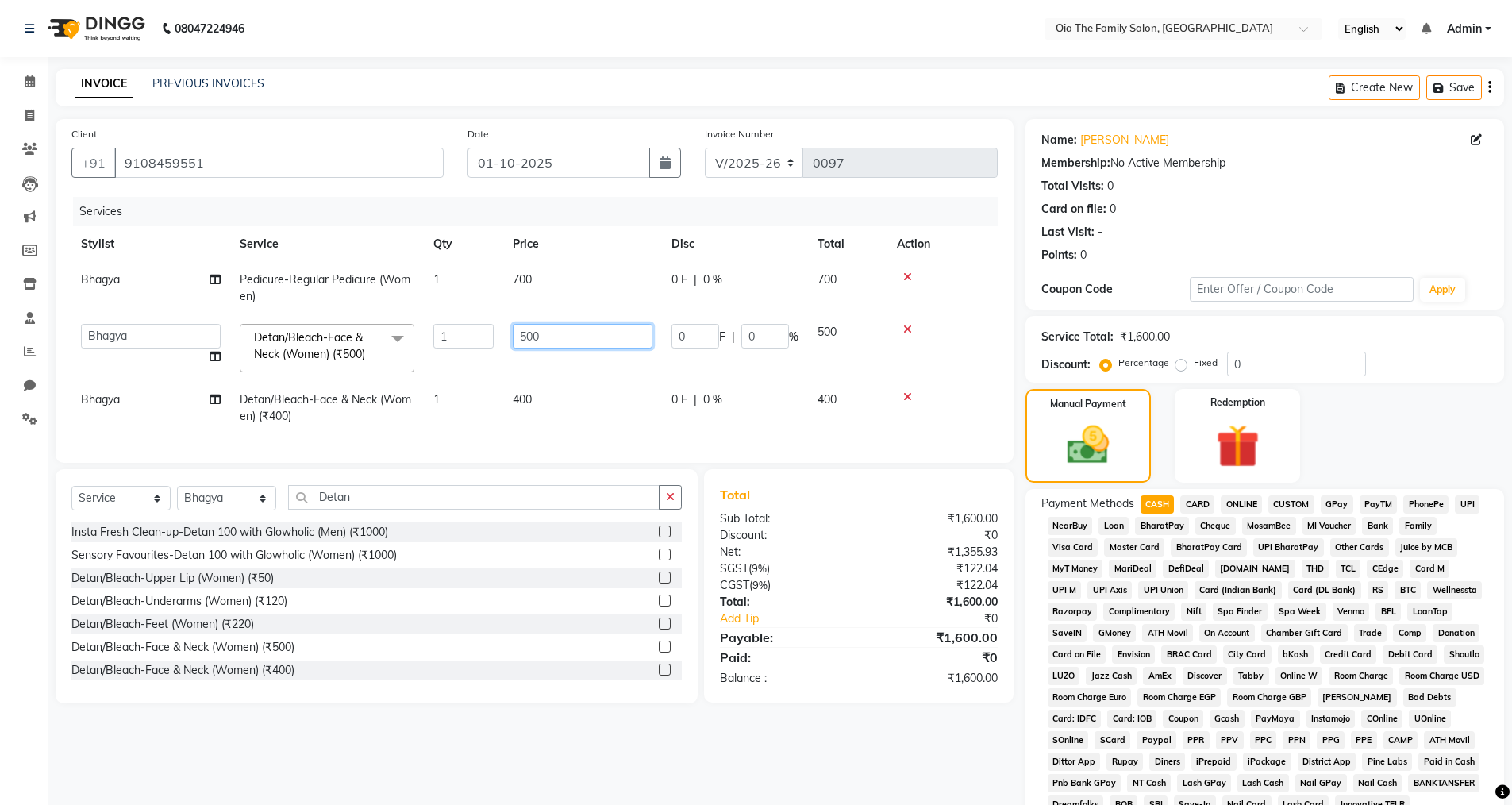
drag, startPoint x: 539, startPoint y: 330, endPoint x: 517, endPoint y: 341, distance: 24.6
click at [517, 341] on input "500" at bounding box center [583, 337] width 140 height 25
type input "600"
click at [632, 391] on tr "Bhagya Detan/Bleach-Face & Neck (Women) (₹400) 1 400 0 F | 0 % 400" at bounding box center [535, 407] width 927 height 52
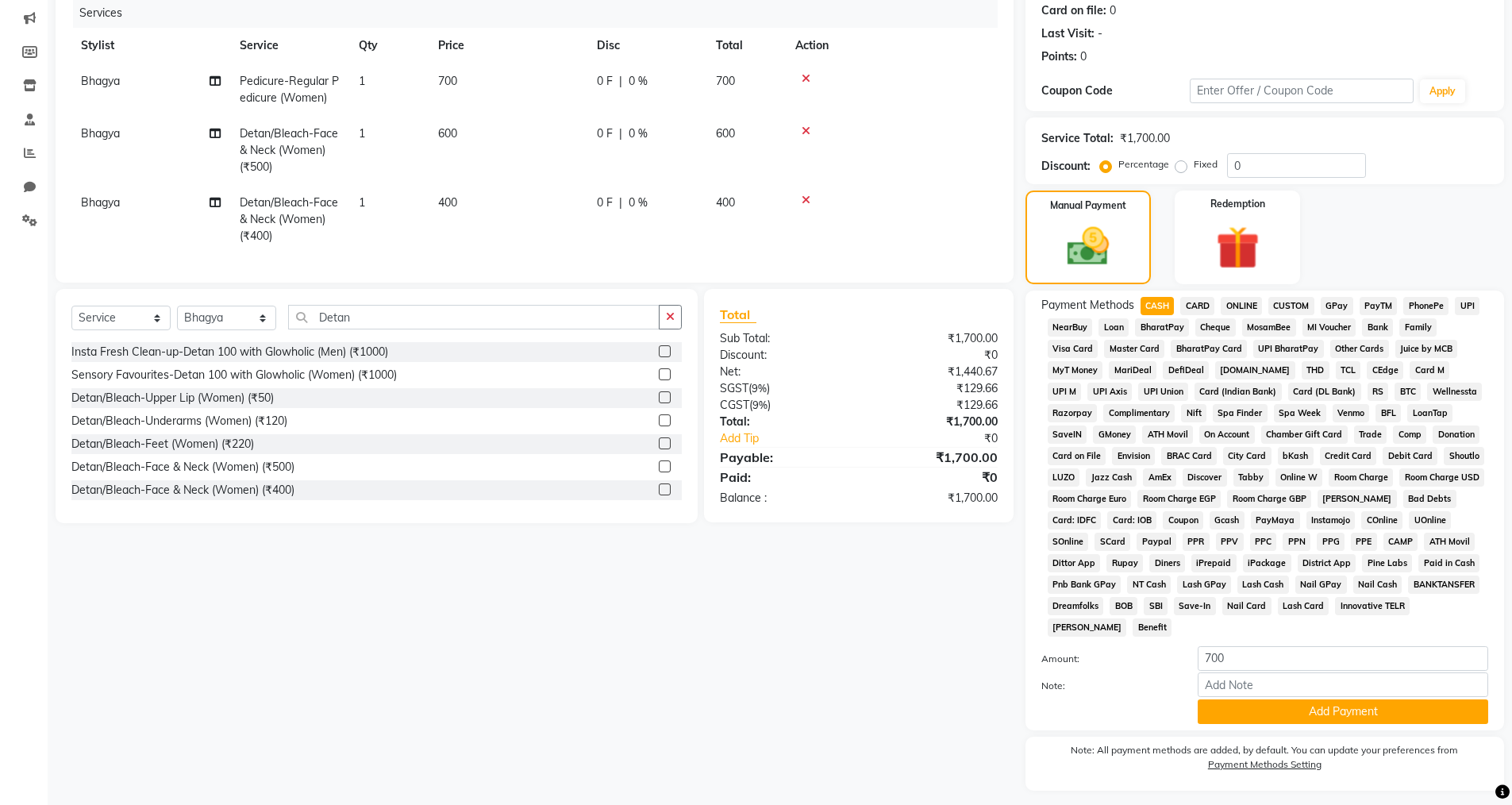
scroll to position [161, 0]
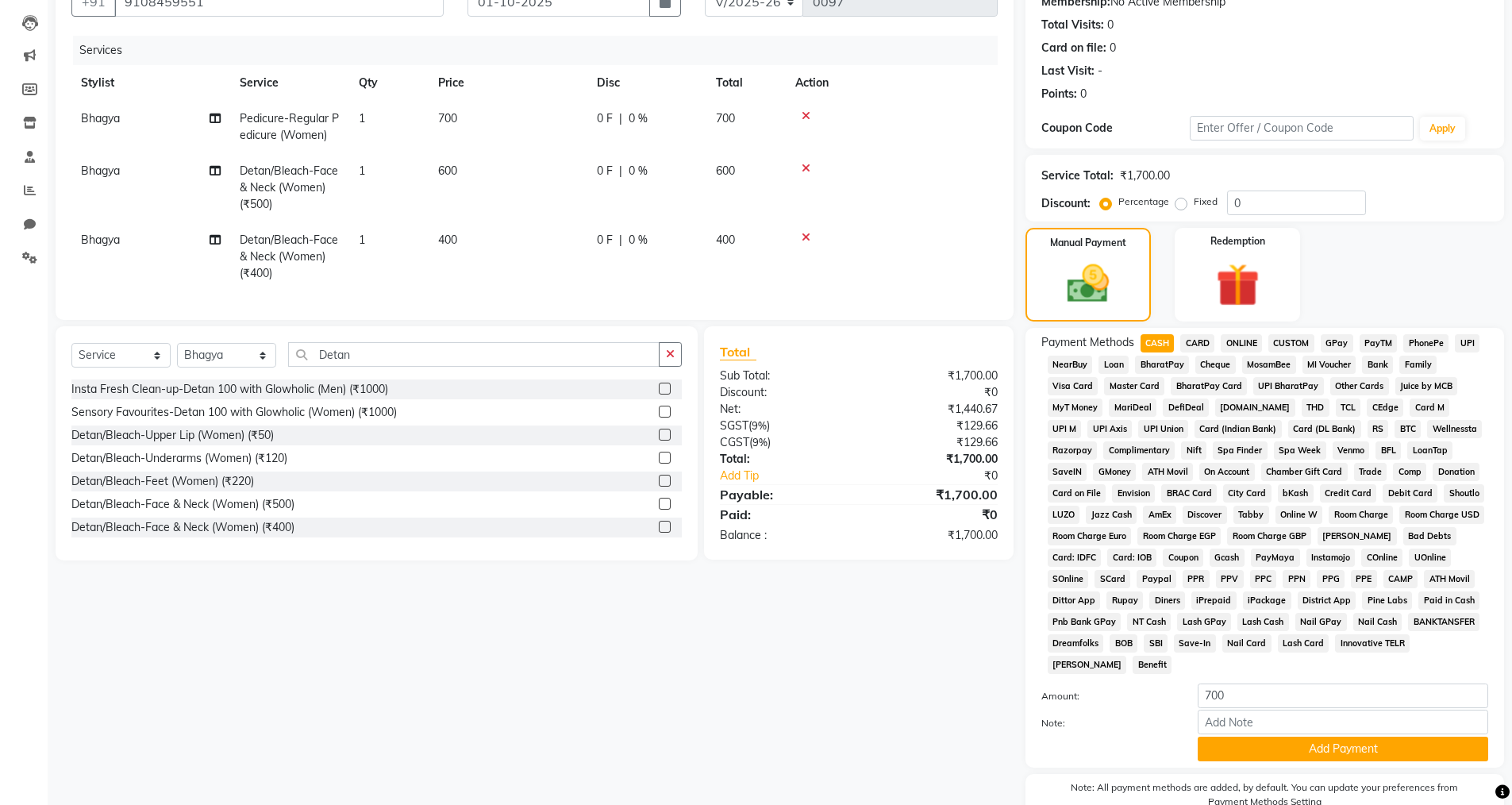
click at [970, 607] on div "Client [PHONE_NUMBER] Date [DATE] Invoice Number V/2025 V/[PHONE_NUMBER] Servic…" at bounding box center [534, 408] width 982 height 902
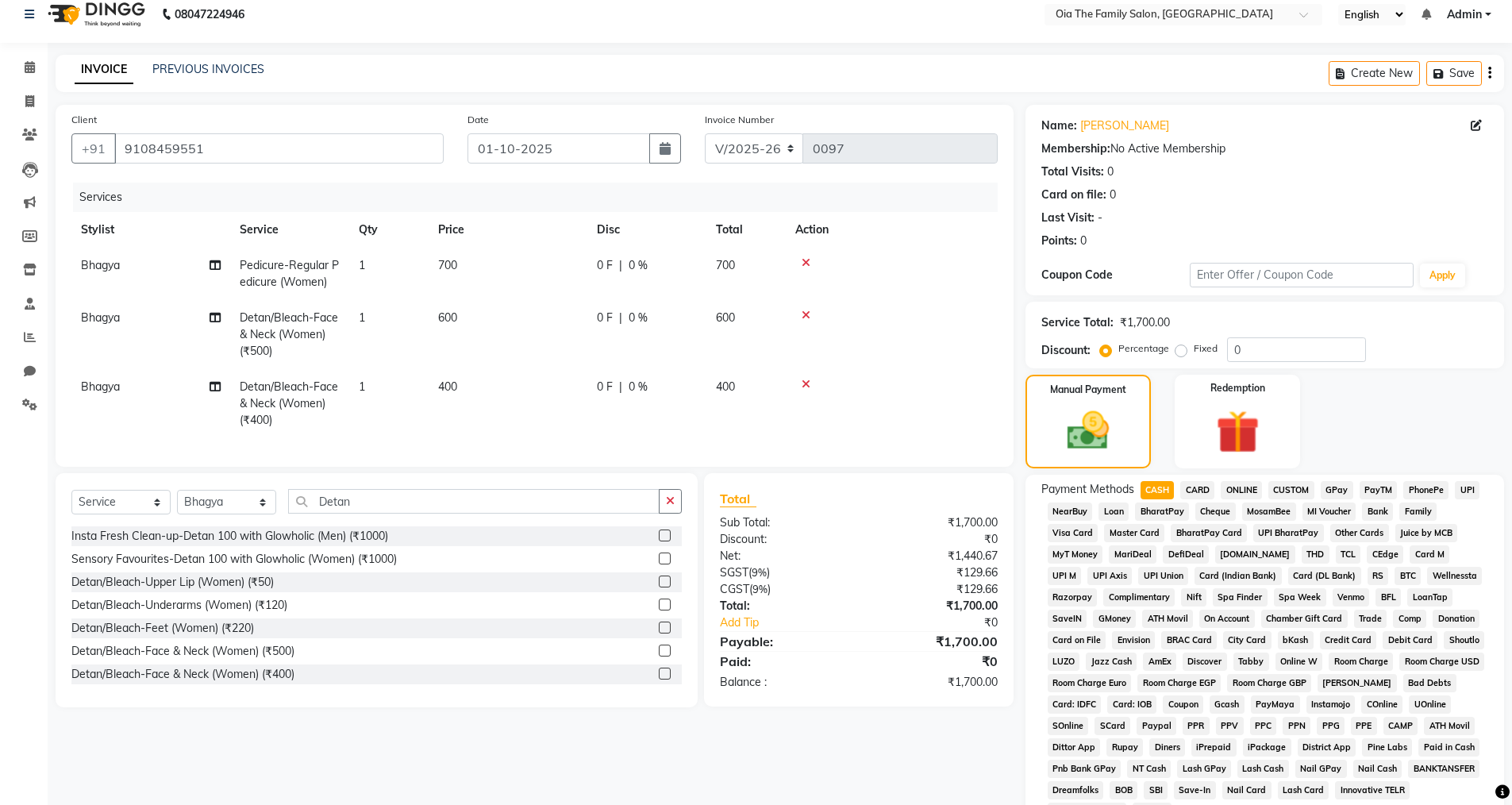
scroll to position [3, 0]
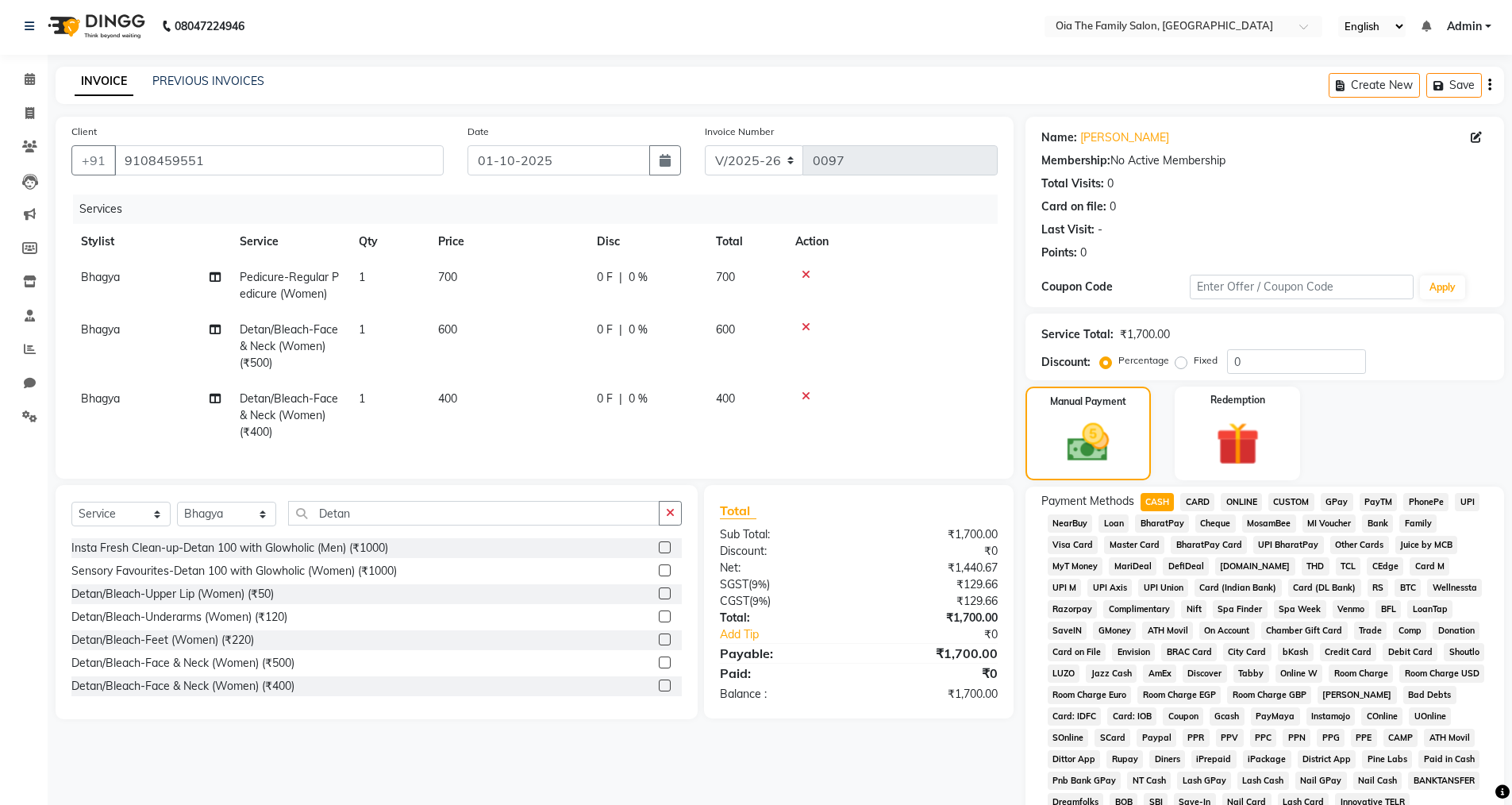
click at [1472, 499] on span "UPI" at bounding box center [1468, 502] width 25 height 19
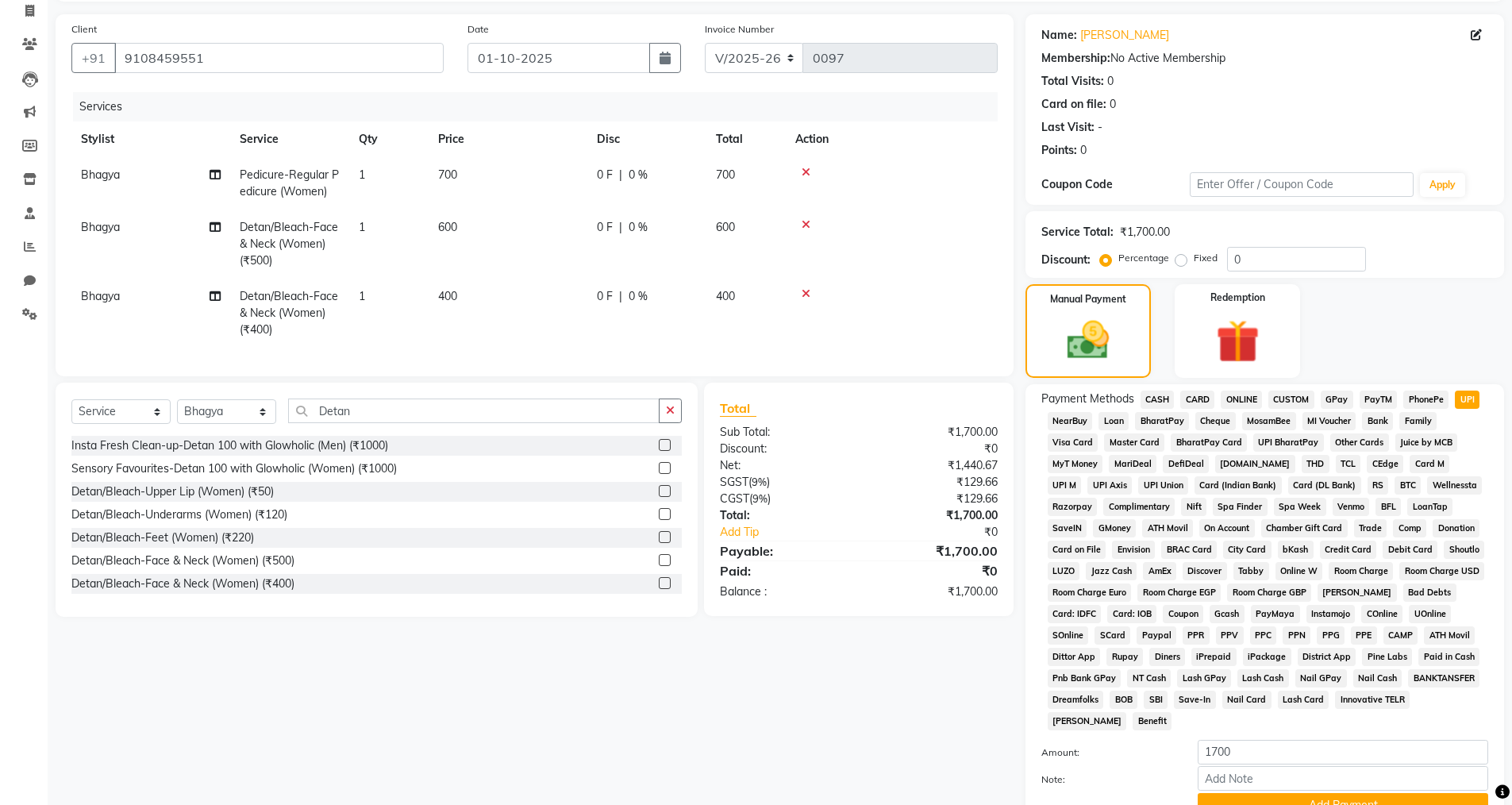
scroll to position [241, 0]
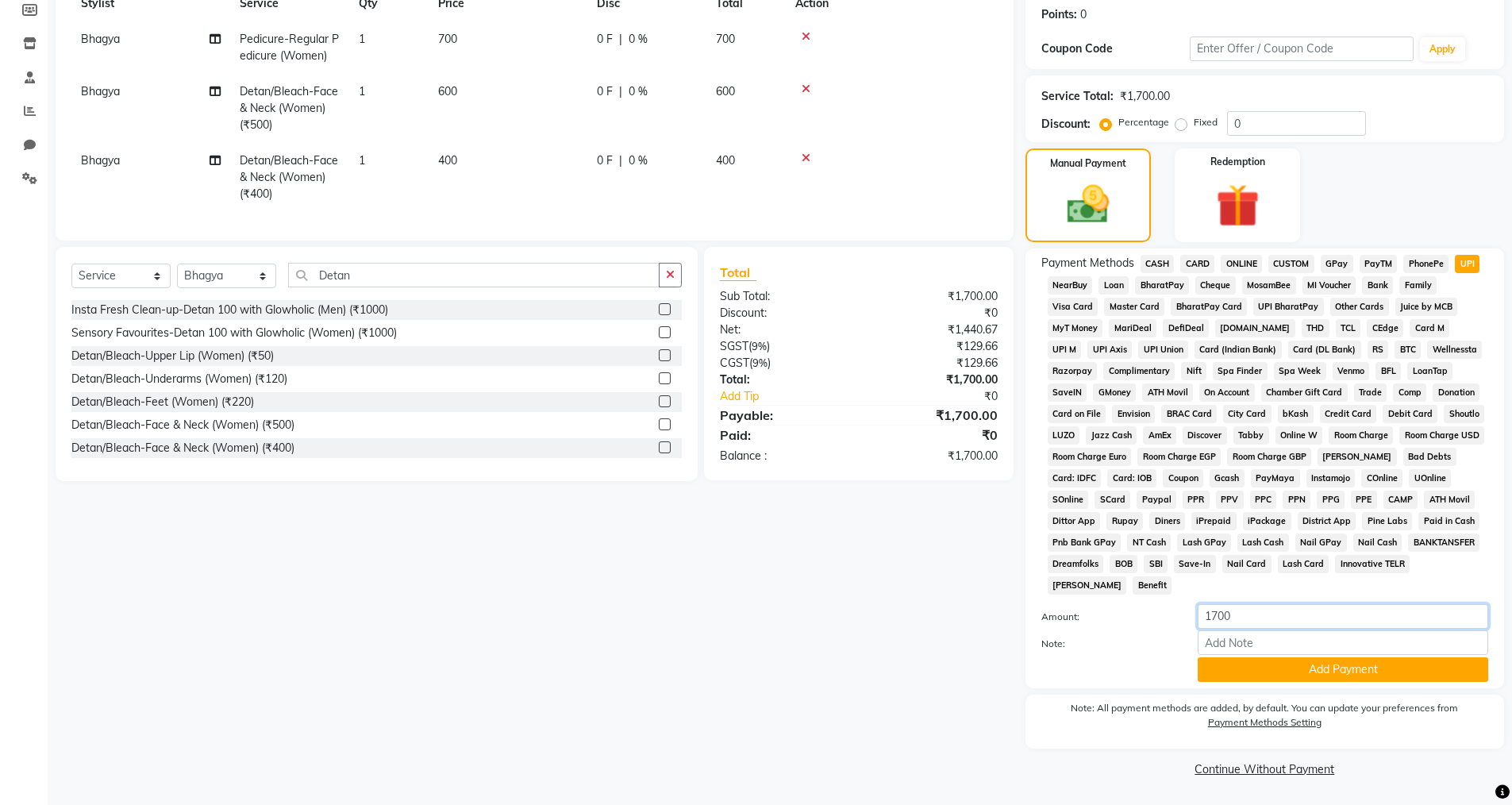
drag, startPoint x: 1242, startPoint y: 608, endPoint x: 1199, endPoint y: 618, distance: 44.1
click at [1199, 618] on input "1700" at bounding box center [1344, 616] width 291 height 25
type input "200"
click at [1275, 667] on button "Add Payment" at bounding box center [1344, 670] width 291 height 25
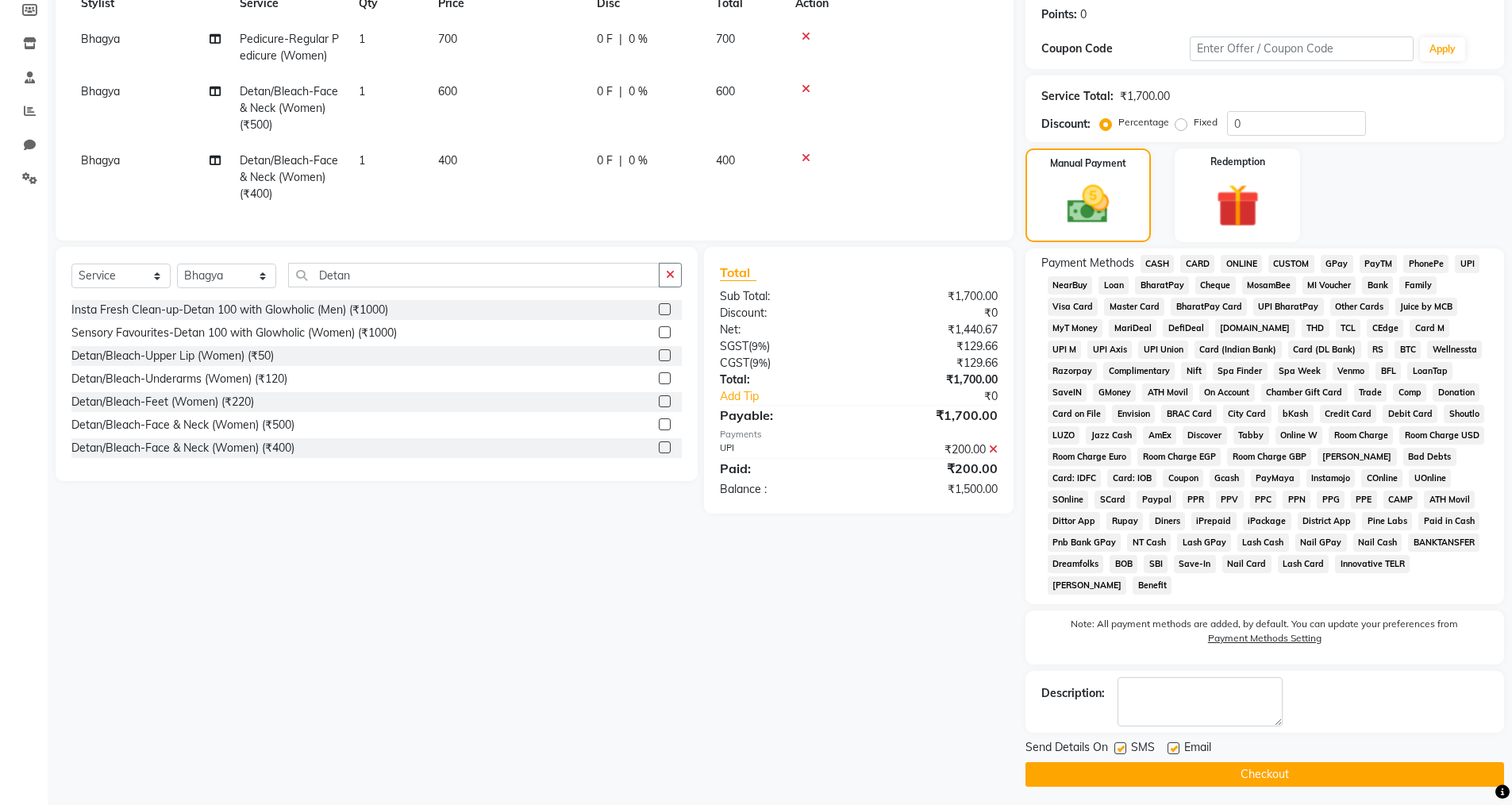
click at [1162, 256] on span "CASH" at bounding box center [1158, 264] width 35 height 19
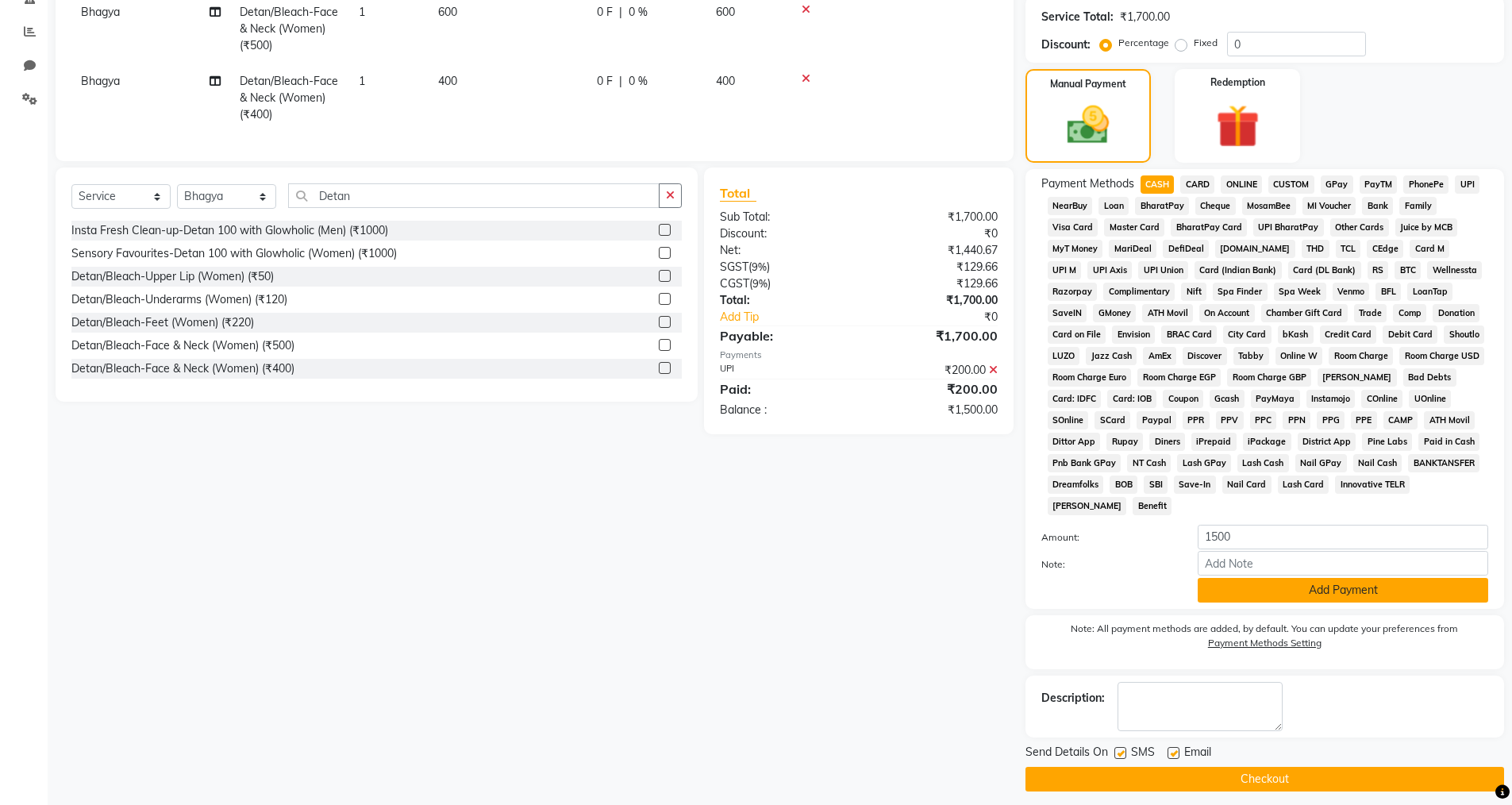
scroll to position [330, 0]
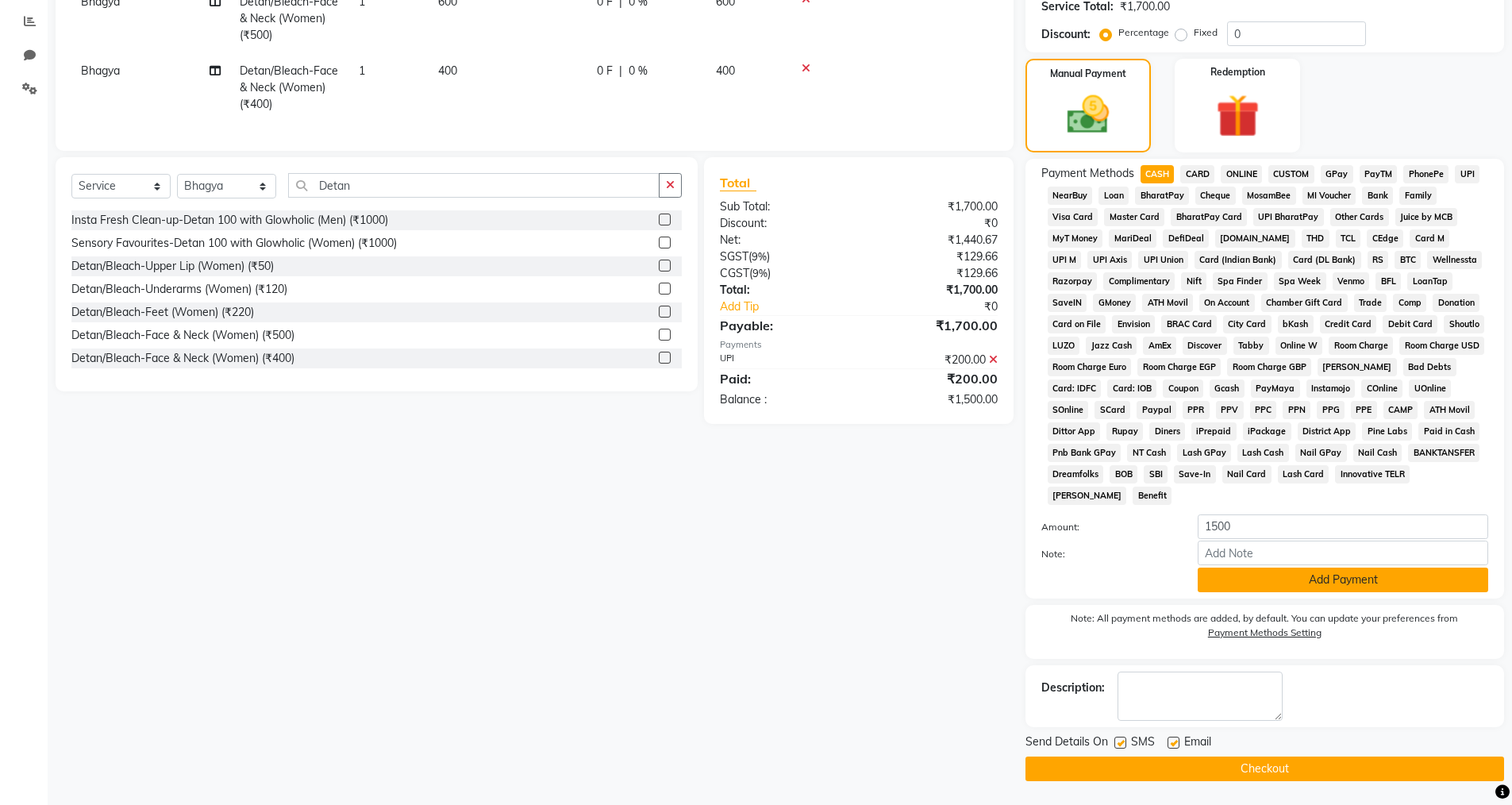
click at [1233, 585] on button "Add Payment" at bounding box center [1344, 580] width 291 height 25
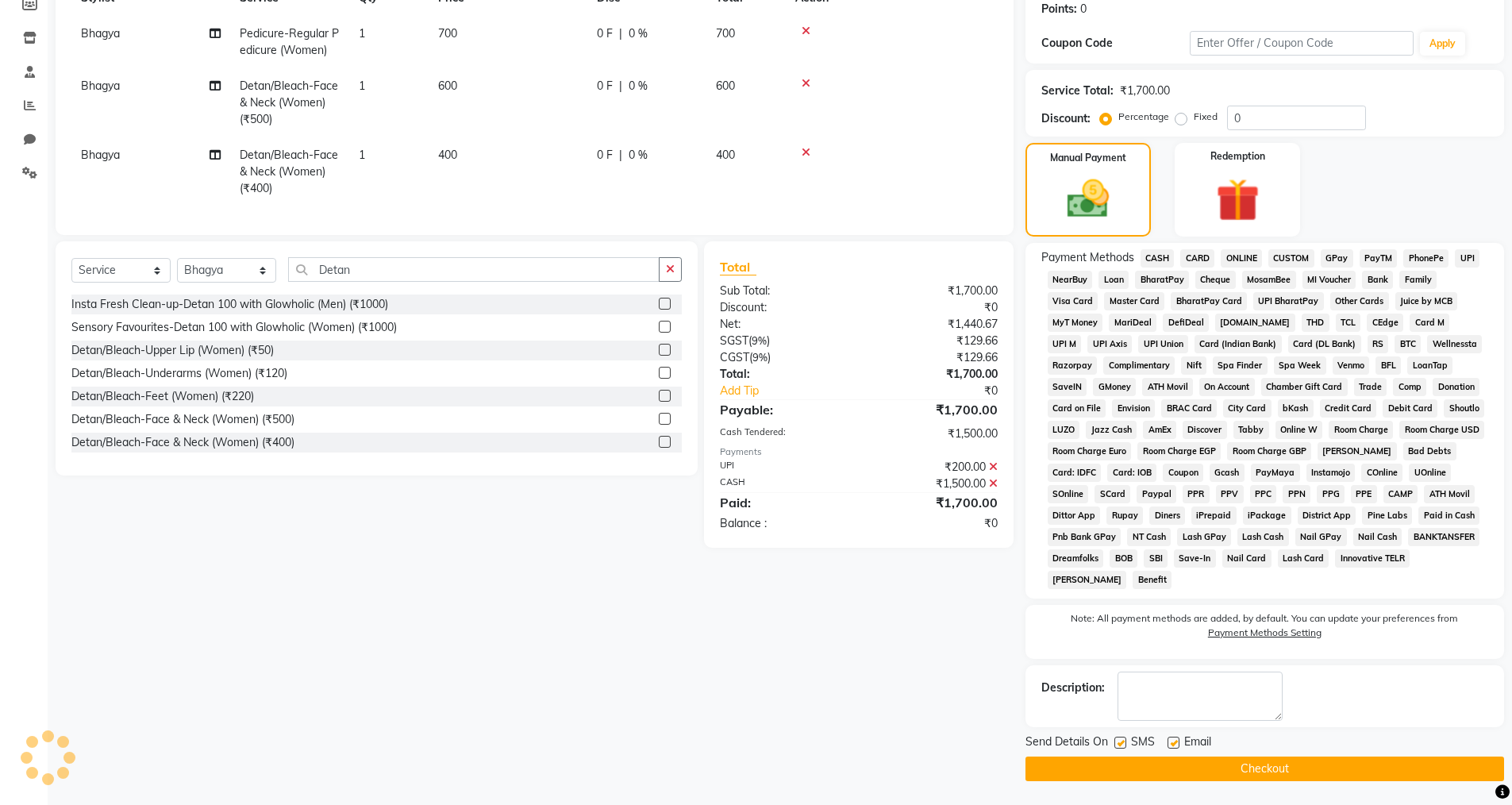
scroll to position [246, 0]
click at [1172, 741] on label at bounding box center [1173, 742] width 12 height 12
click at [1172, 741] on input "checkbox" at bounding box center [1173, 744] width 11 height 11
checkbox input "false"
click at [1117, 746] on label at bounding box center [1120, 742] width 12 height 12
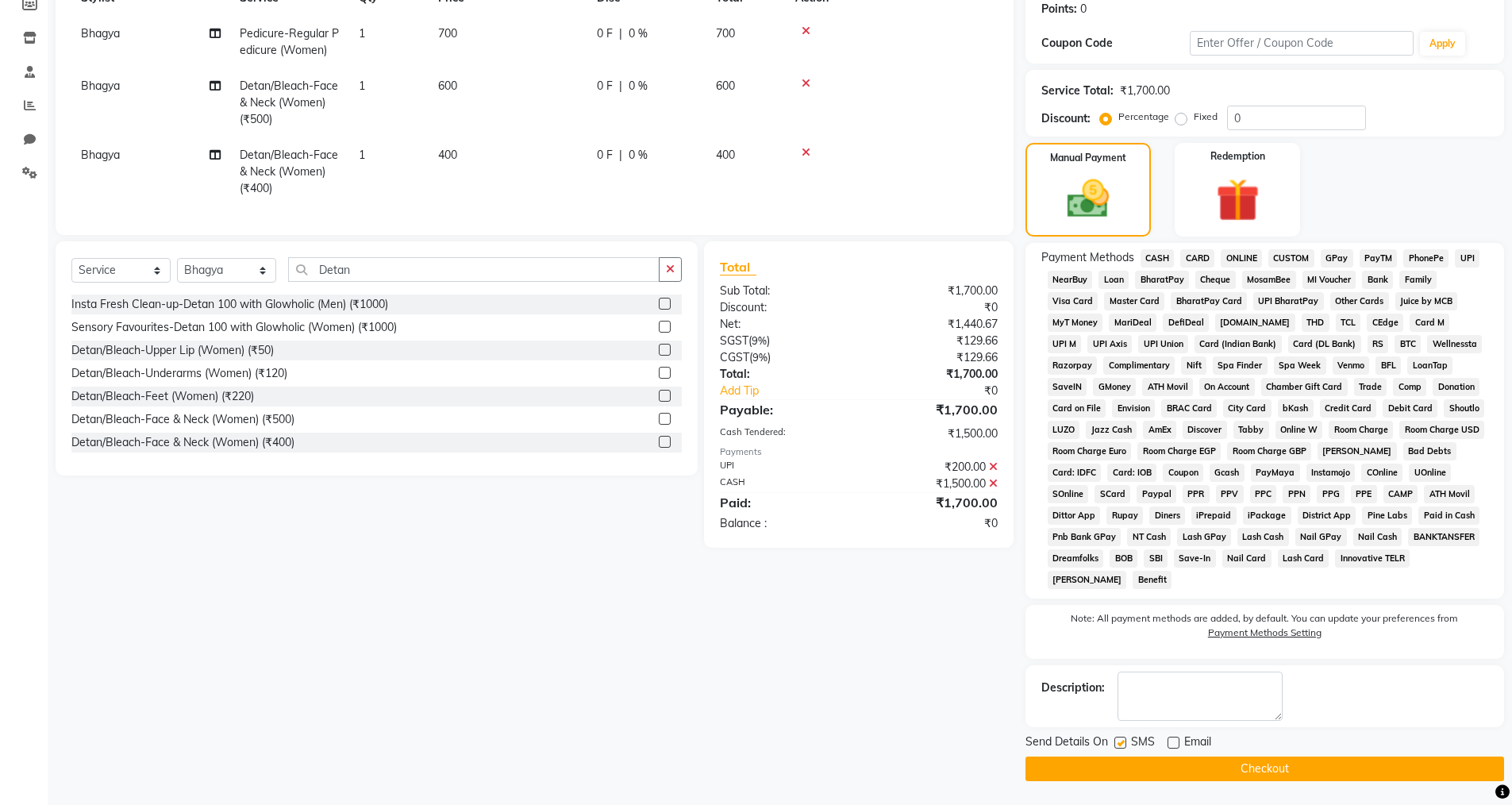
click at [1117, 746] on input "checkbox" at bounding box center [1120, 744] width 11 height 11
checkbox input "false"
click at [1120, 771] on button "Checkout" at bounding box center [1265, 769] width 478 height 25
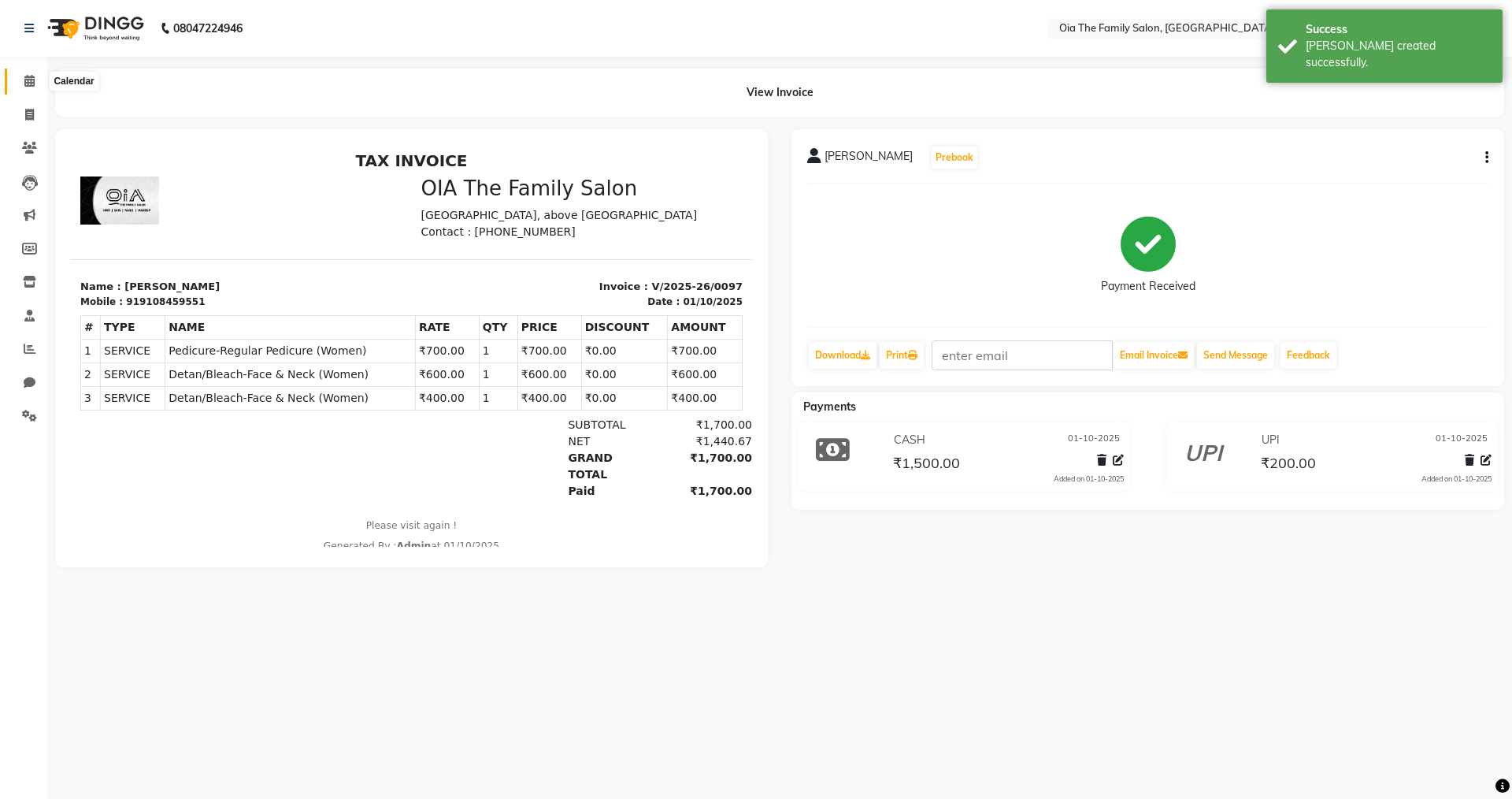
click at [23, 78] on span at bounding box center [29, 81] width 27 height 18
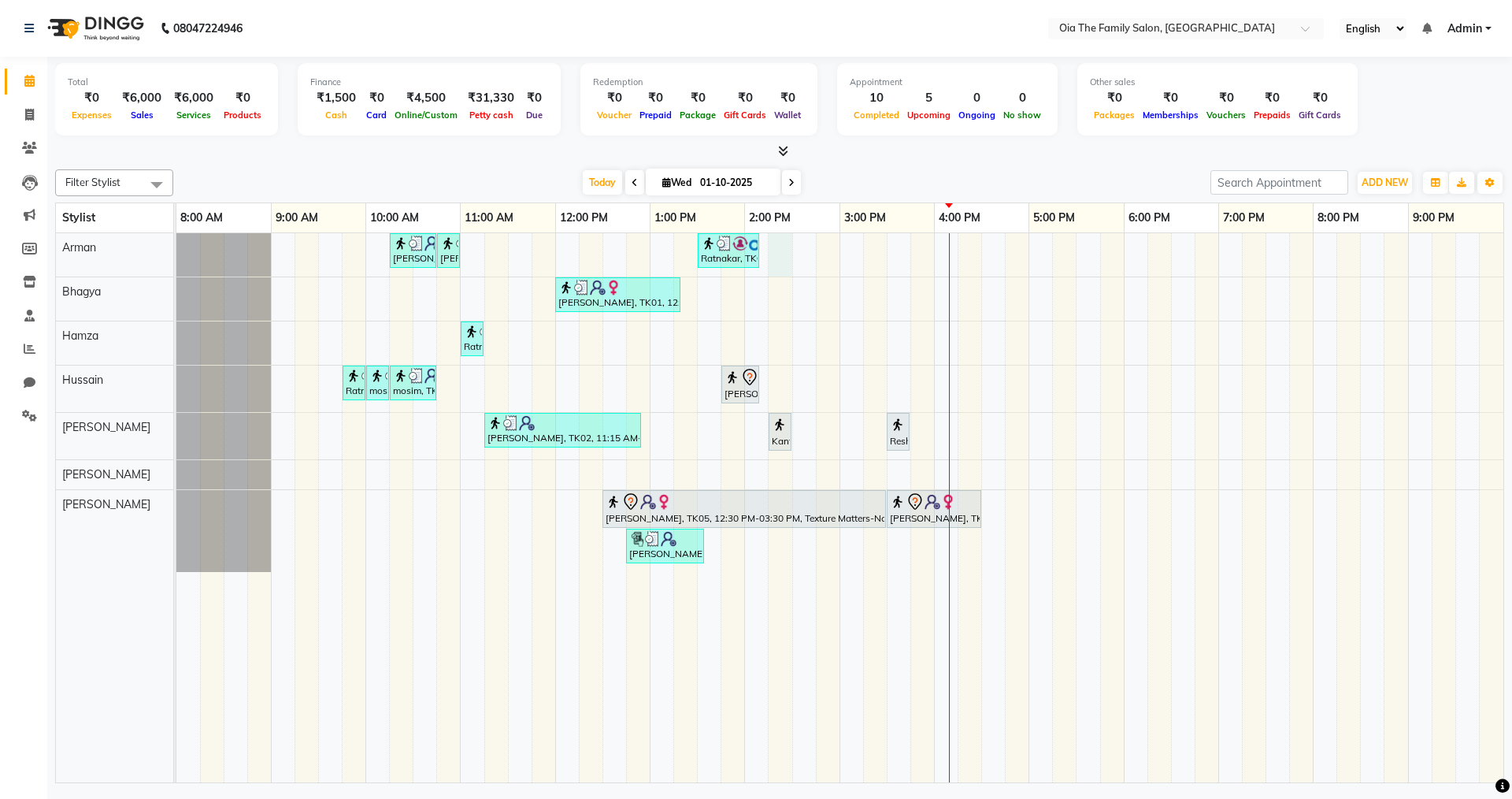
click at [779, 244] on div "Sinan, TK10, 10:15 AM-10:45 AM, Hair Styling-Hair Cut (Men) Sinan, TK10, 10:45 …" at bounding box center [840, 507] width 1327 height 549
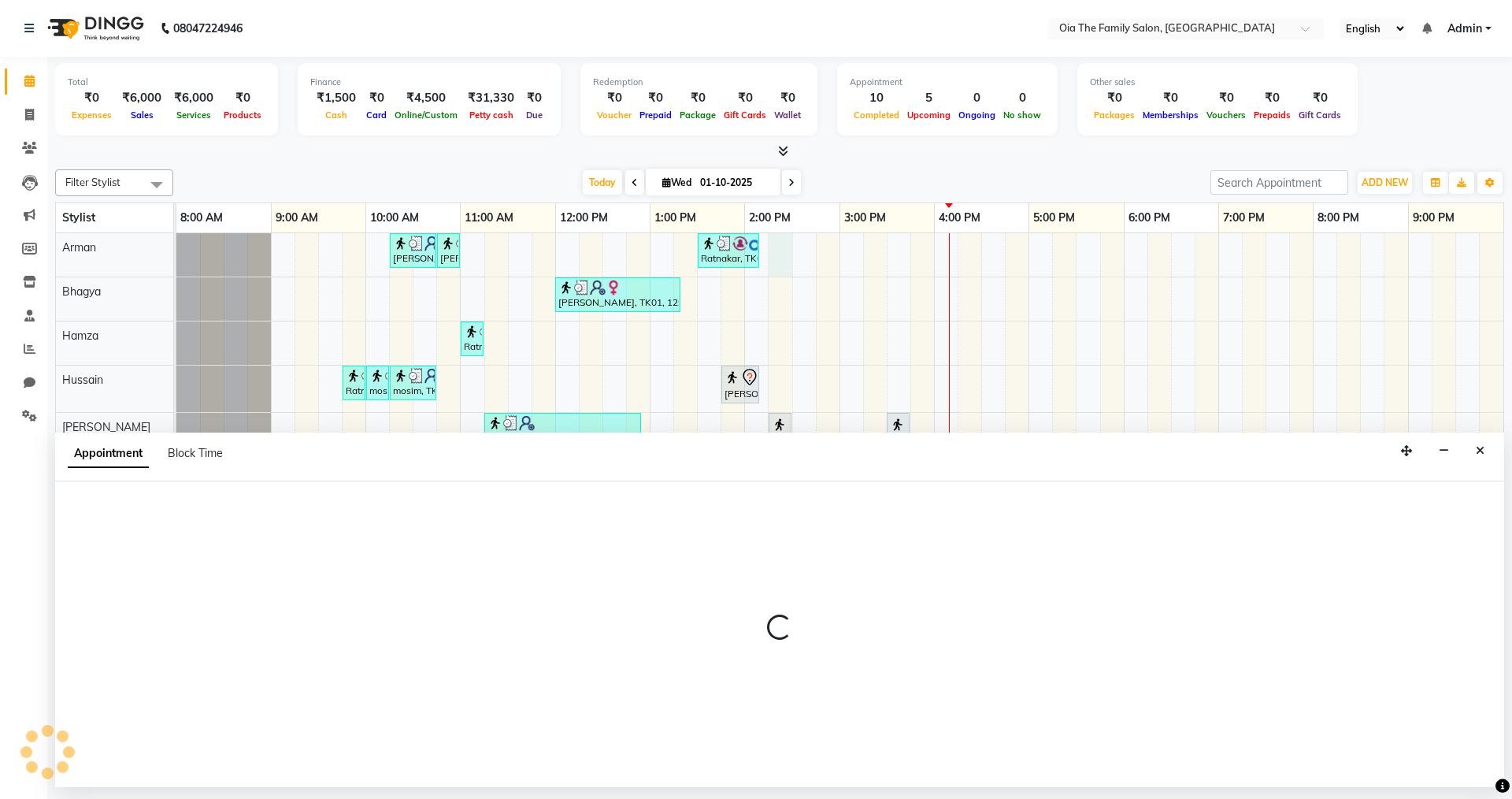
select select "93027"
select select "855"
select select "tentative"
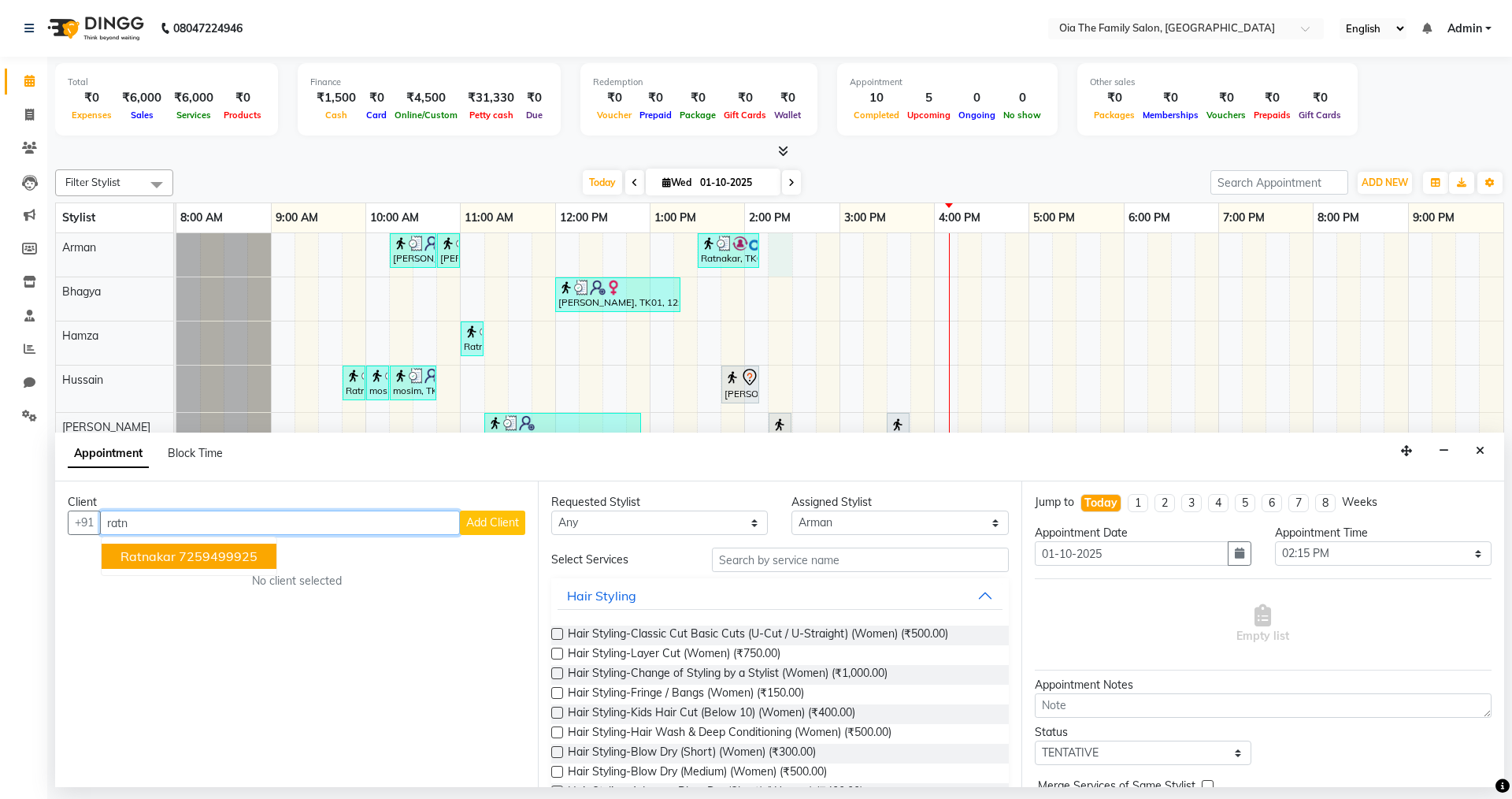
click at [226, 549] on ngb-highlight "7259499925" at bounding box center [218, 556] width 79 height 16
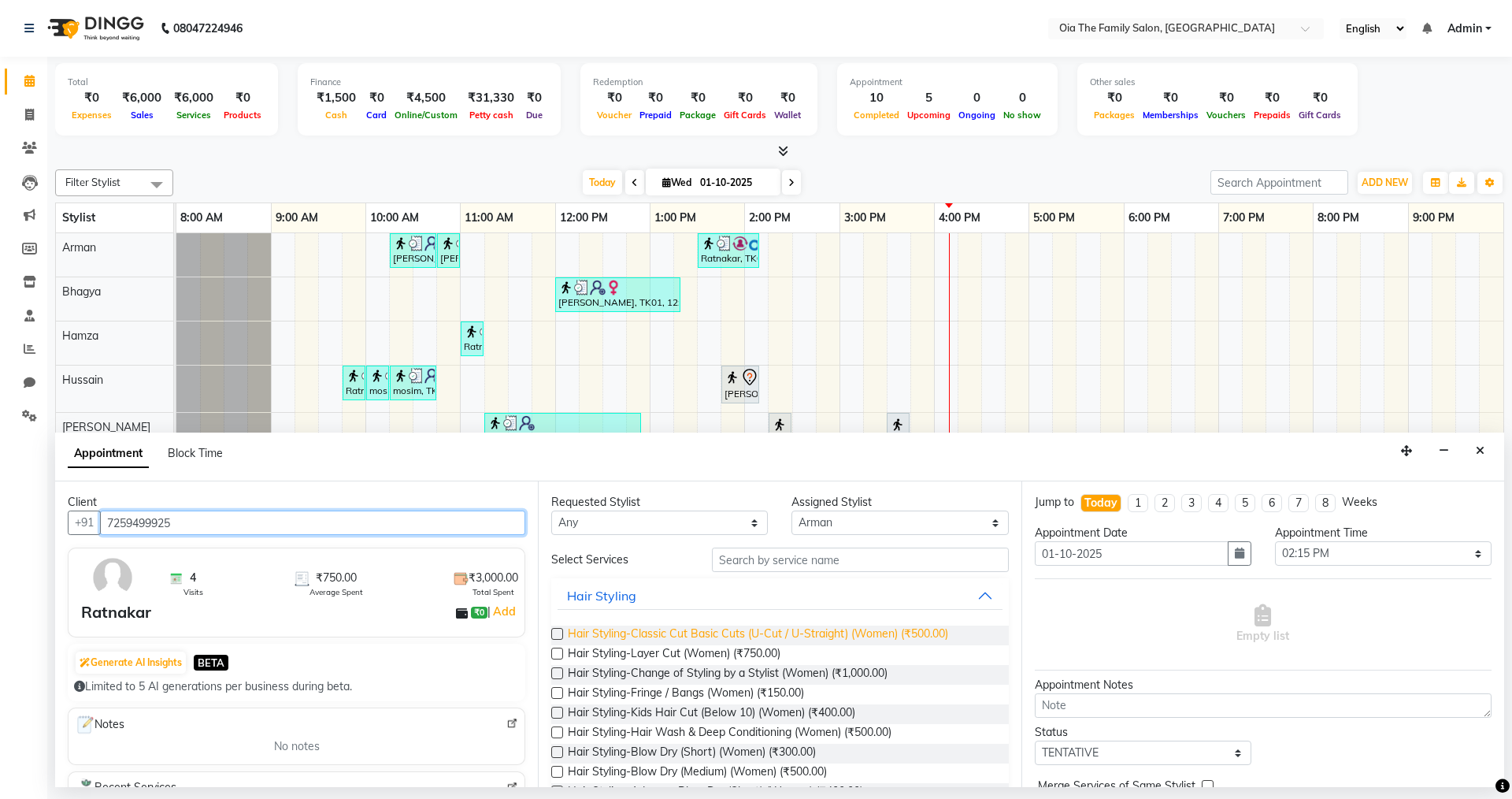
type input "7259499925"
click at [716, 630] on span "Hair Styling-Classic Cut Basic Cuts (U-Cut / U-Straight) (Women) (₹500.00)" at bounding box center [757, 636] width 380 height 19
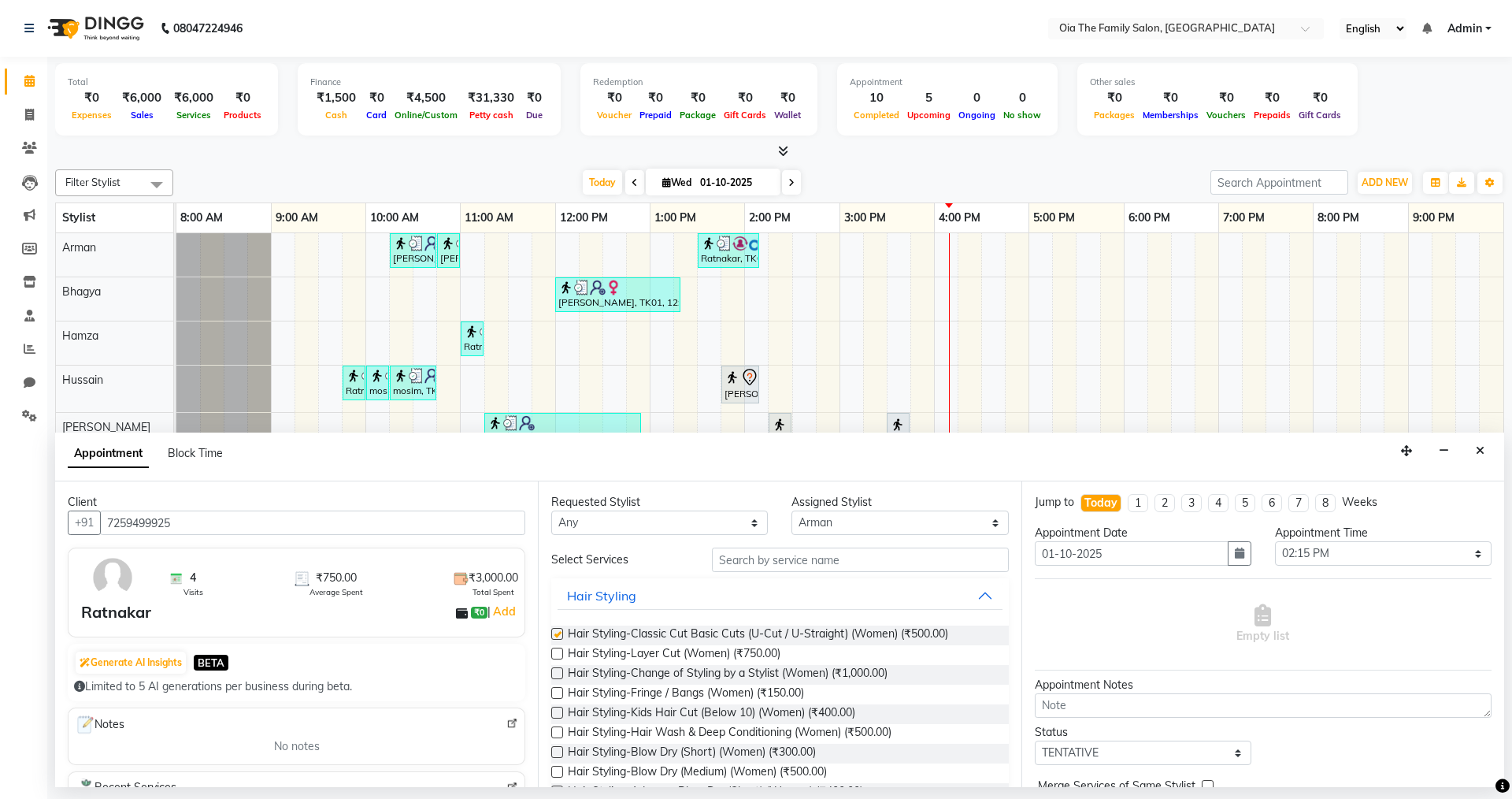
checkbox input "false"
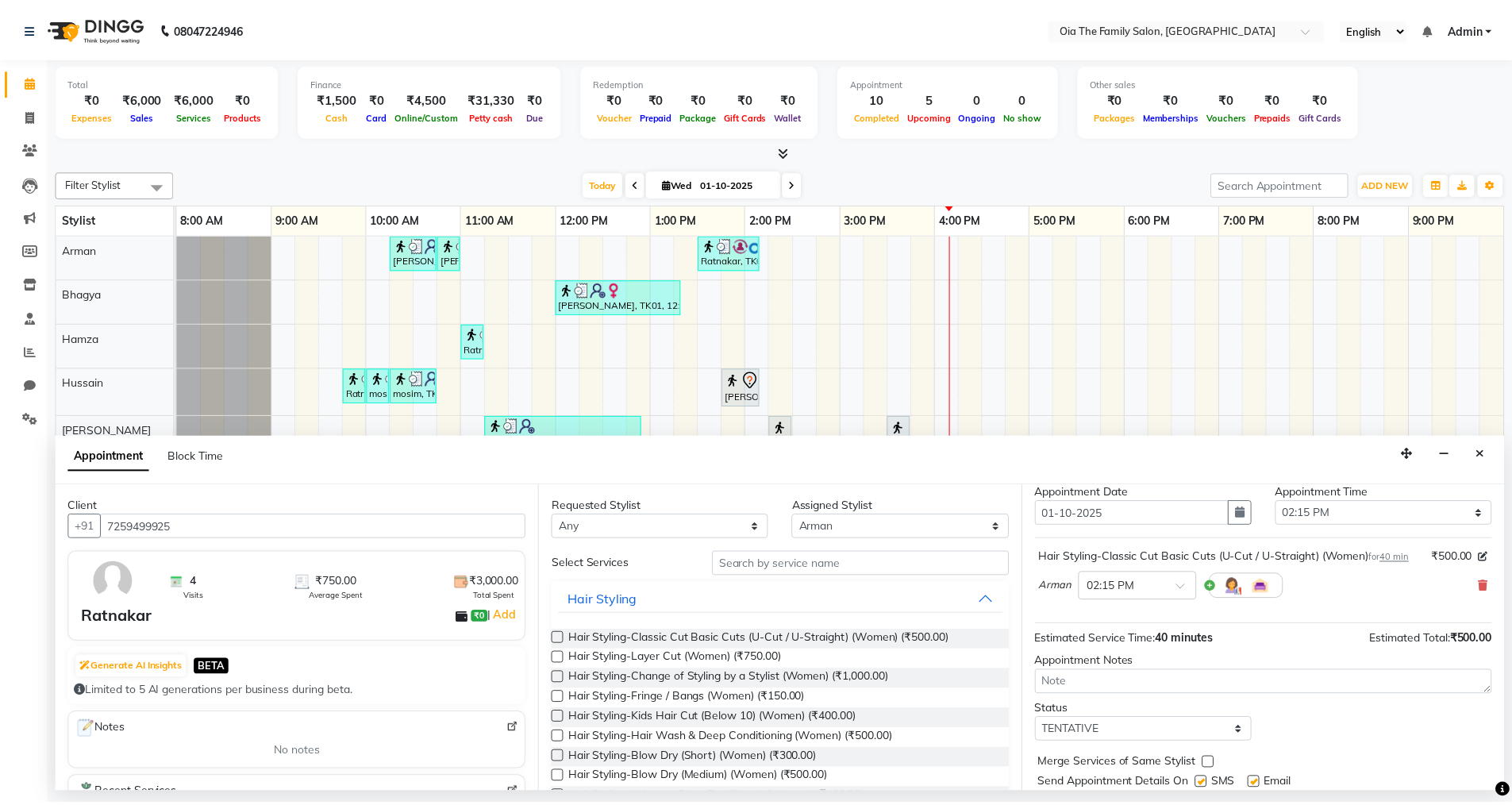
scroll to position [111, 0]
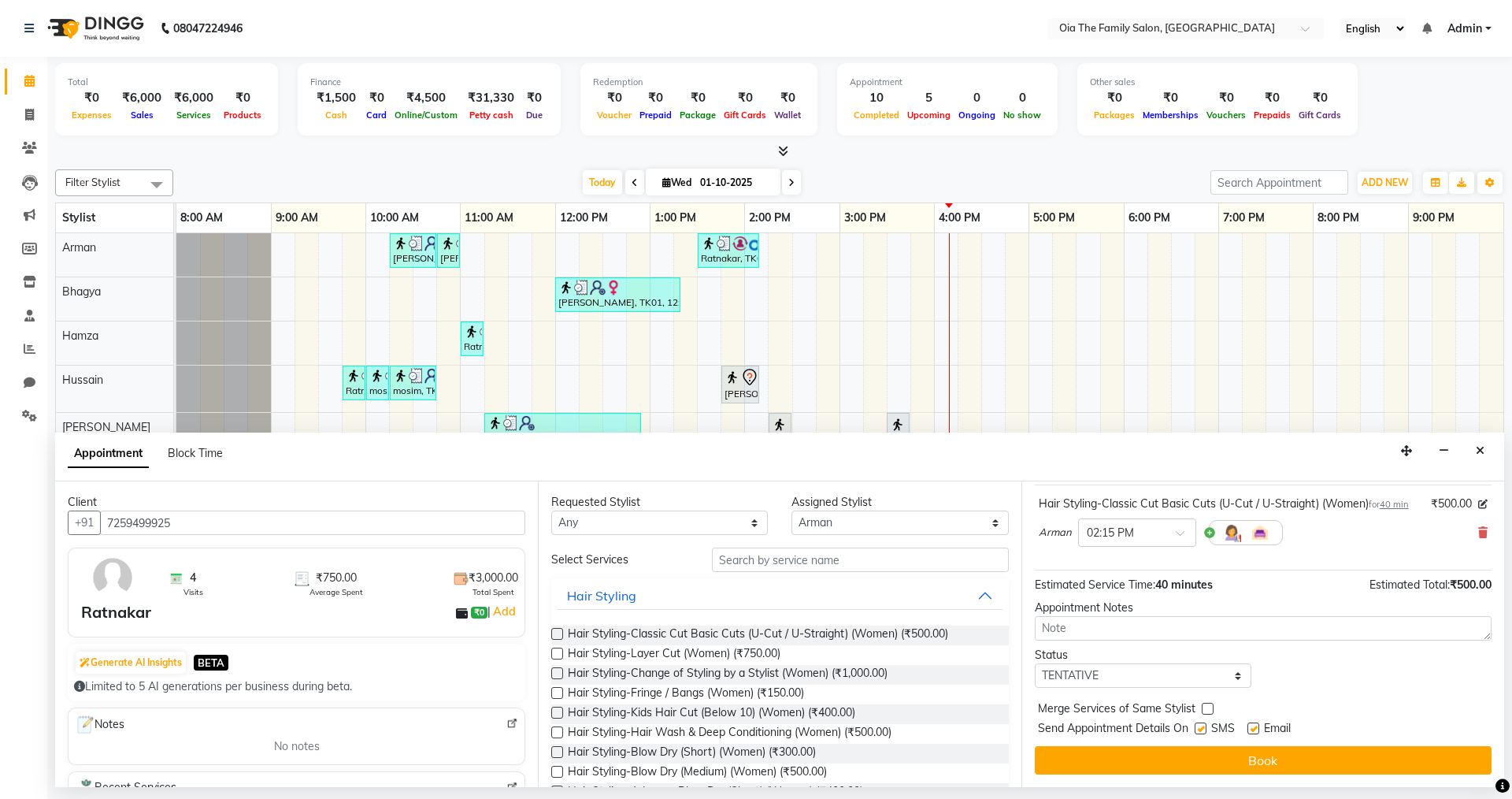
click at [1197, 727] on label at bounding box center [1200, 728] width 11 height 11
click at [1197, 727] on input "checkbox" at bounding box center [1200, 730] width 11 height 11
checkbox input "false"
click at [1251, 730] on label at bounding box center [1253, 728] width 11 height 11
click at [1251, 730] on input "checkbox" at bounding box center [1253, 730] width 11 height 11
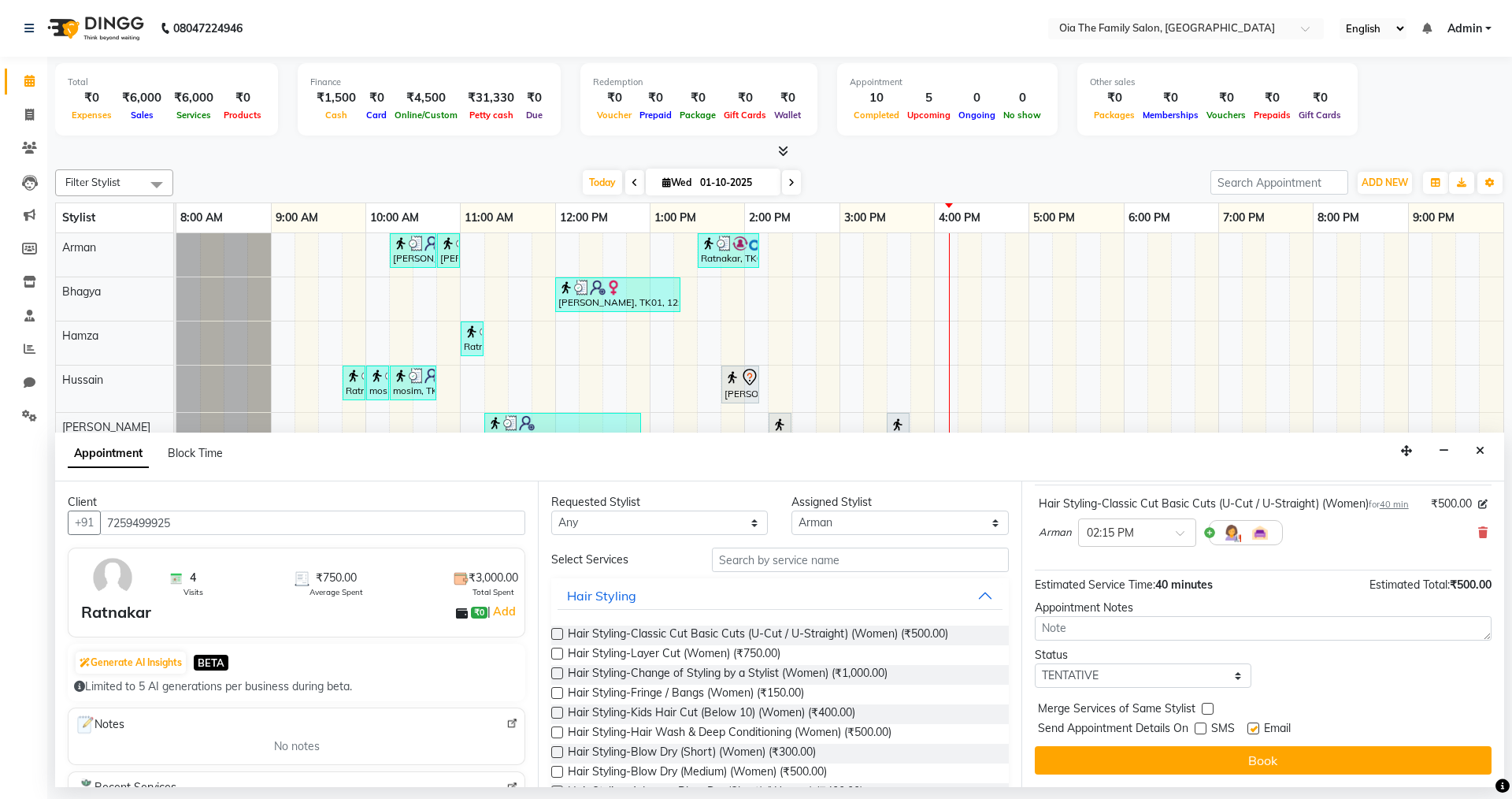
checkbox input "false"
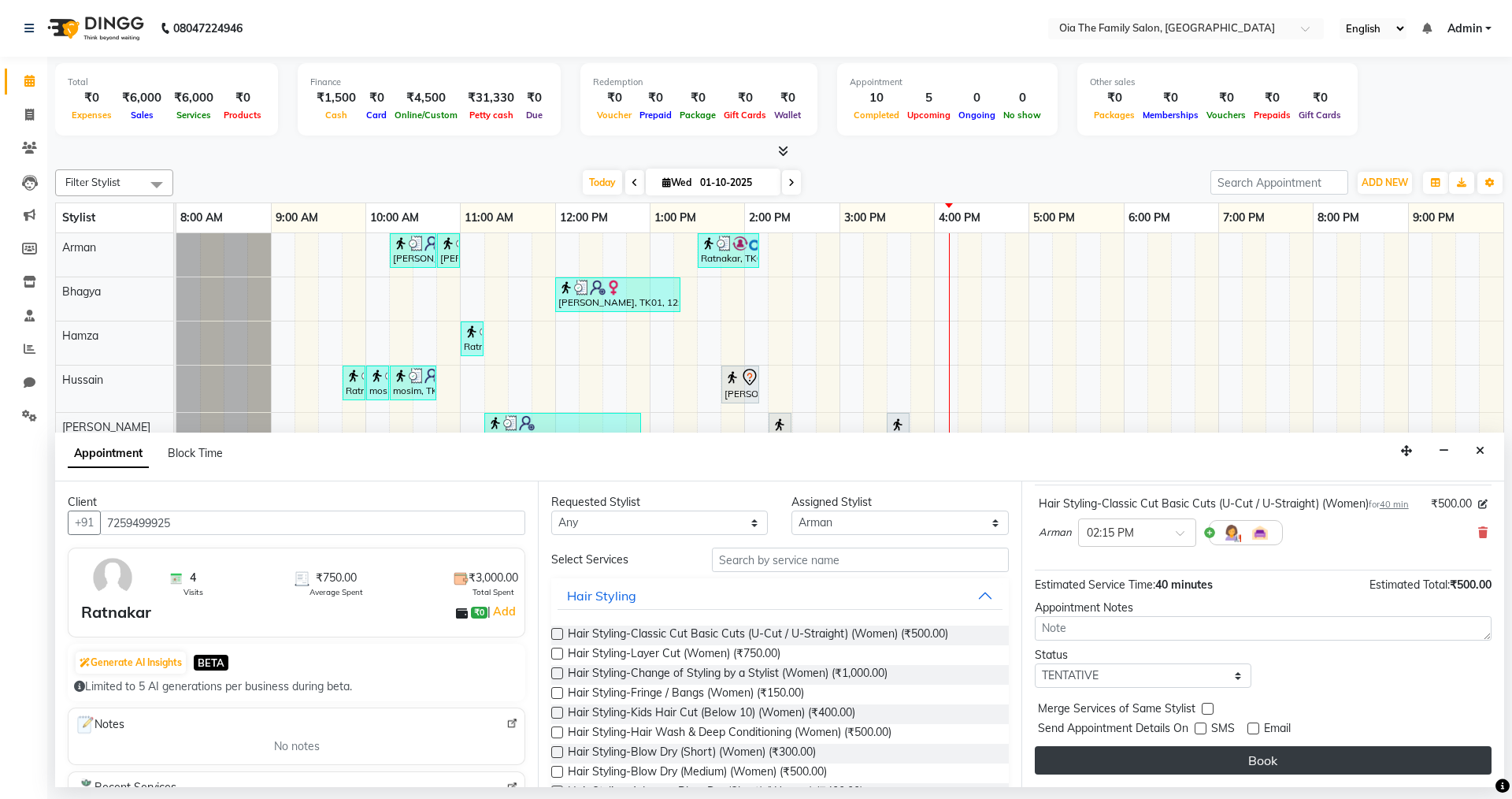
click at [1249, 758] on button "Book" at bounding box center [1263, 760] width 457 height 28
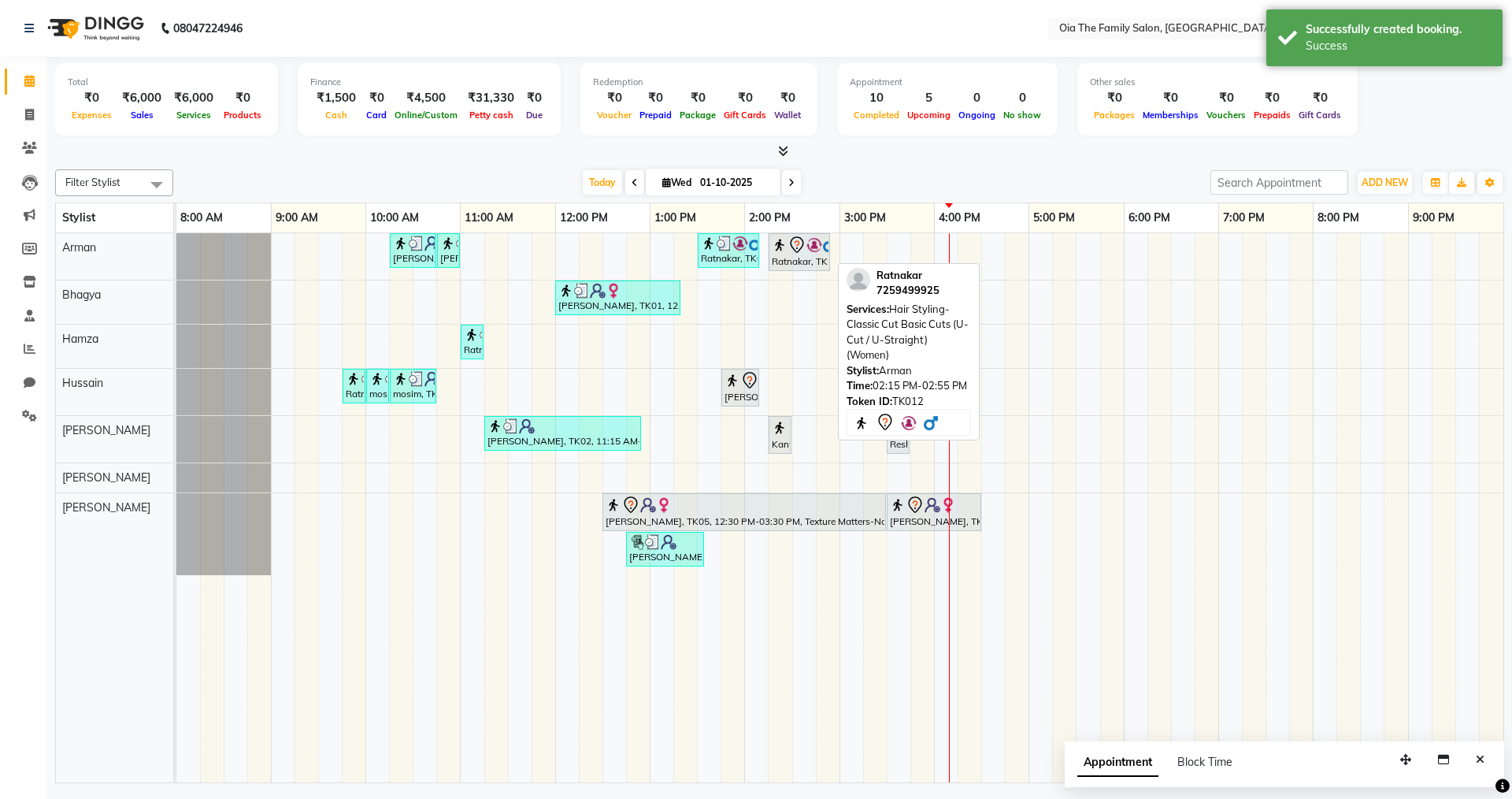
click at [807, 267] on div "Ratnakar, TK12, 02:15 PM-02:55 PM, Hair Styling-Classic Cut Basic Cuts (U-Cut /…" at bounding box center [799, 252] width 58 height 33
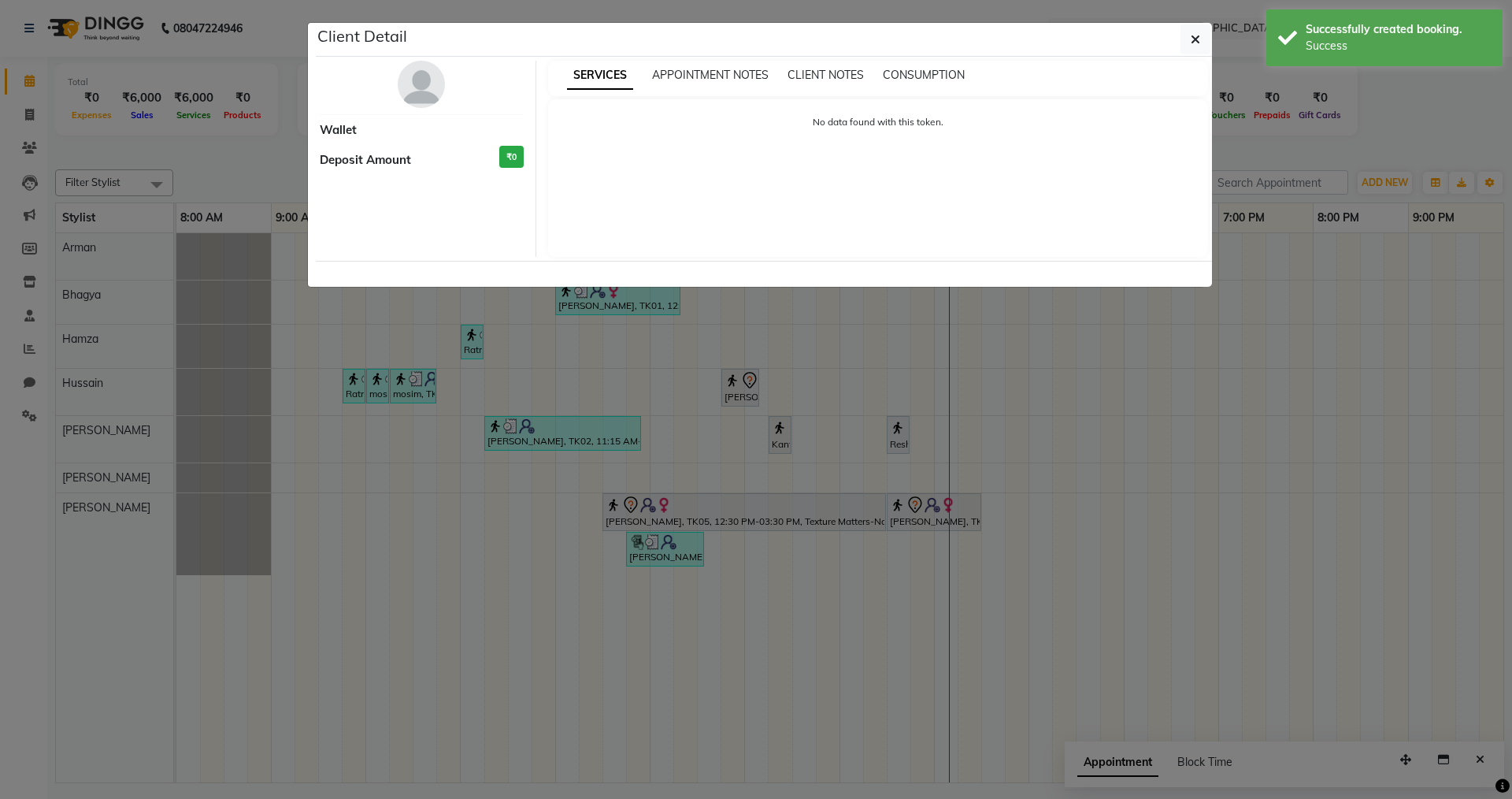
select select "7"
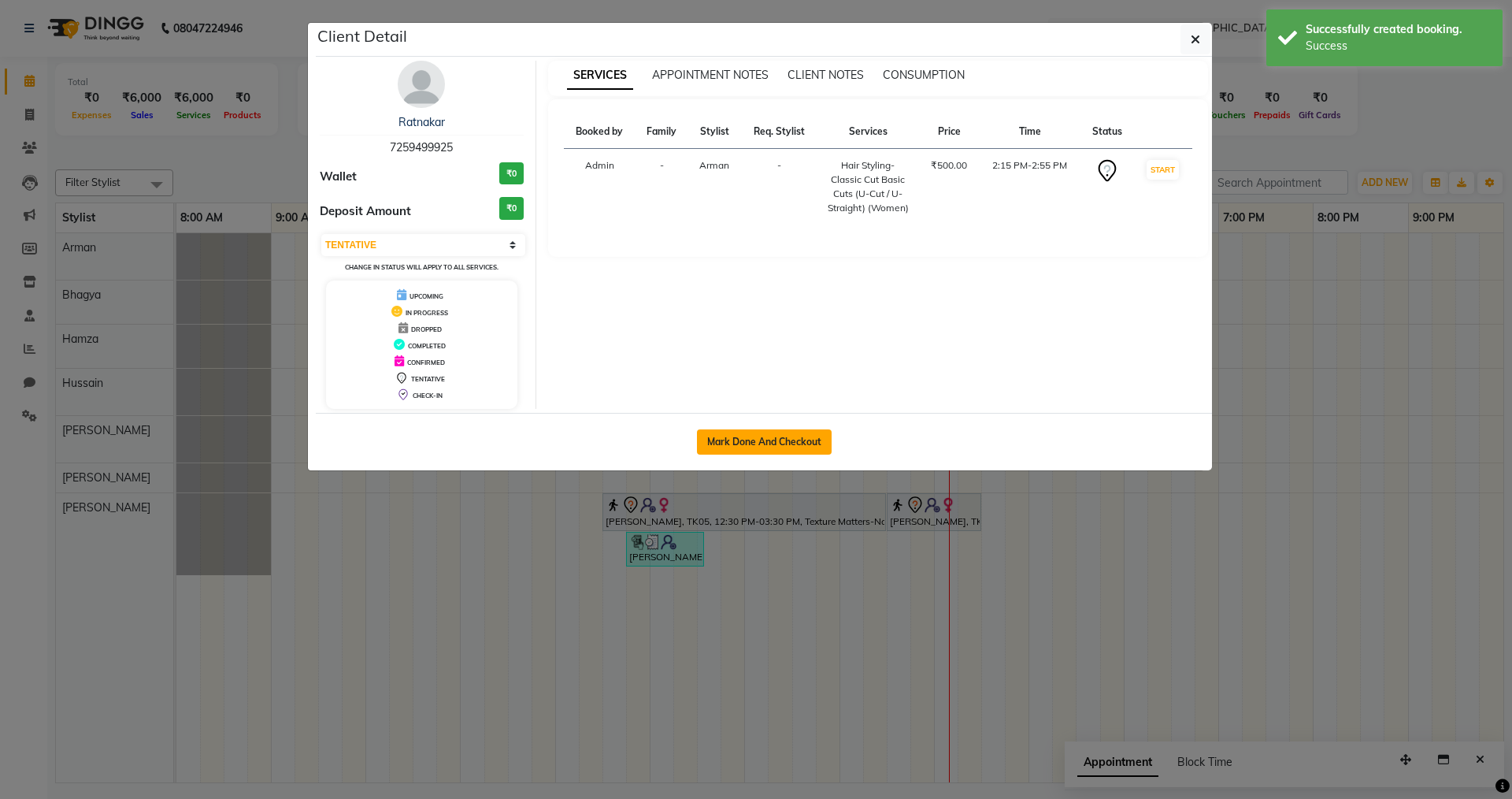
click at [722, 448] on button "Mark Done And Checkout" at bounding box center [763, 441] width 134 height 25
select select "service"
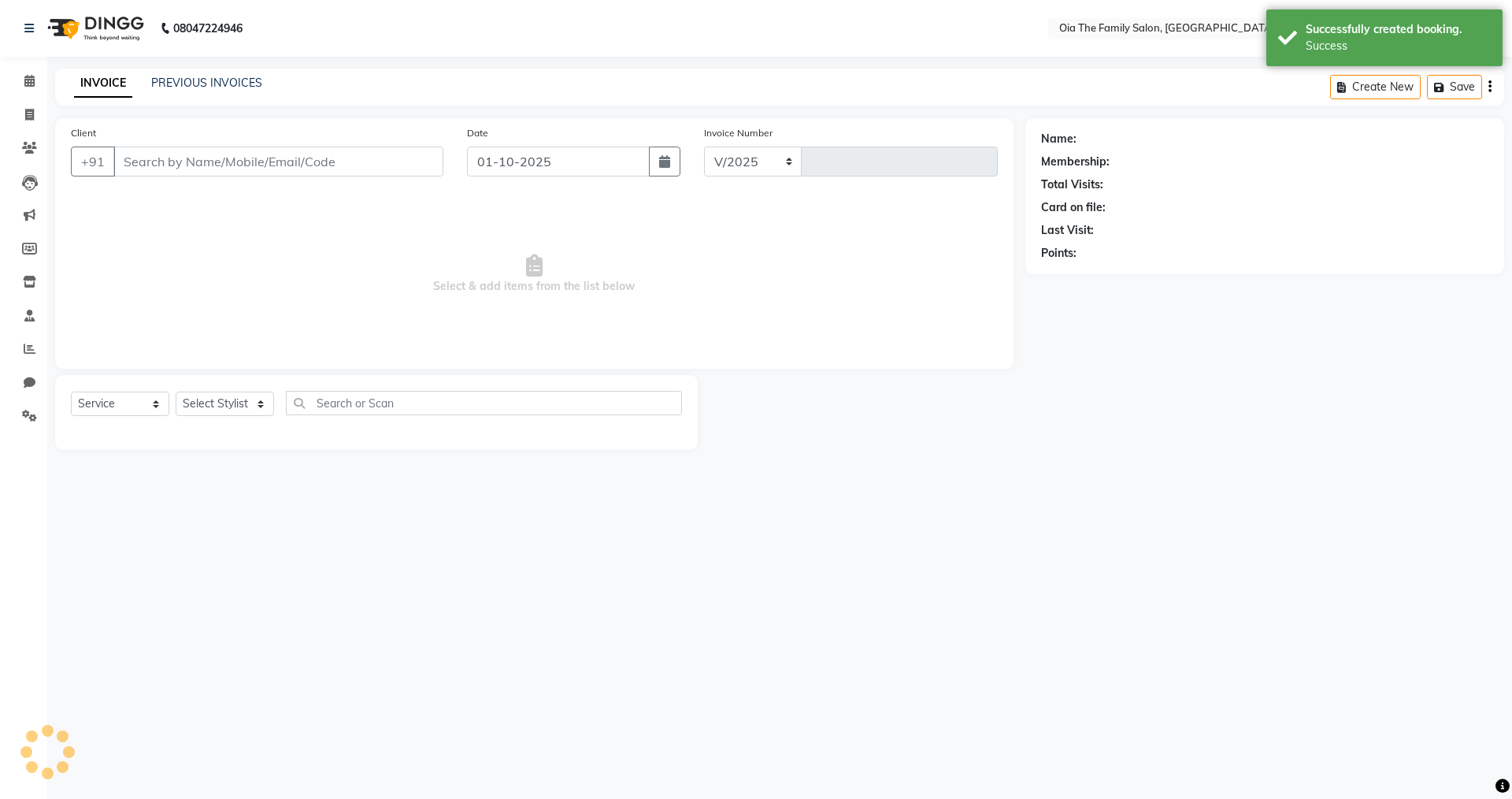
select select "9113"
type input "0098"
type input "7259499925"
select select "93027"
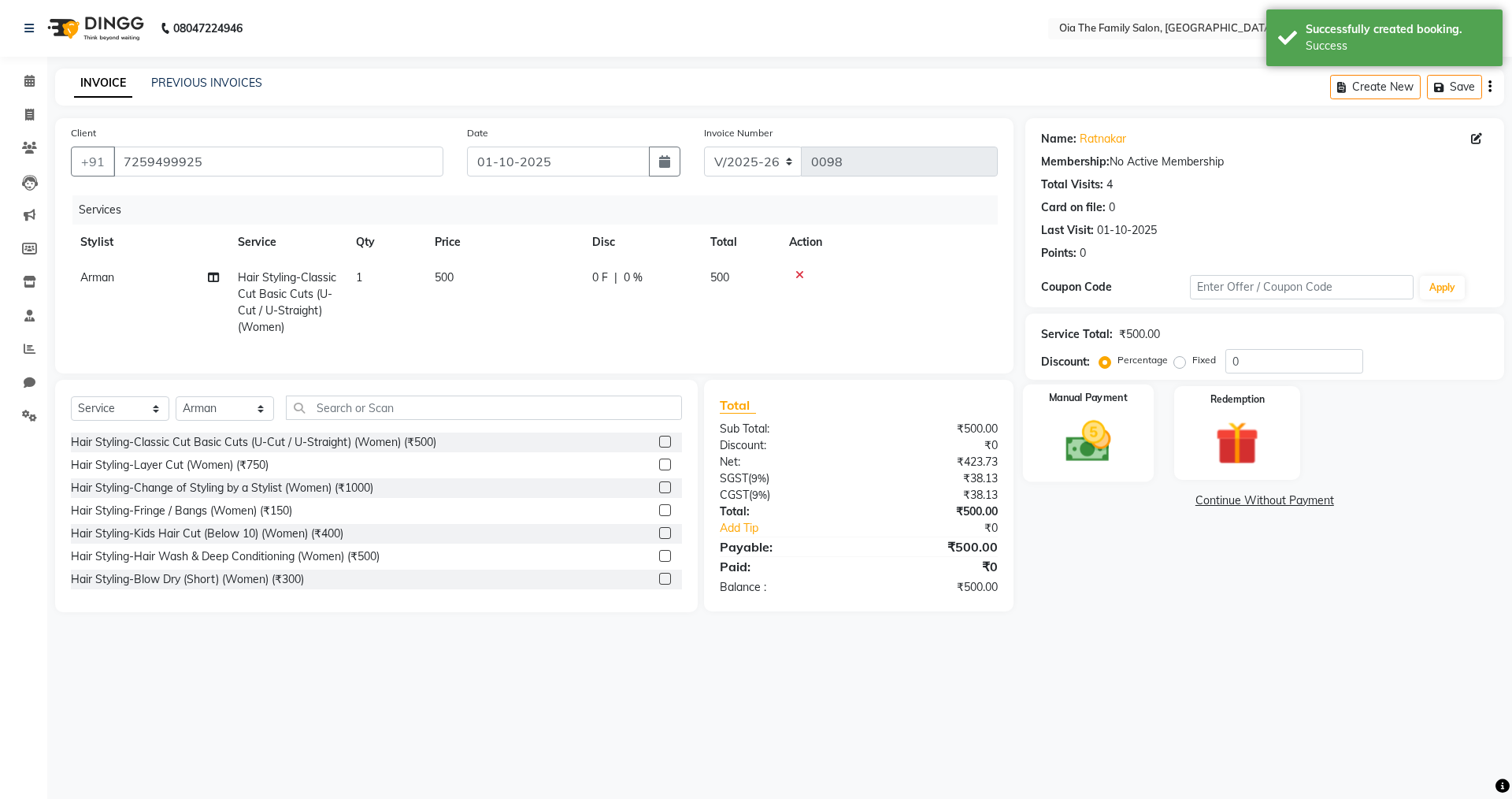
click at [1074, 414] on div "Manual Payment" at bounding box center [1087, 432] width 131 height 97
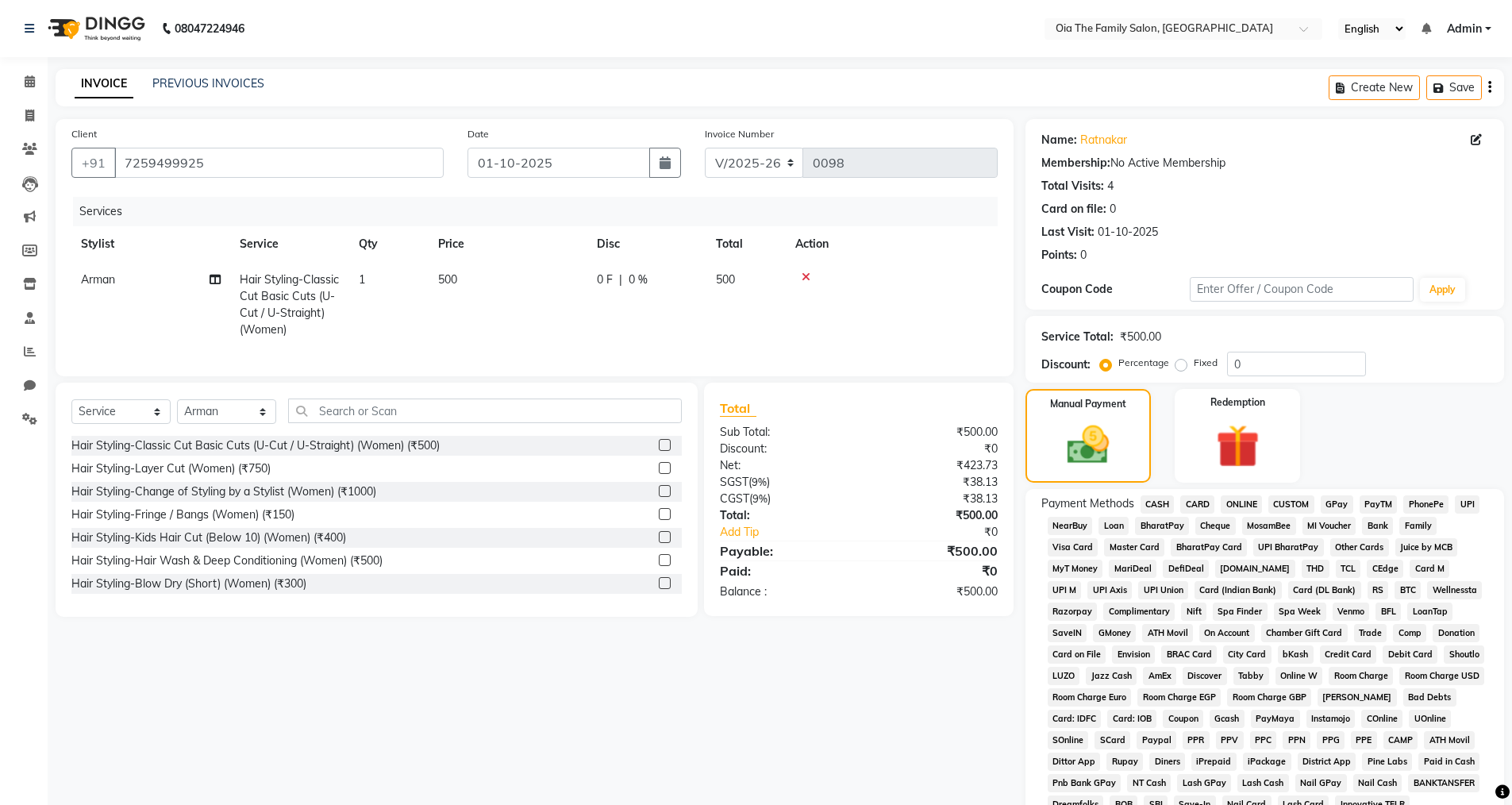
click at [1465, 506] on span "UPI" at bounding box center [1468, 504] width 25 height 19
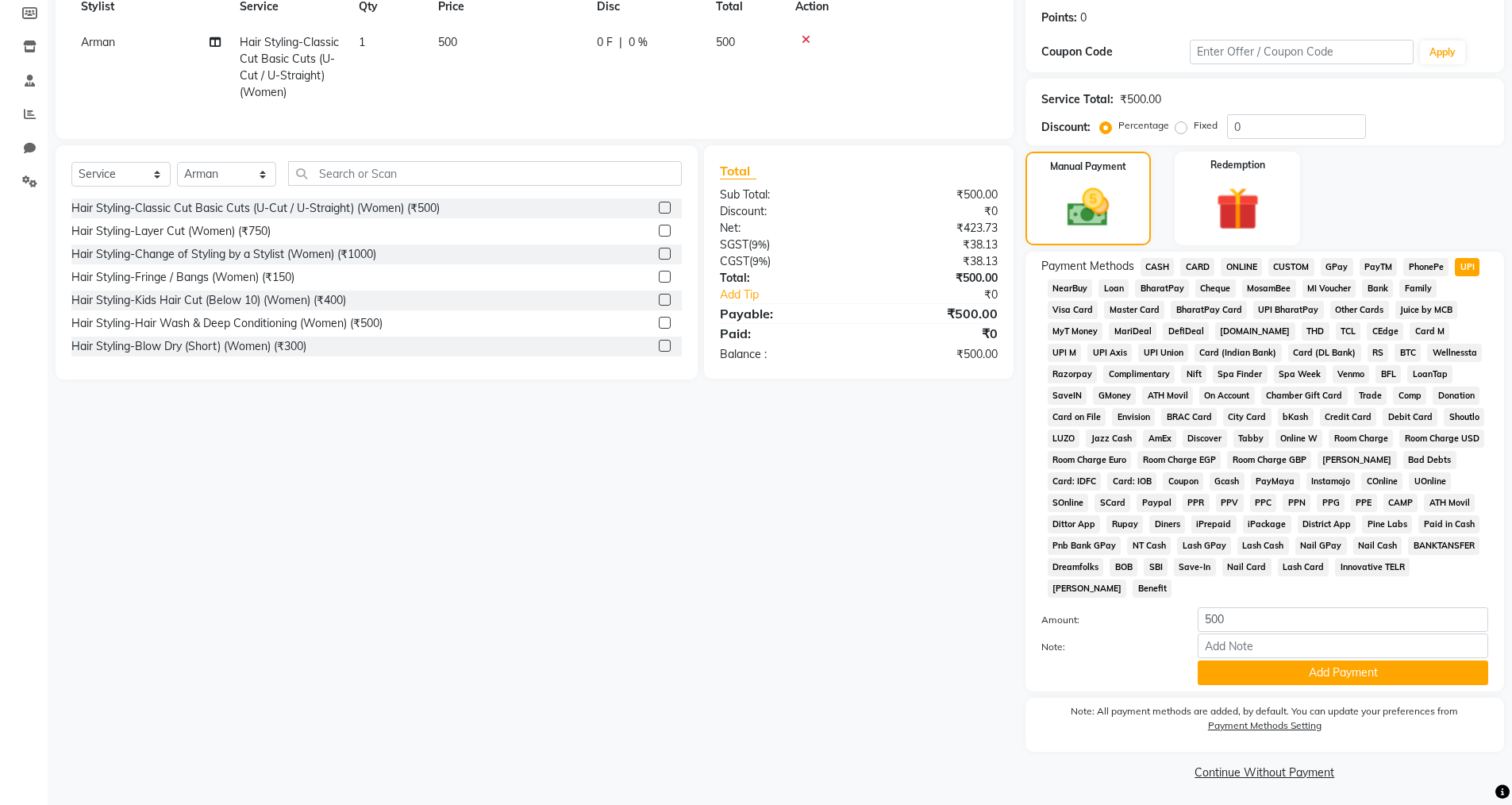
scroll to position [241, 0]
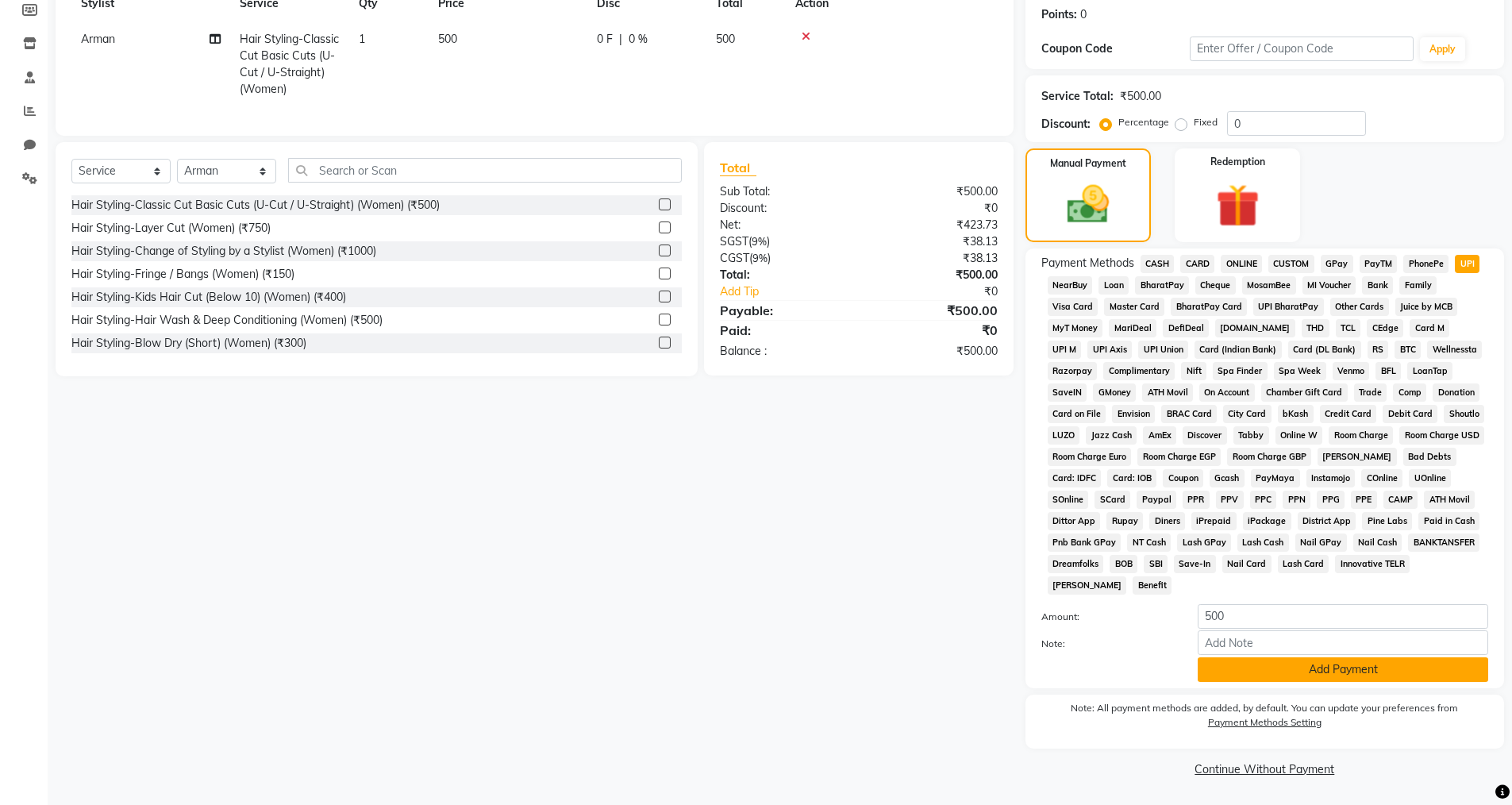
click at [1311, 664] on button "Add Payment" at bounding box center [1344, 670] width 291 height 25
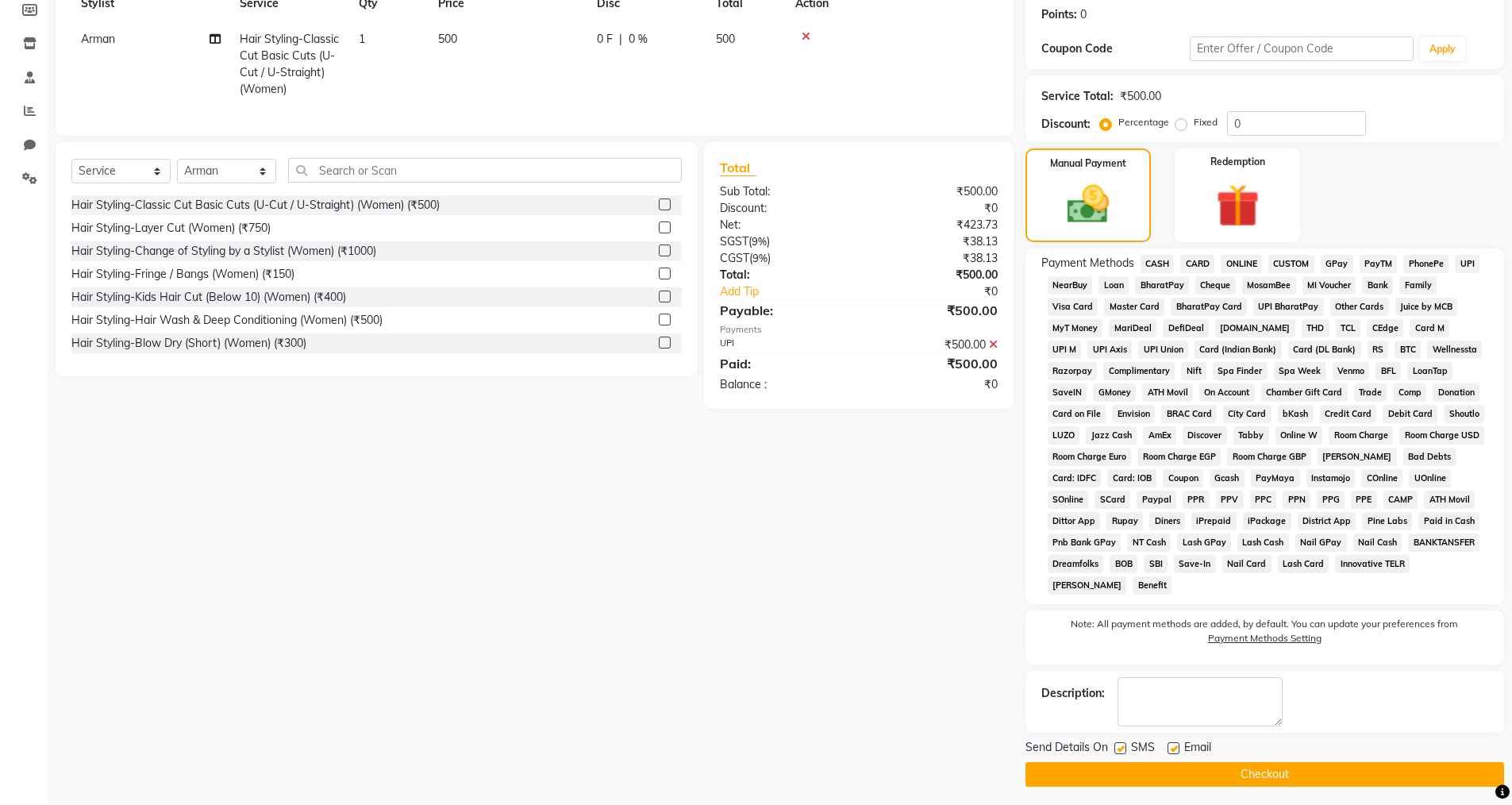
click at [1170, 747] on label at bounding box center [1173, 747] width 12 height 12
click at [1170, 747] on input "checkbox" at bounding box center [1173, 749] width 11 height 11
checkbox input "false"
click at [1159, 776] on button "Checkout" at bounding box center [1265, 774] width 478 height 25
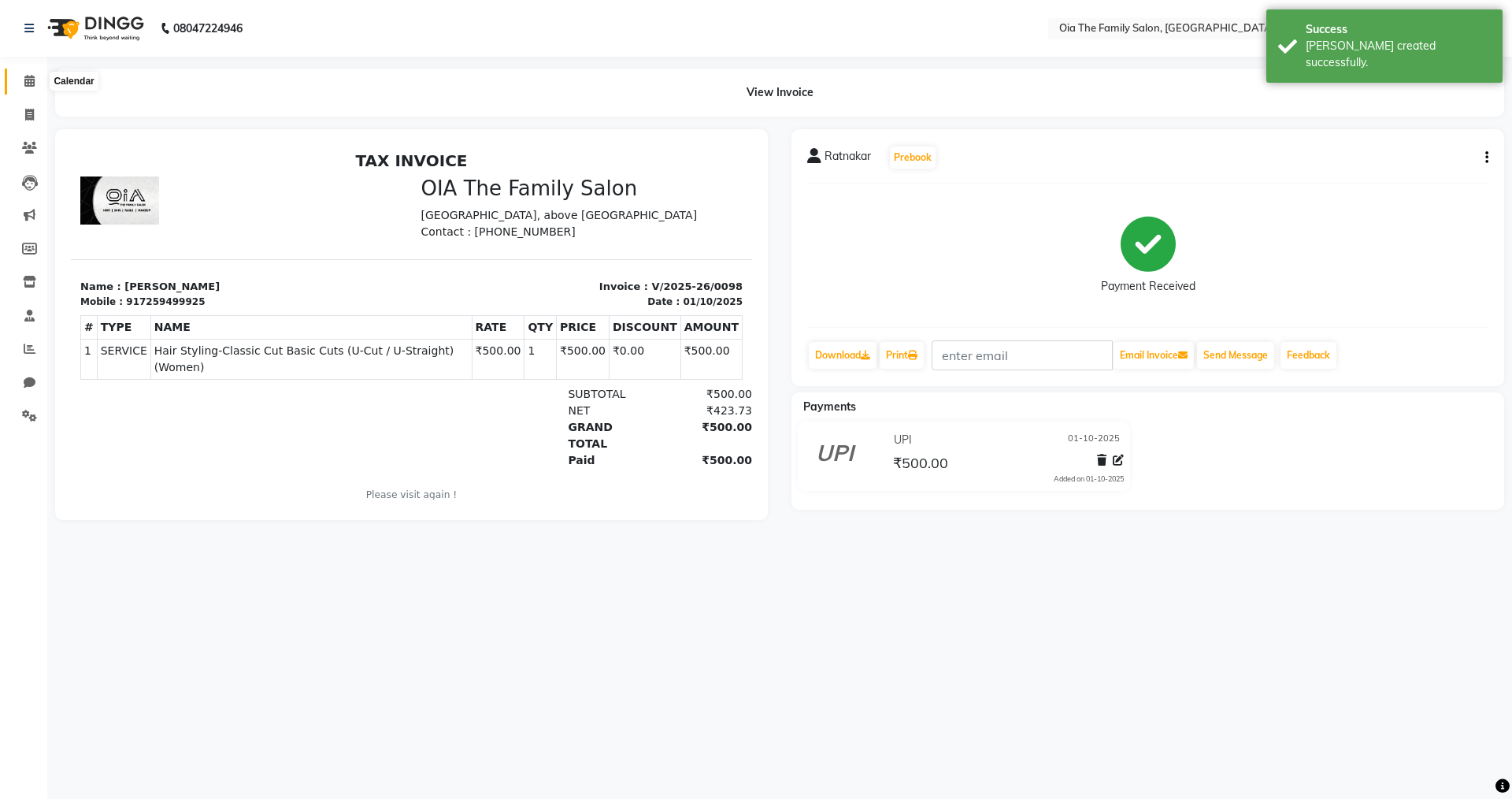
click at [29, 80] on icon at bounding box center [30, 80] width 11 height 11
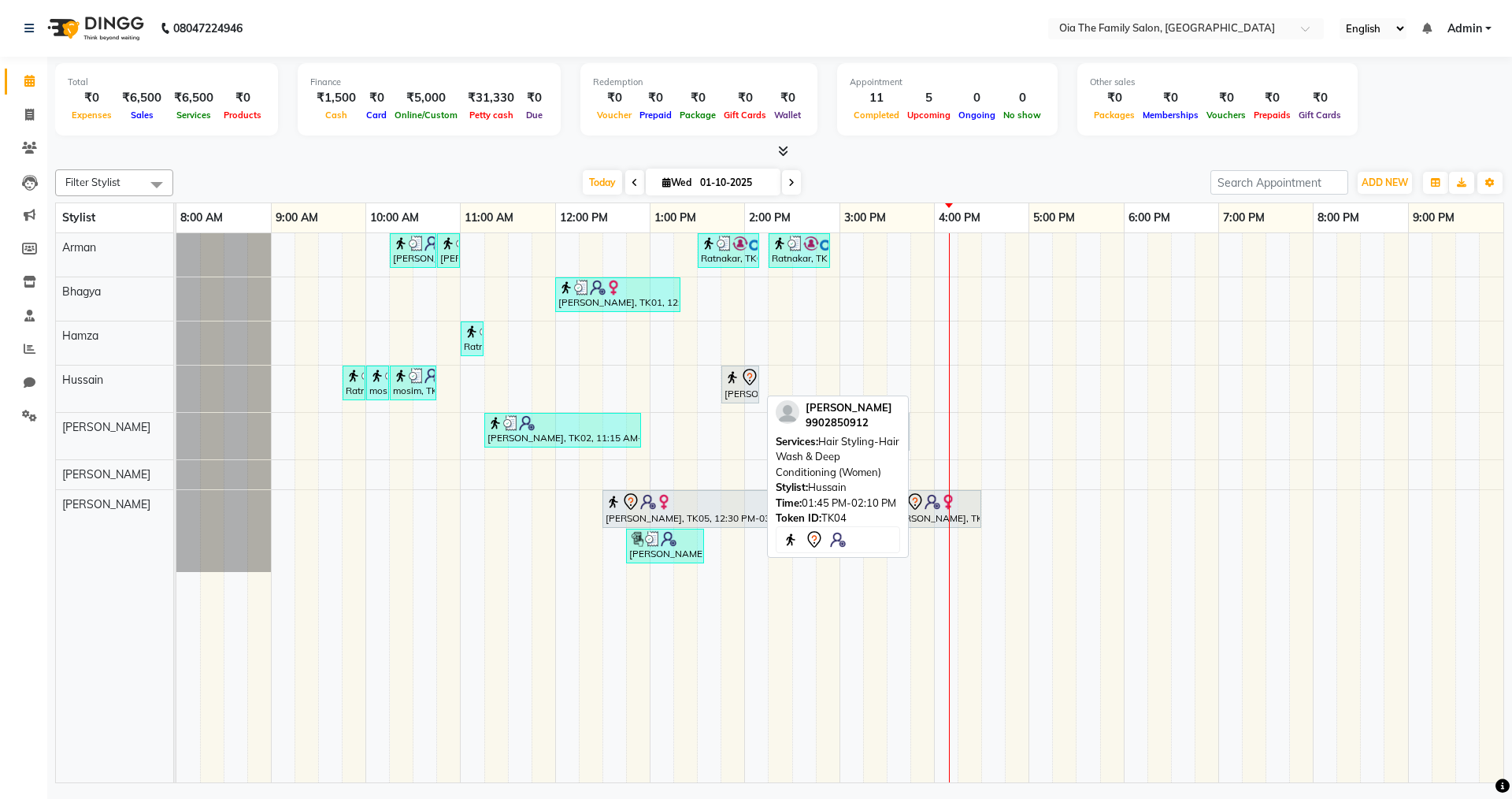
click at [731, 394] on div "[PERSON_NAME], TK04, 01:45 PM-02:10 PM, Hair Styling-Hair Wash & Deep Condition…" at bounding box center [740, 385] width 34 height 33
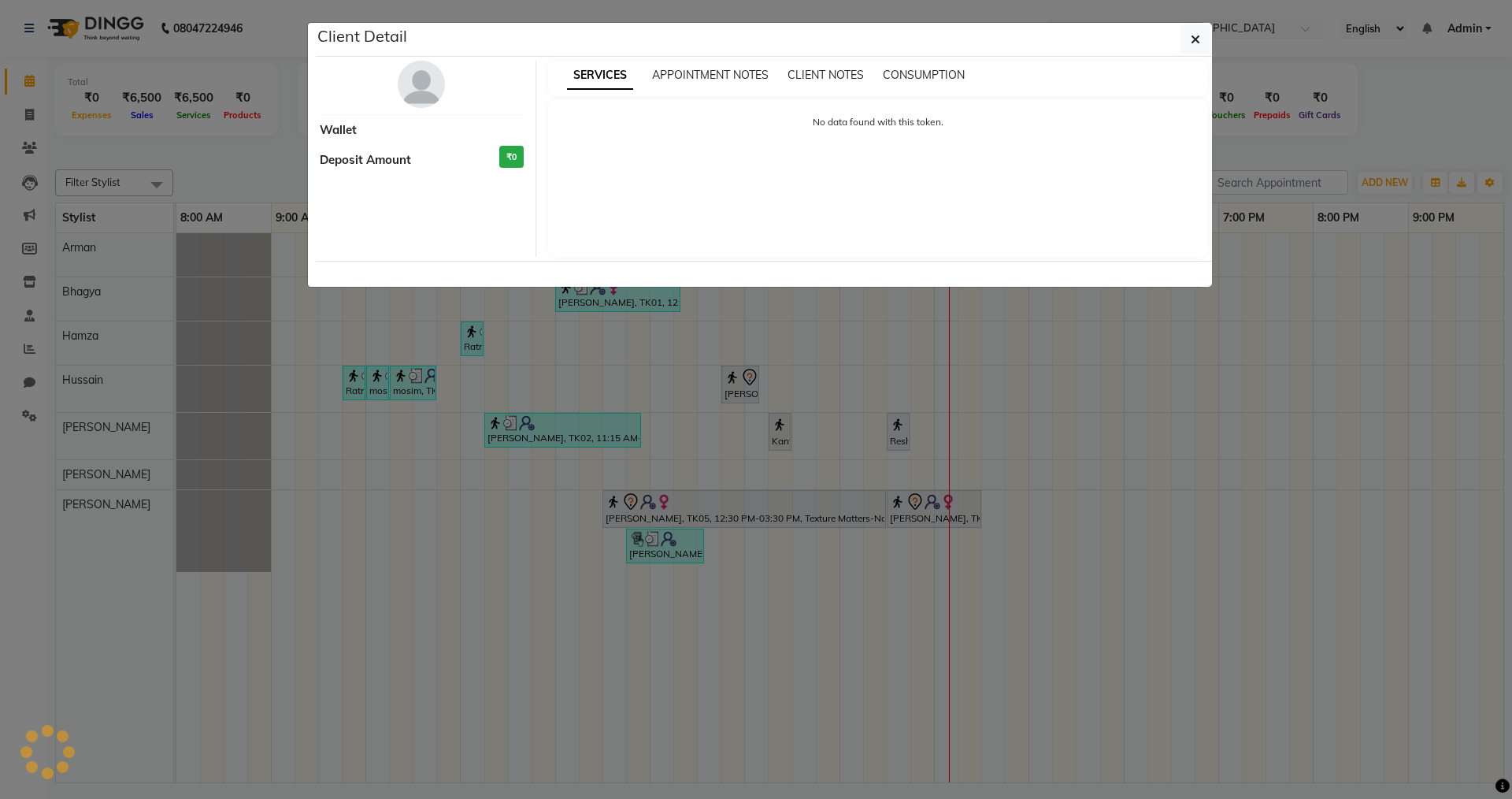
select select "7"
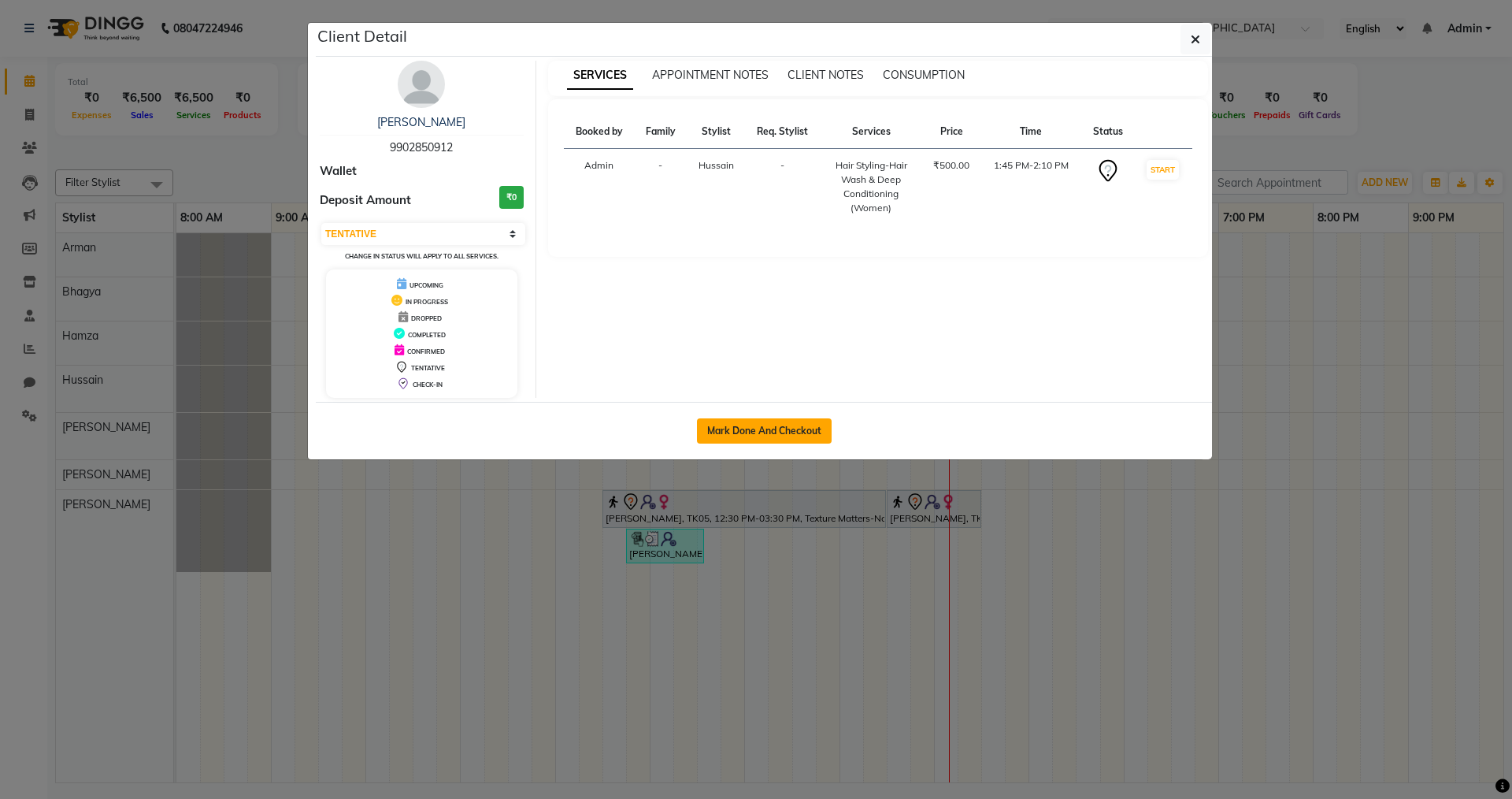
click at [741, 438] on button "Mark Done And Checkout" at bounding box center [763, 431] width 134 height 25
select select "9113"
select select "service"
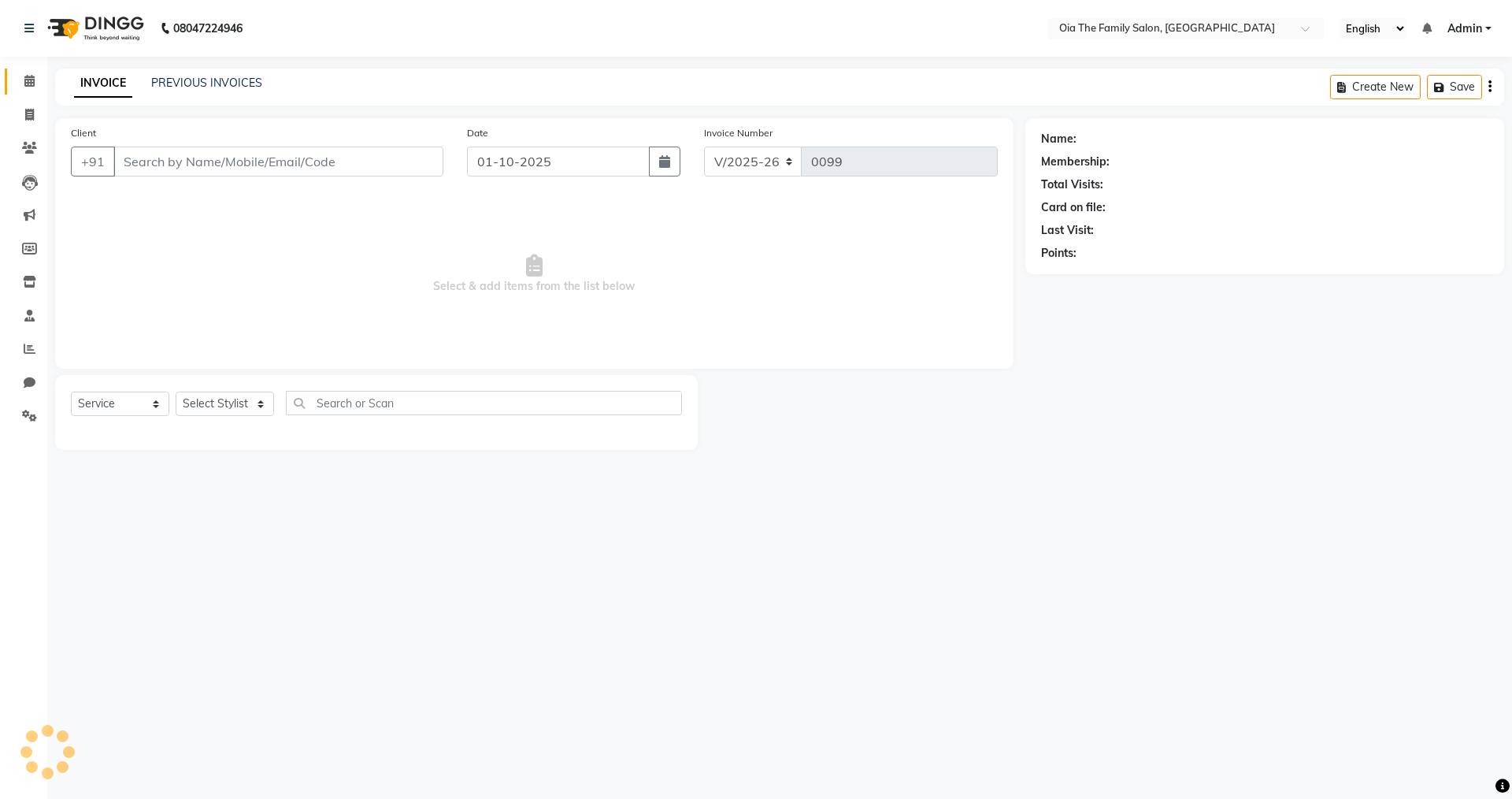
type input "9902850912"
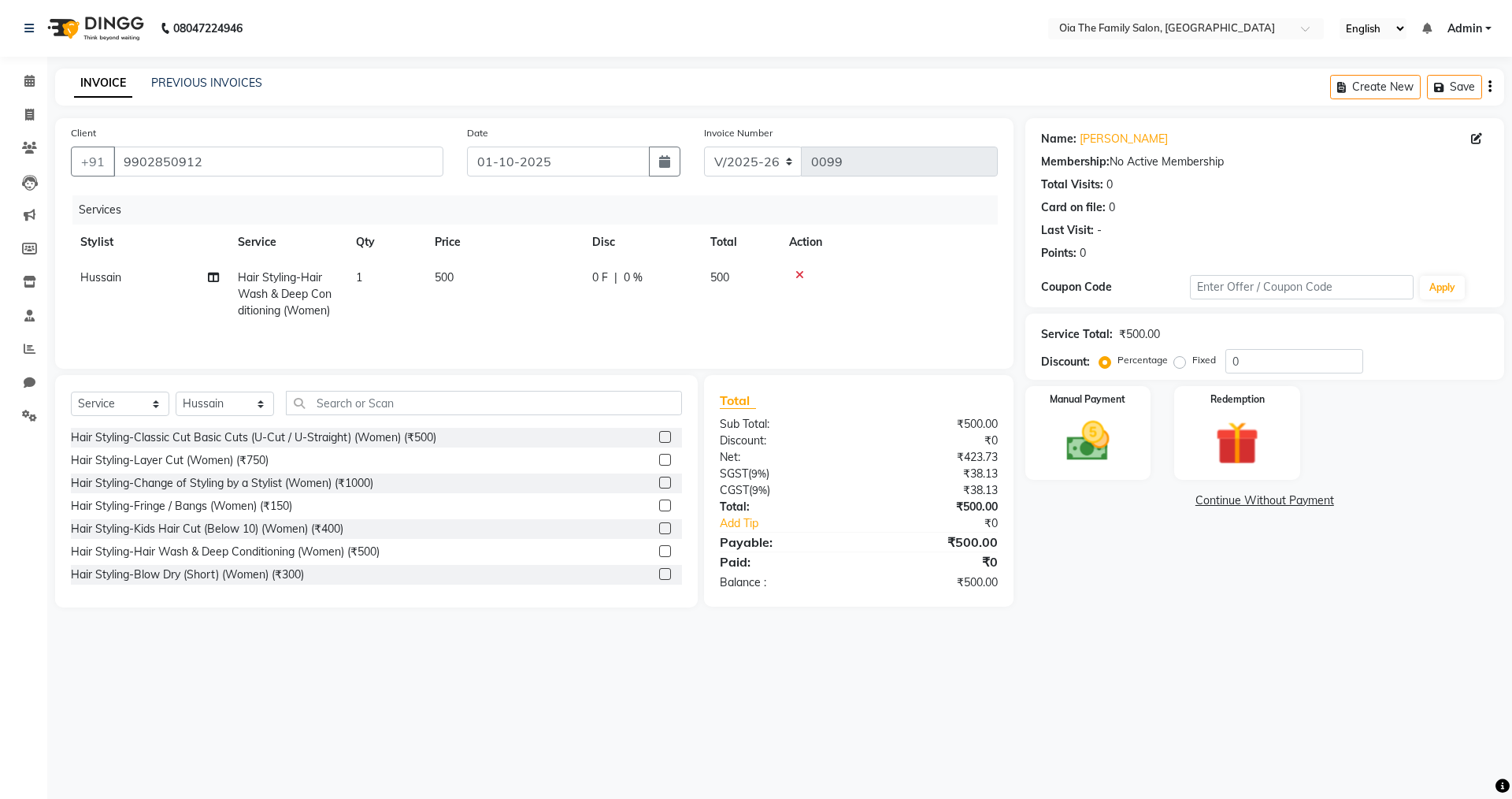
click at [242, 385] on div "Select Service Product Membership Package Voucher Prepaid Gift Card Select Styl…" at bounding box center [376, 491] width 642 height 232
click at [236, 396] on select "Select Stylist Arman Bhagya Hamza [PERSON_NAME] [PERSON_NAME] Khan" at bounding box center [225, 403] width 98 height 25
select select "93024"
click at [176, 391] on select "Select Stylist Arman Bhagya Hamza [PERSON_NAME] [PERSON_NAME] Khan" at bounding box center [225, 403] width 98 height 25
click at [355, 406] on input "text" at bounding box center [483, 403] width 396 height 25
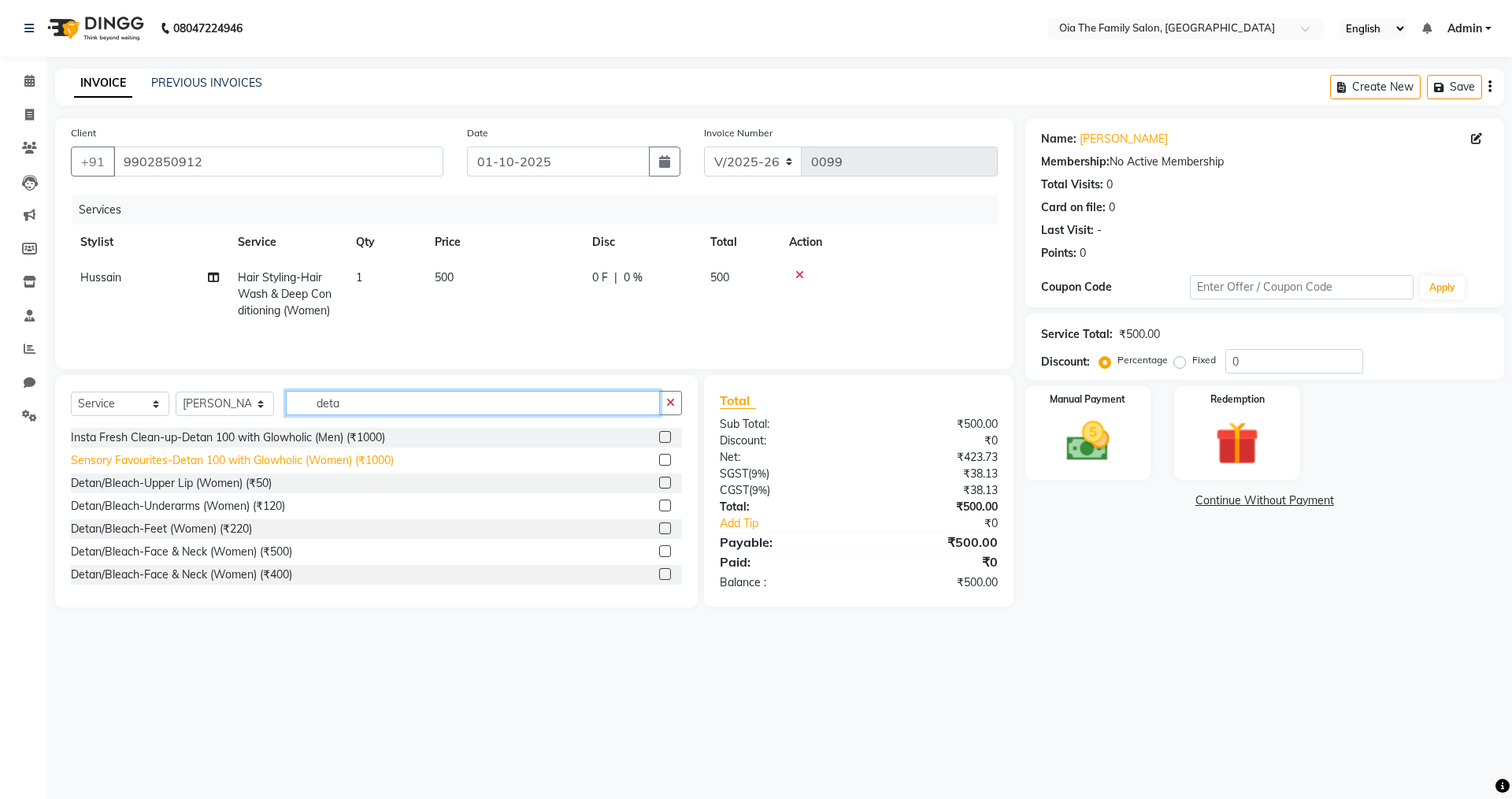
type input "deta"
click at [279, 452] on div "Sensory Favourites-Detan 100 with Glowholic (Women) (₹1000)" at bounding box center [232, 460] width 322 height 17
checkbox input "false"
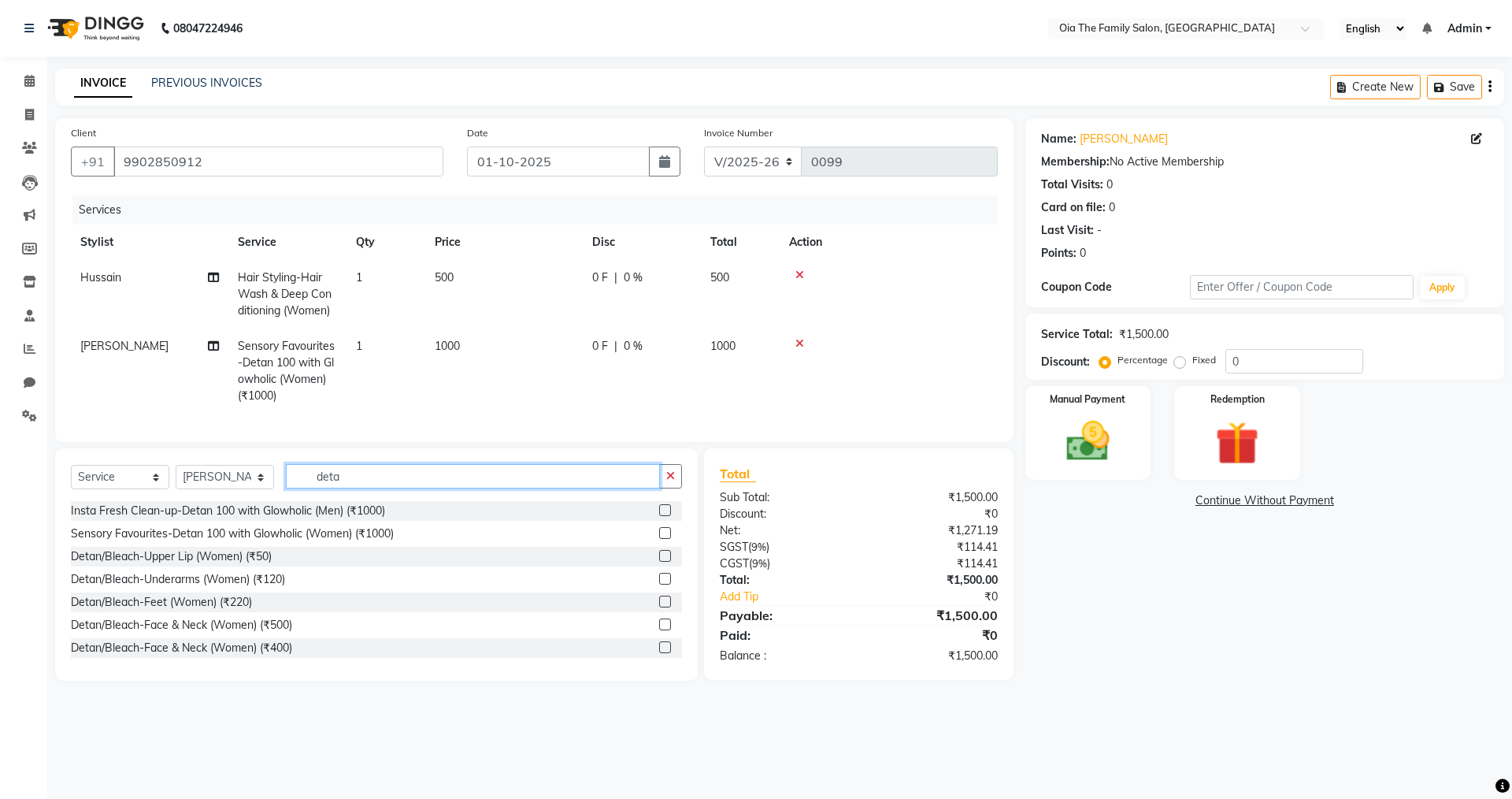
click at [359, 489] on input "deta" at bounding box center [473, 476] width 374 height 25
type input "d"
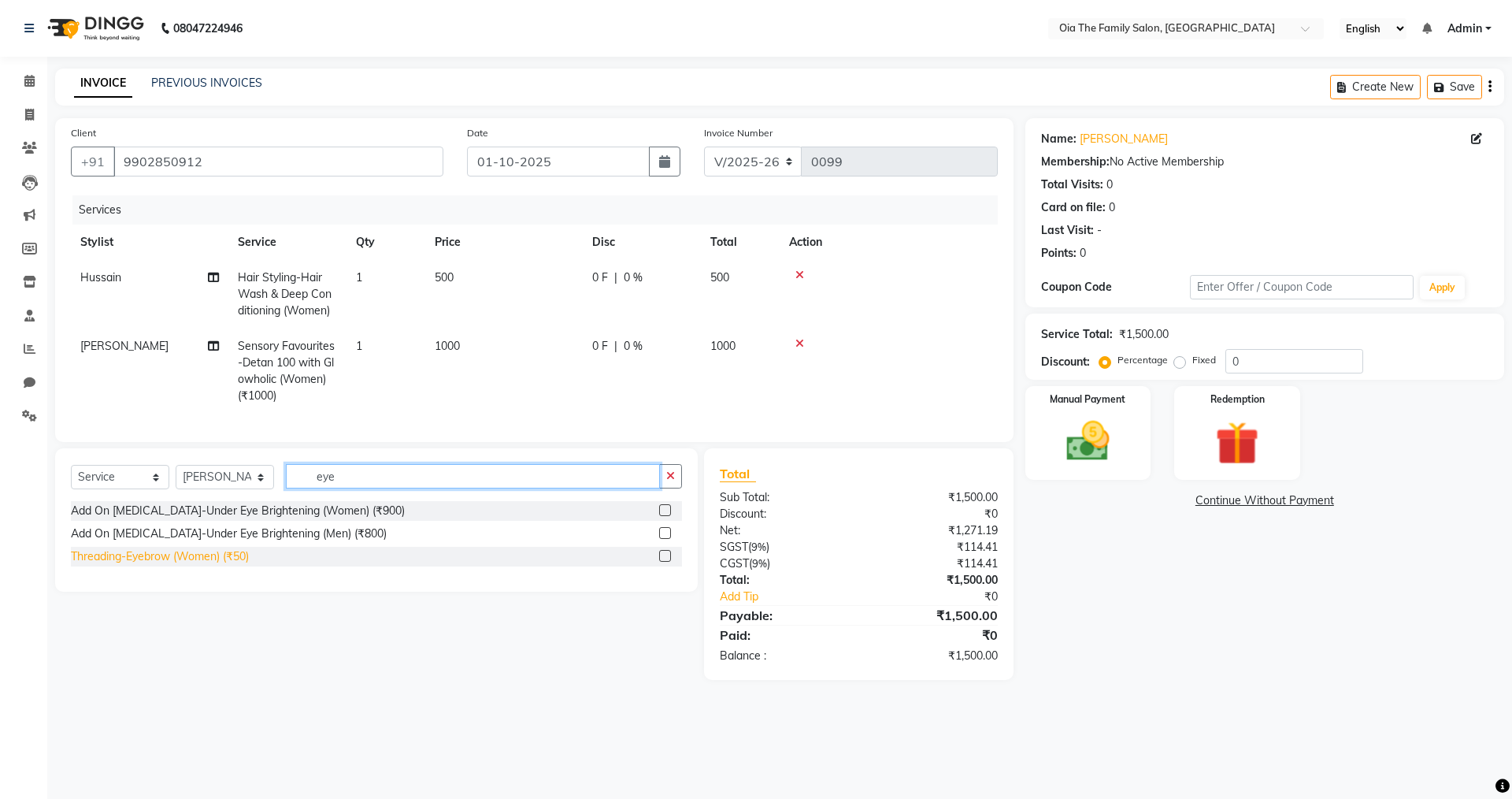
type input "eye"
click at [206, 562] on div "Threading-Eyebrow (Women) (₹50)" at bounding box center [160, 556] width 178 height 17
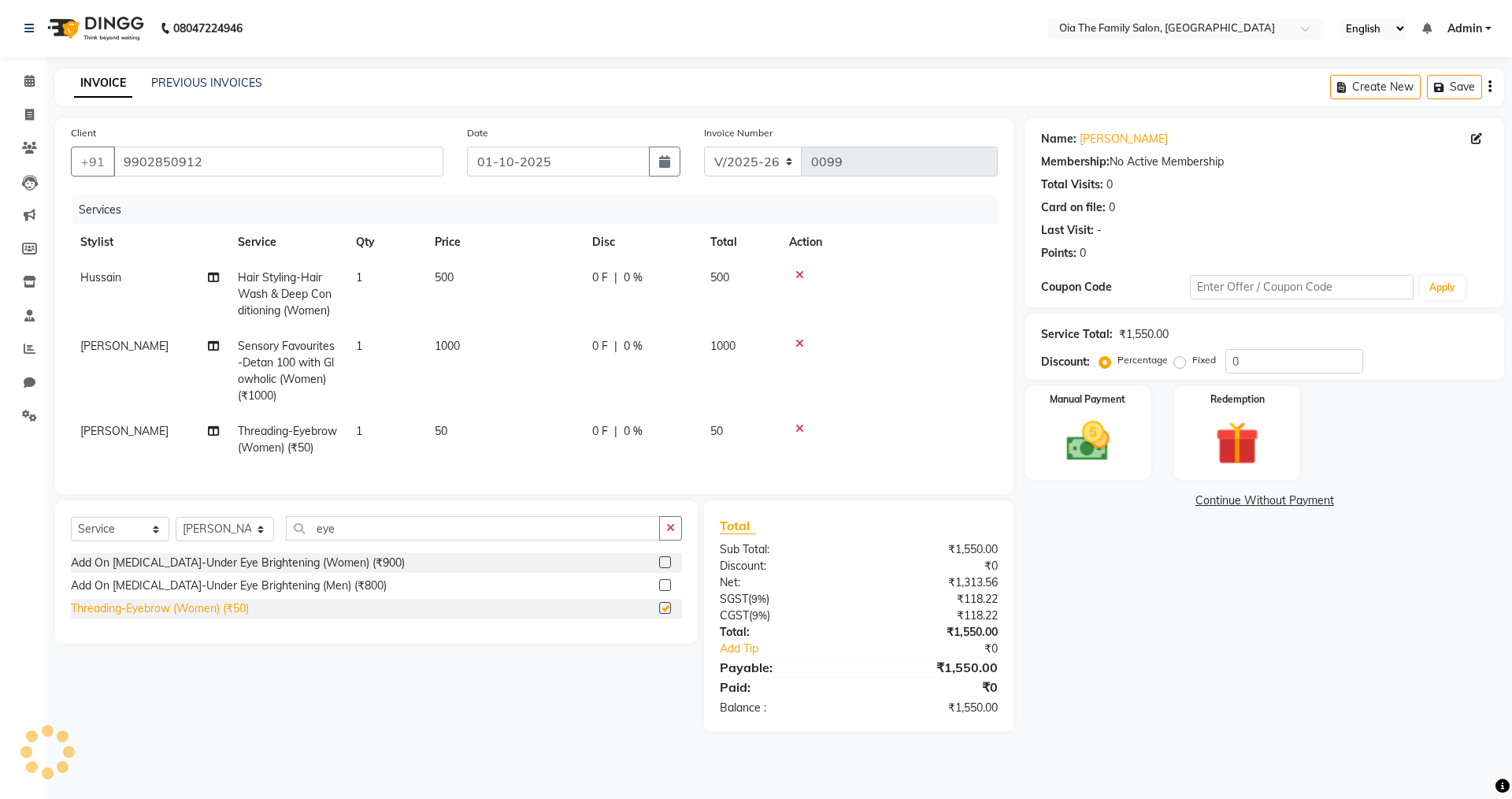
checkbox input "false"
click at [1121, 463] on img at bounding box center [1088, 440] width 73 height 52
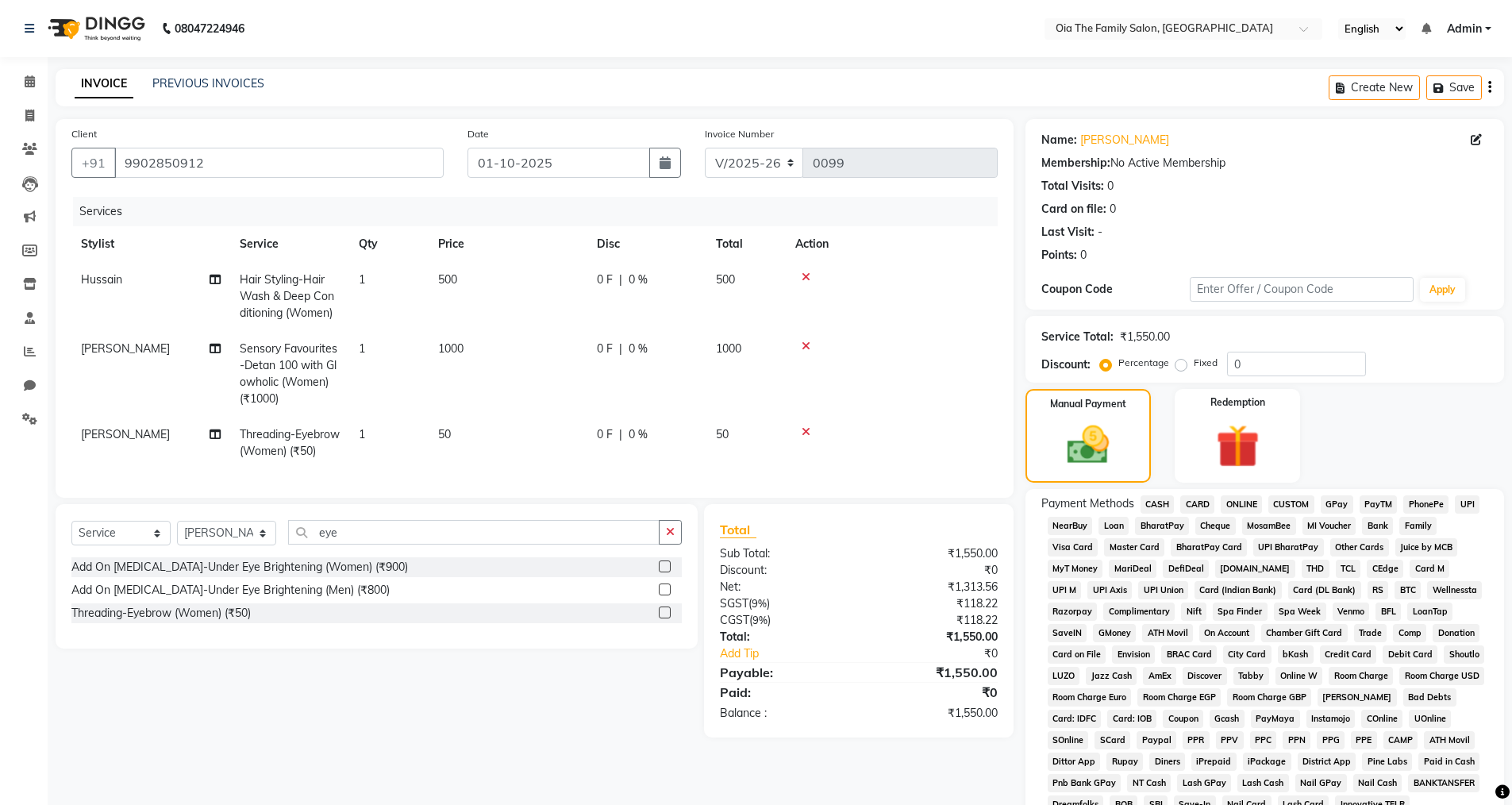
click at [1156, 505] on span "CASH" at bounding box center [1158, 504] width 35 height 19
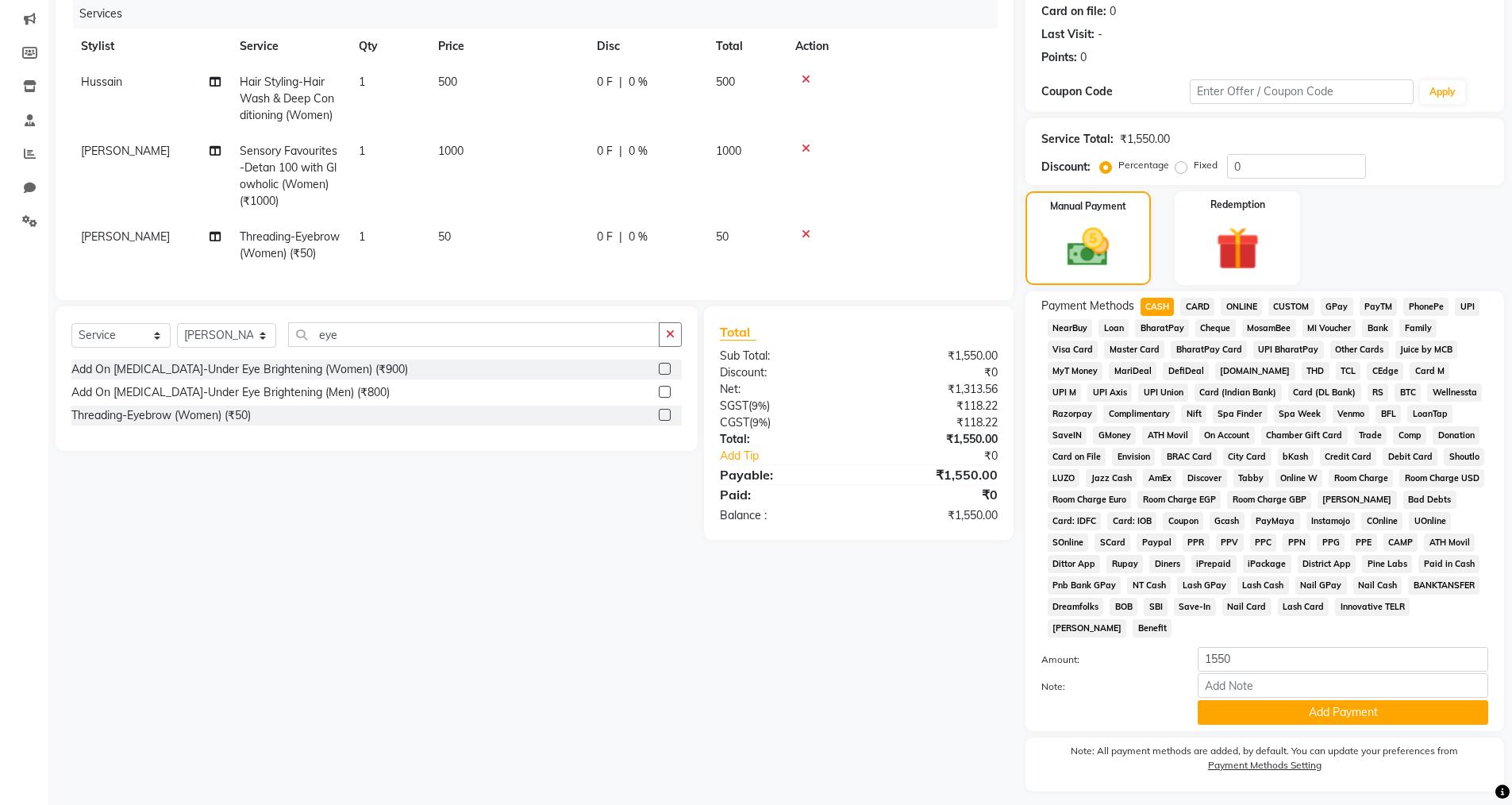
scroll to position [161, 0]
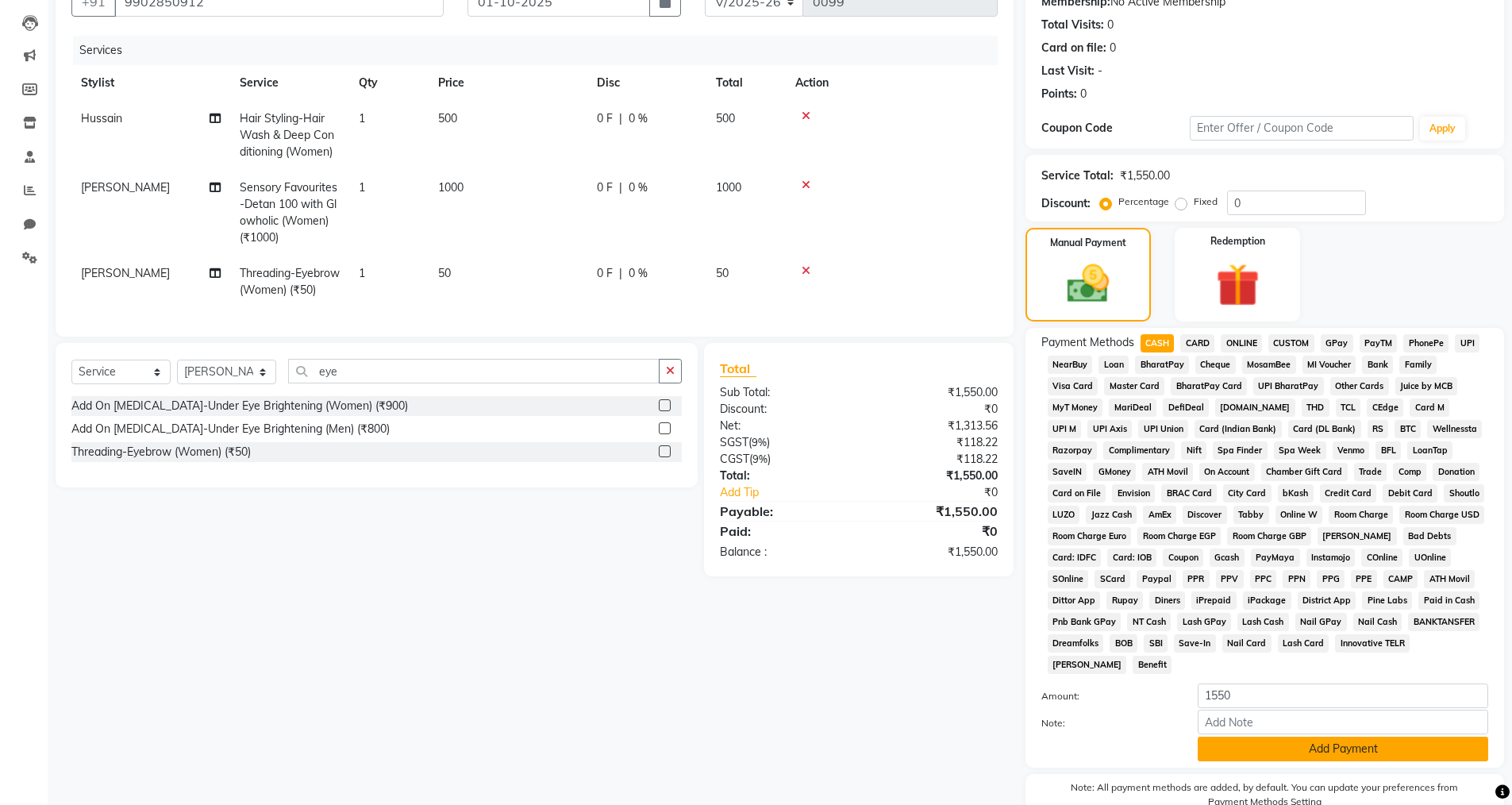
click at [1260, 755] on button "Add Payment" at bounding box center [1344, 749] width 291 height 25
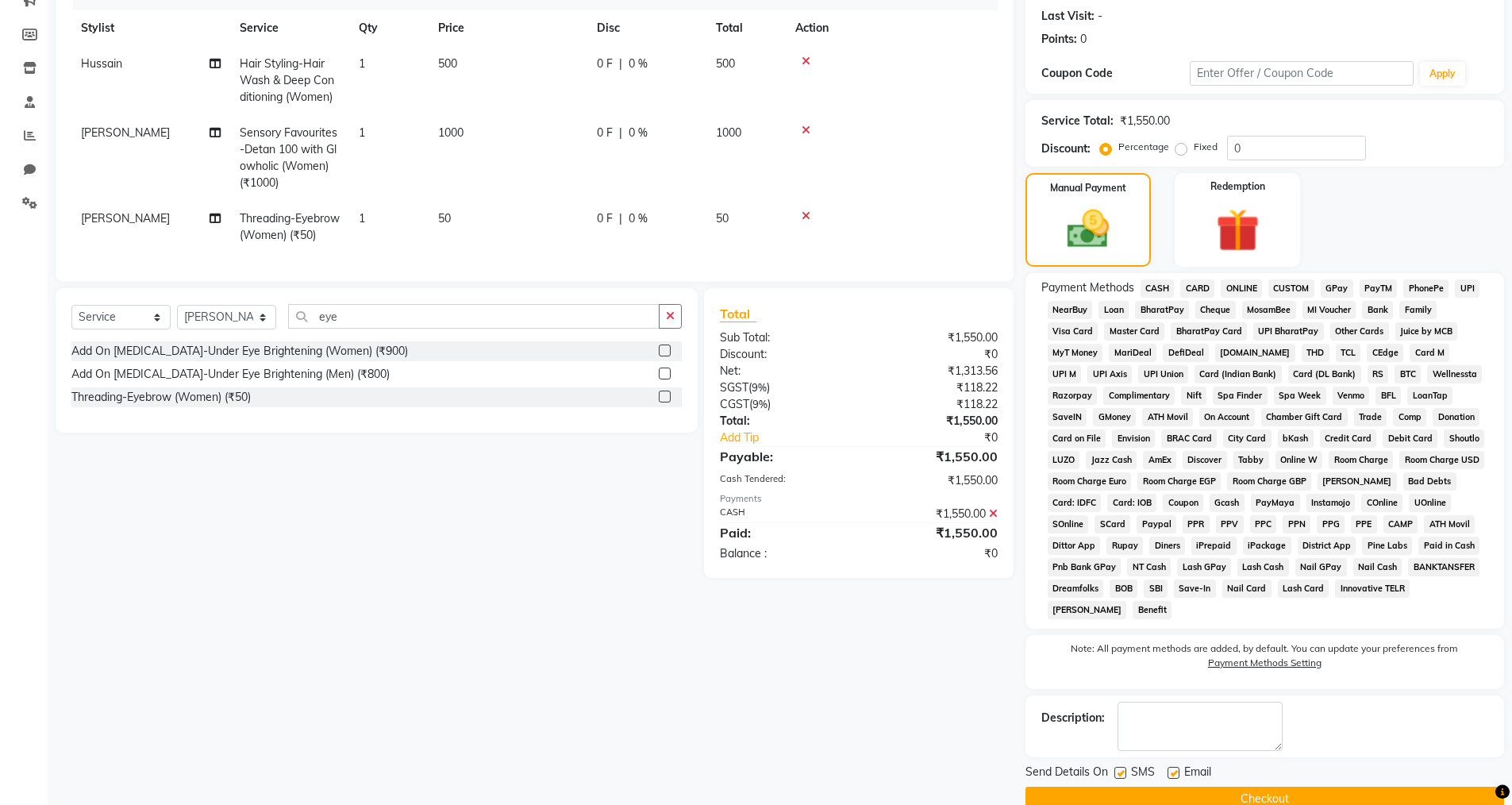
scroll to position [246, 0]
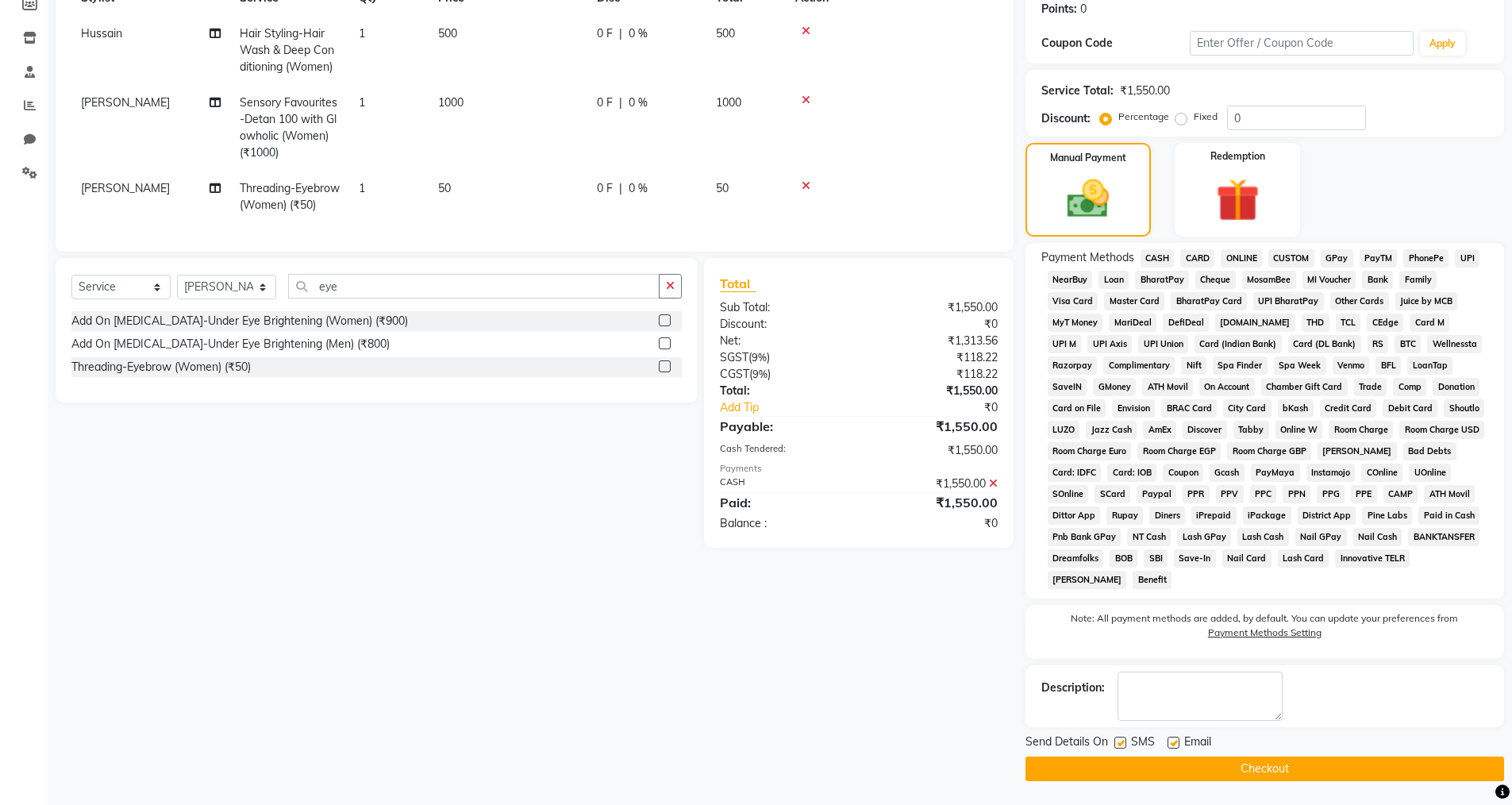
click at [1176, 740] on label at bounding box center [1173, 742] width 12 height 12
click at [1176, 740] on input "checkbox" at bounding box center [1173, 744] width 11 height 11
checkbox input "false"
click at [1121, 740] on label at bounding box center [1120, 742] width 12 height 12
click at [1121, 740] on input "checkbox" at bounding box center [1120, 744] width 11 height 11
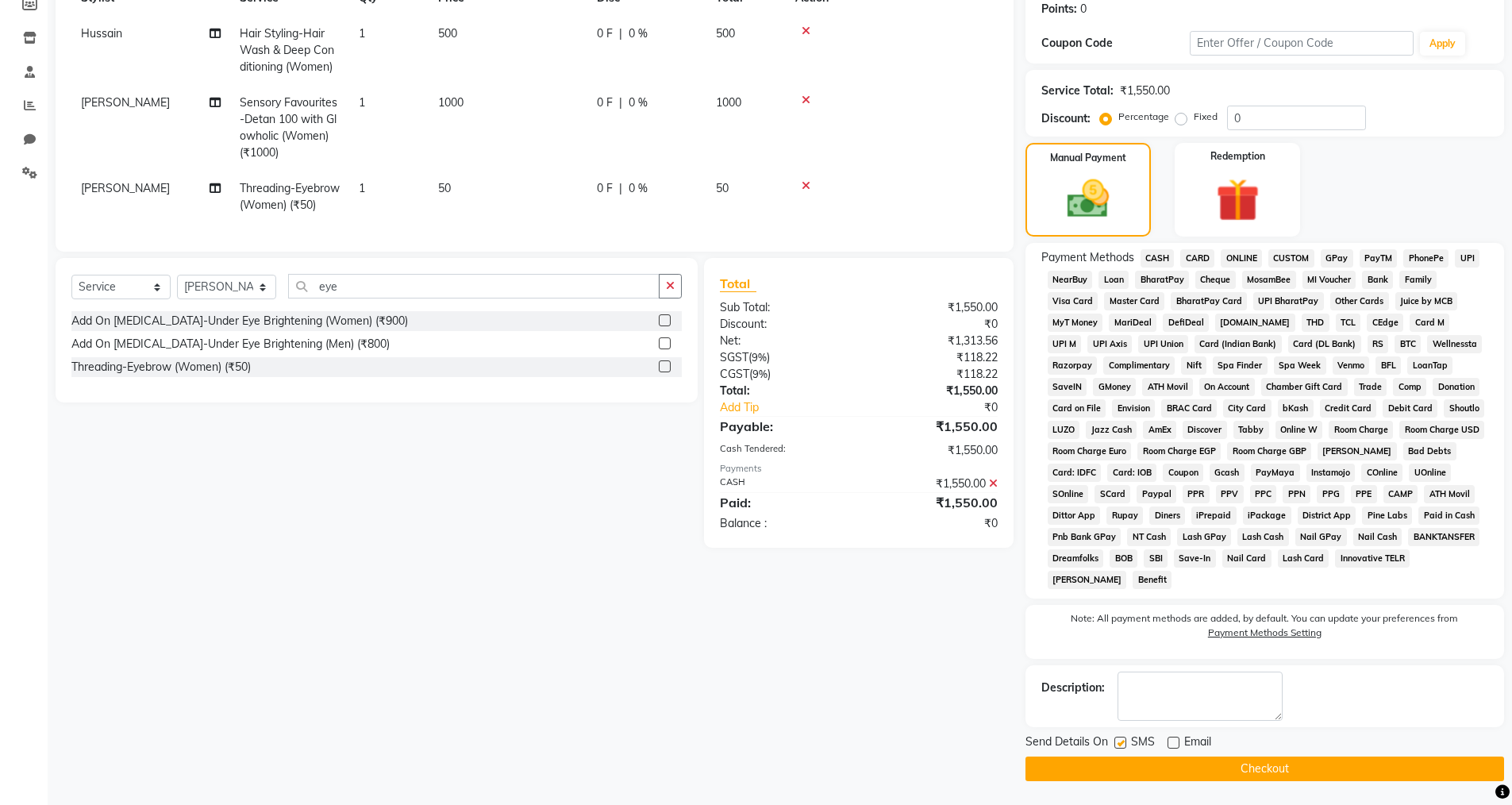
checkbox input "false"
click at [1138, 762] on button "Checkout" at bounding box center [1265, 769] width 478 height 25
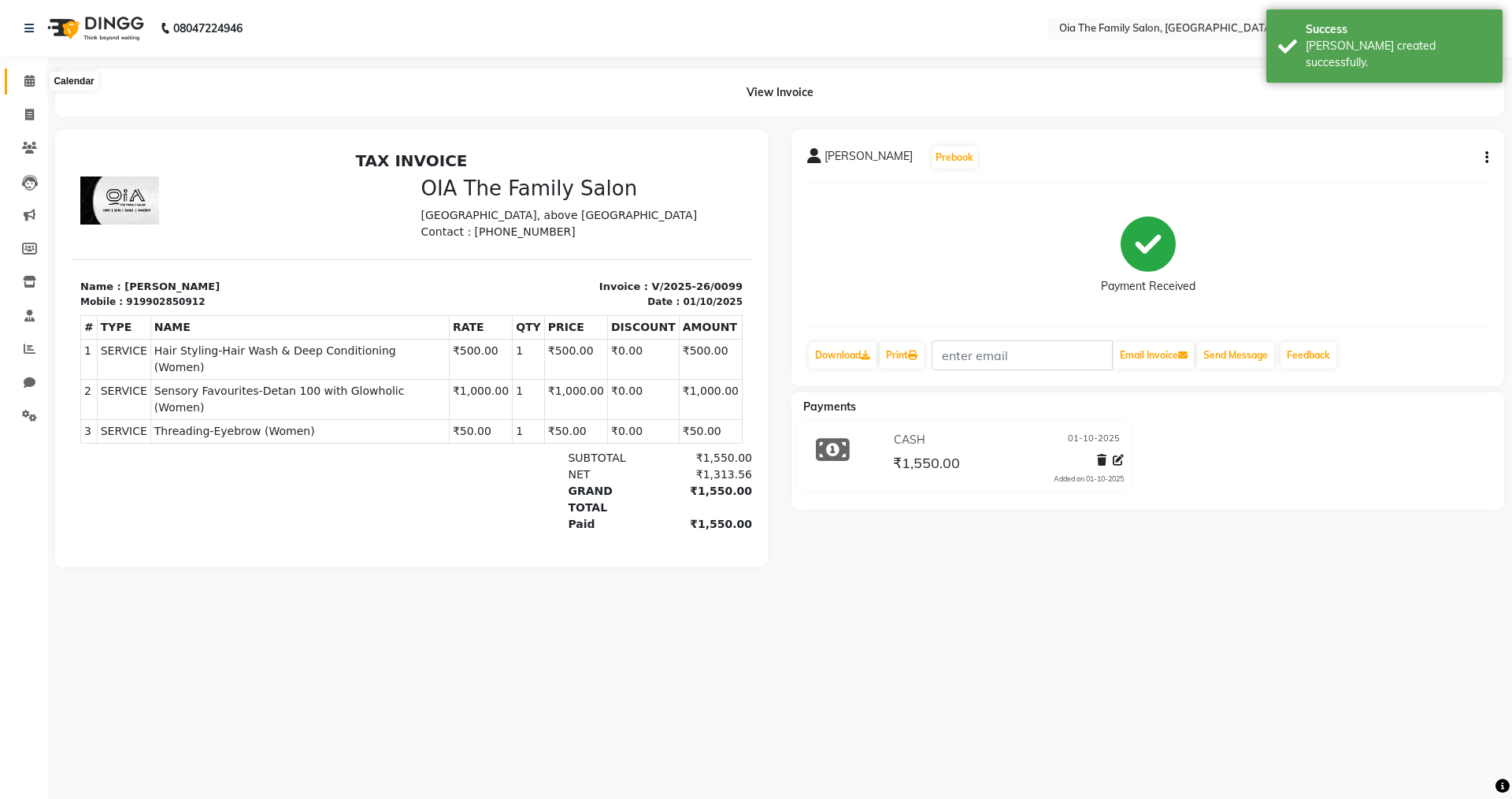
click at [33, 81] on icon at bounding box center [30, 80] width 11 height 11
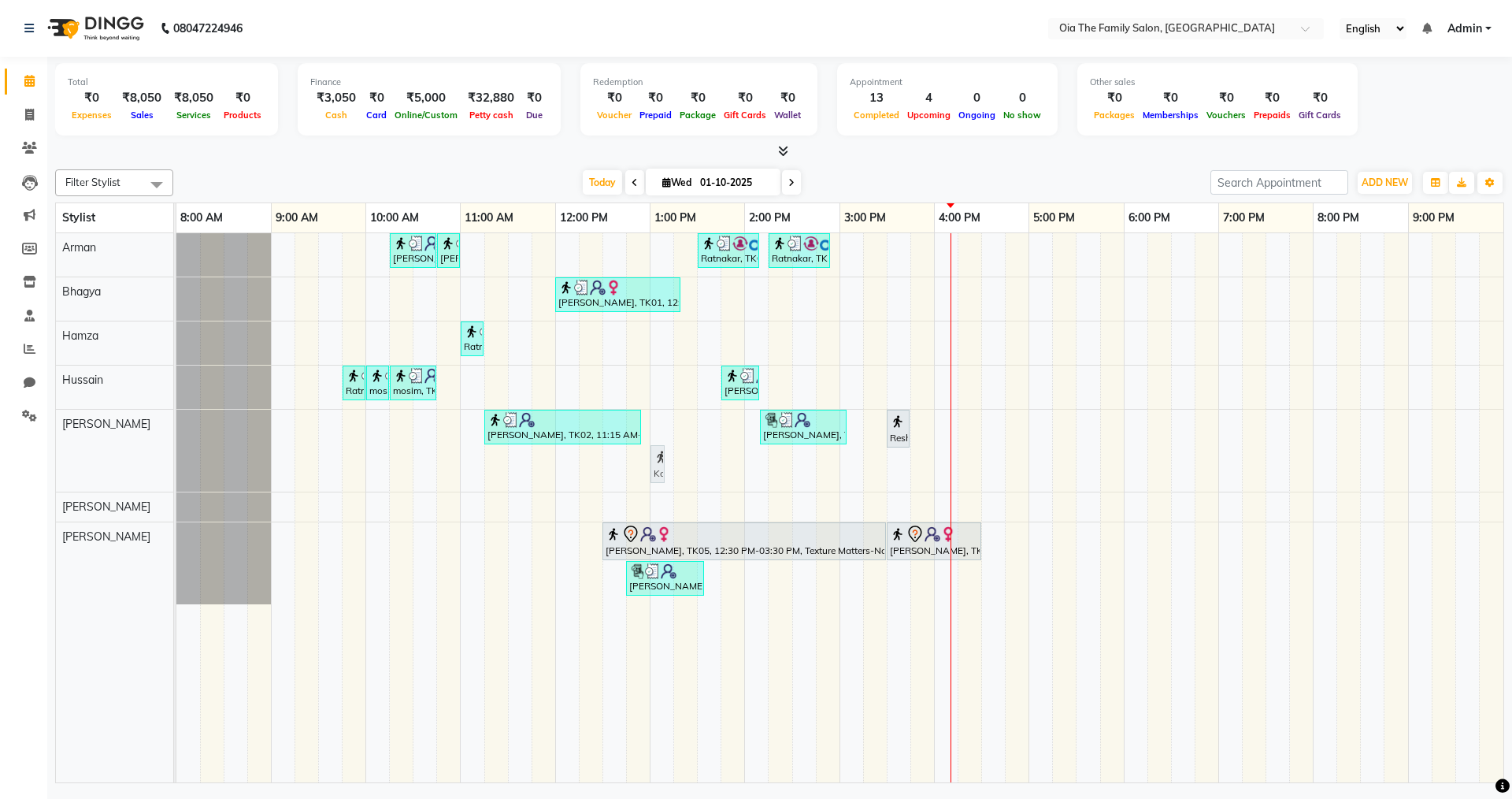
drag, startPoint x: 781, startPoint y: 456, endPoint x: 667, endPoint y: 450, distance: 114.2
click at [667, 450] on div "Sinan, TK10, 10:15 AM-10:45 AM, Hair Styling-Hair Cut (Men) Sinan, TK10, 10:45 …" at bounding box center [840, 507] width 1327 height 549
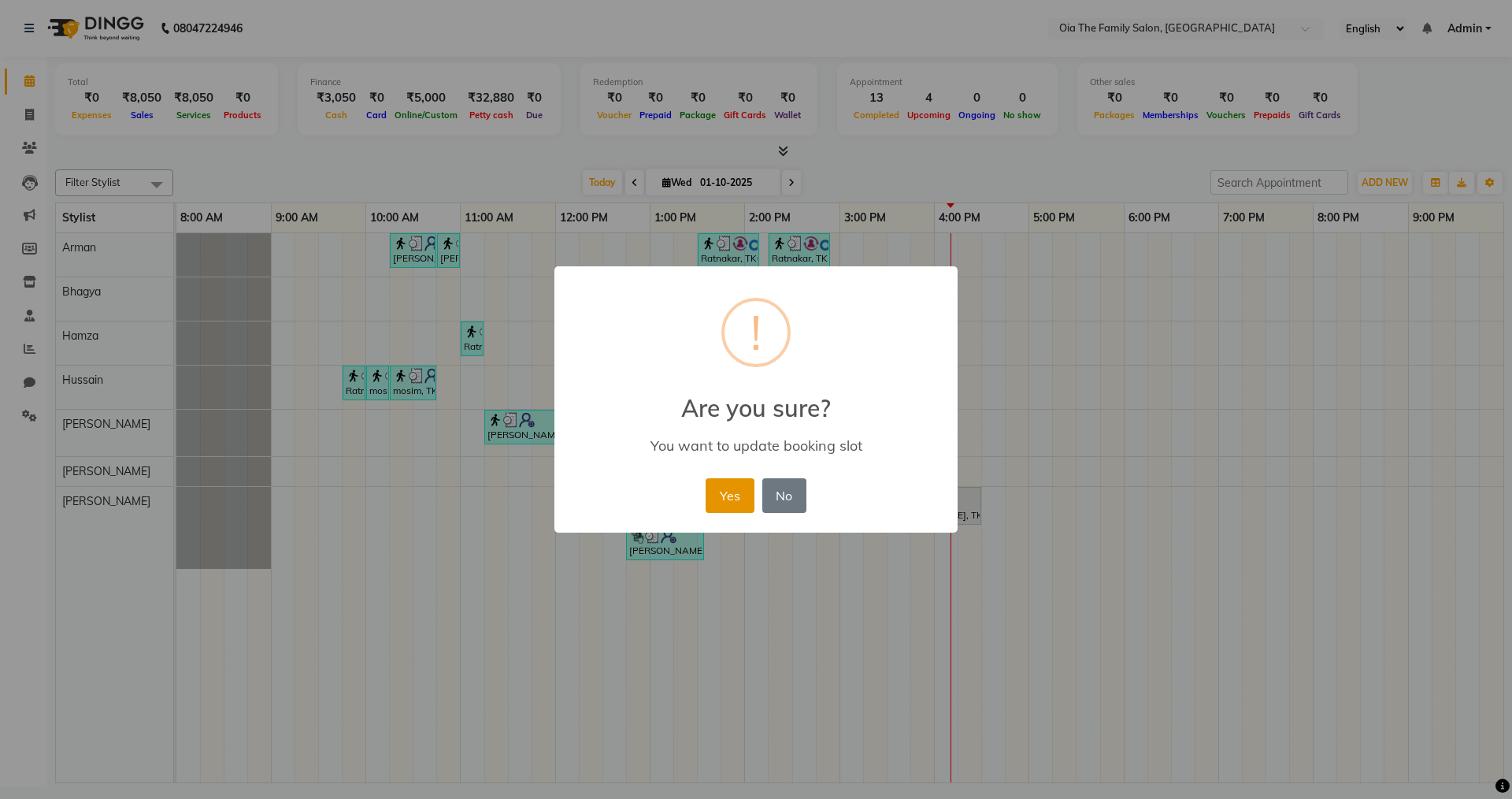
click at [726, 483] on button "Yes" at bounding box center [729, 495] width 48 height 34
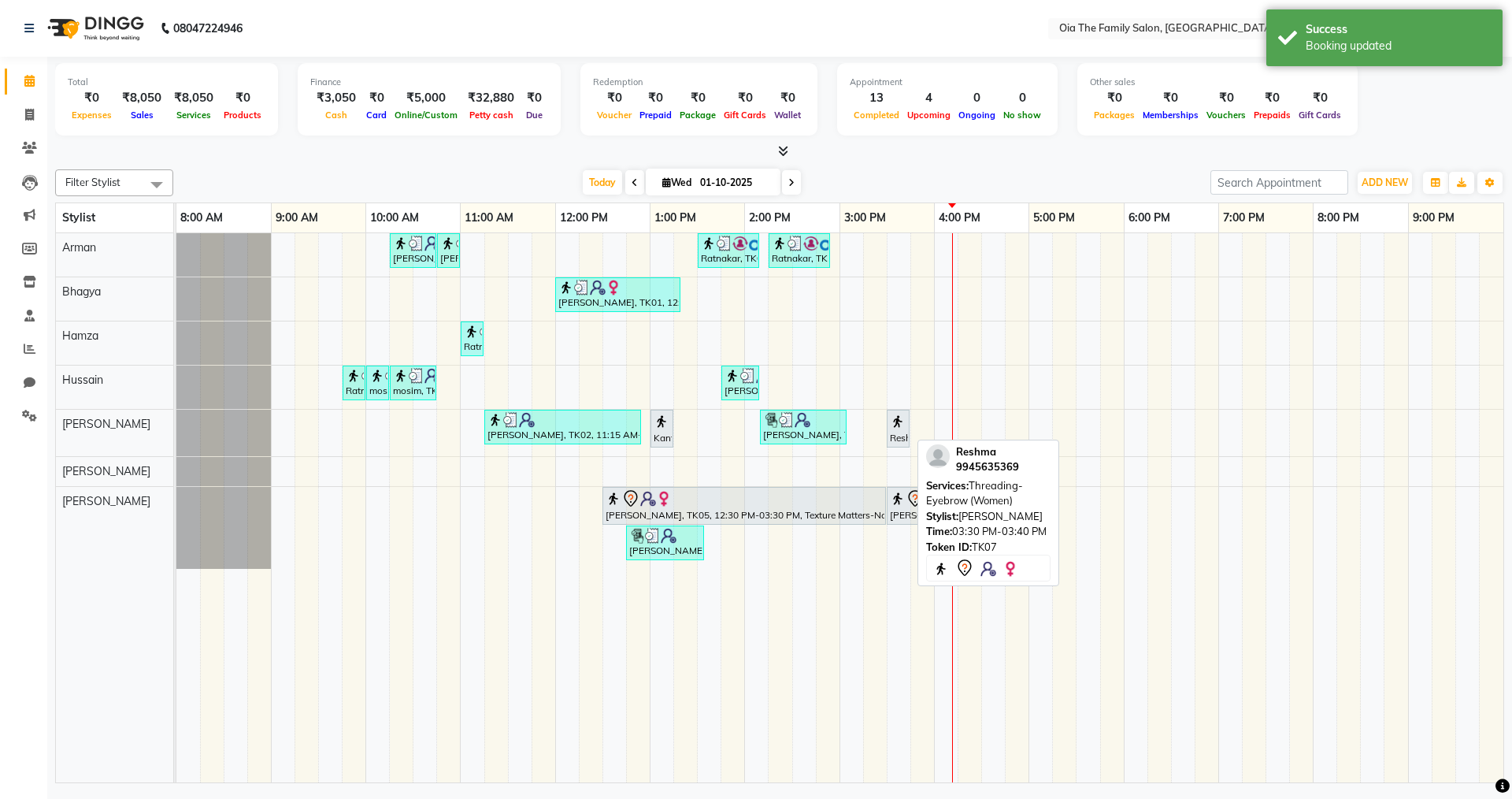
click at [888, 433] on div "Reshma, TK07, 03:30 PM-03:40 PM, Threading-Eyebrow (Women)" at bounding box center [898, 429] width 19 height 33
click at [894, 431] on div "Reshma, TK07, 03:30 PM-03:40 PM, Threading-Eyebrow (Women)" at bounding box center [898, 429] width 19 height 33
select select "7"
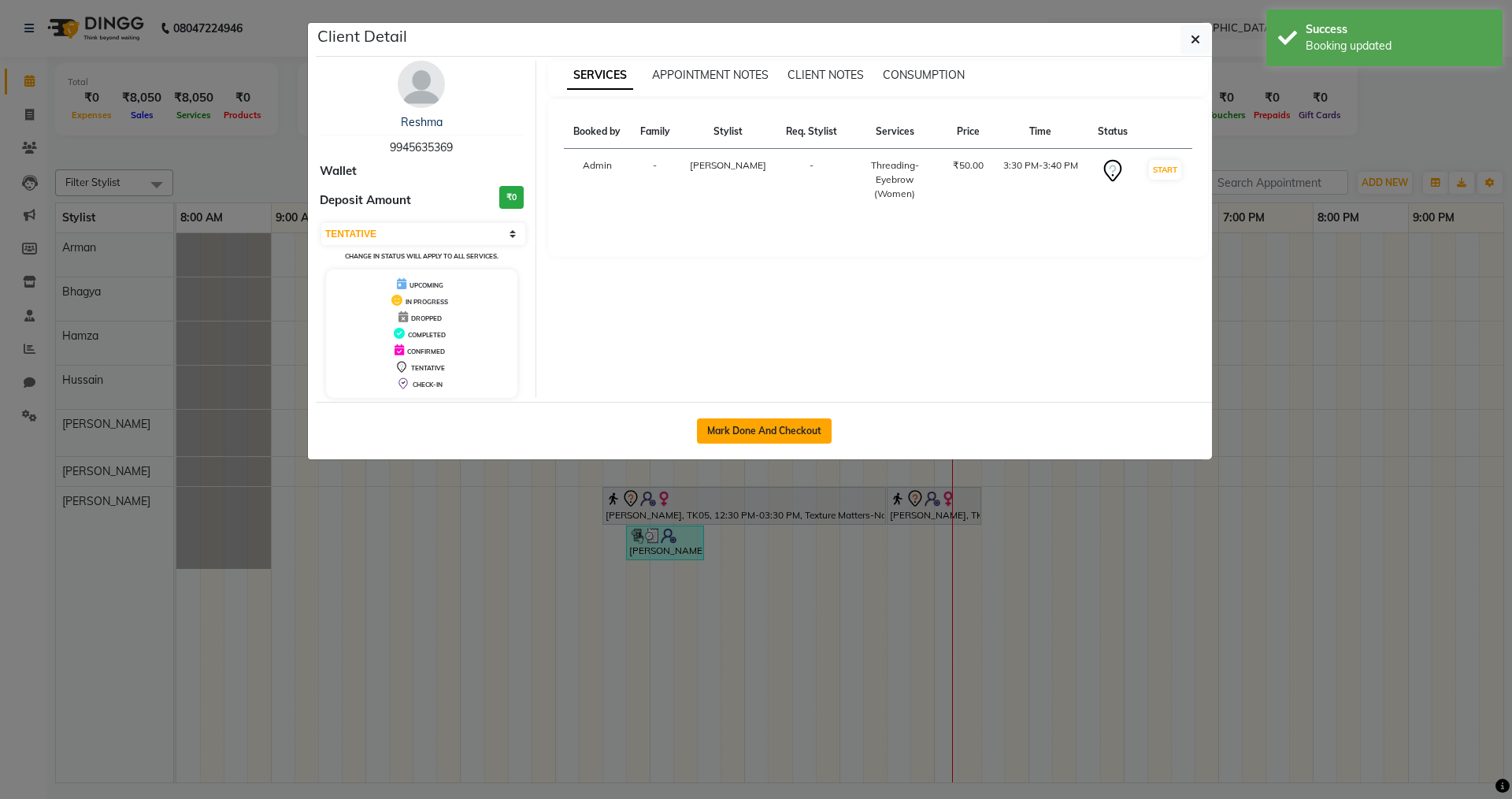
click at [767, 433] on button "Mark Done And Checkout" at bounding box center [763, 431] width 134 height 25
select select "service"
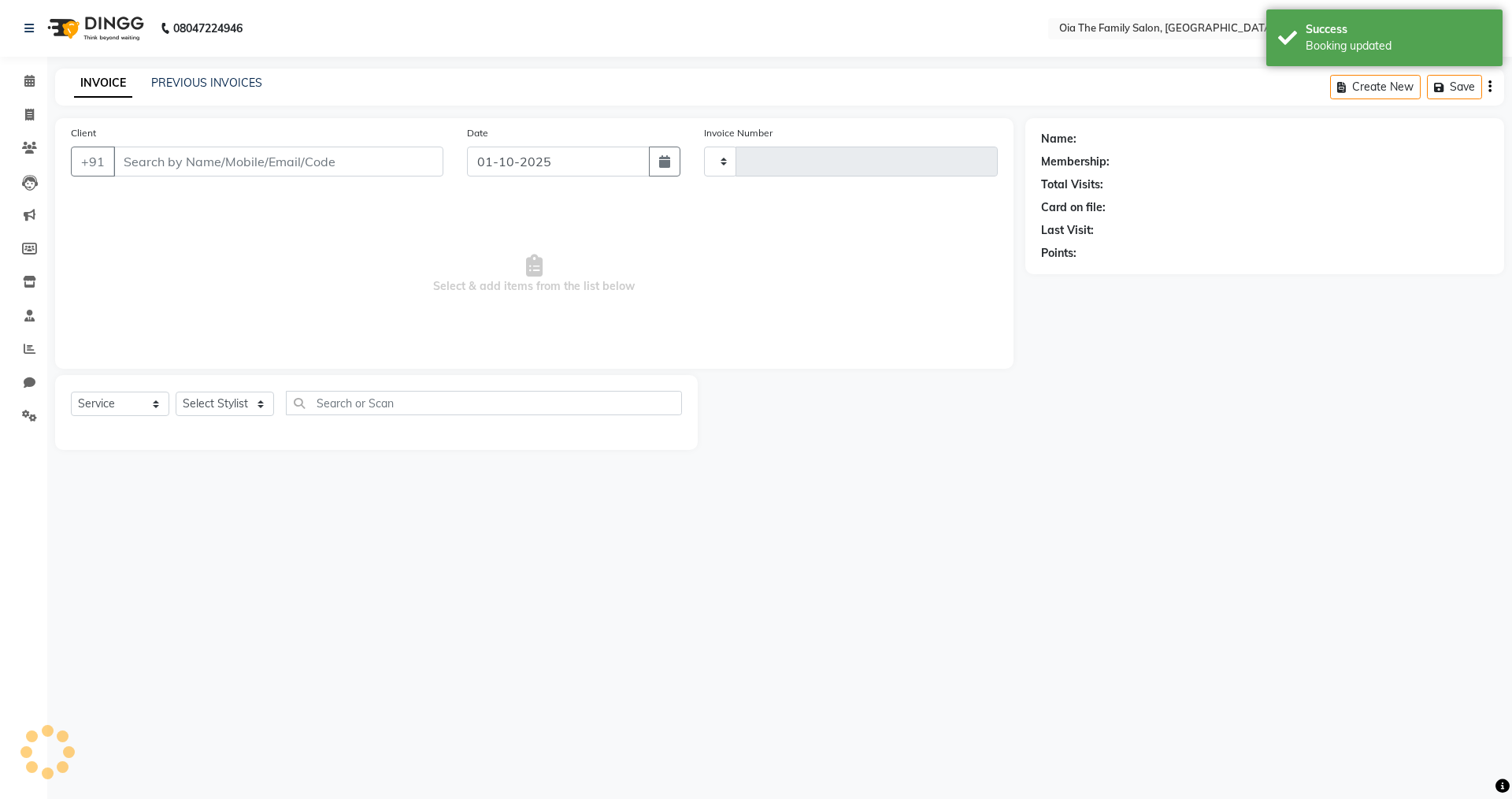
type input "0100"
select select "9113"
type input "9945635369"
select select "93024"
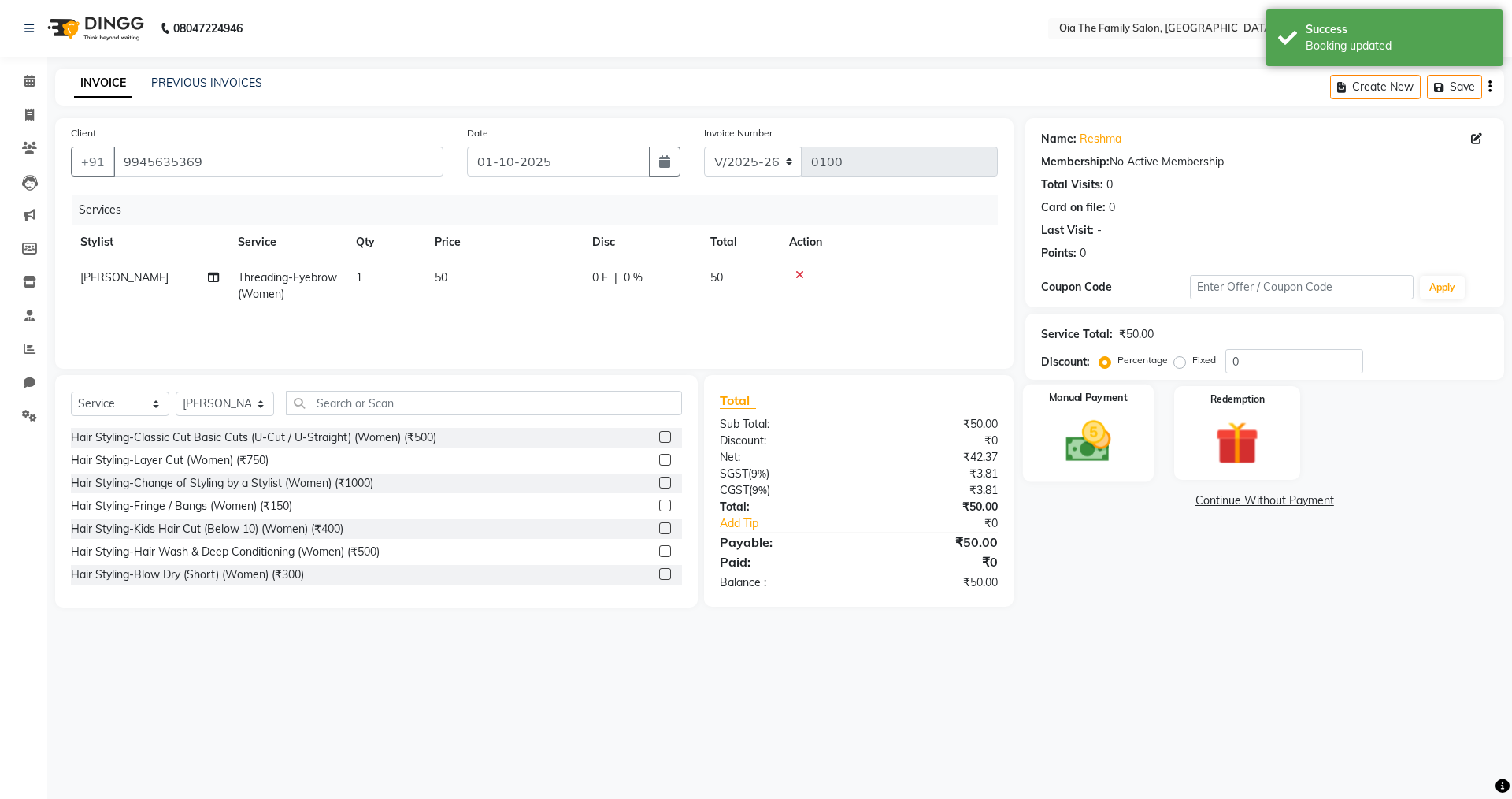
click at [1067, 451] on img at bounding box center [1088, 440] width 73 height 52
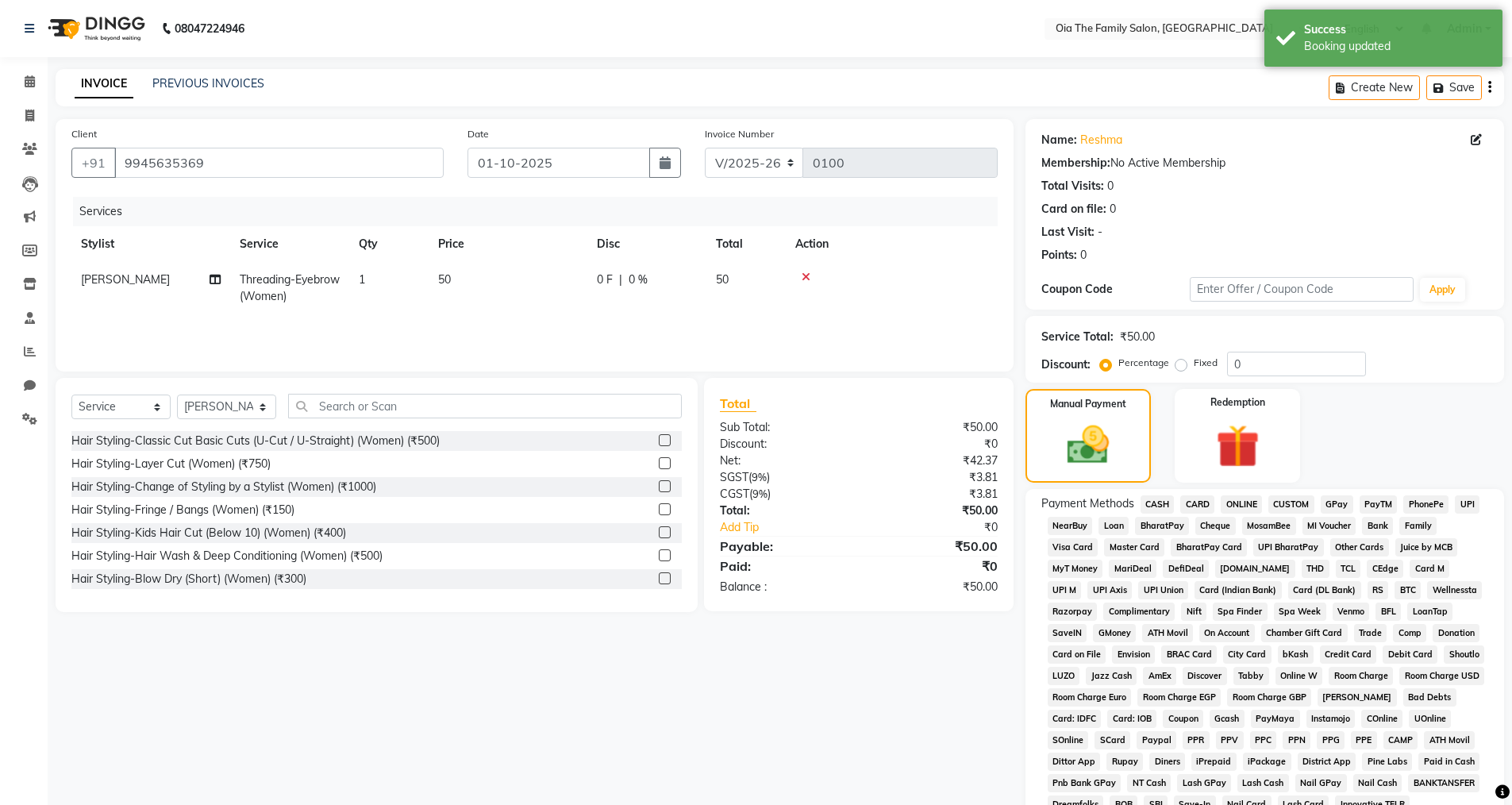
click at [1466, 507] on span "UPI" at bounding box center [1468, 504] width 25 height 19
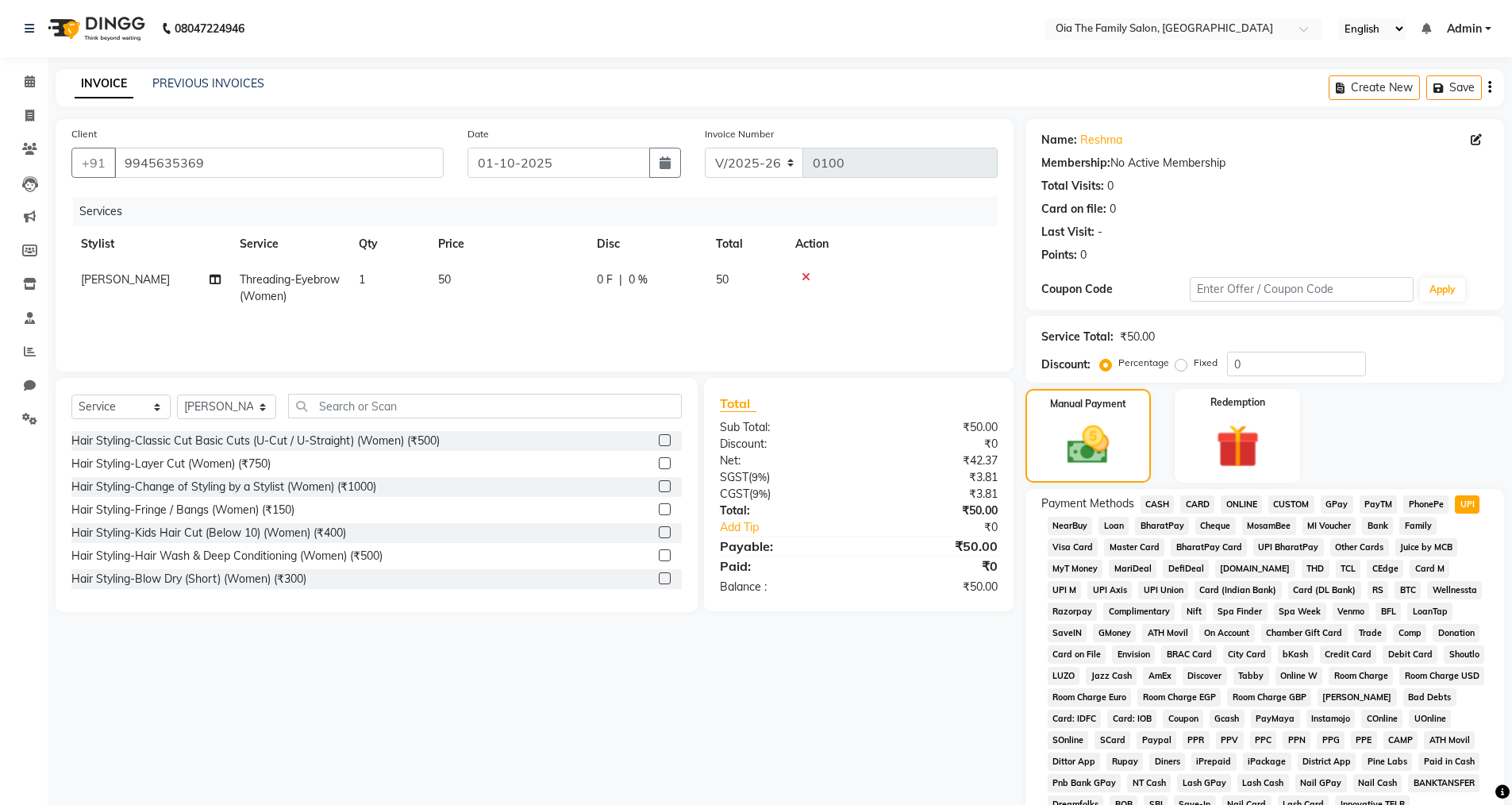
scroll to position [241, 0]
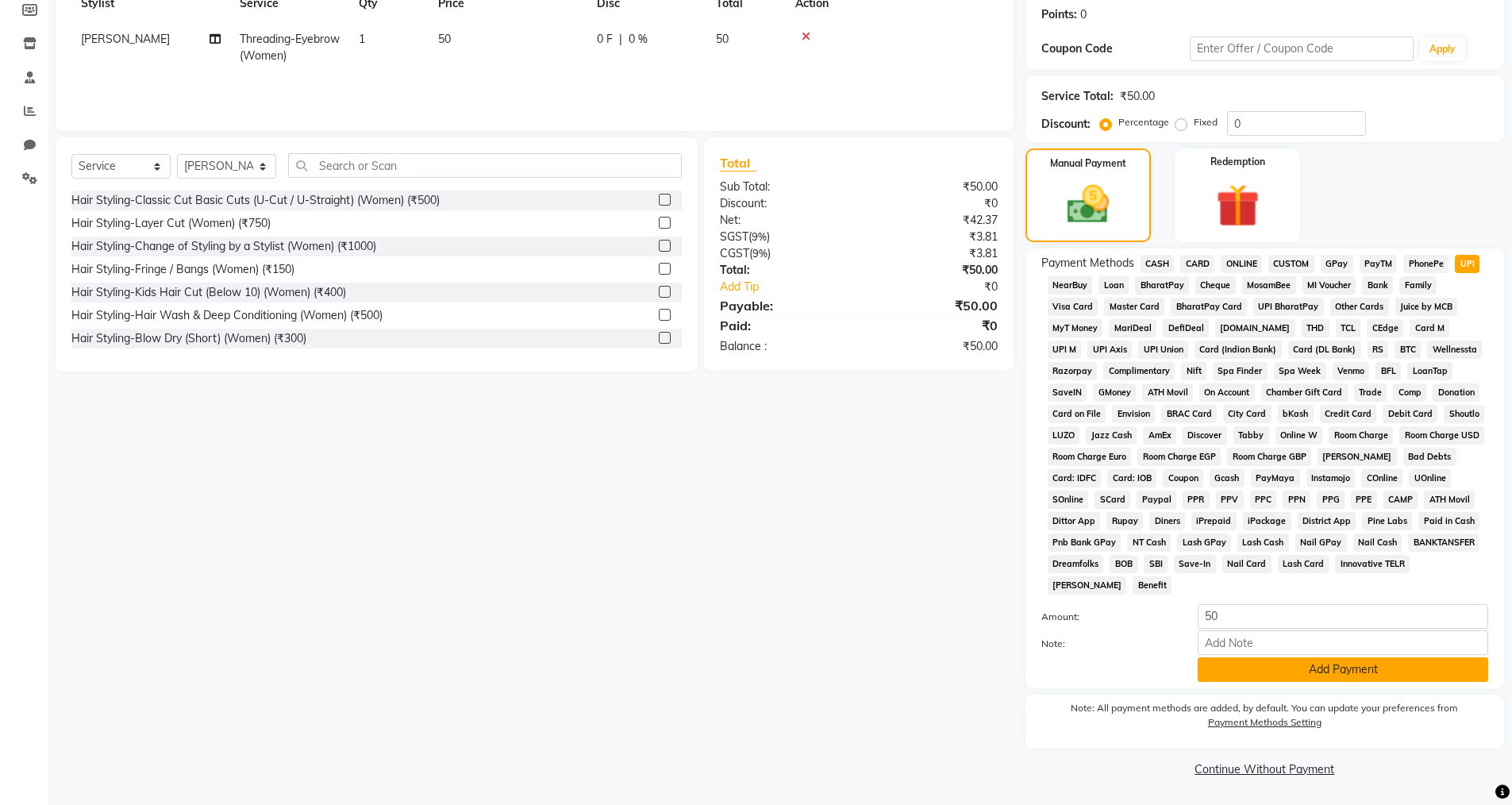
click at [1316, 667] on button "Add Payment" at bounding box center [1344, 670] width 291 height 25
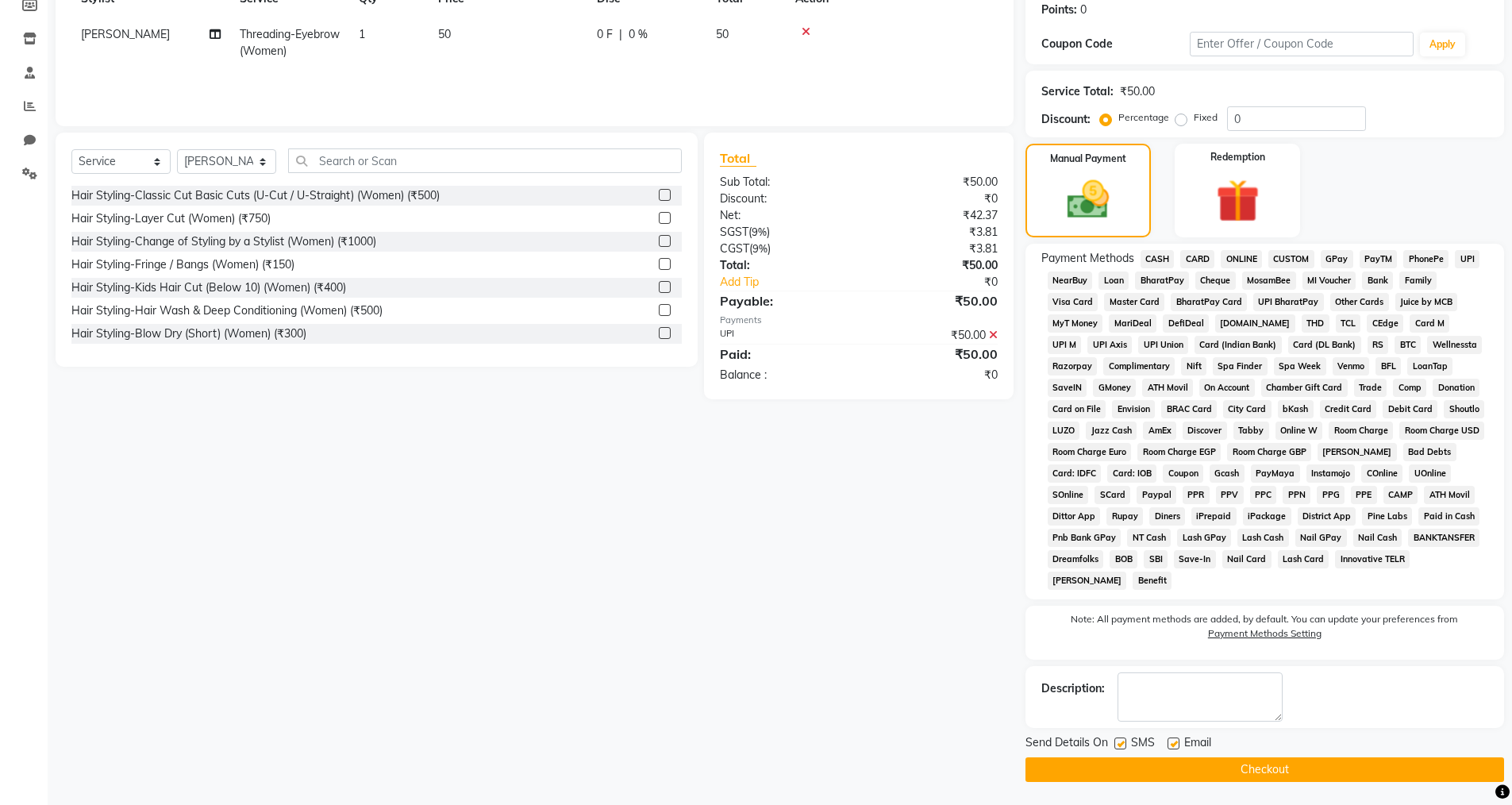
scroll to position [246, 0]
click at [1179, 740] on label at bounding box center [1173, 742] width 12 height 12
click at [1178, 740] on input "checkbox" at bounding box center [1173, 744] width 11 height 11
checkbox input "false"
click at [1120, 739] on label at bounding box center [1120, 742] width 12 height 12
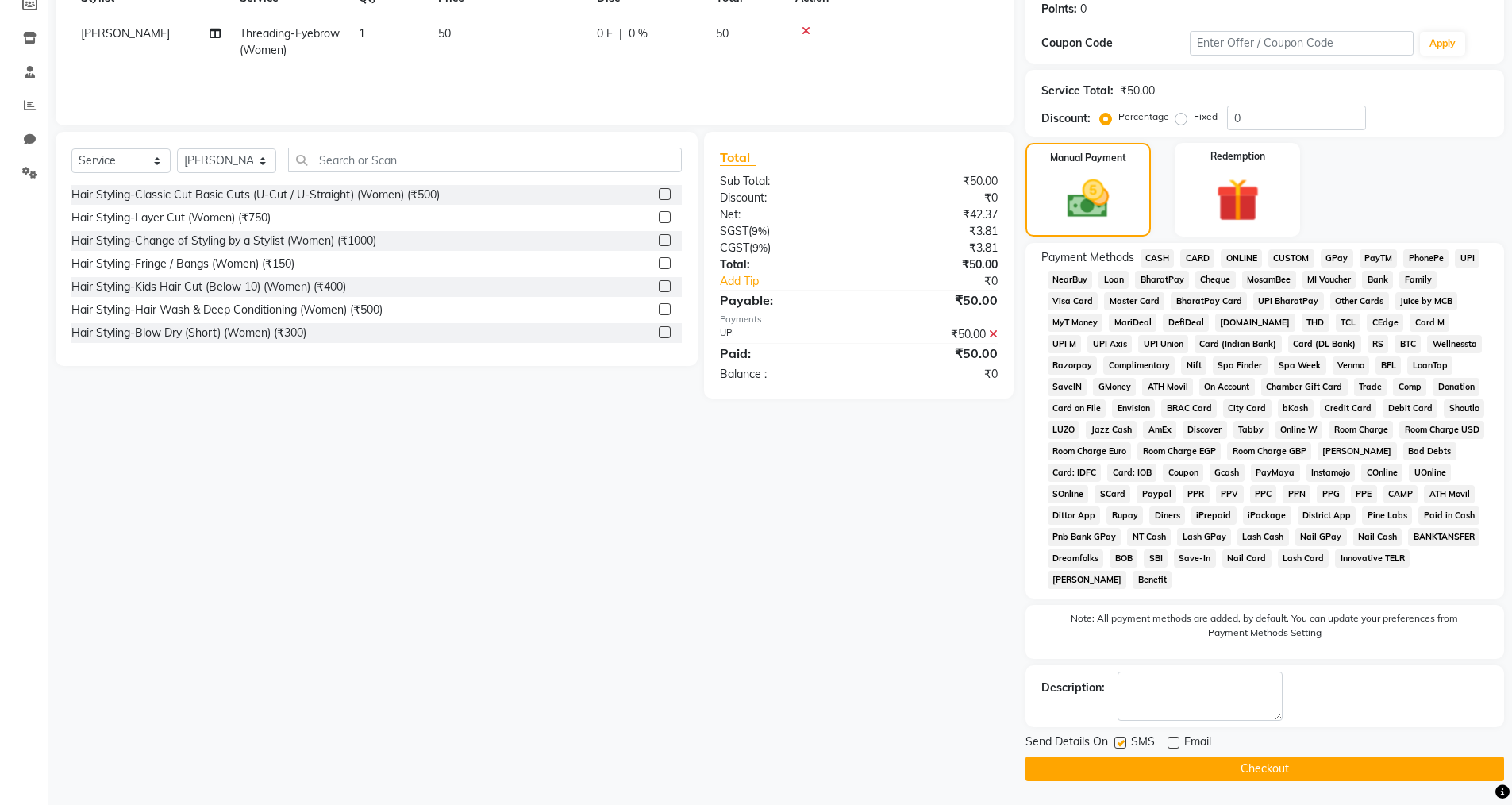
click at [1120, 739] on input "checkbox" at bounding box center [1120, 744] width 11 height 11
checkbox input "false"
click at [1136, 777] on button "Checkout" at bounding box center [1265, 769] width 478 height 25
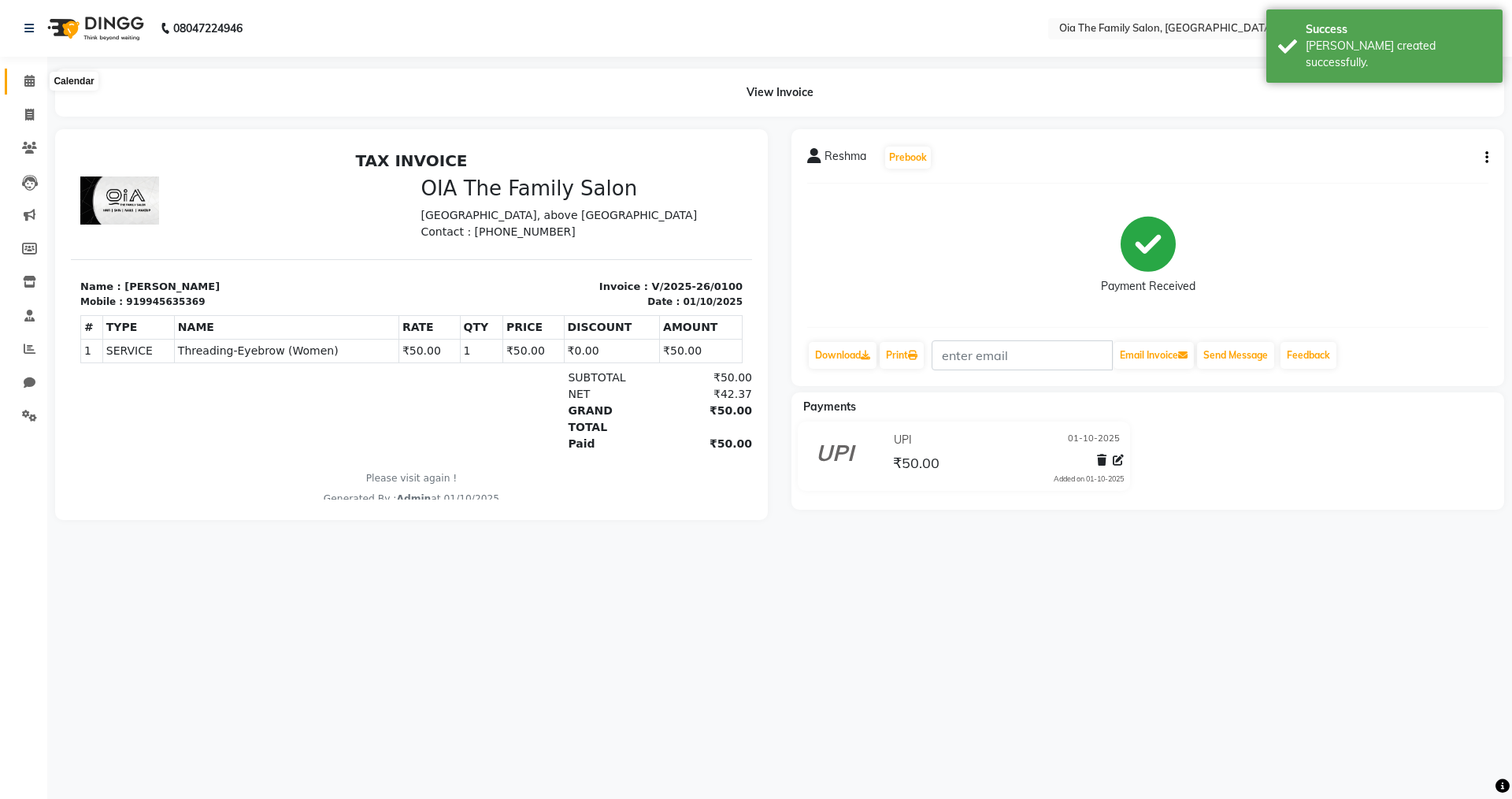
click at [25, 86] on icon at bounding box center [30, 80] width 11 height 11
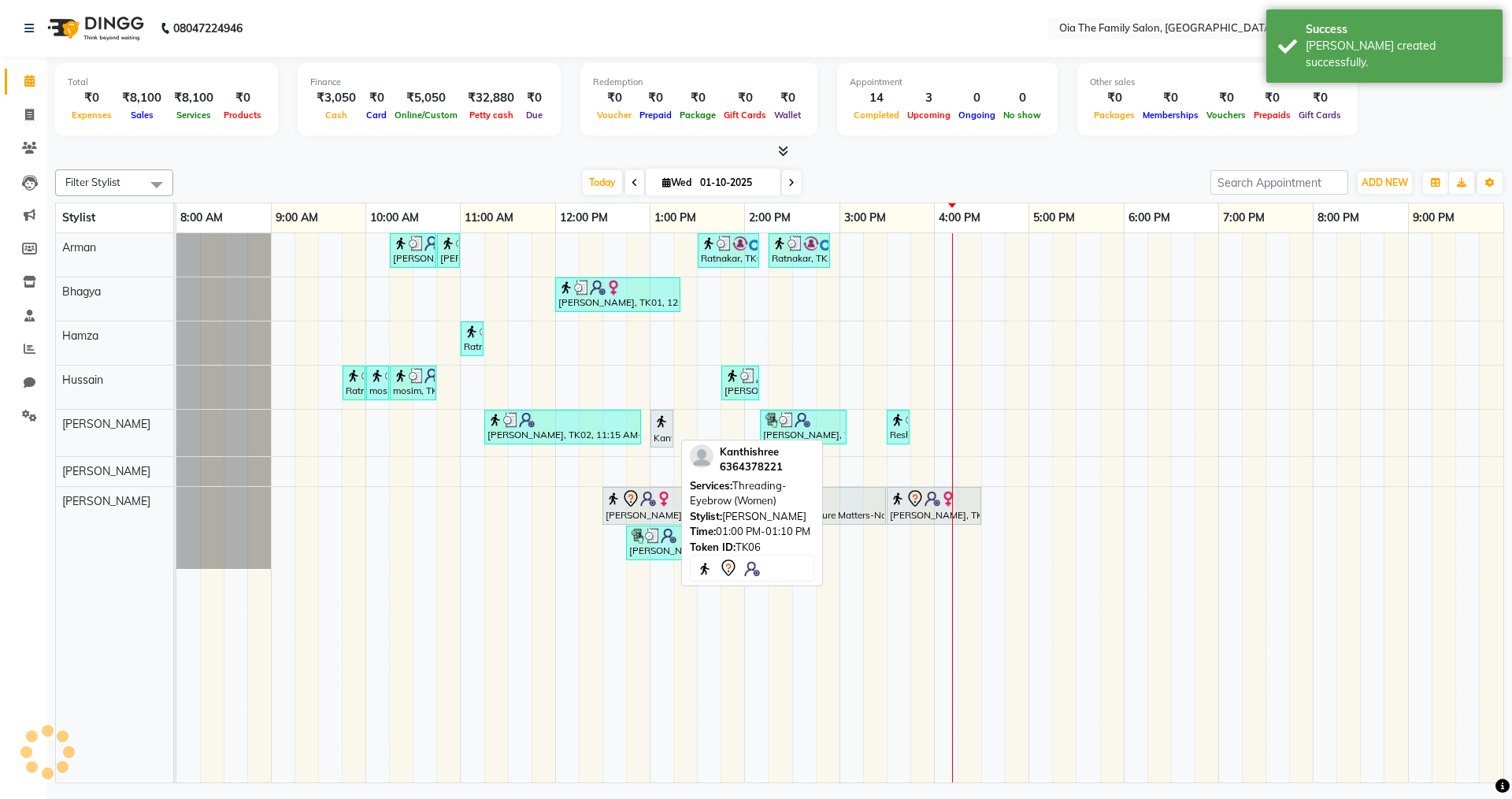
click at [662, 430] on div "Kanthishree, TK06, 01:00 PM-01:10 PM, Threading-Eyebrow (Women)" at bounding box center [662, 429] width 19 height 33
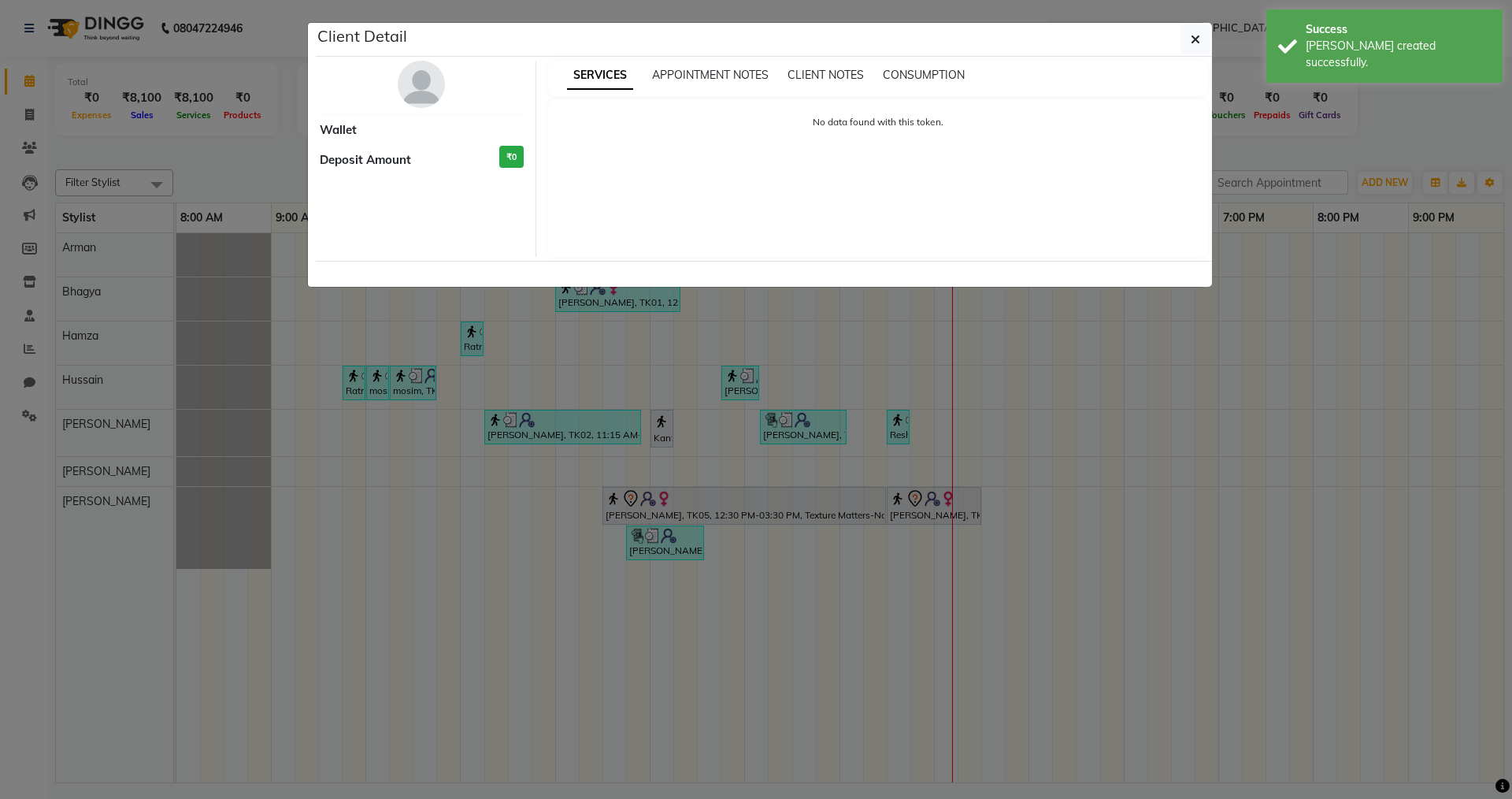
select select "7"
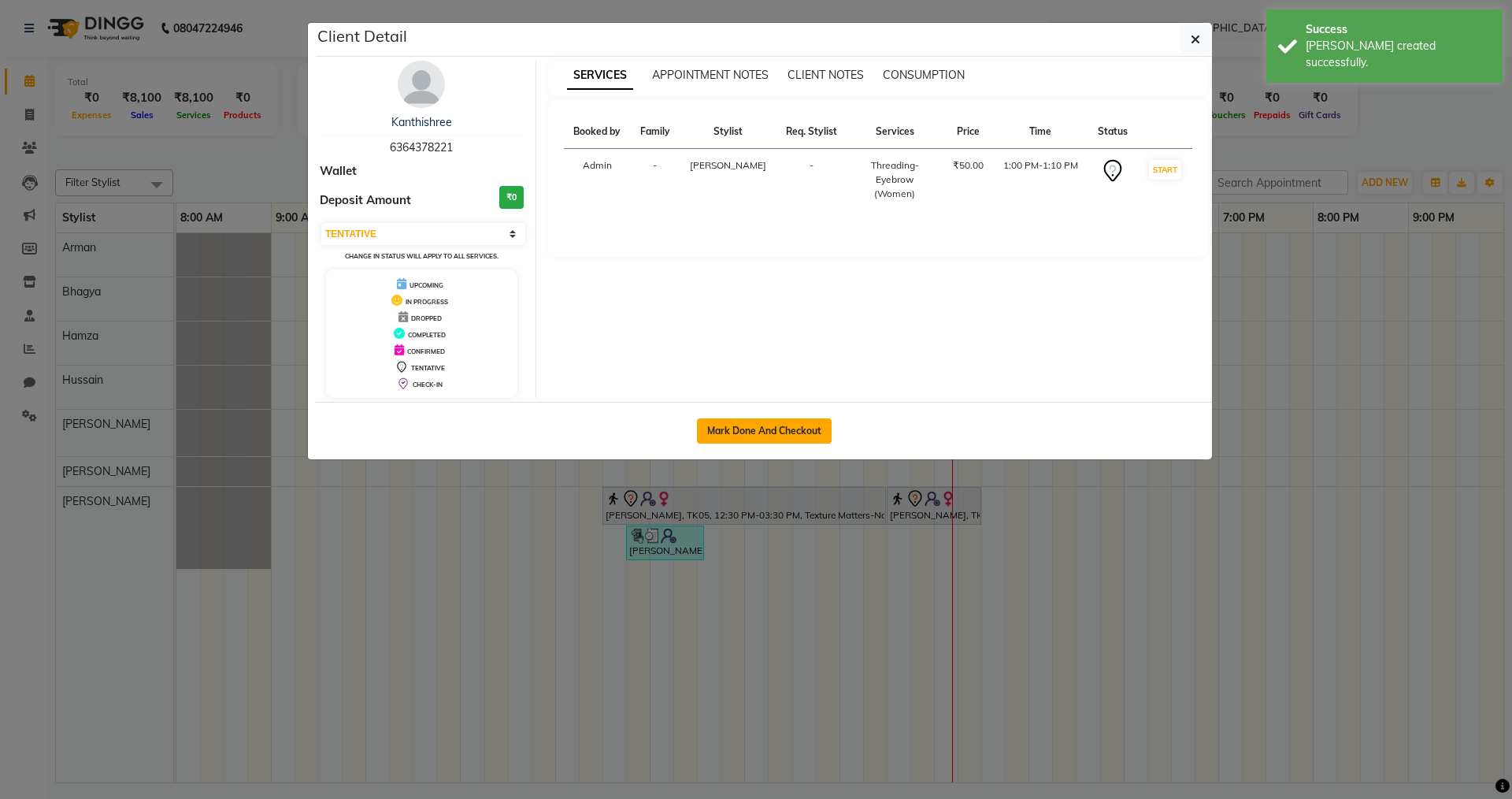
click at [719, 429] on button "Mark Done And Checkout" at bounding box center [763, 431] width 134 height 25
select select "service"
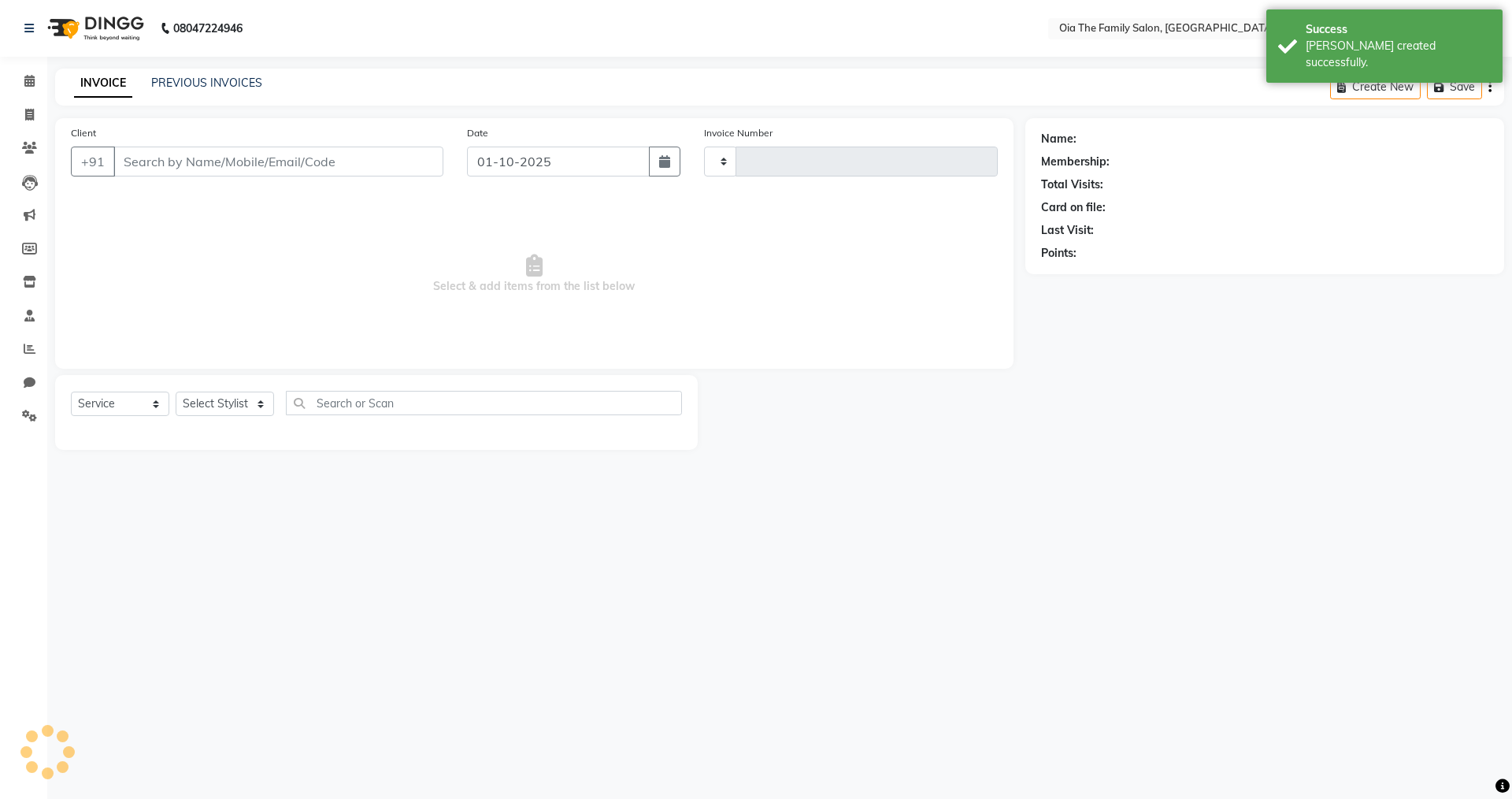
type input "0101"
select select "9113"
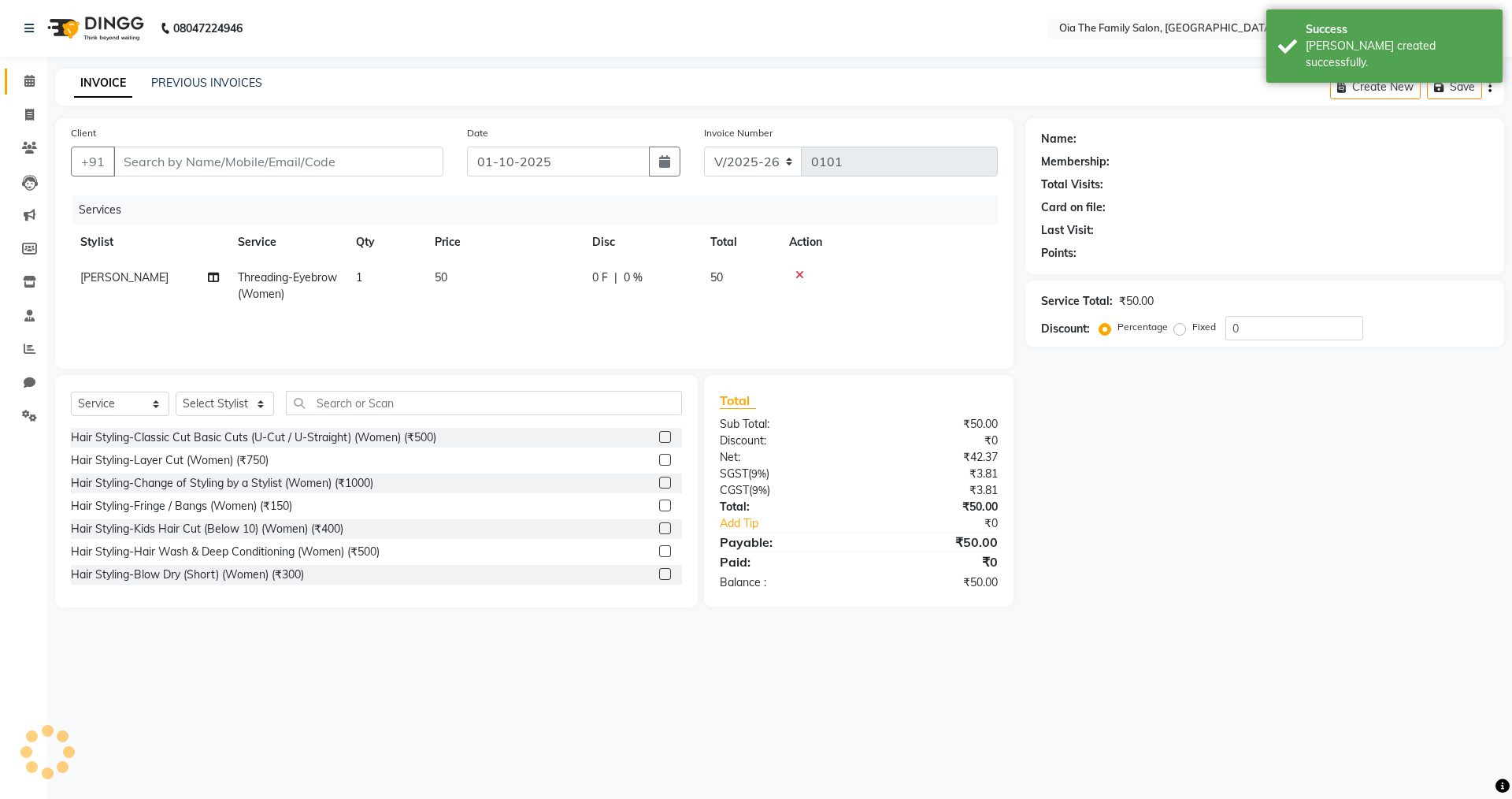
type input "6364378221"
select select "93024"
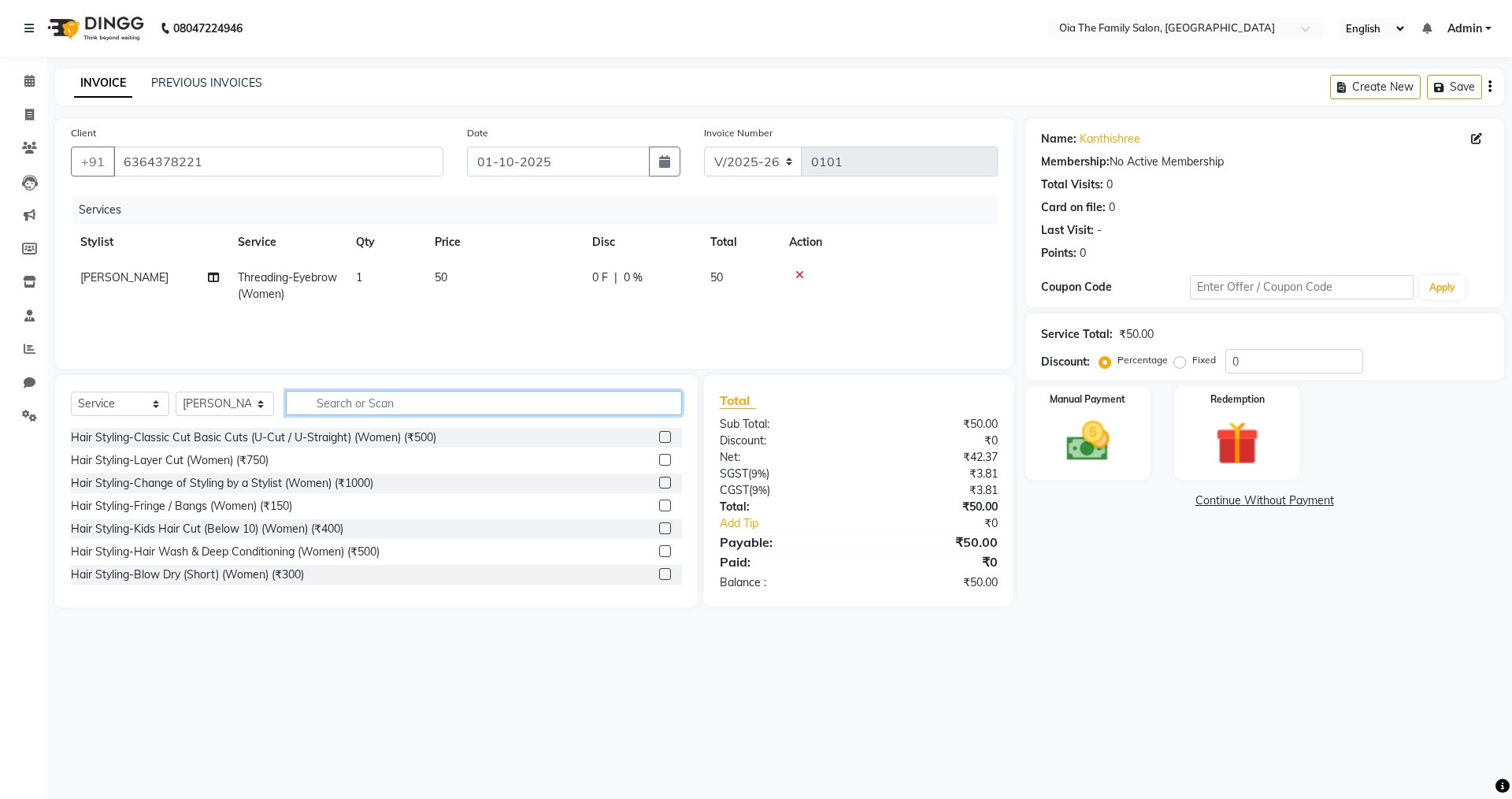
click at [345, 408] on input "text" at bounding box center [483, 403] width 396 height 25
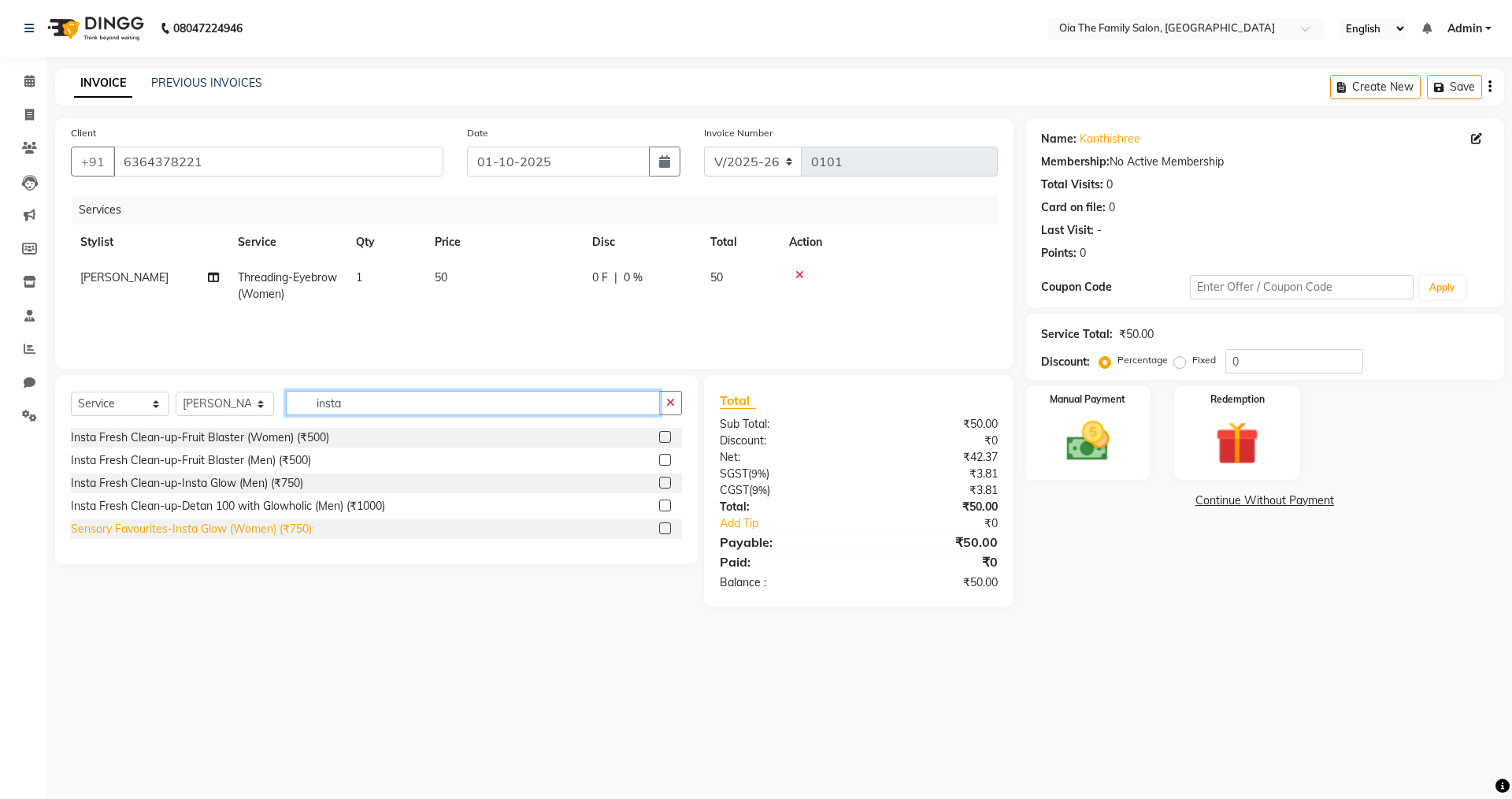
type input "insta"
click at [221, 530] on div "Sensory Favourites-Insta Glow (Women) (₹750)" at bounding box center [192, 528] width 241 height 17
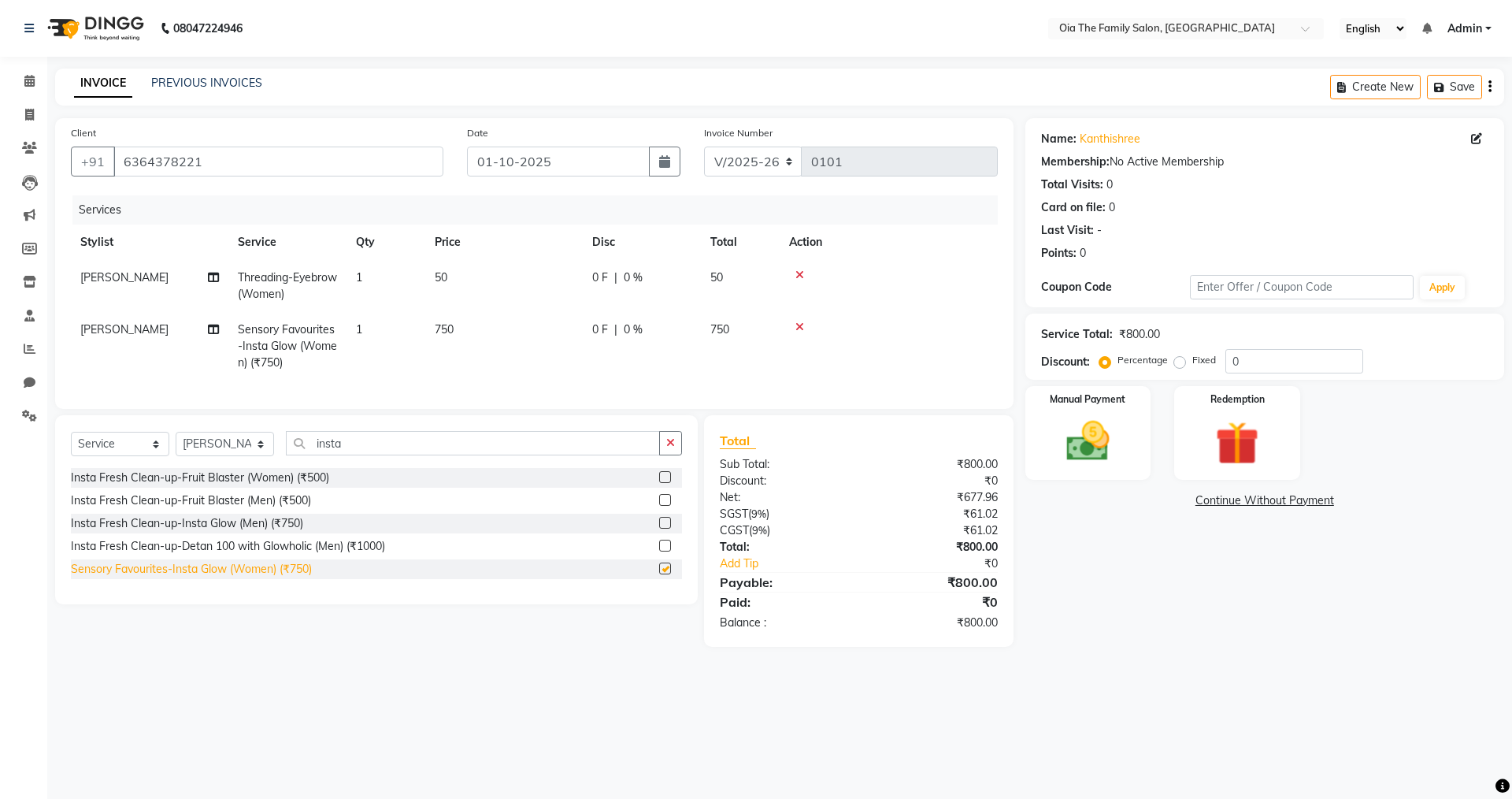
checkbox input "false"
click at [355, 450] on input "insta" at bounding box center [473, 443] width 374 height 25
type input "i"
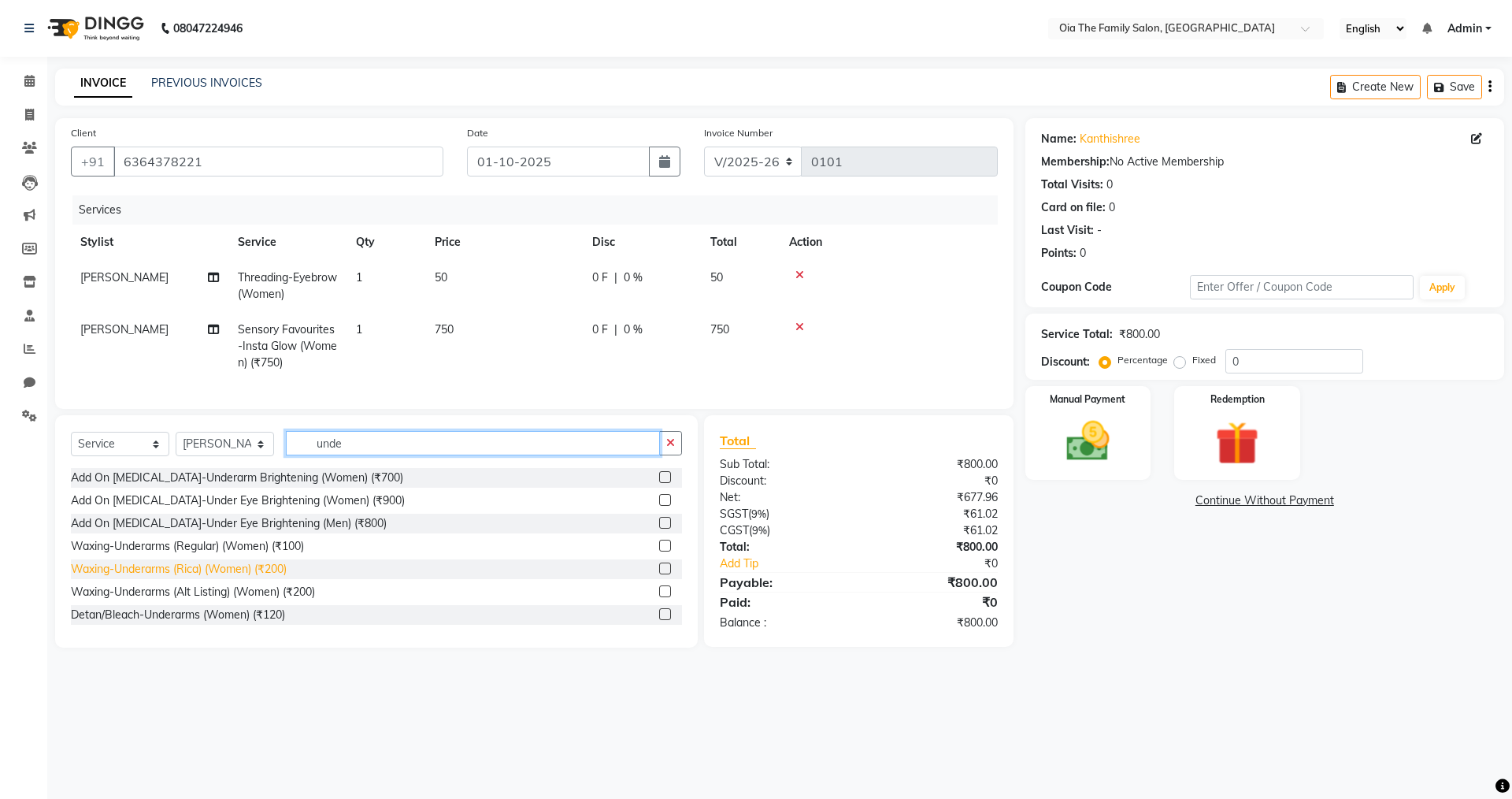
type input "unde"
click at [178, 577] on div "Waxing-Underarms (Rica) (Women) (₹200)" at bounding box center [179, 569] width 216 height 17
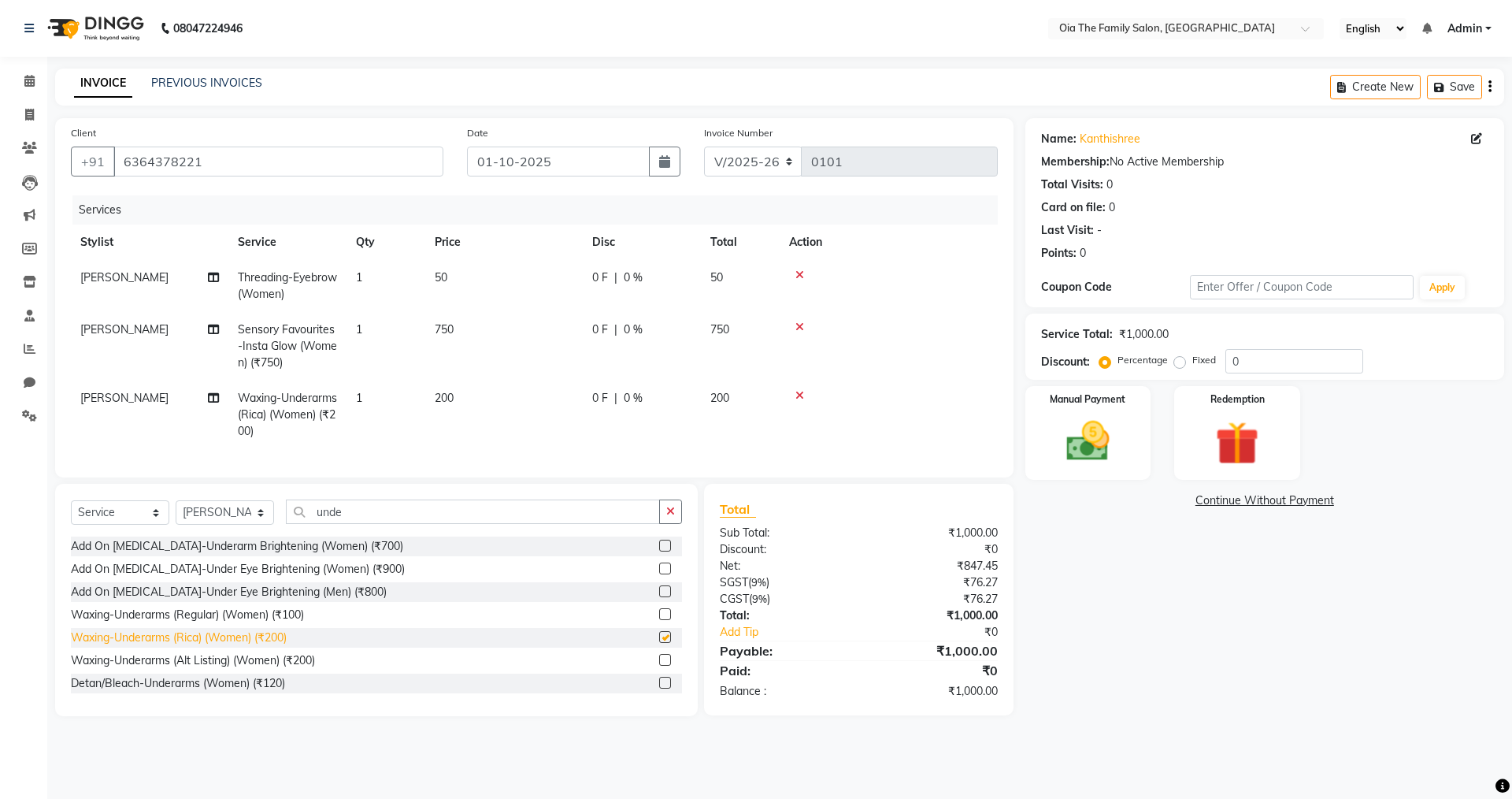
checkbox input "false"
click at [243, 525] on select "Select Stylist Arman Bhagya Hamza [PERSON_NAME] [PERSON_NAME] Khan" at bounding box center [225, 512] width 98 height 25
select select "93028"
click at [176, 512] on select "Select Stylist Arman Bhagya Hamza [PERSON_NAME] [PERSON_NAME] Khan" at bounding box center [225, 512] width 98 height 25
click at [167, 687] on div "Hair Styling-Blow Dry (Short) (Women) (₹300)" at bounding box center [187, 683] width 233 height 17
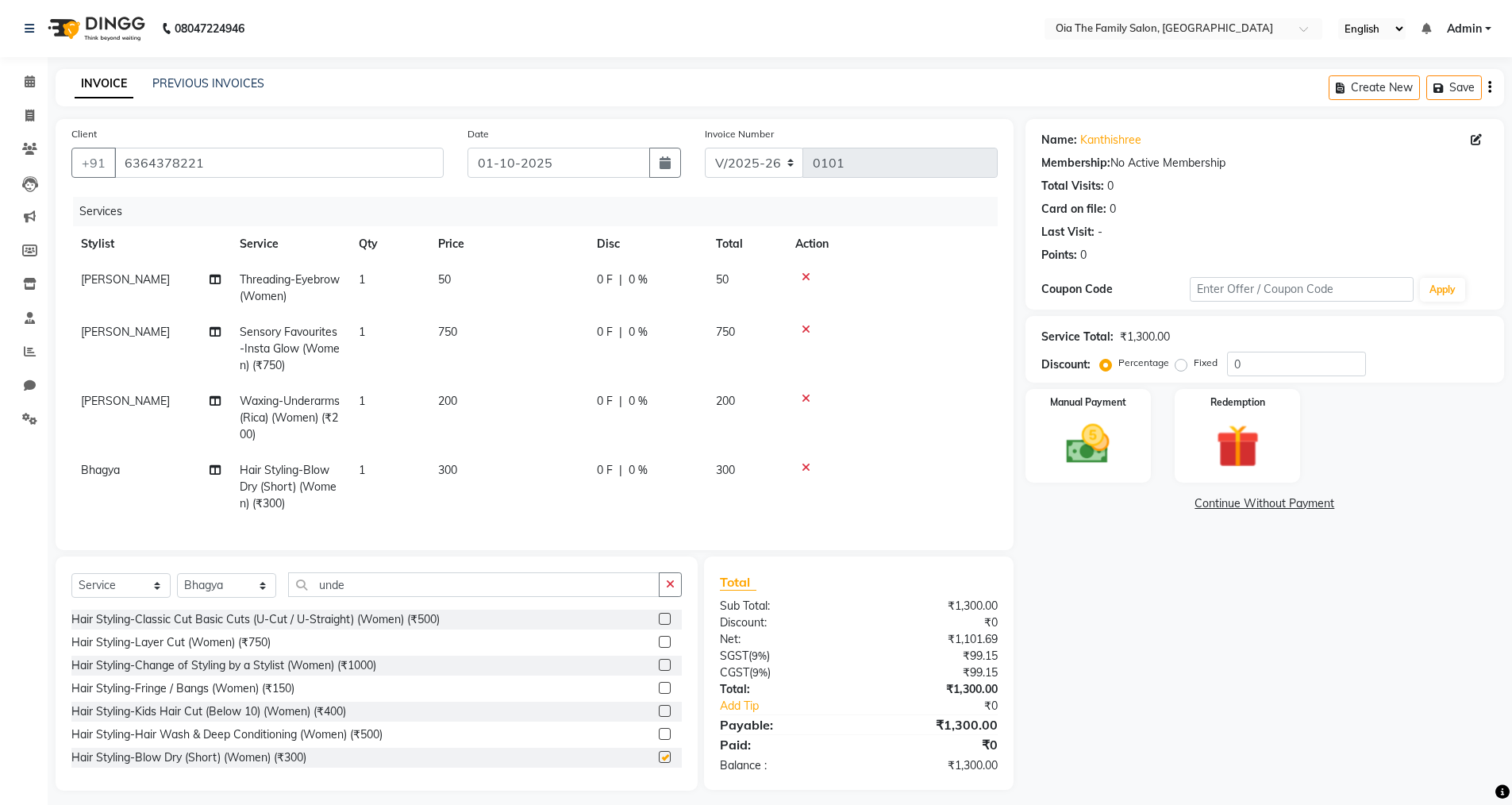
checkbox input "false"
click at [808, 466] on icon at bounding box center [806, 468] width 9 height 12
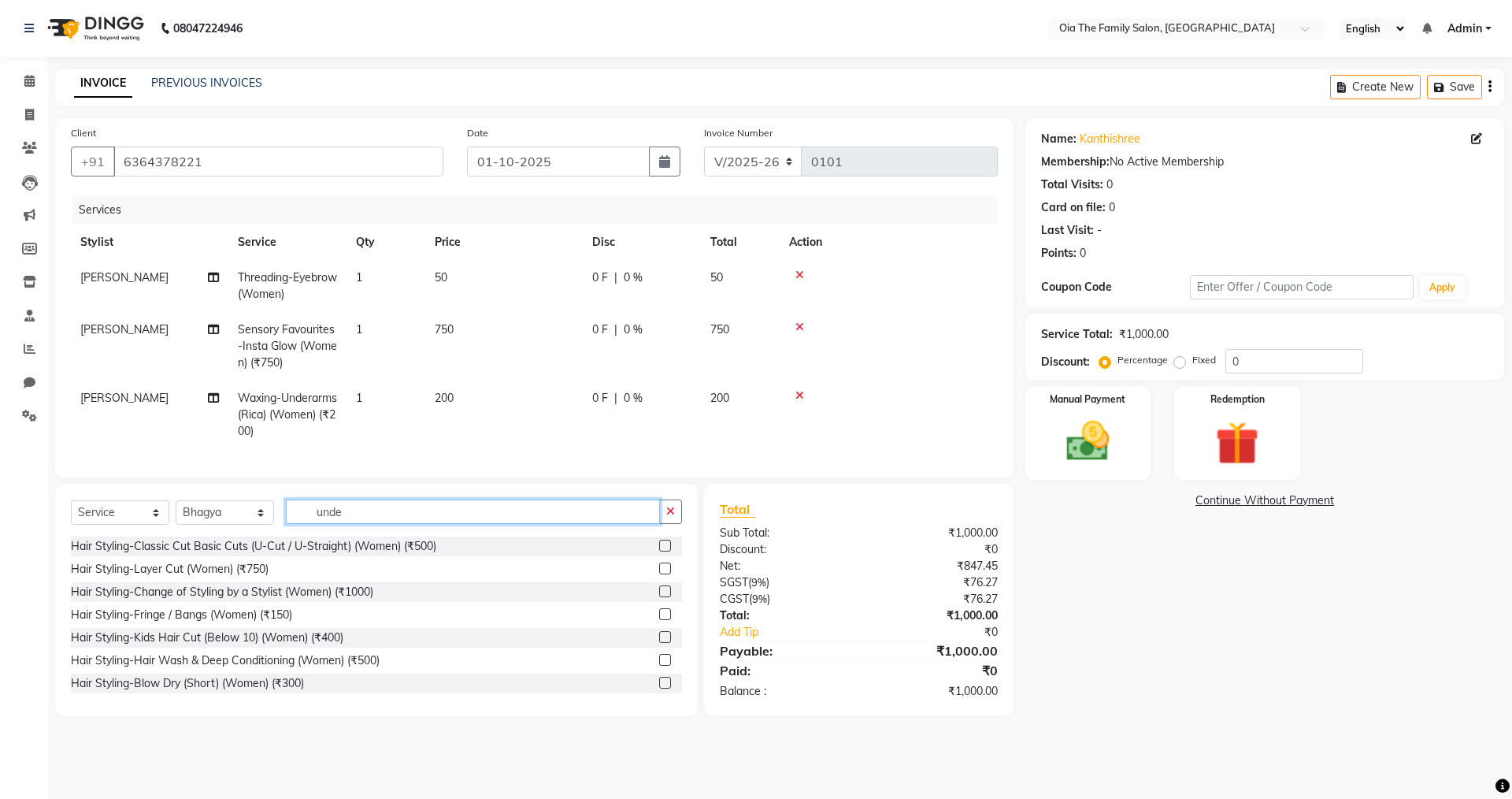
click at [352, 524] on input "unde" at bounding box center [473, 512] width 374 height 25
type input "u"
type input "und"
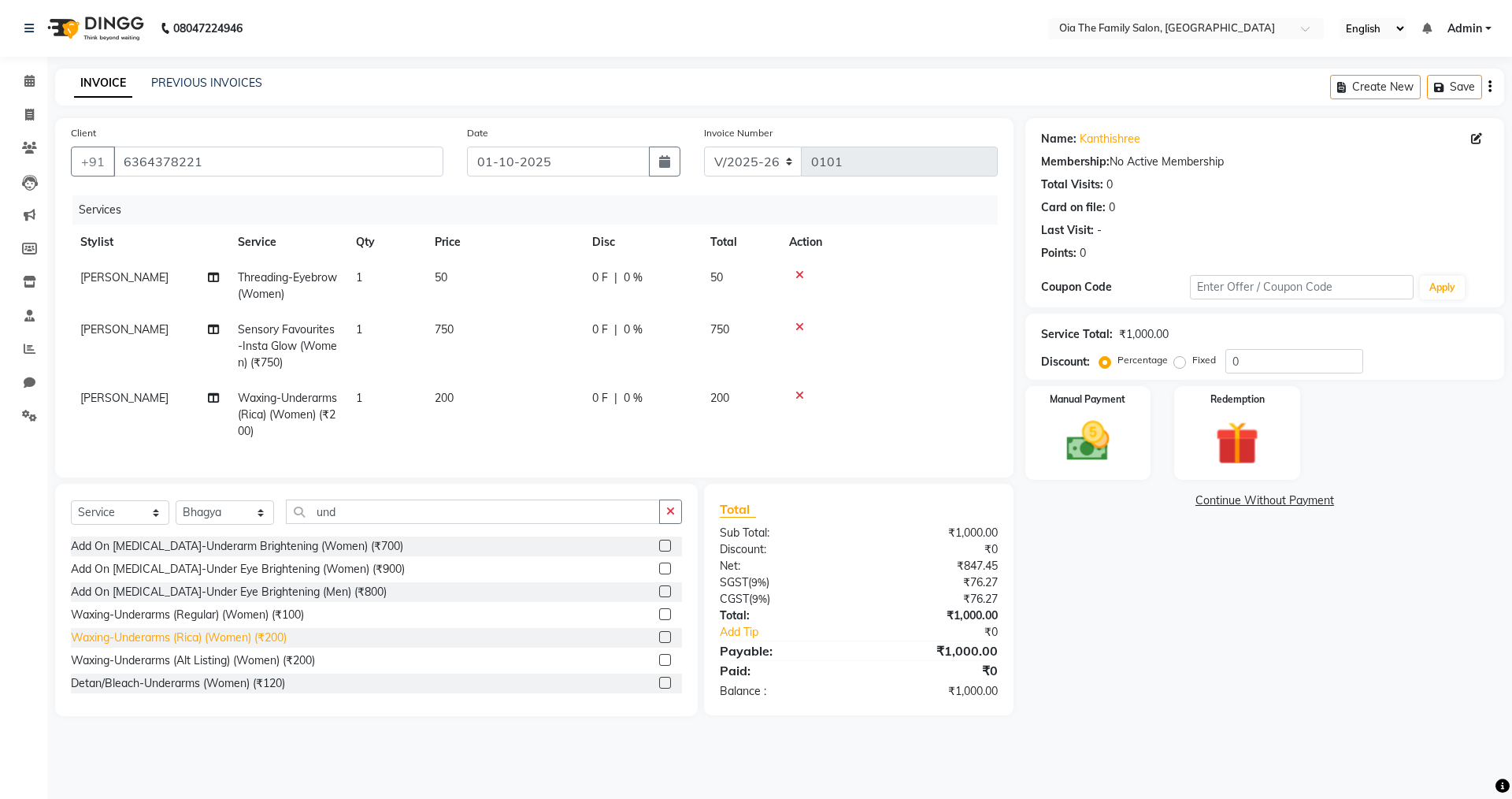
click at [193, 646] on div "Waxing-Underarms (Rica) (Women) (₹200)" at bounding box center [179, 637] width 216 height 17
checkbox input "false"
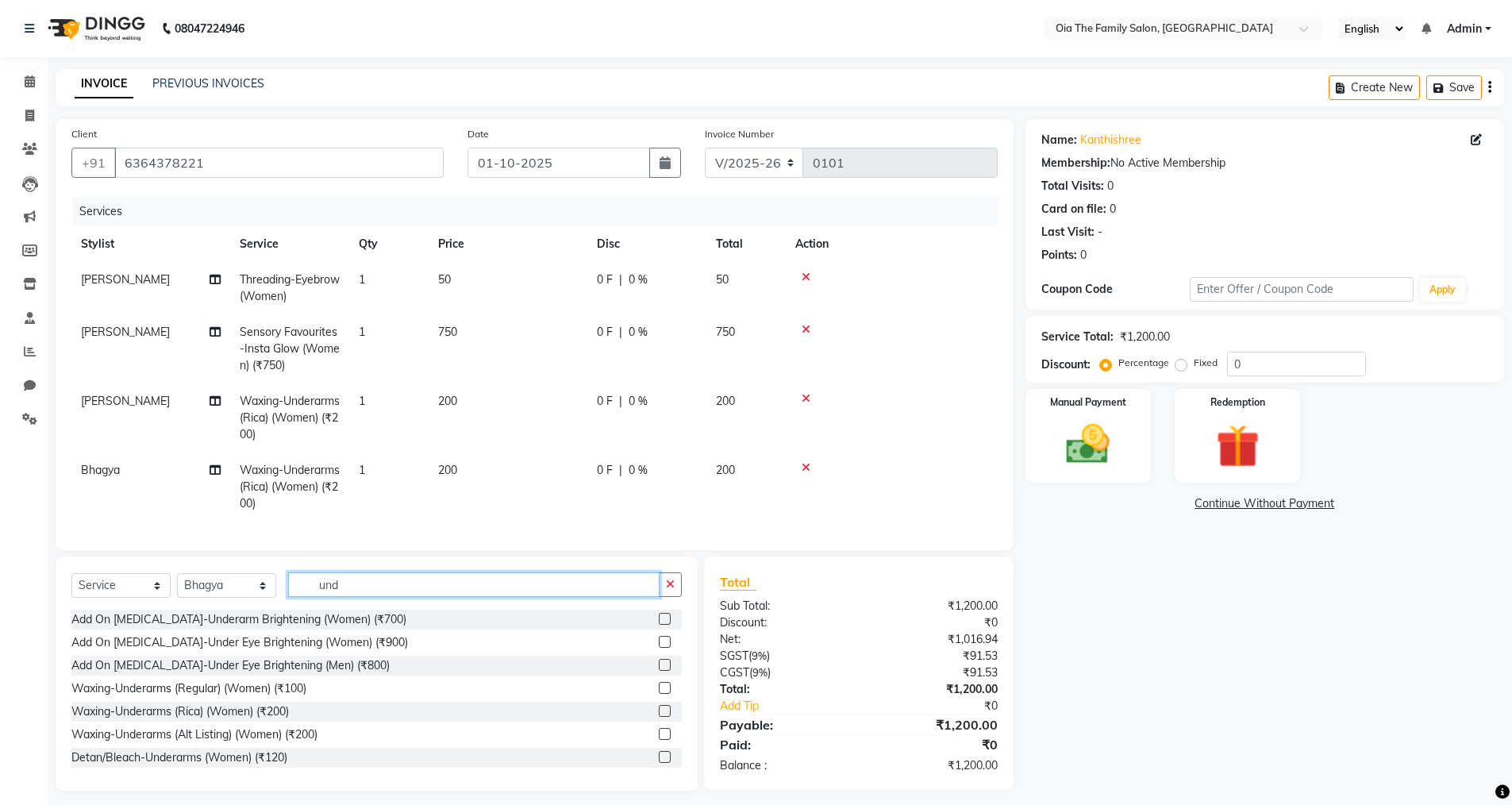
click at [360, 597] on input "und" at bounding box center [473, 584] width 371 height 25
type input "u"
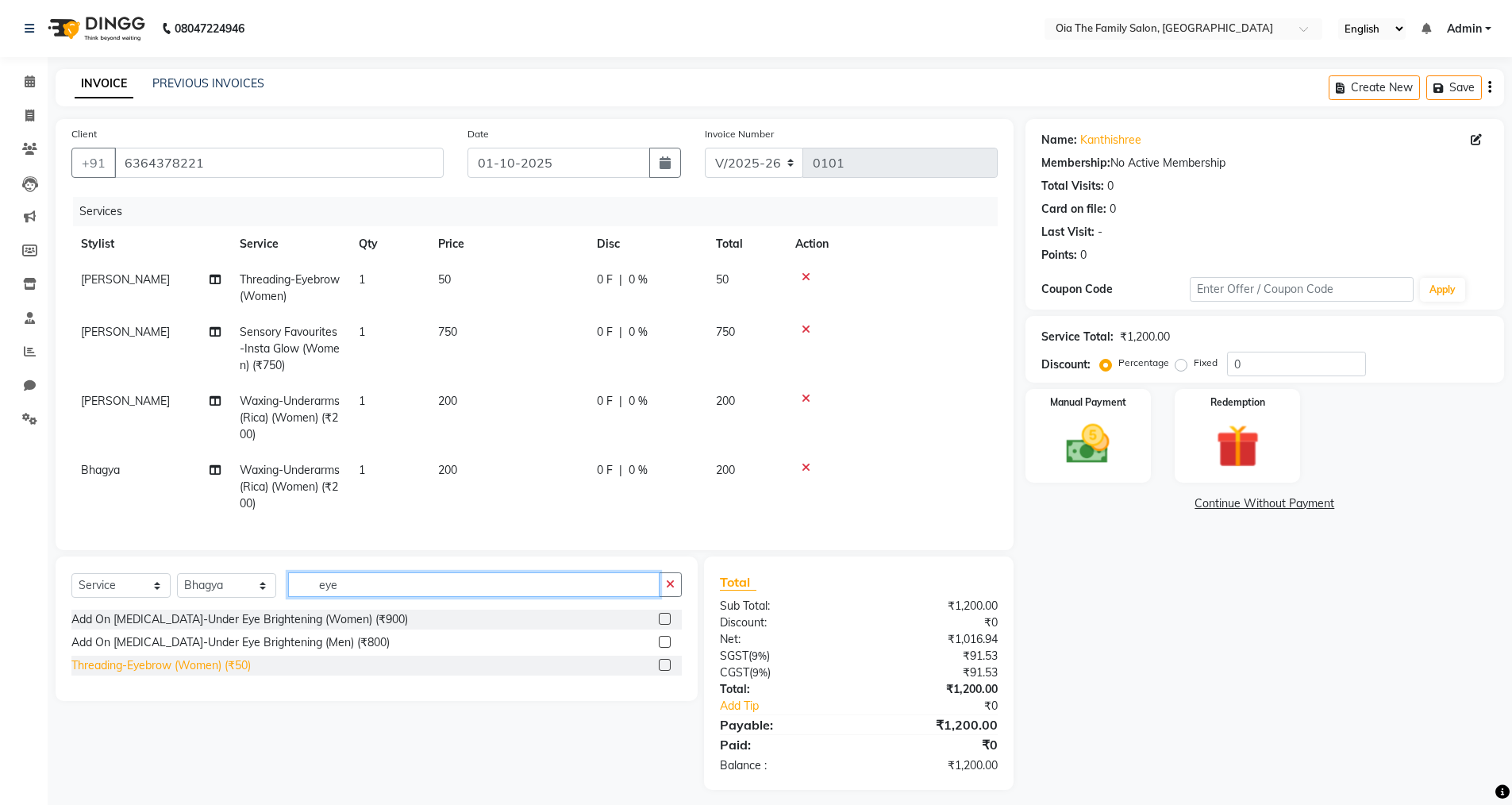
type input "eye"
click at [216, 670] on div "Threading-Eyebrow (Women) (₹50)" at bounding box center [161, 665] width 180 height 17
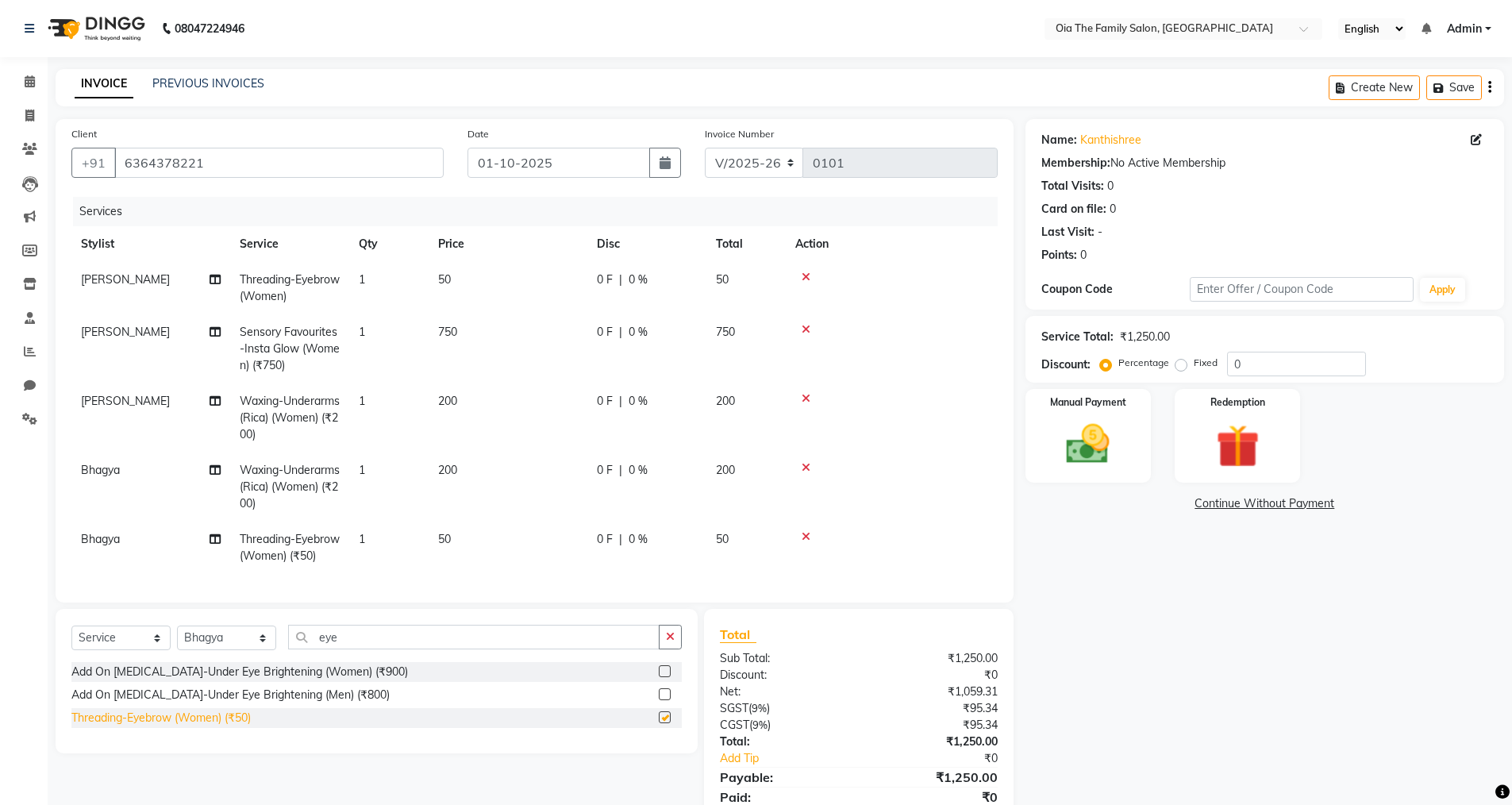
checkbox input "false"
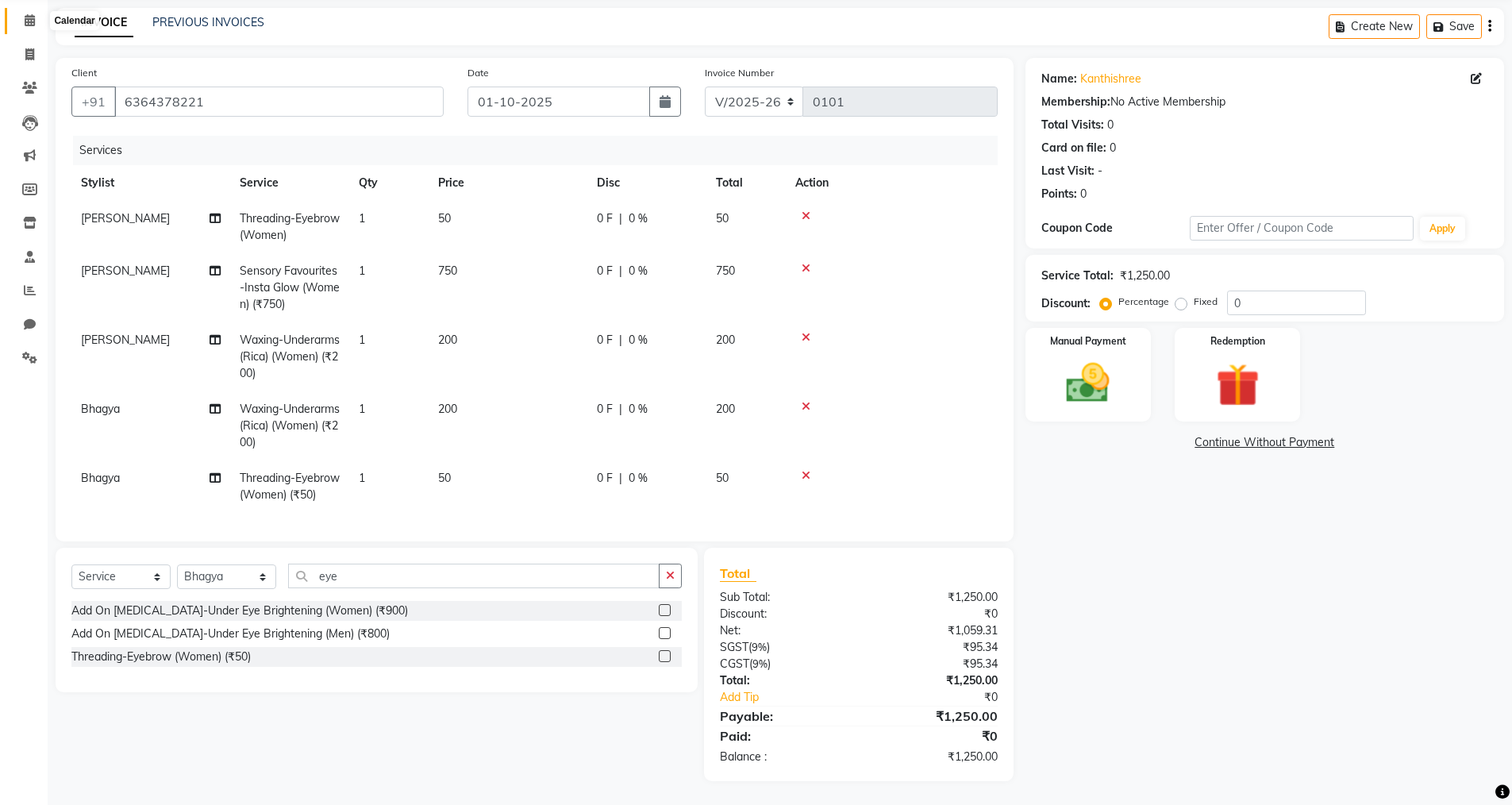
click at [33, 14] on icon at bounding box center [30, 19] width 11 height 12
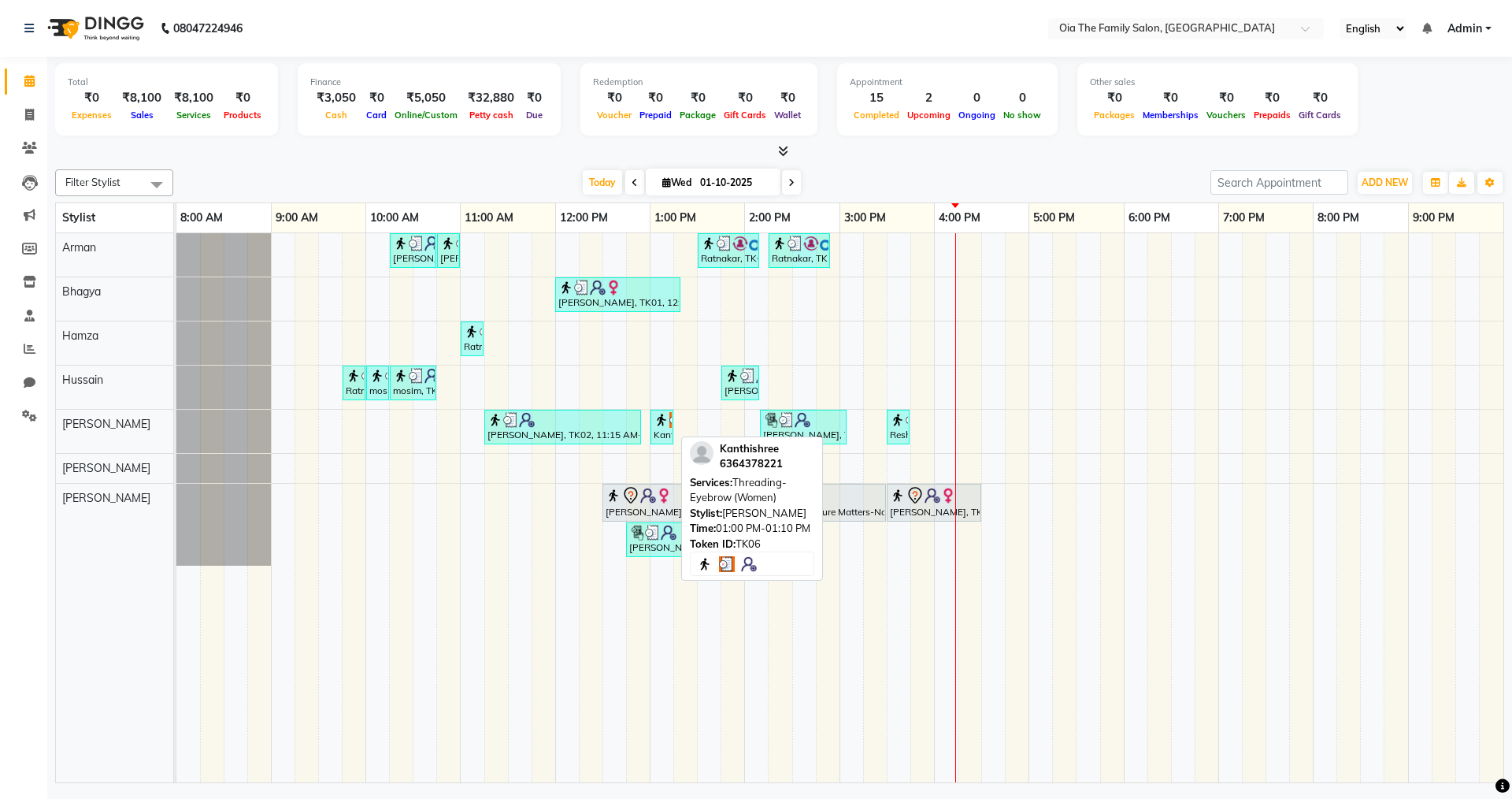
click at [669, 436] on div "Kanthishree, TK06, 01:00 PM-01:10 PM, Threading-Eyebrow (Women)" at bounding box center [662, 427] width 19 height 30
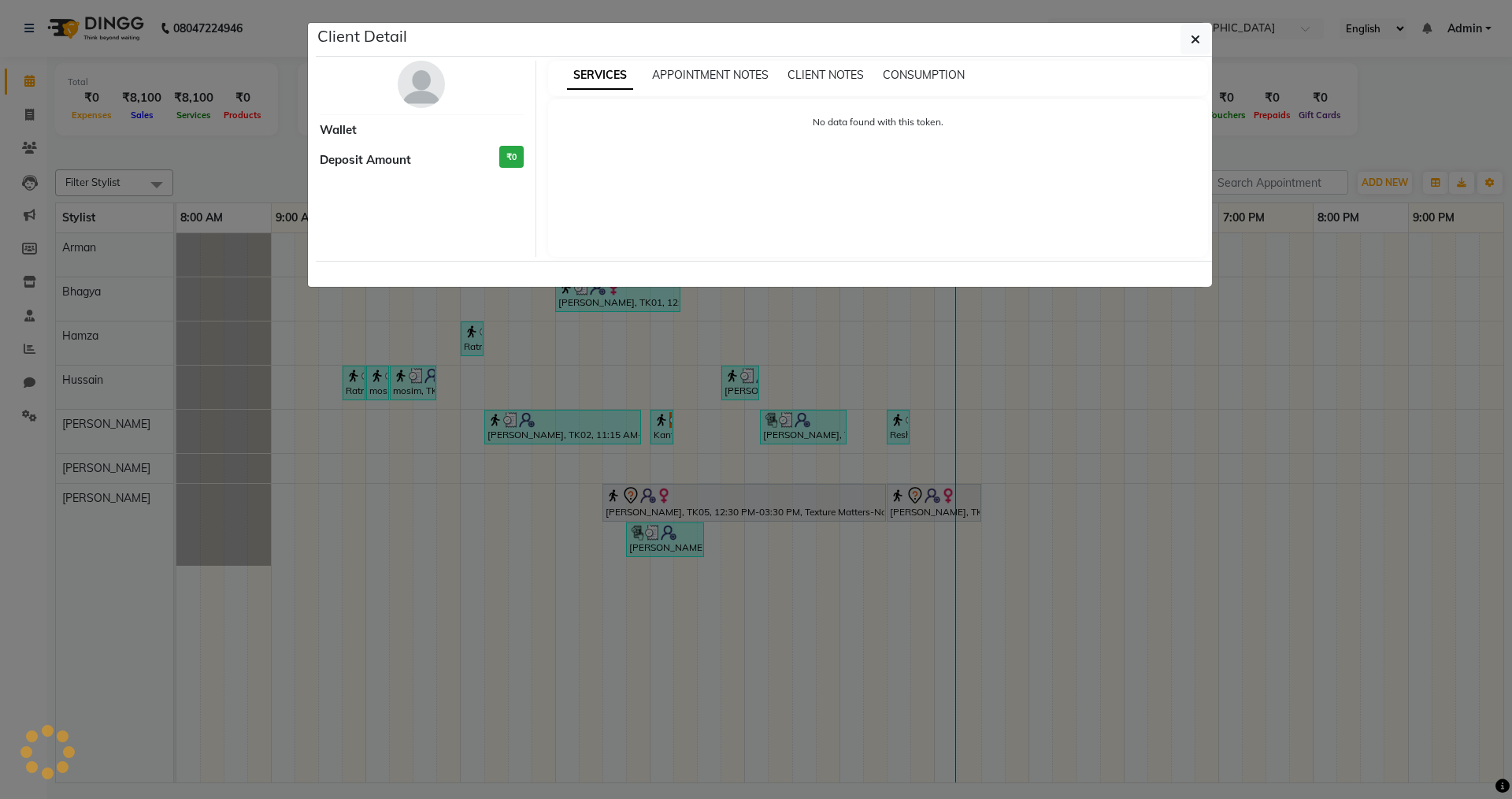
select select "3"
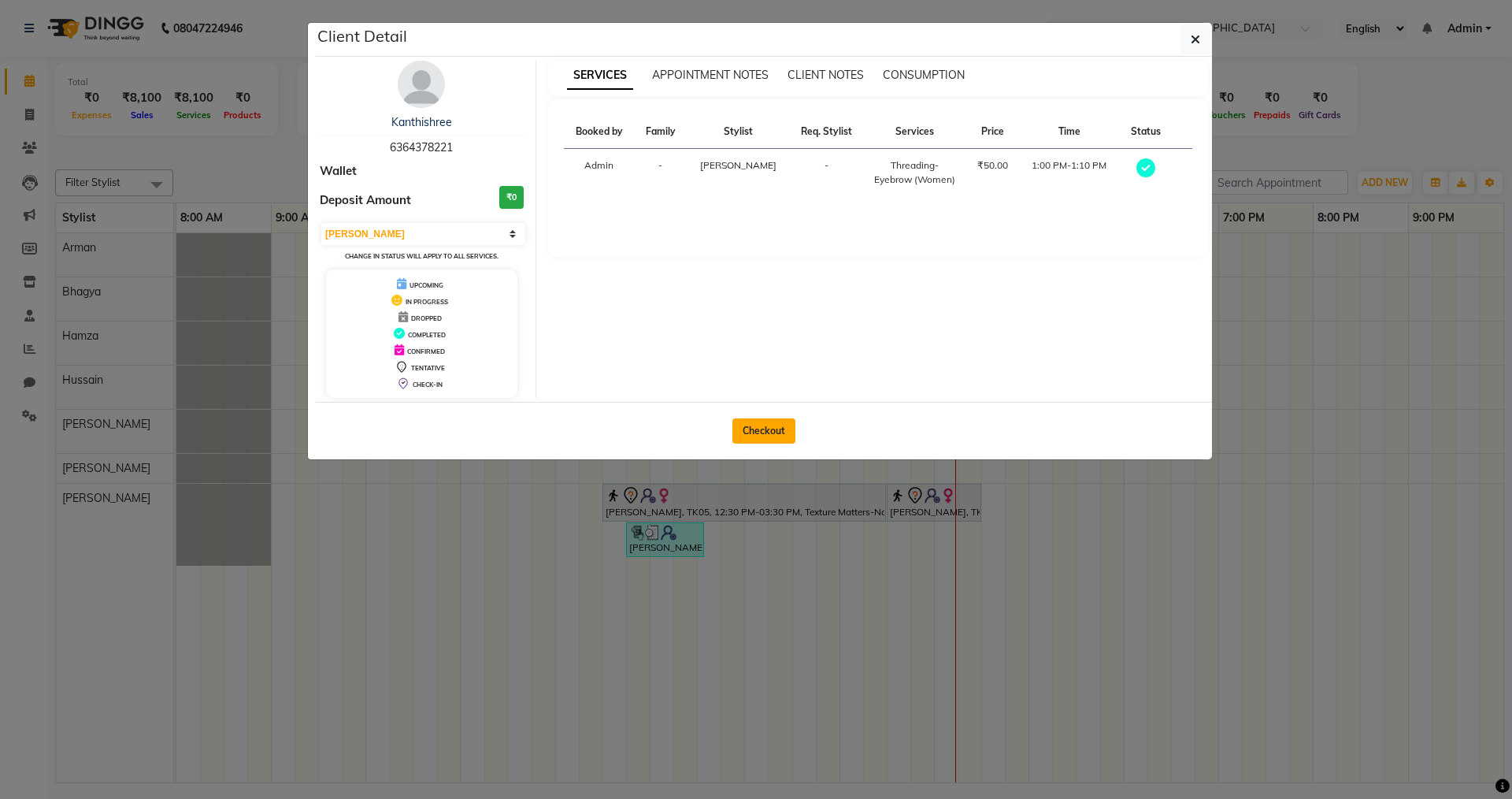
click at [756, 436] on button "Checkout" at bounding box center [764, 431] width 63 height 25
select select "9113"
select select "service"
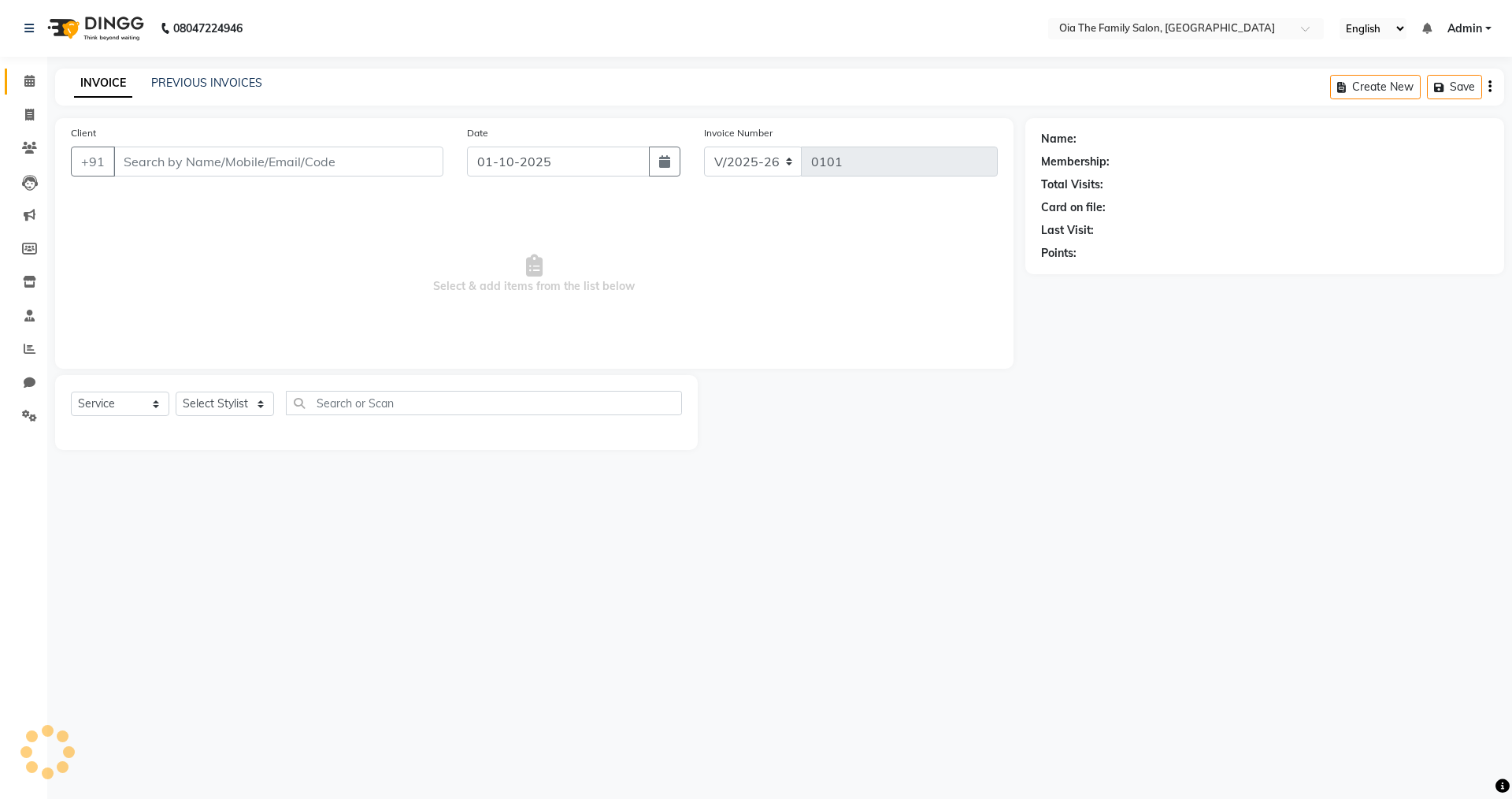
type input "6364378221"
select select "93024"
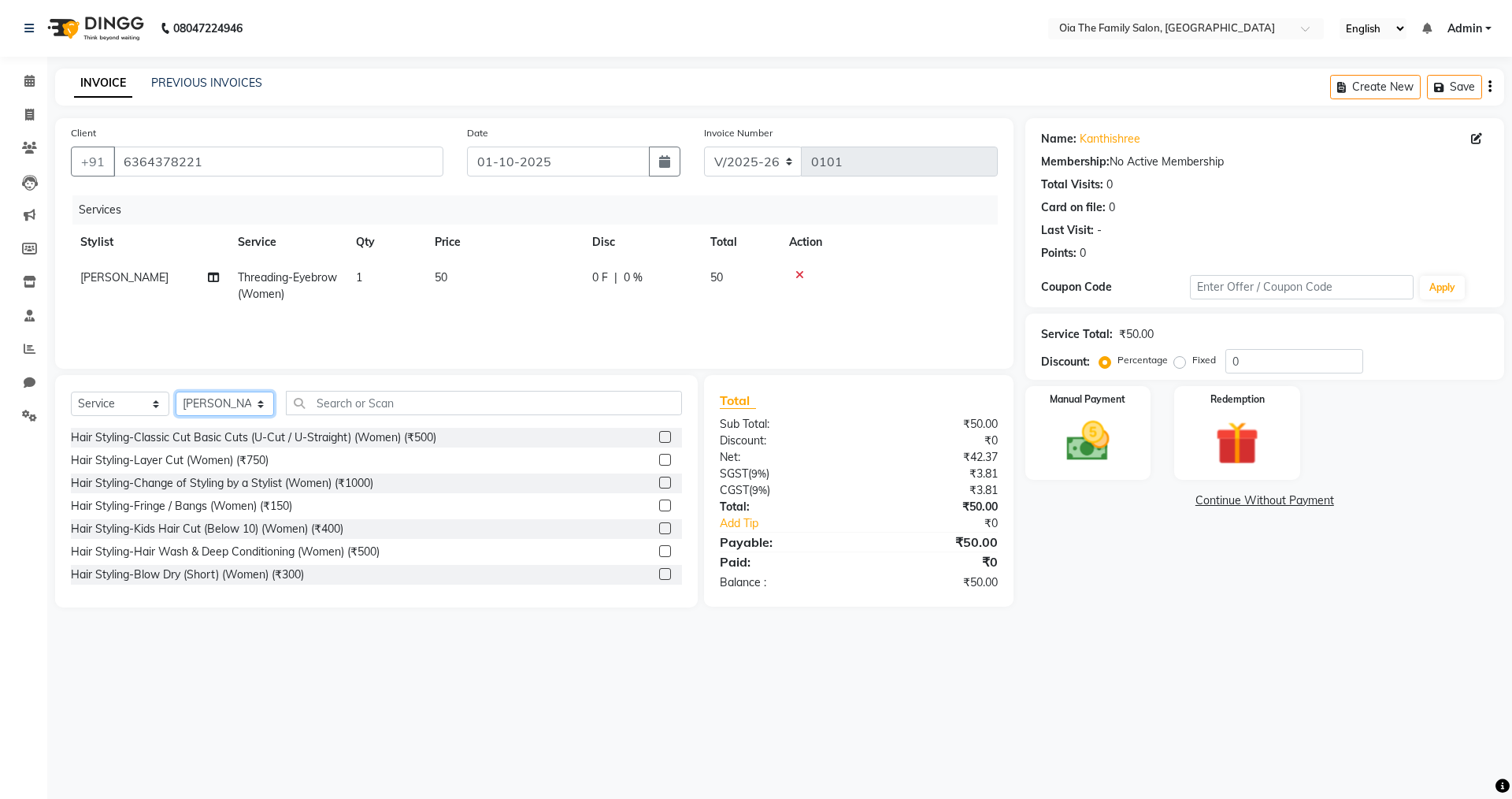
click at [232, 405] on select "Select Stylist Arman Bhagya Hamza [PERSON_NAME] [PERSON_NAME] Khan" at bounding box center [225, 403] width 98 height 25
click at [409, 410] on input "text" at bounding box center [483, 403] width 396 height 25
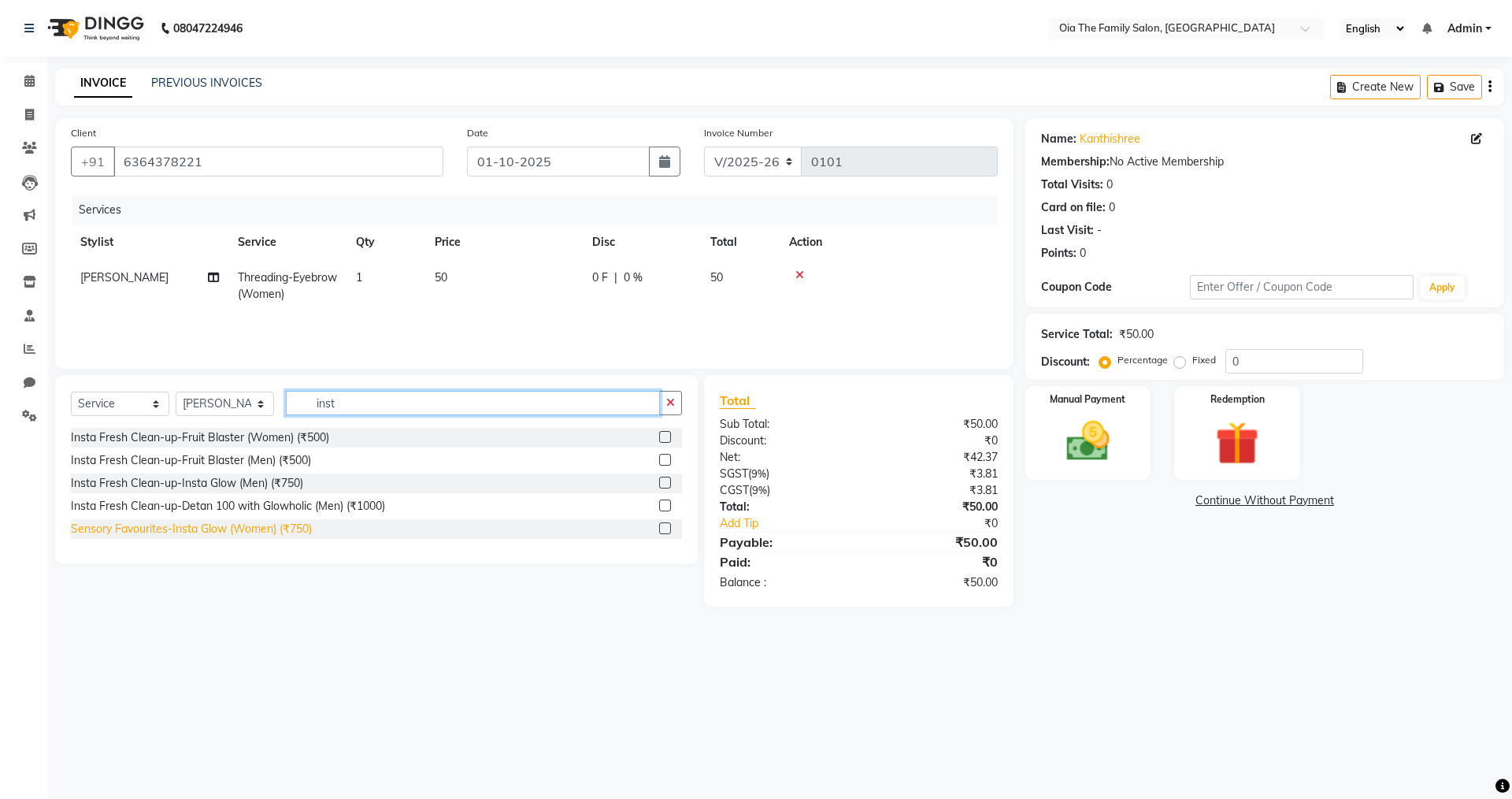
type input "inst"
click at [248, 527] on div "Sensory Favourites-Insta Glow (Women) (₹750)" at bounding box center [192, 528] width 241 height 17
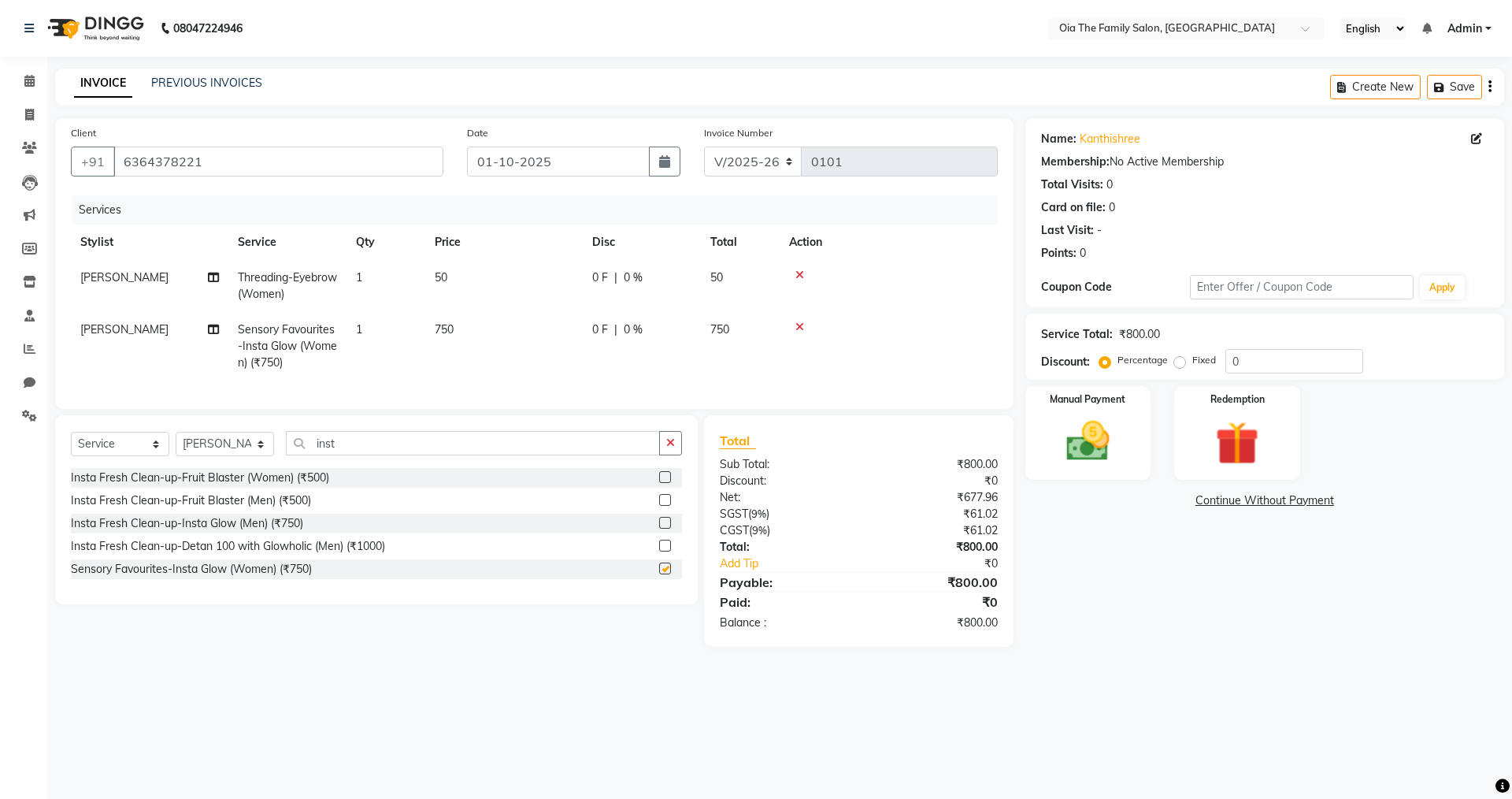
checkbox input "false"
click at [357, 450] on input "inst" at bounding box center [473, 443] width 374 height 25
type input "i"
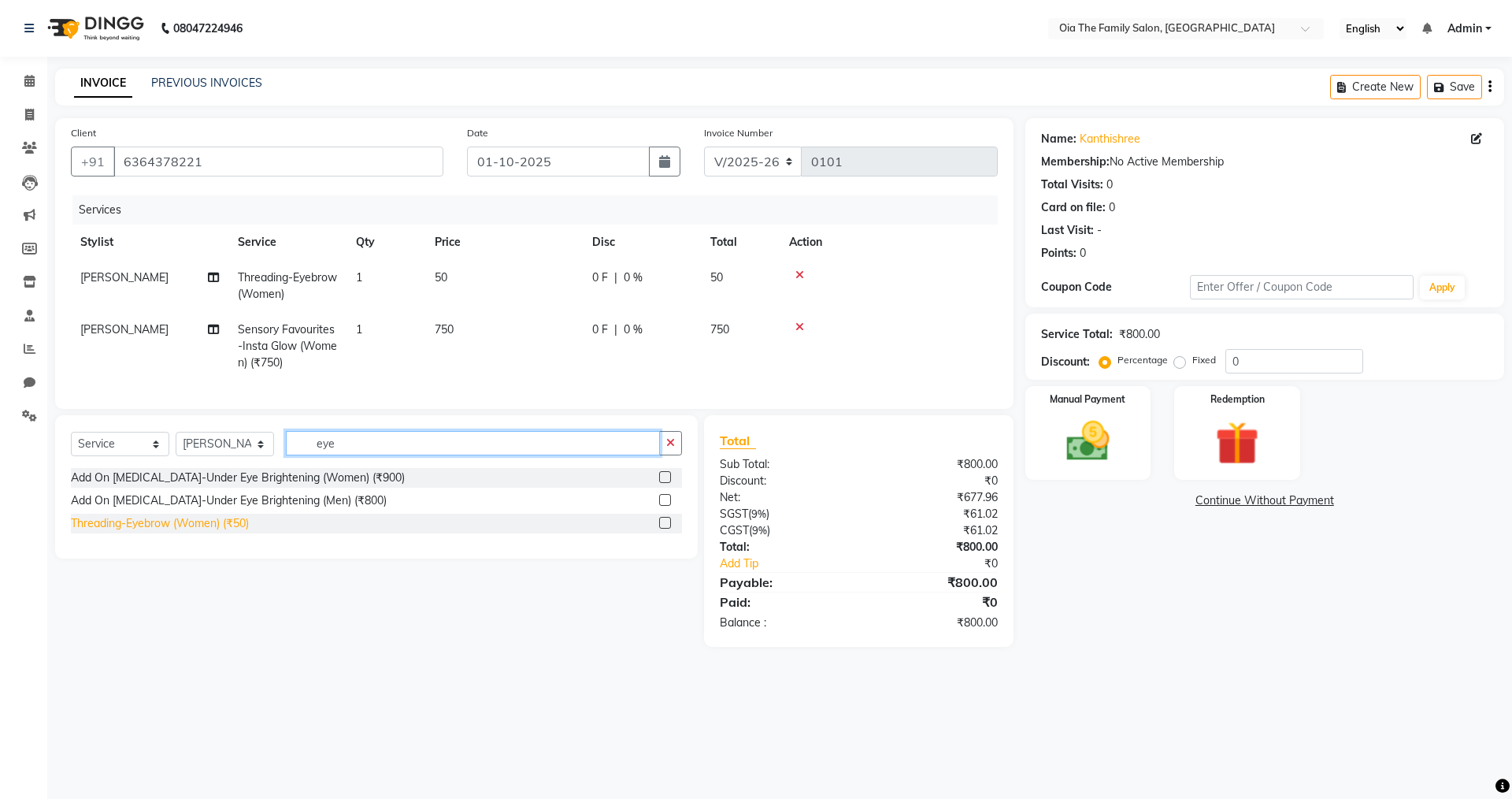
type input "eye"
click at [171, 532] on div "Threading-Eyebrow (Women) (₹50)" at bounding box center [160, 523] width 178 height 17
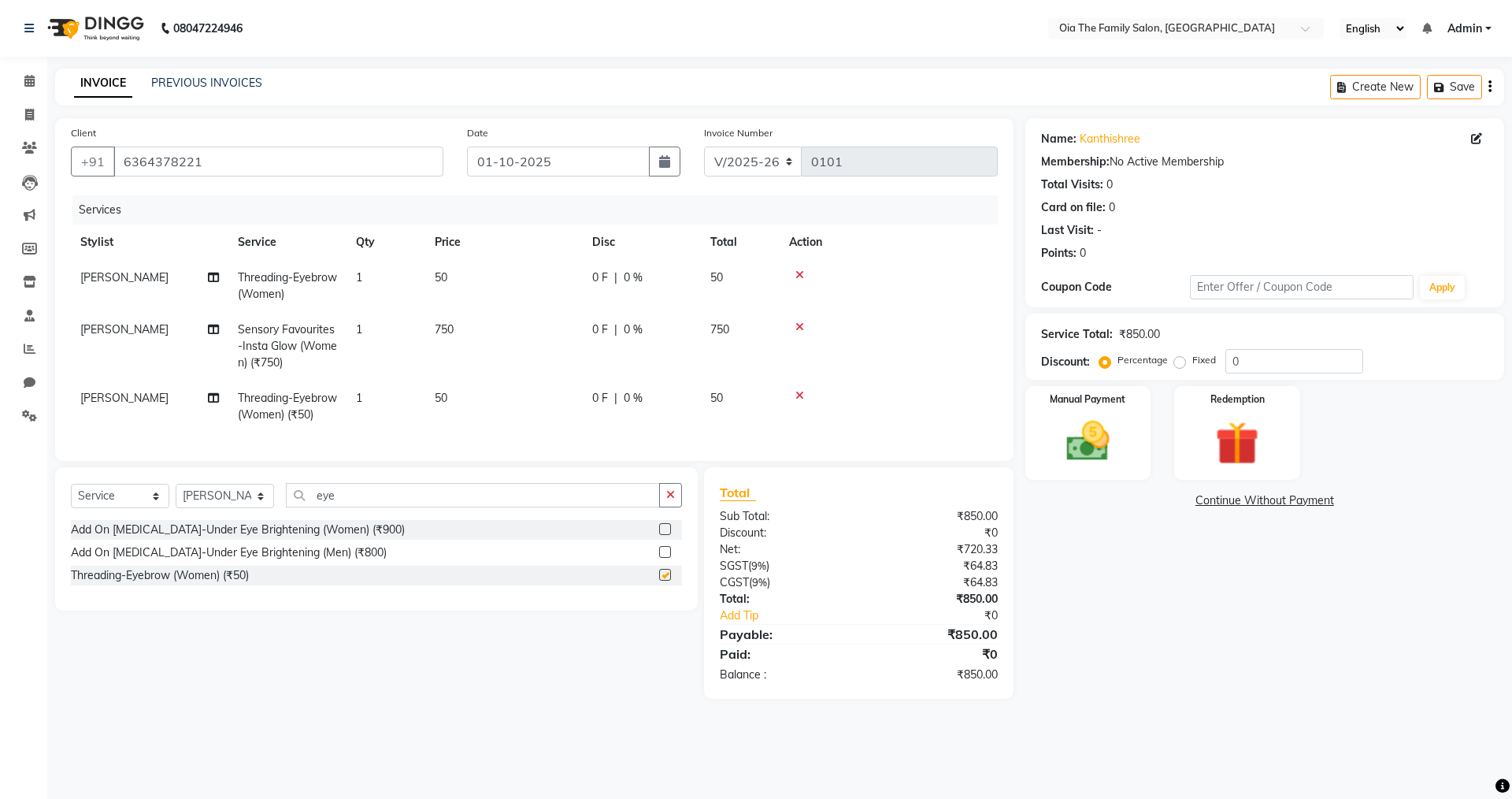
checkbox input "false"
click at [221, 508] on select "Select Stylist Arman Bhagya Hamza [PERSON_NAME] [PERSON_NAME] Khan" at bounding box center [225, 496] width 98 height 25
select select "93028"
click at [176, 496] on select "Select Stylist Arman Bhagya Hamza [PERSON_NAME] [PERSON_NAME] Khan" at bounding box center [225, 496] width 98 height 25
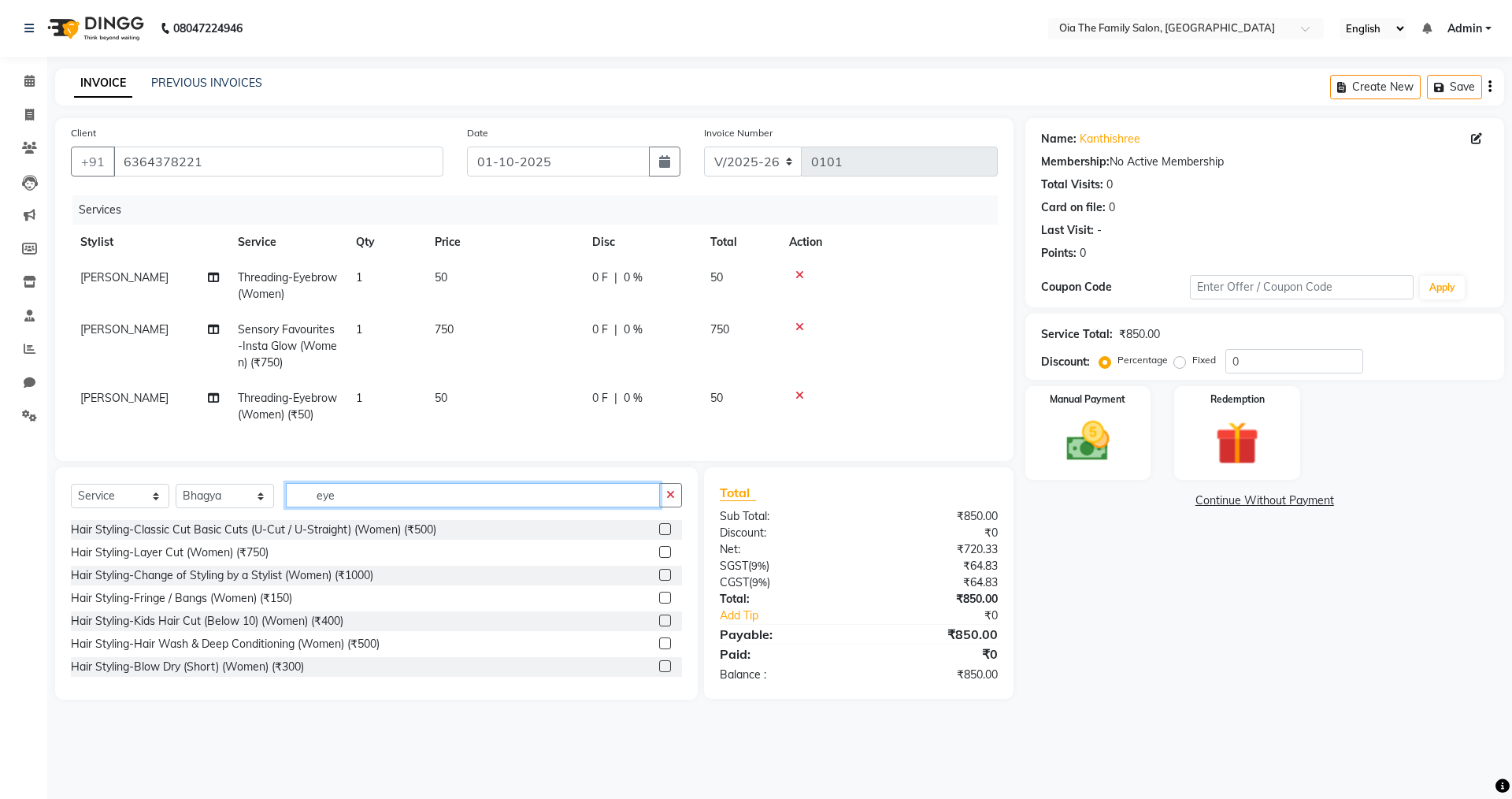
click at [338, 505] on input "eye" at bounding box center [473, 495] width 374 height 25
type input "e"
type input "unde"
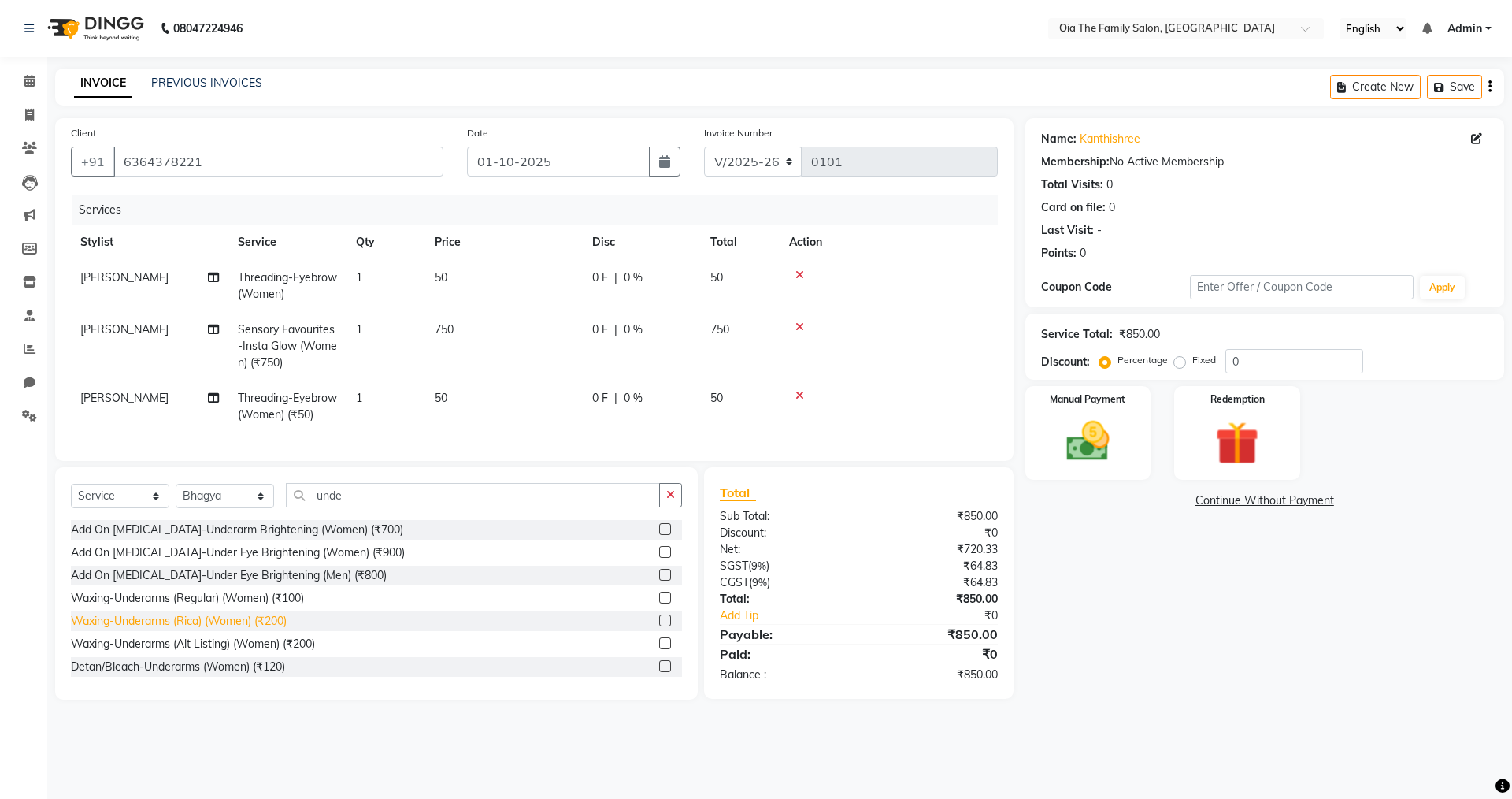
click at [204, 629] on div "Waxing-Underarms (Rica) (Women) (₹200)" at bounding box center [179, 621] width 216 height 17
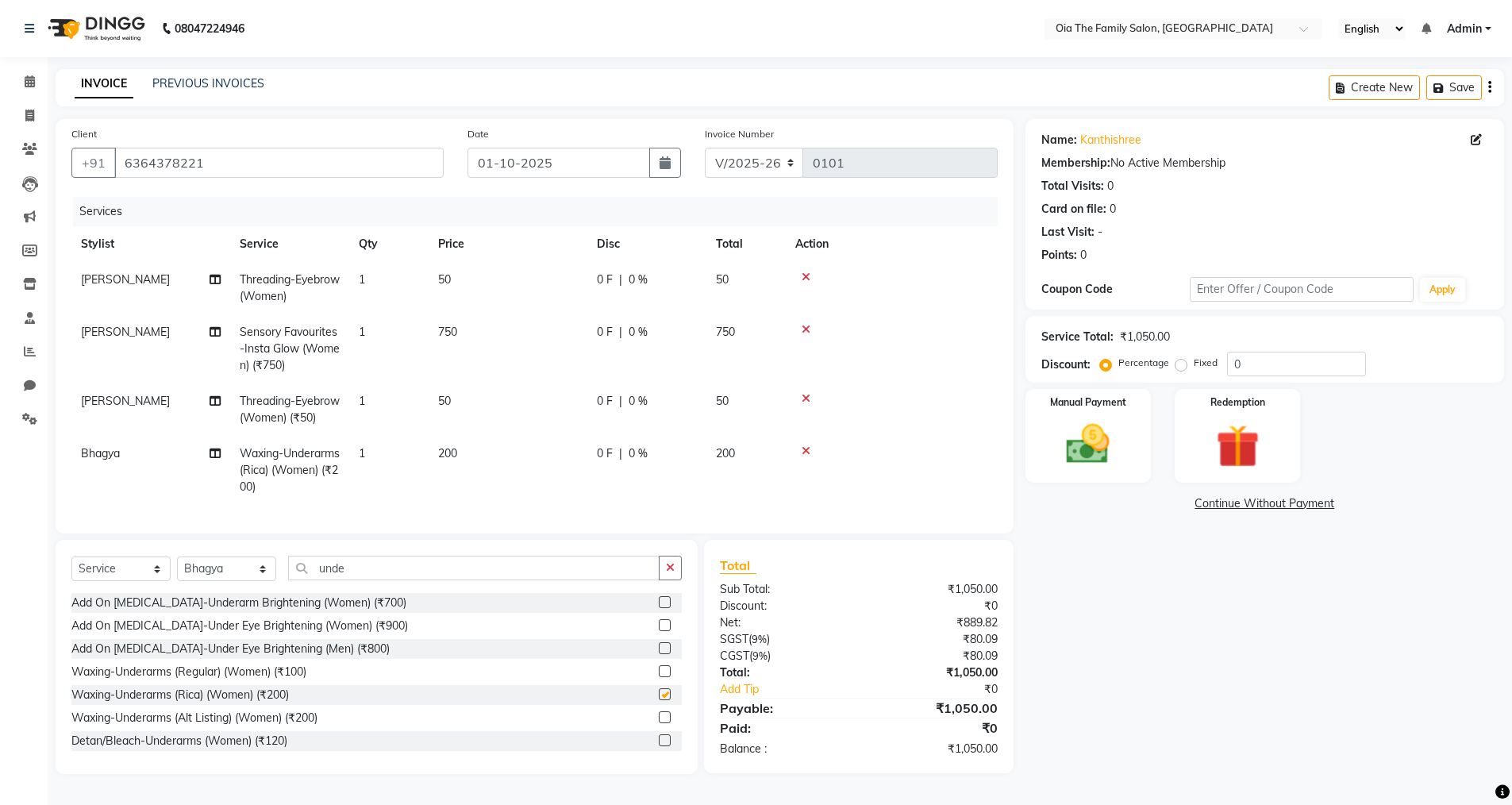
checkbox input "false"
click at [349, 580] on input "unde" at bounding box center [473, 568] width 371 height 25
type input "u"
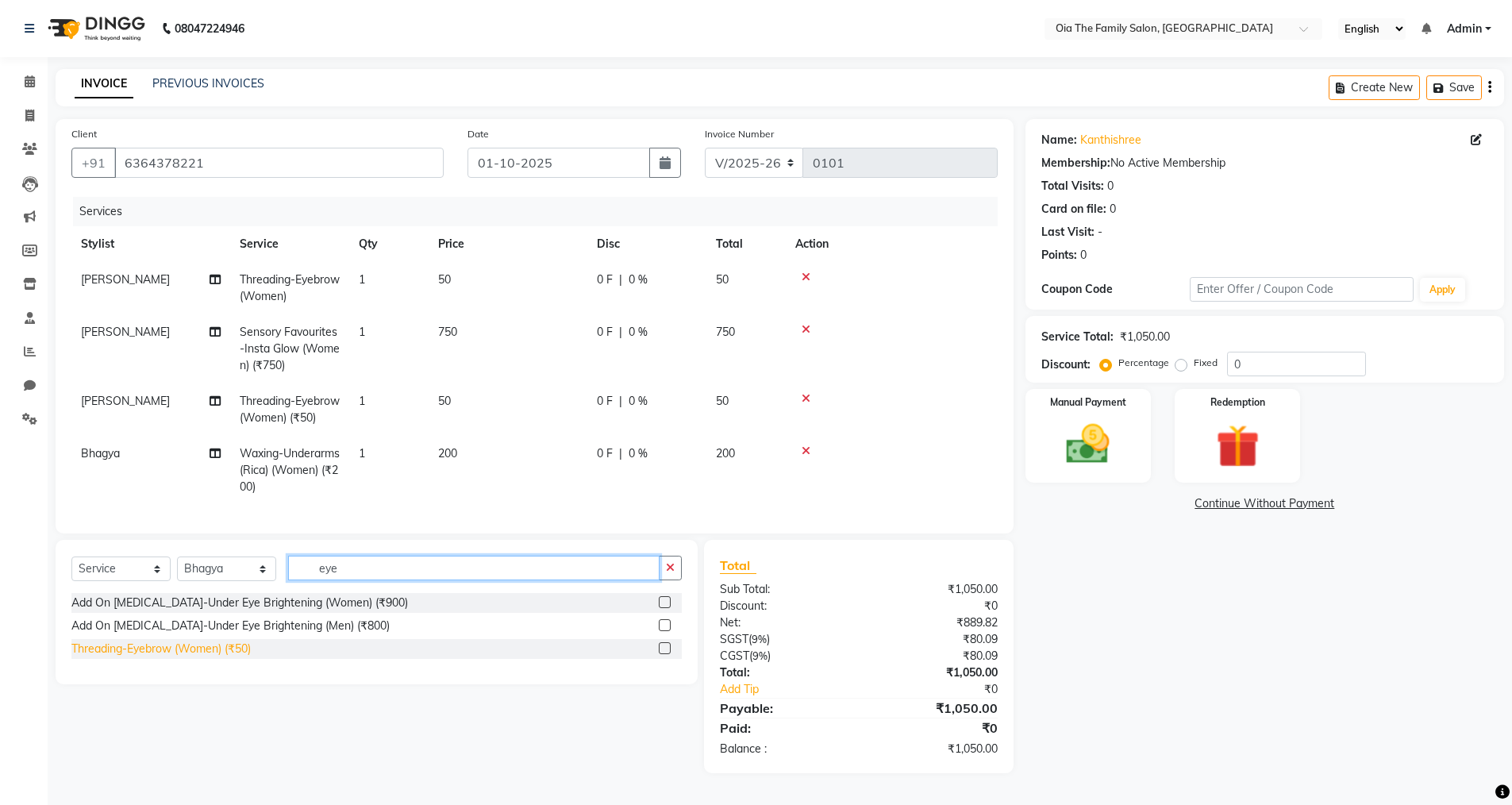
type input "eye"
click at [235, 657] on div "Threading-Eyebrow (Women) (₹50)" at bounding box center [161, 648] width 180 height 17
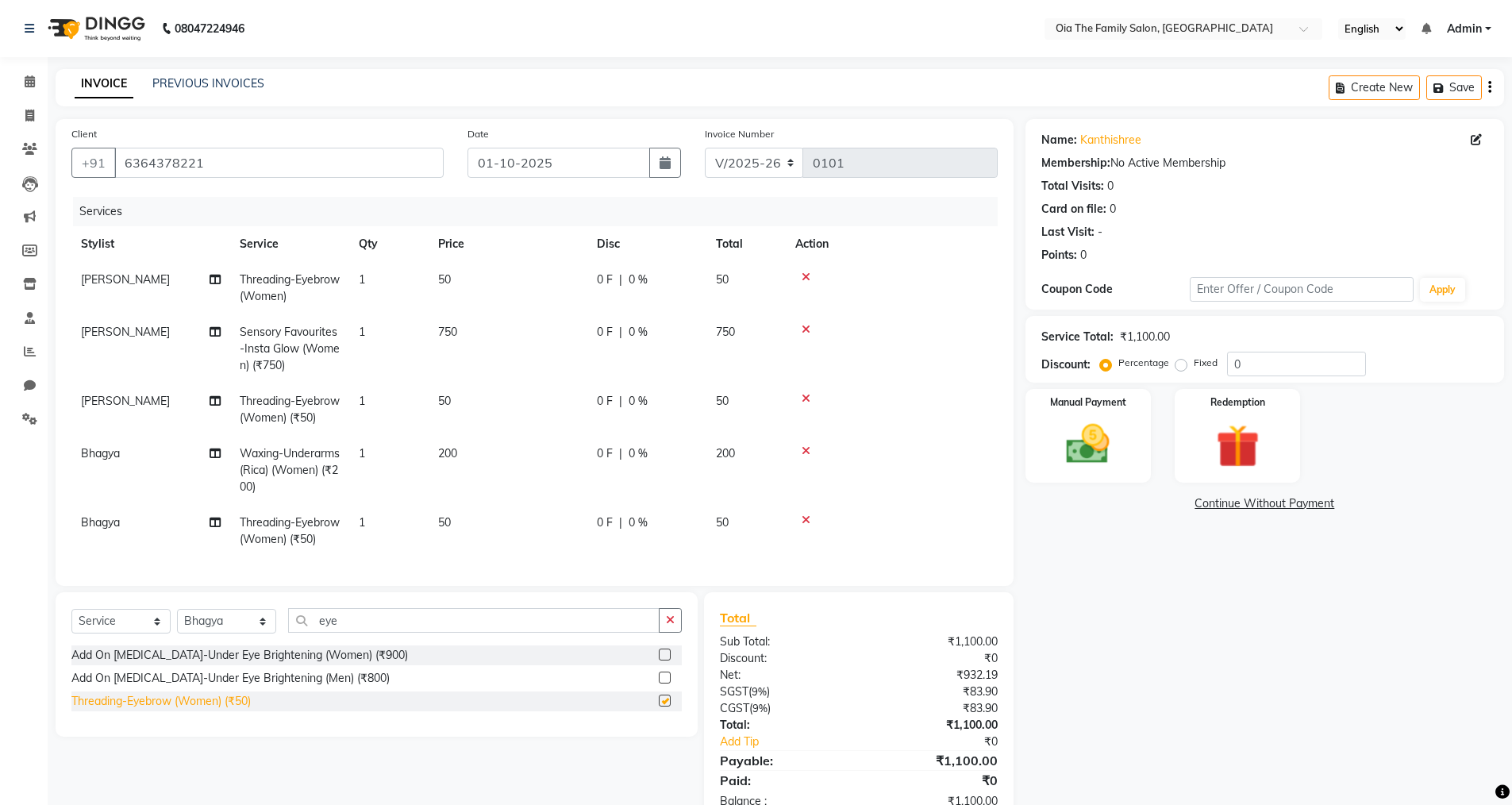
checkbox input "false"
click at [804, 400] on icon at bounding box center [806, 399] width 9 height 12
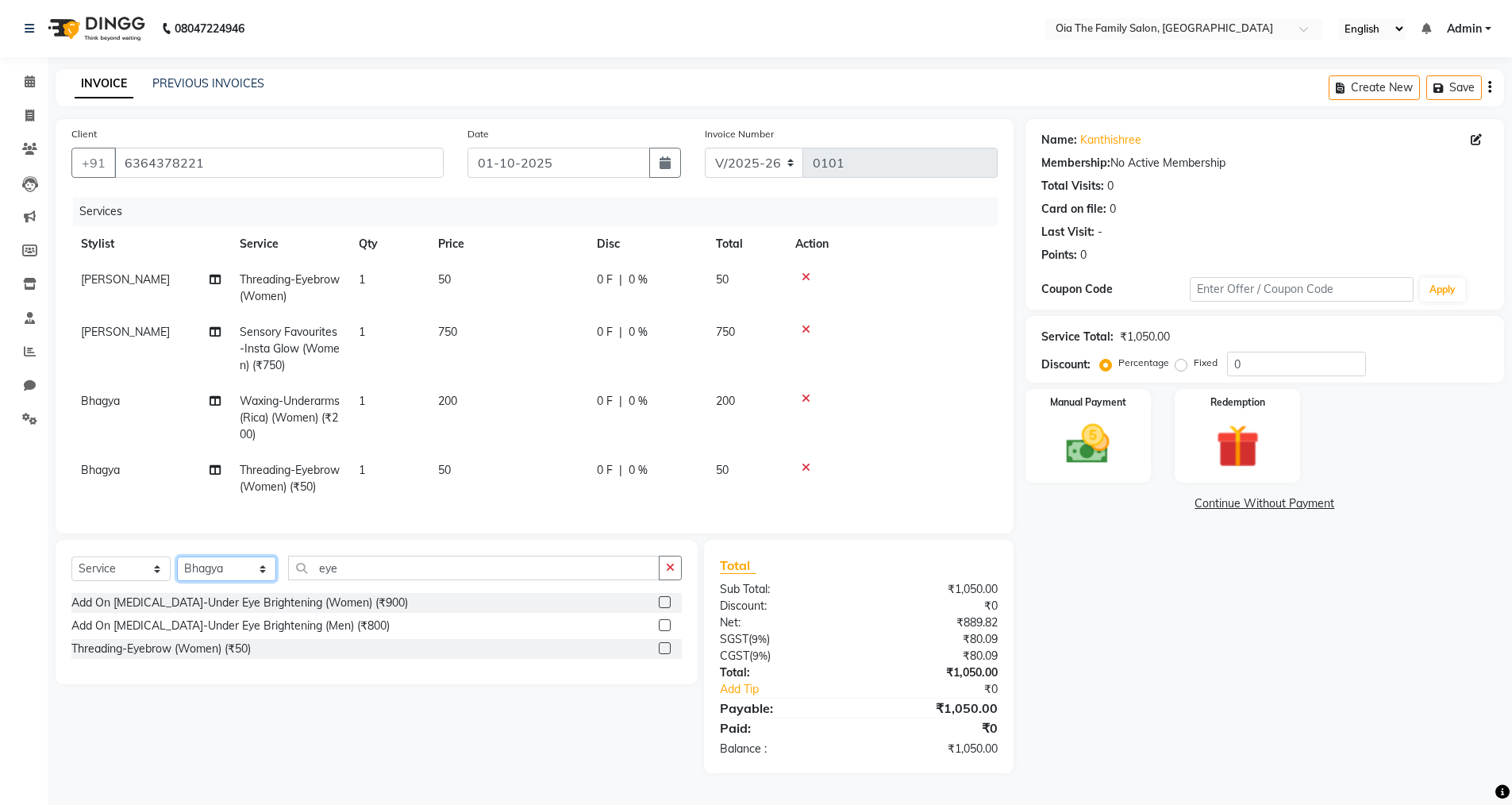
click at [247, 576] on select "Select Stylist Arman Bhagya Hamza [PERSON_NAME] [PERSON_NAME] Khan" at bounding box center [227, 569] width 99 height 25
select select "93024"
click at [177, 569] on select "Select Stylist Arman Bhagya Hamza [PERSON_NAME] [PERSON_NAME] Khan" at bounding box center [227, 569] width 99 height 25
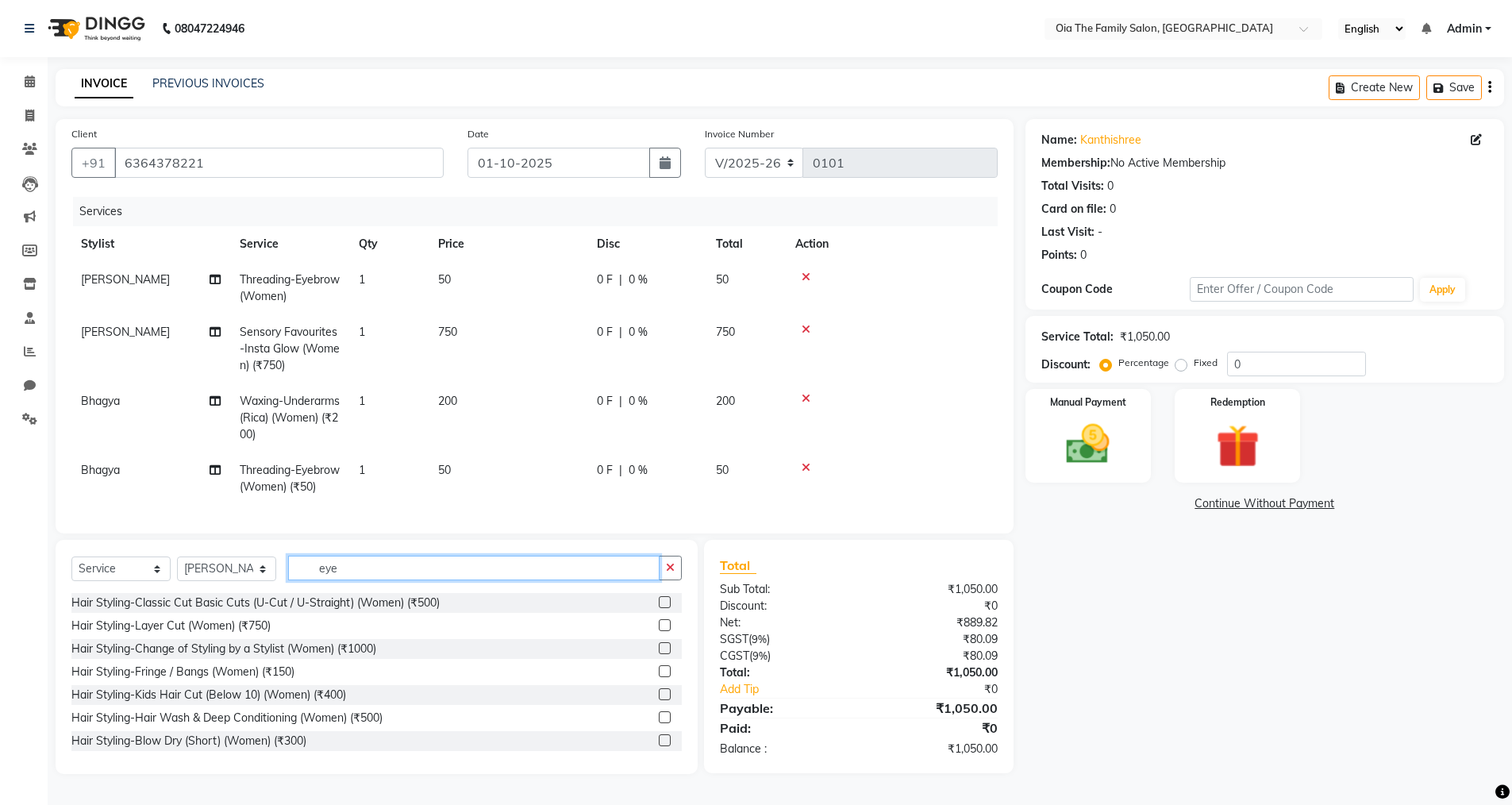
click at [360, 570] on input "eye" at bounding box center [473, 568] width 371 height 25
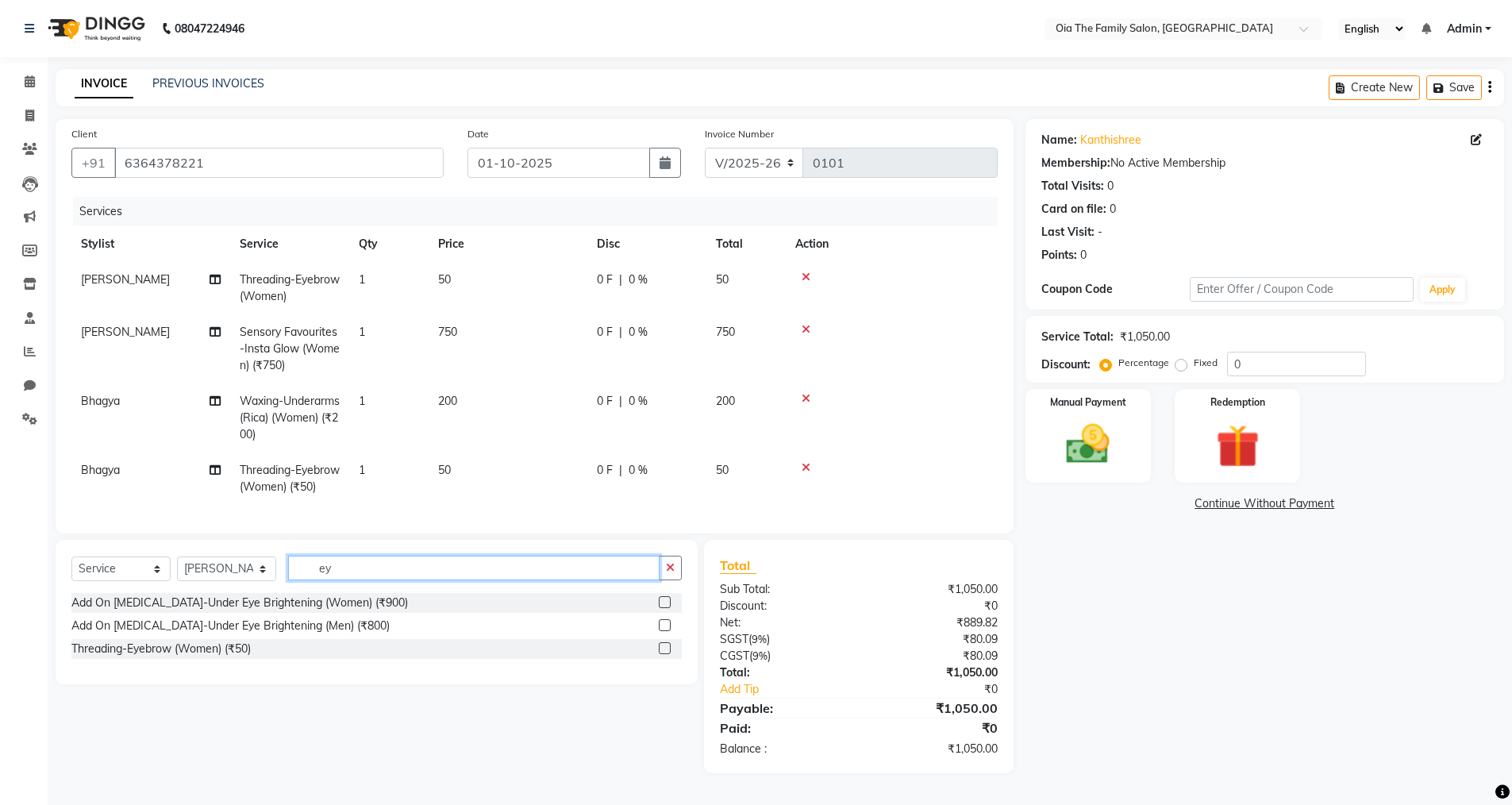
type input "e"
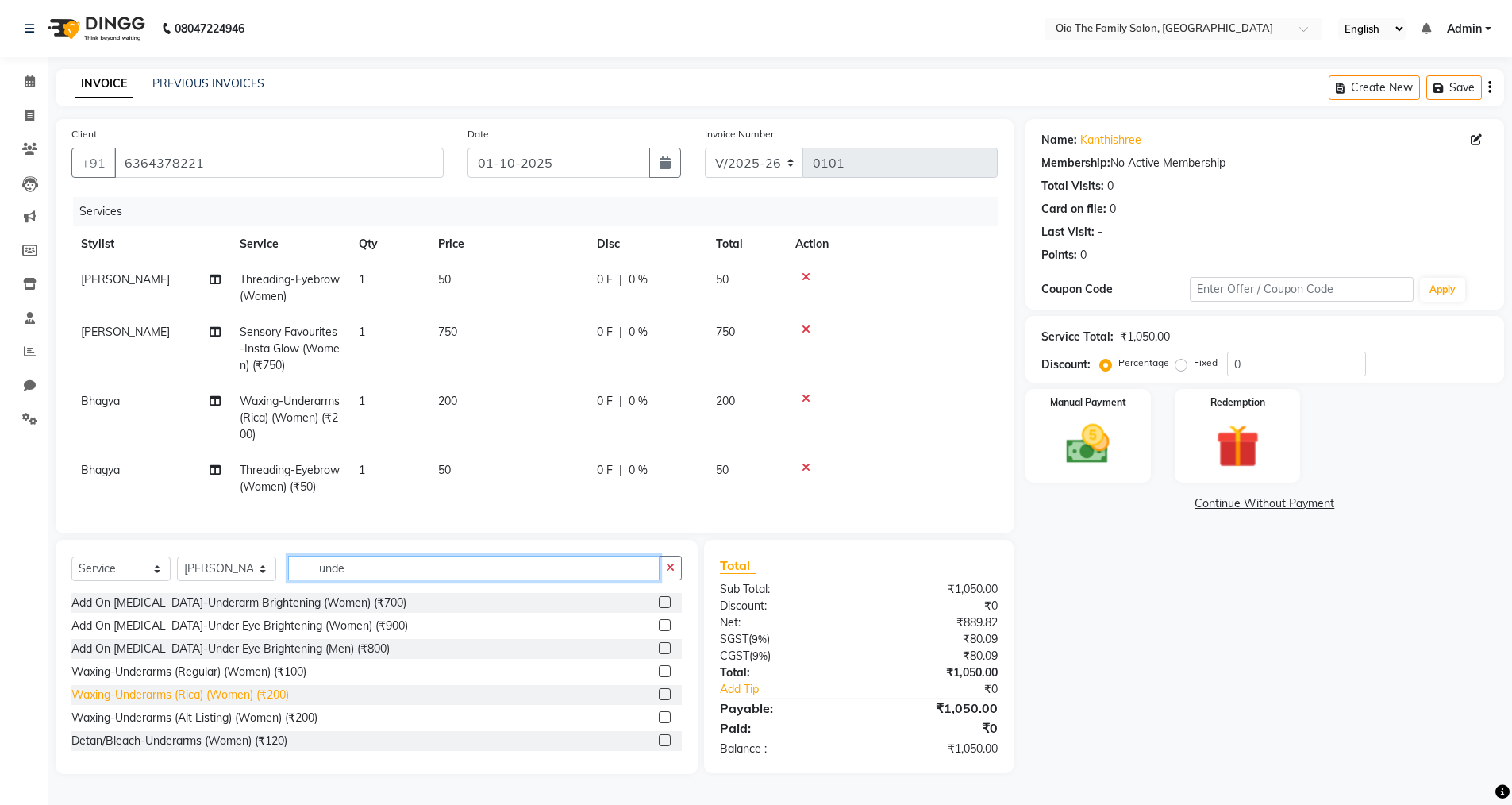
type input "unde"
click at [236, 703] on div "Waxing-Underarms (Rica) (Women) (₹200)" at bounding box center [181, 694] width 218 height 17
checkbox input "false"
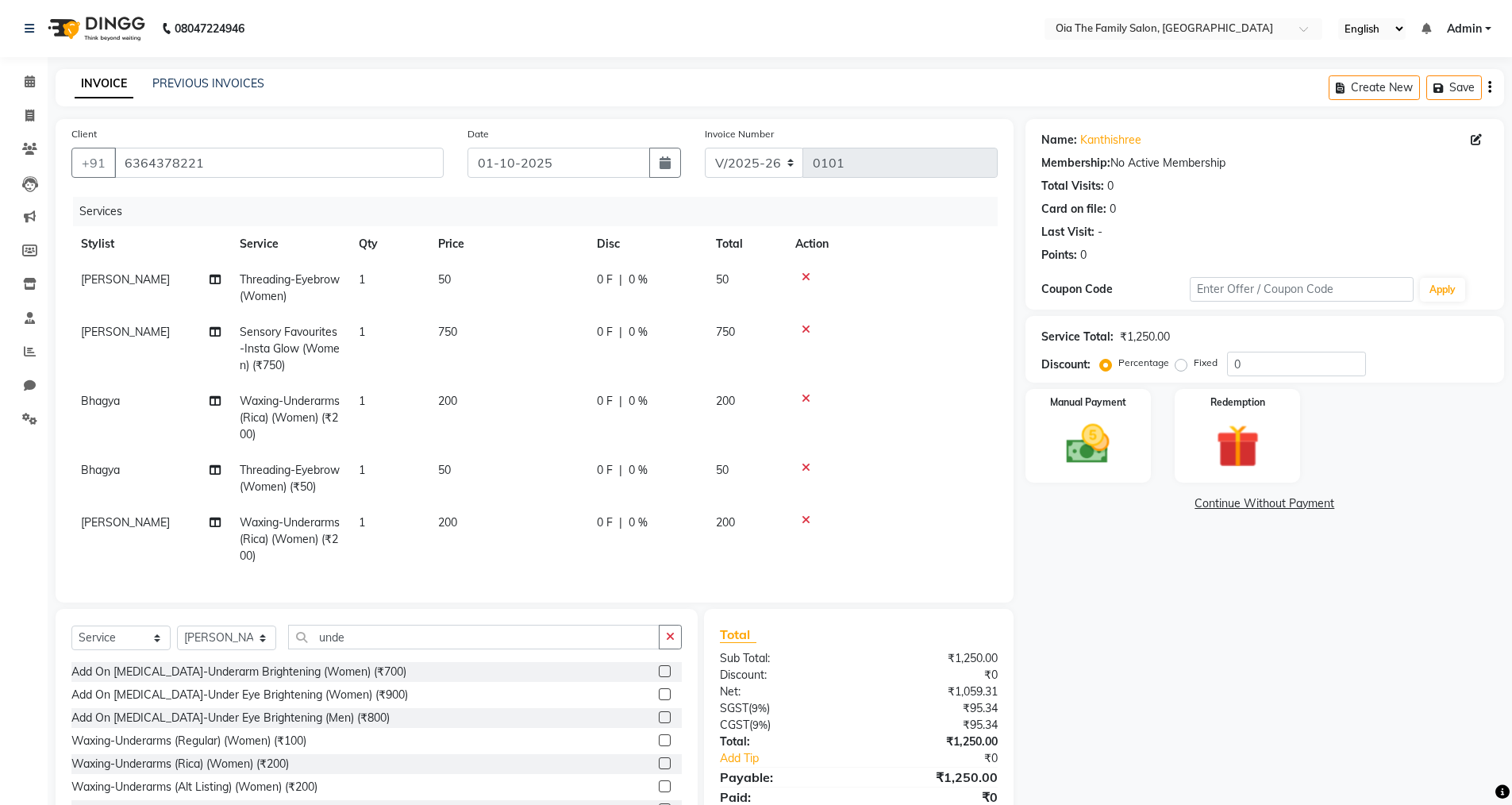
scroll to position [69, 0]
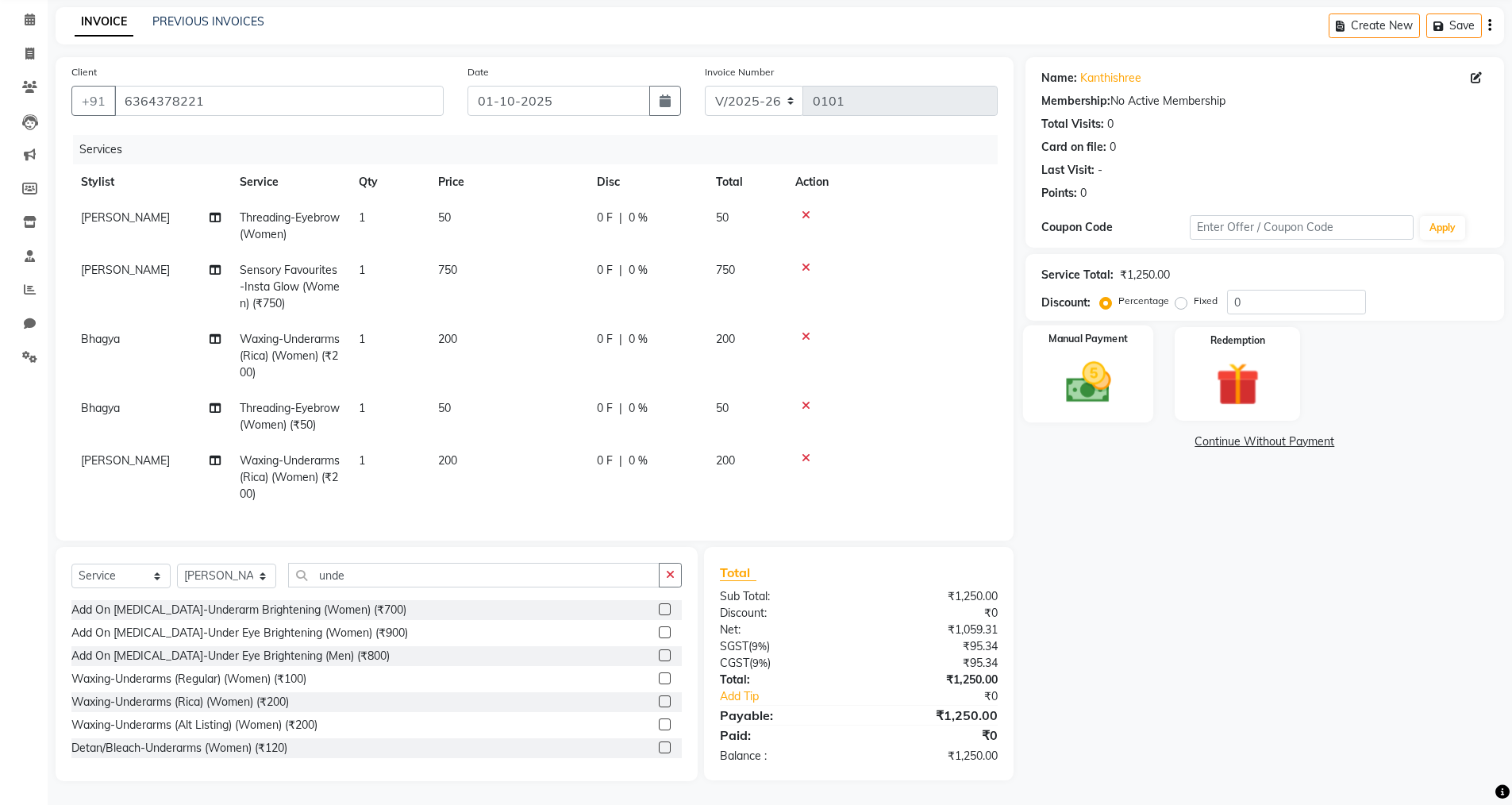
click at [1043, 384] on div "Manual Payment" at bounding box center [1088, 374] width 131 height 97
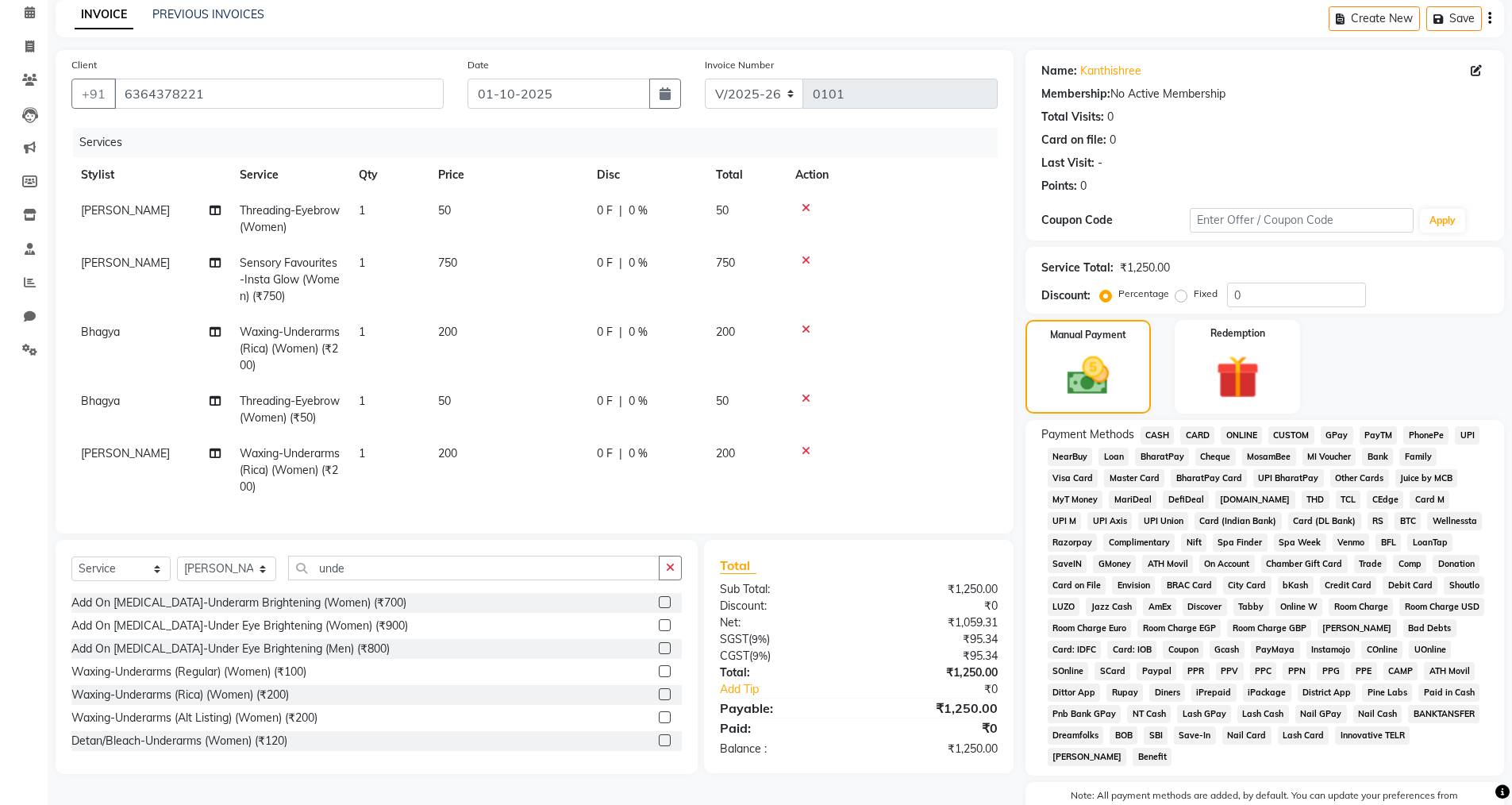
click at [1475, 433] on span "UPI" at bounding box center [1468, 435] width 25 height 19
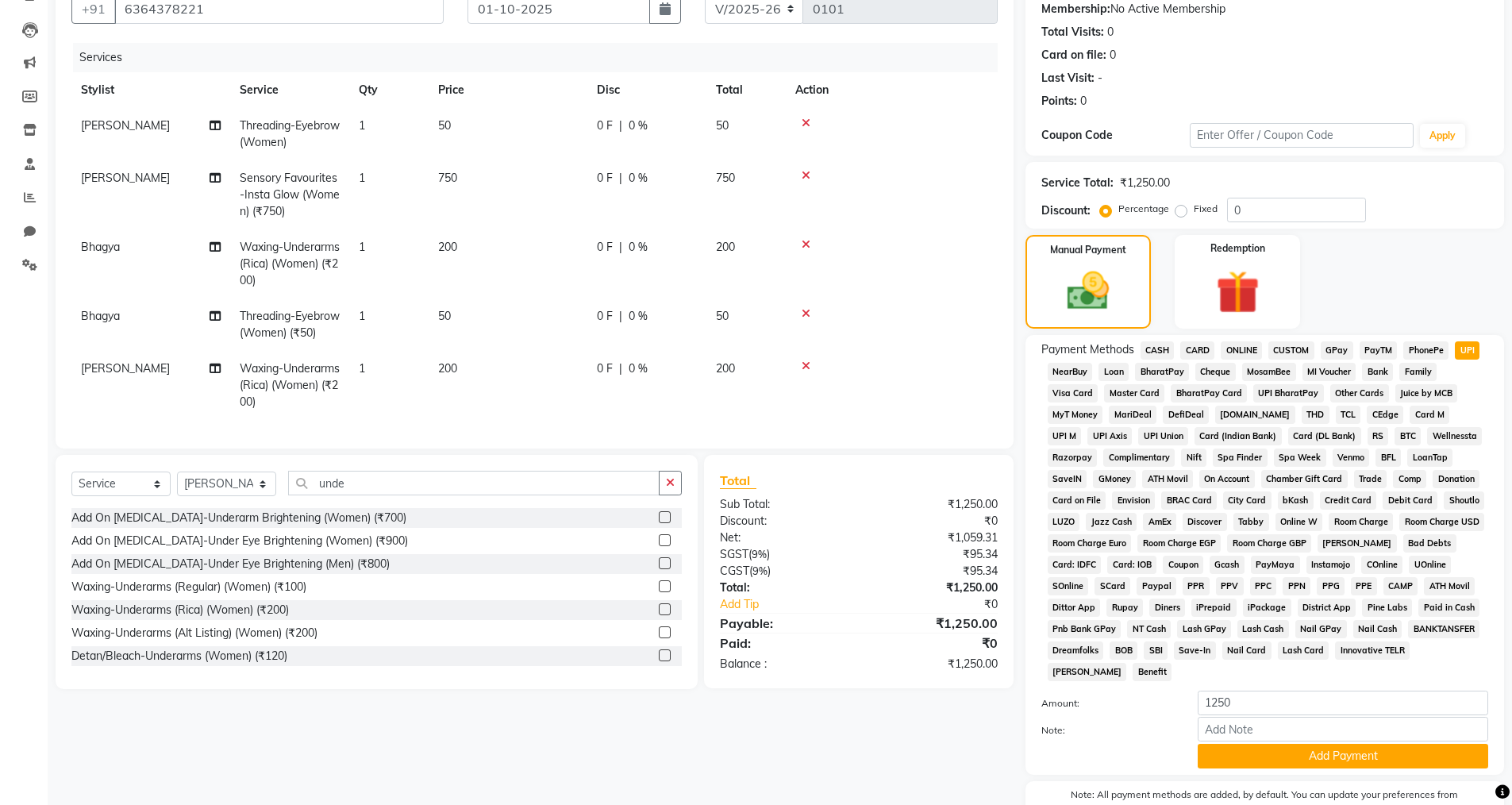
scroll to position [241, 0]
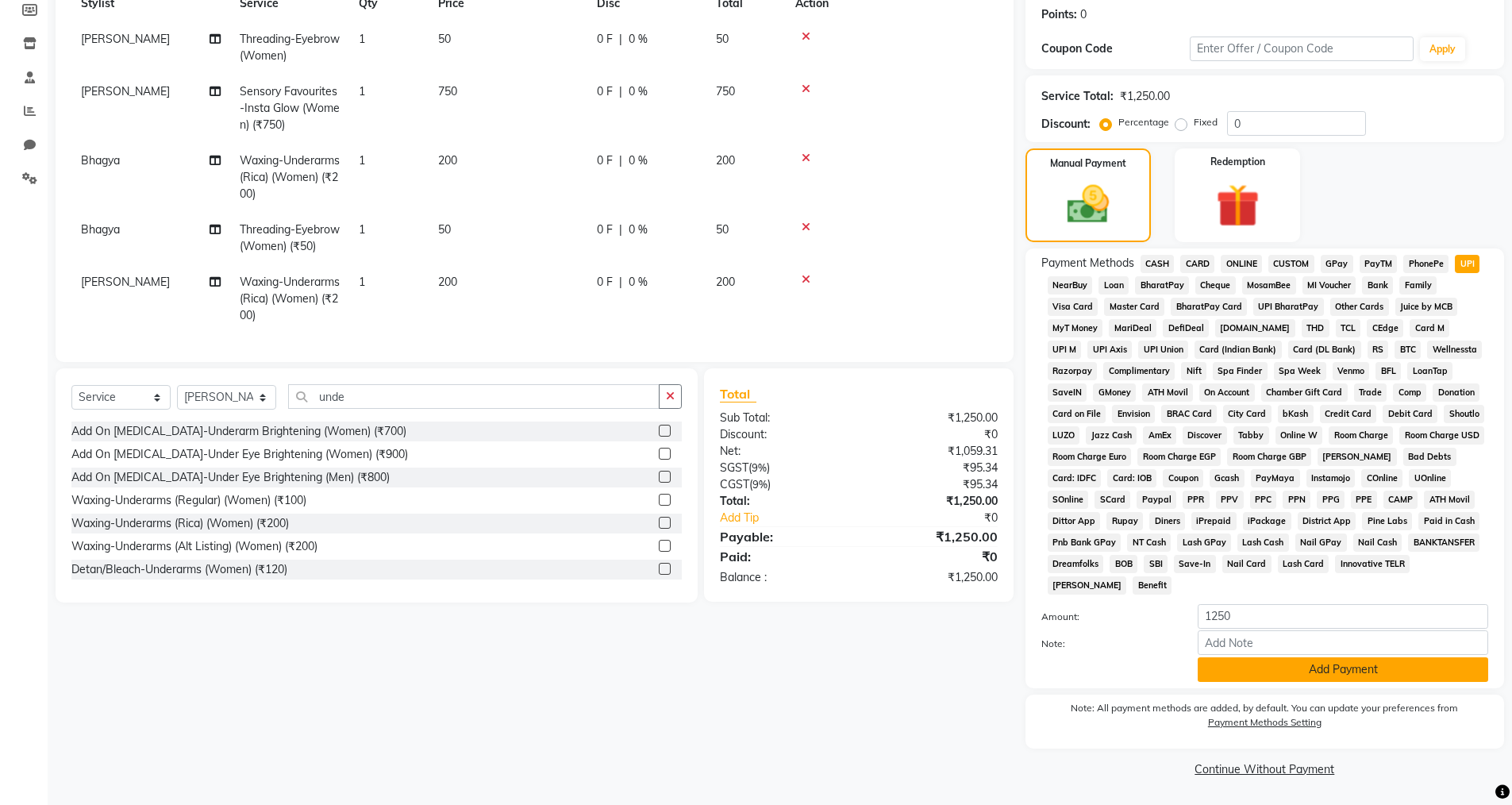
click at [1304, 668] on button "Add Payment" at bounding box center [1344, 670] width 291 height 25
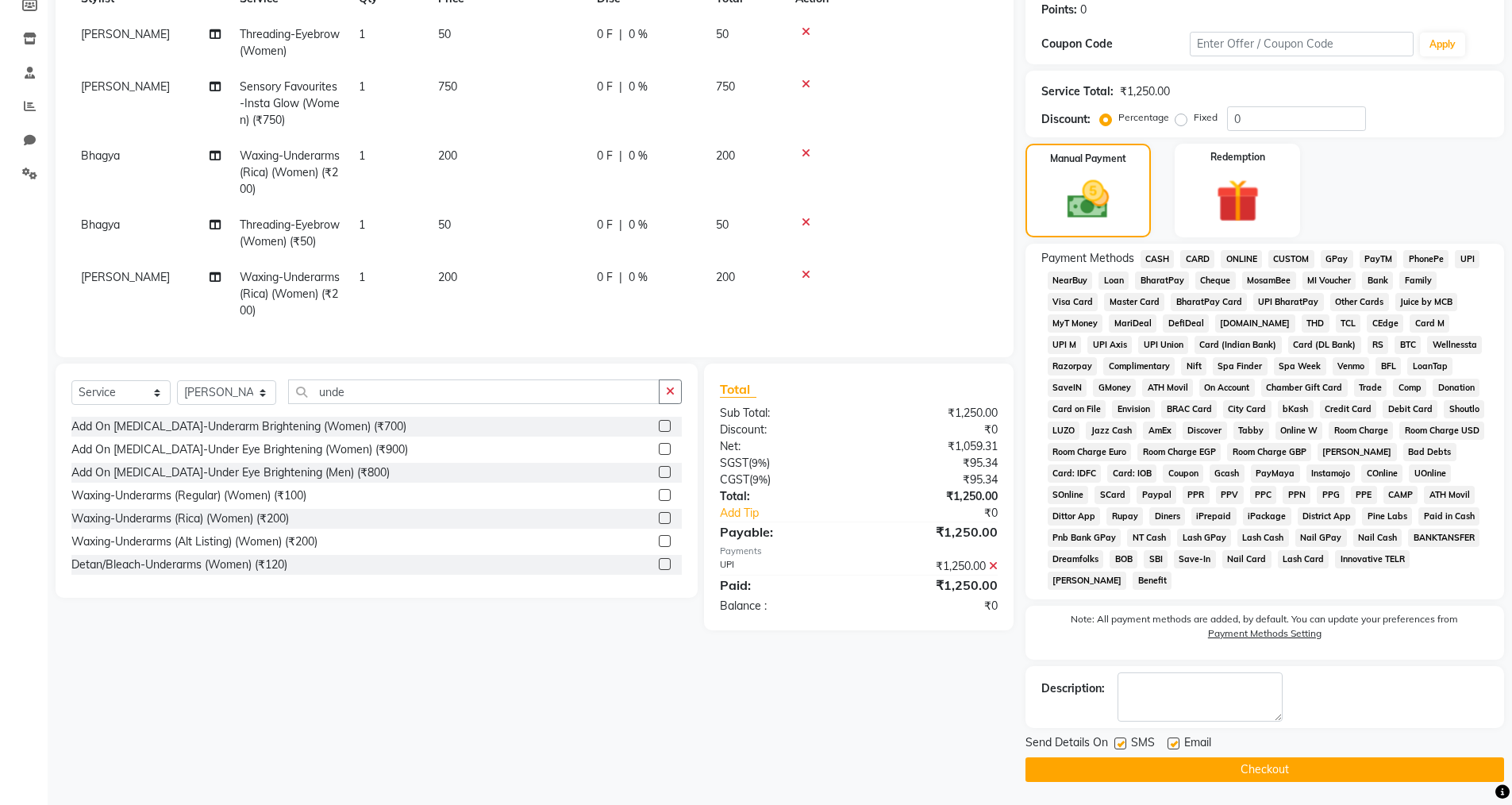
scroll to position [246, 0]
click at [1119, 743] on label at bounding box center [1120, 742] width 12 height 12
click at [1119, 743] on input "checkbox" at bounding box center [1120, 744] width 11 height 11
checkbox input "false"
click at [1175, 743] on label at bounding box center [1173, 742] width 12 height 12
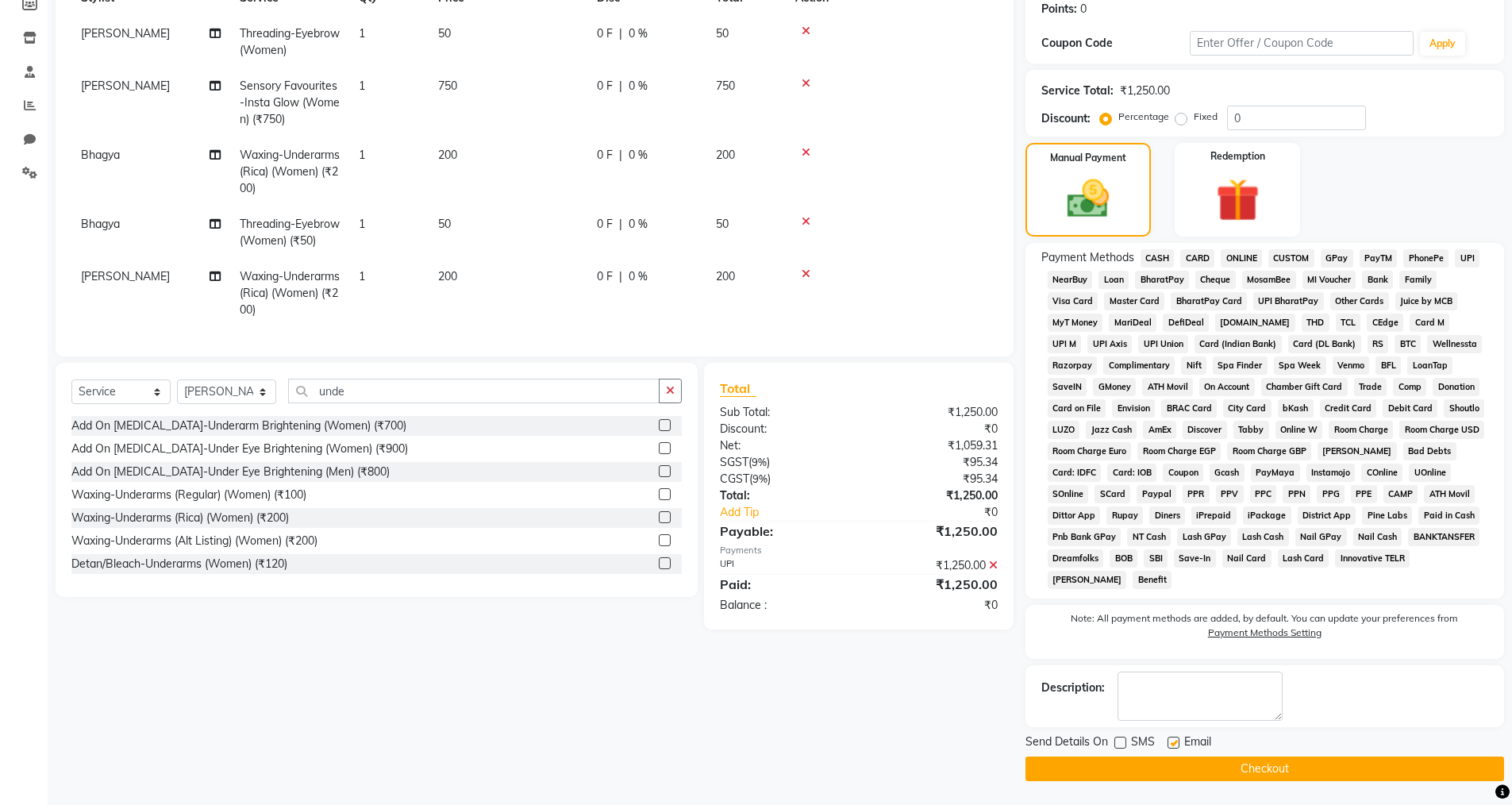
click at [1175, 743] on input "checkbox" at bounding box center [1173, 744] width 11 height 11
checkbox input "false"
click at [1175, 760] on button "Checkout" at bounding box center [1265, 769] width 478 height 25
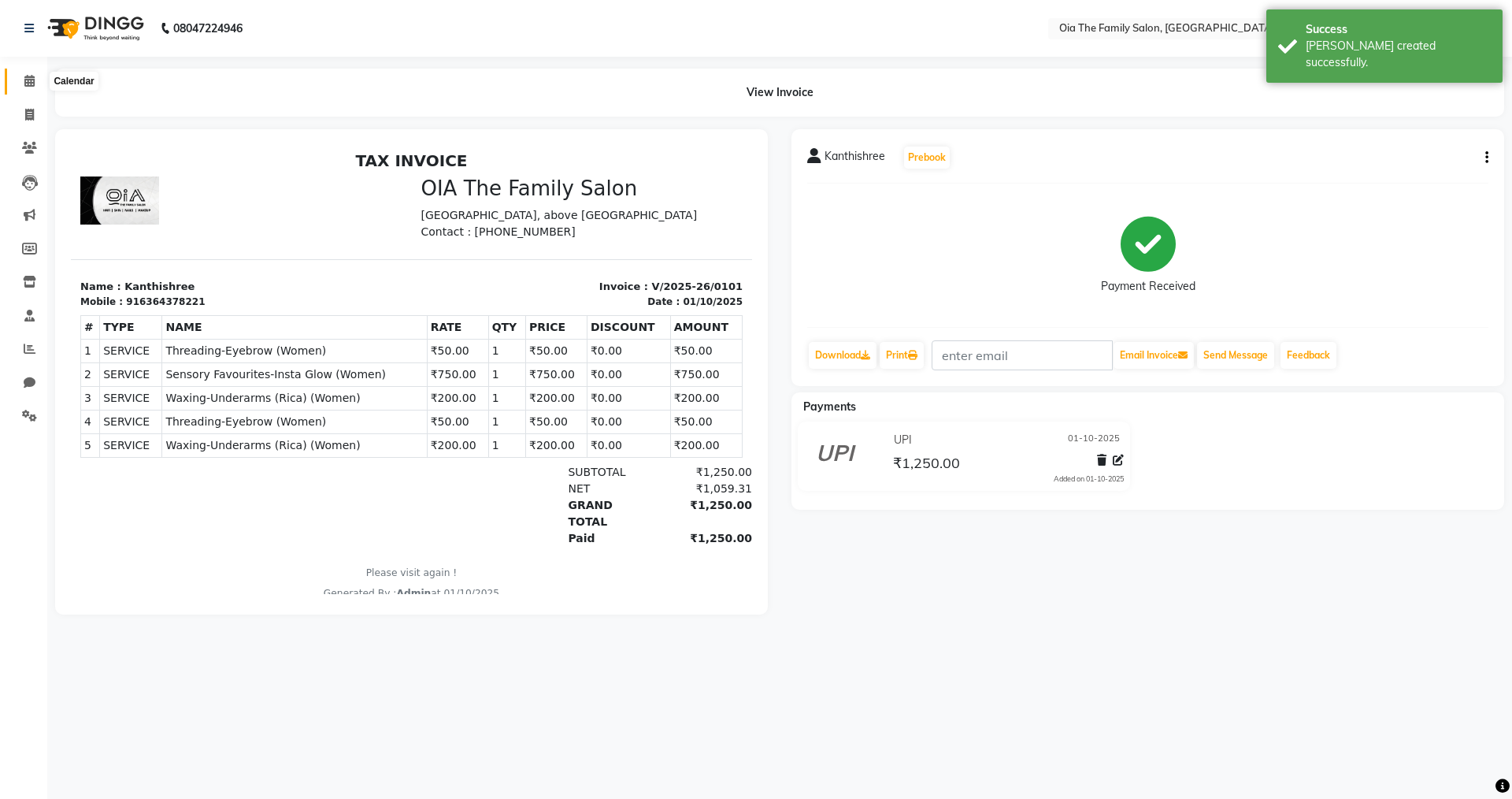
click at [27, 87] on span at bounding box center [29, 81] width 27 height 18
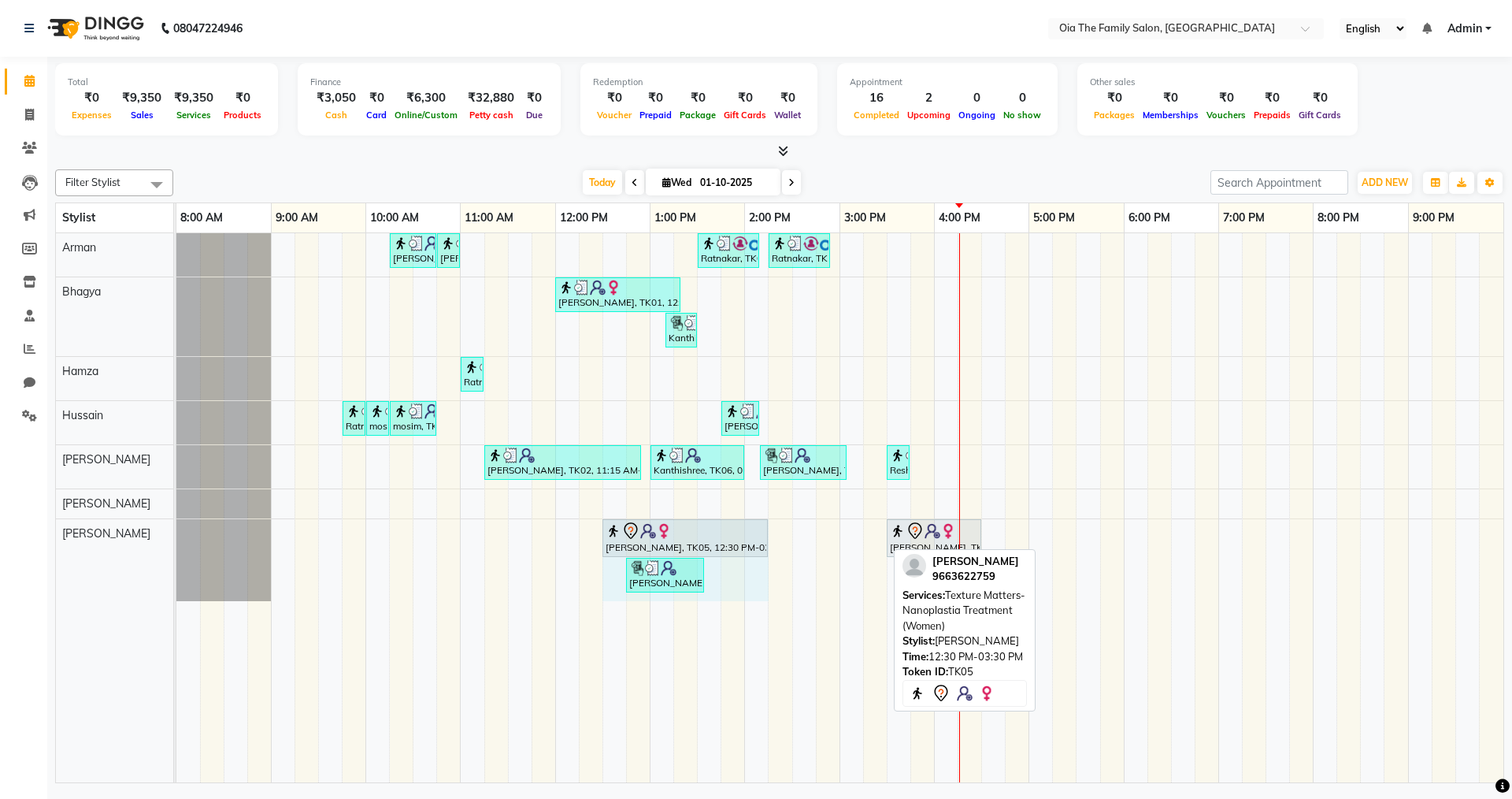
drag, startPoint x: 885, startPoint y: 525, endPoint x: 763, endPoint y: 521, distance: 122.1
click at [177, 521] on div "[PERSON_NAME], TK05, 12:30 PM-03:30 PM, Texture Matters-Nanoplastia Treatment (…" at bounding box center [177, 560] width 0 height 82
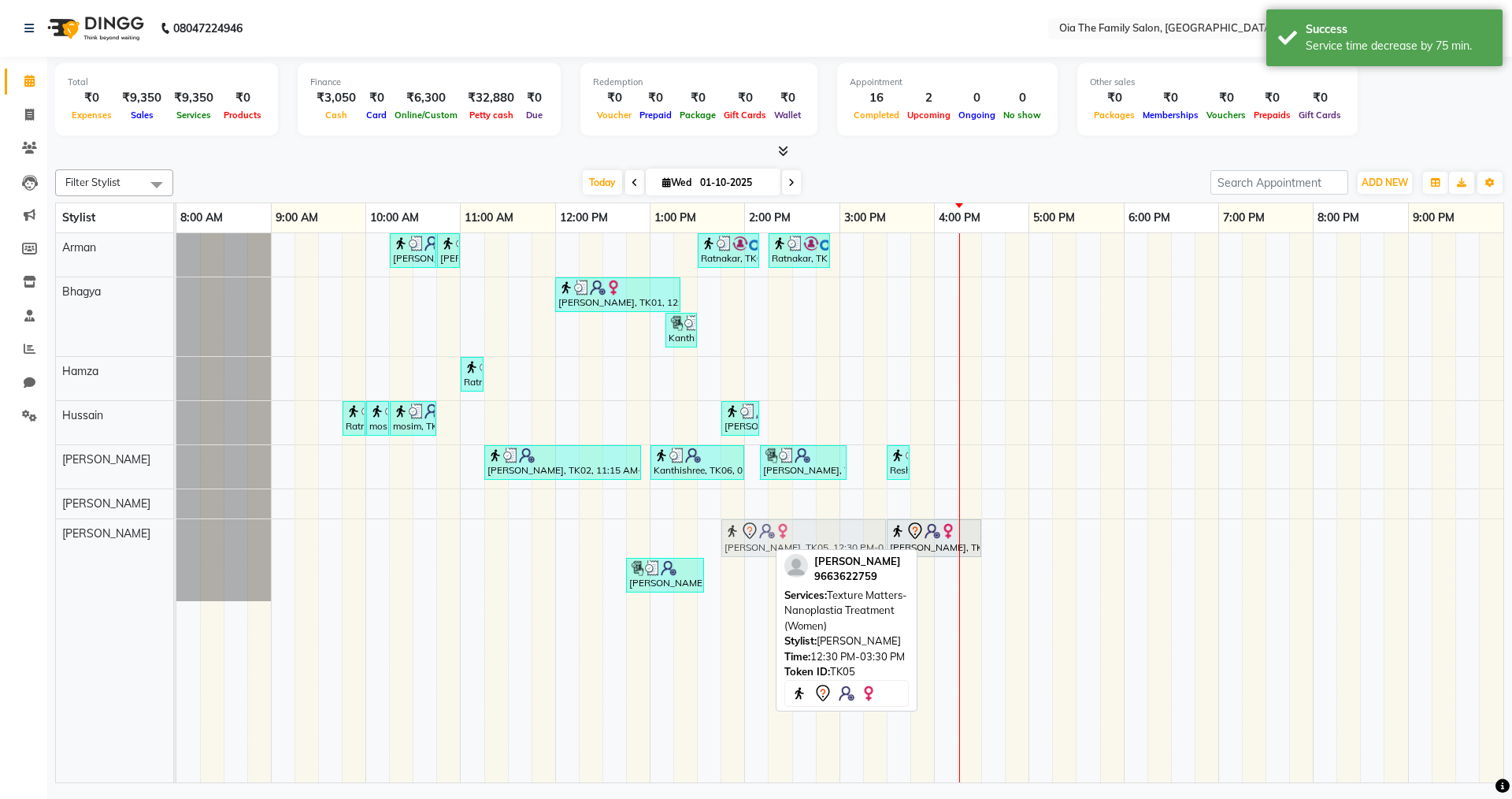
drag, startPoint x: 672, startPoint y: 525, endPoint x: 783, endPoint y: 544, distance: 112.6
click at [177, 544] on div "[PERSON_NAME], TK05, 12:30 PM-02:15 PM, Texture Matters-Nanoplastia Treatment (…" at bounding box center [177, 560] width 0 height 82
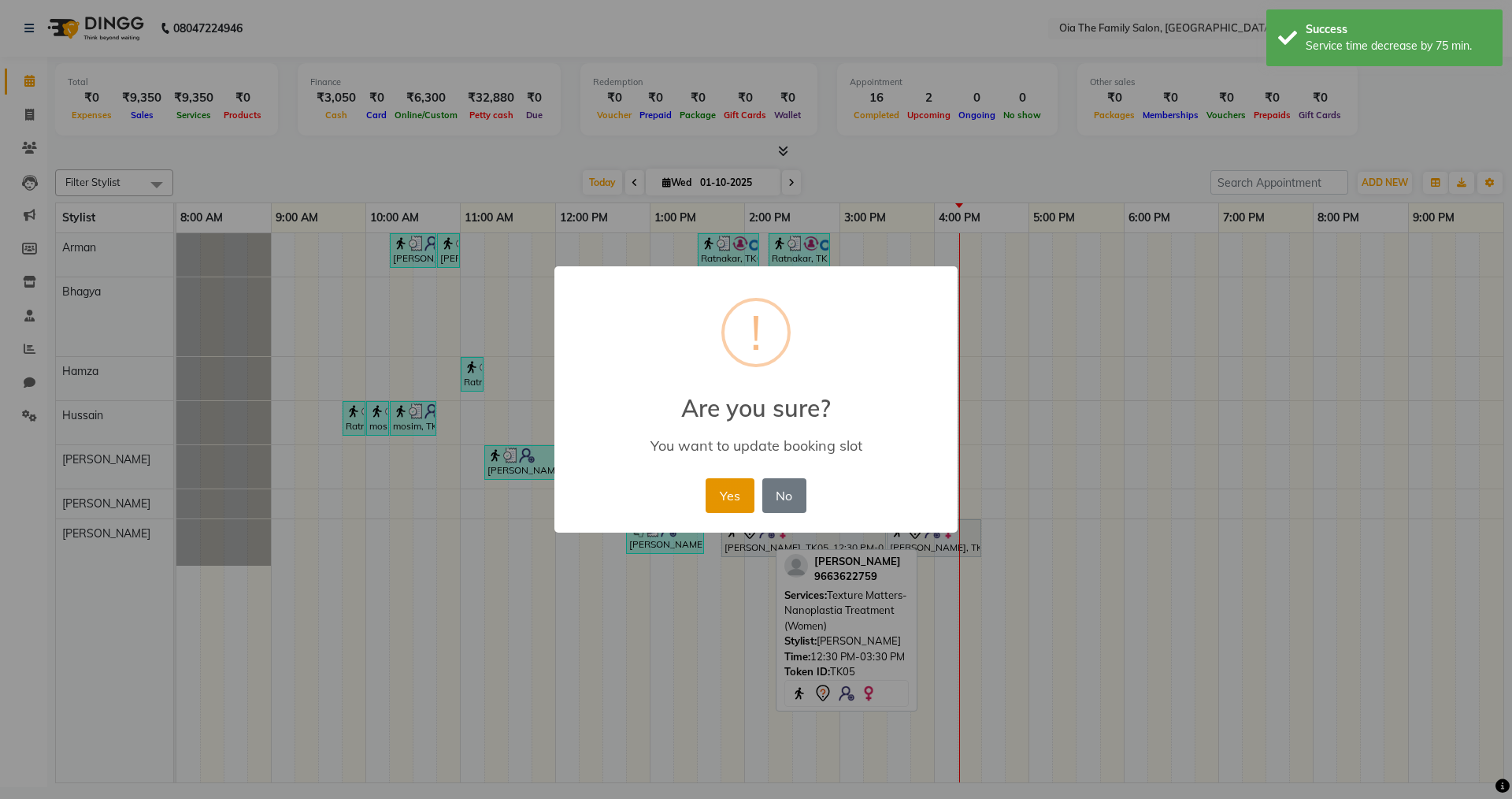
click at [733, 486] on button "Yes" at bounding box center [729, 495] width 48 height 34
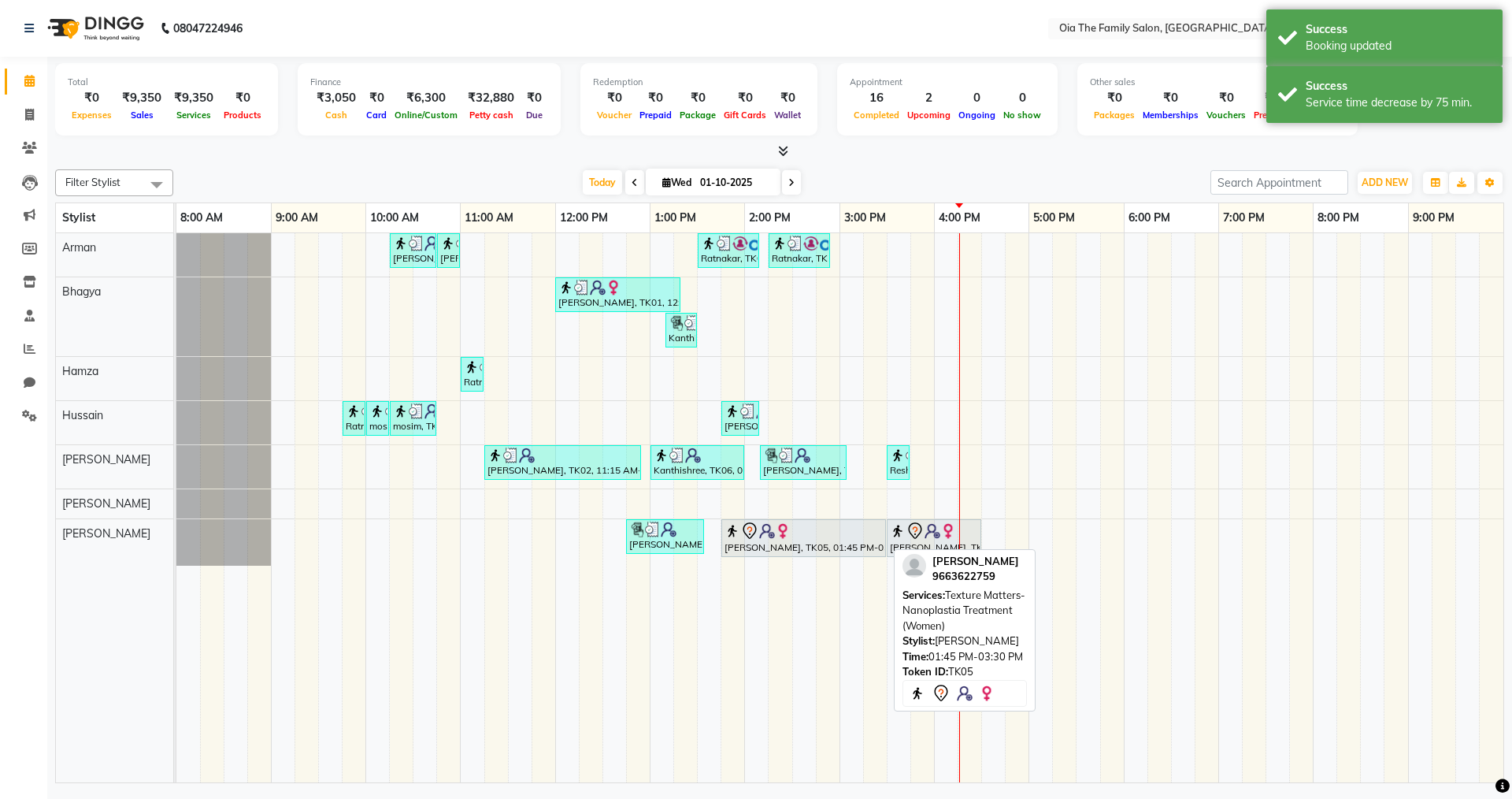
click at [835, 534] on div at bounding box center [804, 531] width 158 height 19
select select "7"
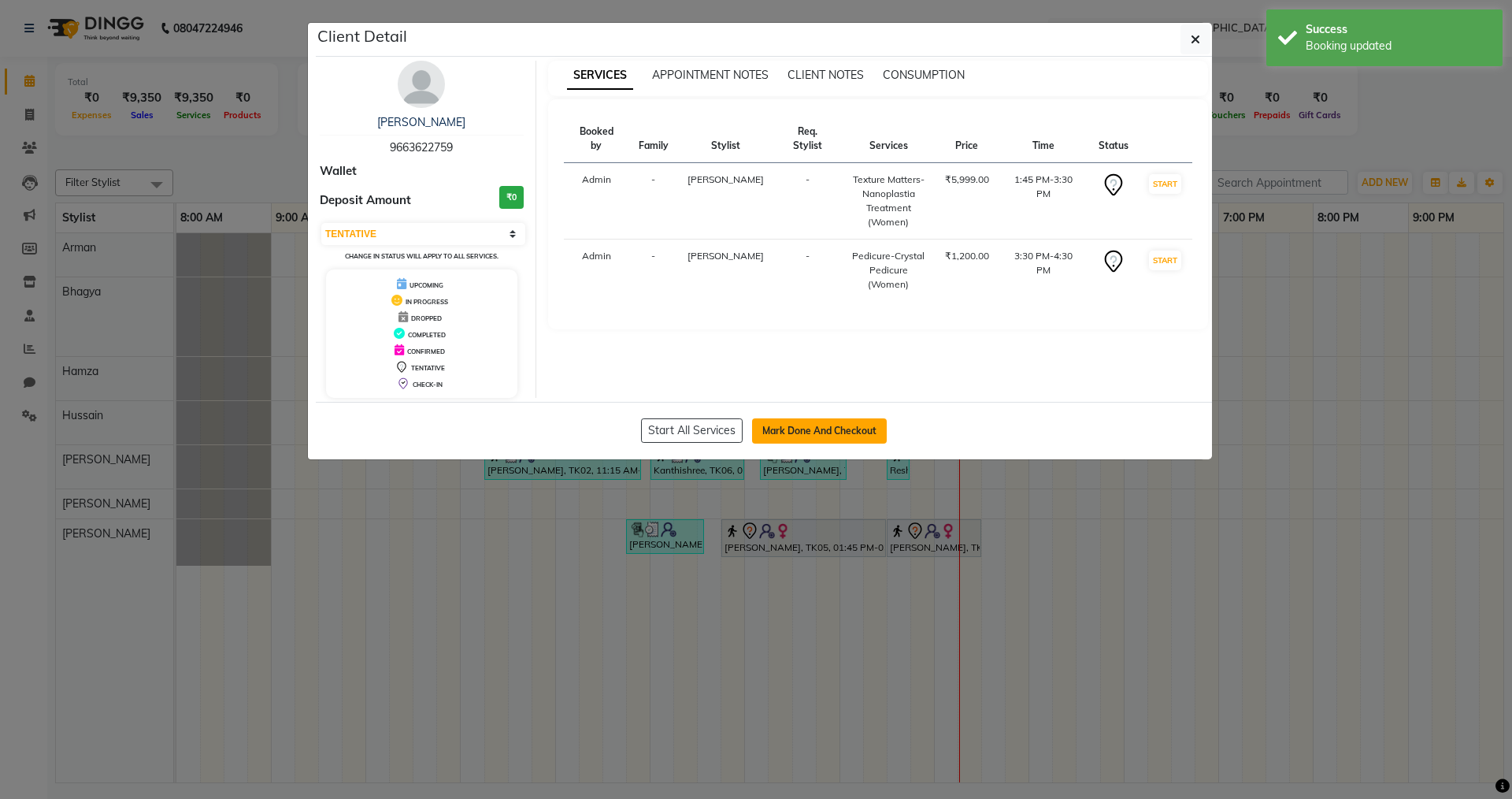
click at [782, 430] on button "Mark Done And Checkout" at bounding box center [819, 431] width 134 height 25
select select "service"
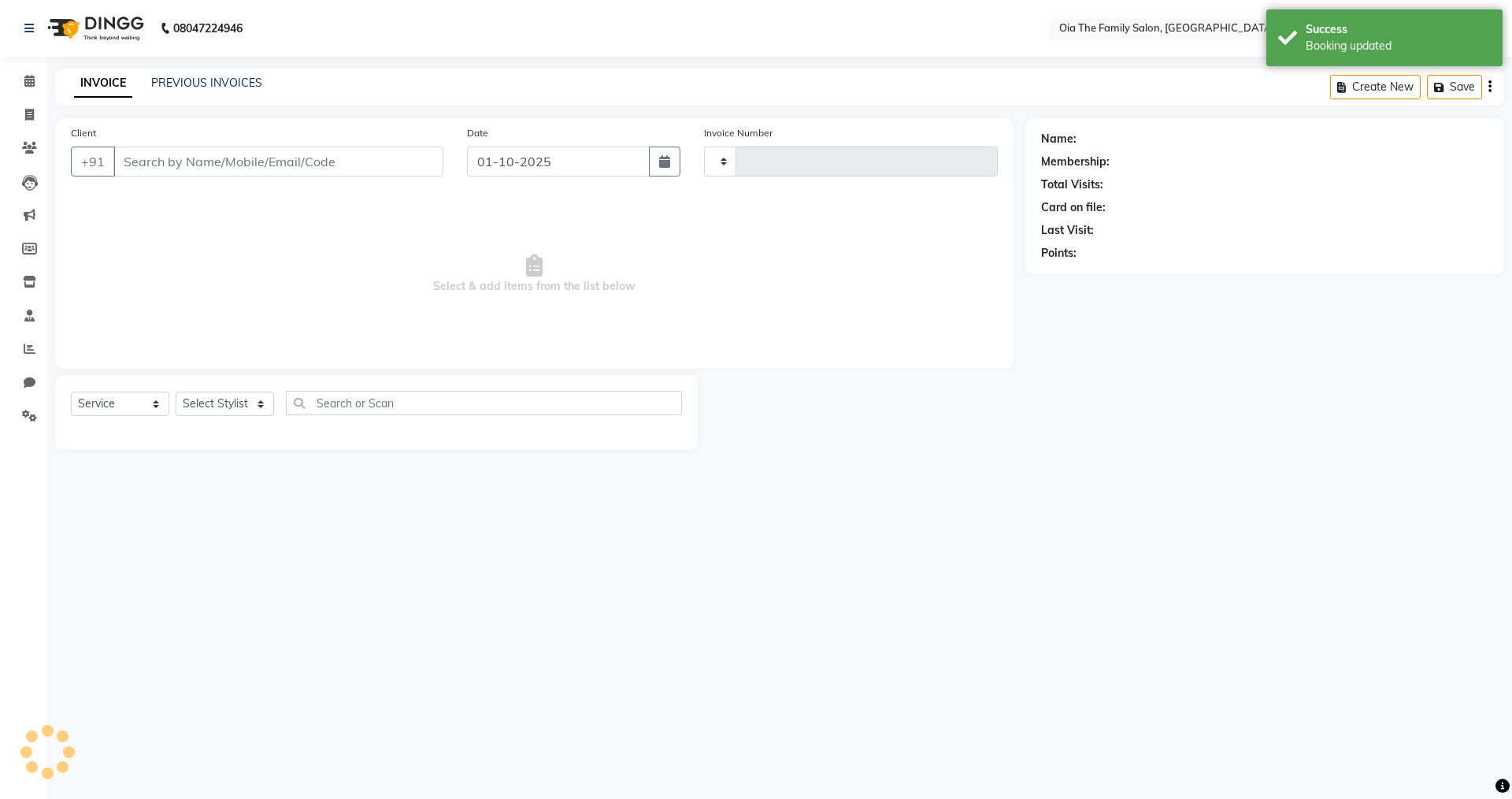
type input "0102"
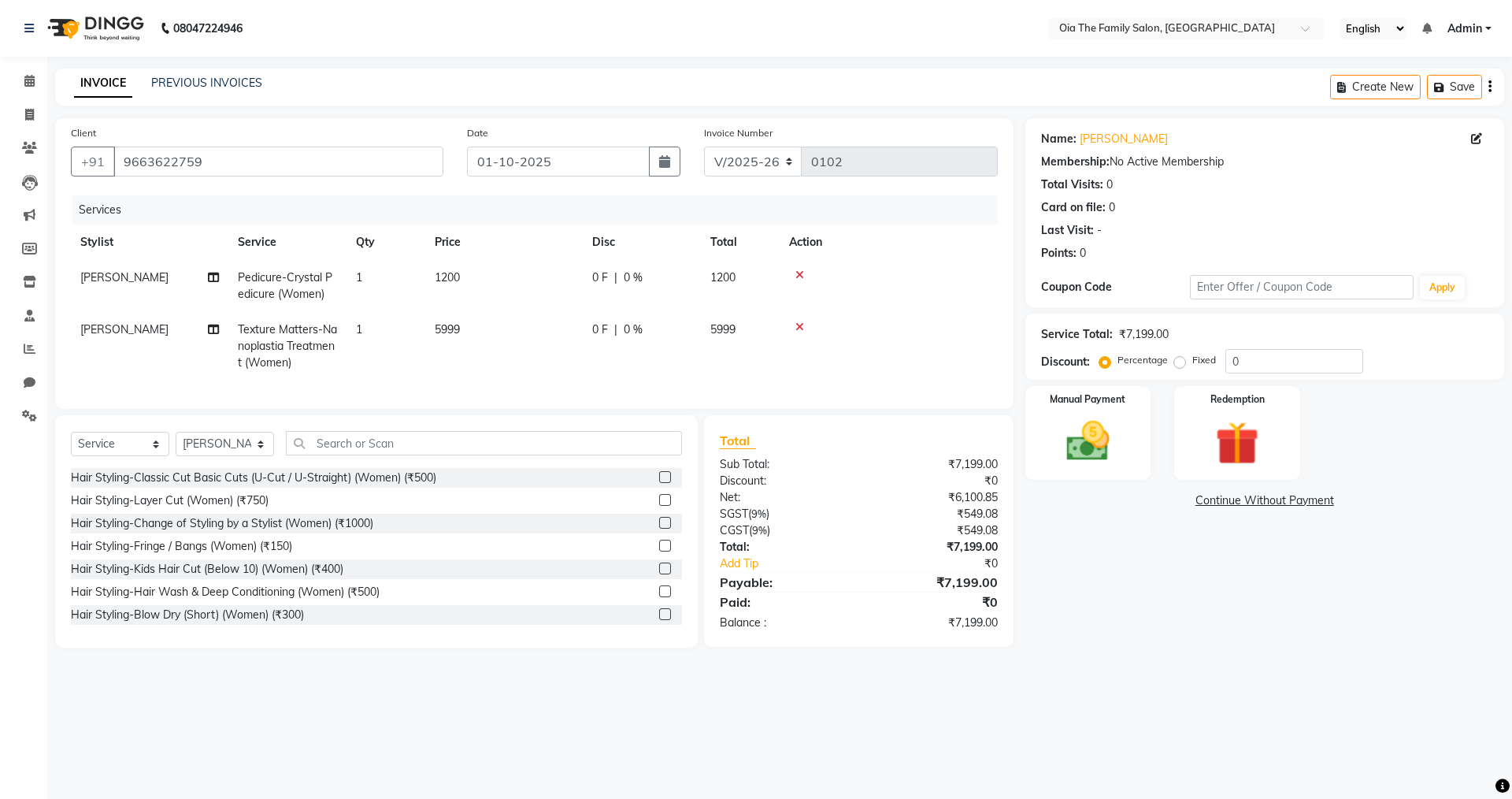
click at [800, 272] on icon at bounding box center [799, 275] width 9 height 11
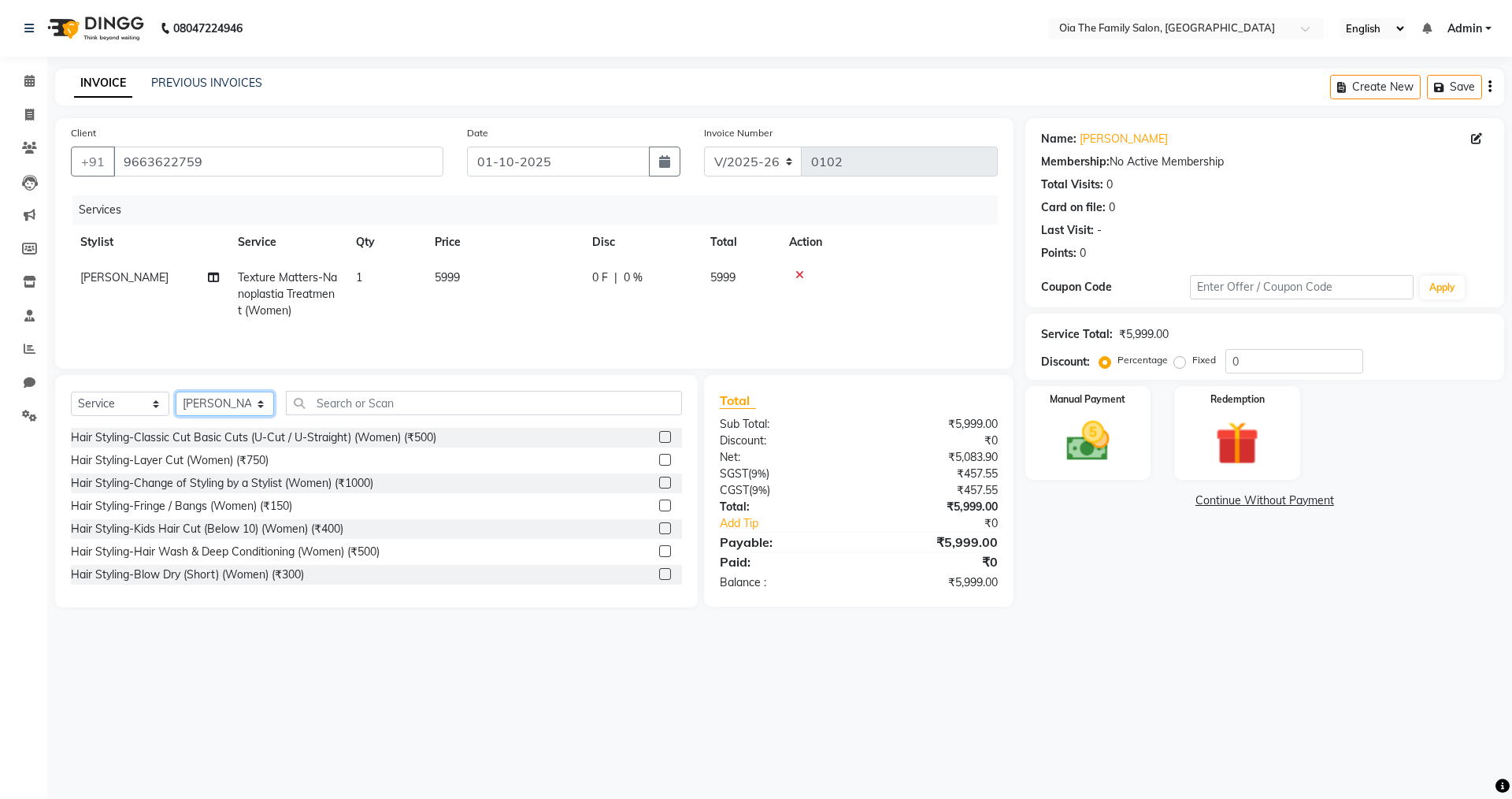
click at [254, 406] on select "Select Stylist Arman Bhagya Hamza [PERSON_NAME] [PERSON_NAME] Khan" at bounding box center [225, 403] width 98 height 25
click at [176, 391] on select "Select Stylist Arman Bhagya Hamza [PERSON_NAME] [PERSON_NAME] Khan" at bounding box center [225, 403] width 98 height 25
click at [322, 410] on input "text" at bounding box center [483, 403] width 396 height 25
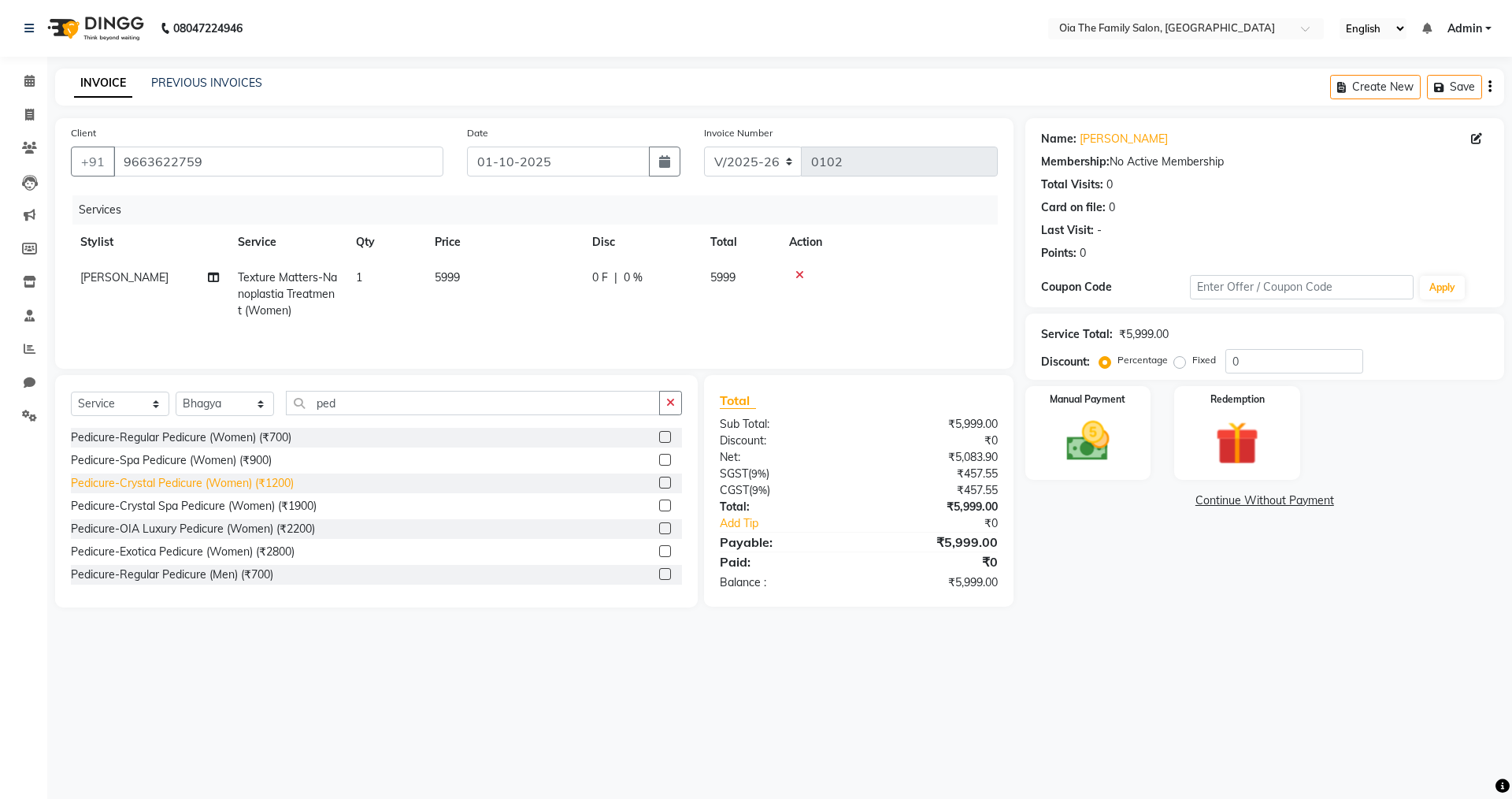
click at [178, 486] on div "Pedicure-Crystal Pedicure (Women) (₹1200)" at bounding box center [183, 483] width 223 height 17
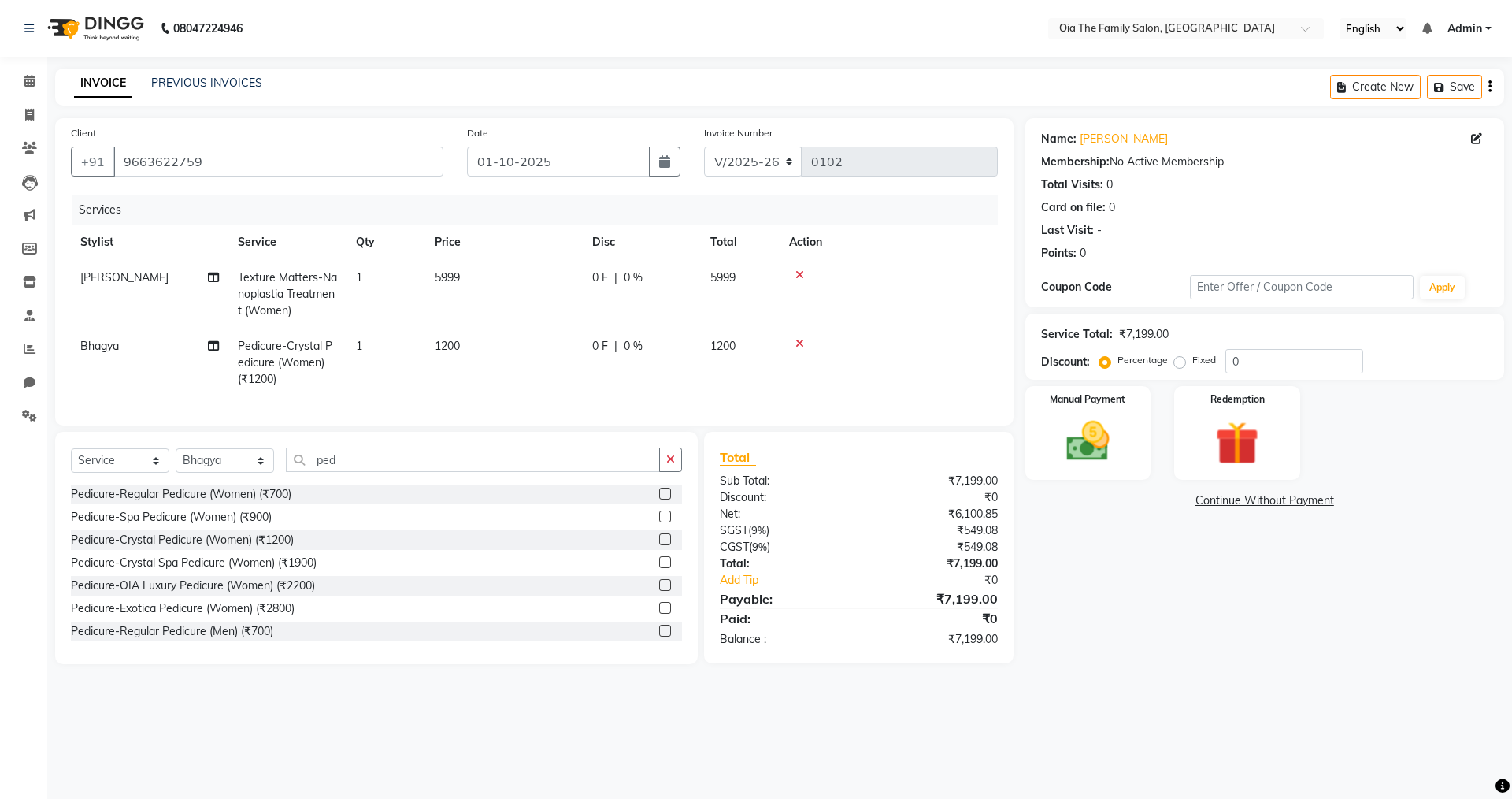
click at [458, 277] on span "5999" at bounding box center [447, 277] width 25 height 14
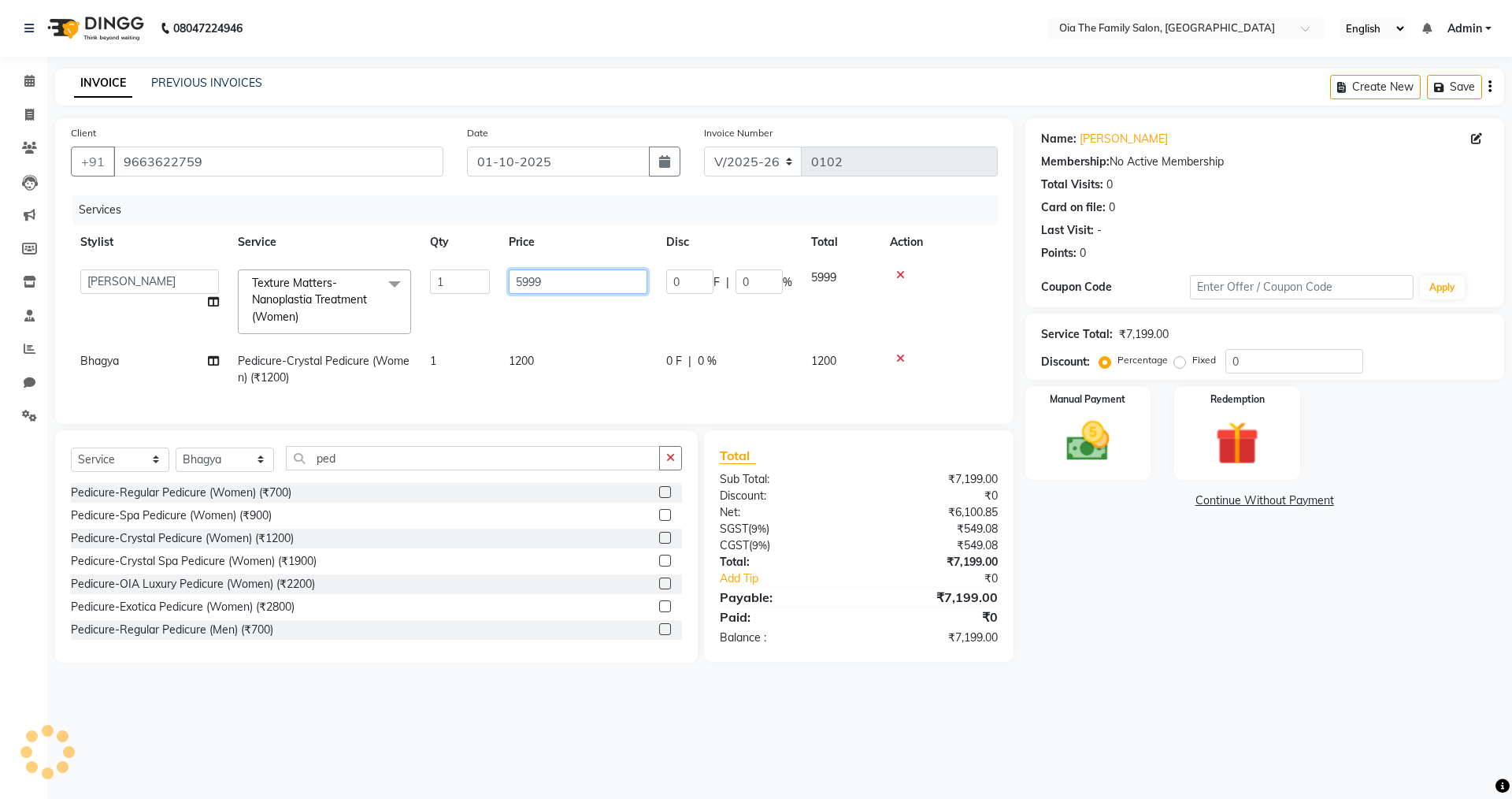
click at [456, 286] on tr "Arman Bhagya Hamza [PERSON_NAME] [PERSON_NAME] Khan Texture Matters-Nanoplastia…" at bounding box center [534, 301] width 927 height 84
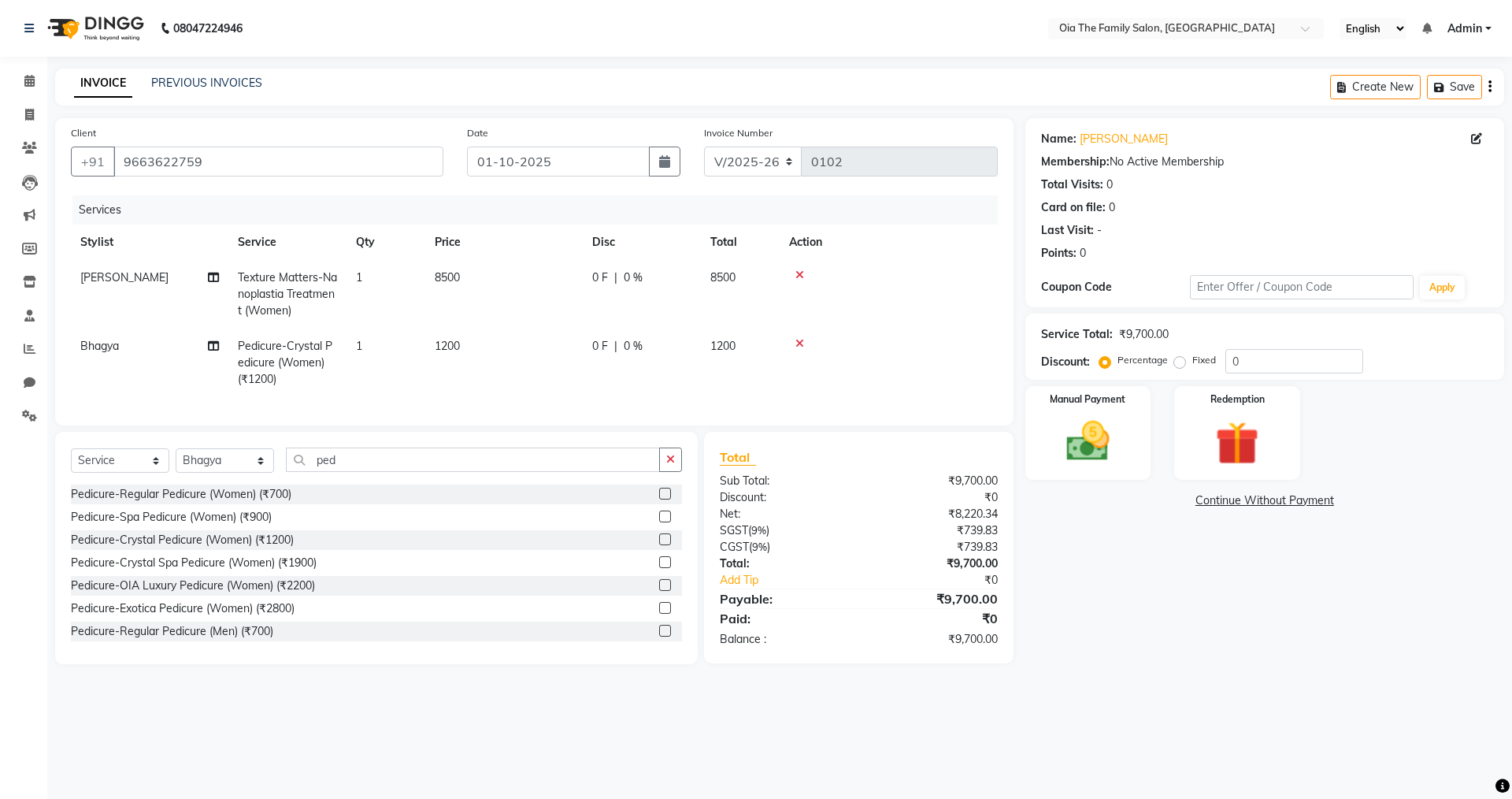
click at [599, 354] on tr "Bhagya Pedicure-Crystal Pedicure (Women) (₹1200) 1 1200 0 F | 0 % 1200" at bounding box center [534, 363] width 927 height 69
click at [1077, 475] on div "Manual Payment" at bounding box center [1087, 432] width 131 height 97
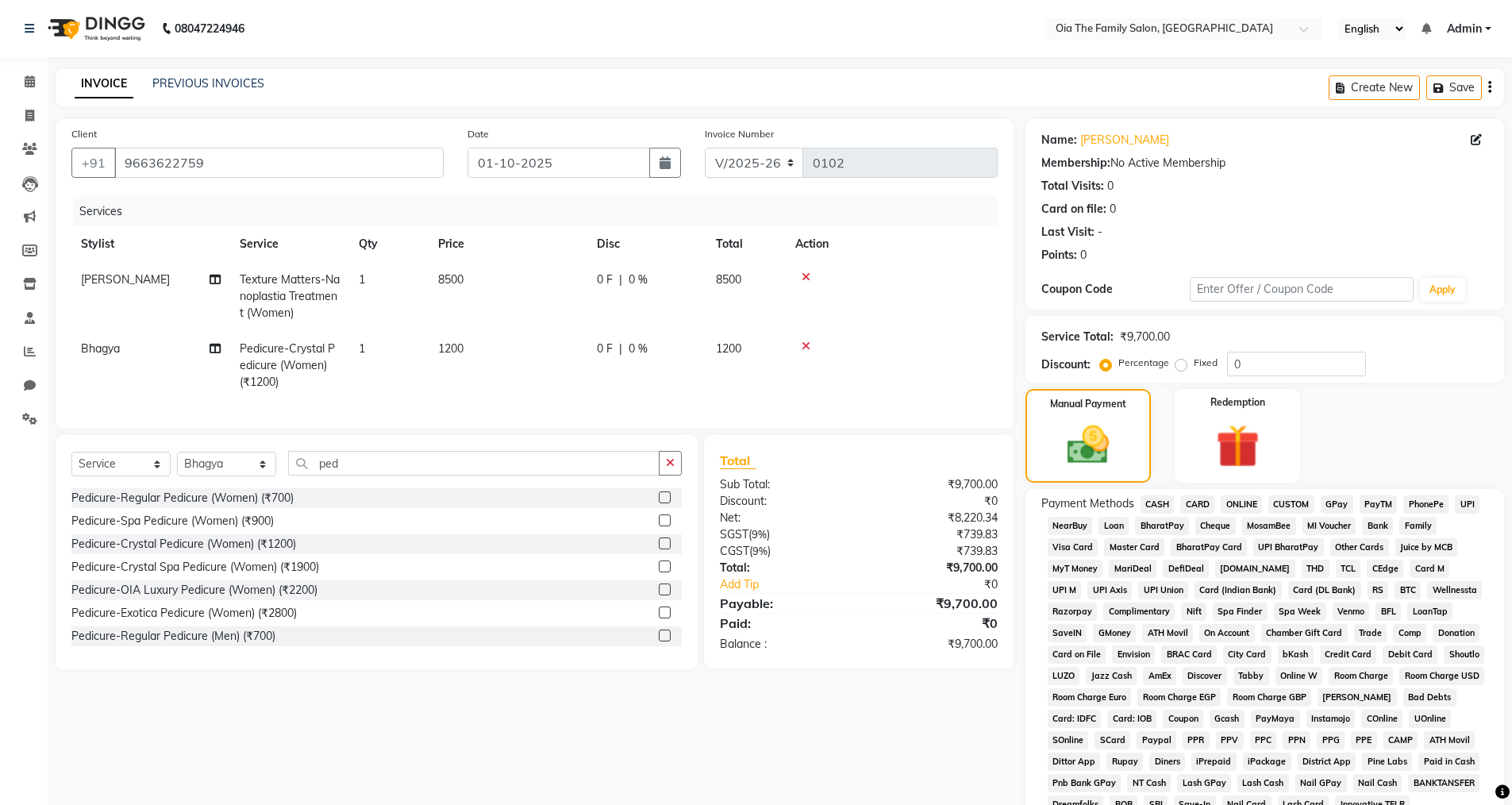
click at [1466, 504] on span "UPI" at bounding box center [1468, 504] width 25 height 19
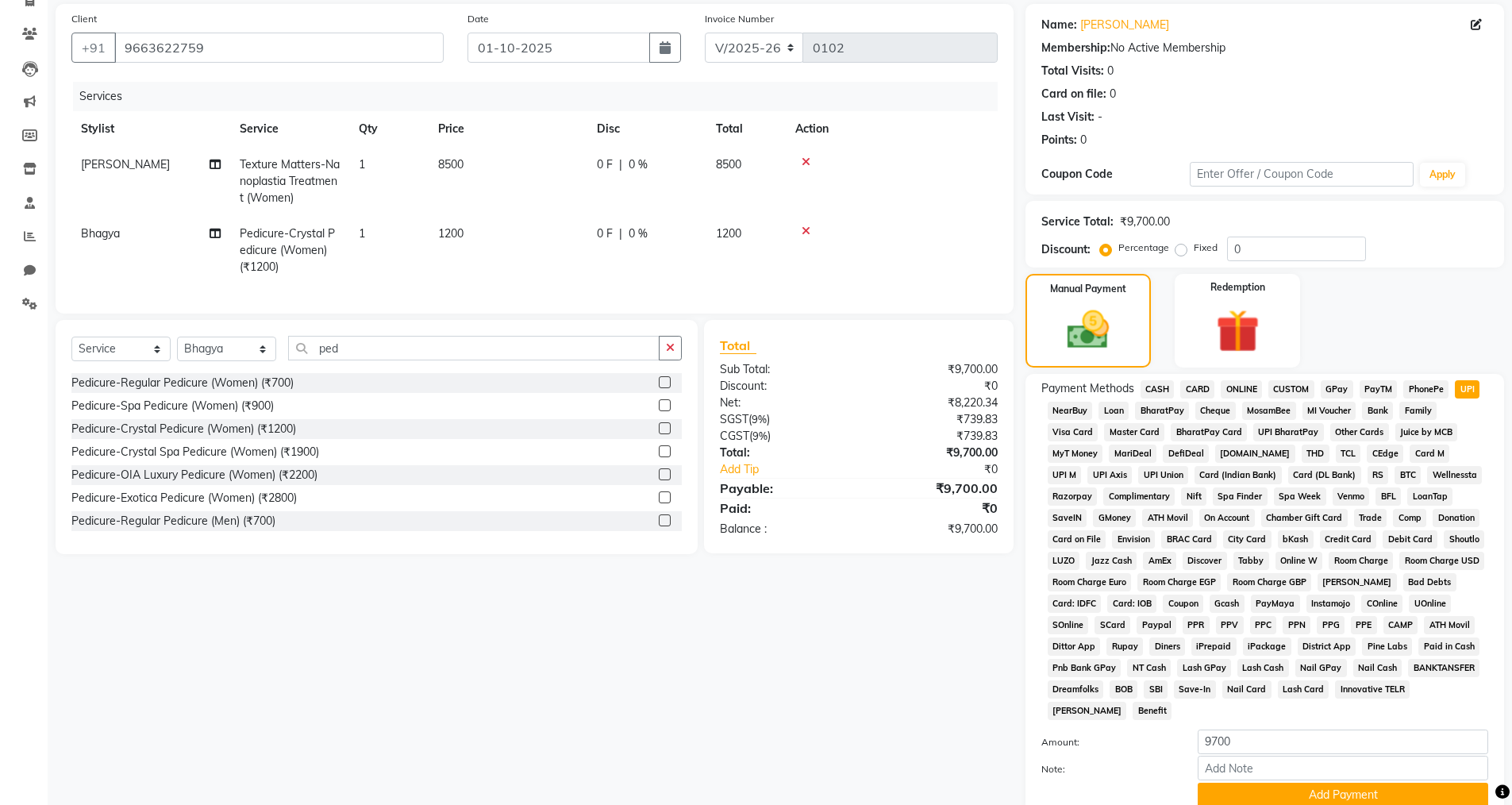
scroll to position [241, 0]
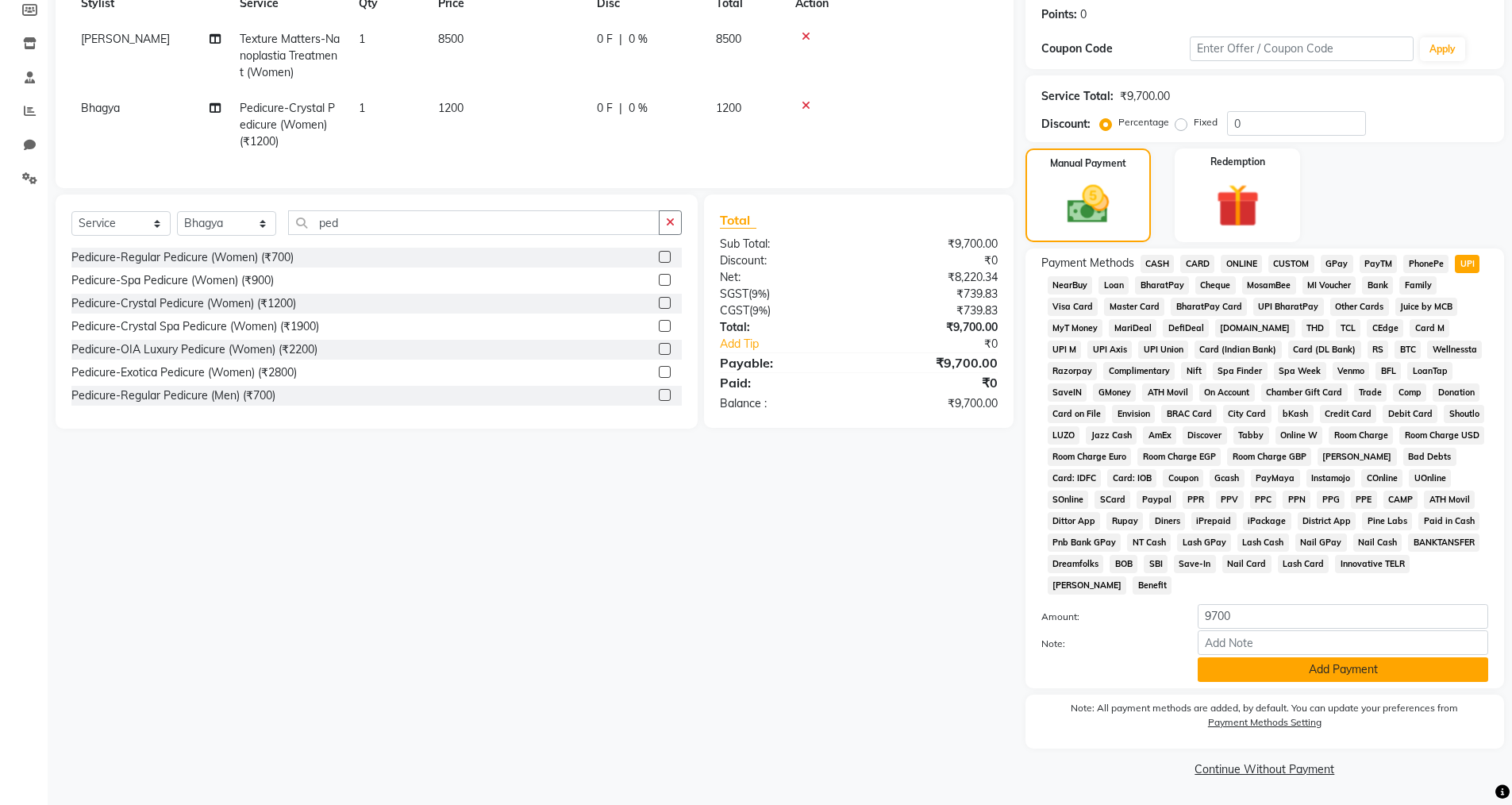
click at [1260, 667] on button "Add Payment" at bounding box center [1344, 670] width 291 height 25
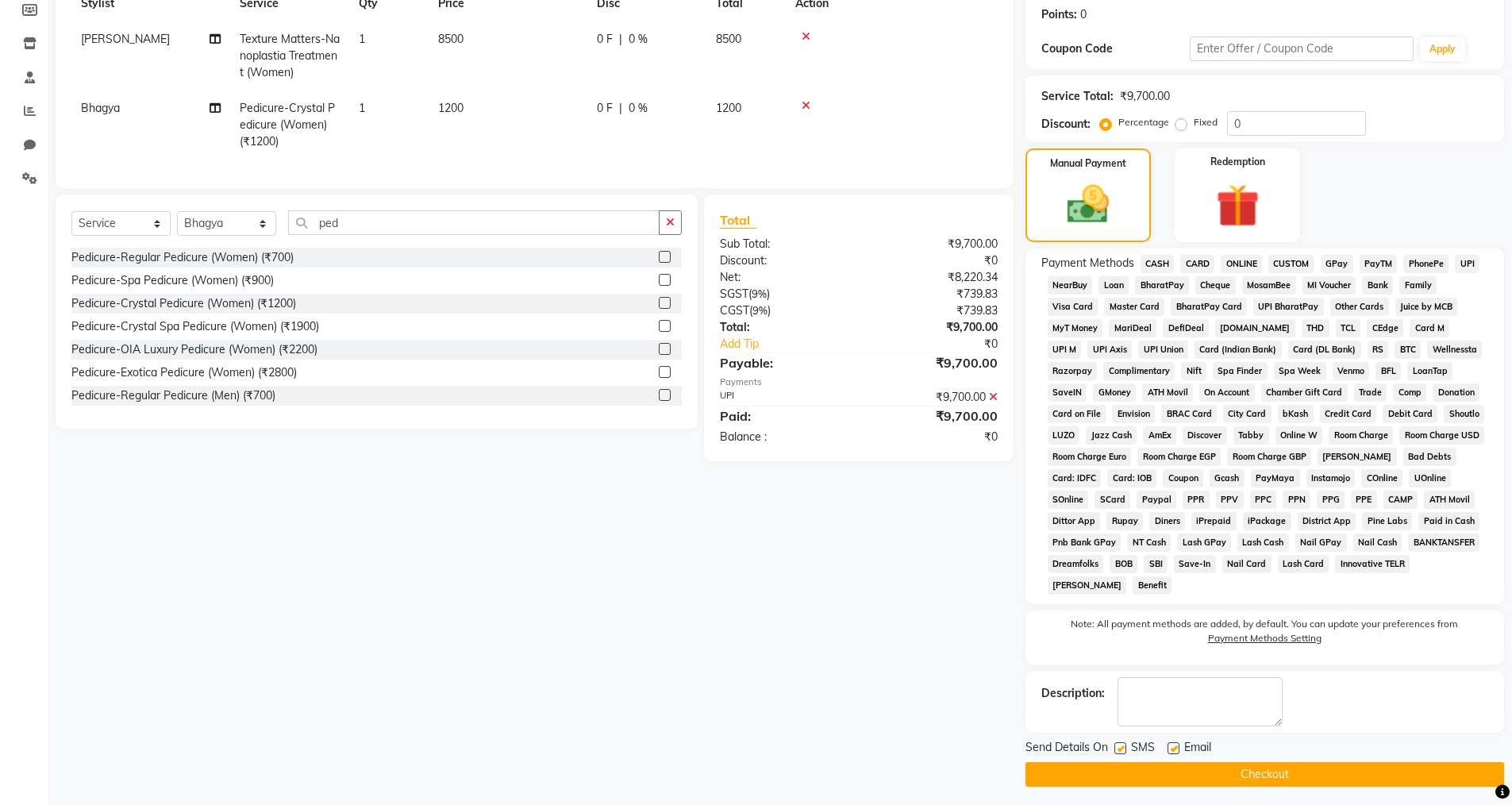
click at [1122, 754] on label at bounding box center [1120, 747] width 12 height 12
click at [1122, 754] on input "checkbox" at bounding box center [1120, 749] width 11 height 11
click at [1175, 746] on label at bounding box center [1173, 747] width 12 height 12
click at [1175, 746] on input "checkbox" at bounding box center [1173, 749] width 11 height 11
click at [1171, 768] on button "Checkout" at bounding box center [1265, 774] width 478 height 25
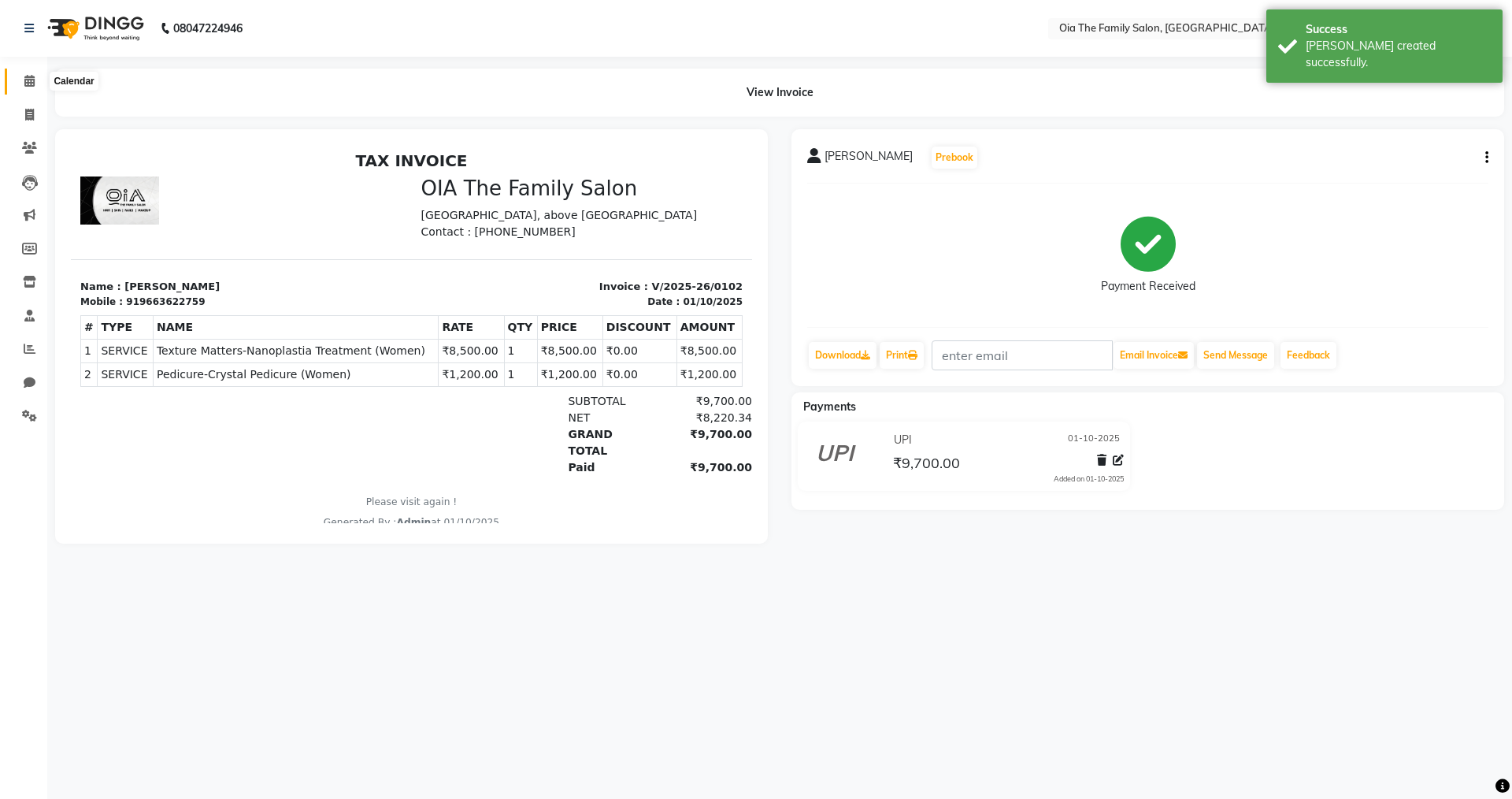
click at [27, 84] on icon at bounding box center [30, 80] width 11 height 11
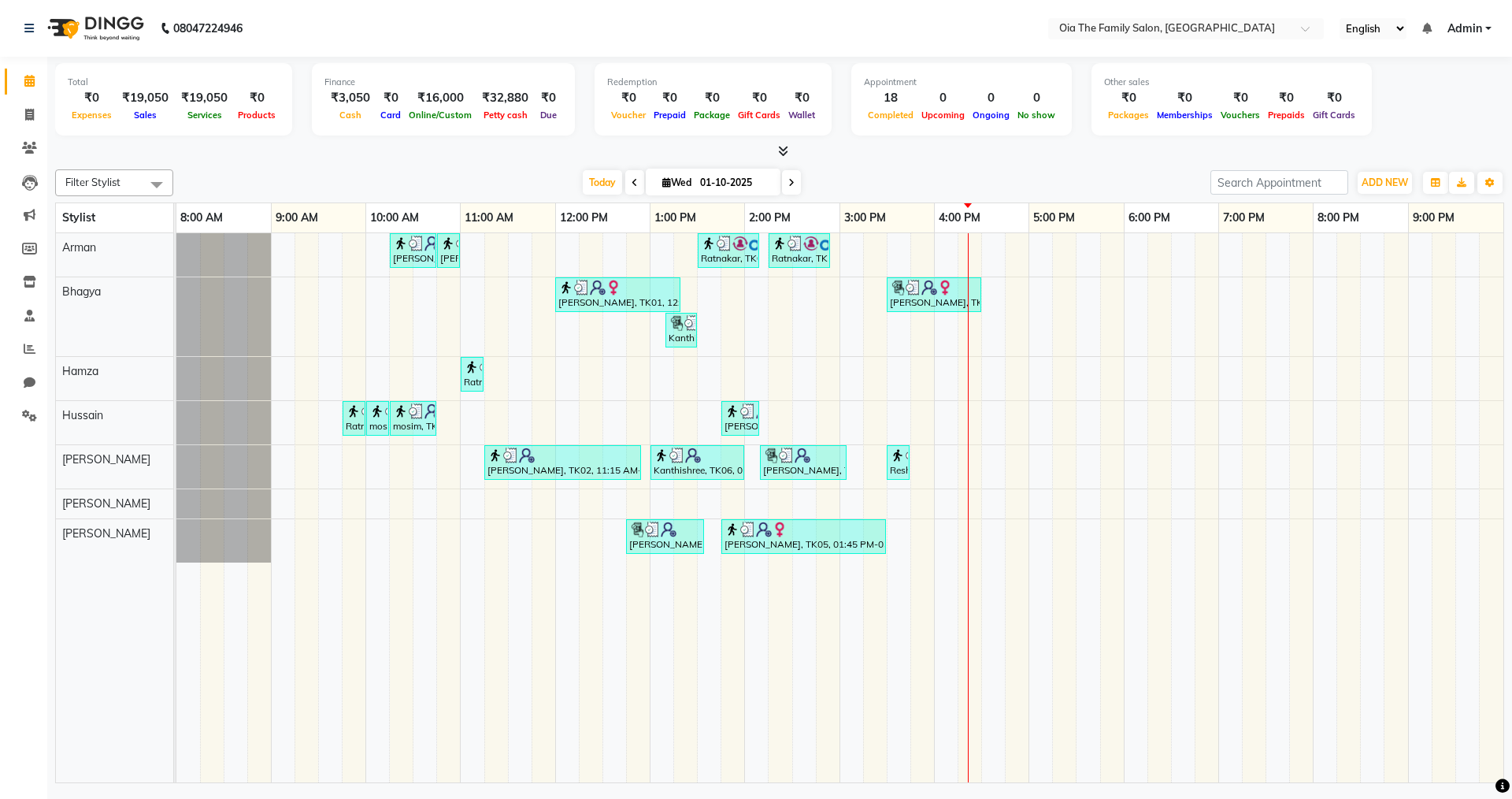
click at [904, 539] on div "Sinan, TK10, 10:15 AM-10:45 AM, Hair Styling-Hair Cut (Men) Sinan, TK10, 10:45 …" at bounding box center [840, 507] width 1327 height 549
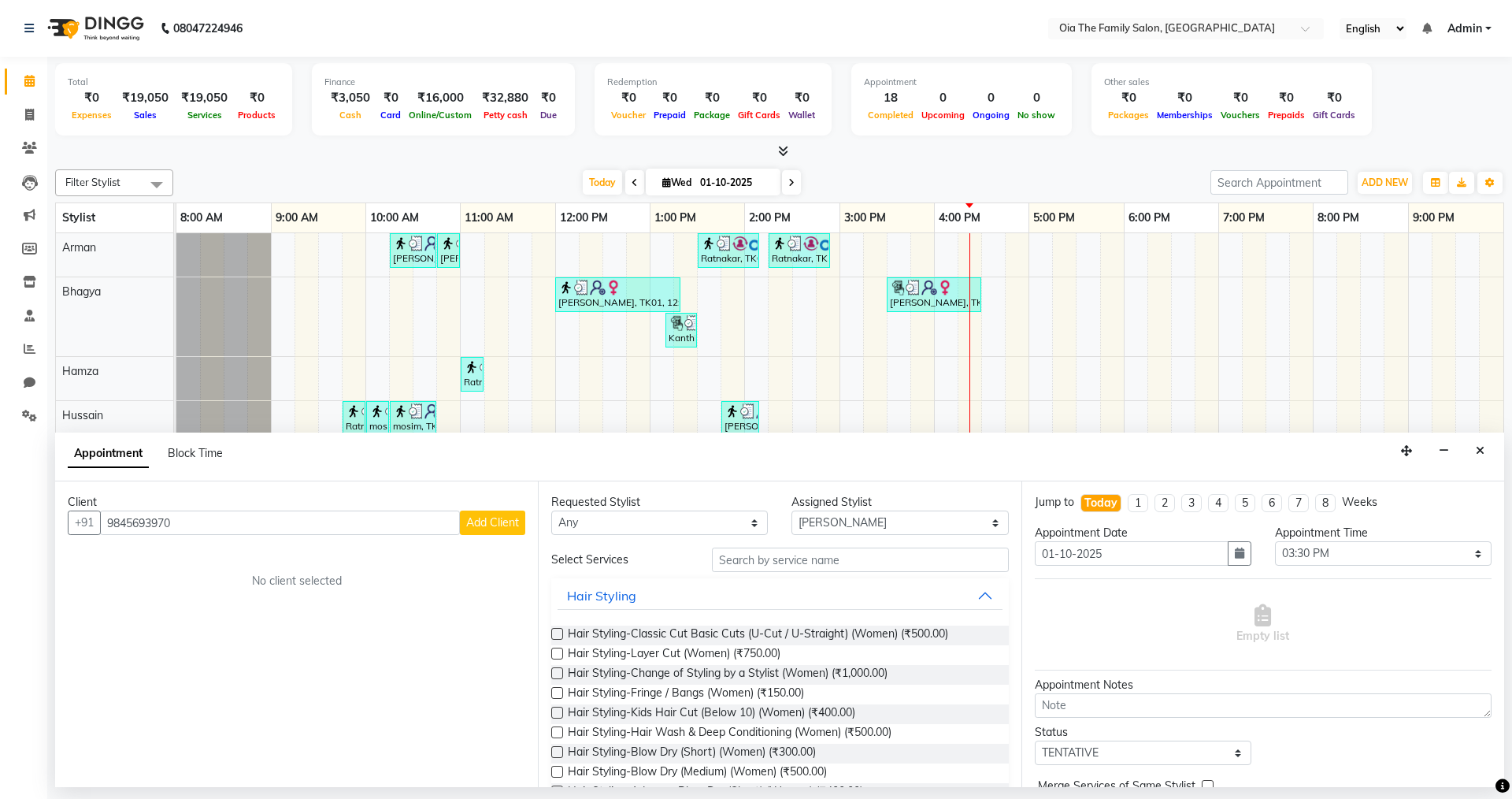
click at [497, 527] on span "Add Client" at bounding box center [493, 522] width 53 height 14
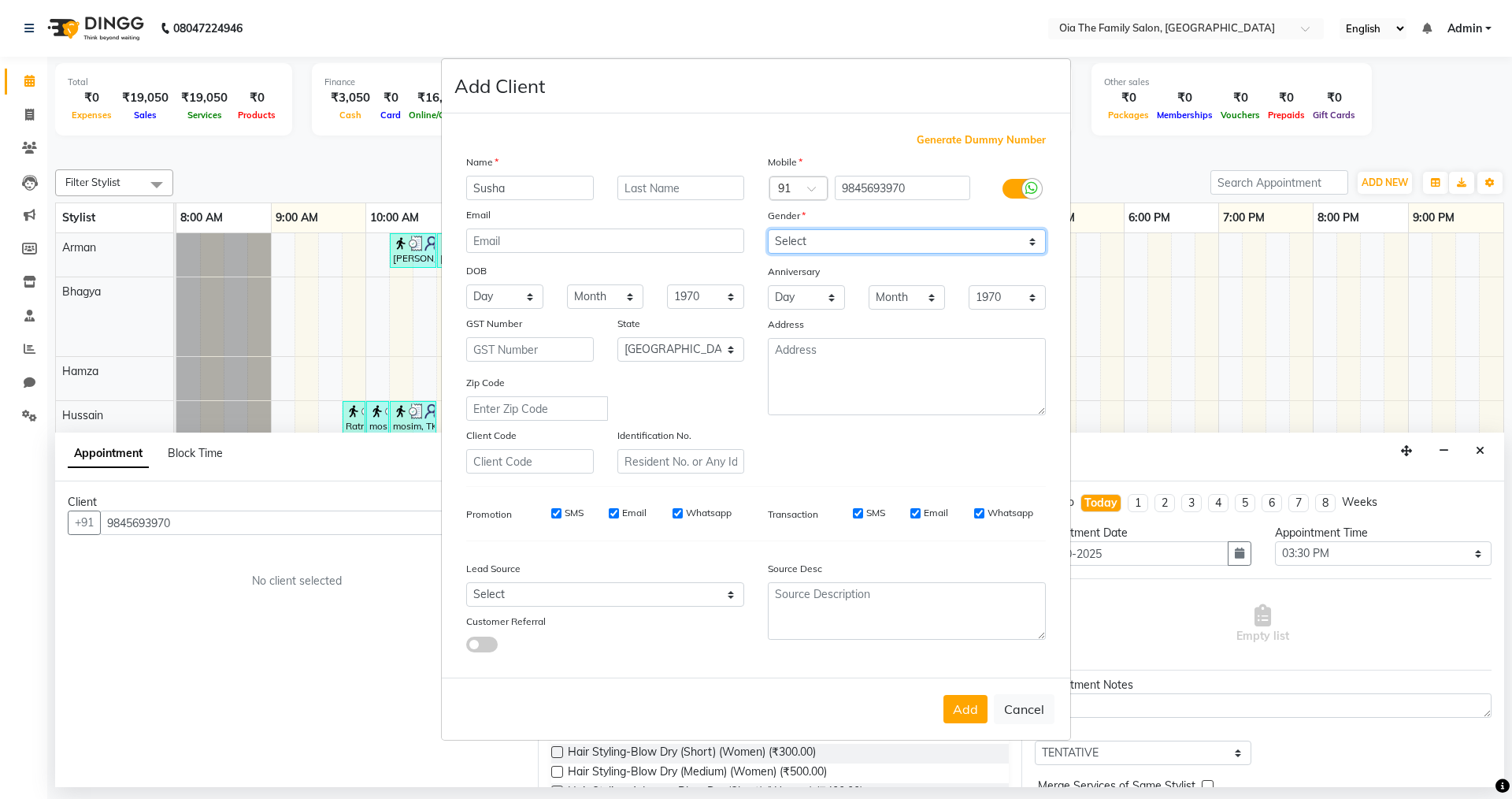
click at [847, 232] on select "Select [DEMOGRAPHIC_DATA] [DEMOGRAPHIC_DATA] Other Prefer Not To Say" at bounding box center [907, 242] width 278 height 25
click at [768, 229] on select "Select [DEMOGRAPHIC_DATA] [DEMOGRAPHIC_DATA] Other Prefer Not To Say" at bounding box center [907, 242] width 278 height 25
click at [976, 710] on button "Add" at bounding box center [966, 709] width 44 height 28
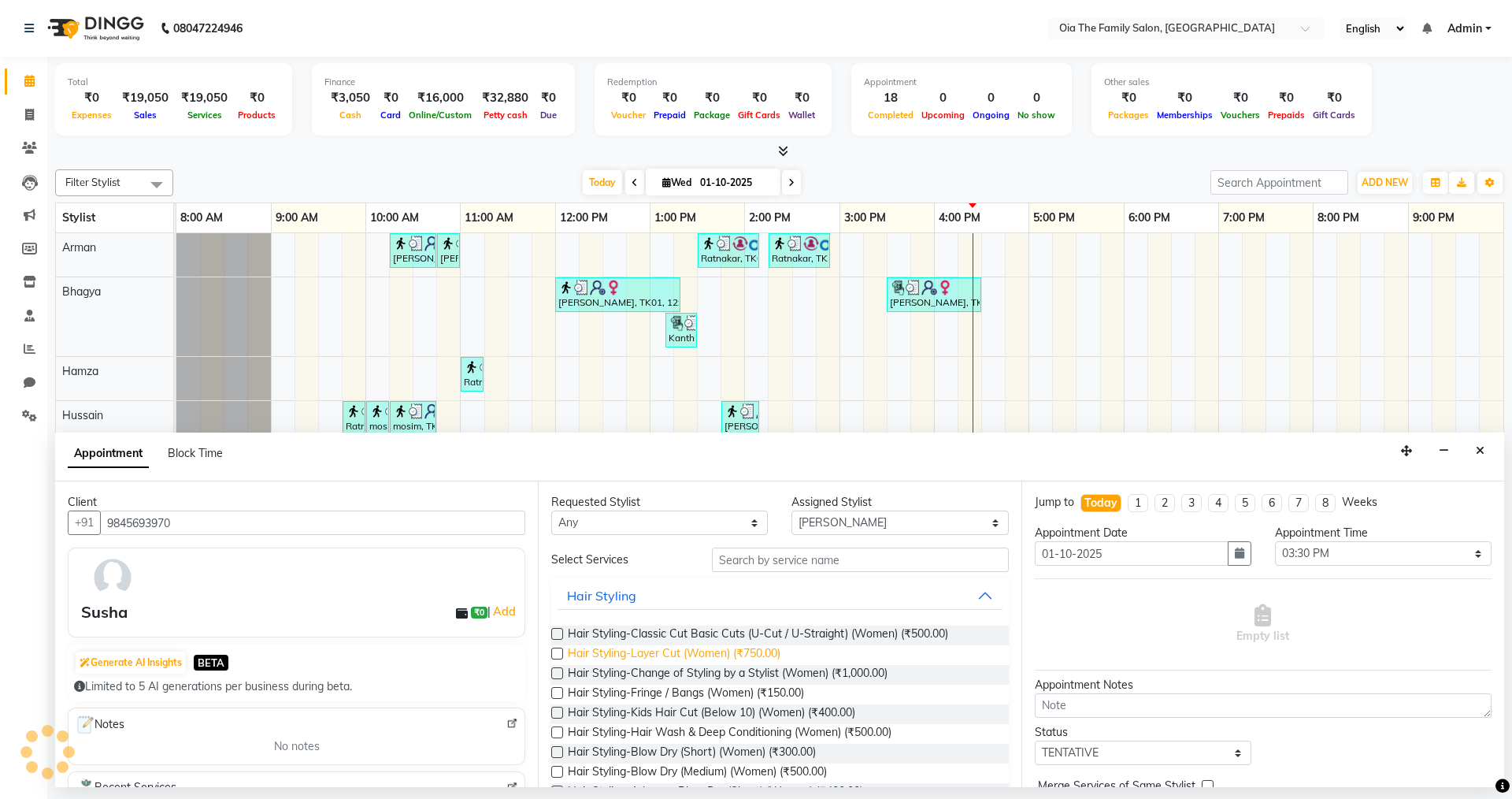
click at [720, 650] on span "Hair Styling-Layer Cut (Women) (₹750.00)" at bounding box center [674, 655] width 213 height 19
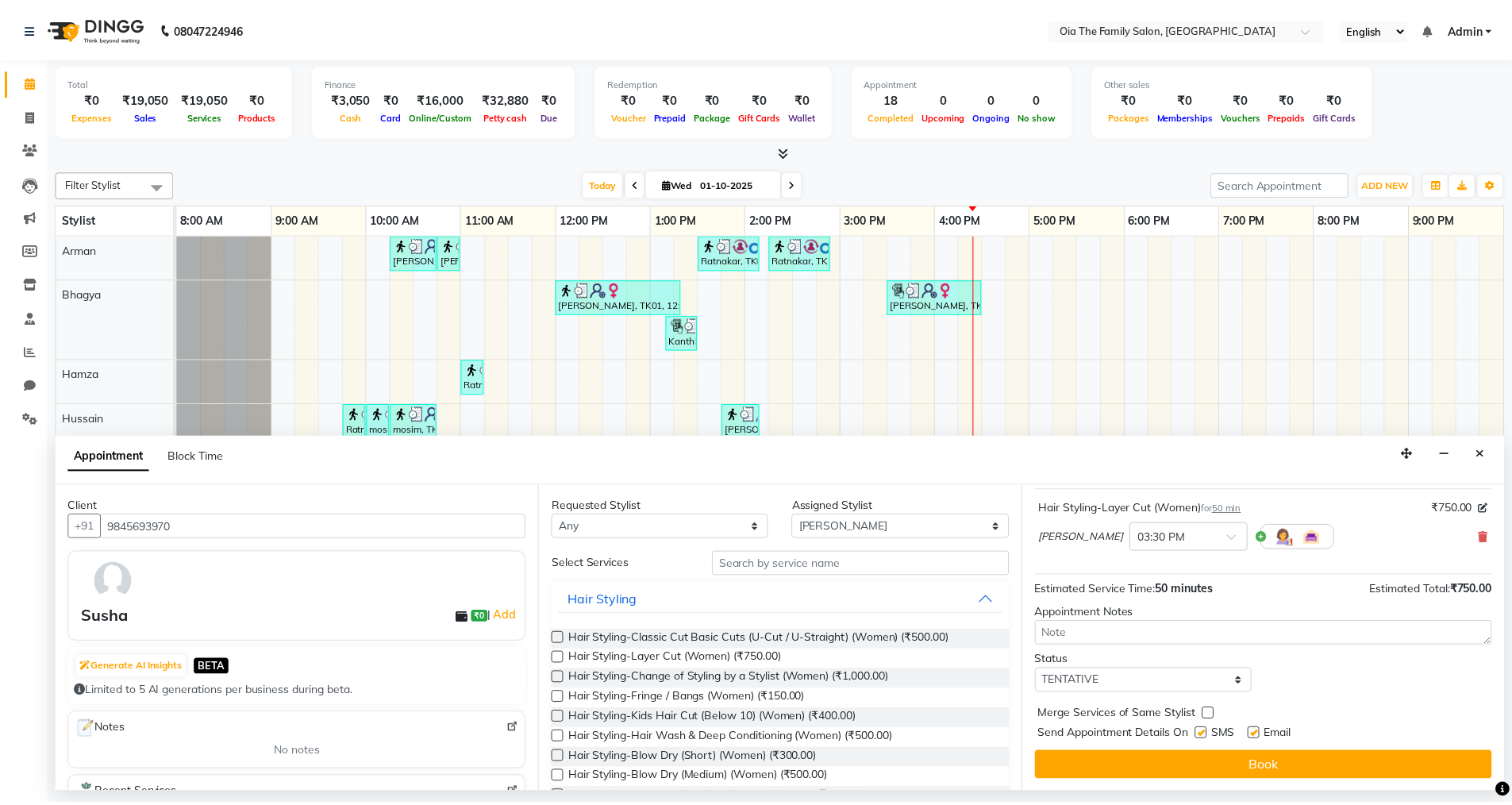
scroll to position [95, 0]
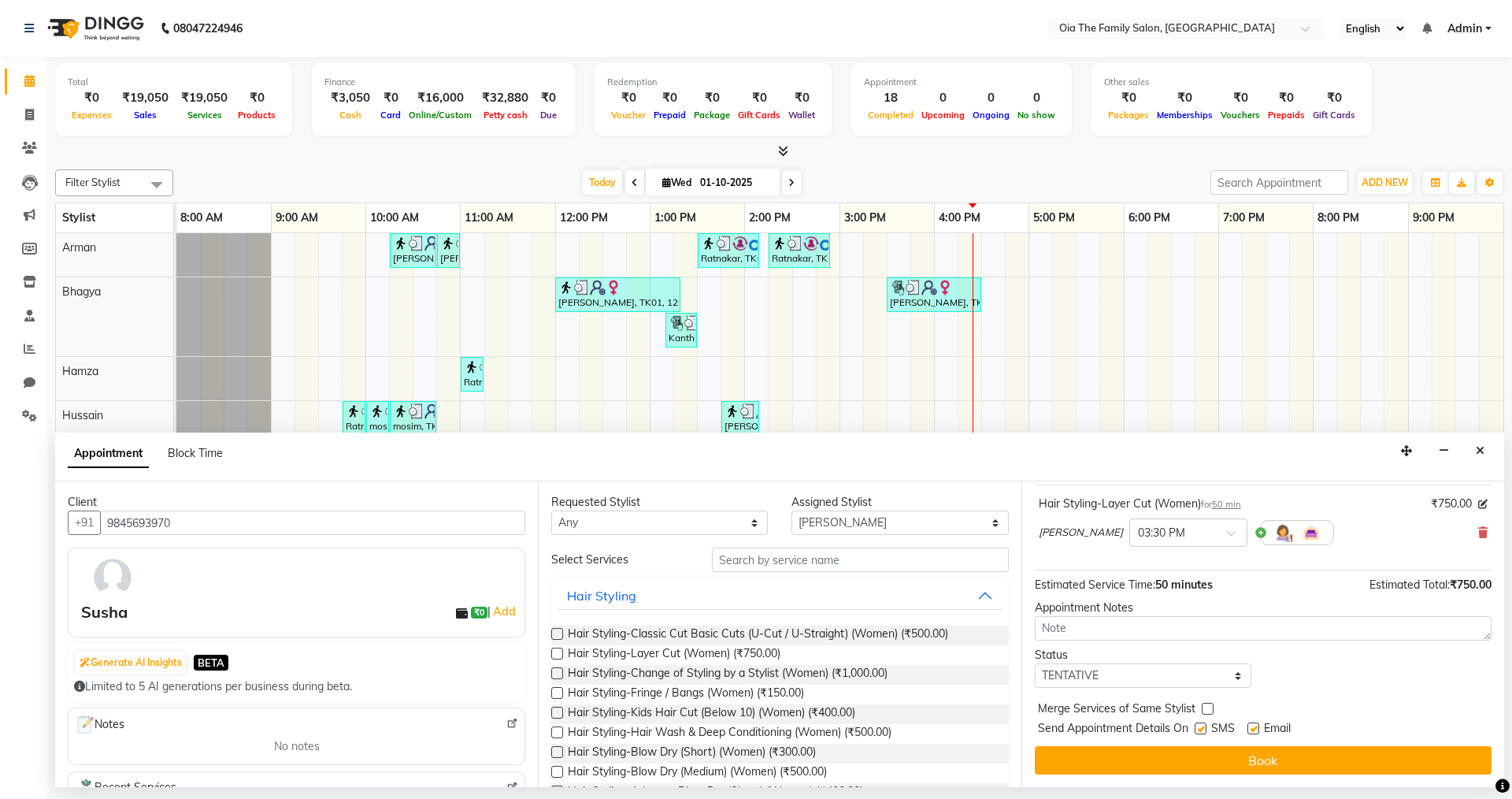
click at [1202, 724] on label at bounding box center [1200, 728] width 11 height 11
click at [1202, 725] on input "checkbox" at bounding box center [1200, 730] width 11 height 11
click at [1255, 723] on label at bounding box center [1253, 728] width 11 height 11
click at [1255, 725] on input "checkbox" at bounding box center [1253, 730] width 11 height 11
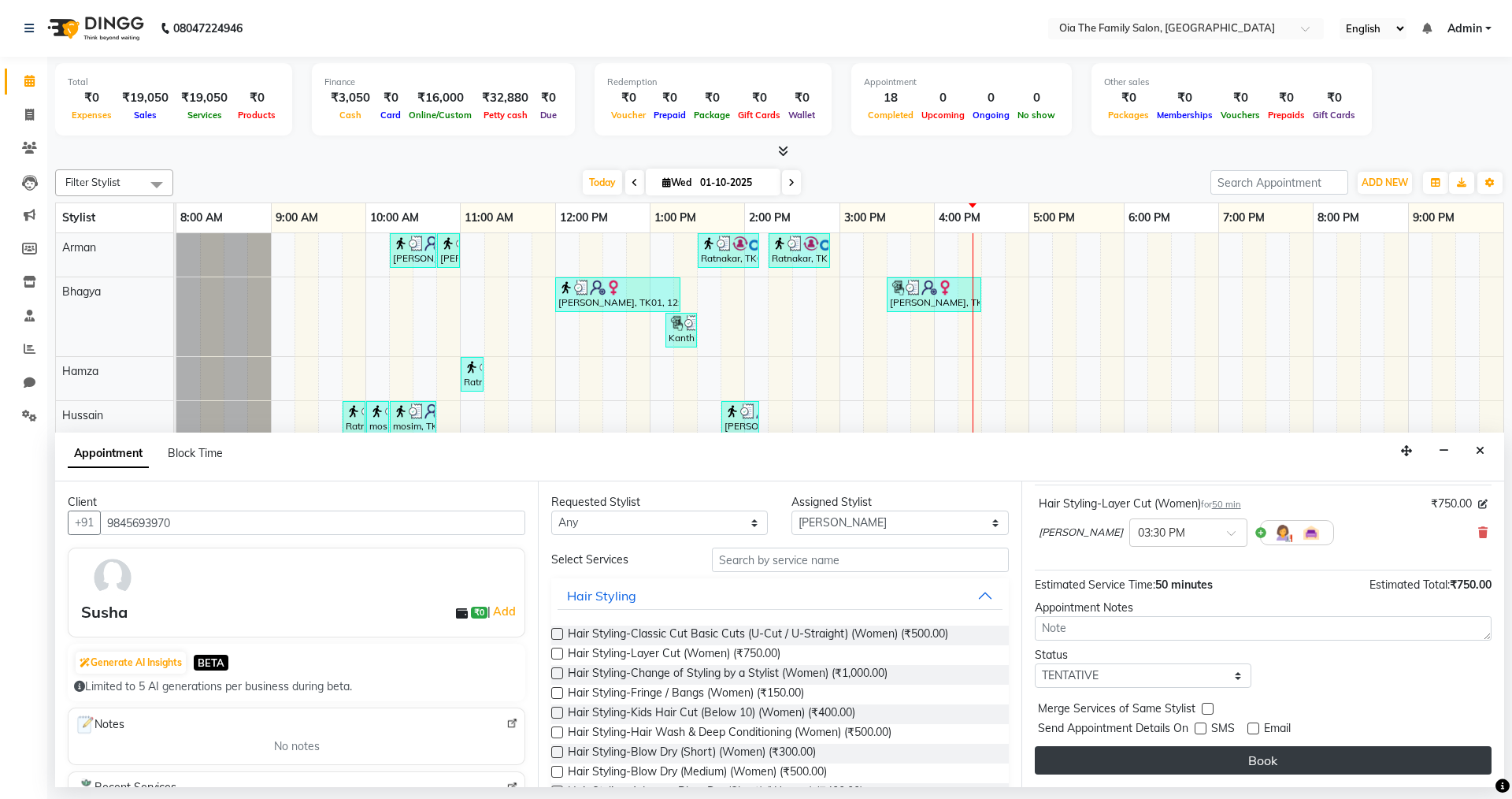
click at [1246, 753] on button "Book" at bounding box center [1263, 760] width 457 height 28
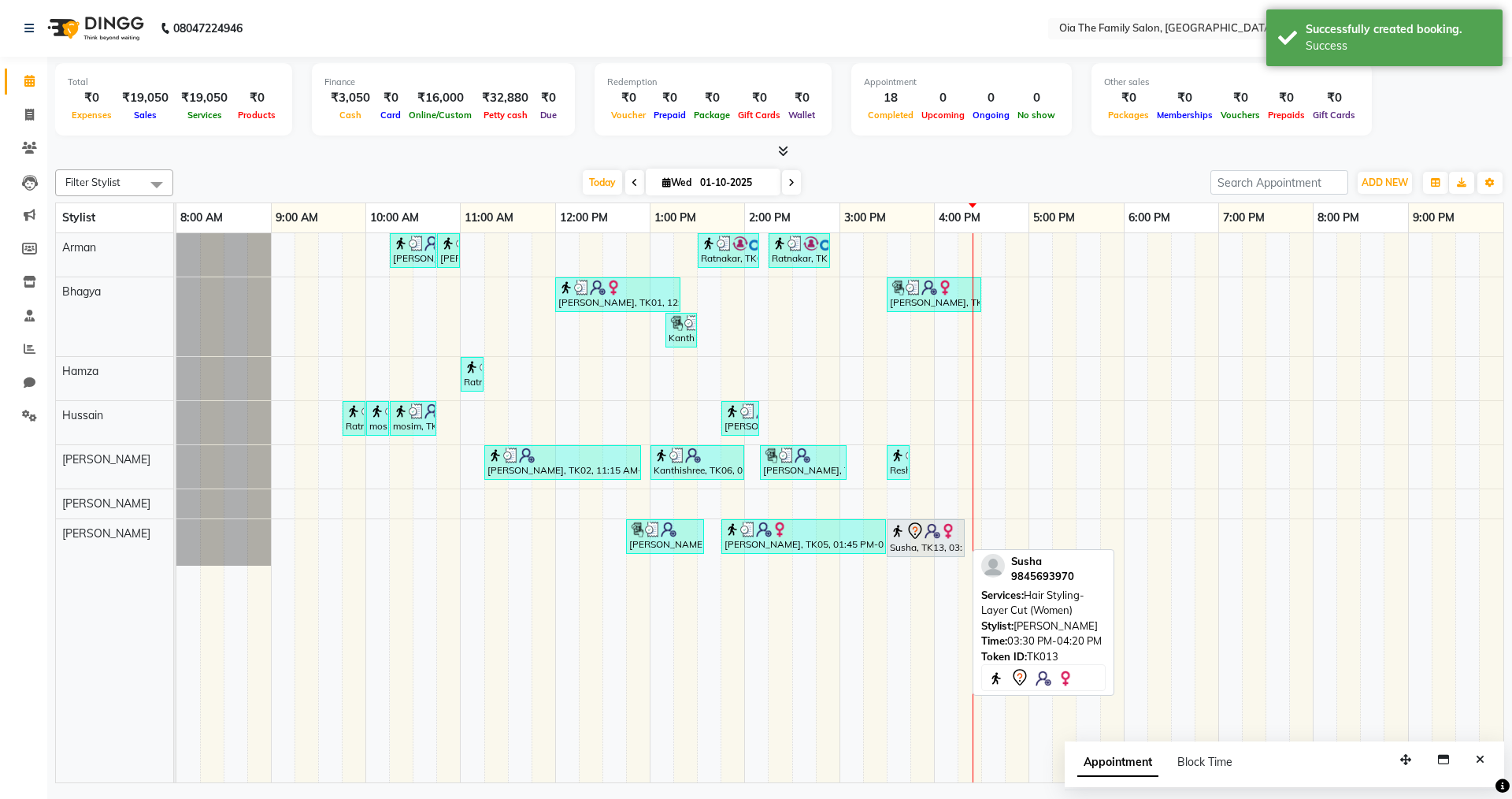
click at [903, 536] on img at bounding box center [898, 531] width 16 height 16
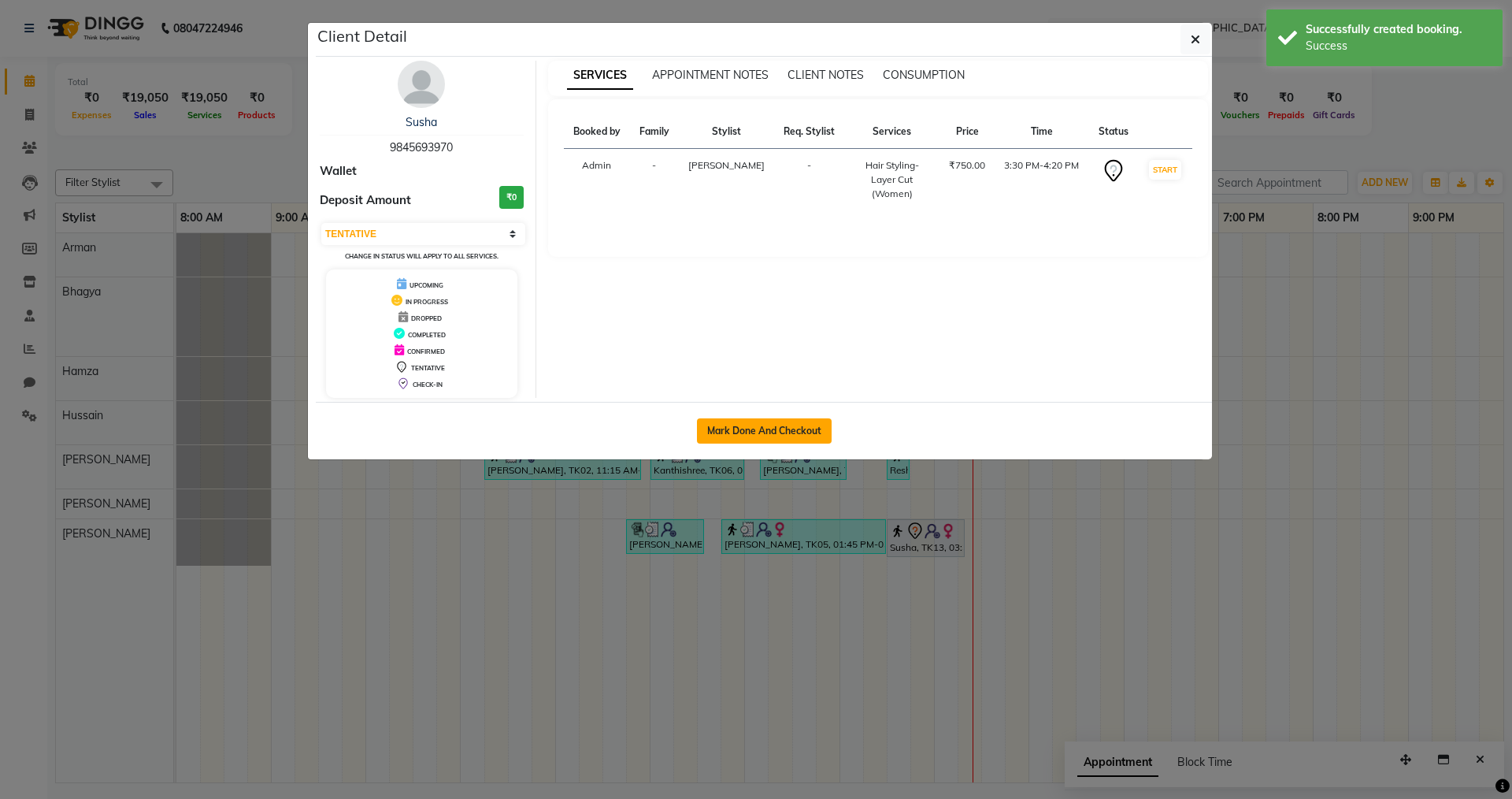
click at [756, 420] on button "Mark Done And Checkout" at bounding box center [763, 431] width 134 height 25
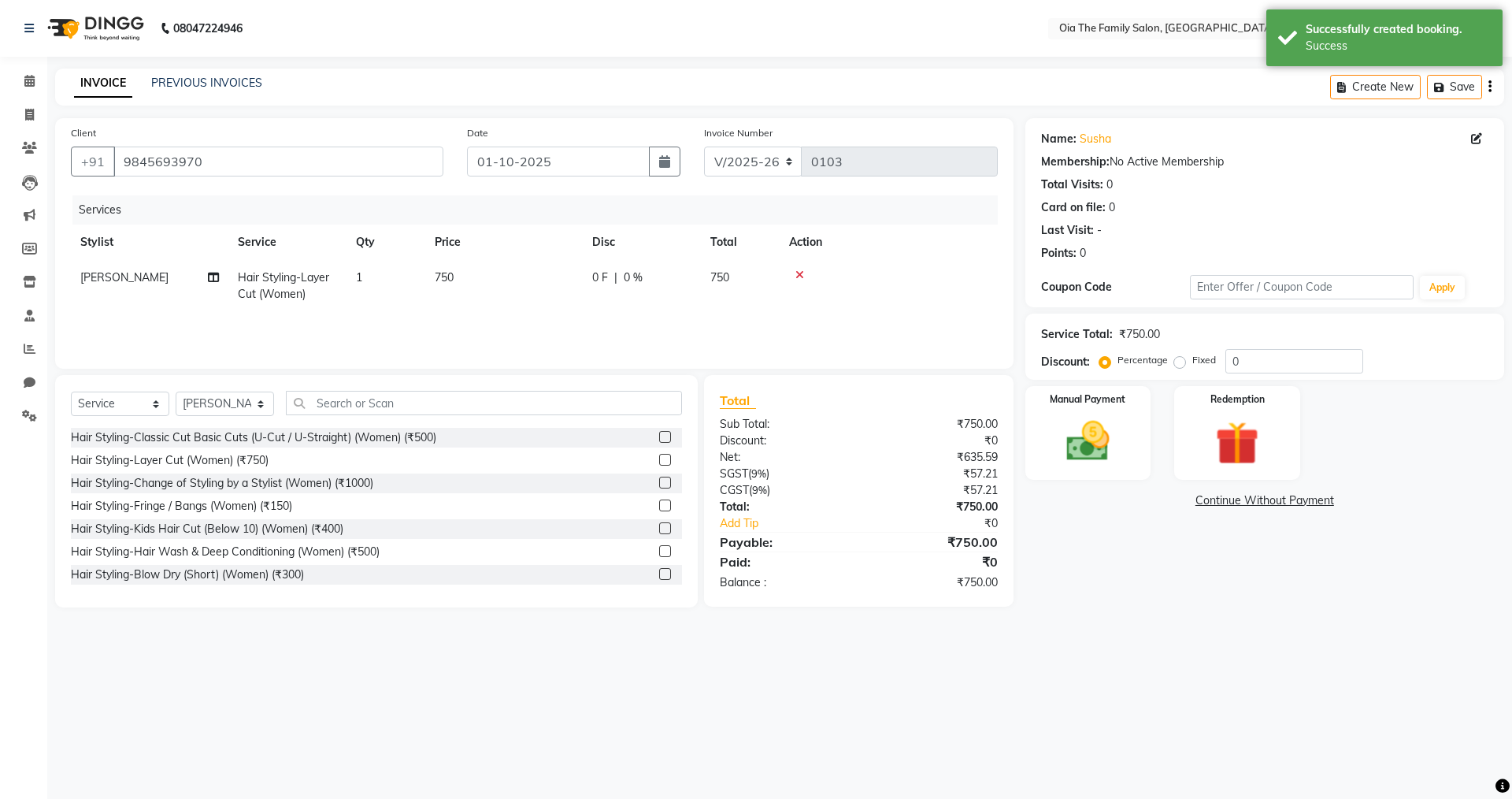
click at [459, 287] on td "750" at bounding box center [503, 286] width 157 height 52
drag, startPoint x: 555, startPoint y: 277, endPoint x: 471, endPoint y: 283, distance: 84.2
click at [471, 283] on tr "Arman Bhagya Hamza [PERSON_NAME] [PERSON_NAME] Hair Styling-Layer Cut (Women) x…" at bounding box center [534, 294] width 927 height 67
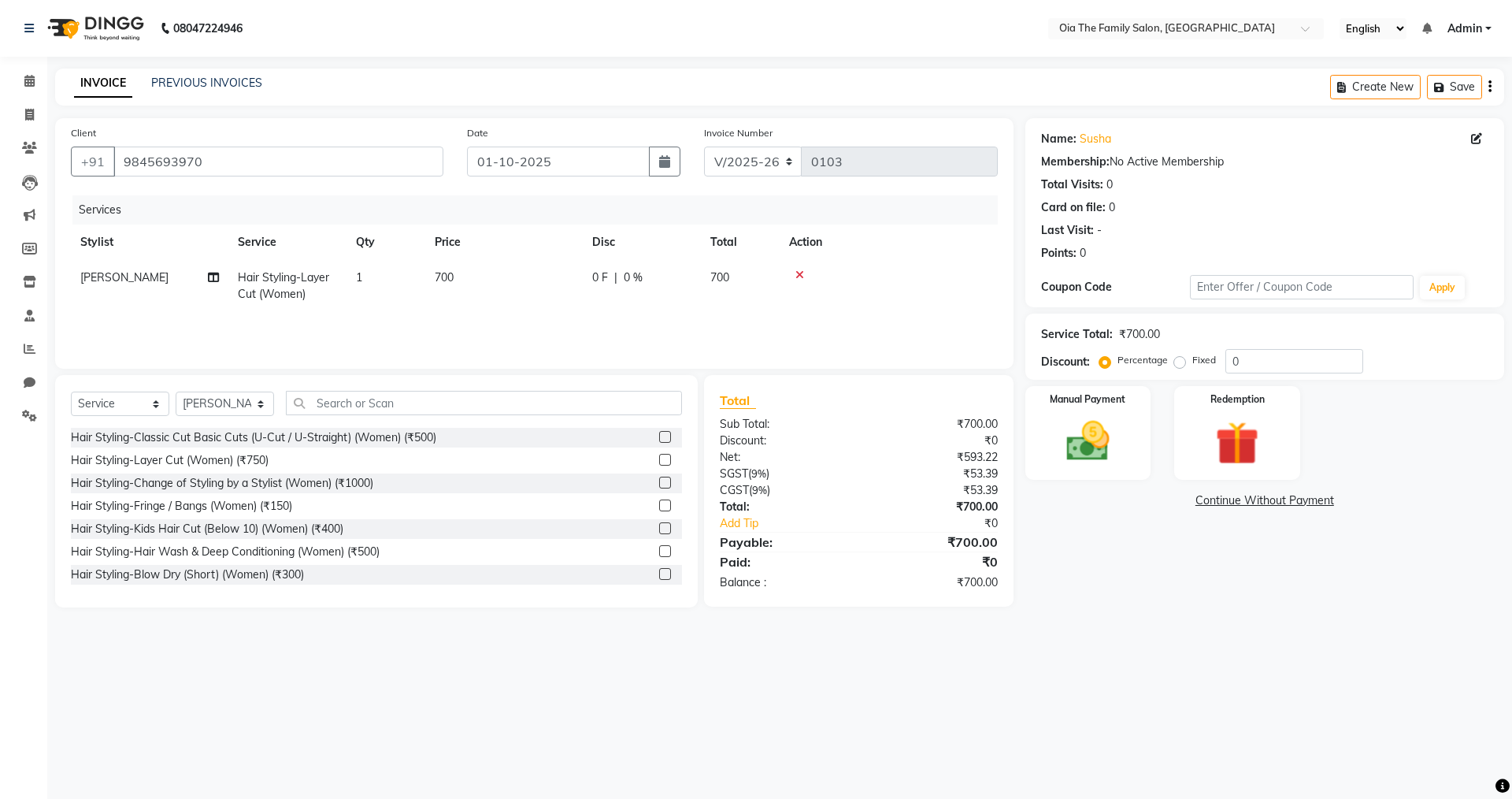
click at [797, 298] on tr "[PERSON_NAME] Hair Styling-Layer Cut (Women) 1 700 0 F | 0 % 700" at bounding box center [534, 286] width 927 height 52
click at [1119, 393] on label "Manual Payment" at bounding box center [1089, 398] width 79 height 15
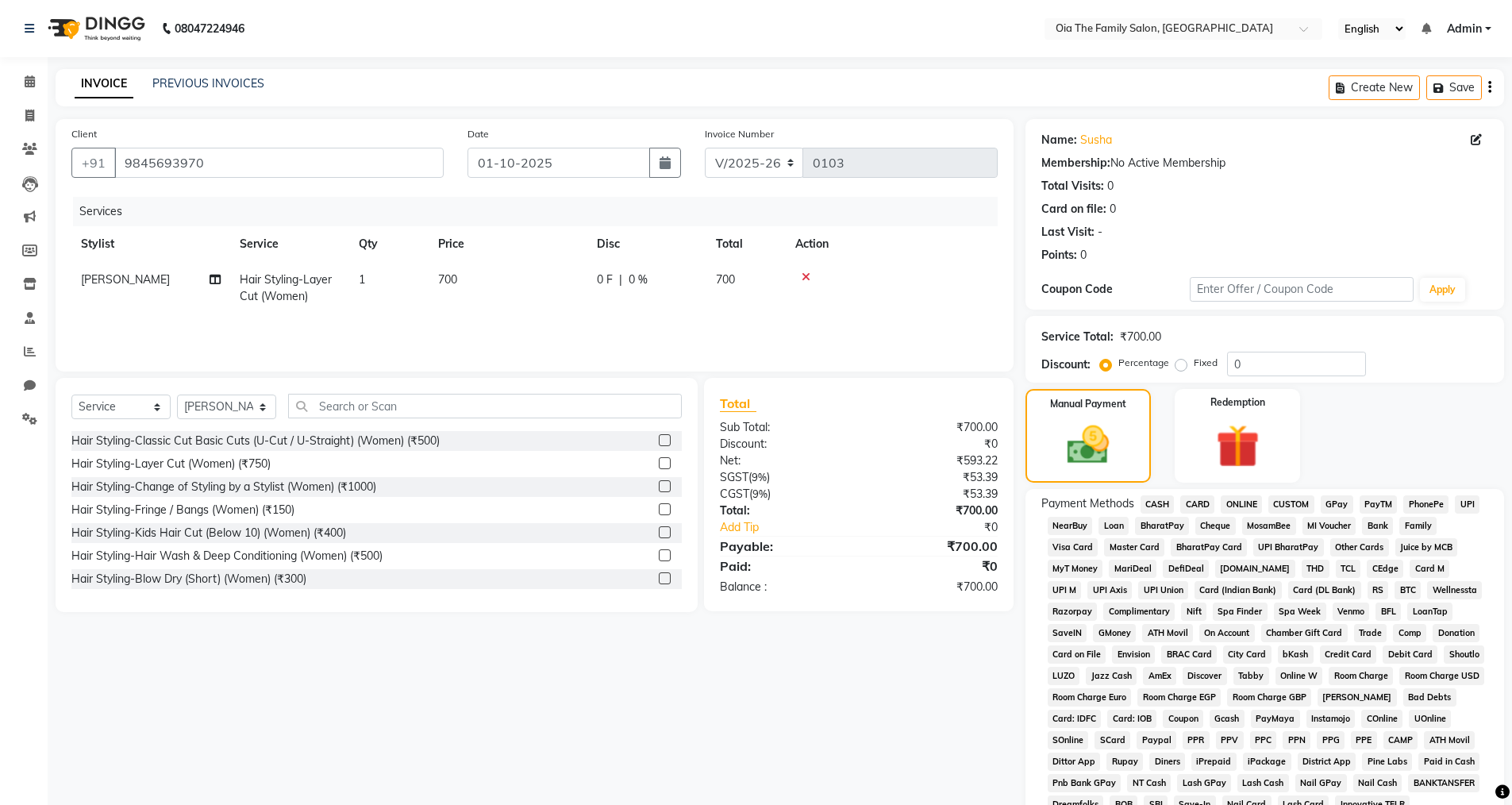
click at [1163, 507] on span "CASH" at bounding box center [1158, 504] width 35 height 19
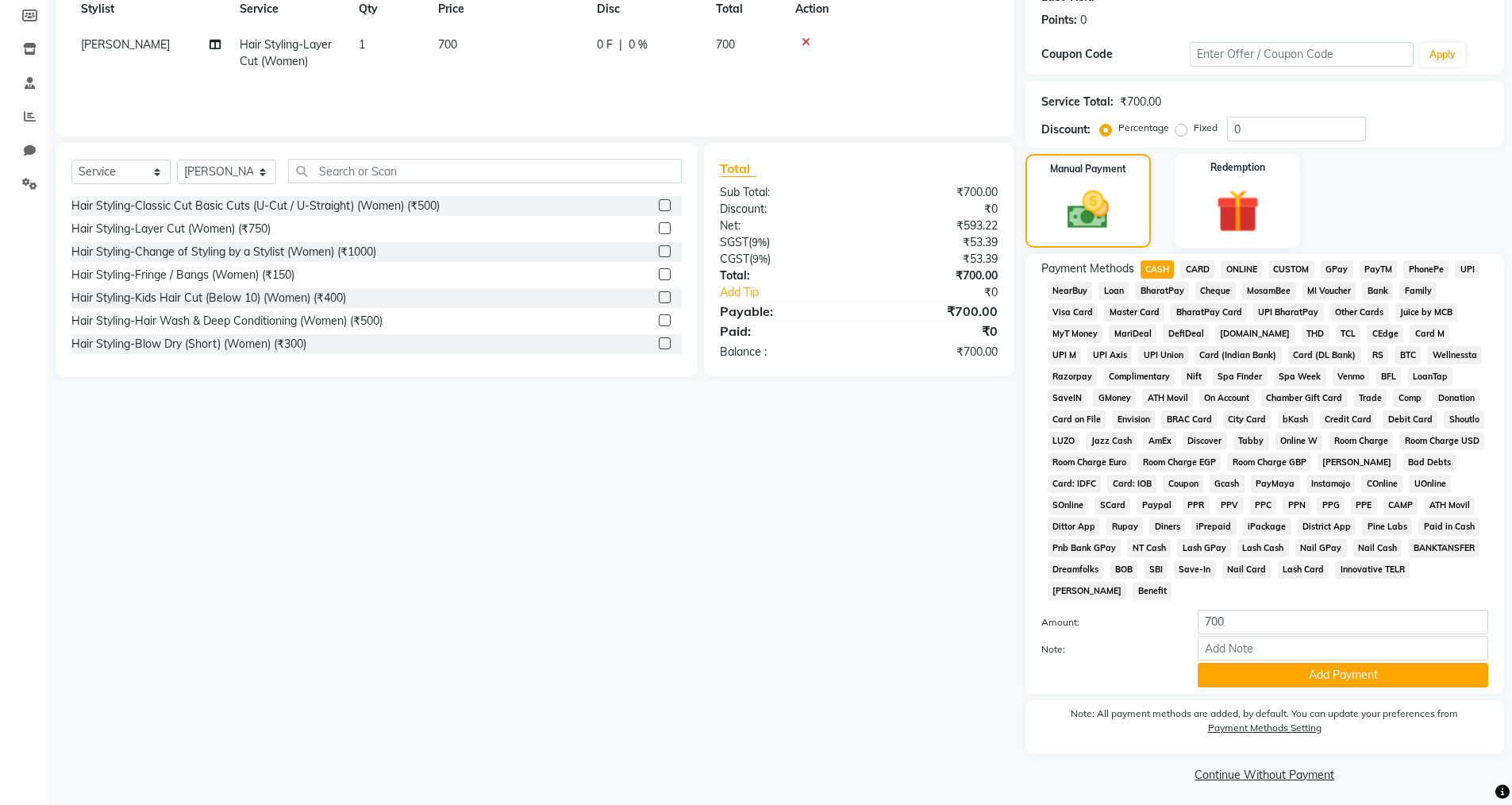
scroll to position [241, 0]
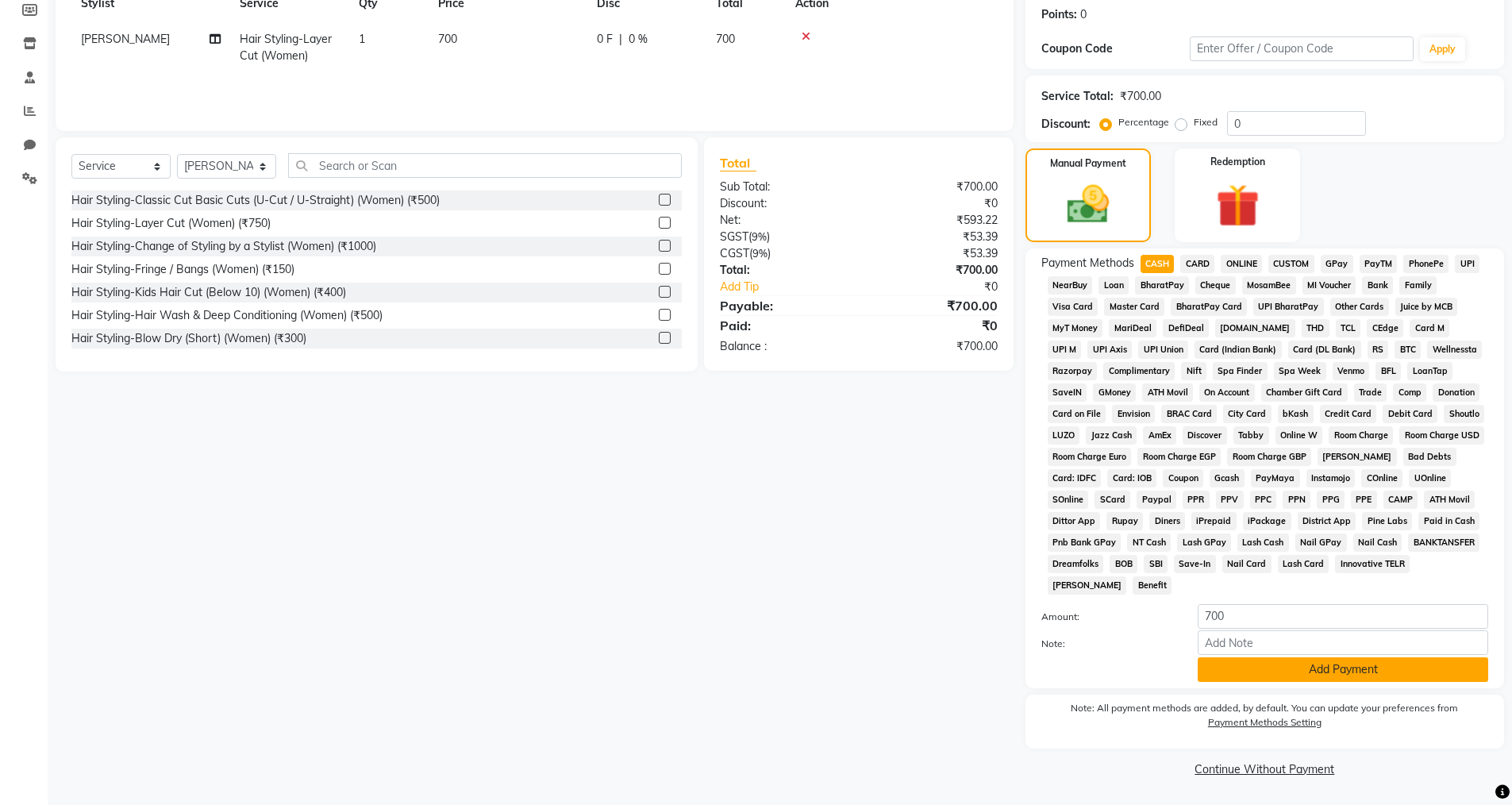
click at [1290, 665] on button "Add Payment" at bounding box center [1344, 670] width 291 height 25
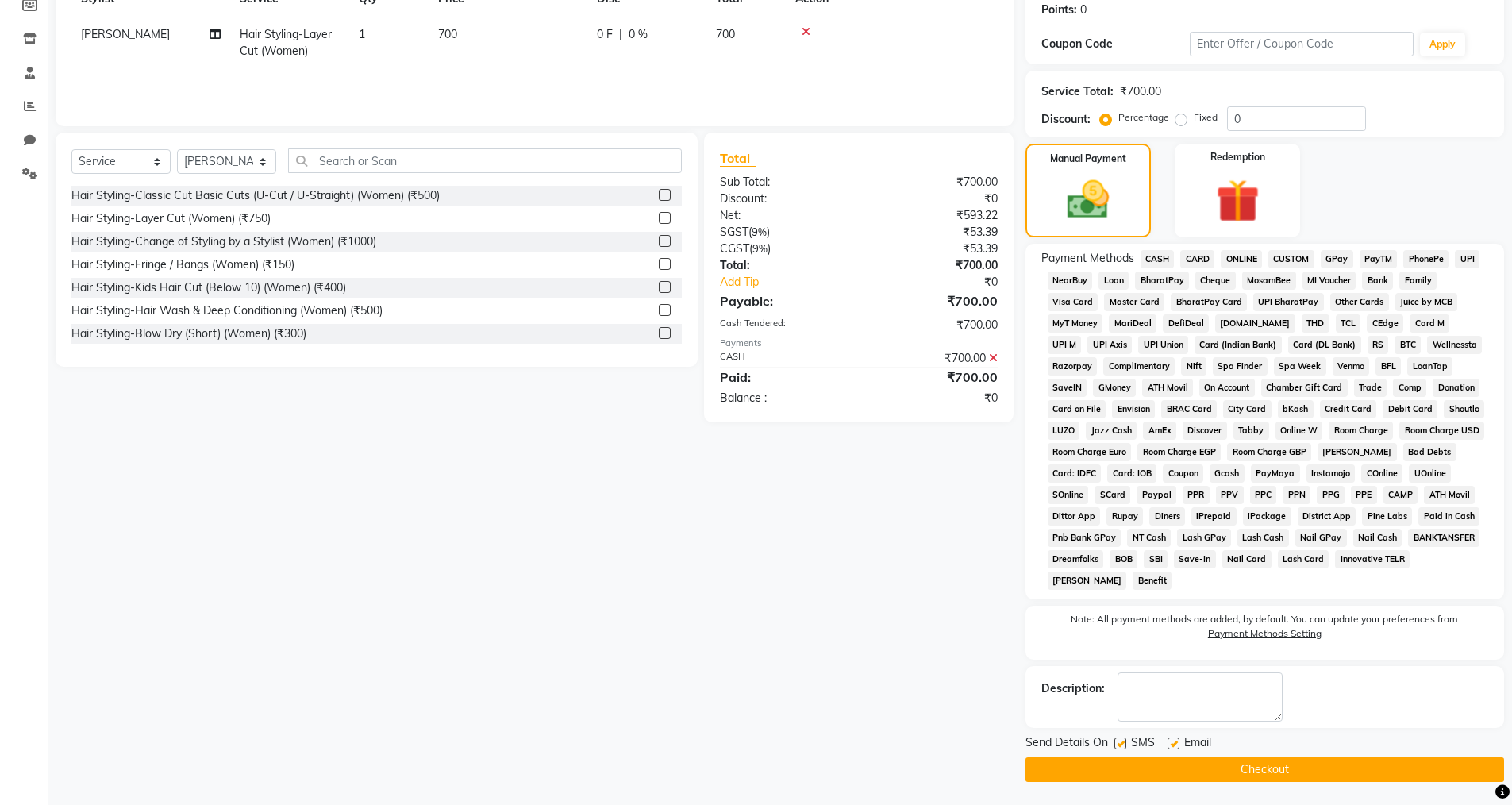
scroll to position [246, 0]
click at [1168, 746] on label at bounding box center [1173, 742] width 12 height 12
click at [1168, 746] on input "checkbox" at bounding box center [1173, 744] width 11 height 11
click at [1122, 743] on label at bounding box center [1120, 742] width 12 height 12
click at [1122, 743] on input "checkbox" at bounding box center [1120, 744] width 11 height 11
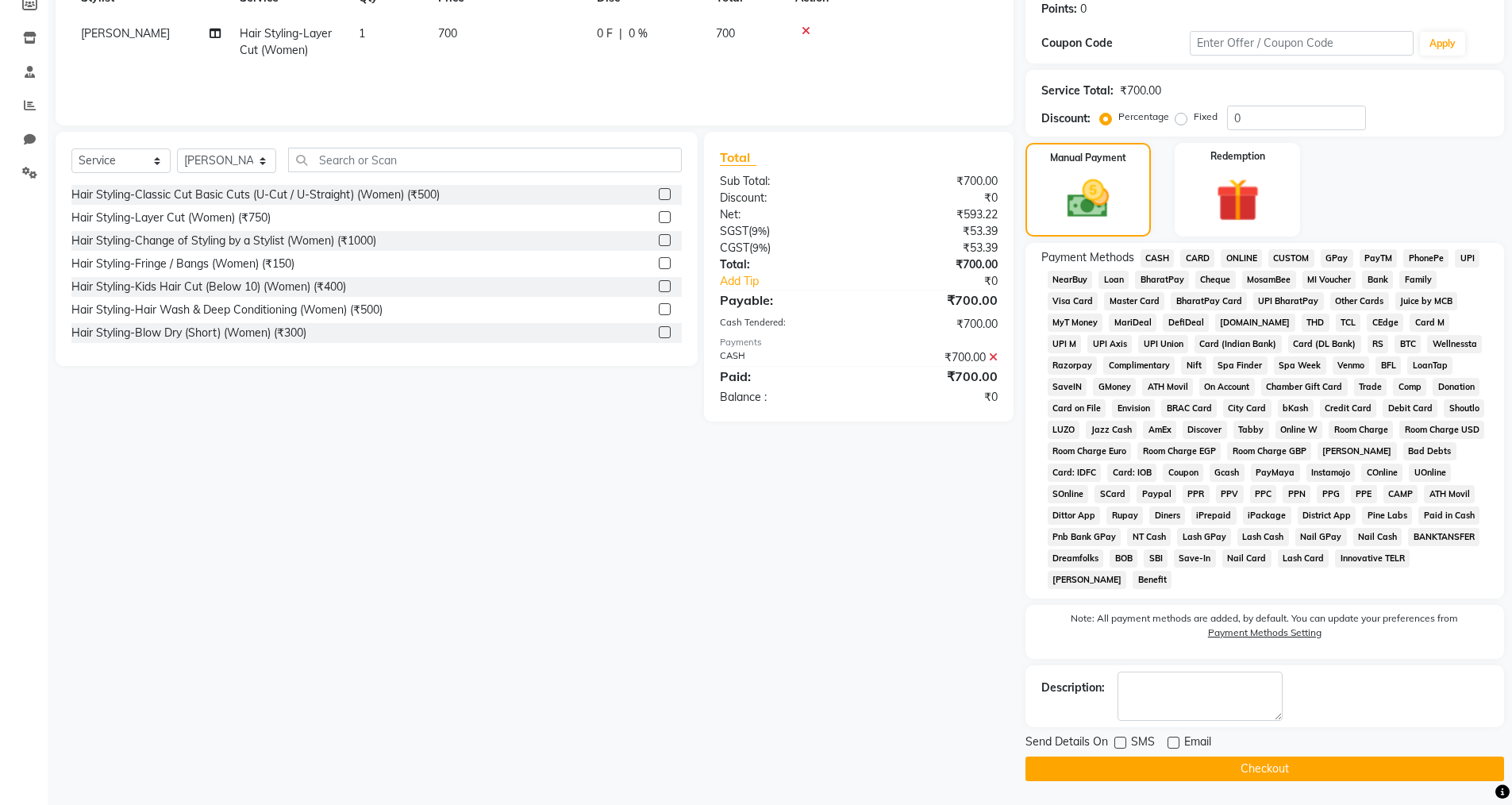
click at [1125, 762] on button "Checkout" at bounding box center [1265, 769] width 478 height 25
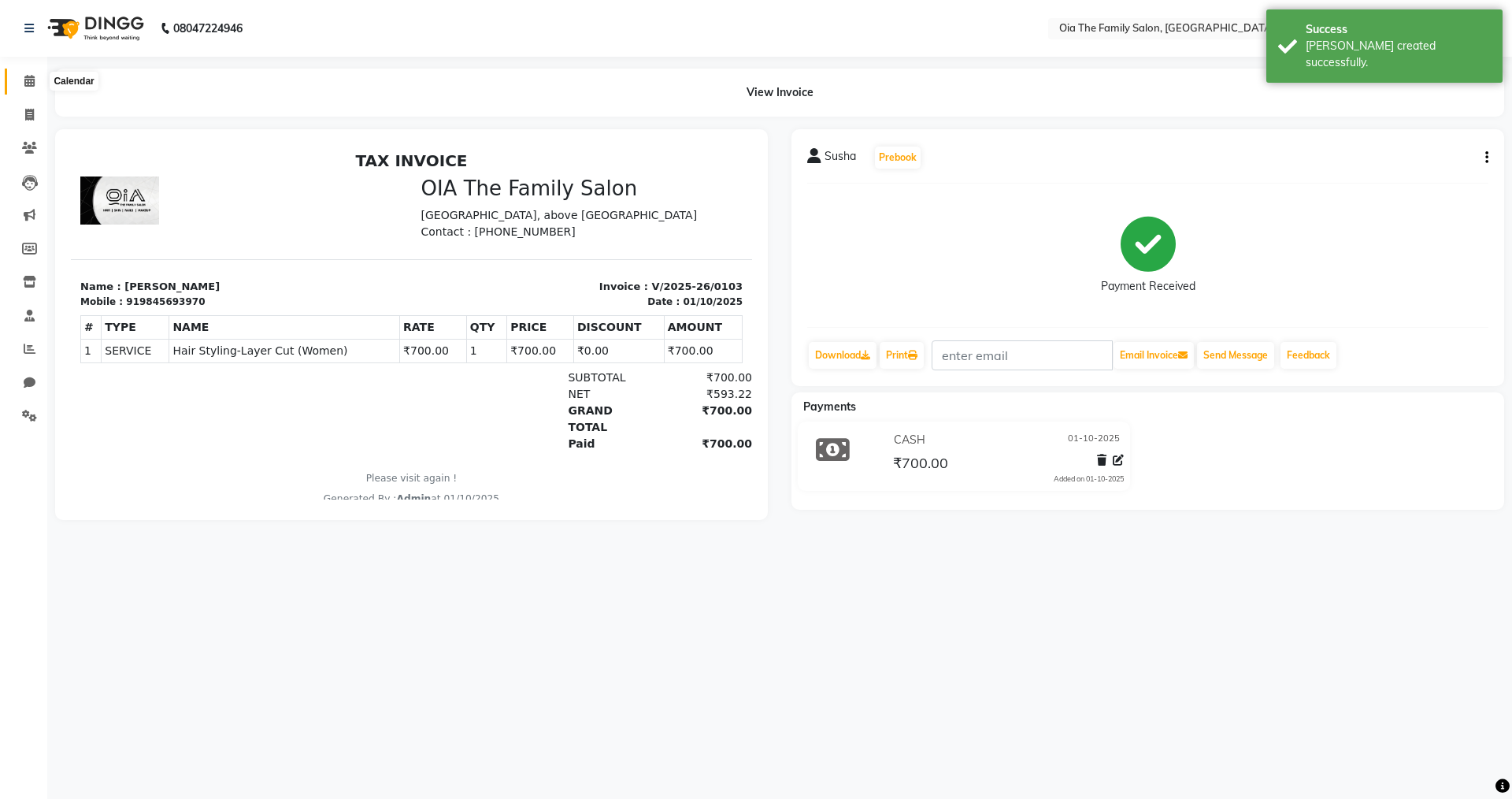
click at [28, 80] on icon at bounding box center [30, 80] width 11 height 11
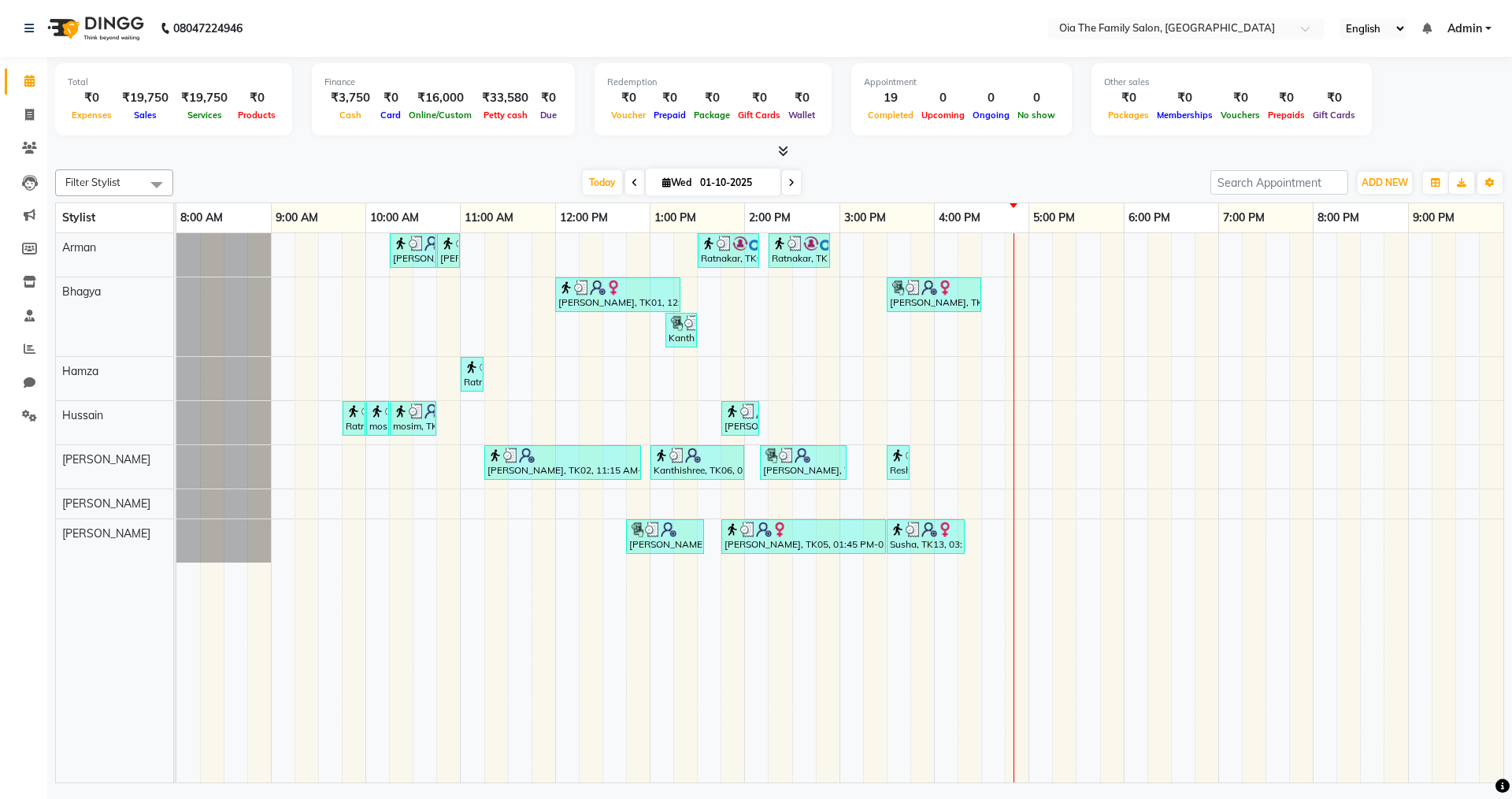
click at [731, 468] on div "Sinan, TK10, 10:15 AM-10:45 AM, Hair Styling-Hair Cut (Men) Sinan, TK10, 10:45 …" at bounding box center [840, 507] width 1327 height 549
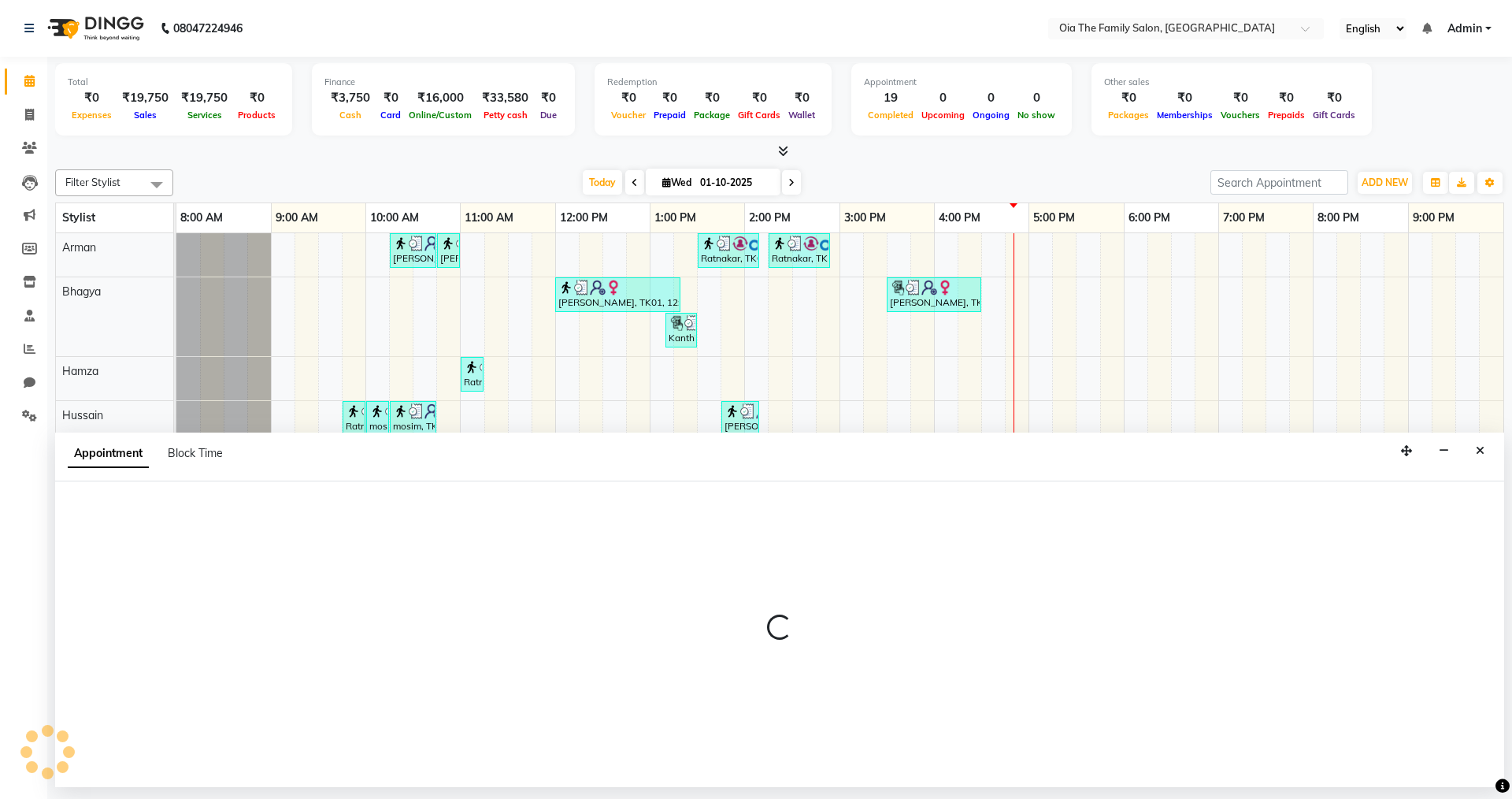
select select "93024"
select select "tentative"
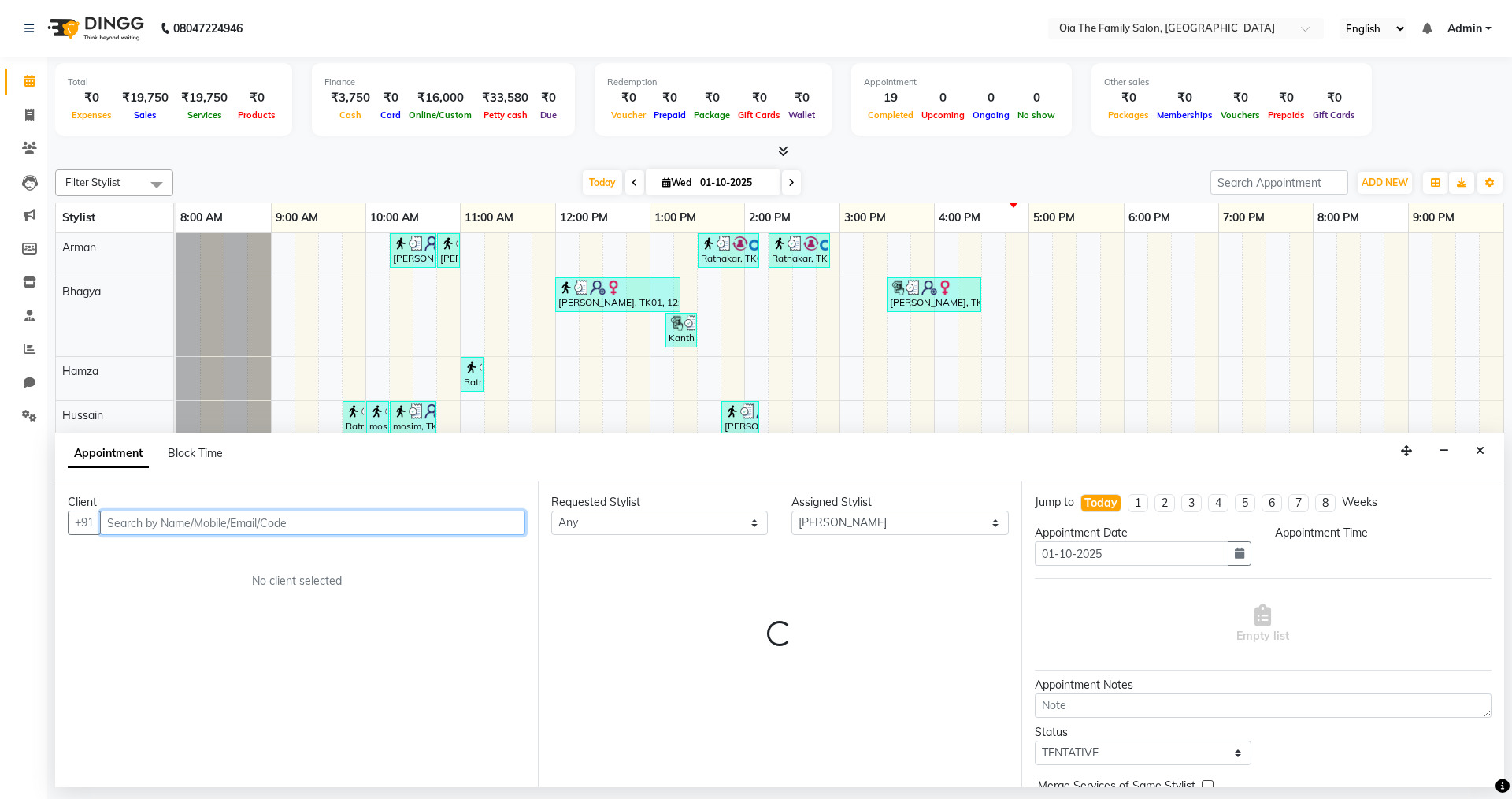
select select "945"
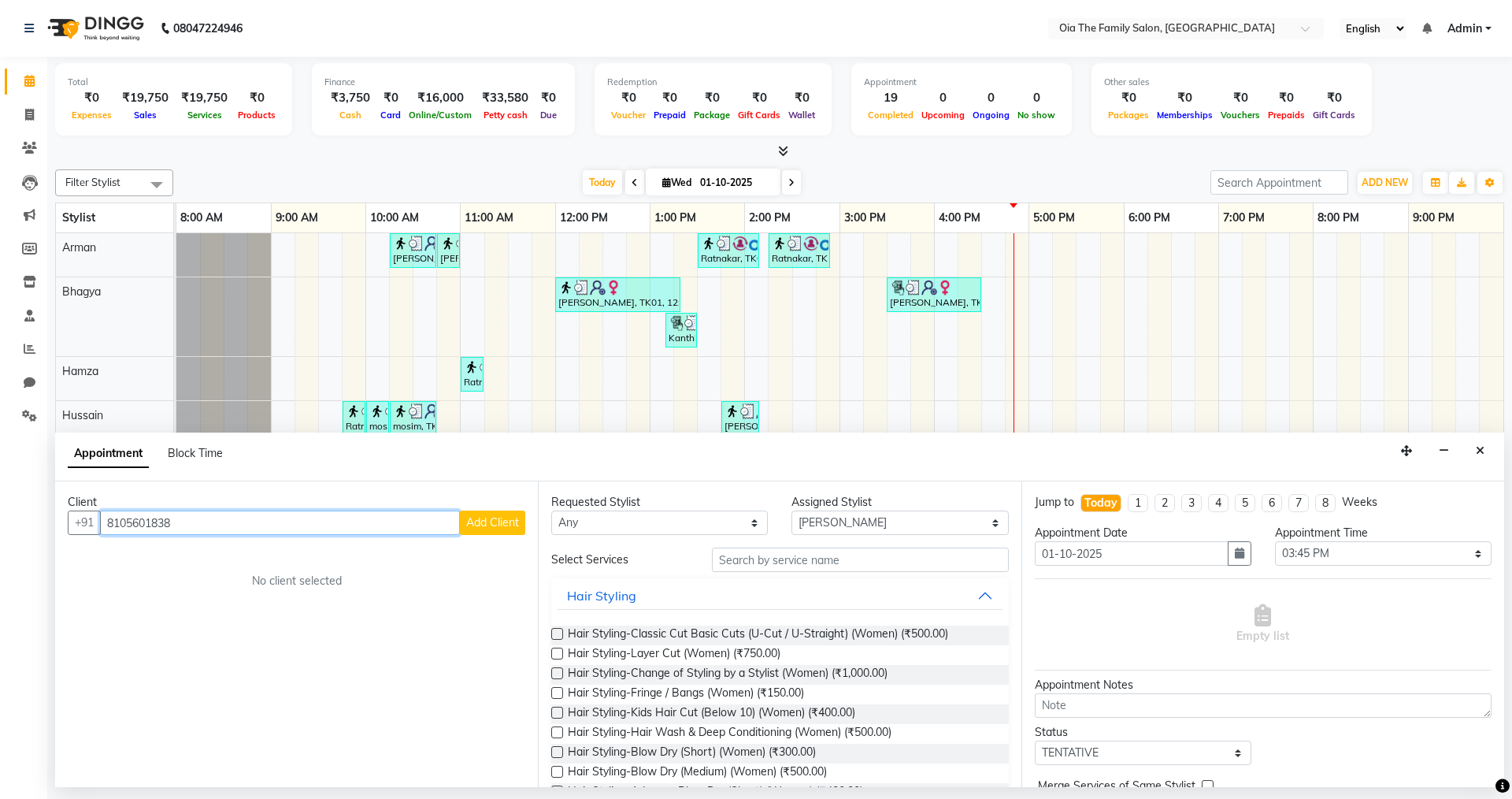
type input "8105601838"
click at [494, 514] on button "Add Client" at bounding box center [492, 523] width 65 height 25
select select "22"
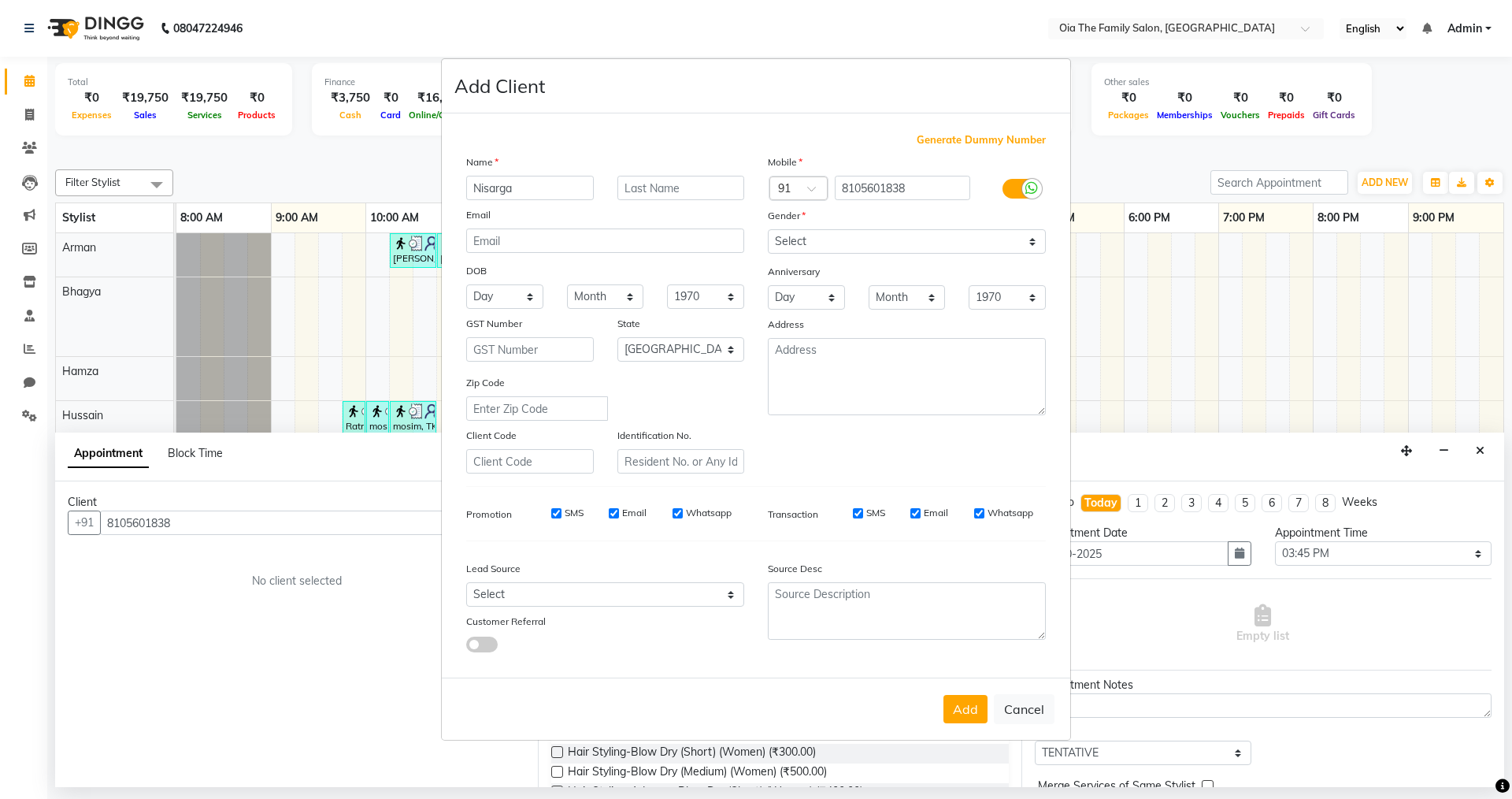
type input "Nisarga"
click at [731, 238] on select "Select [DEMOGRAPHIC_DATA] [DEMOGRAPHIC_DATA] Other Prefer Not To Say" at bounding box center [907, 242] width 278 height 25
select select "[DEMOGRAPHIC_DATA]"
click at [731, 229] on select "Select [DEMOGRAPHIC_DATA] [DEMOGRAPHIC_DATA] Other Prefer Not To Say" at bounding box center [907, 242] width 278 height 25
click at [731, 552] on button "Add" at bounding box center [966, 709] width 44 height 28
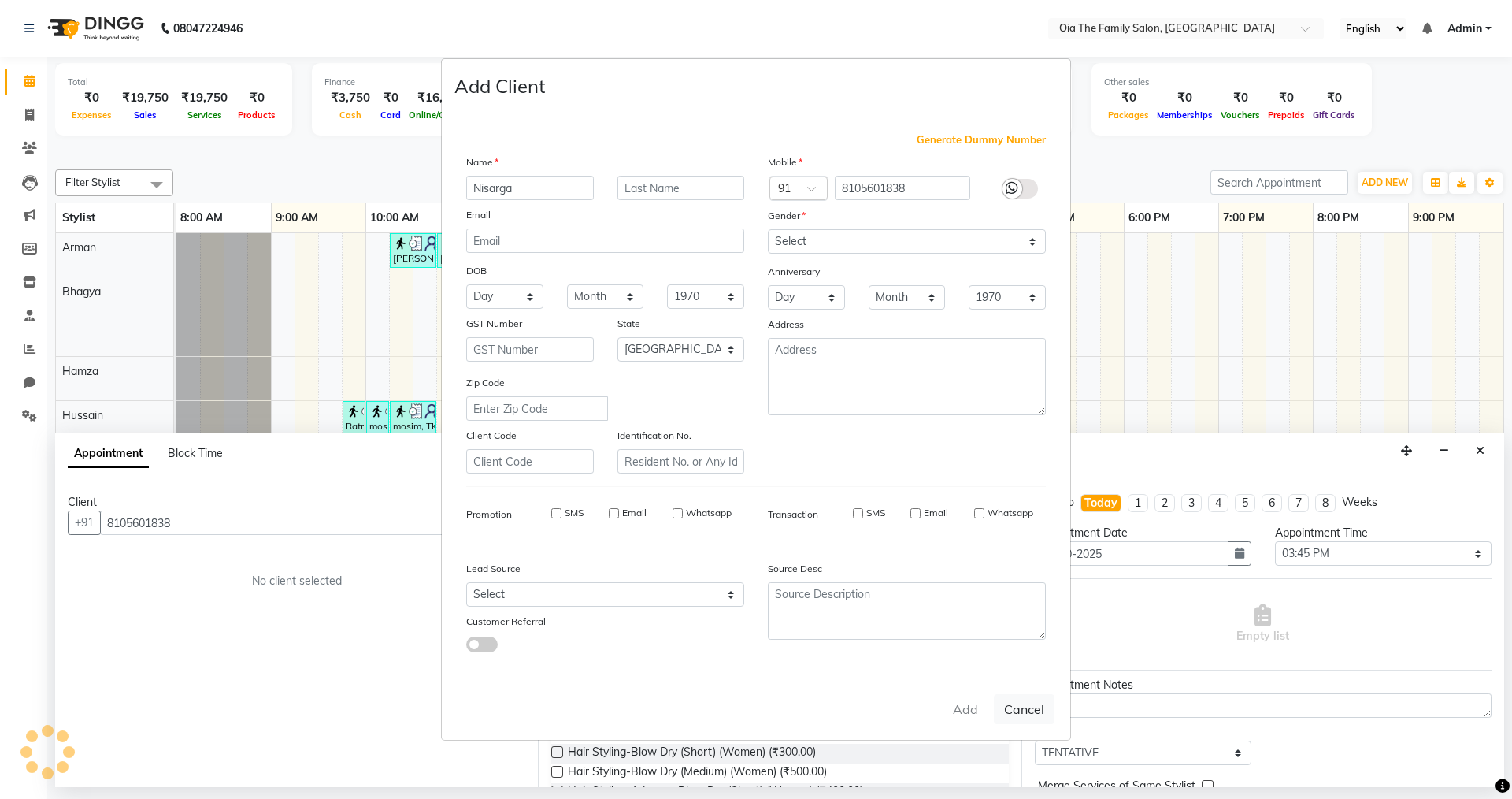
select select
select select "null"
select select
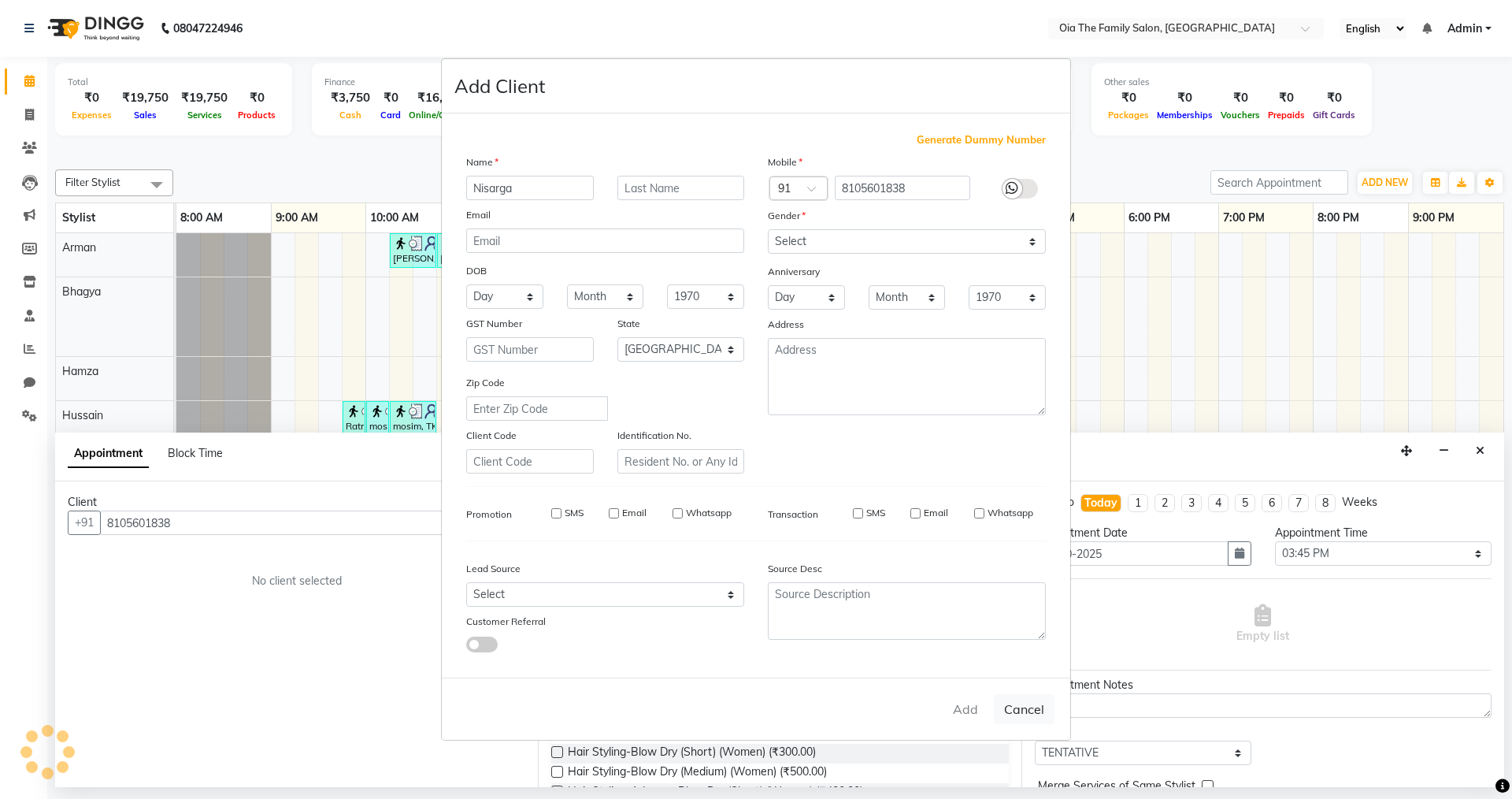
select select
checkbox input "false"
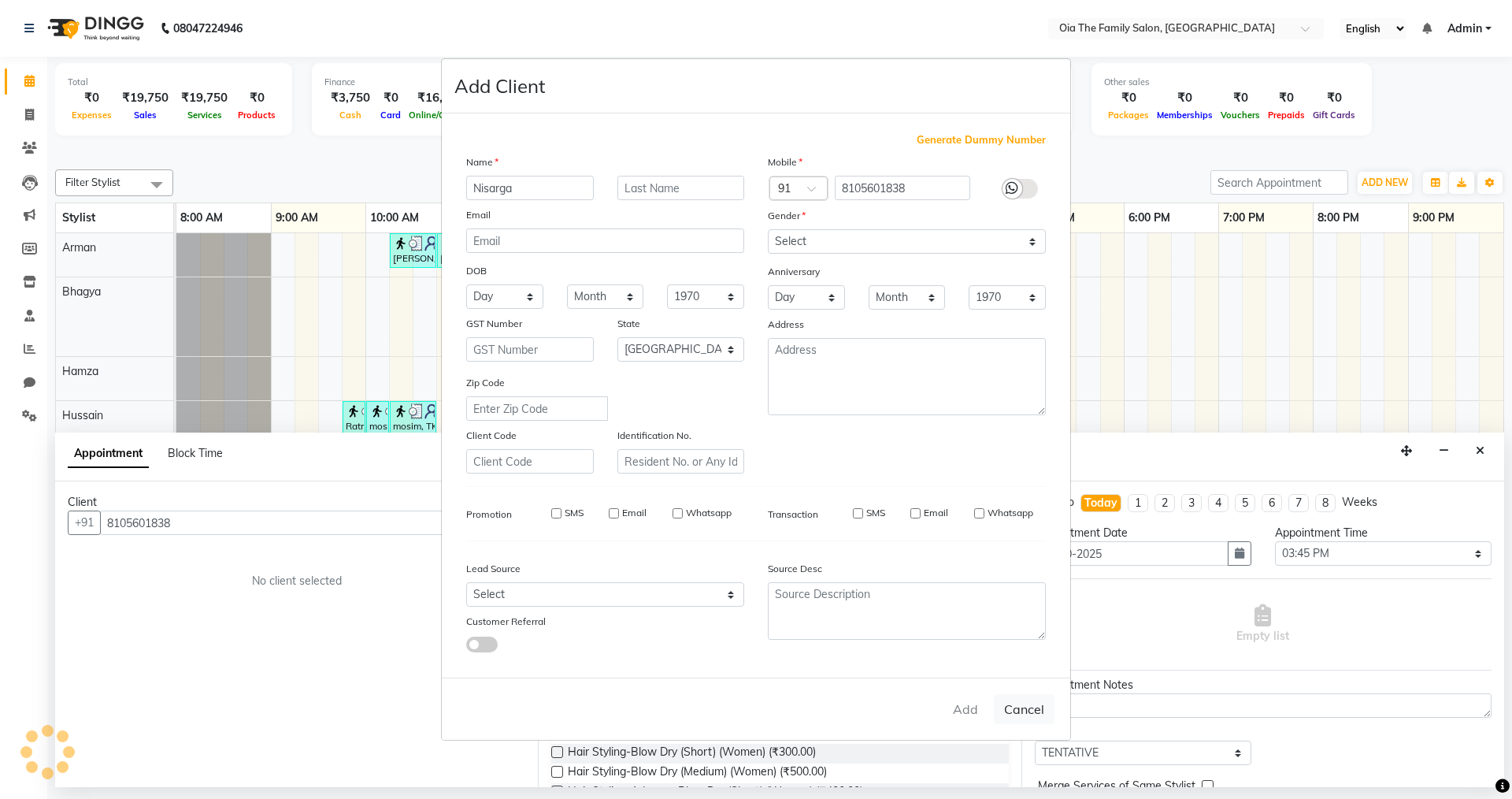
checkbox input "false"
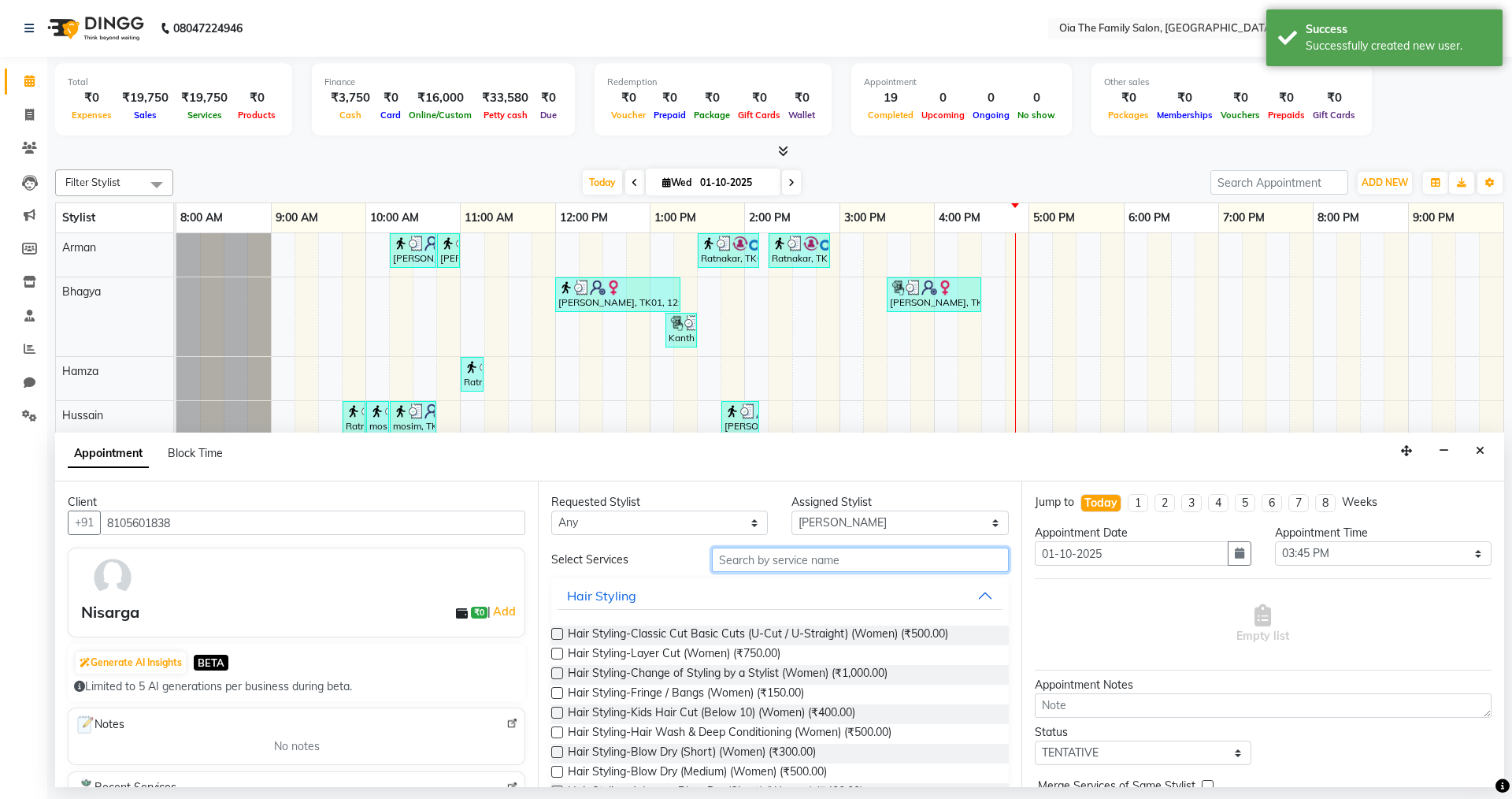
click at [731, 552] on input "text" at bounding box center [860, 560] width 297 height 25
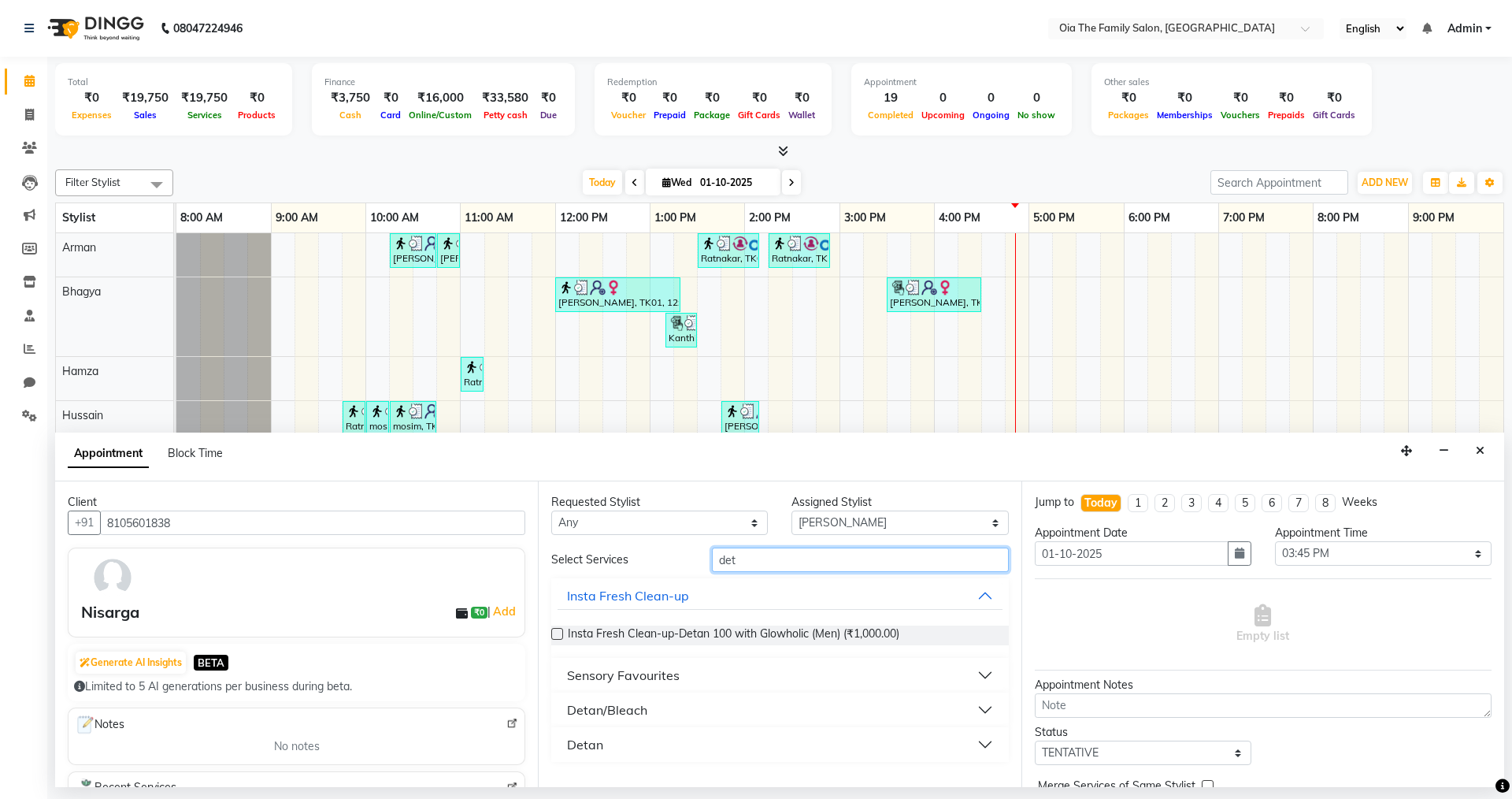
type input "det"
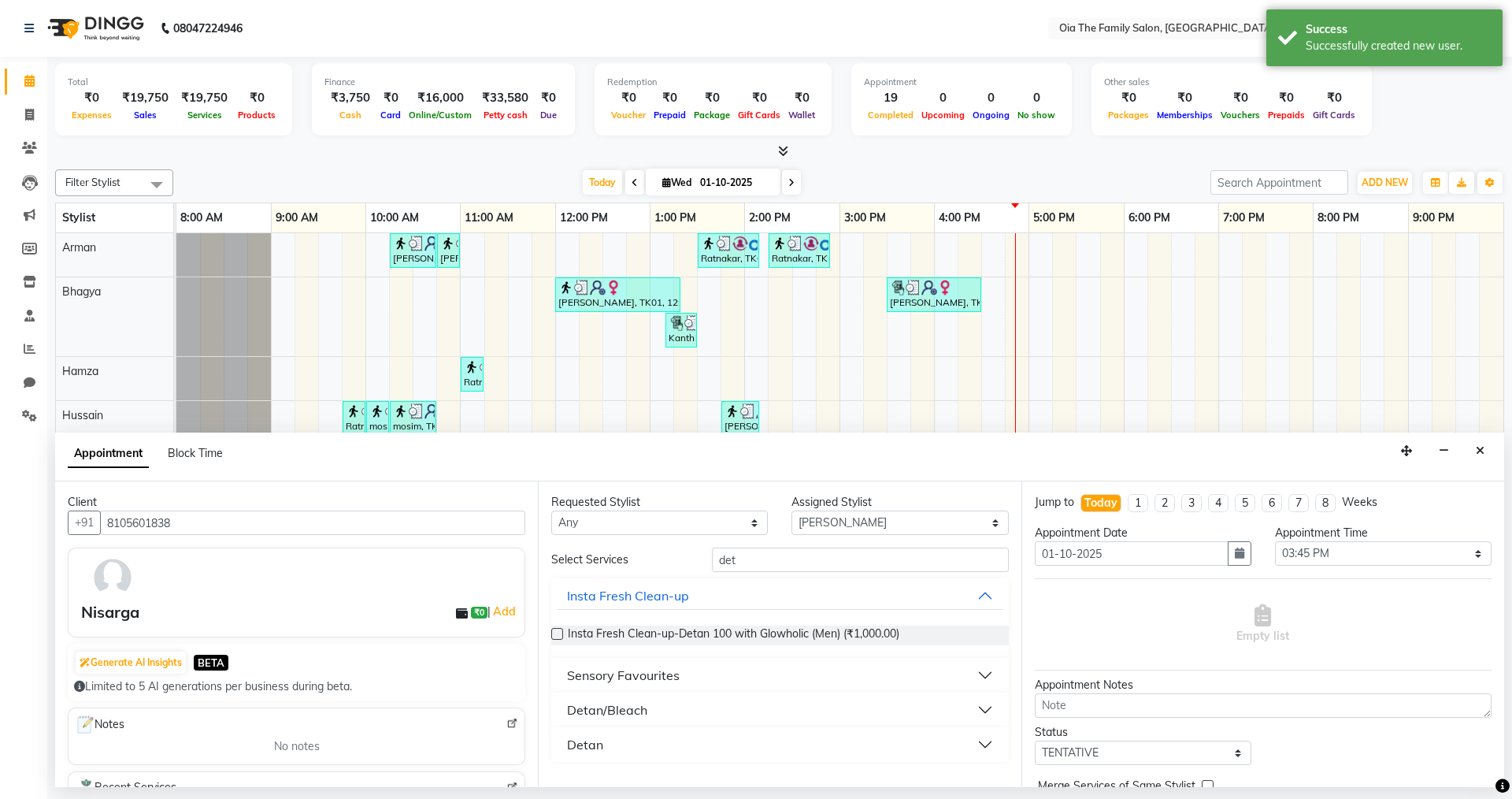
click at [640, 552] on div "Sensory Favourites" at bounding box center [623, 675] width 112 height 19
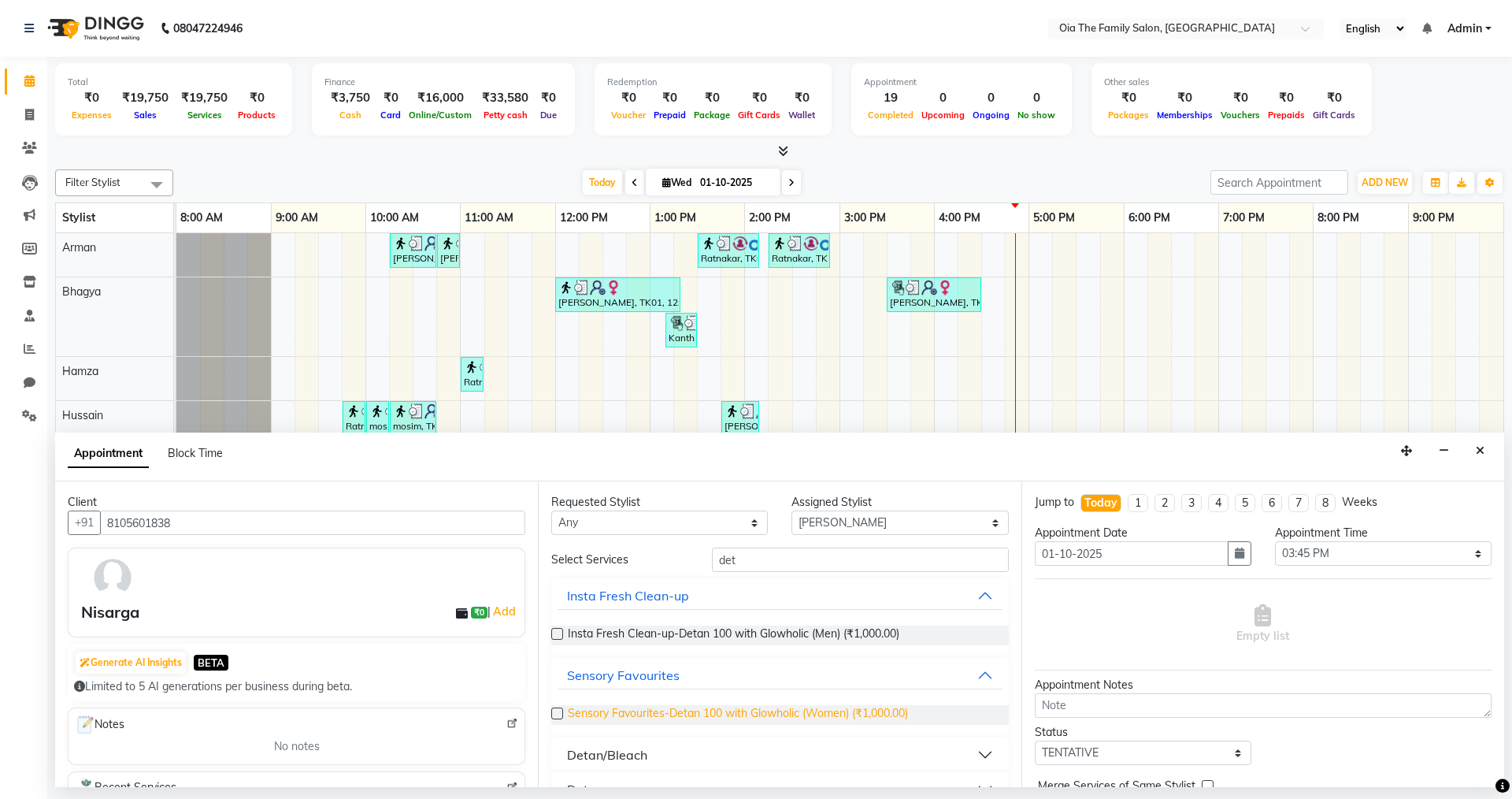
click at [685, 552] on span "Sensory Favourites-Detan 100 with Glowholic (Women) (₹1,000.00)" at bounding box center [737, 715] width 340 height 19
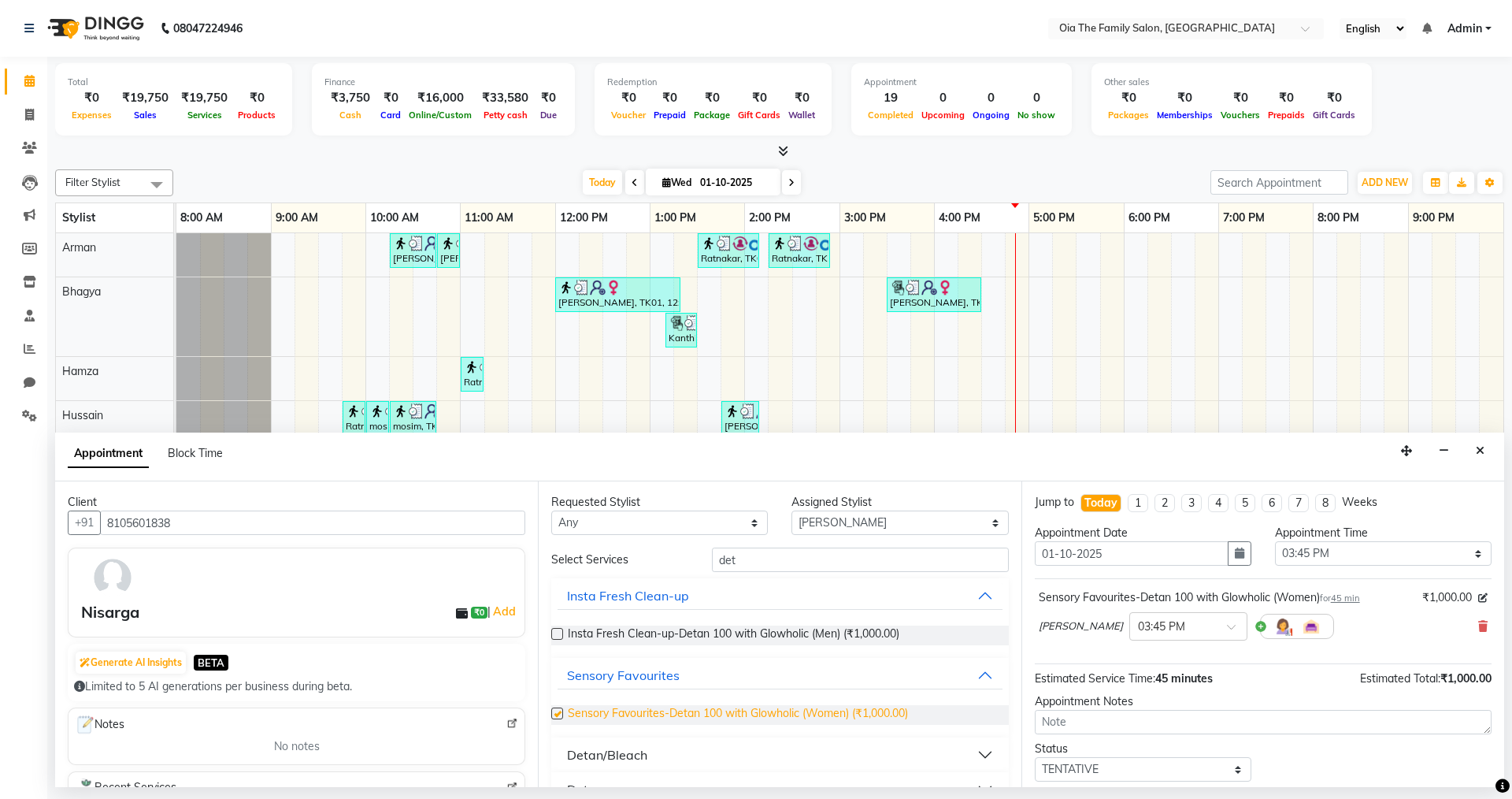
checkbox input "false"
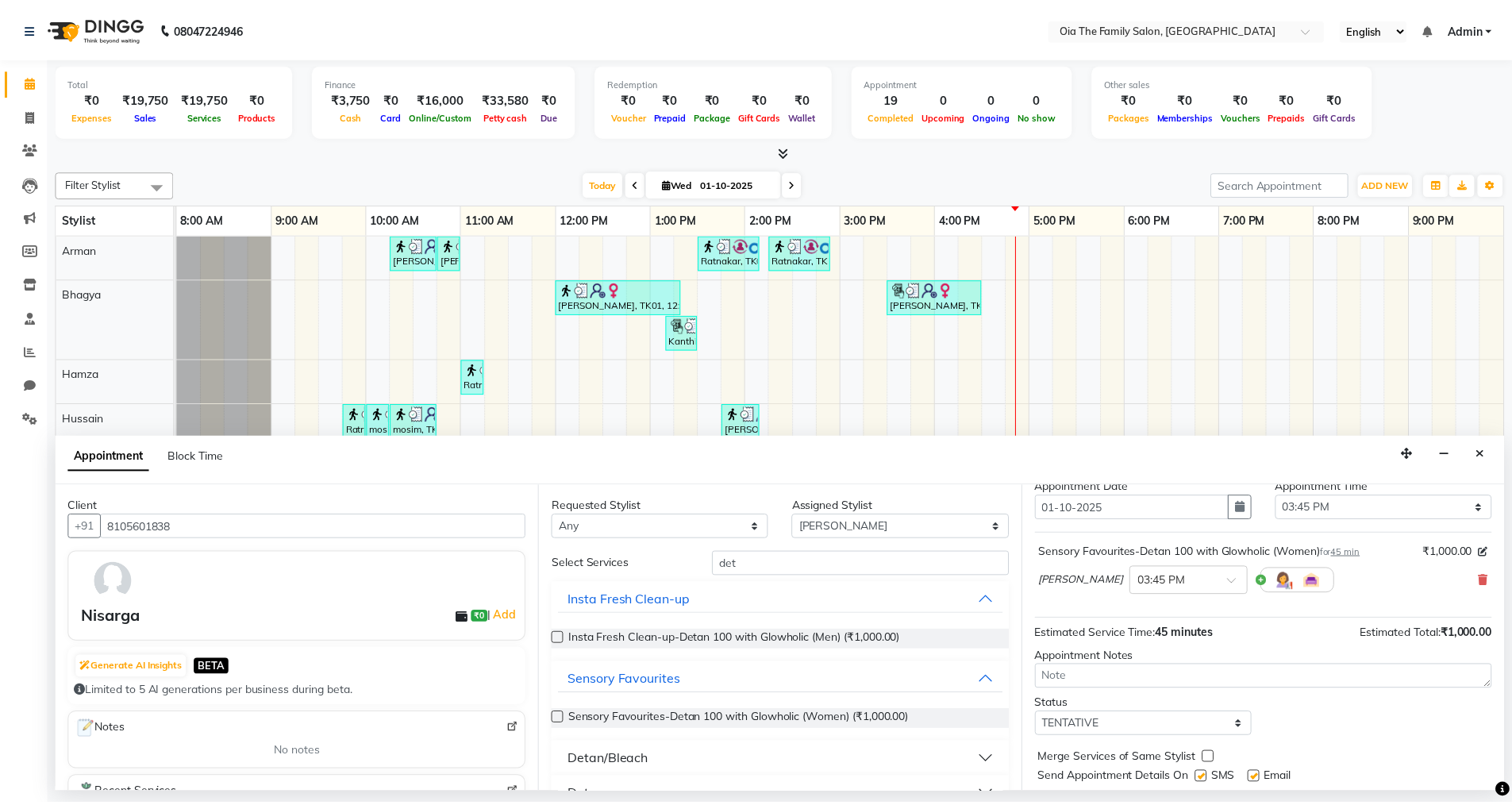
scroll to position [95, 0]
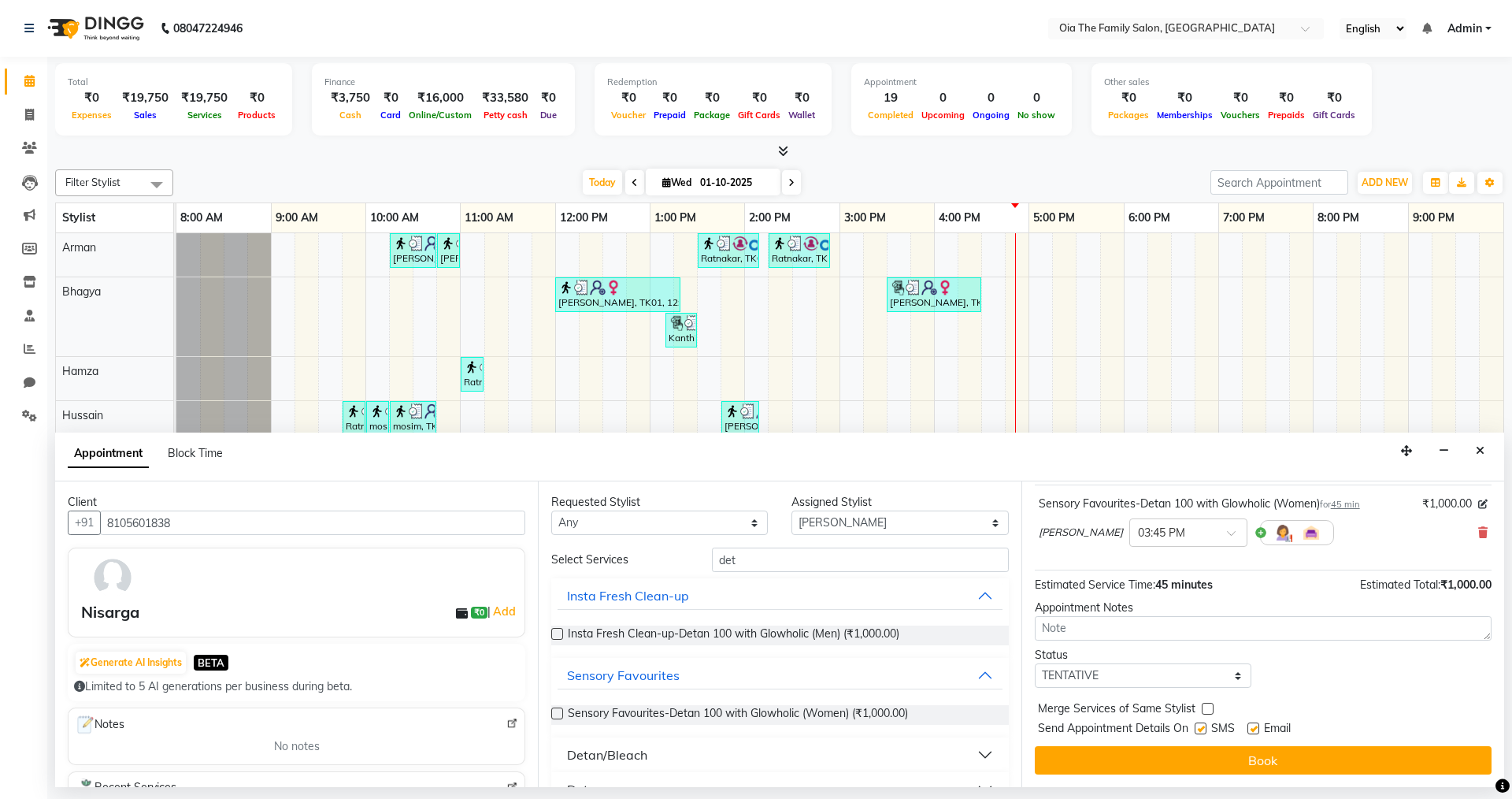
click at [731, 552] on label at bounding box center [1200, 728] width 11 height 11
click at [731, 552] on input "checkbox" at bounding box center [1200, 730] width 11 height 11
checkbox input "false"
click at [731, 552] on label at bounding box center [1253, 728] width 11 height 11
click at [731, 552] on input "checkbox" at bounding box center [1253, 730] width 11 height 11
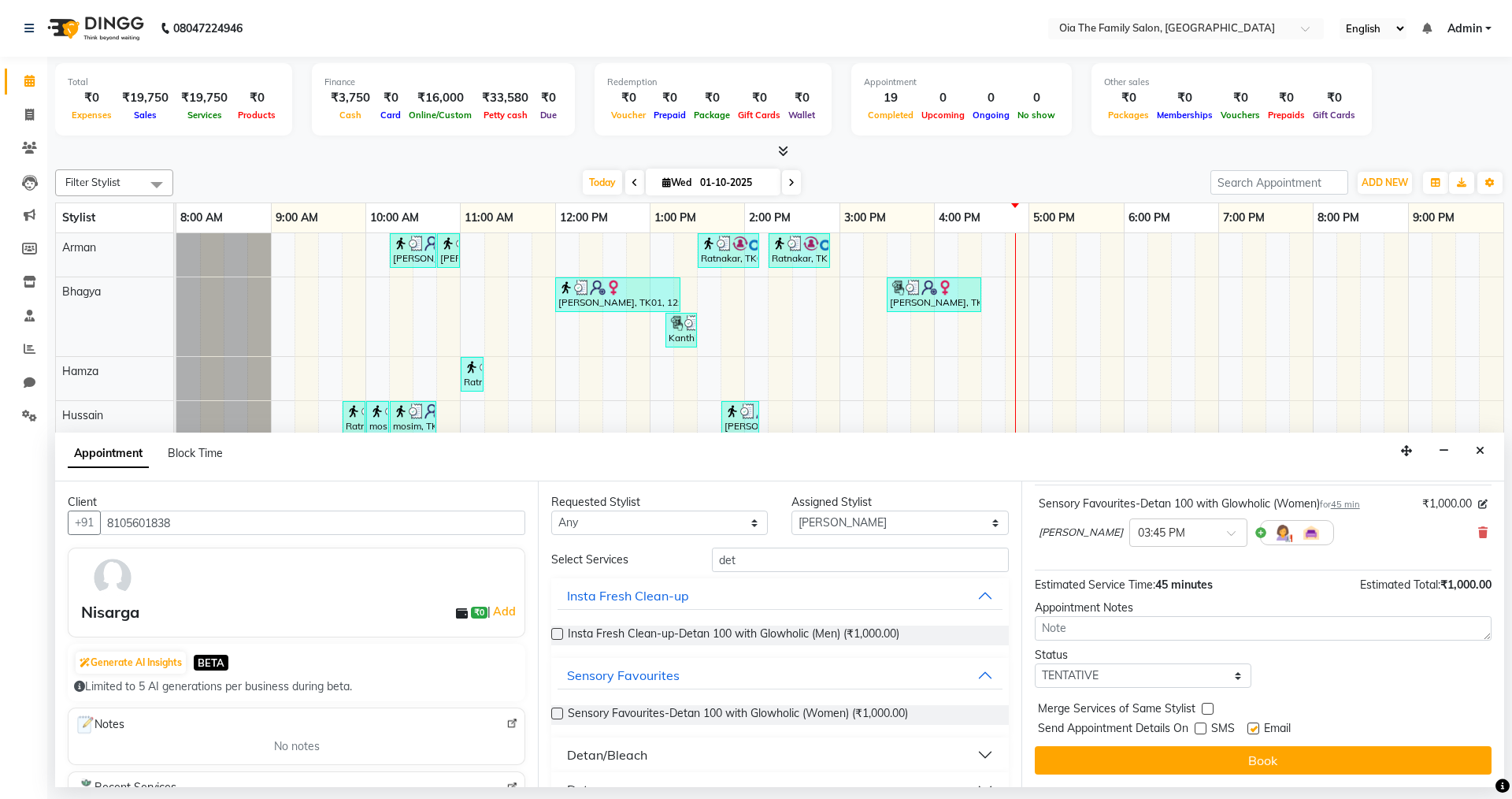
checkbox input "false"
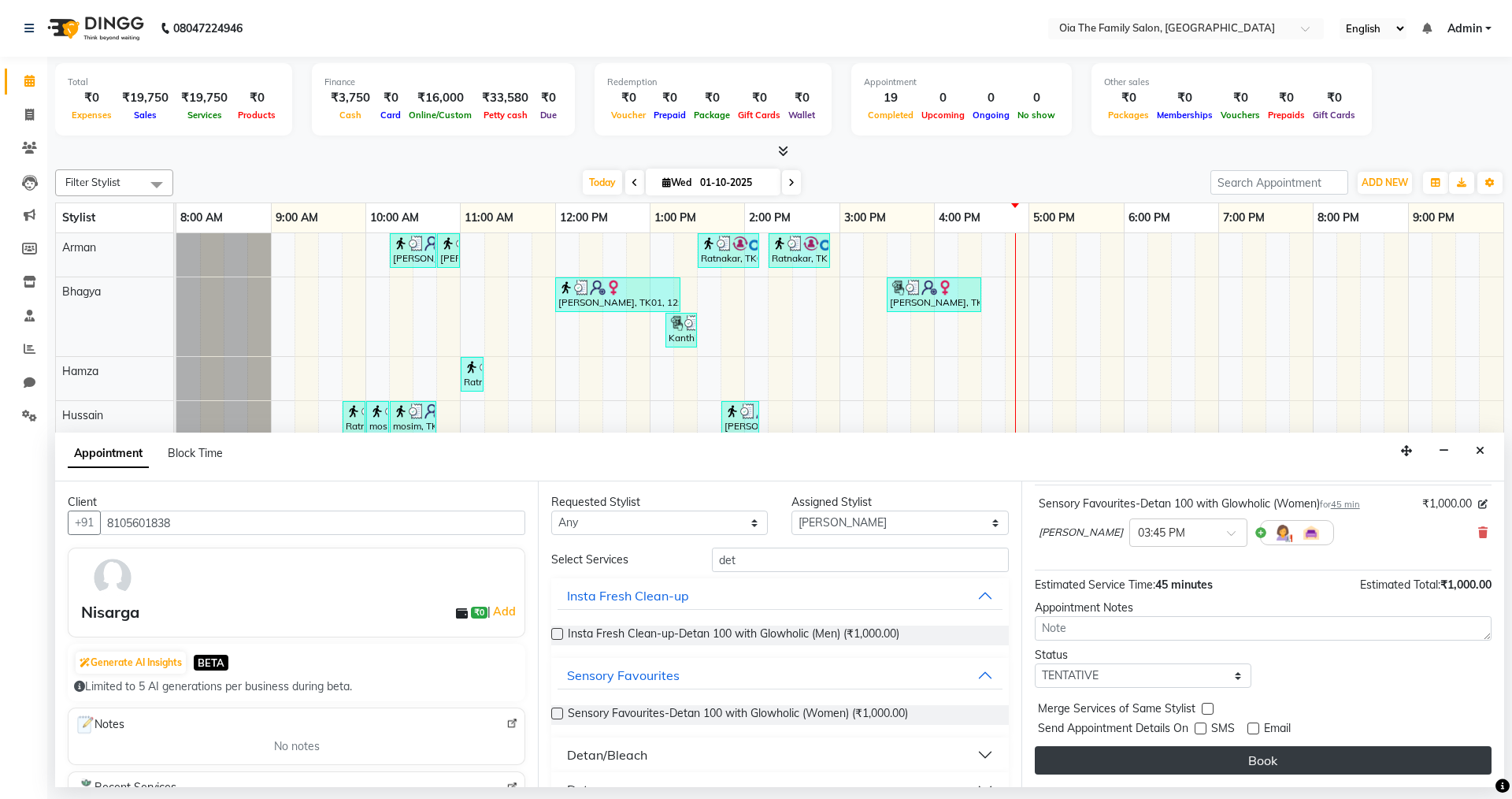
click at [731, 552] on button "Book" at bounding box center [1263, 760] width 457 height 28
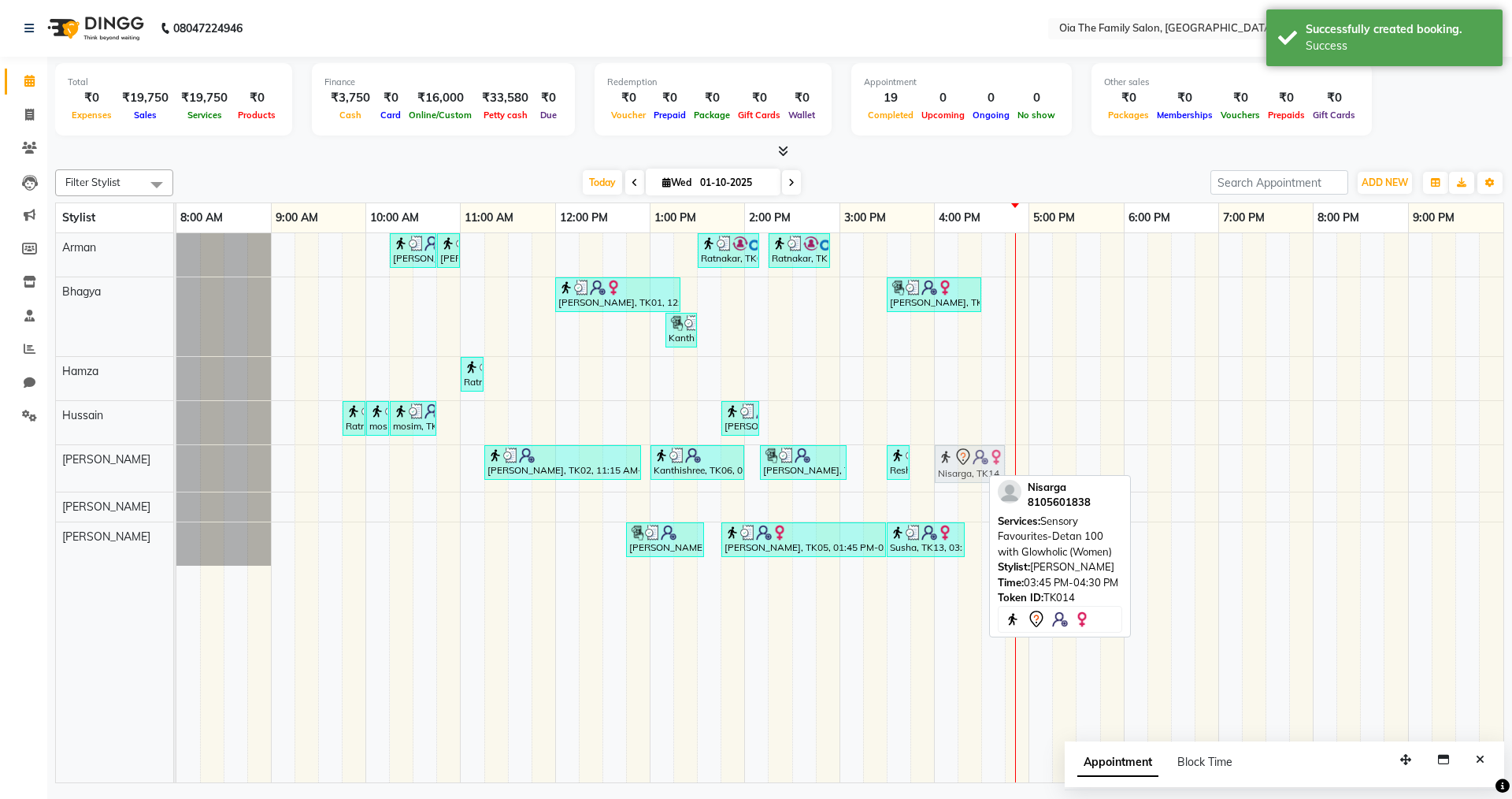
drag, startPoint x: 958, startPoint y: 470, endPoint x: 984, endPoint y: 466, distance: 26.3
click at [177, 466] on div "Girija, TK02, 11:15 AM-12:55 PM, Indulgent Facials-Skin Brightening (Women),Thr…" at bounding box center [177, 468] width 0 height 47
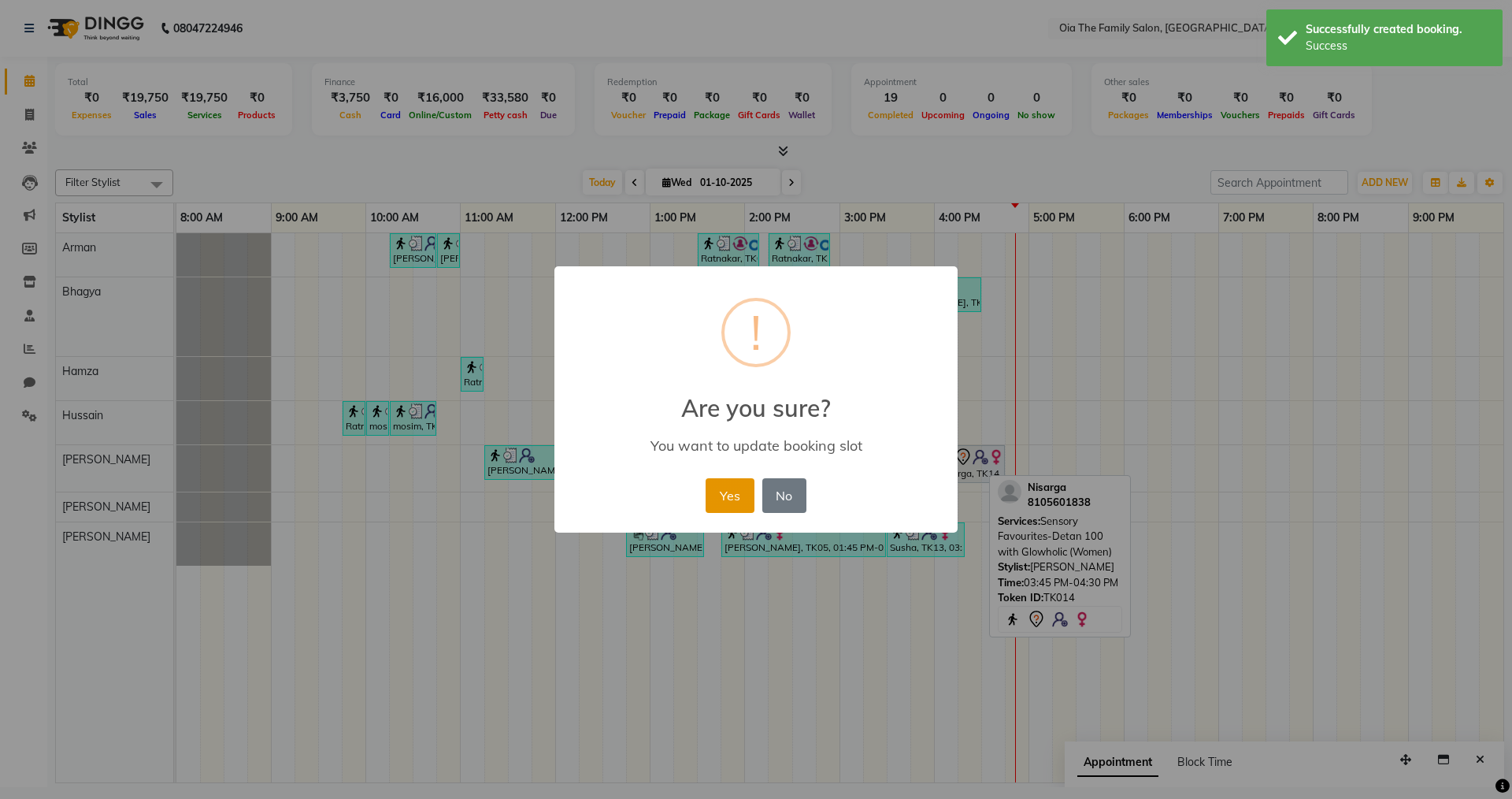
click at [720, 502] on button "Yes" at bounding box center [729, 495] width 48 height 34
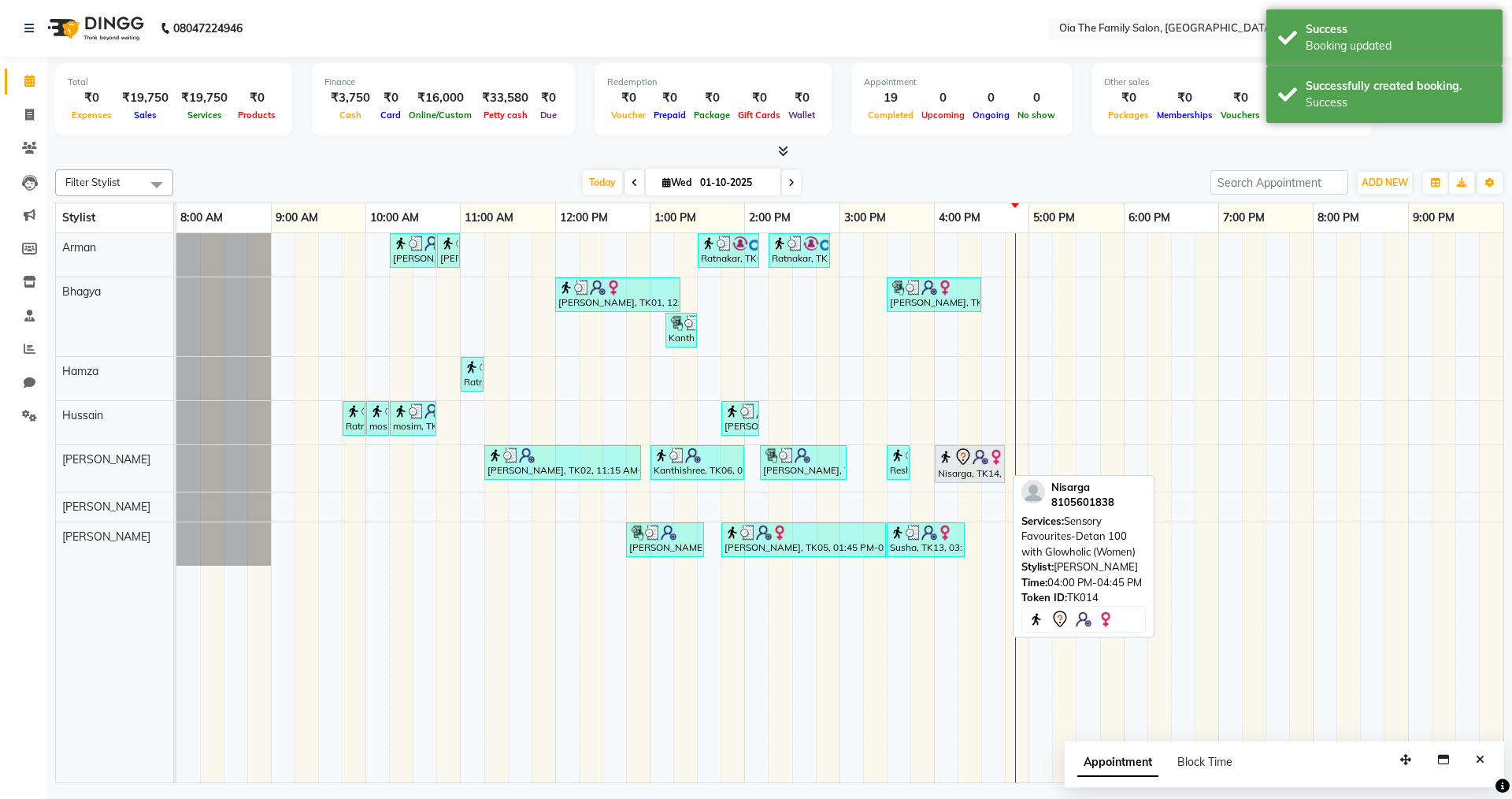
click at [731, 457] on icon at bounding box center [963, 457] width 19 height 19
select select "7"
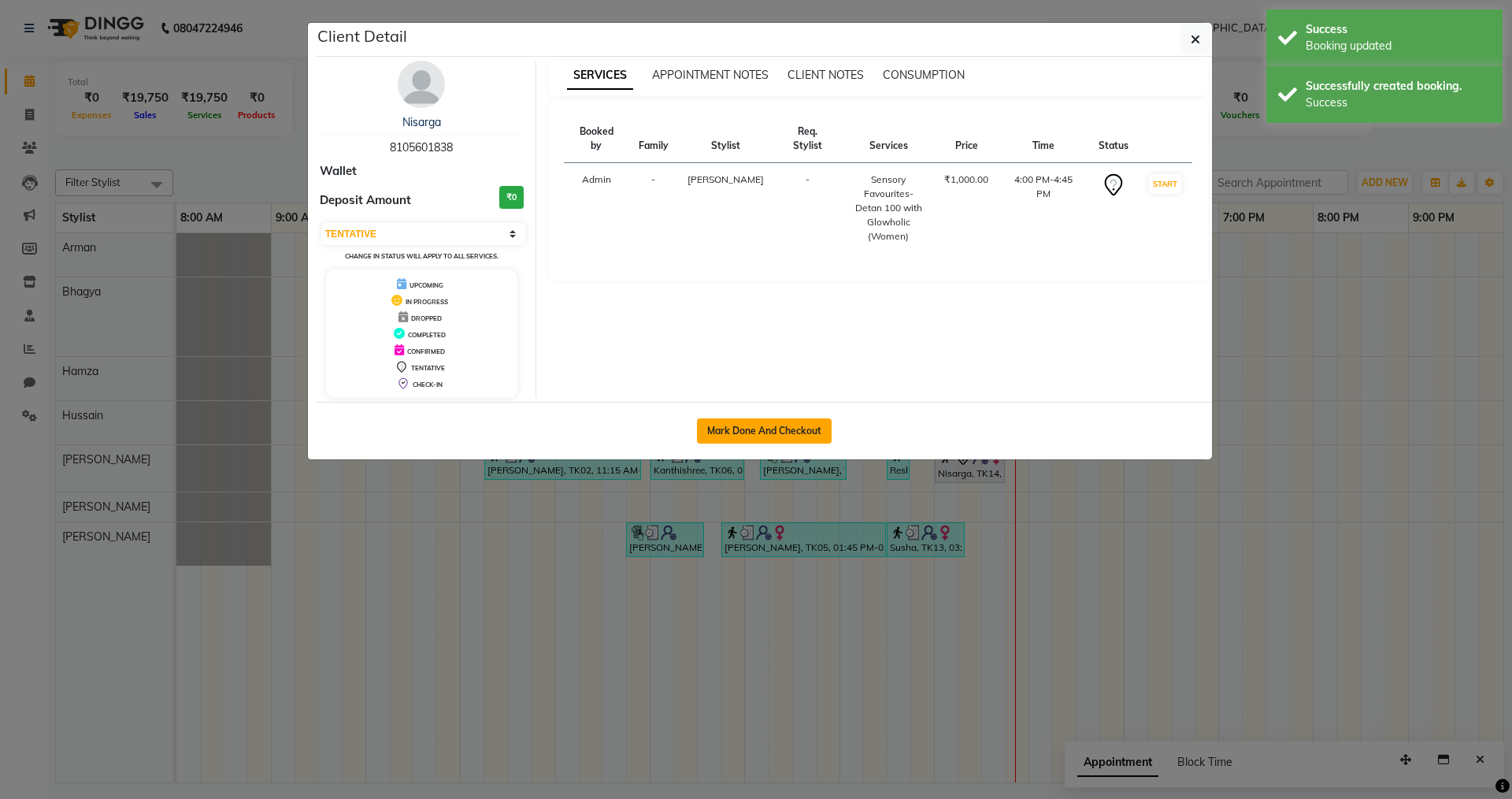
click at [731, 431] on button "Mark Done And Checkout" at bounding box center [763, 431] width 134 height 25
select select "service"
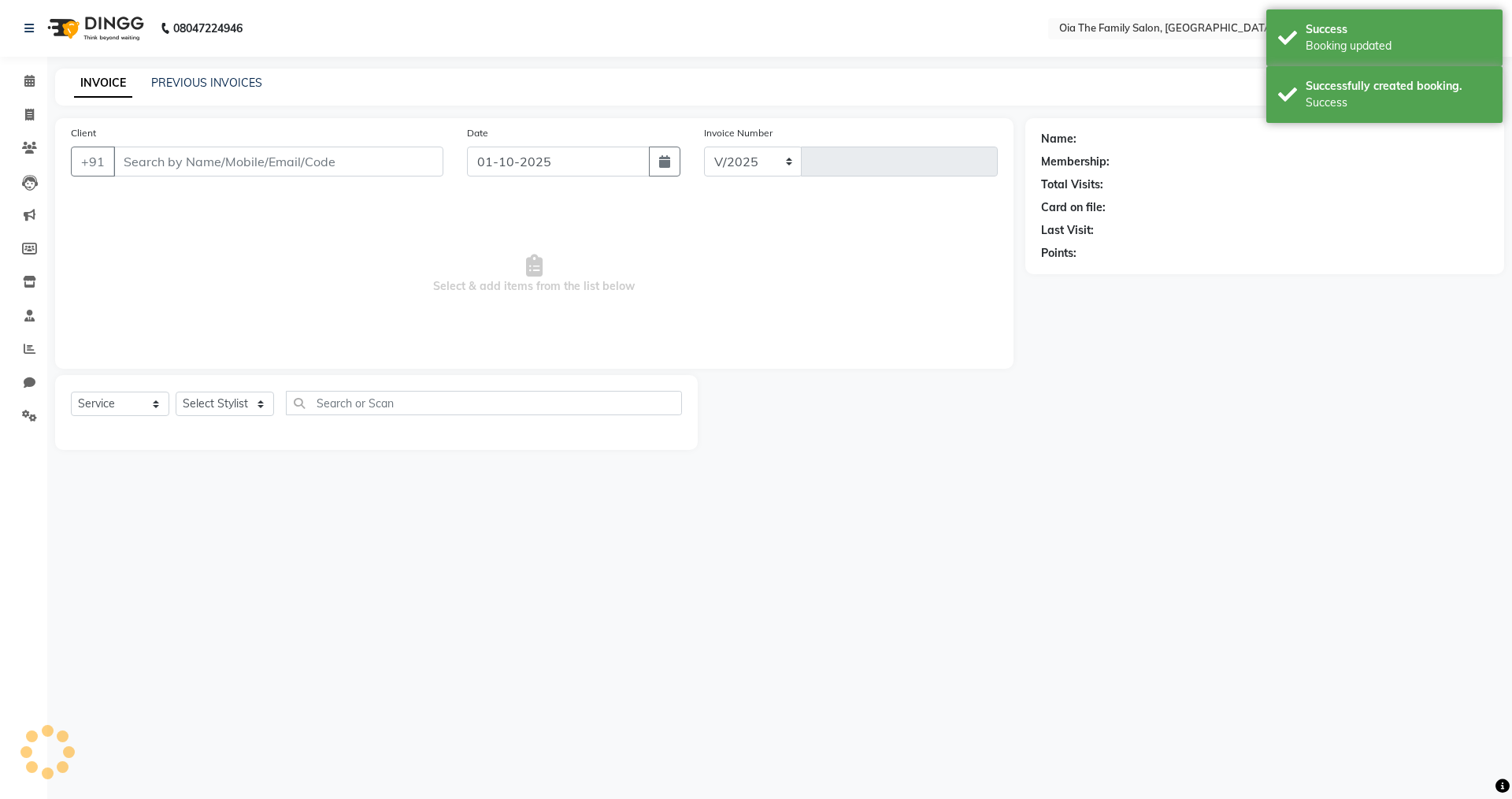
select select "9113"
type input "0104"
type input "8105601838"
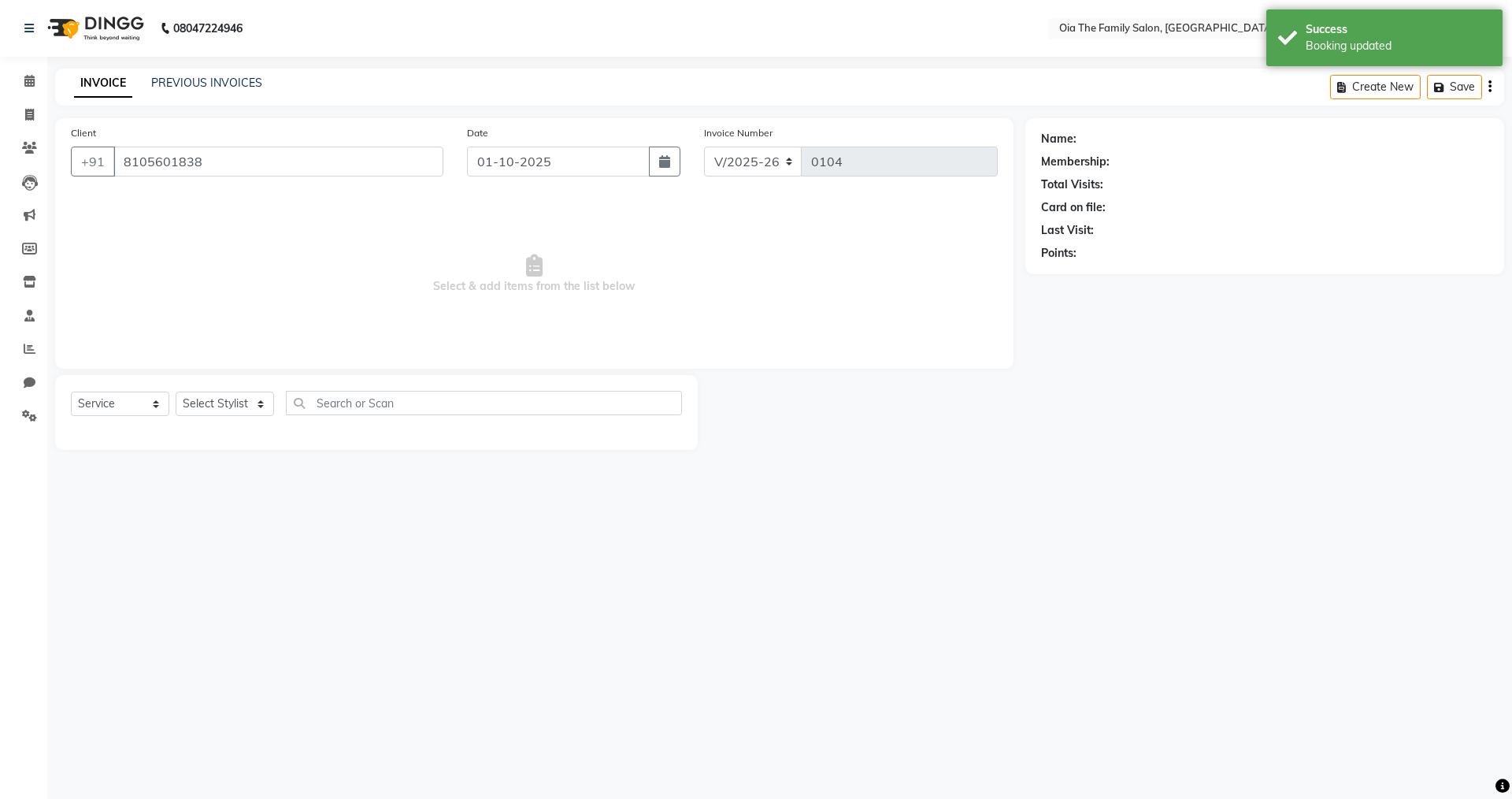
select select "93024"
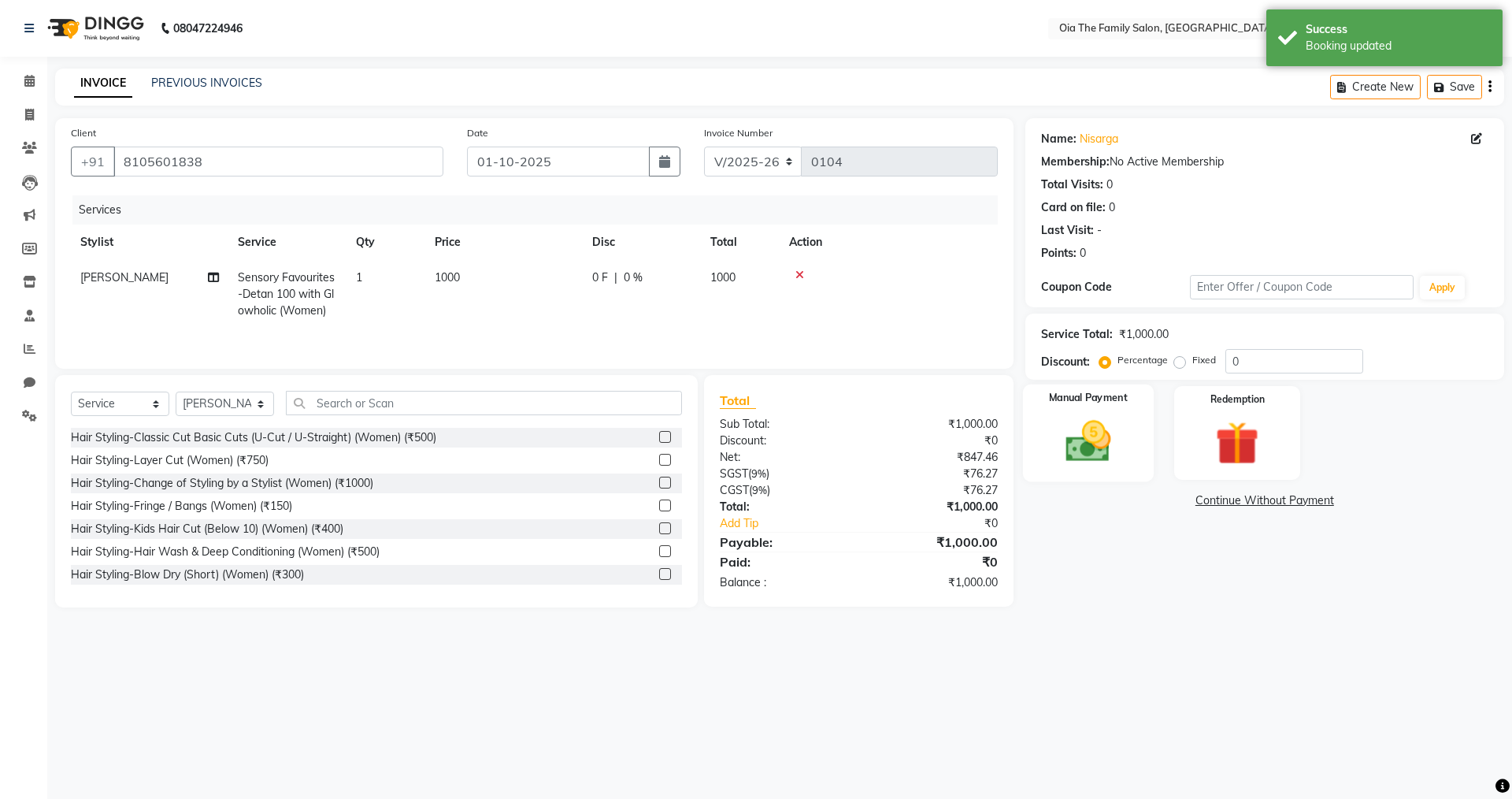
click at [731, 437] on img at bounding box center [1088, 440] width 73 height 52
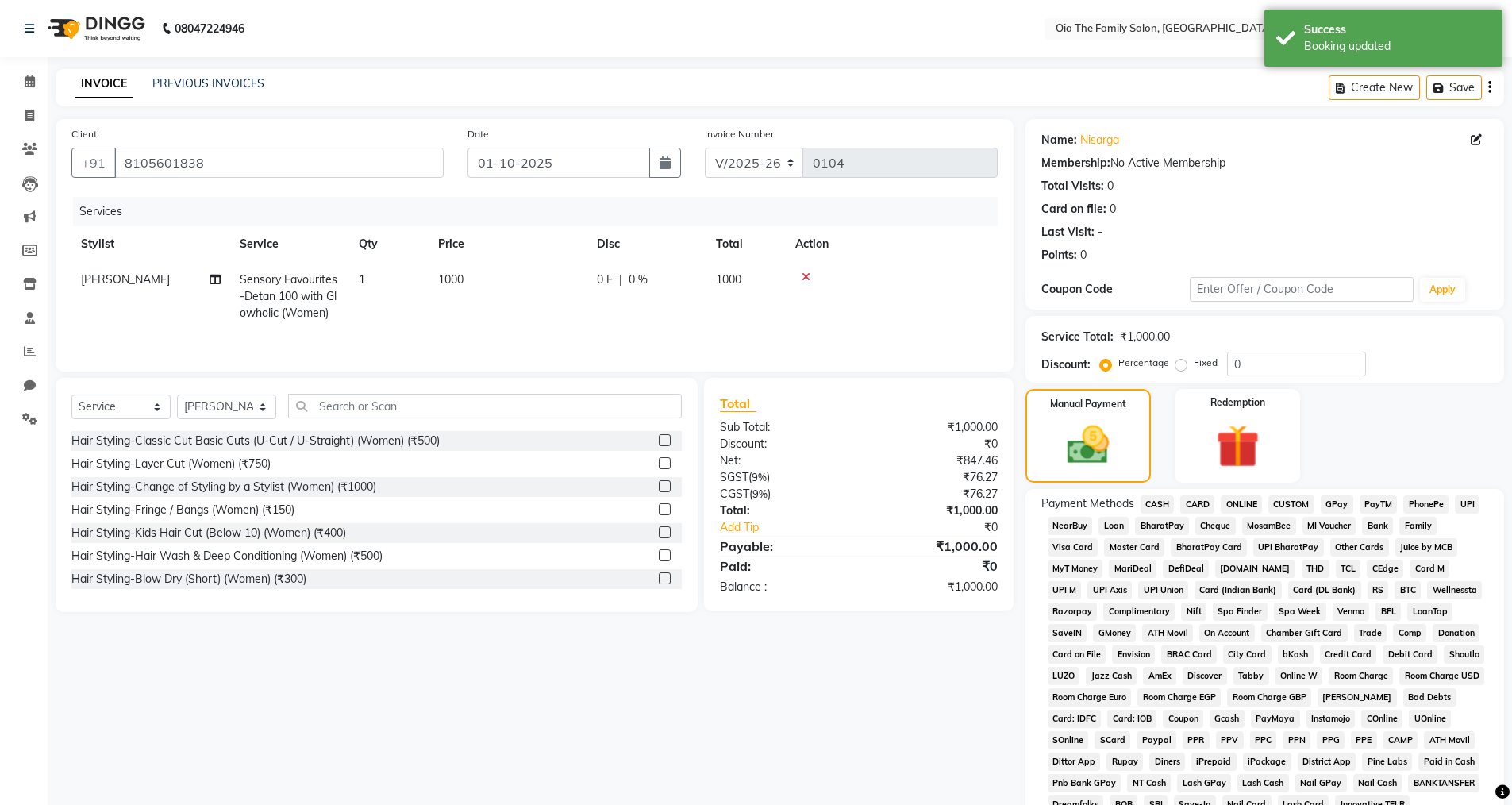
click at [737, 500] on span "UPI" at bounding box center [1468, 504] width 25 height 19
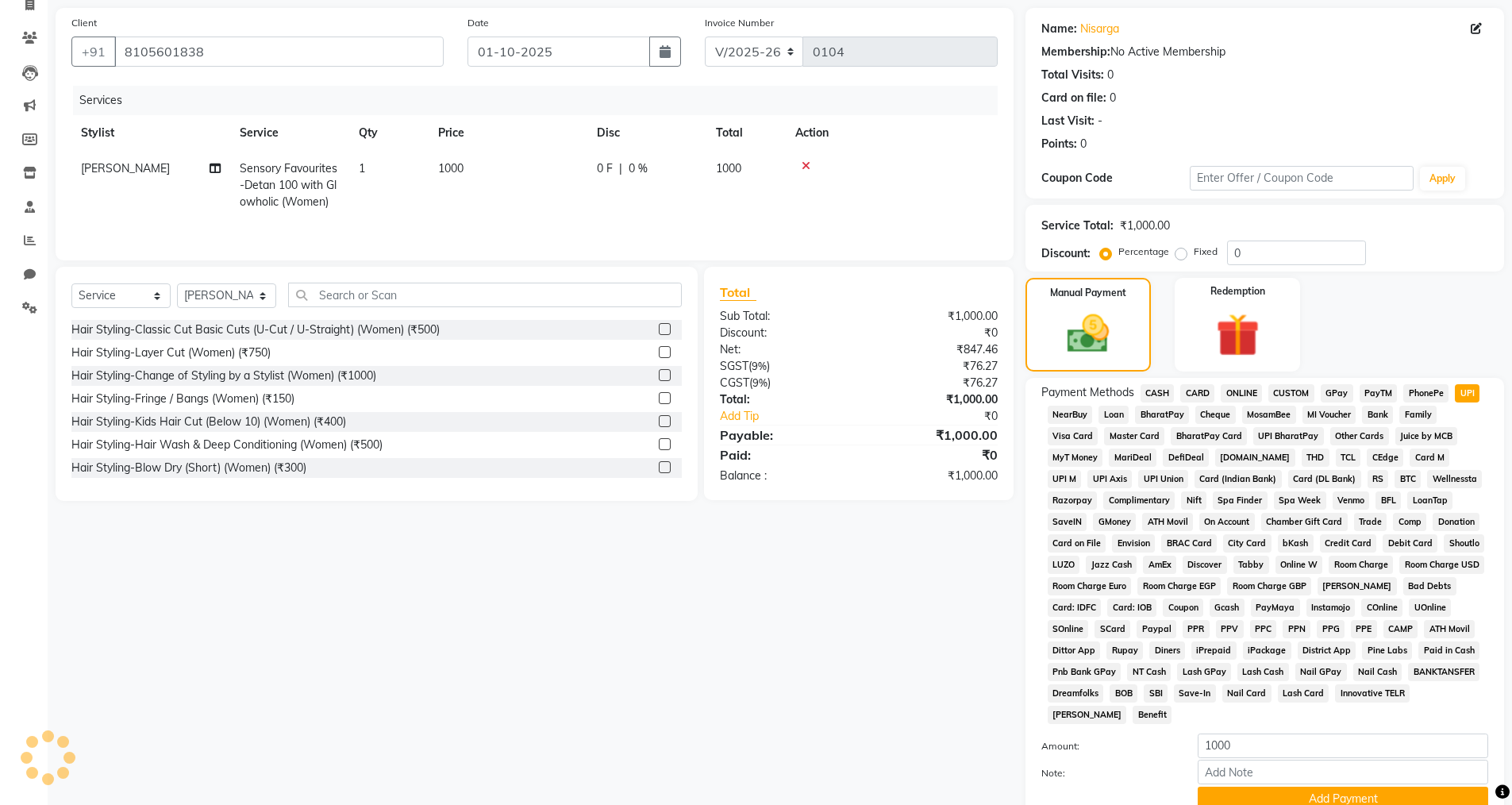
scroll to position [241, 0]
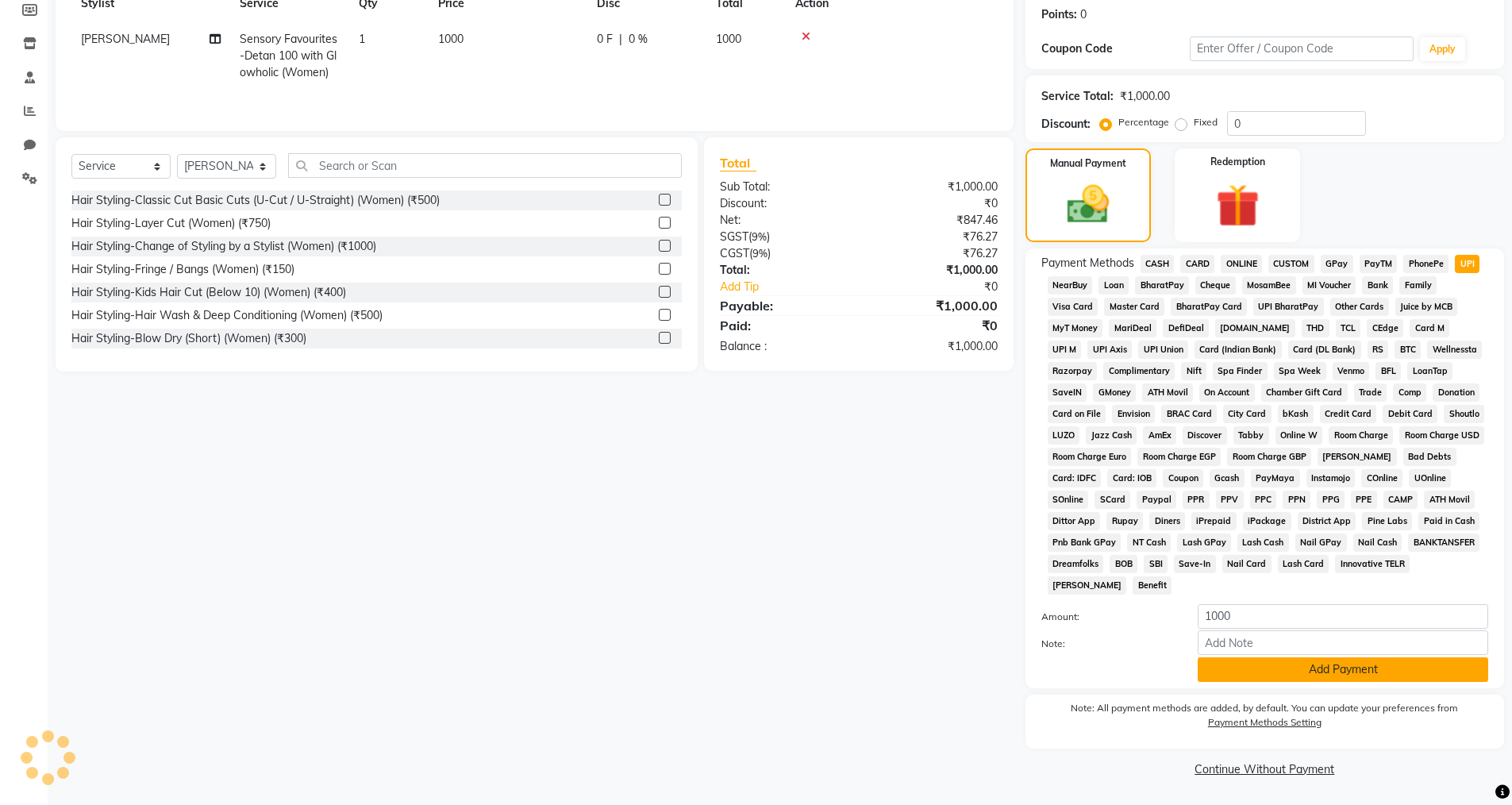
click at [737, 556] on button "Add Payment" at bounding box center [1344, 670] width 291 height 25
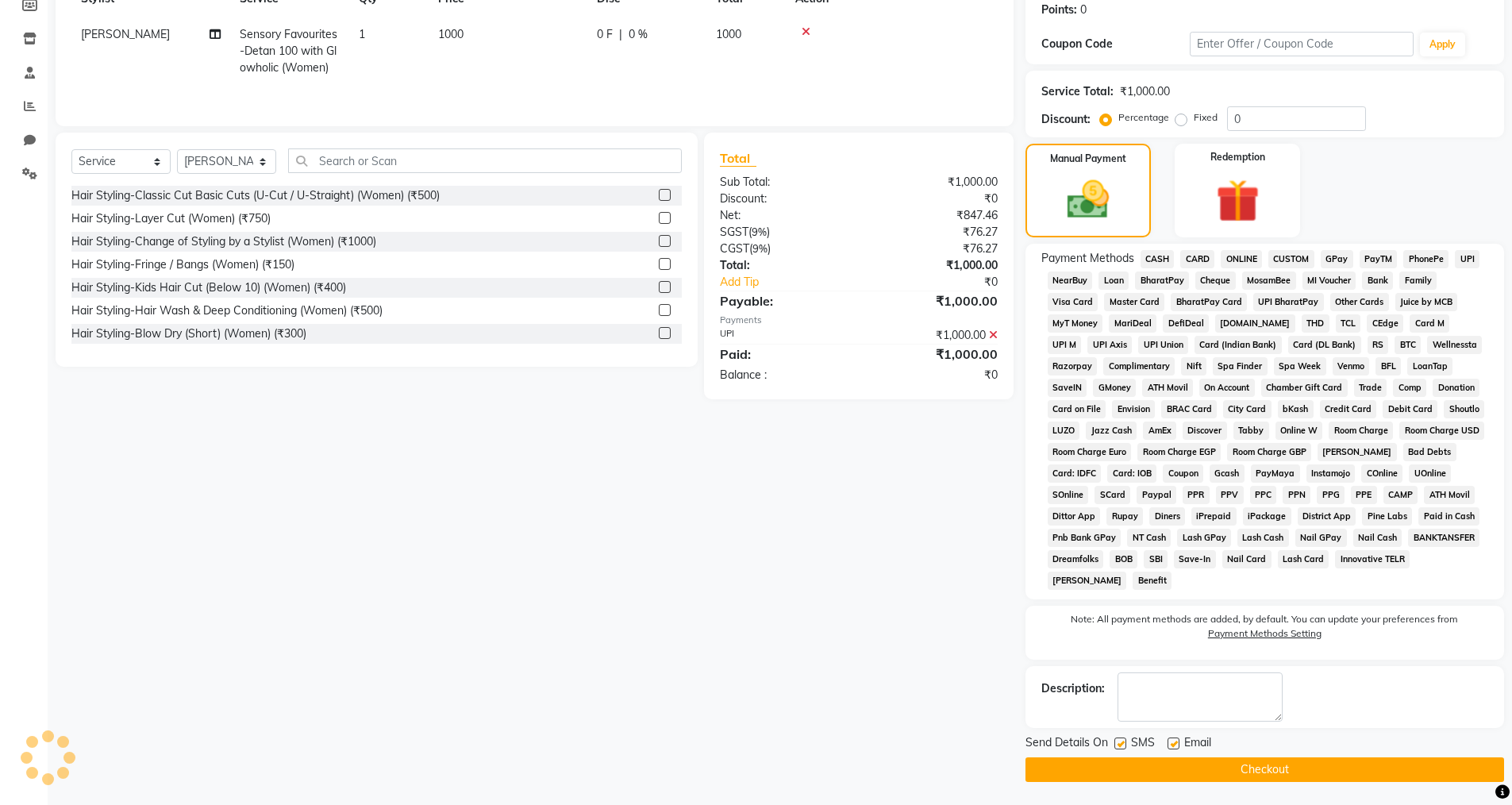
scroll to position [246, 0]
click at [737, 556] on label at bounding box center [1173, 742] width 12 height 12
click at [737, 556] on input "checkbox" at bounding box center [1173, 744] width 11 height 11
checkbox input "false"
click at [737, 556] on label at bounding box center [1120, 742] width 12 height 12
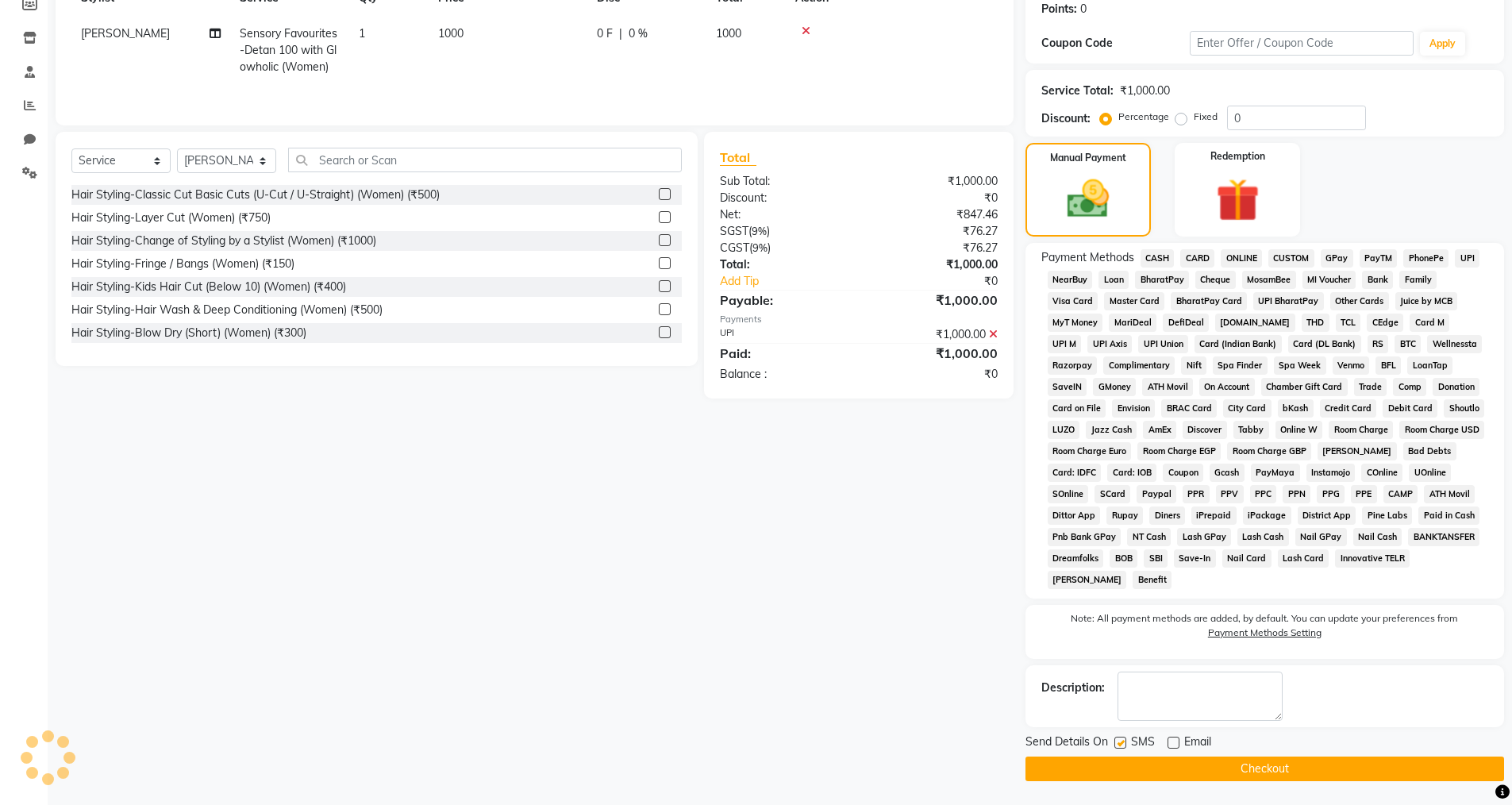
click at [737, 556] on input "checkbox" at bounding box center [1120, 744] width 11 height 11
checkbox input "false"
click at [737, 556] on button "Checkout" at bounding box center [1265, 769] width 478 height 25
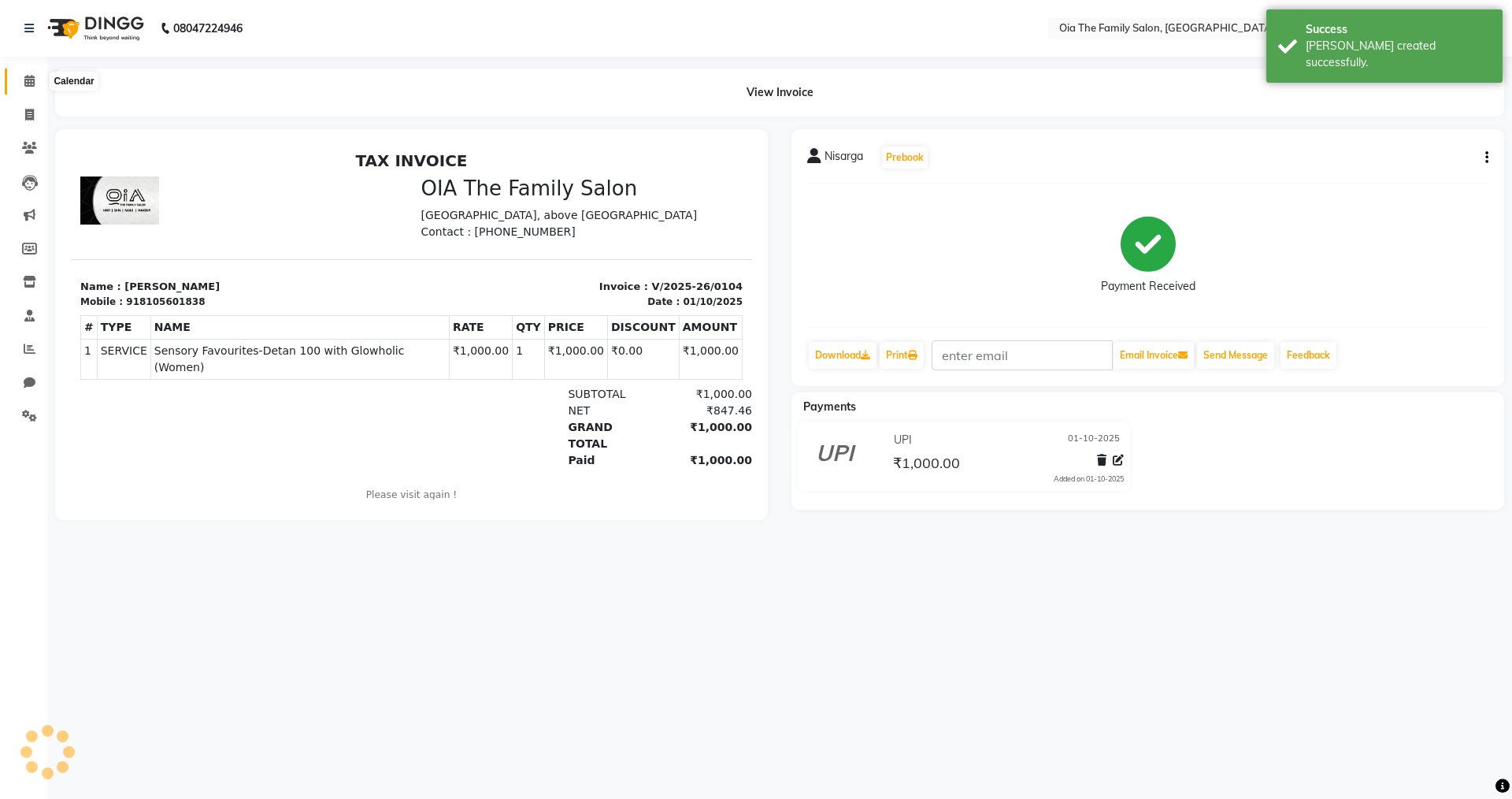
click at [34, 76] on icon at bounding box center [30, 80] width 11 height 11
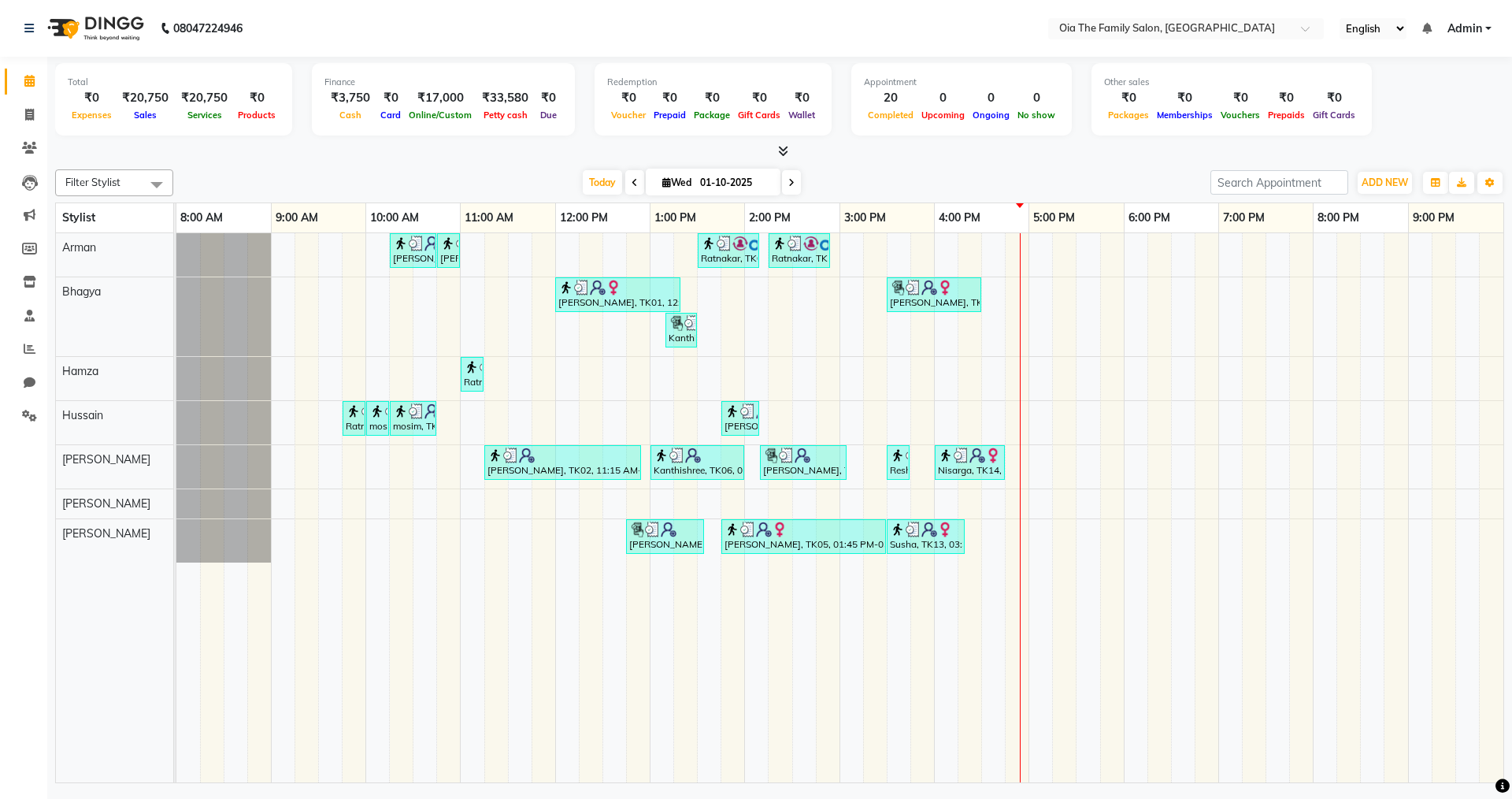
click at [731, 155] on icon at bounding box center [784, 150] width 11 height 11
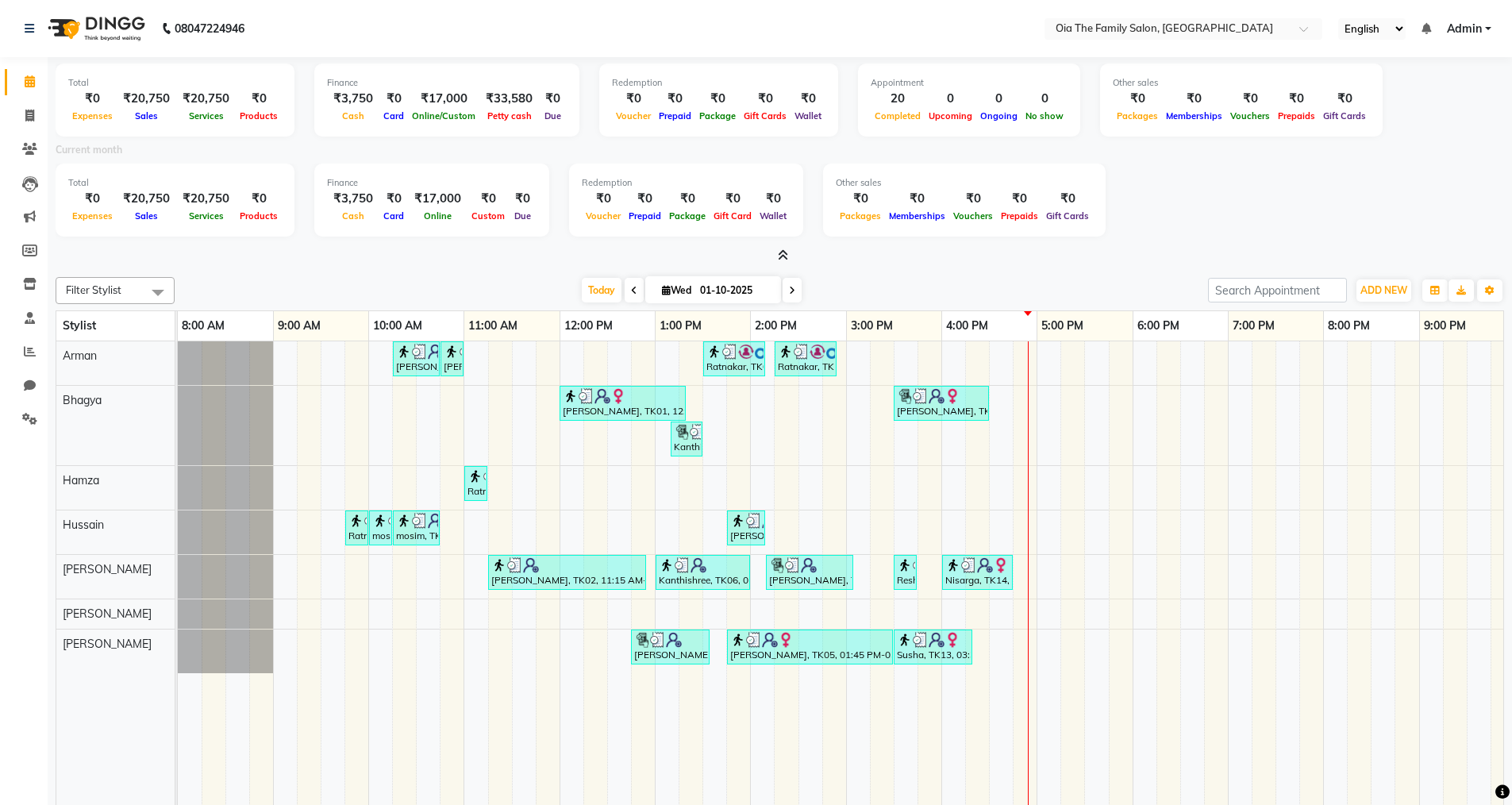
click at [737, 251] on span at bounding box center [779, 256] width 17 height 17
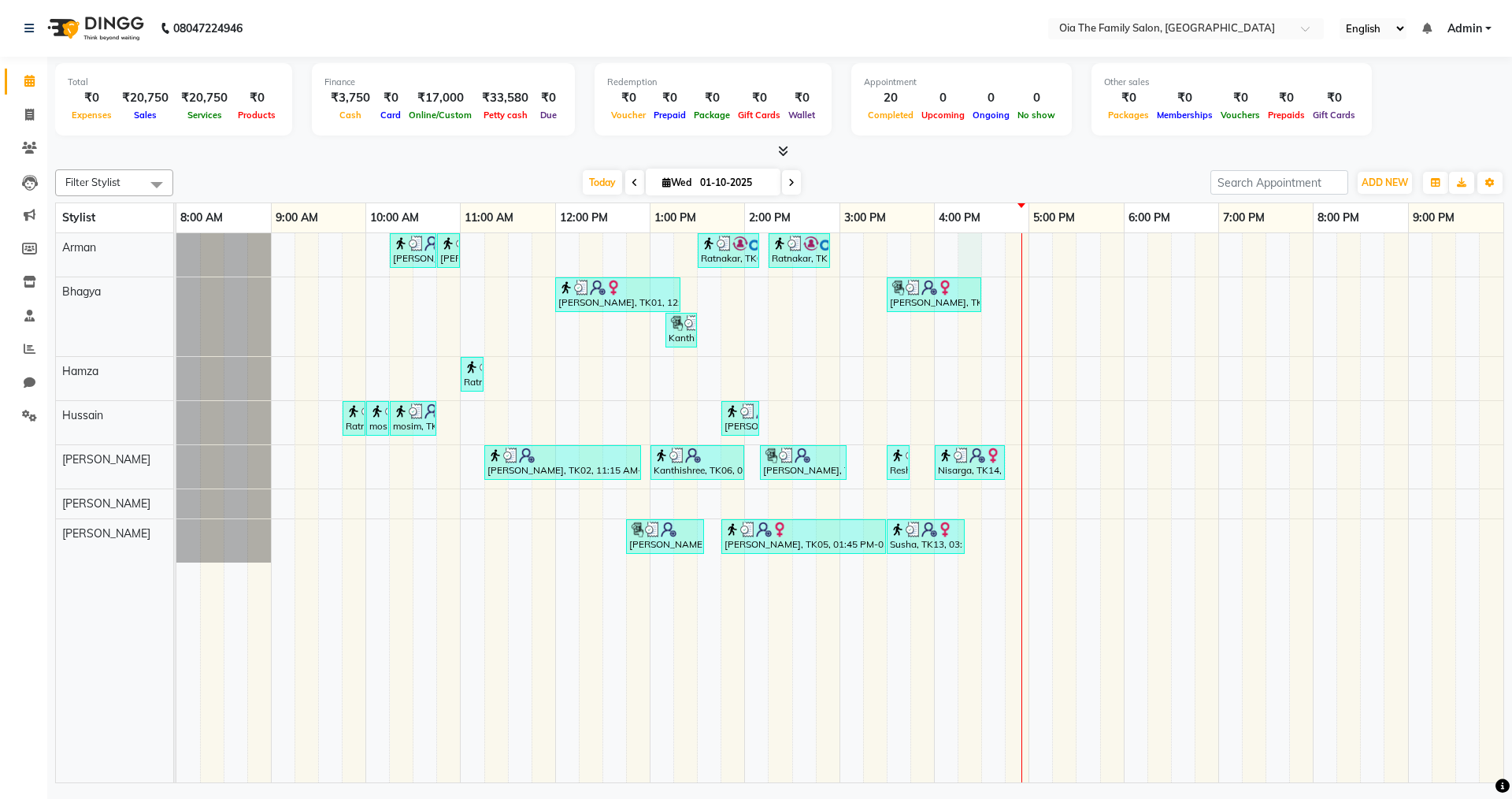
click at [731, 256] on div "Sinan, TK10, 10:15 AM-10:45 AM, Hair Styling-Hair Cut (Men) Sinan, TK10, 10:45 …" at bounding box center [840, 507] width 1327 height 549
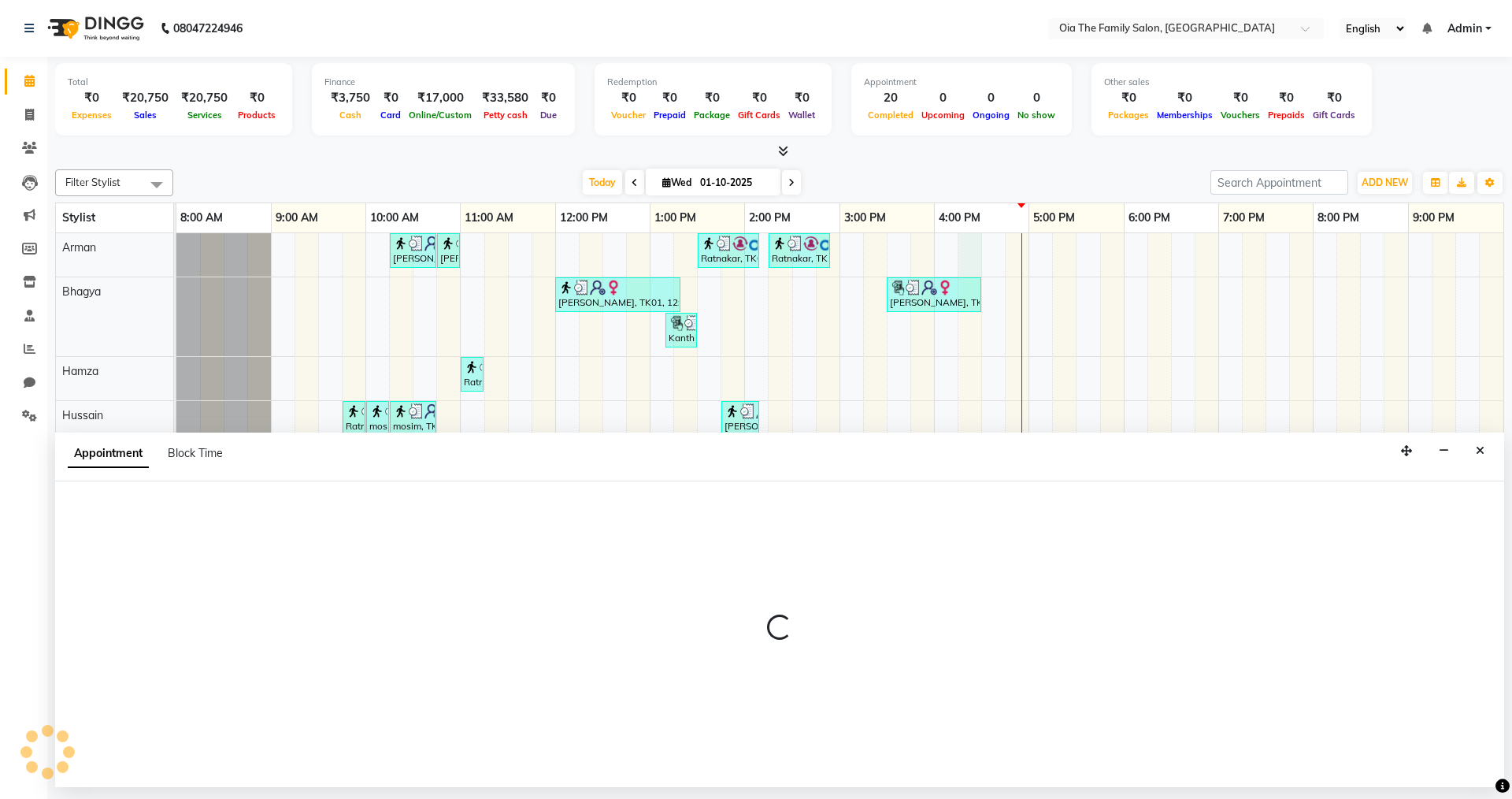
select select "93027"
select select "975"
select select "tentative"
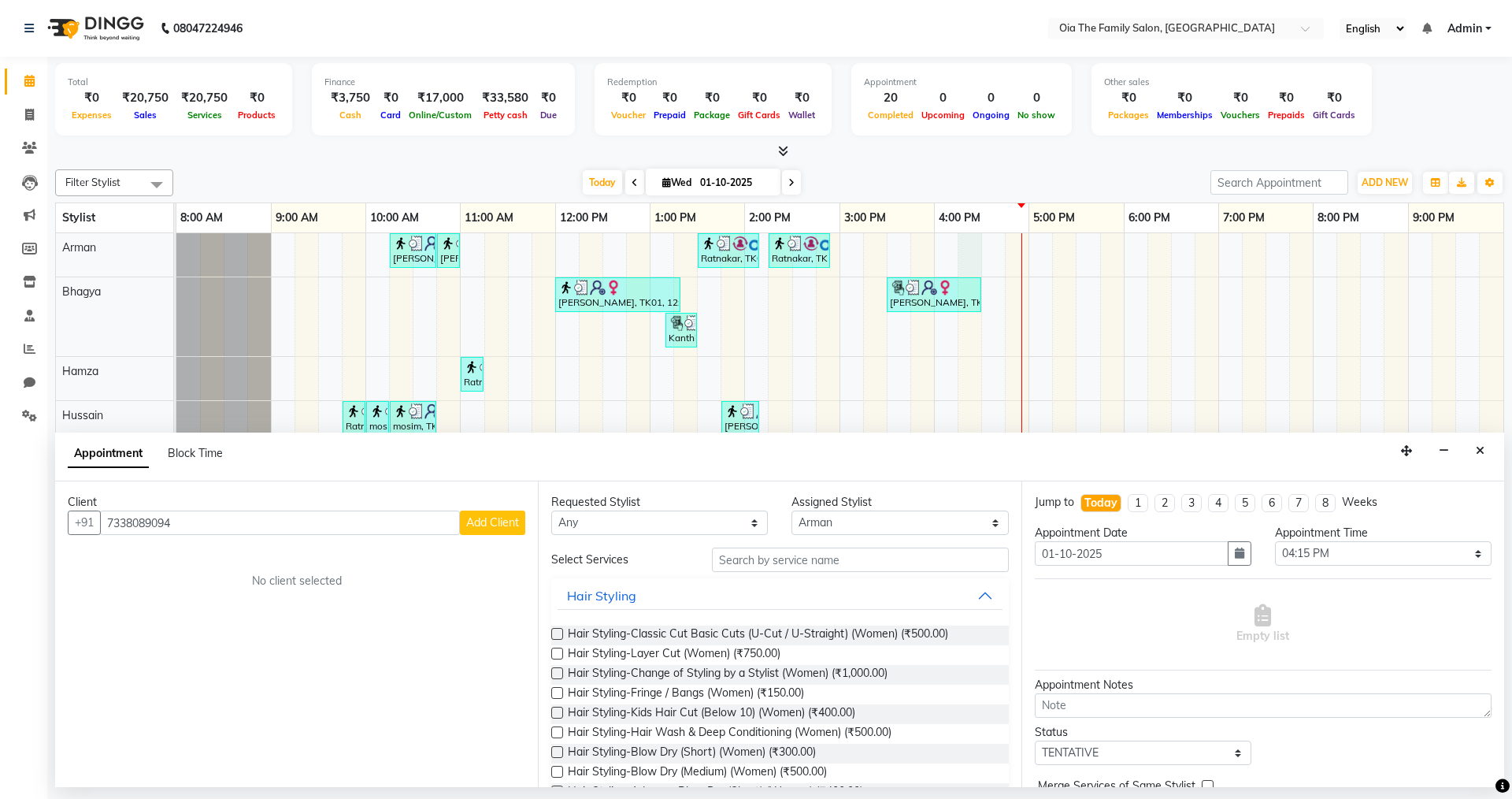
type input "7338089094"
click at [512, 532] on button "Add Client" at bounding box center [492, 523] width 65 height 25
select select "22"
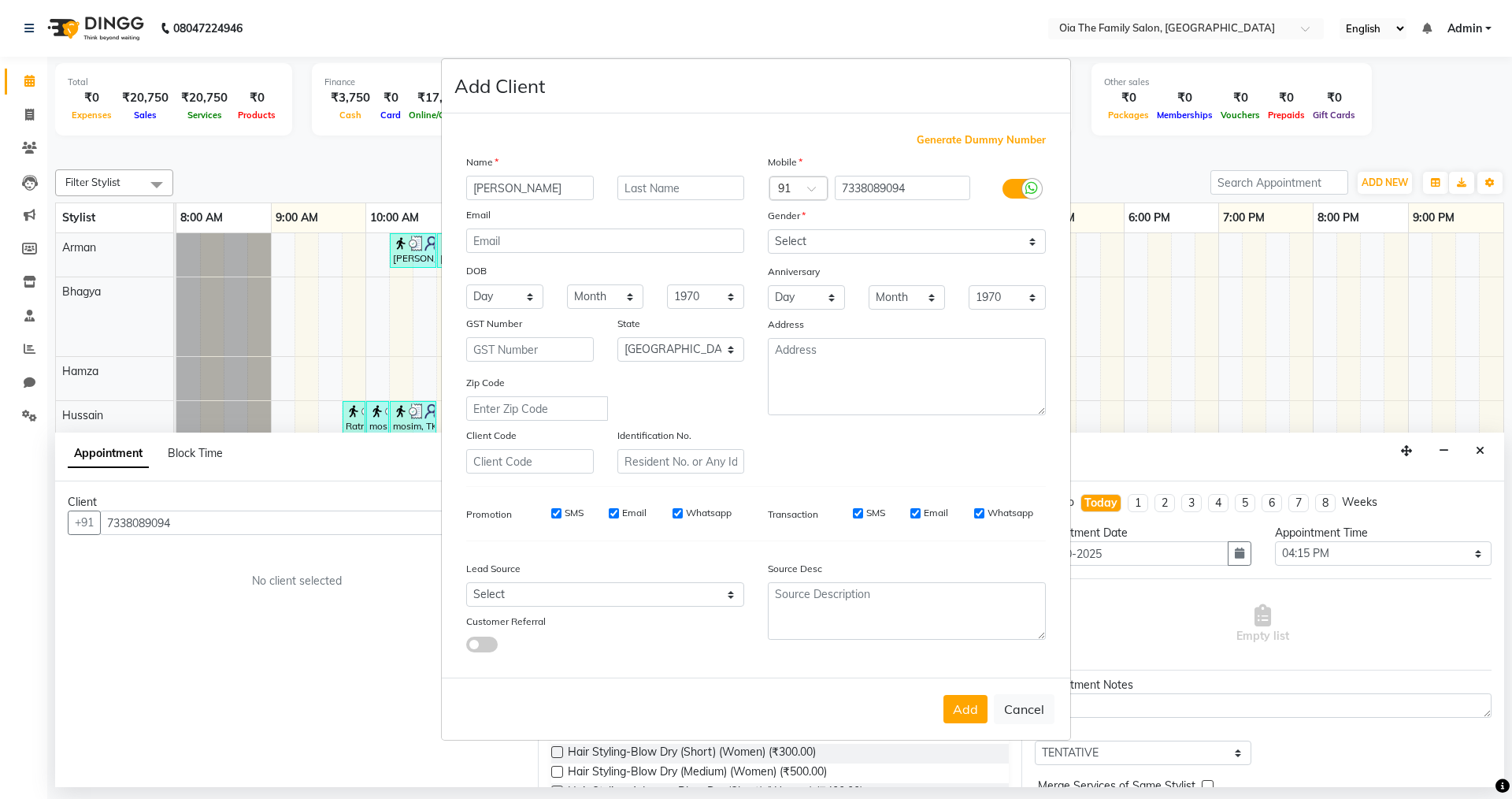
type input "Ganesh Devadiga"
click at [731, 237] on select "Select [DEMOGRAPHIC_DATA] [DEMOGRAPHIC_DATA] Other Prefer Not To Say" at bounding box center [907, 242] width 278 height 25
select select "[DEMOGRAPHIC_DATA]"
click at [731, 229] on select "Select [DEMOGRAPHIC_DATA] [DEMOGRAPHIC_DATA] Other Prefer Not To Say" at bounding box center [907, 242] width 278 height 25
click at [731, 552] on button "Add" at bounding box center [966, 709] width 44 height 28
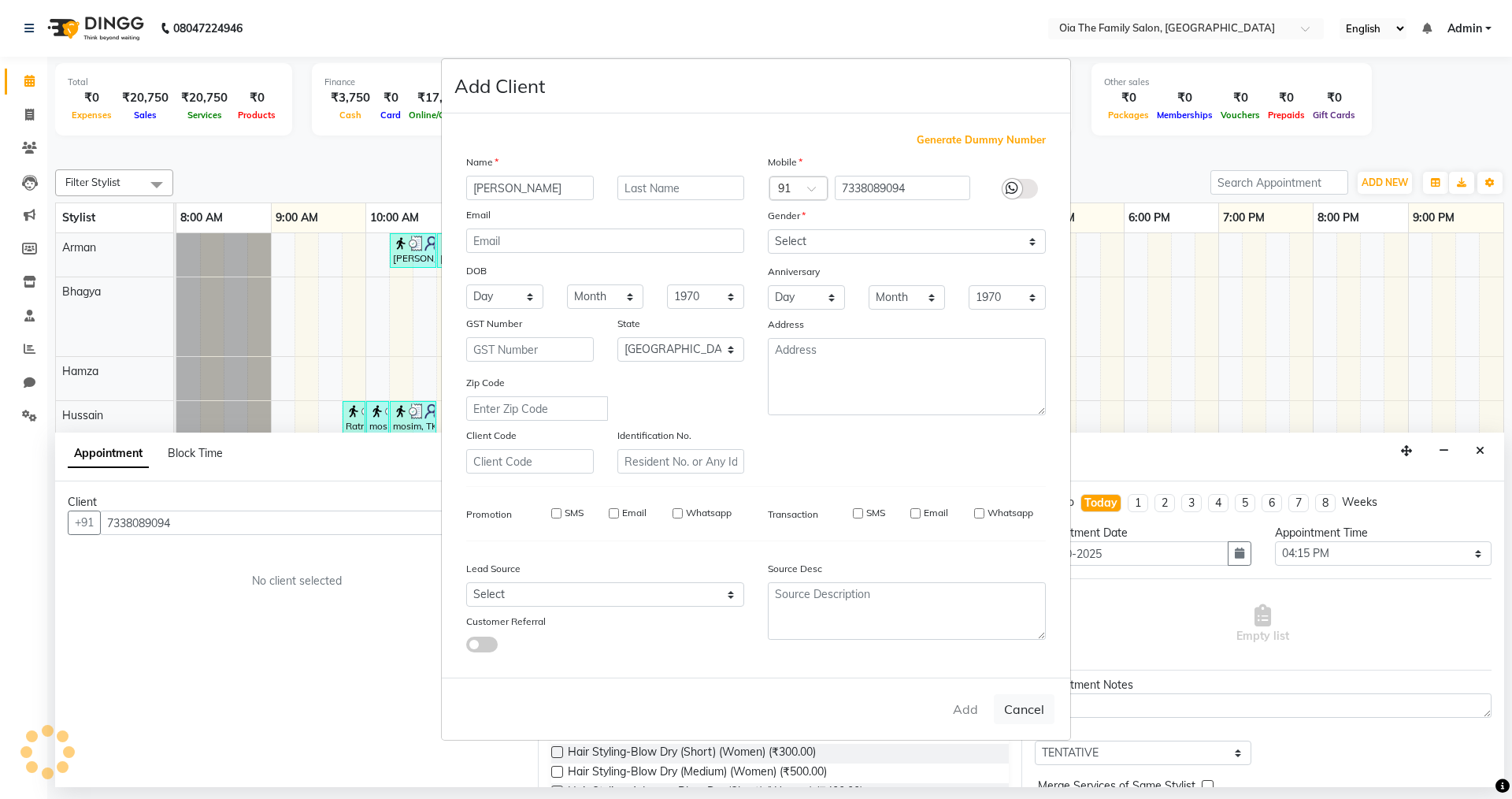
select select
select select "null"
select select
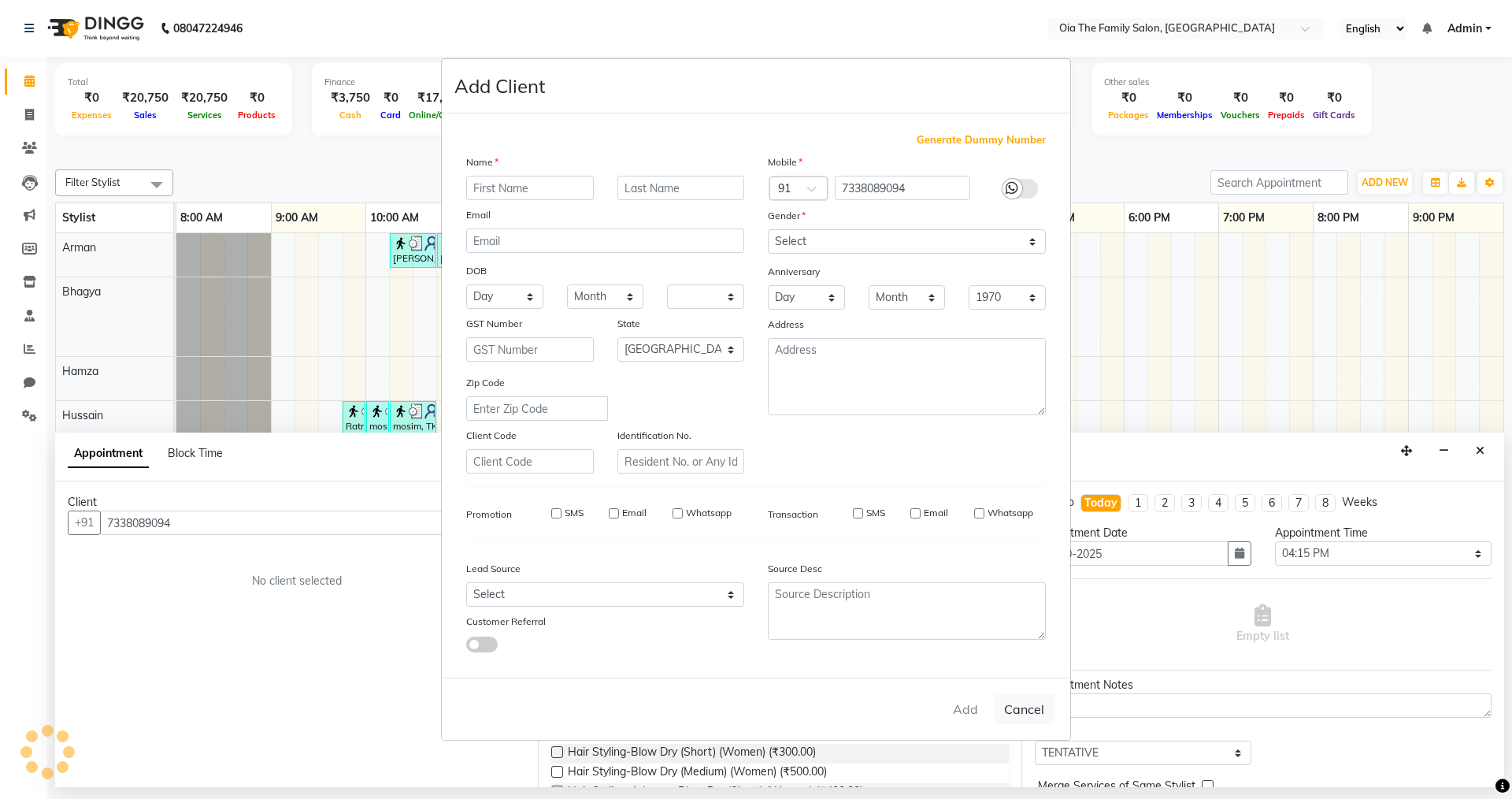
select select
checkbox input "false"
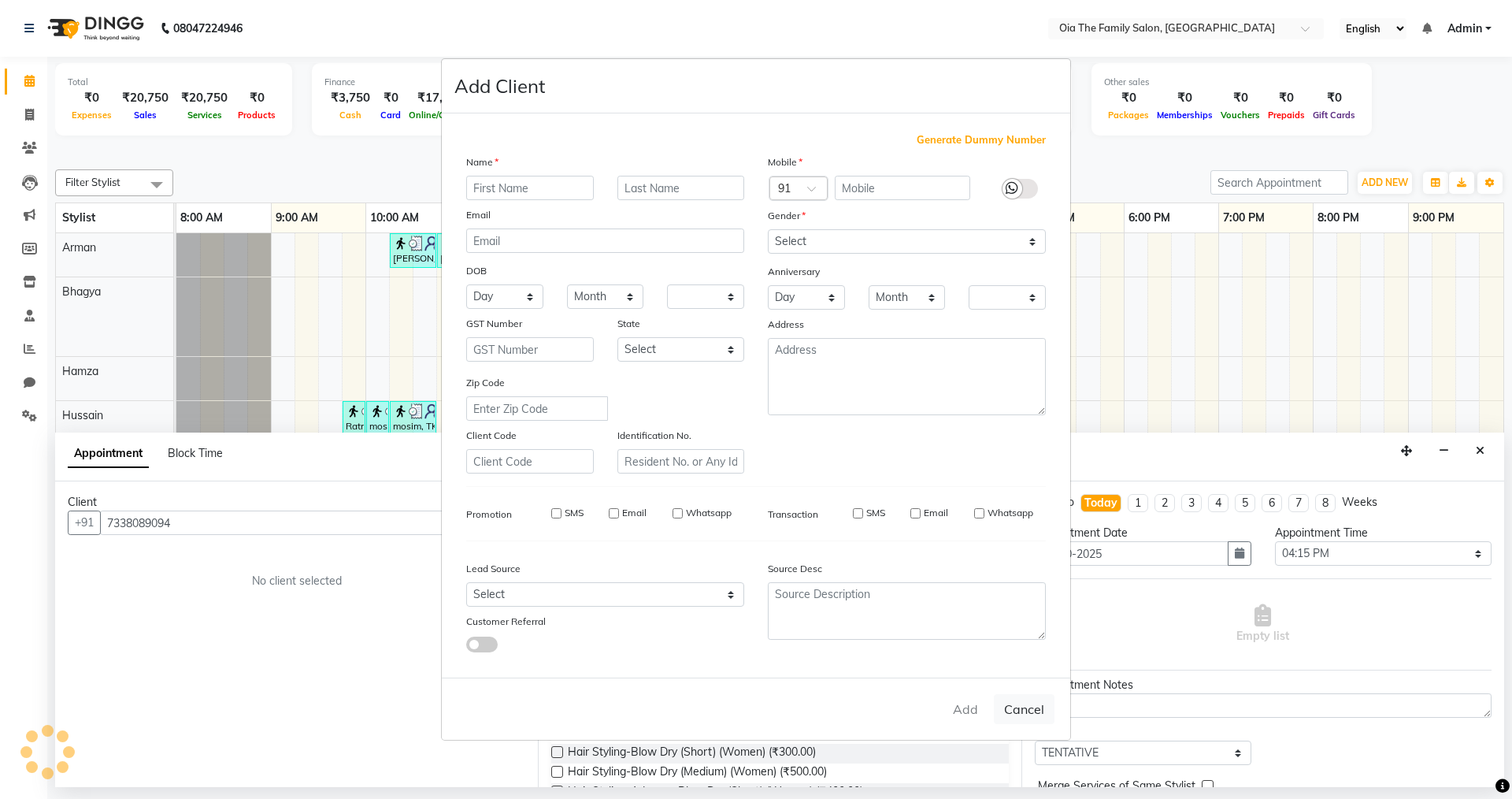
checkbox input "false"
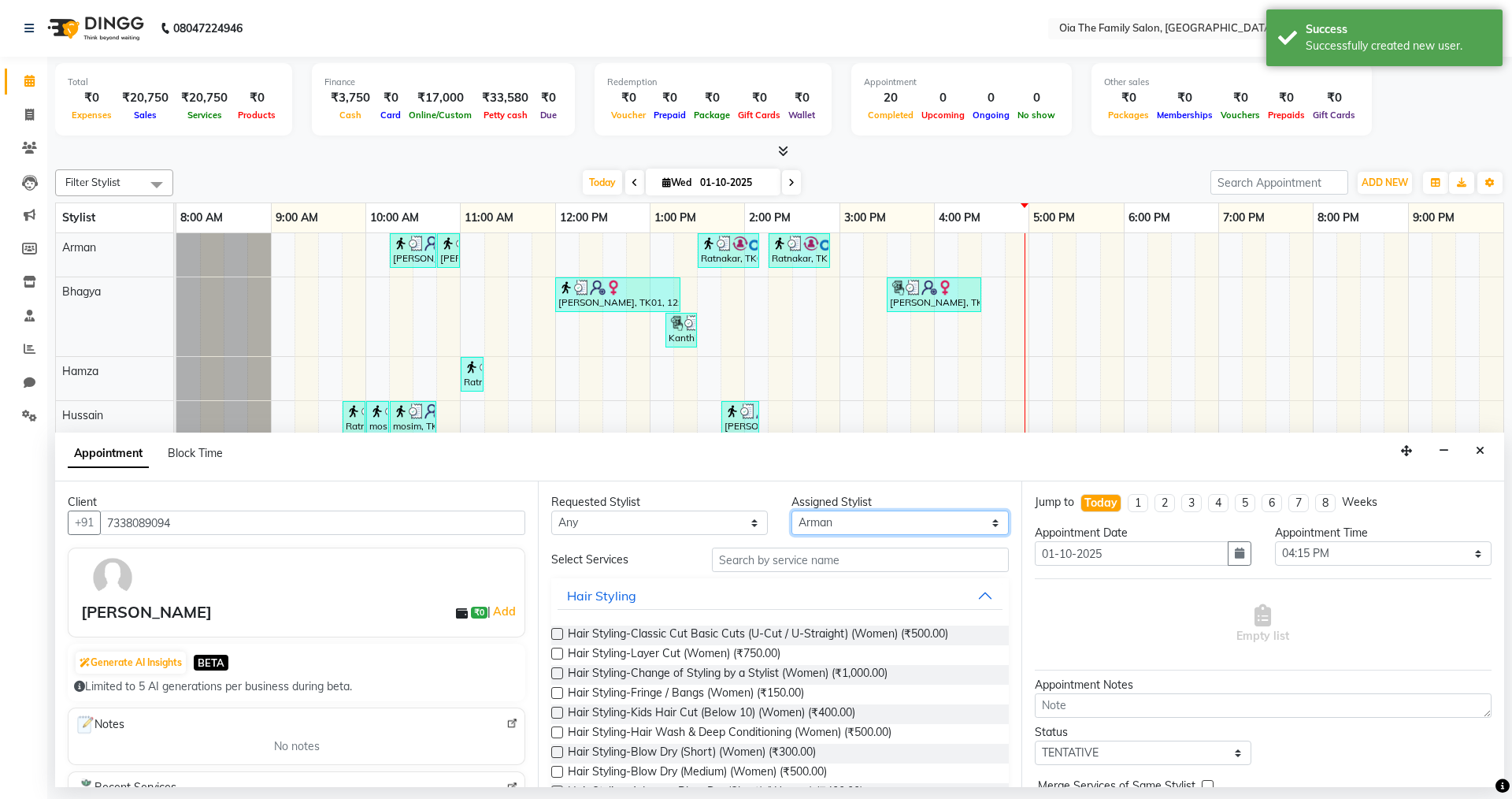
click at [731, 526] on select "Select Arman Bhagya Hamza Hussain Muskan Prajwal Shan Khan" at bounding box center [900, 523] width 216 height 25
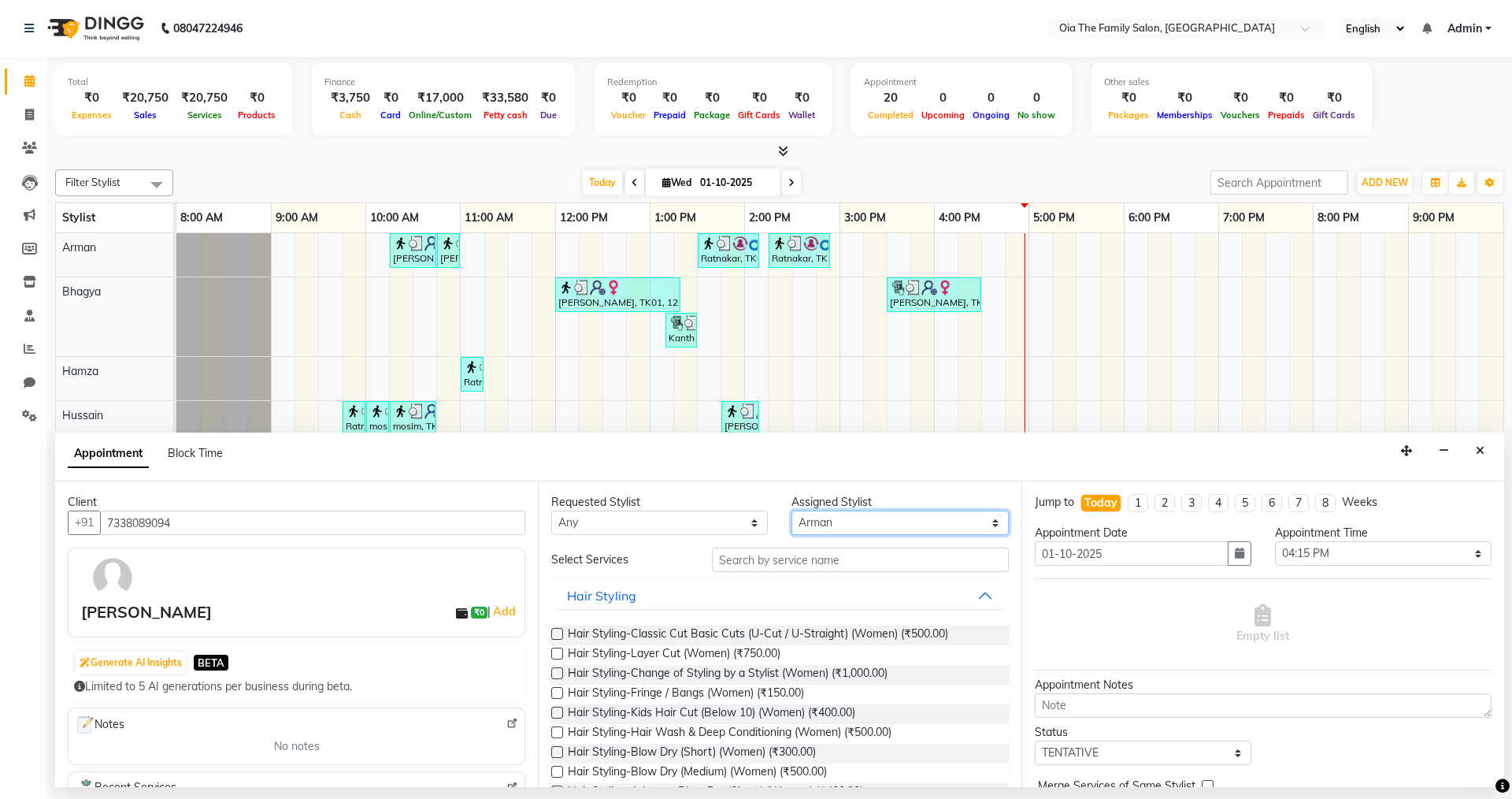
select select "93029"
click at [731, 511] on select "Select Arman Bhagya Hamza Hussain Muskan Prajwal Shan Khan" at bounding box center [900, 523] width 216 height 25
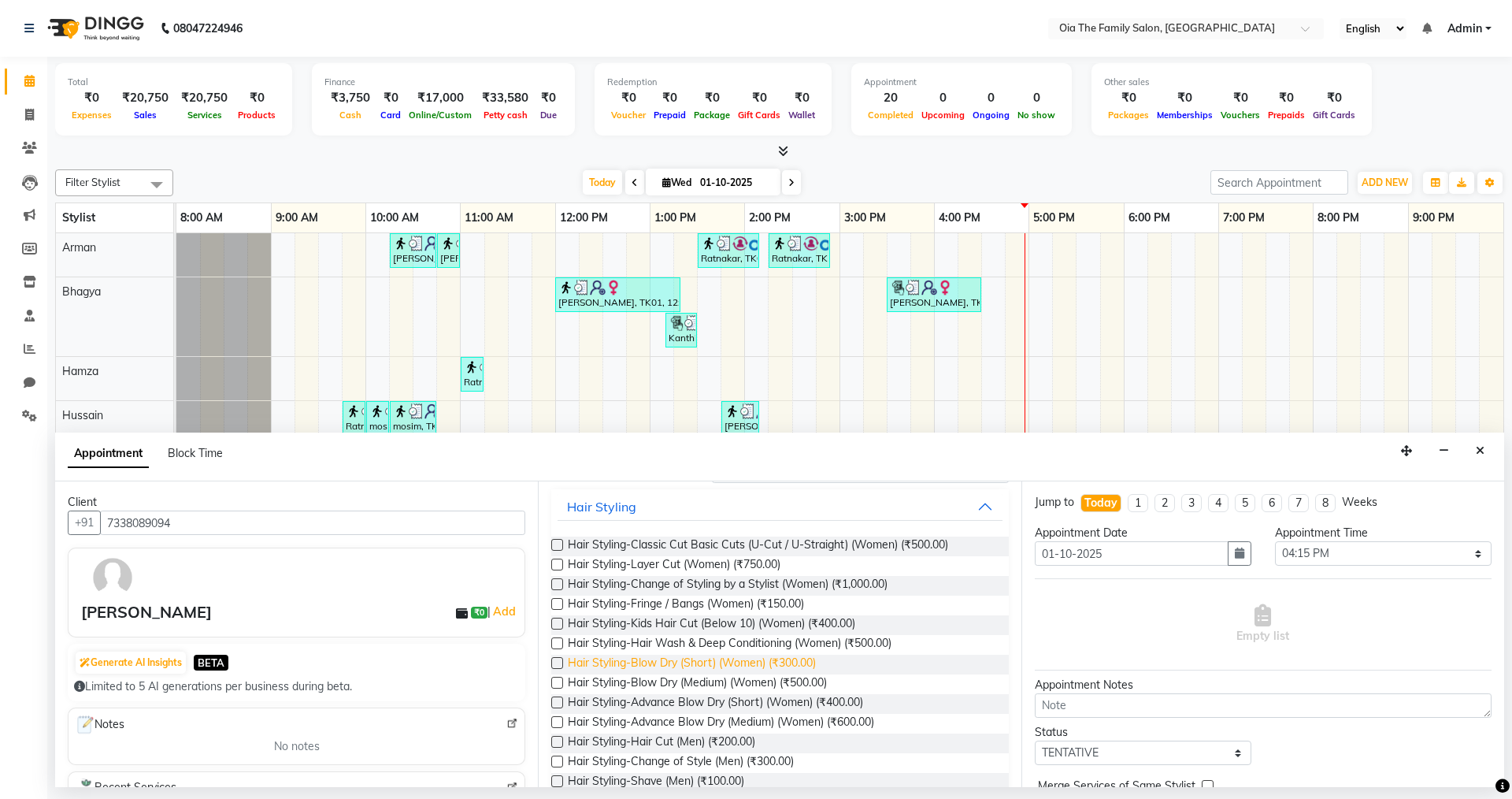
scroll to position [157, 0]
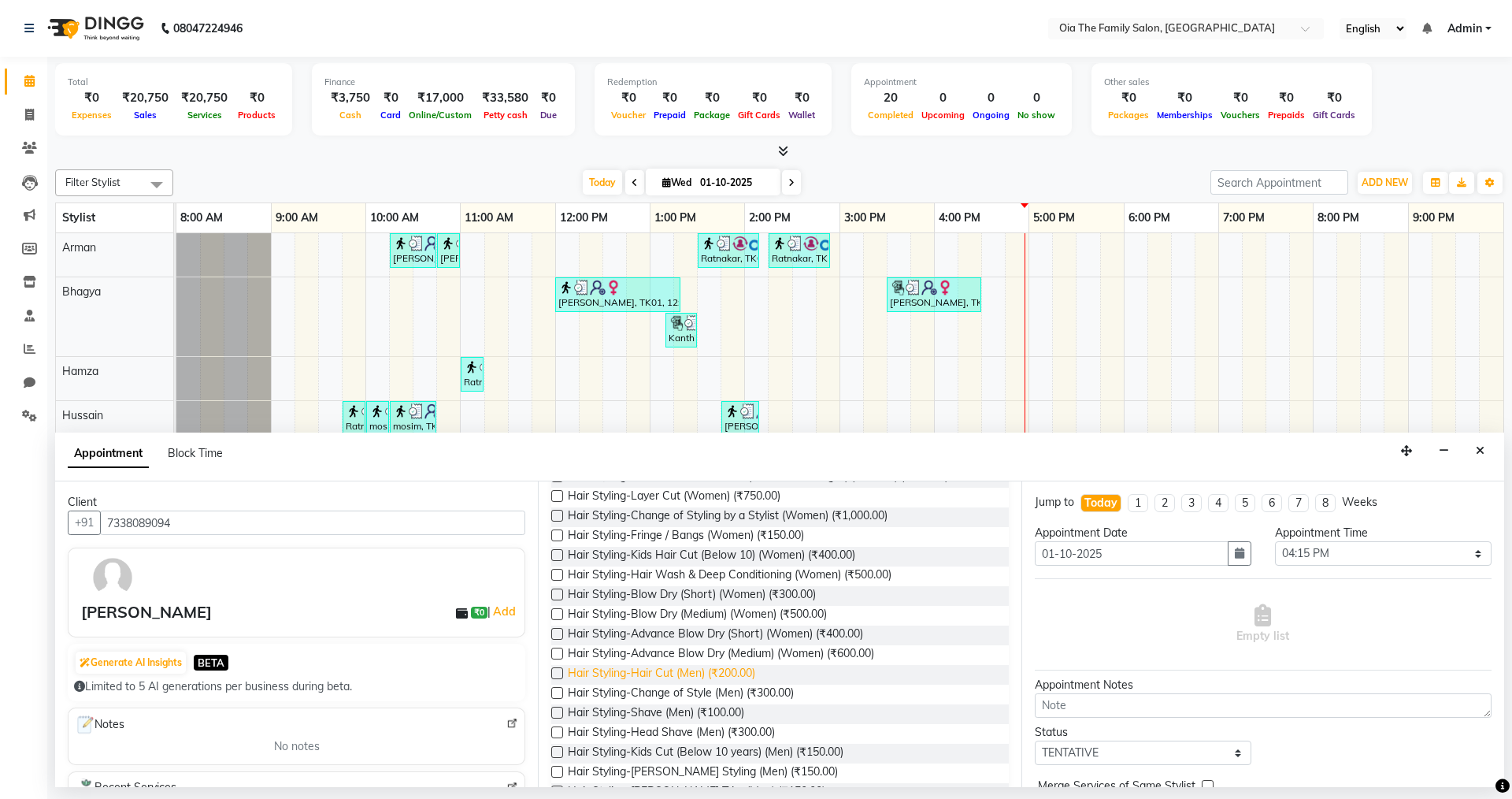
click at [722, 552] on span "Hair Styling-Hair Cut (Men) (₹200.00)" at bounding box center [661, 674] width 187 height 19
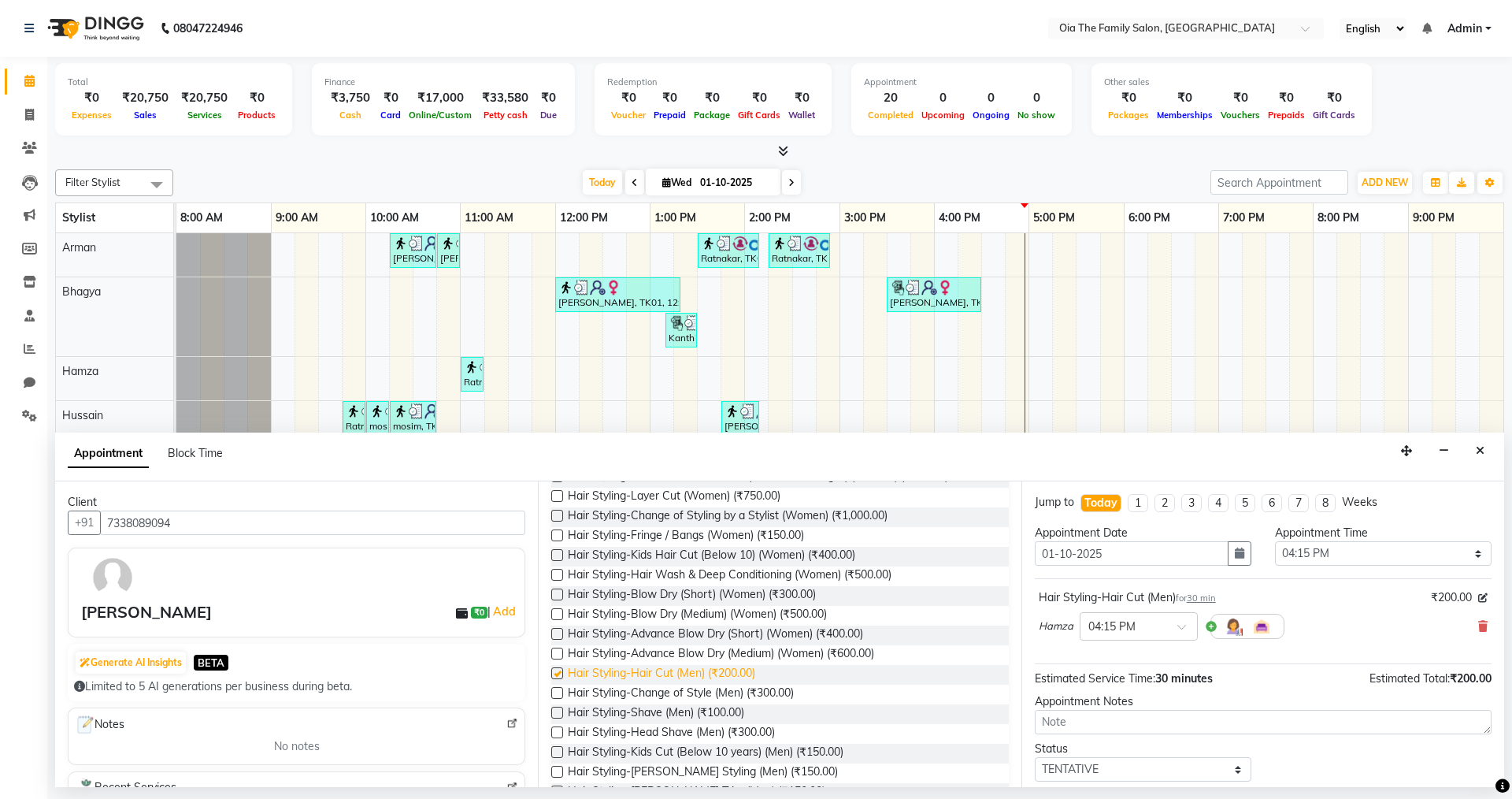
checkbox input "false"
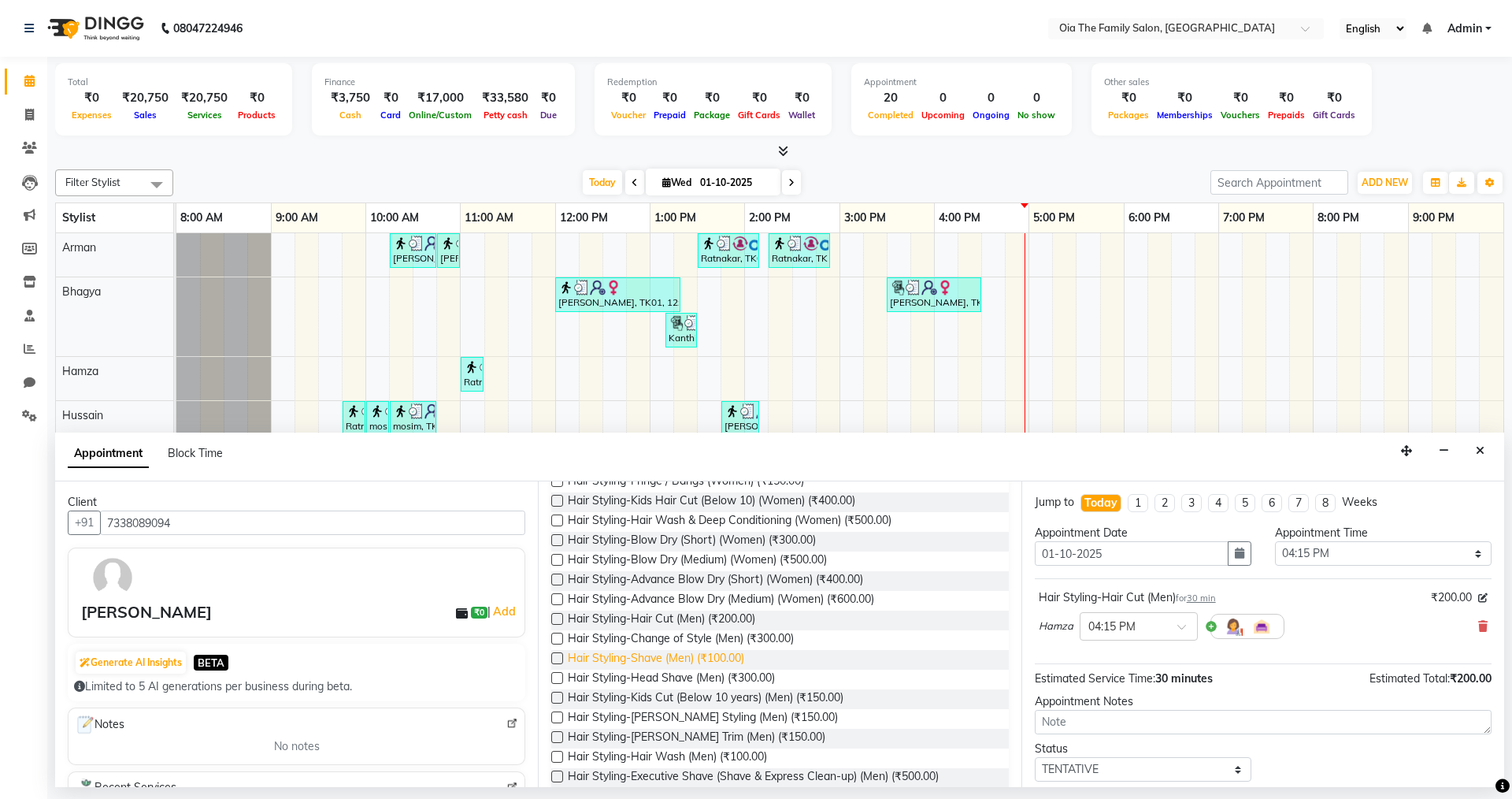
scroll to position [236, 0]
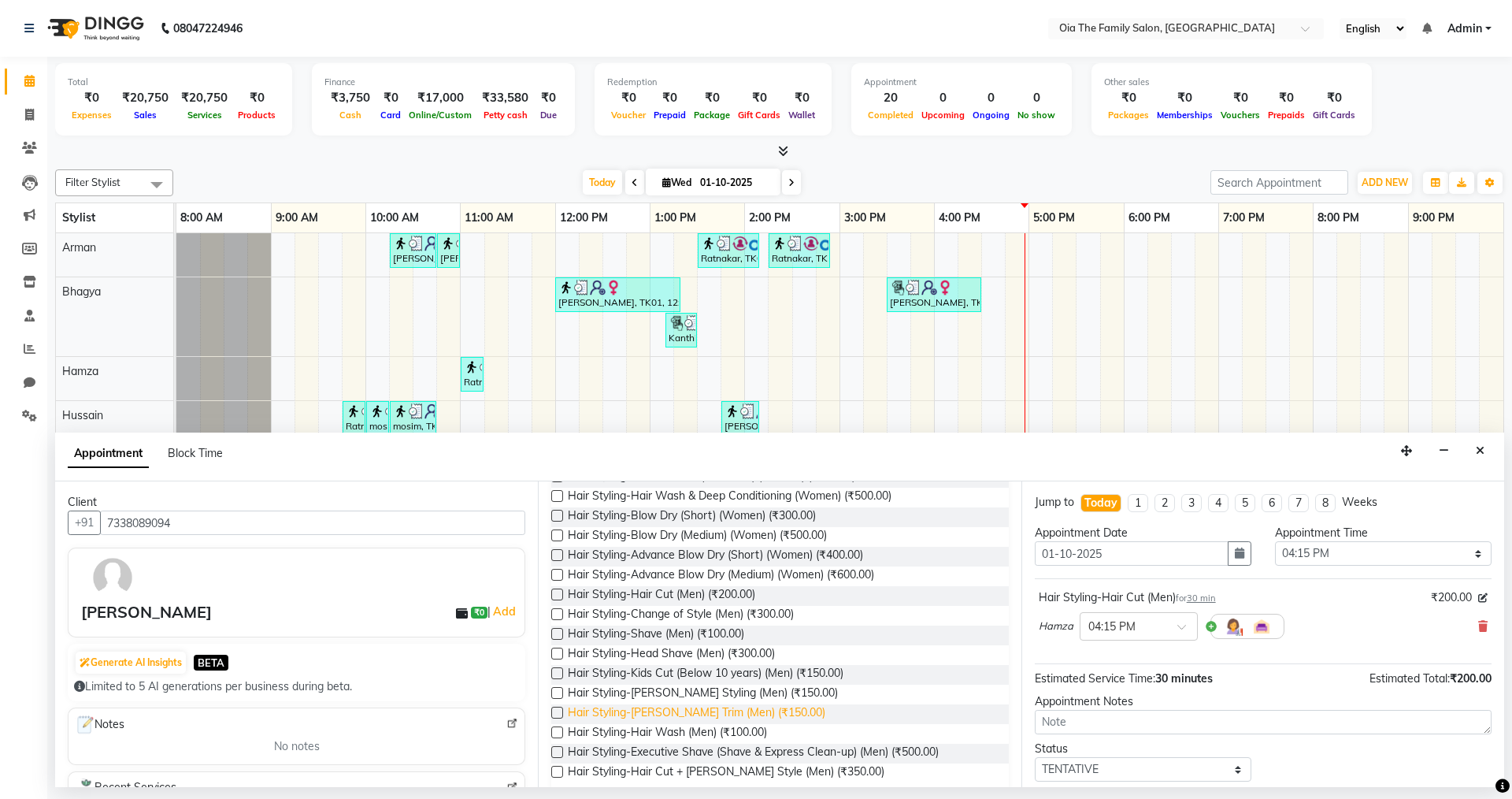
click at [649, 552] on span "Hair Styling-[PERSON_NAME] Trim (Men) (₹150.00)" at bounding box center [696, 714] width 257 height 19
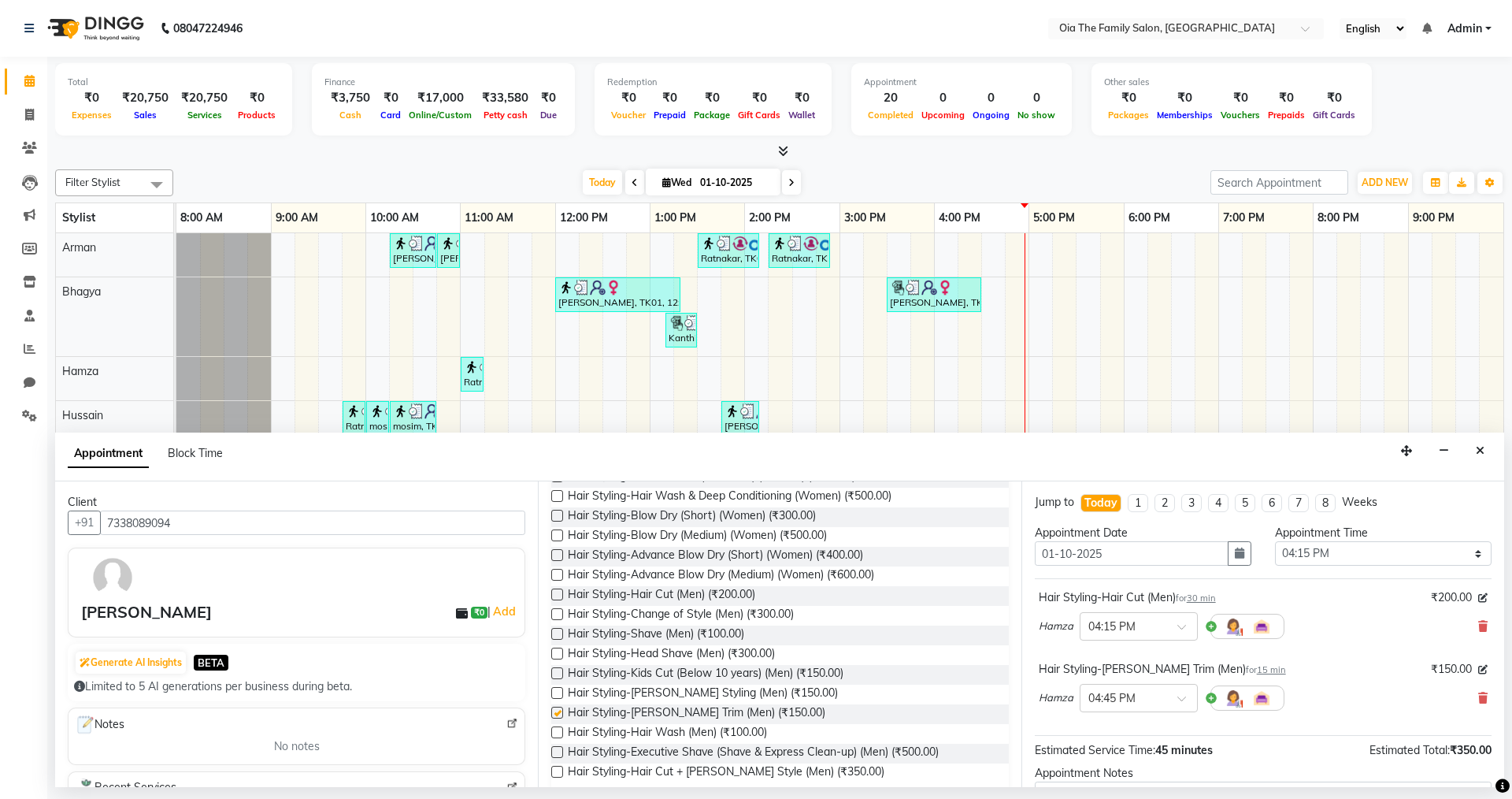
checkbox input "false"
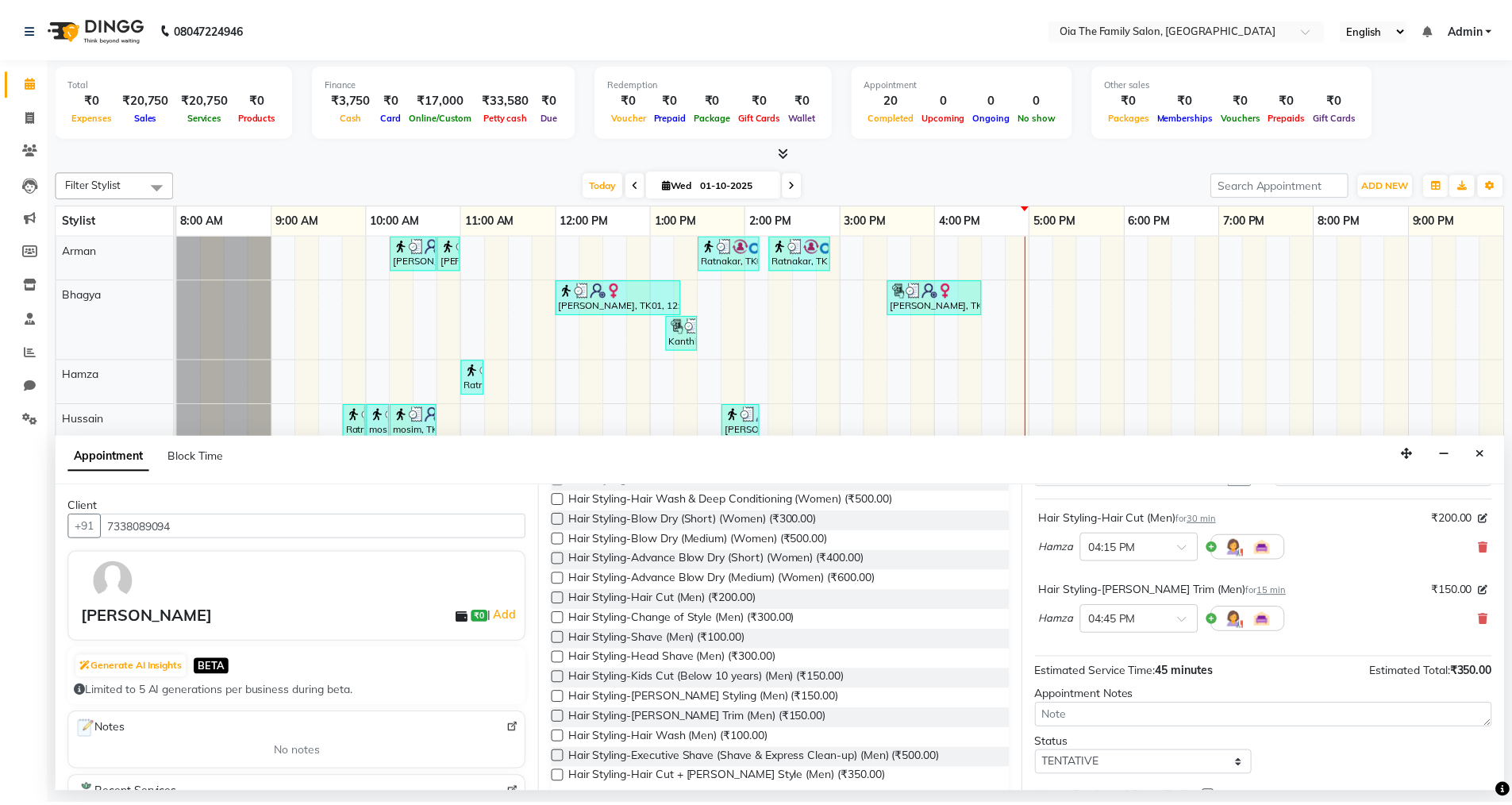
scroll to position [166, 0]
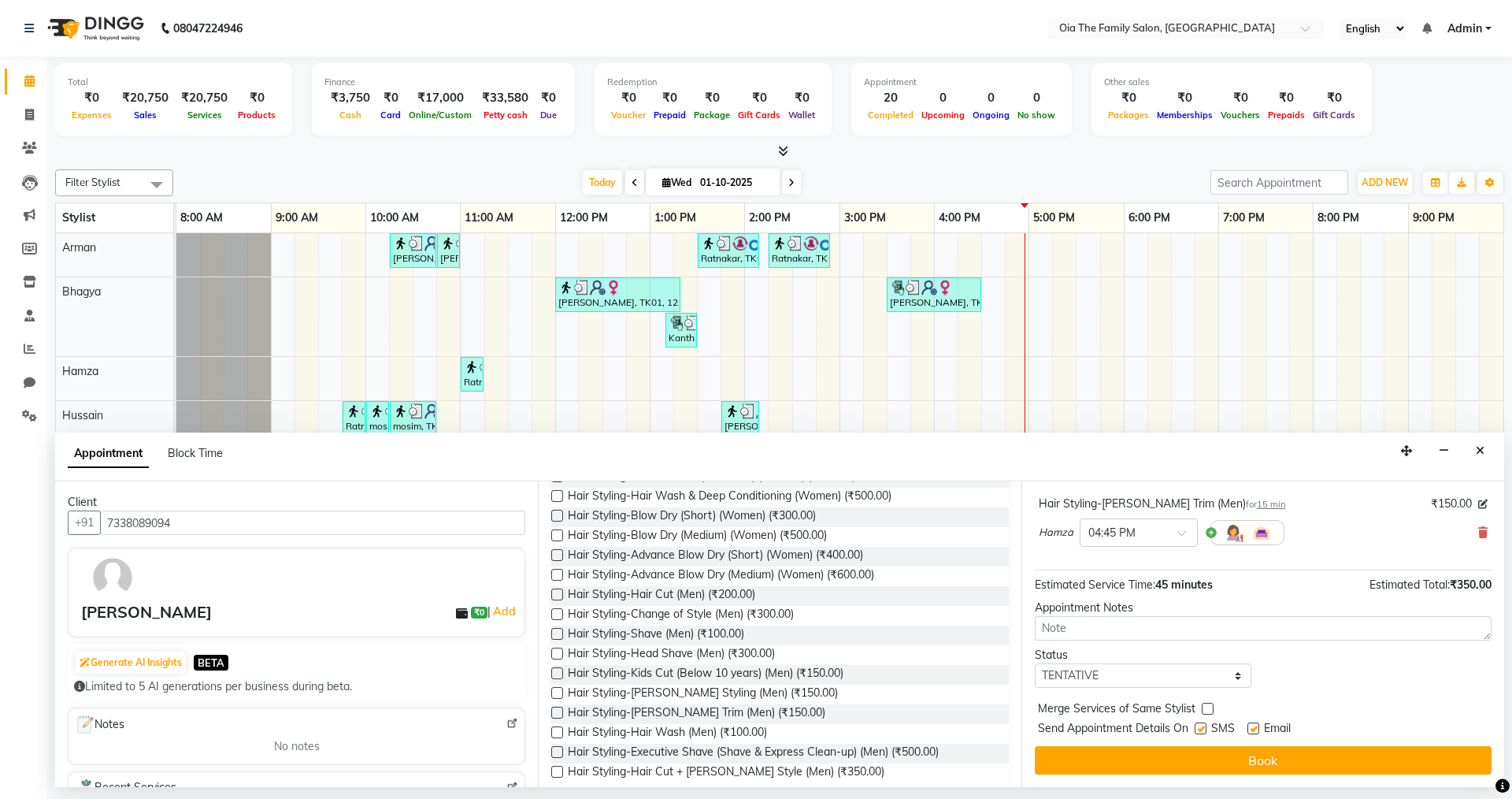
click at [731, 552] on label at bounding box center [1200, 728] width 11 height 11
click at [731, 552] on input "checkbox" at bounding box center [1200, 730] width 11 height 11
checkbox input "false"
click at [731, 552] on label at bounding box center [1253, 728] width 11 height 11
click at [731, 552] on input "checkbox" at bounding box center [1253, 730] width 11 height 11
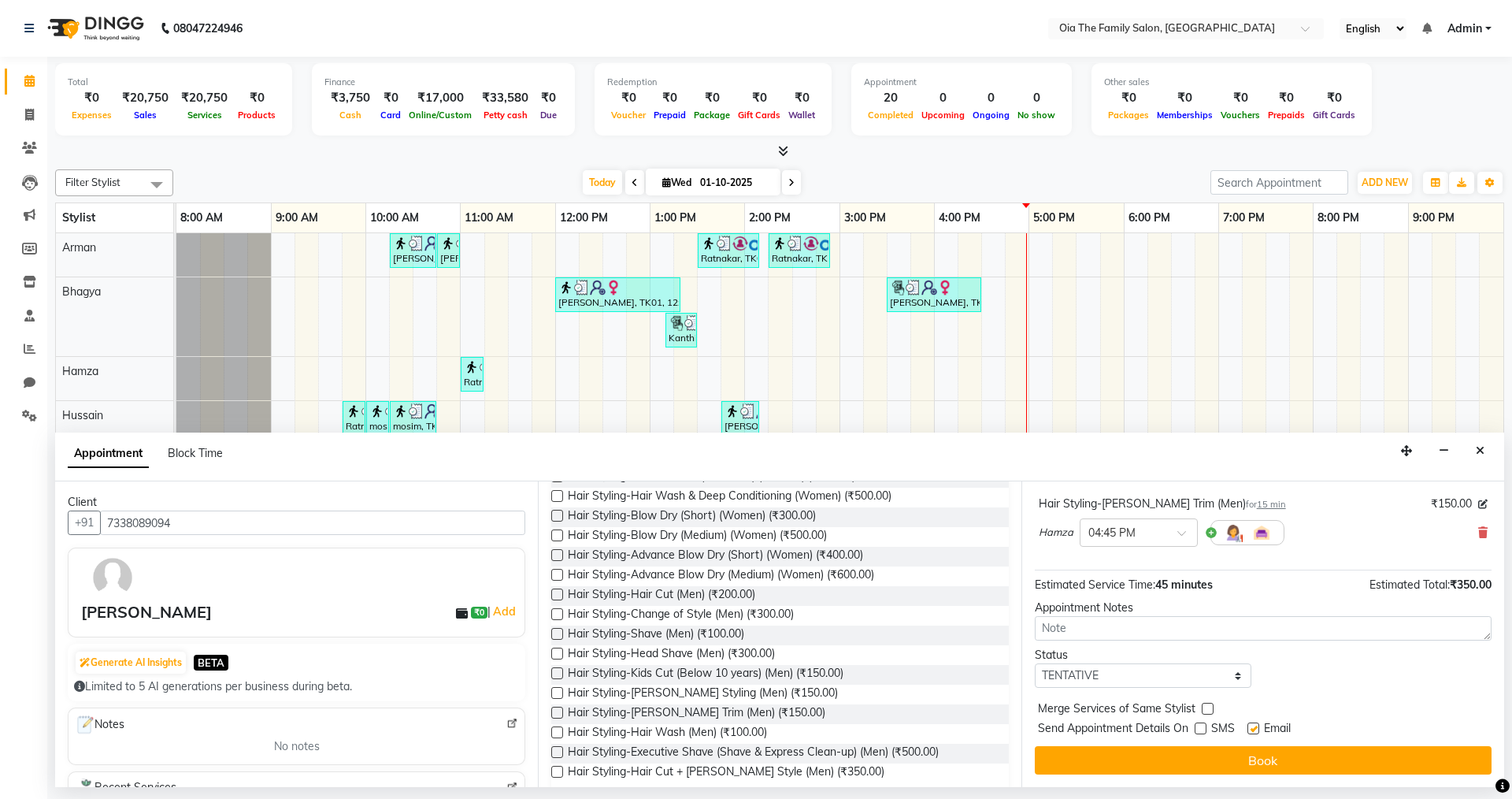
checkbox input "false"
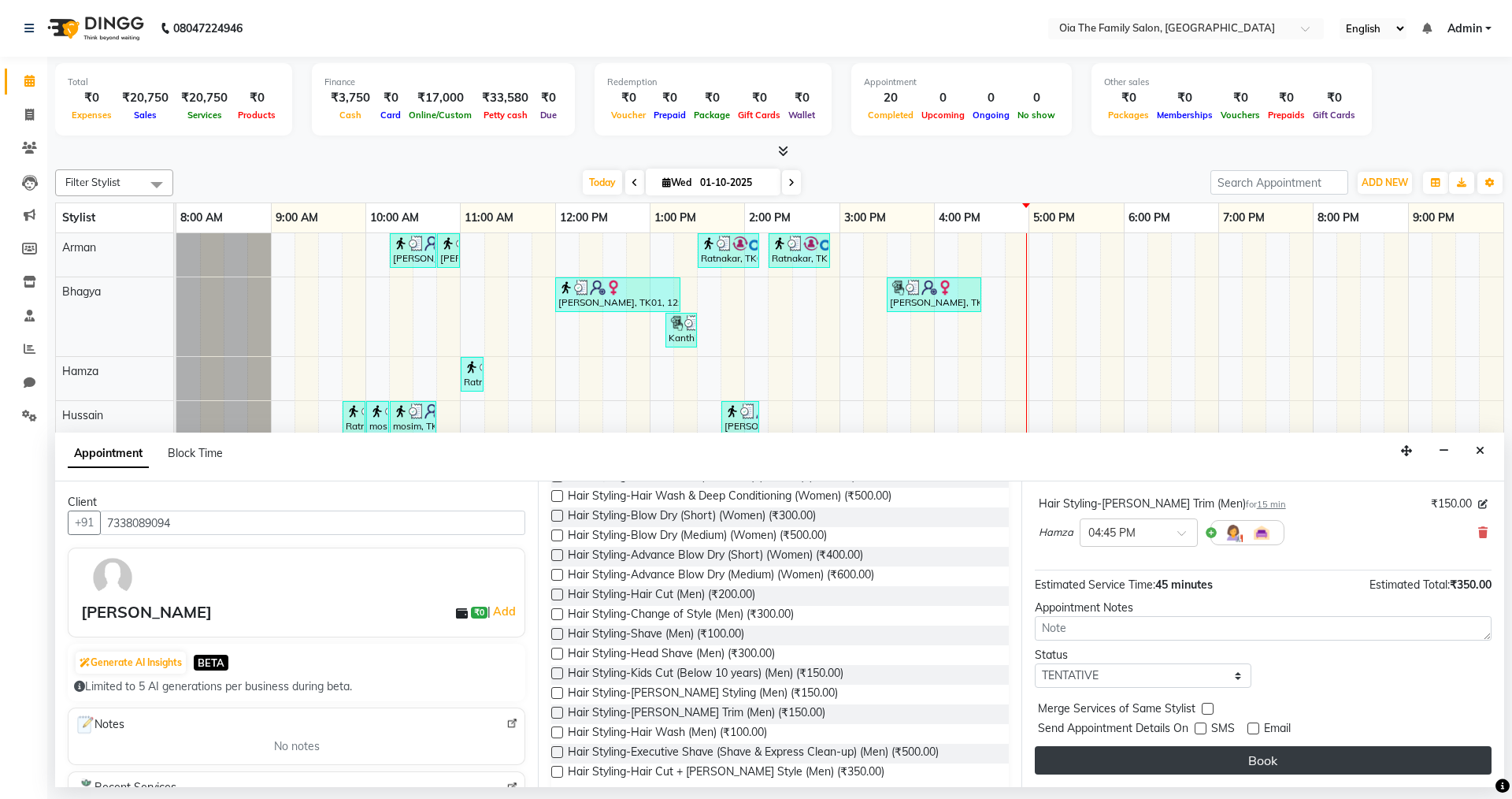
click at [731, 552] on button "Book" at bounding box center [1263, 760] width 457 height 28
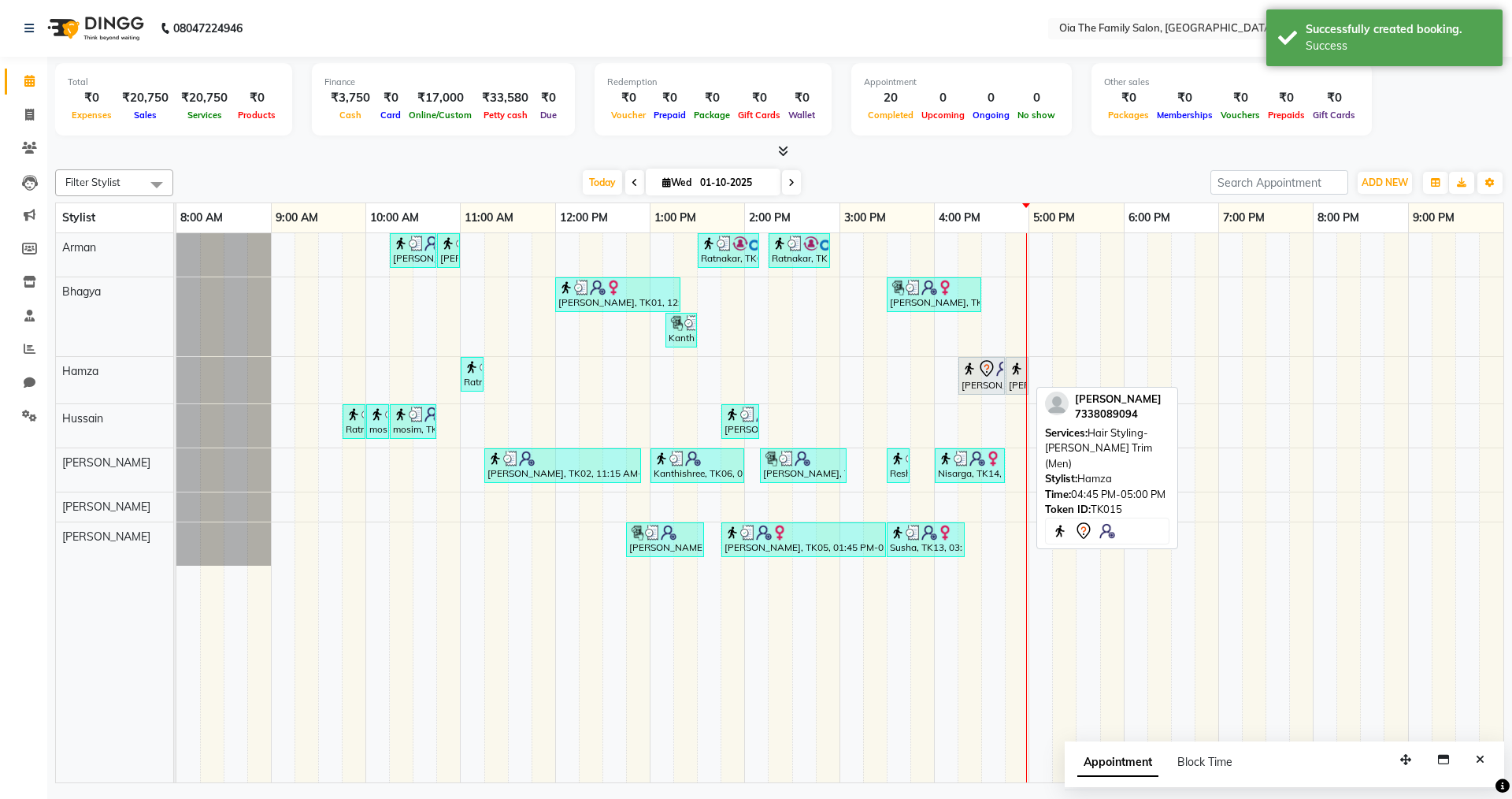
click at [731, 367] on img at bounding box center [1016, 369] width 16 height 16
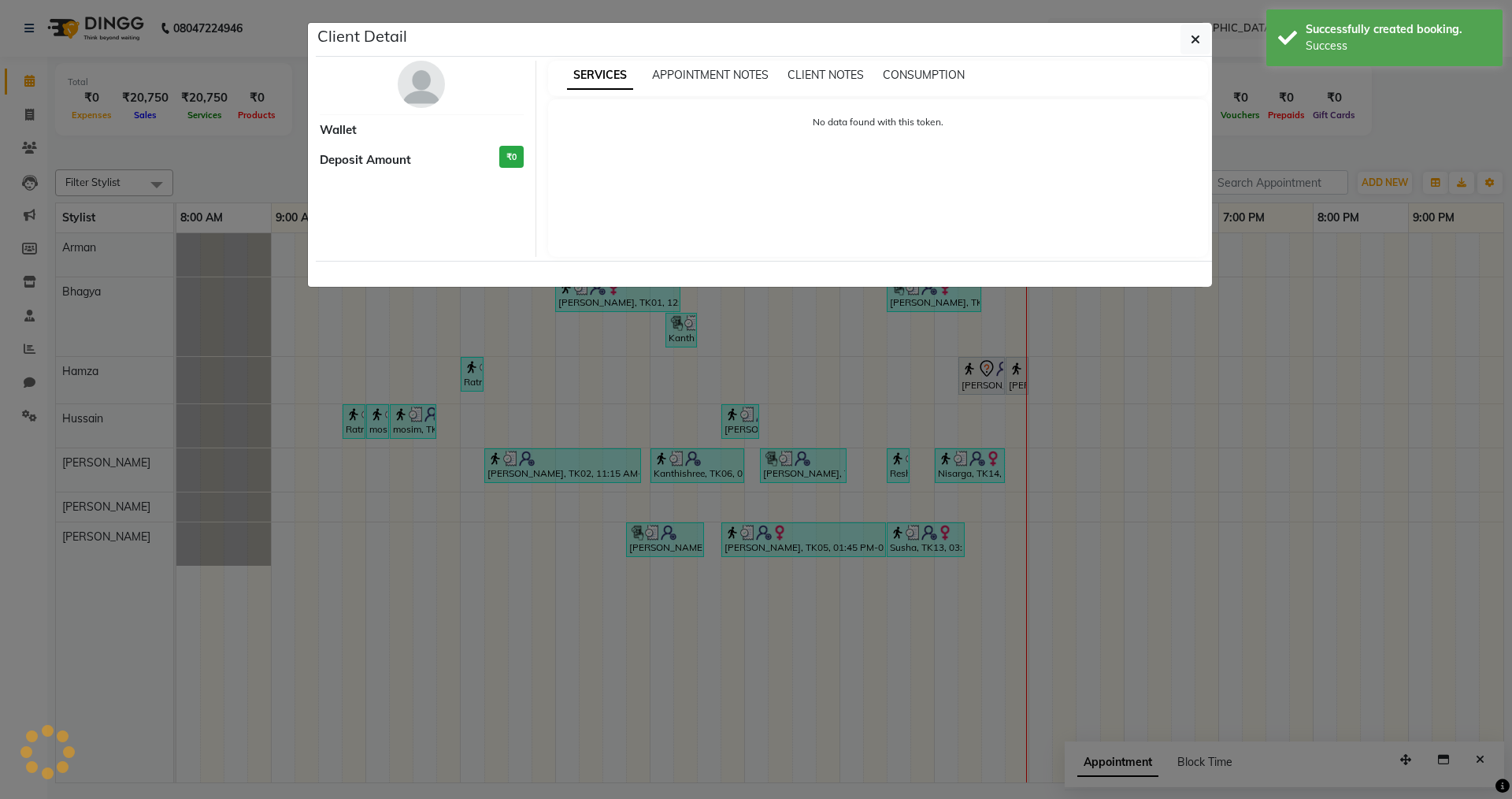
select select "7"
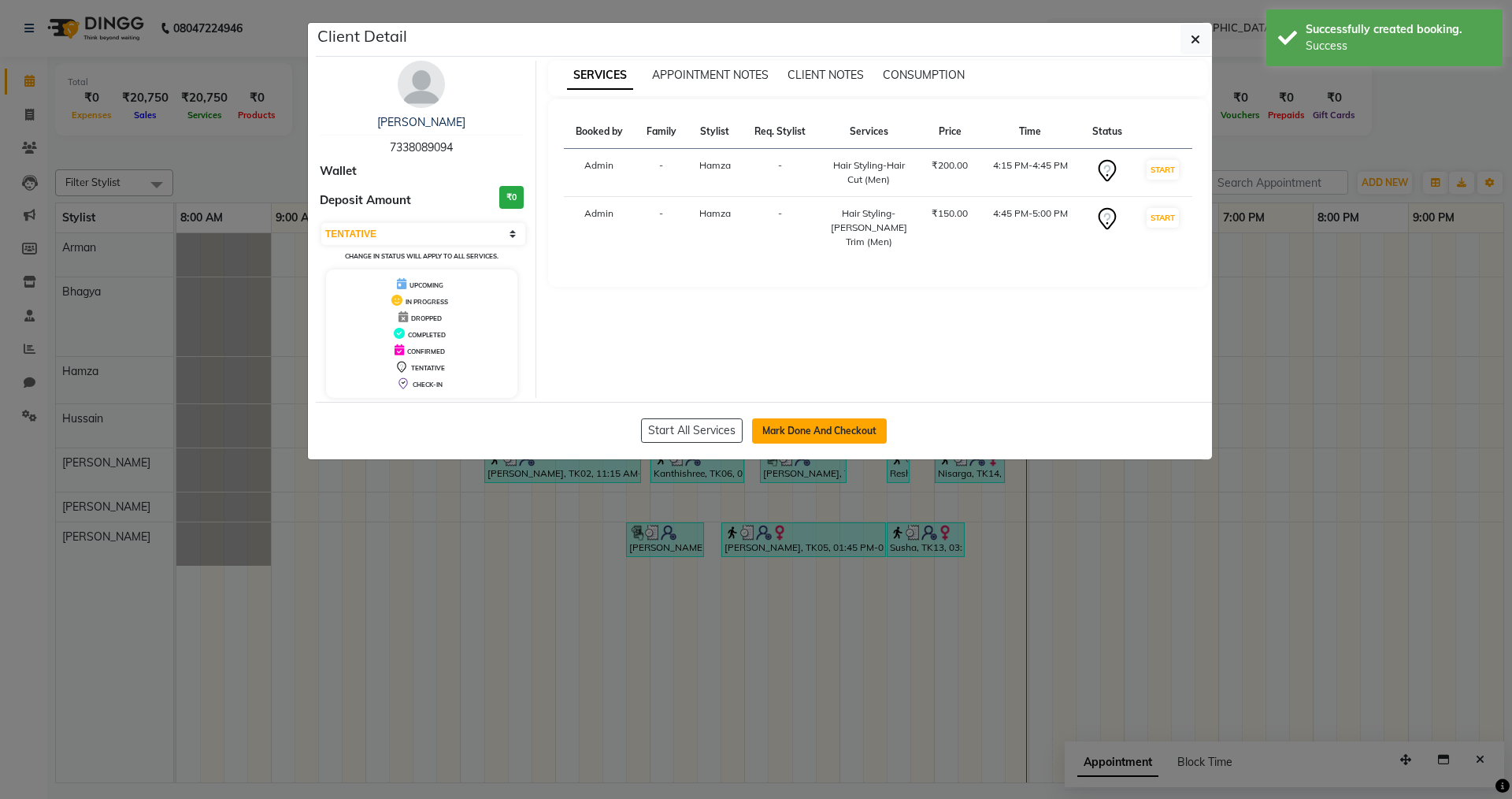
click at [731, 441] on button "Mark Done And Checkout" at bounding box center [819, 431] width 134 height 25
select select "service"
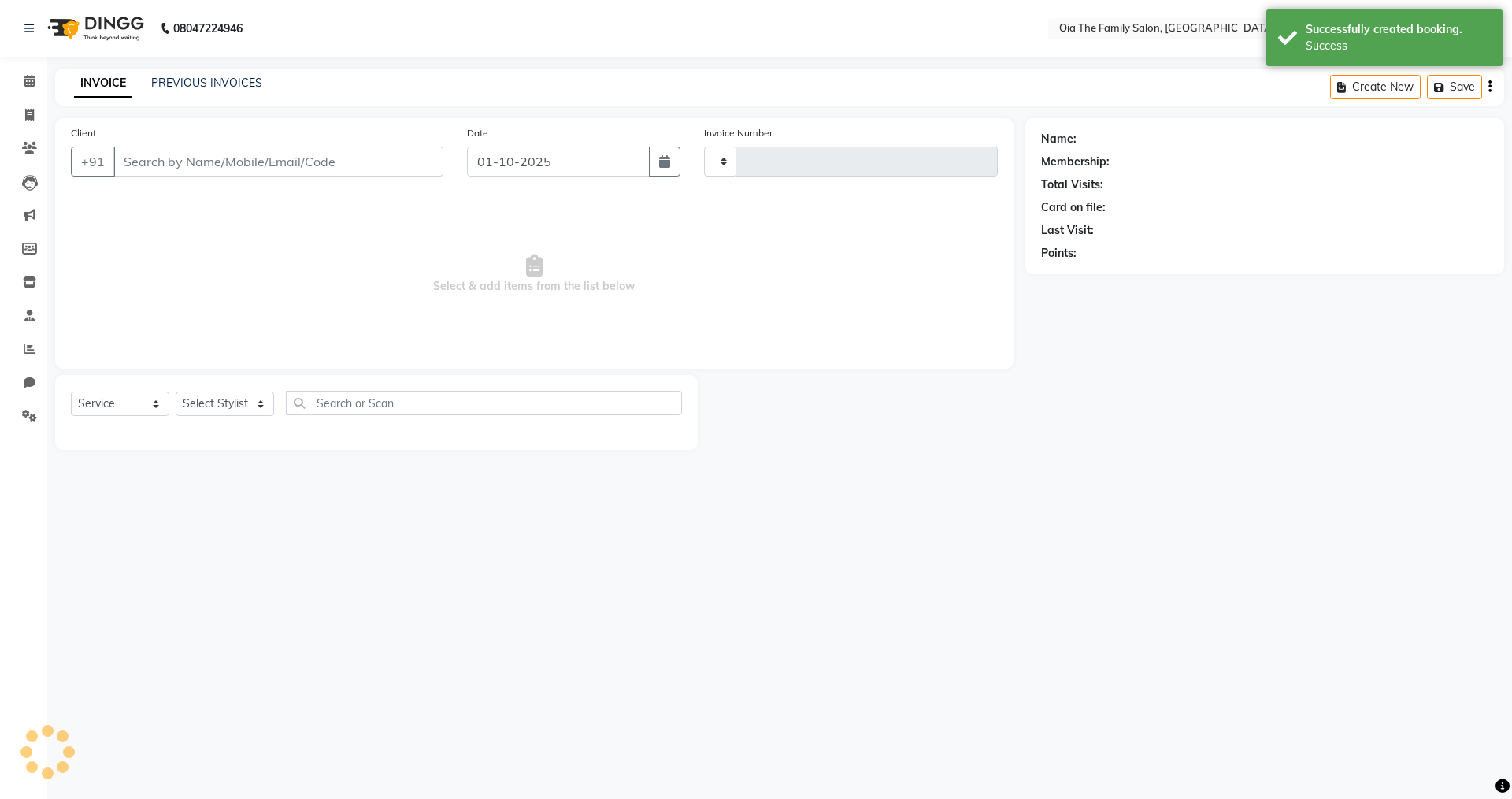
type input "0105"
select select "9113"
type input "7338089094"
select select "93029"
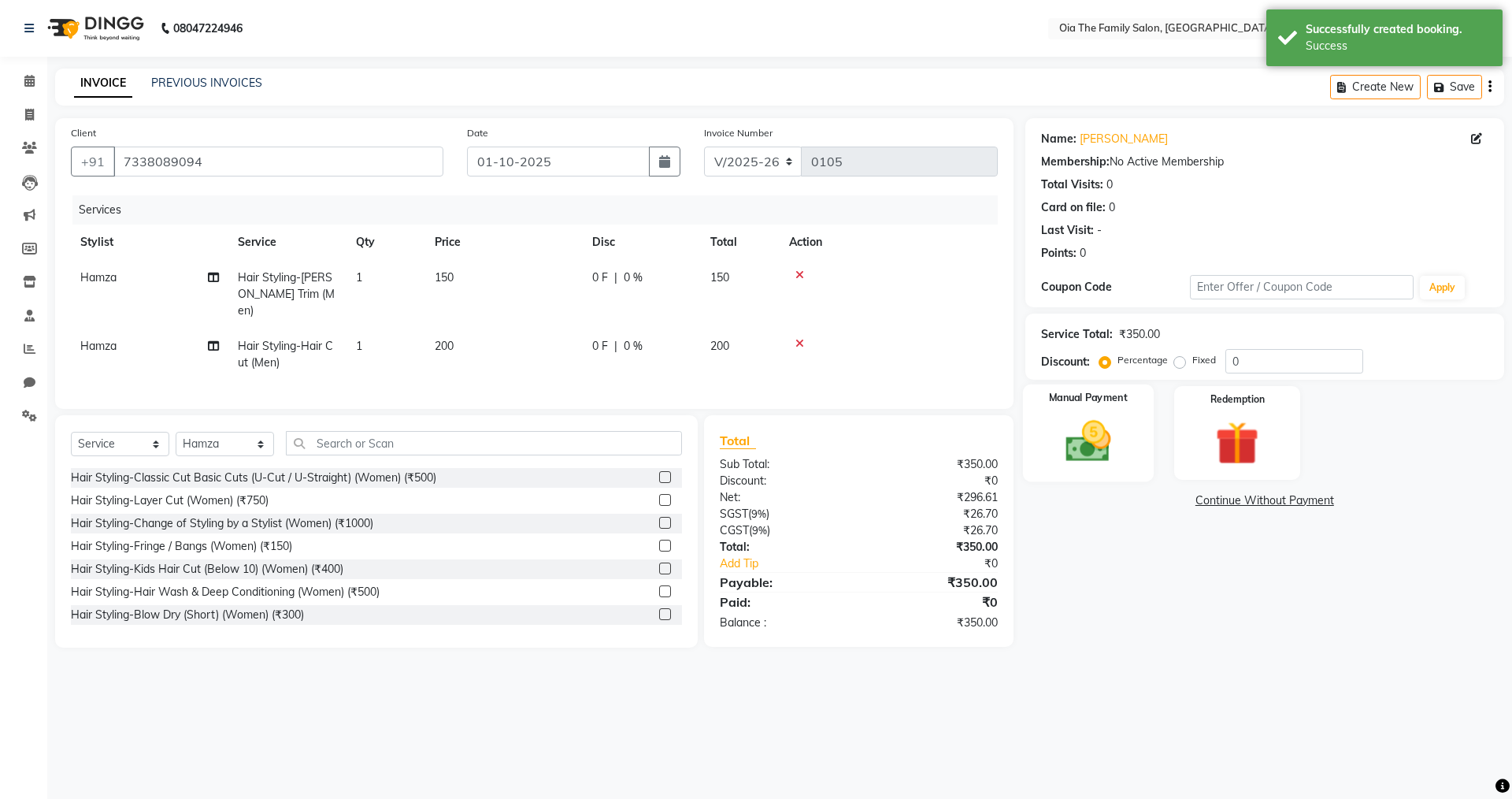
click at [731, 450] on img at bounding box center [1088, 440] width 73 height 52
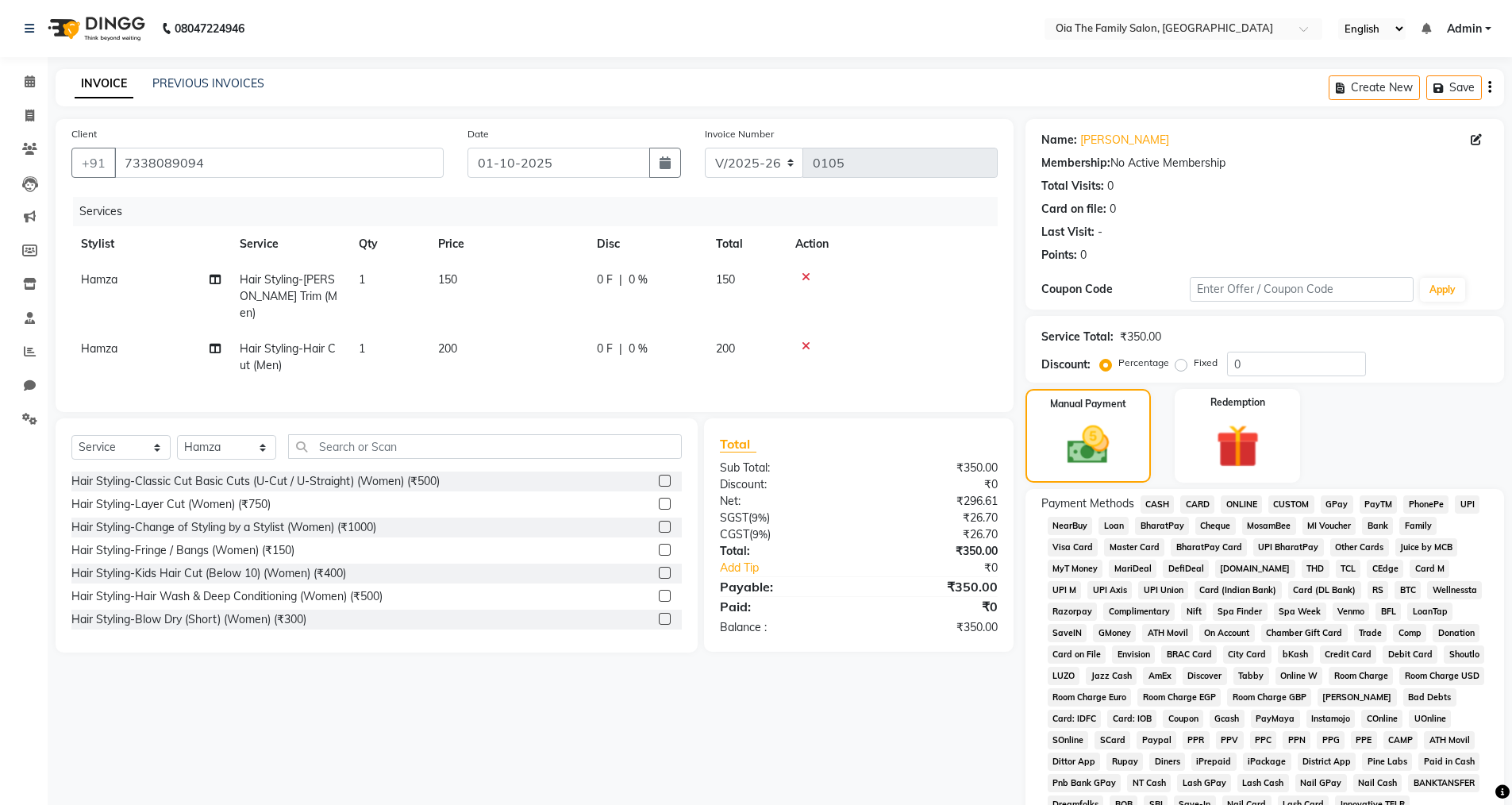
click at [737, 504] on span "CARD" at bounding box center [1198, 504] width 35 height 19
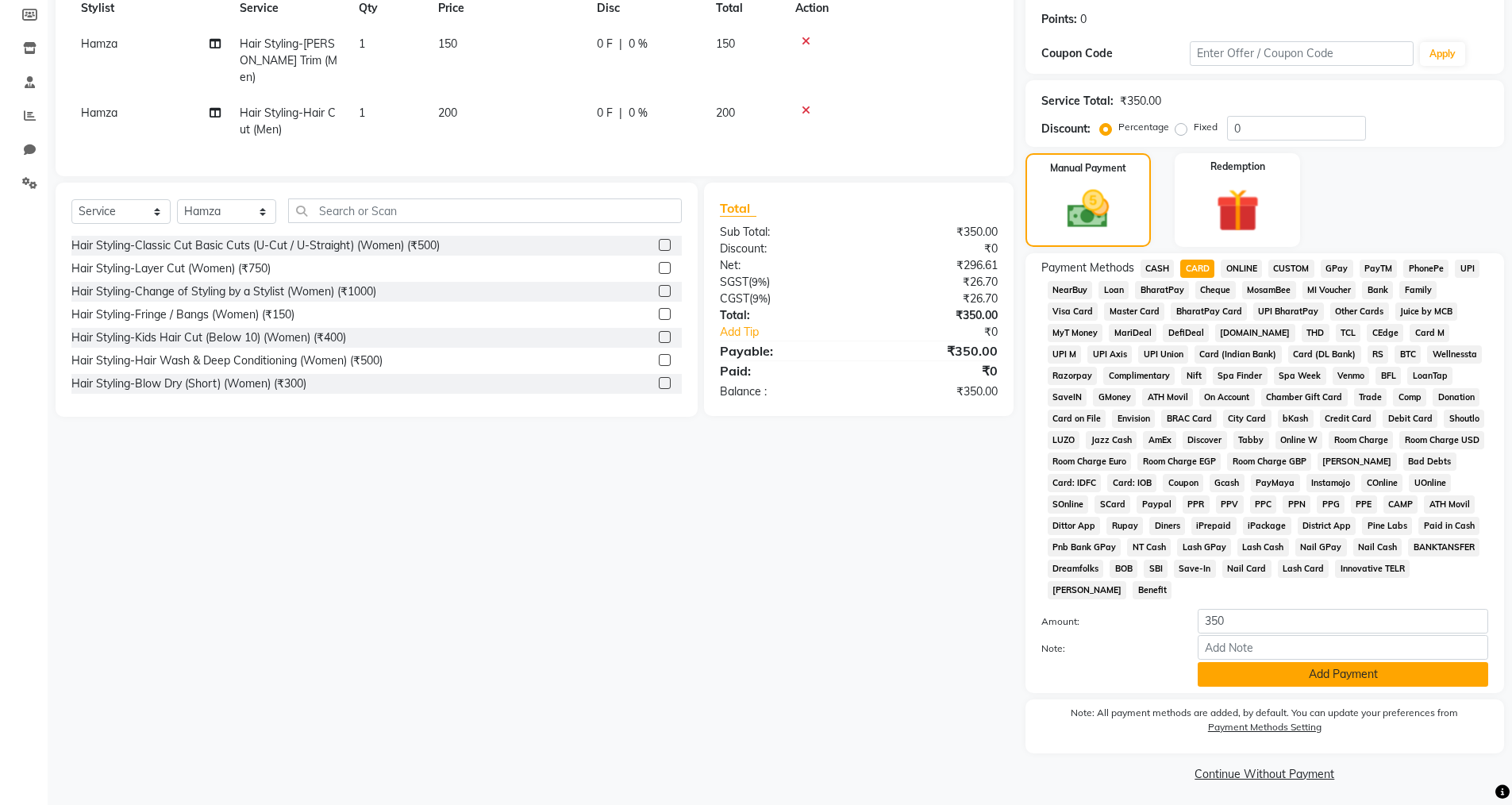
scroll to position [238, 0]
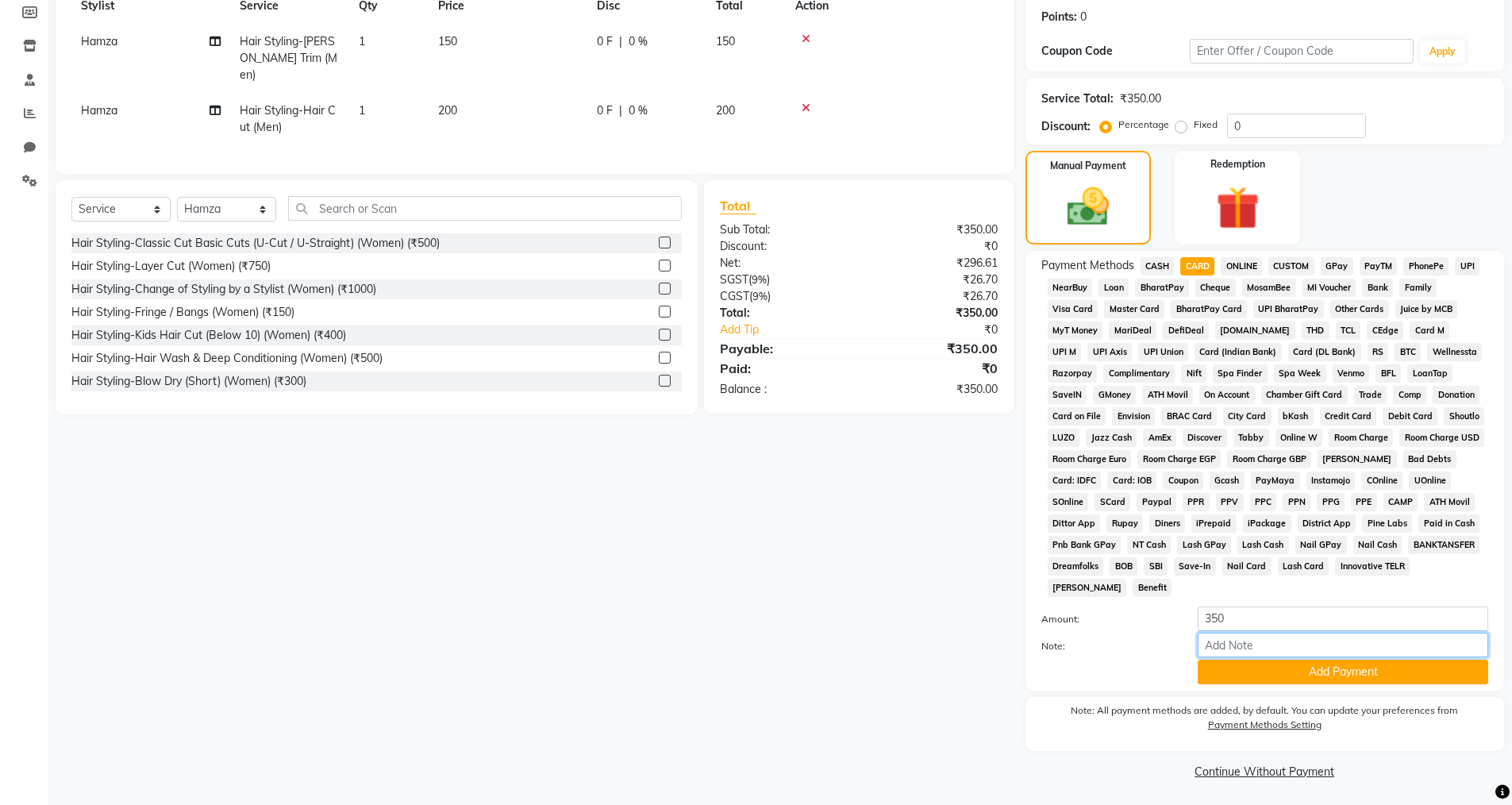
click at [737, 556] on input "Note:" at bounding box center [1344, 645] width 291 height 25
type input "6784"
click at [737, 556] on button "Add Payment" at bounding box center [1344, 672] width 291 height 25
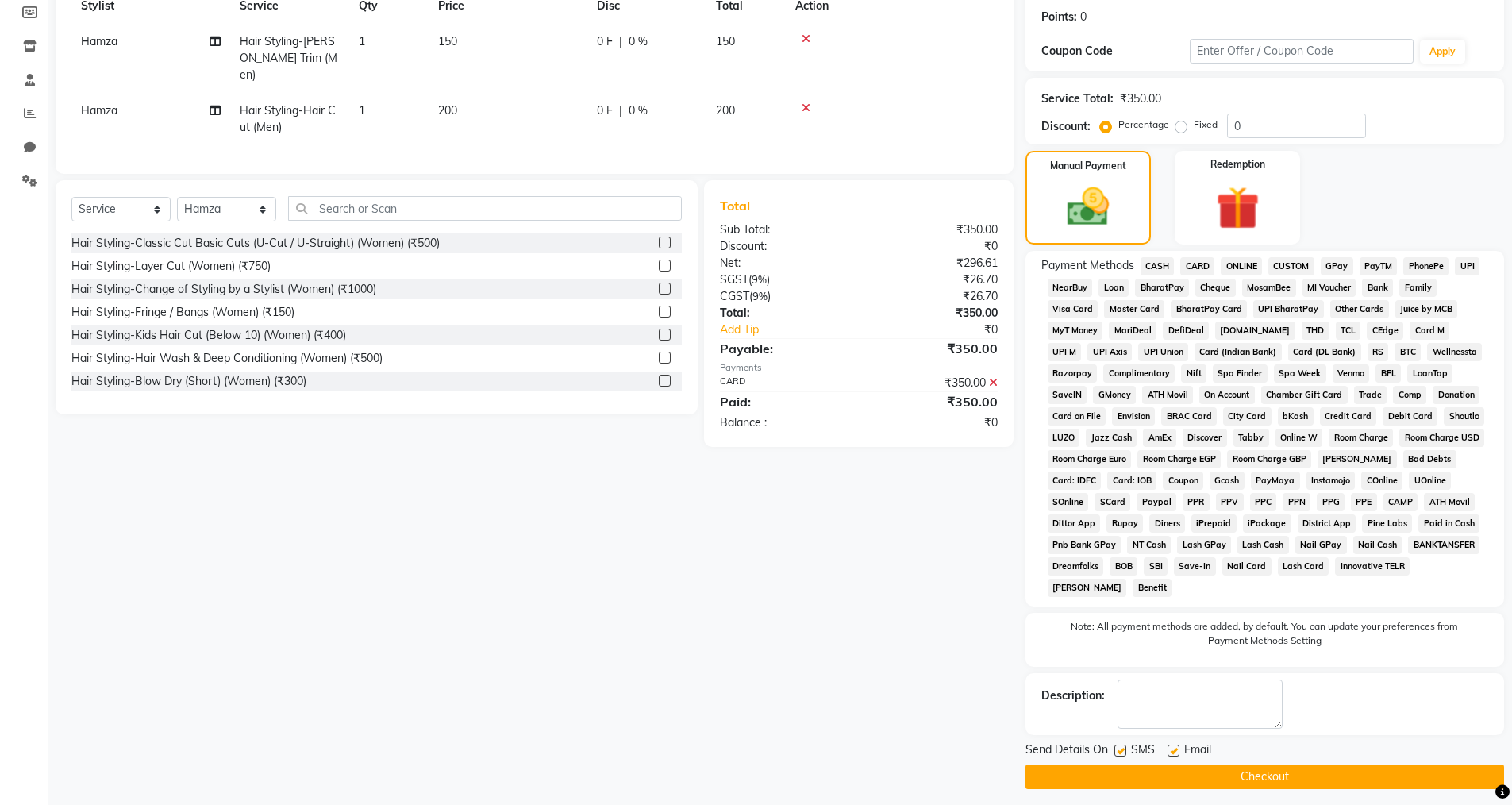
click at [737, 556] on label at bounding box center [1173, 750] width 12 height 12
click at [737, 556] on input "checkbox" at bounding box center [1173, 752] width 11 height 11
checkbox input "false"
click at [737, 556] on label at bounding box center [1120, 750] width 12 height 12
click at [737, 556] on input "checkbox" at bounding box center [1120, 752] width 11 height 11
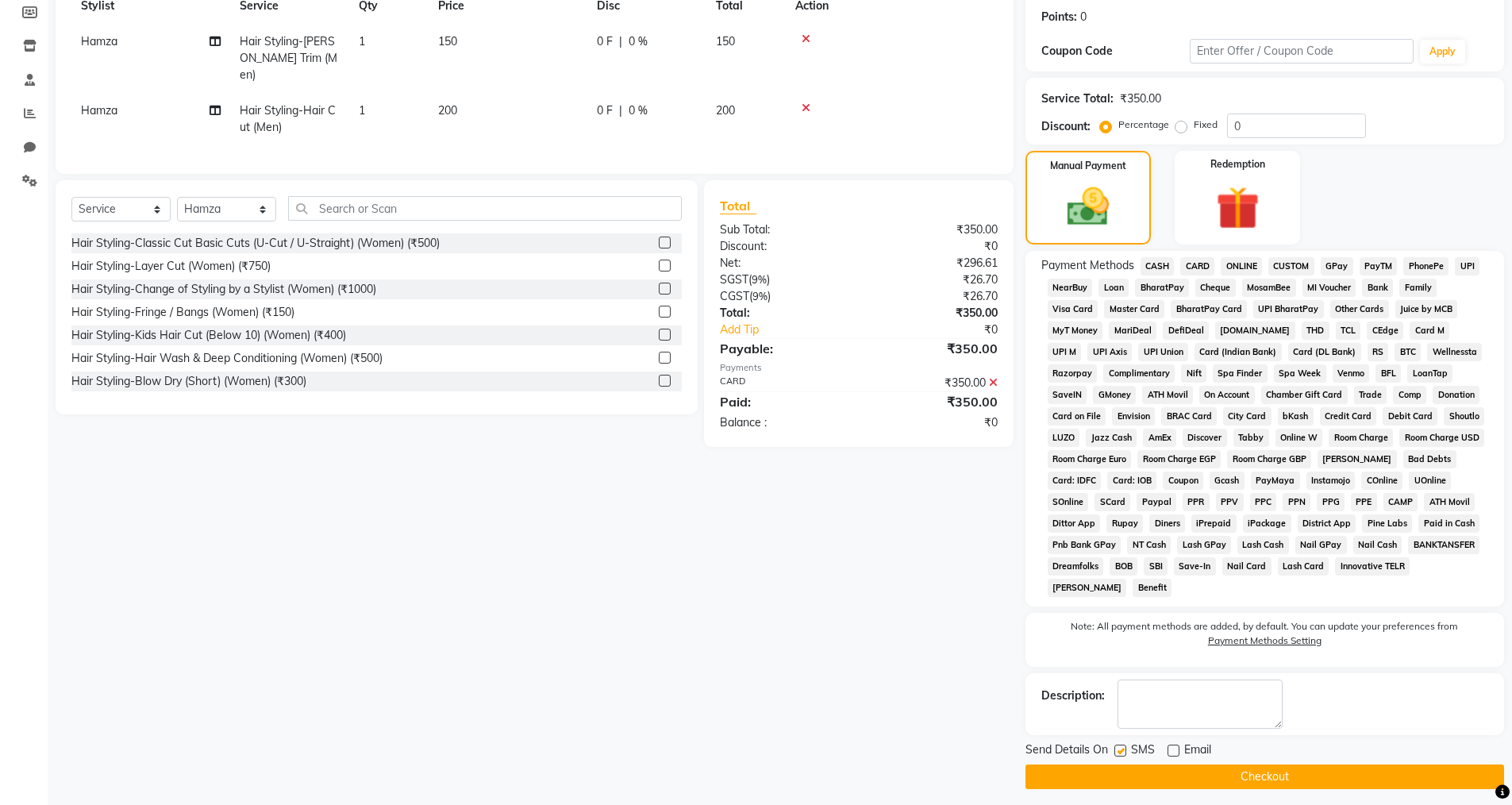
checkbox input "false"
click at [737, 556] on button "Checkout" at bounding box center [1265, 777] width 478 height 25
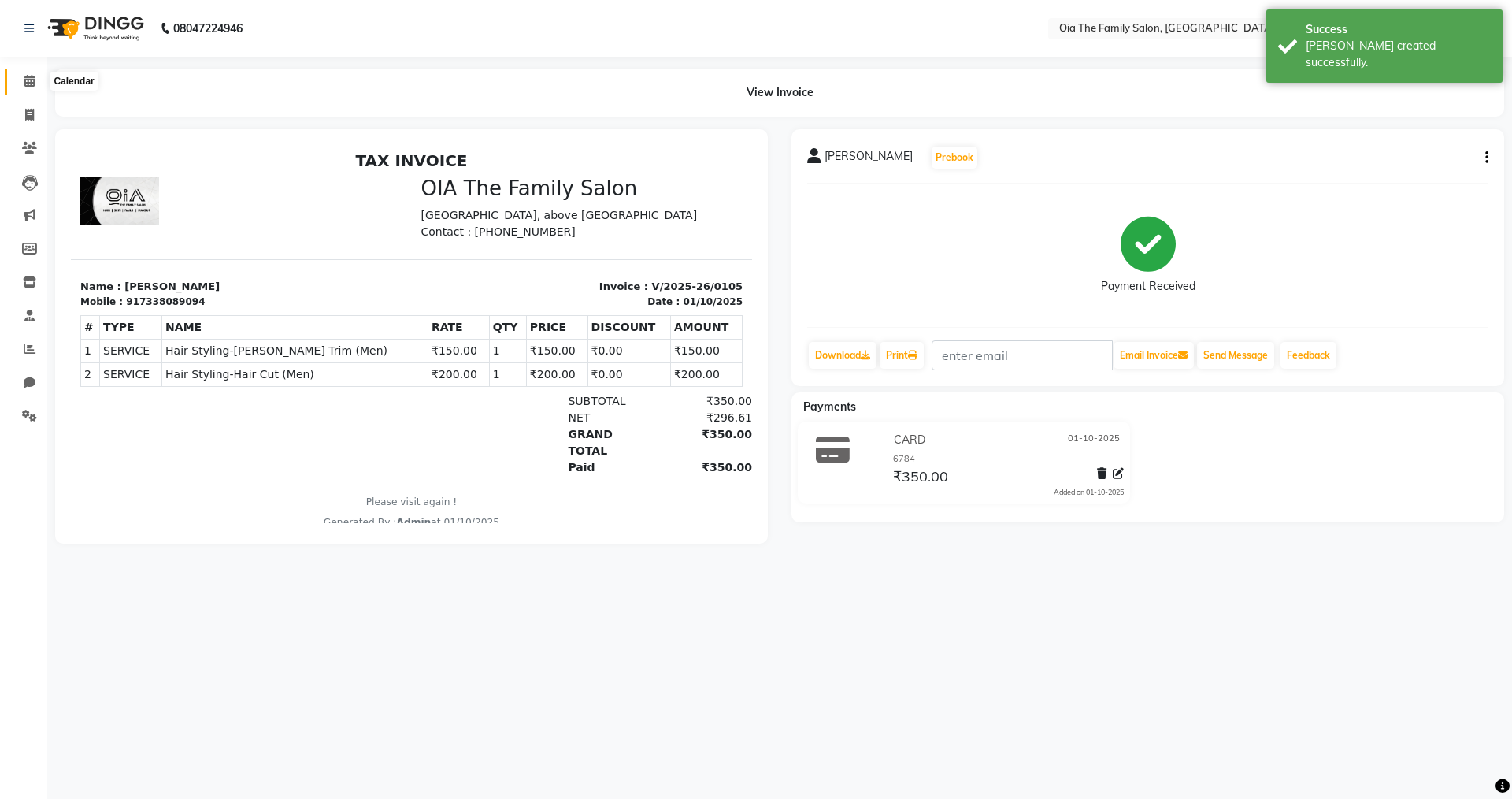
click at [25, 90] on span at bounding box center [29, 81] width 27 height 18
